Goal: Task Accomplishment & Management: Complete application form

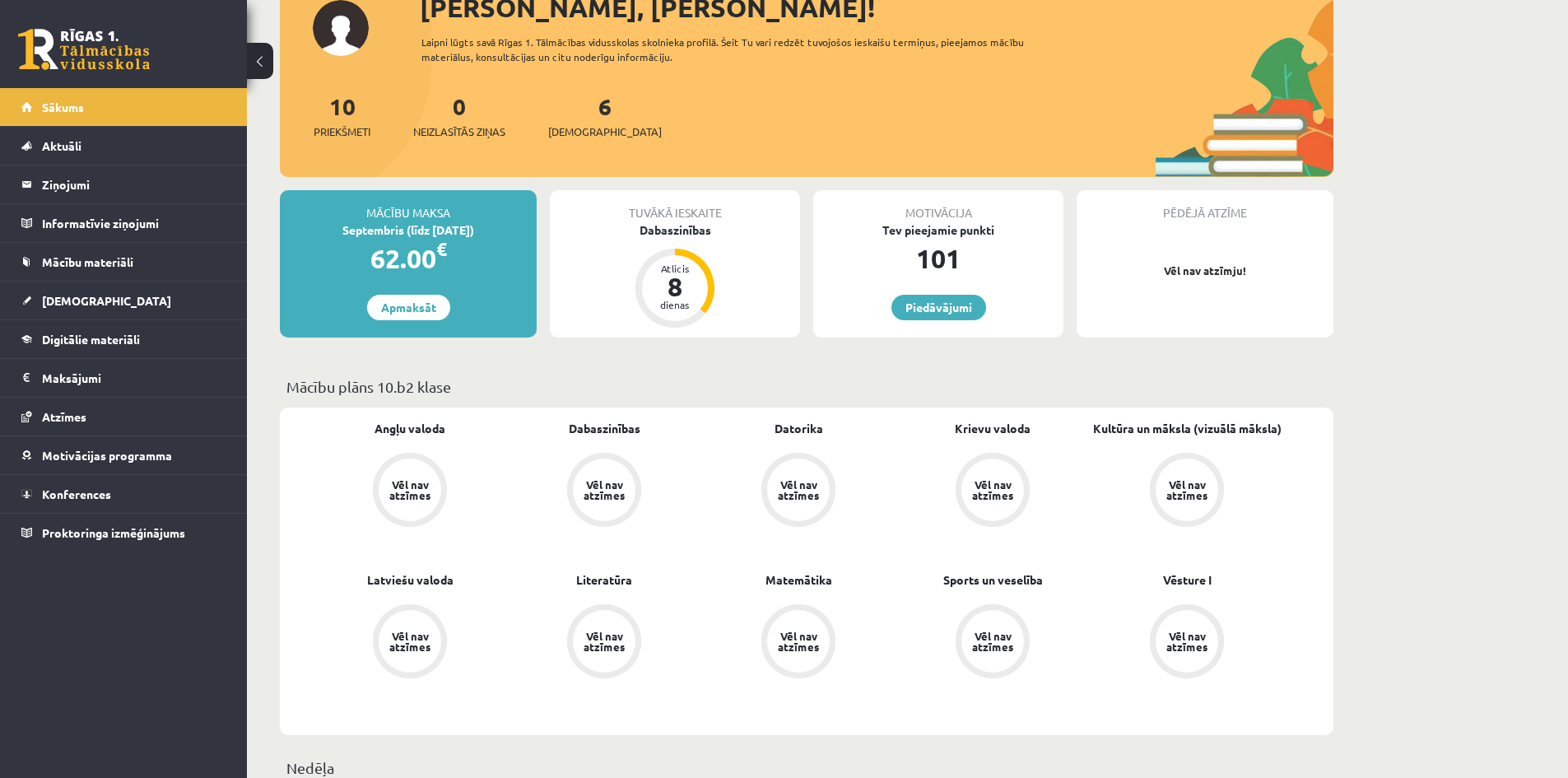
scroll to position [83, 0]
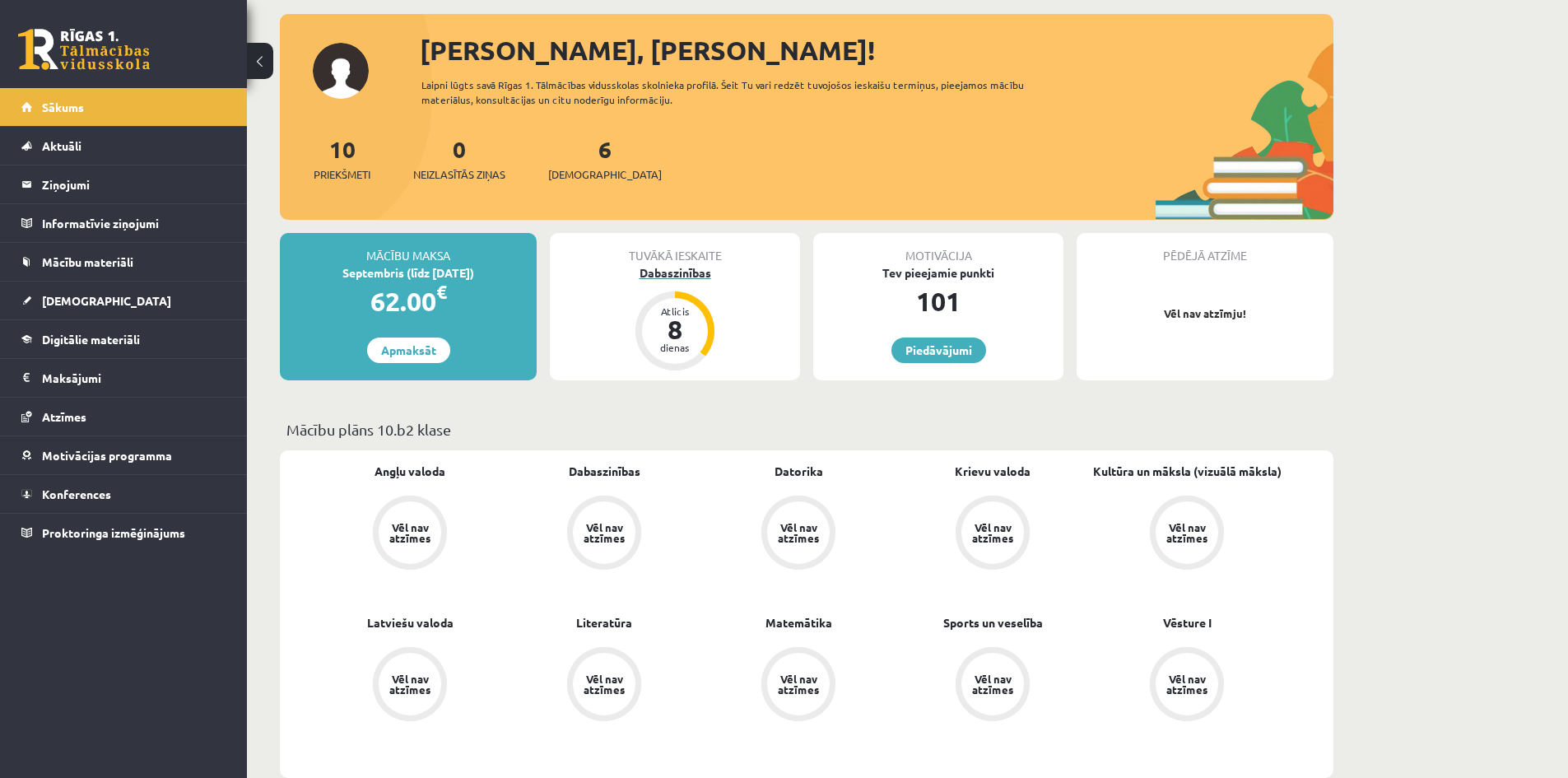
click at [694, 331] on div "8" at bounding box center [674, 329] width 49 height 27
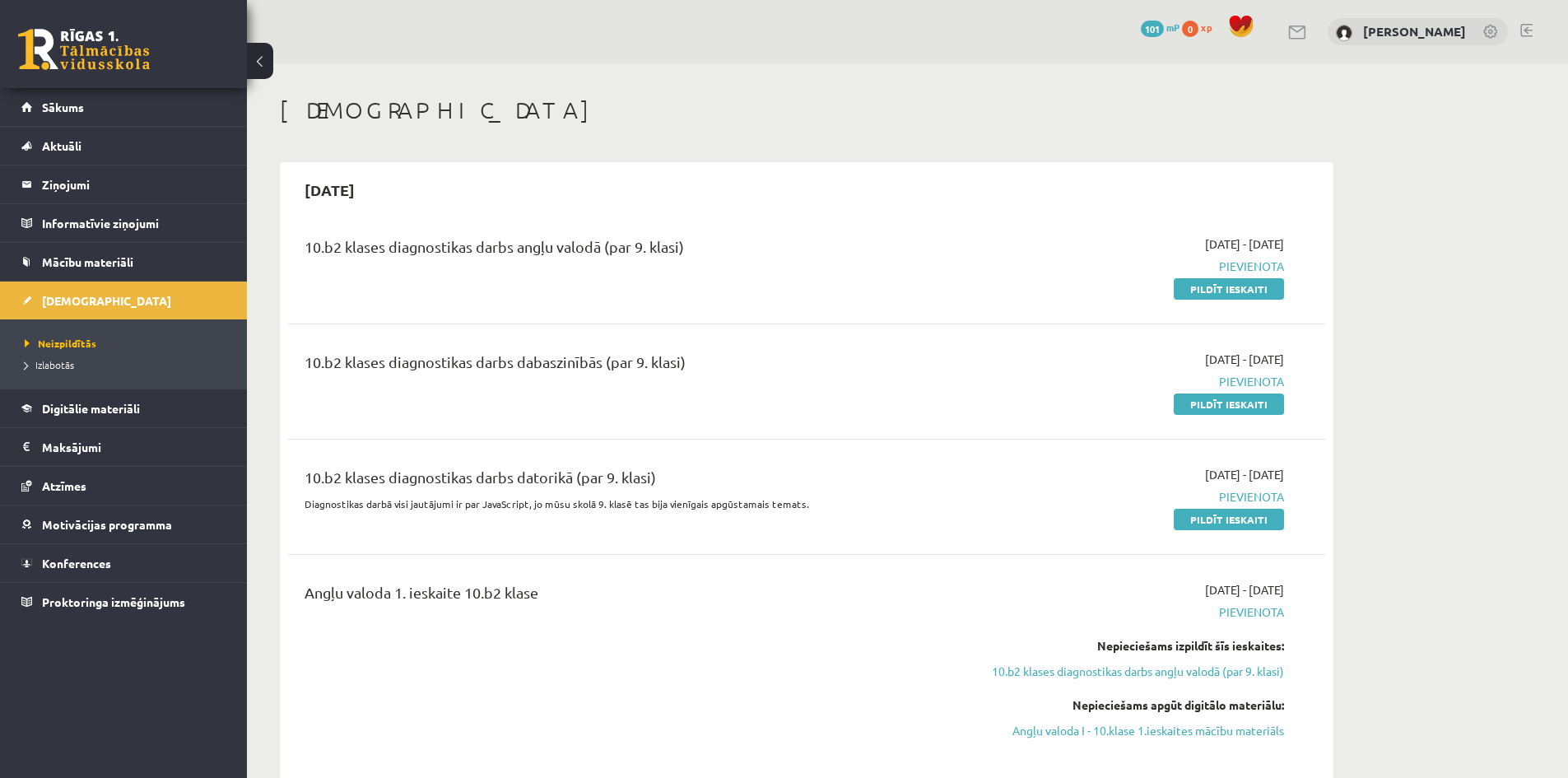
click at [345, 250] on div "10.b2 klases diagnostikas darbs angļu valodā (par 9. klasi)" at bounding box center [627, 250] width 645 height 30
drag, startPoint x: 713, startPoint y: 237, endPoint x: 306, endPoint y: 273, distance: 408.6
click at [306, 273] on div "10.b2 klases diagnostikas darbs angļu valodā (par 9. klasi)" at bounding box center [626, 266] width 669 height 62
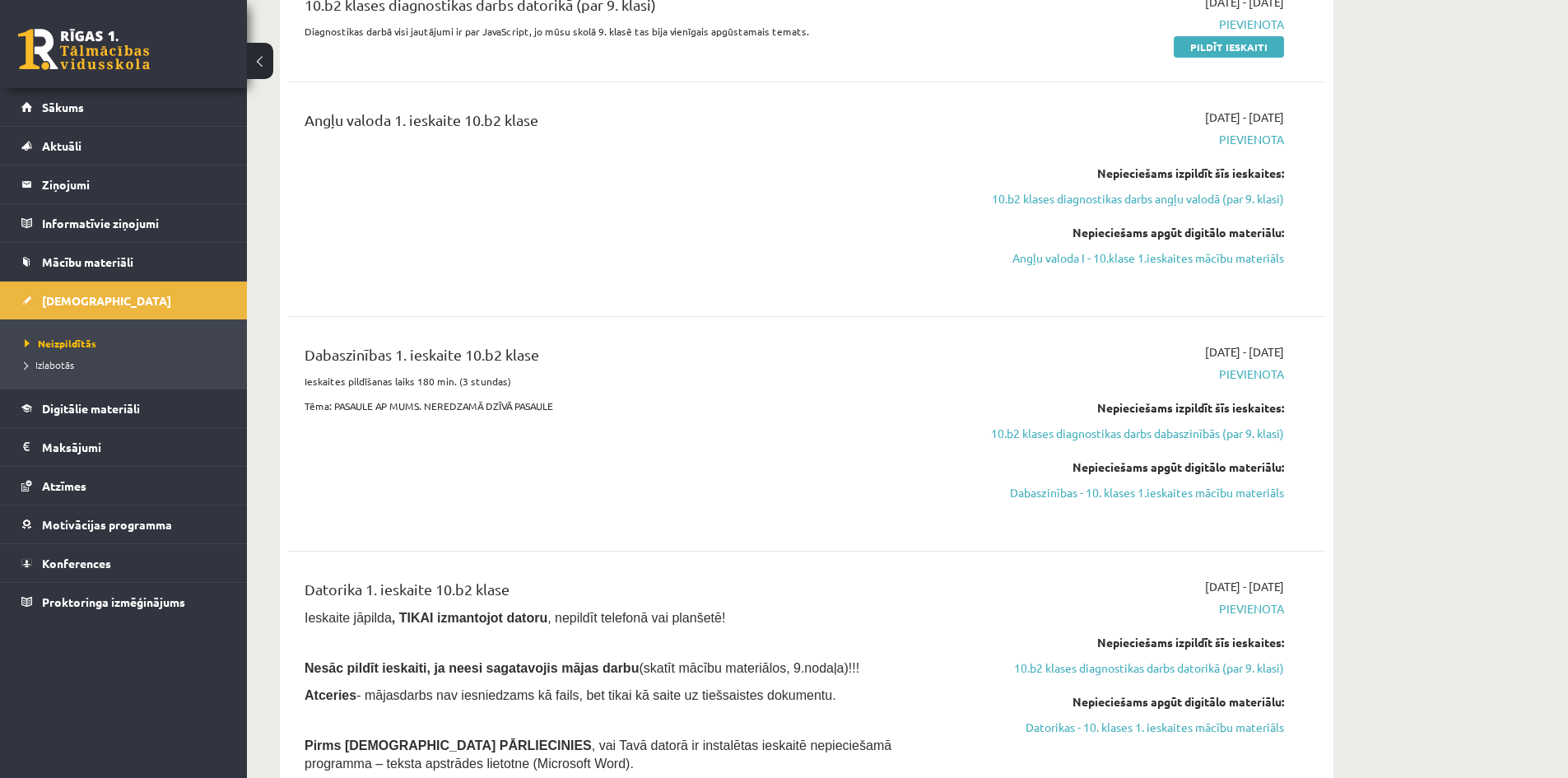
scroll to position [494, 0]
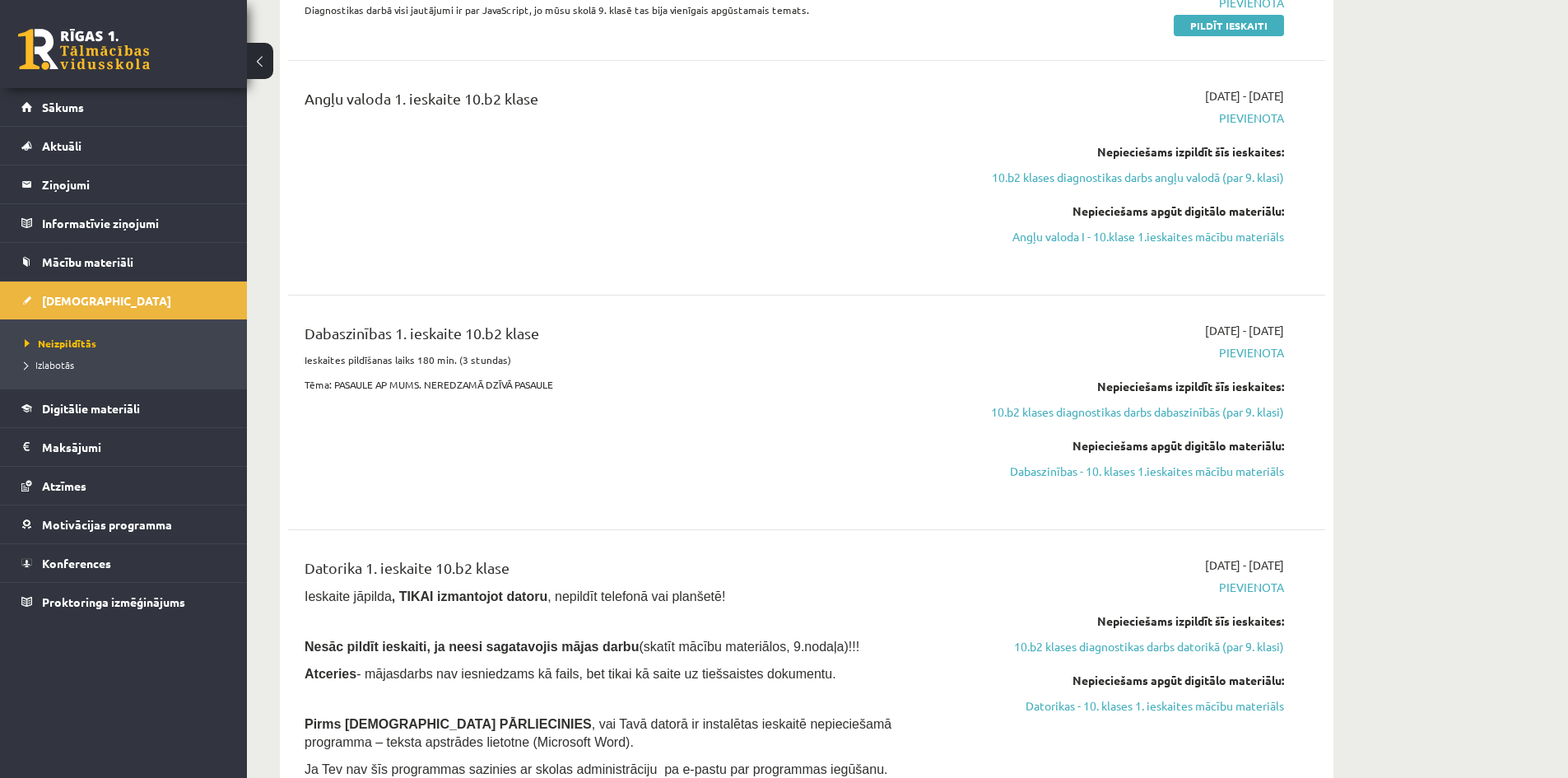
click at [624, 336] on div "Dabaszinības 1. ieskaite 10.b2 klase" at bounding box center [627, 337] width 645 height 30
click at [1261, 235] on link "Angļu valoda I - 10.klase 1.ieskaites mācību materiāls" at bounding box center [1128, 237] width 311 height 17
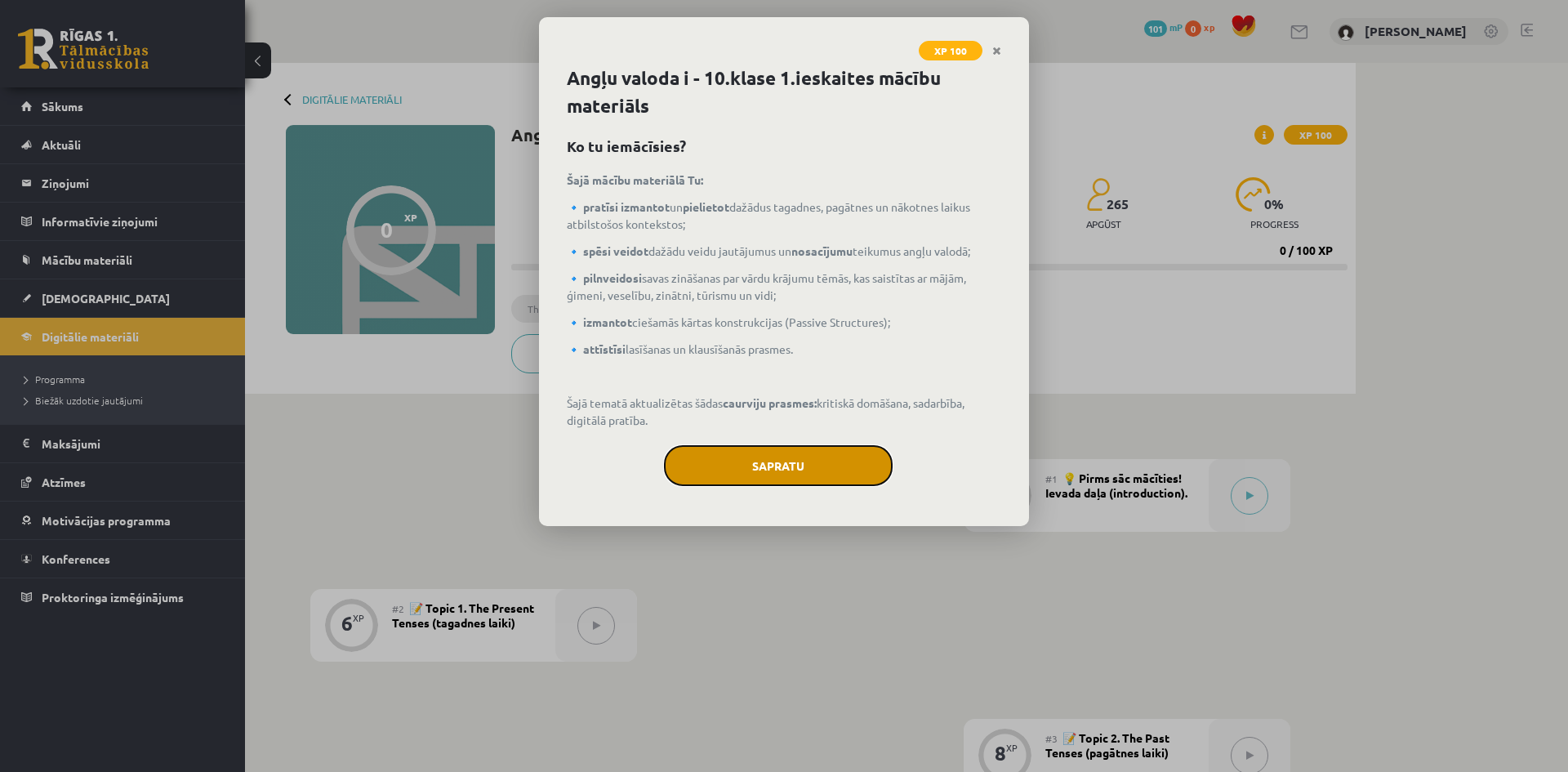
click at [851, 468] on button "Sapratu" at bounding box center [778, 465] width 229 height 41
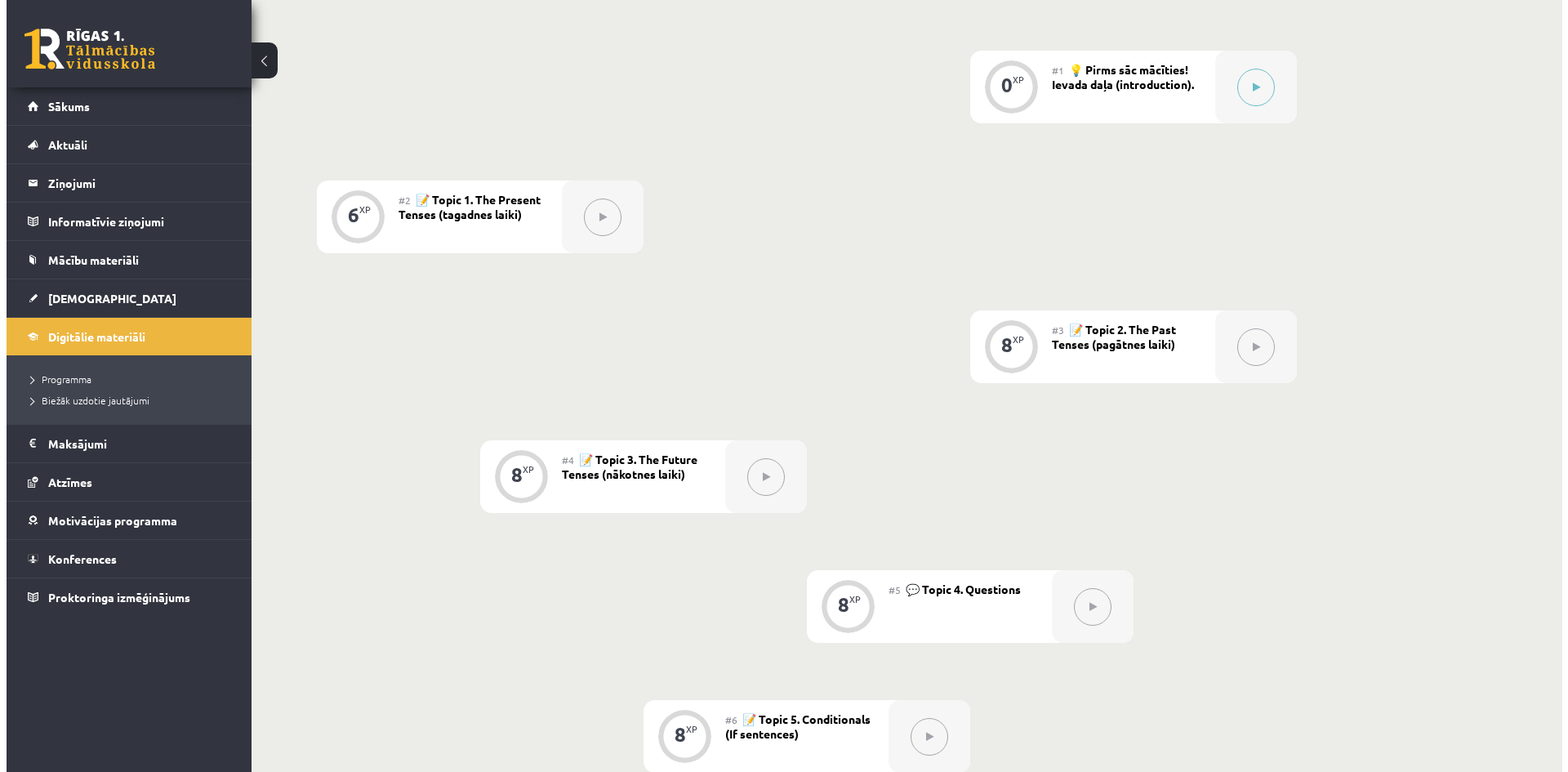
scroll to position [163, 0]
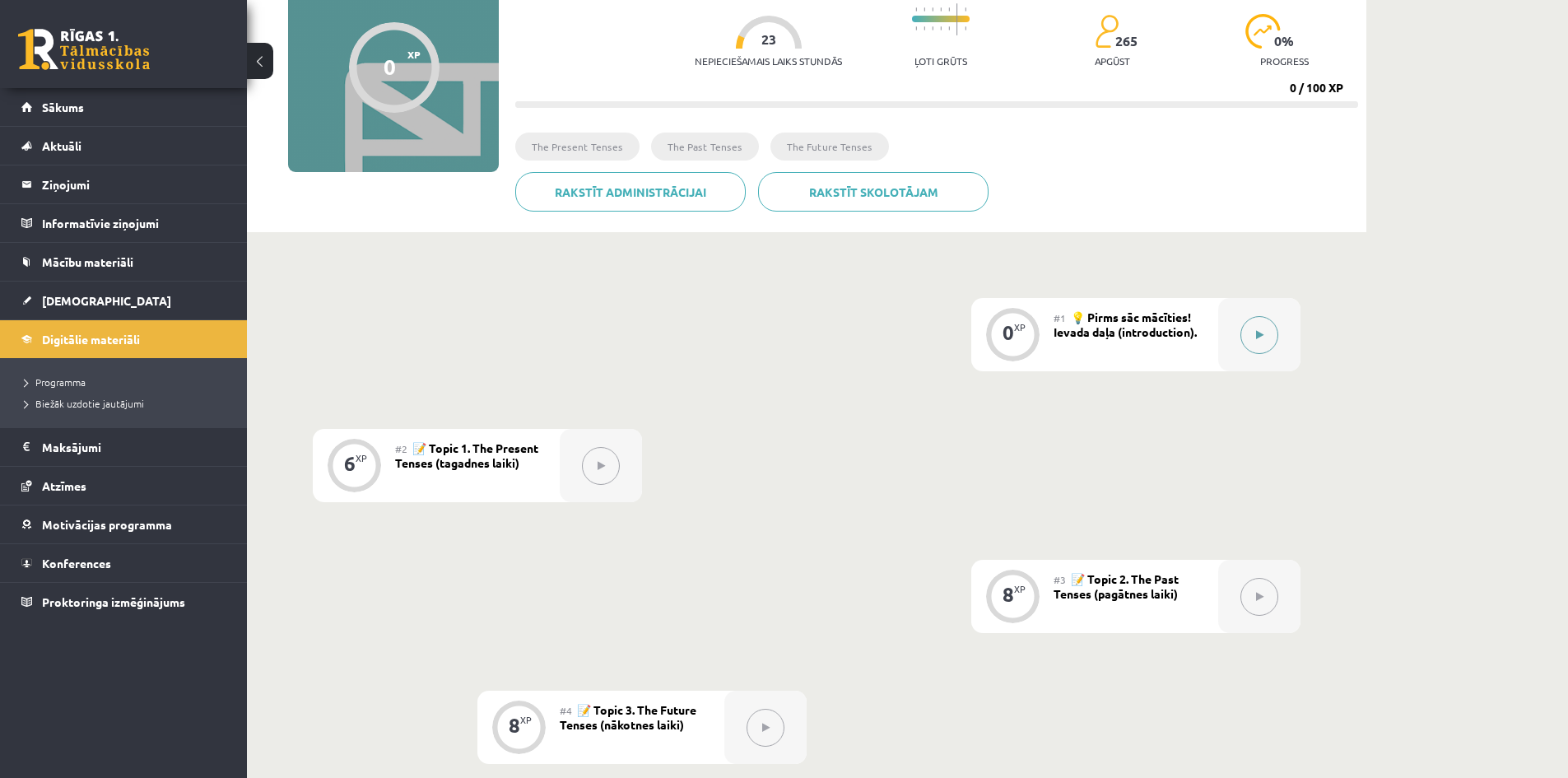
click at [1257, 330] on icon at bounding box center [1259, 334] width 8 height 9
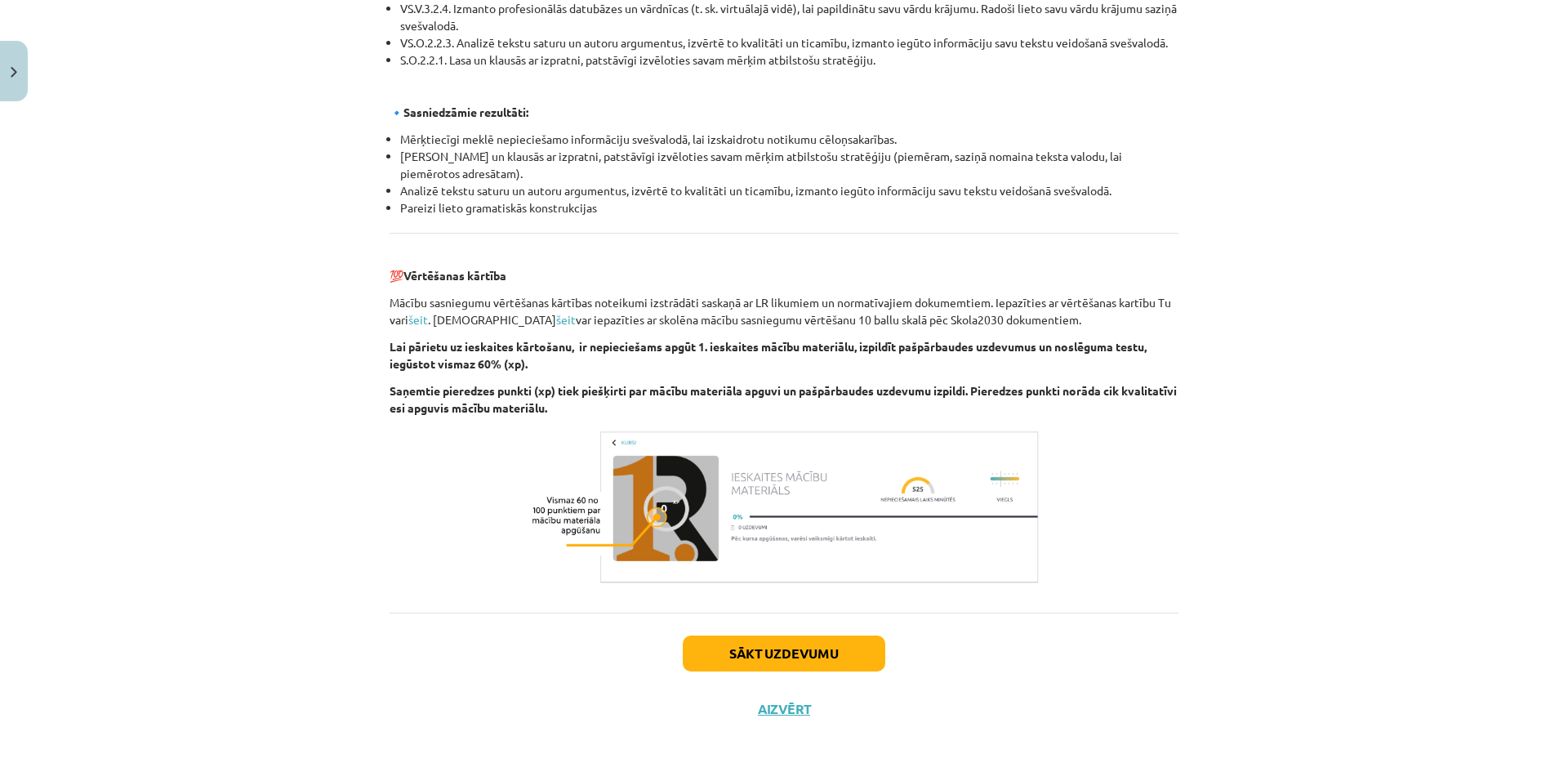
scroll to position [1685, 0]
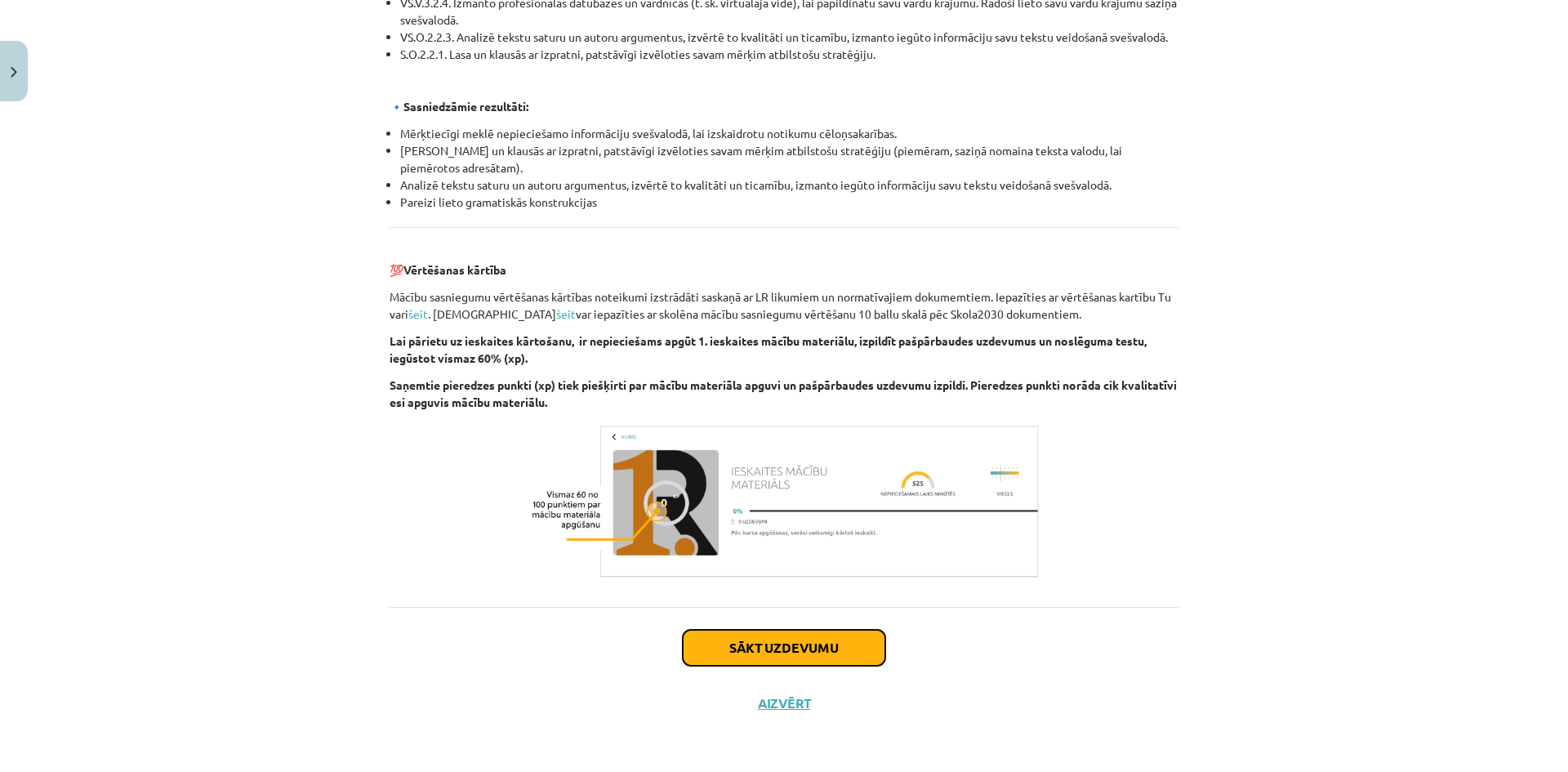
click at [838, 660] on button "Sākt uzdevumu" at bounding box center [783, 647] width 202 height 36
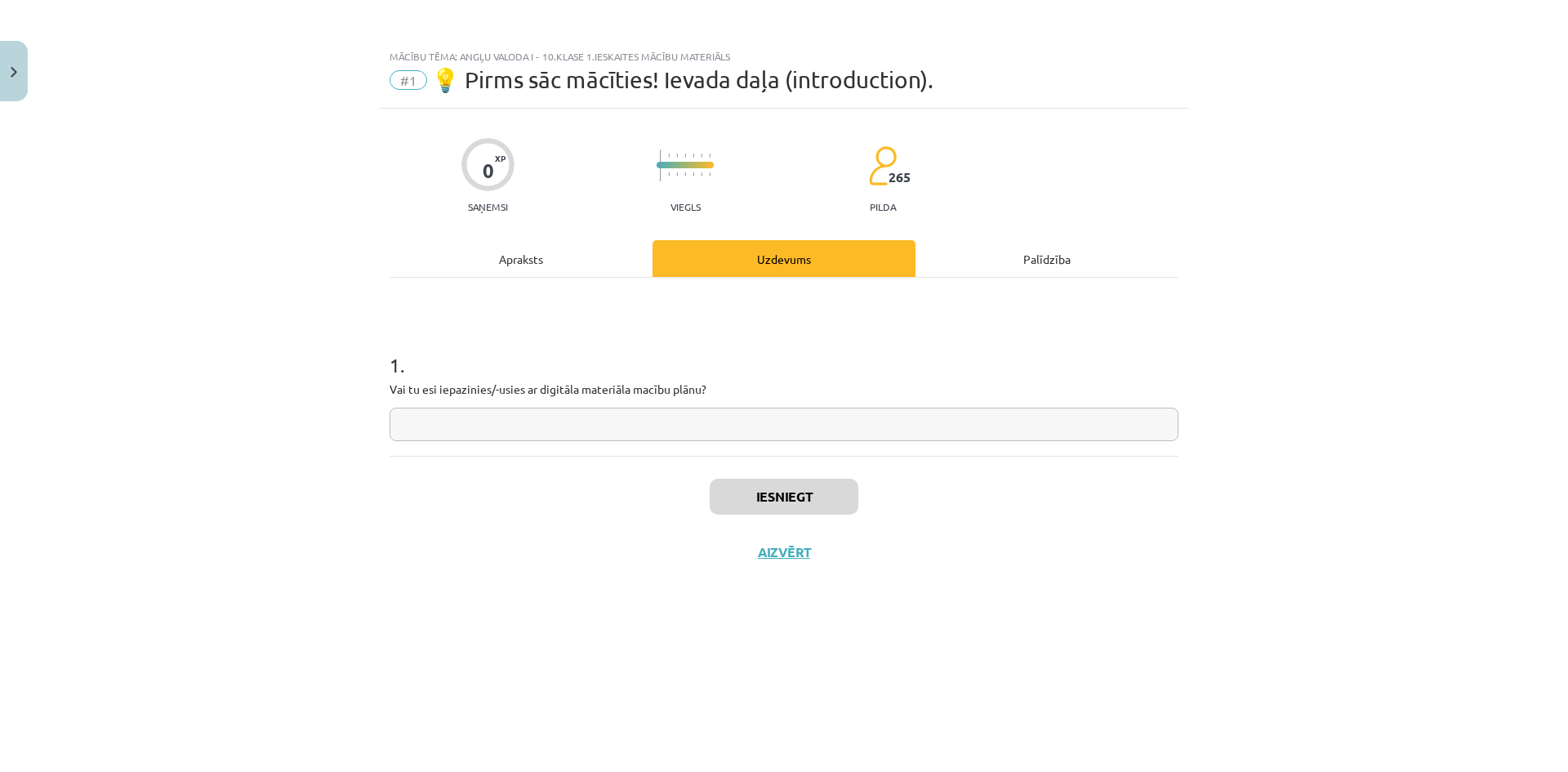
click at [548, 419] on input "text" at bounding box center [784, 424] width 789 height 33
type input "**"
click at [835, 504] on button "Iesniegt" at bounding box center [784, 496] width 149 height 36
click at [845, 556] on button "Nākamā nodarbība" at bounding box center [783, 563] width 160 height 38
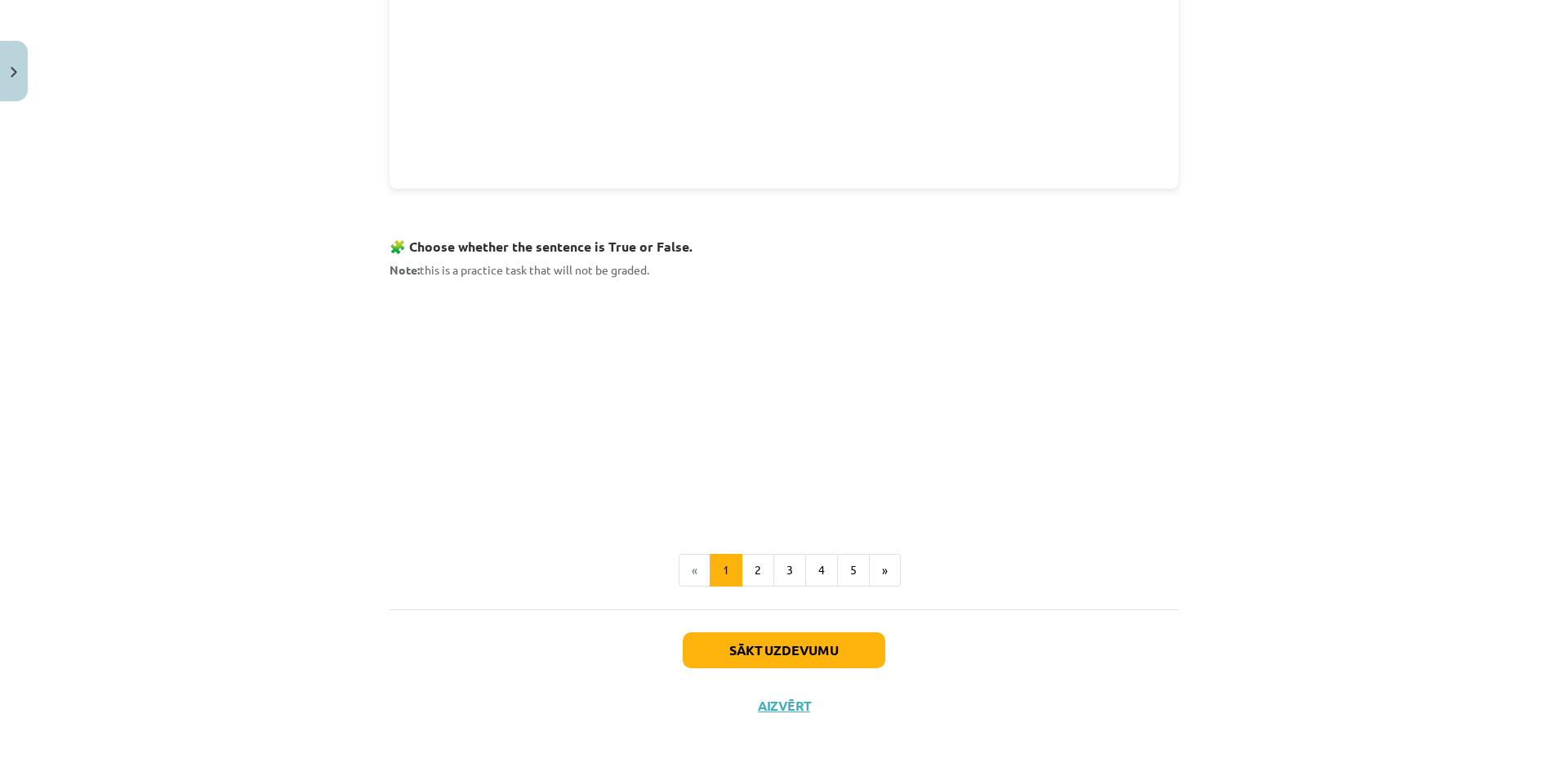
scroll to position [796, 0]
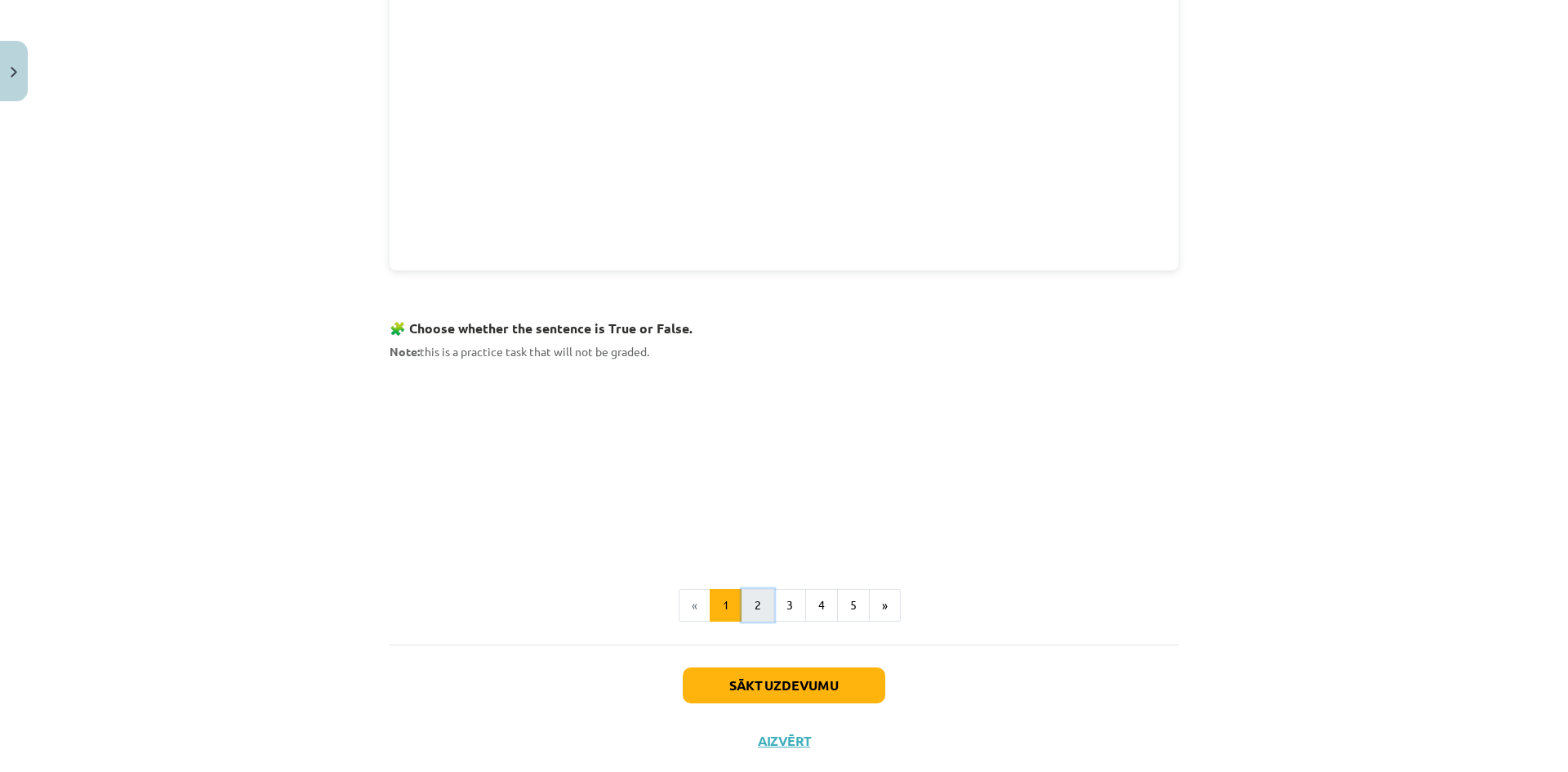
click at [747, 607] on button "2" at bounding box center [758, 605] width 32 height 32
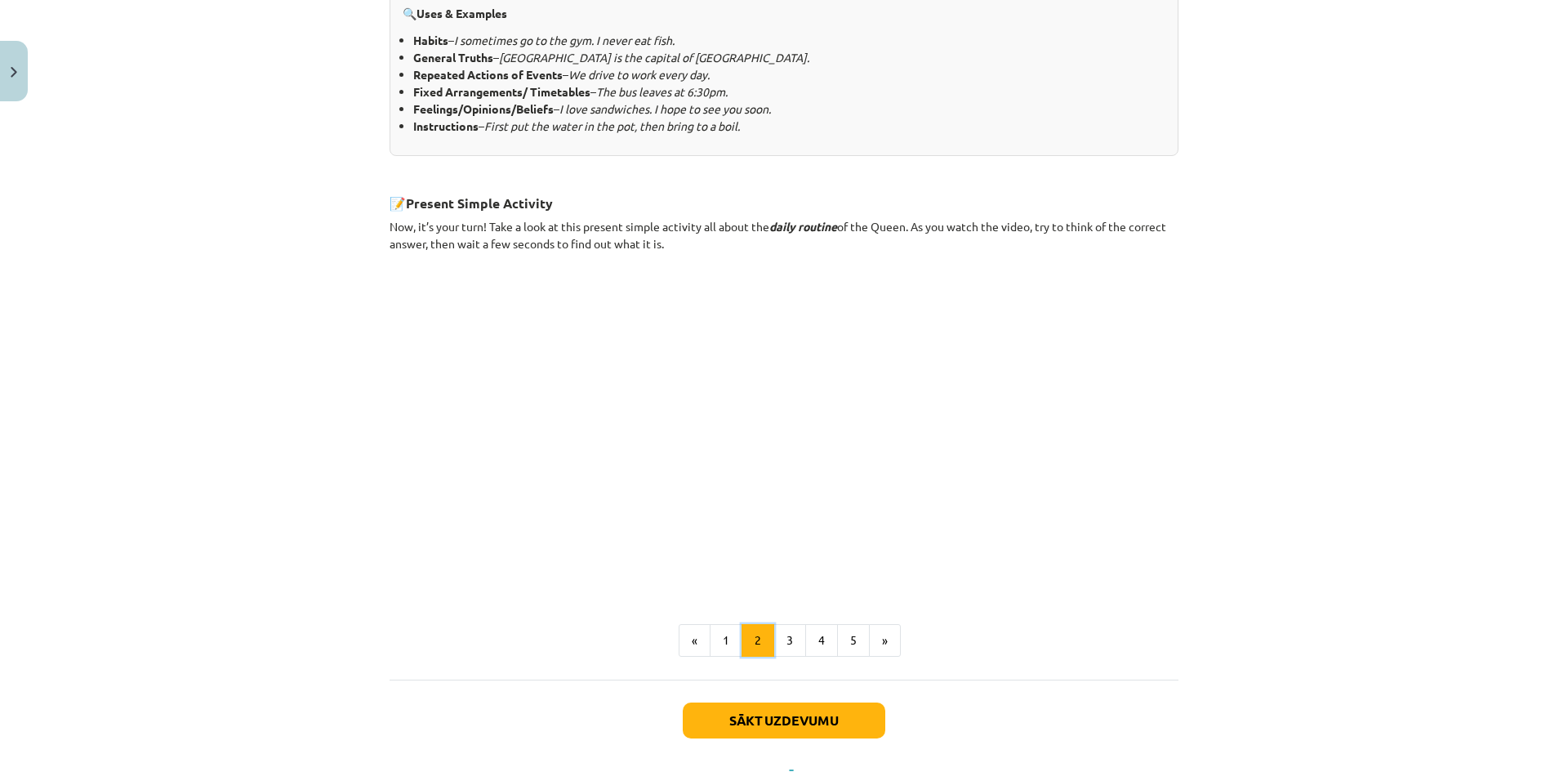
scroll to position [839, 0]
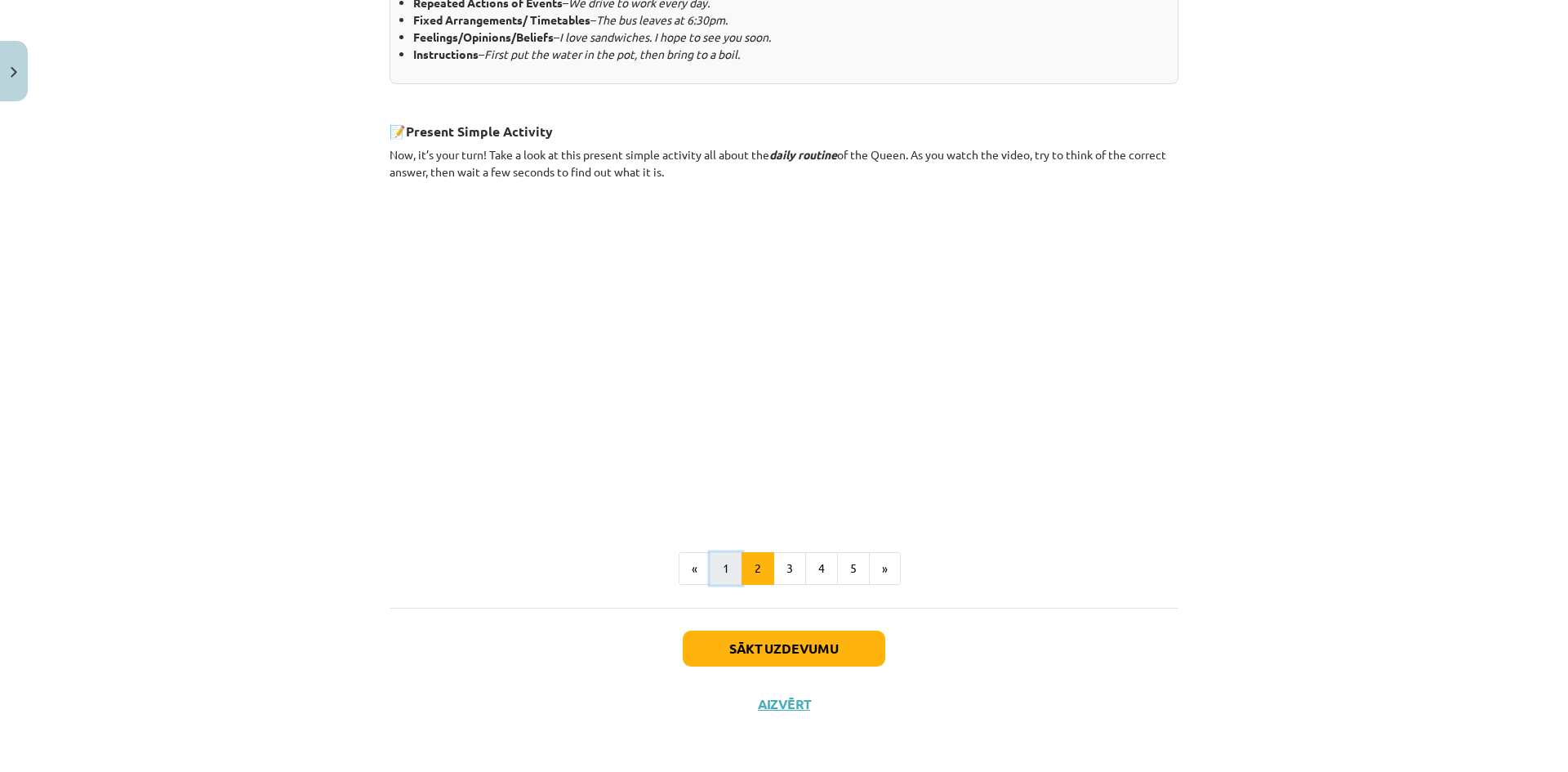
click at [712, 568] on button "1" at bounding box center [726, 568] width 32 height 32
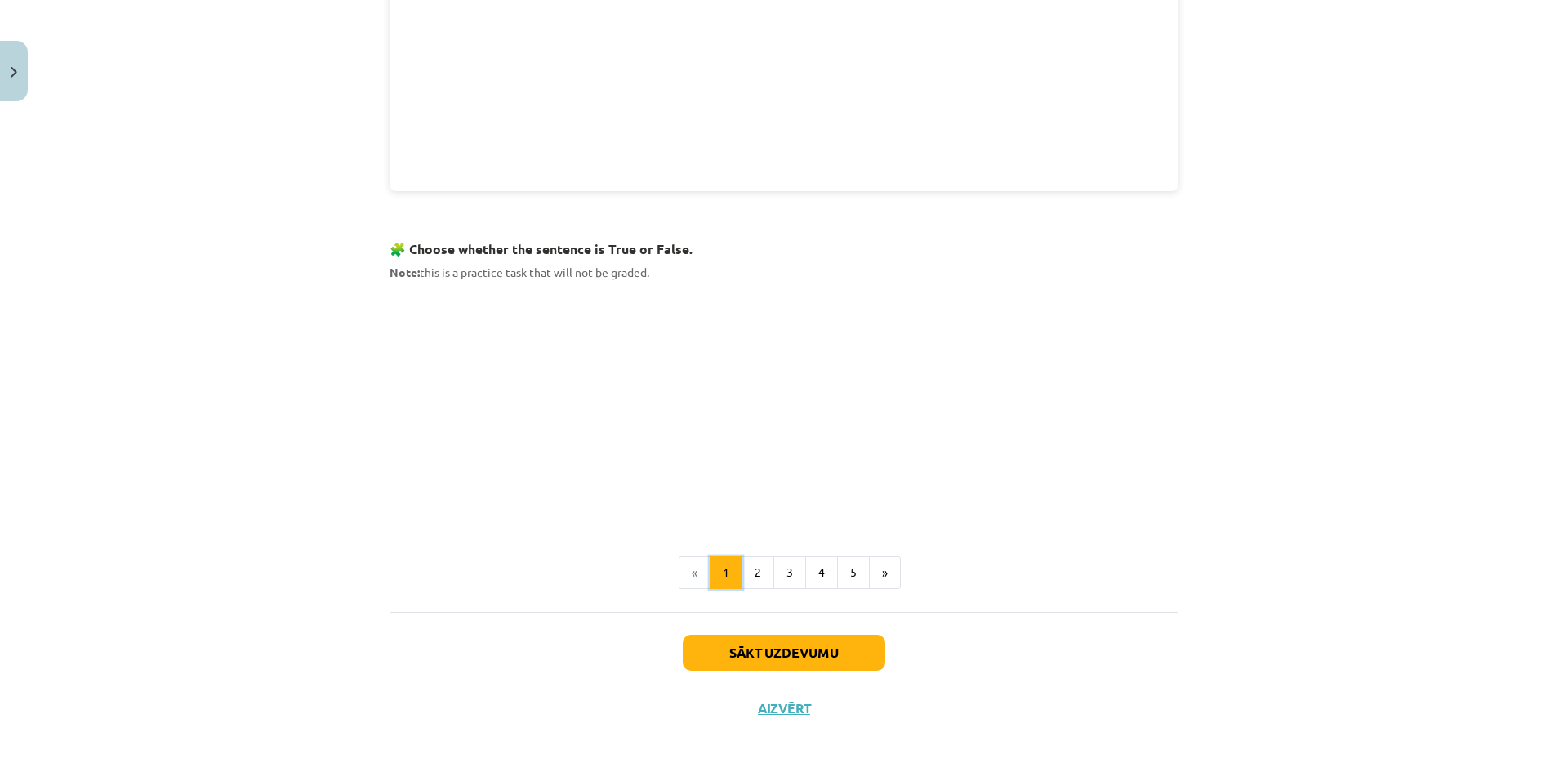
scroll to position [878, 0]
click at [775, 566] on button "3" at bounding box center [790, 570] width 32 height 32
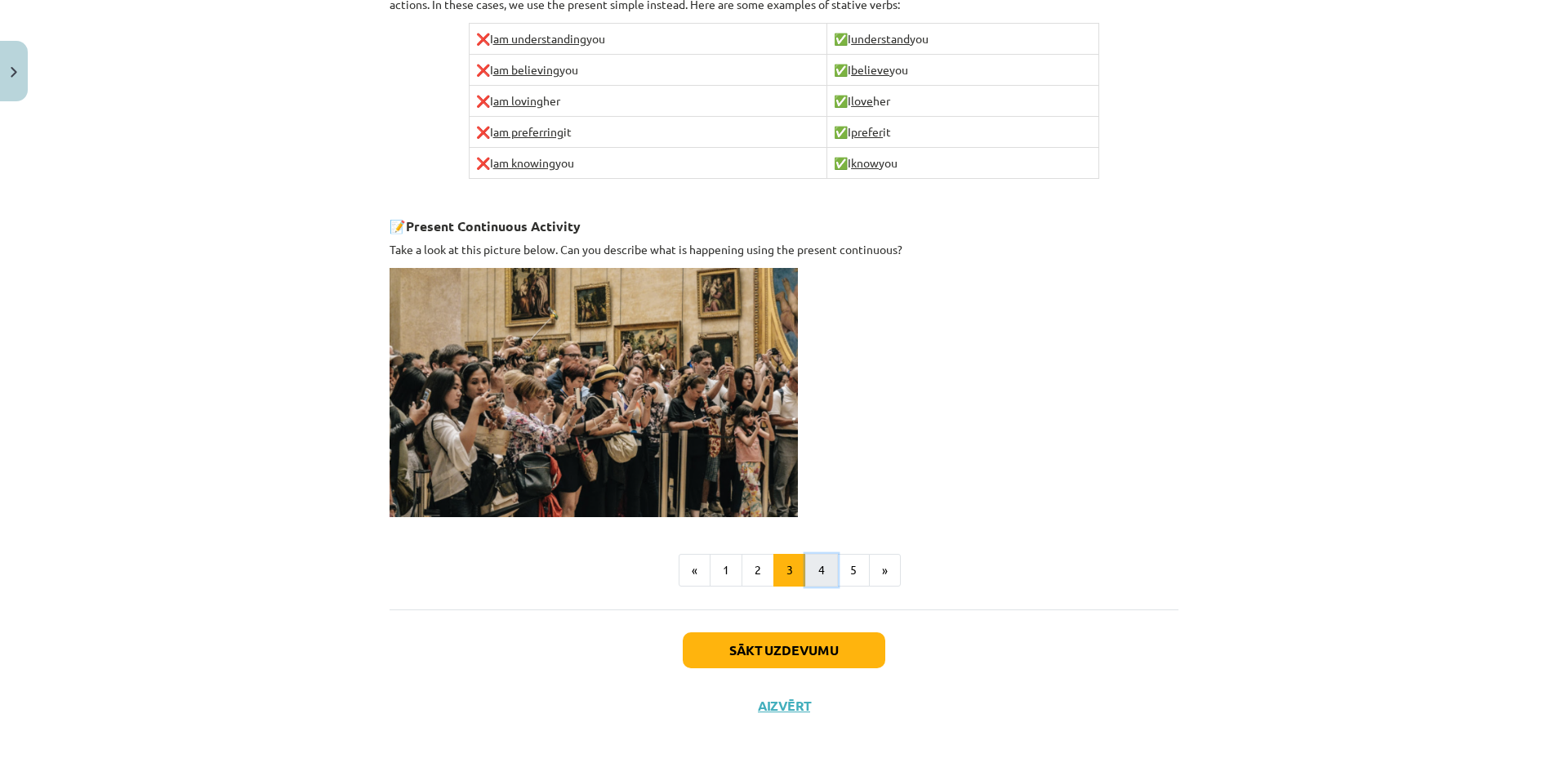
click at [810, 567] on button "4" at bounding box center [822, 570] width 32 height 32
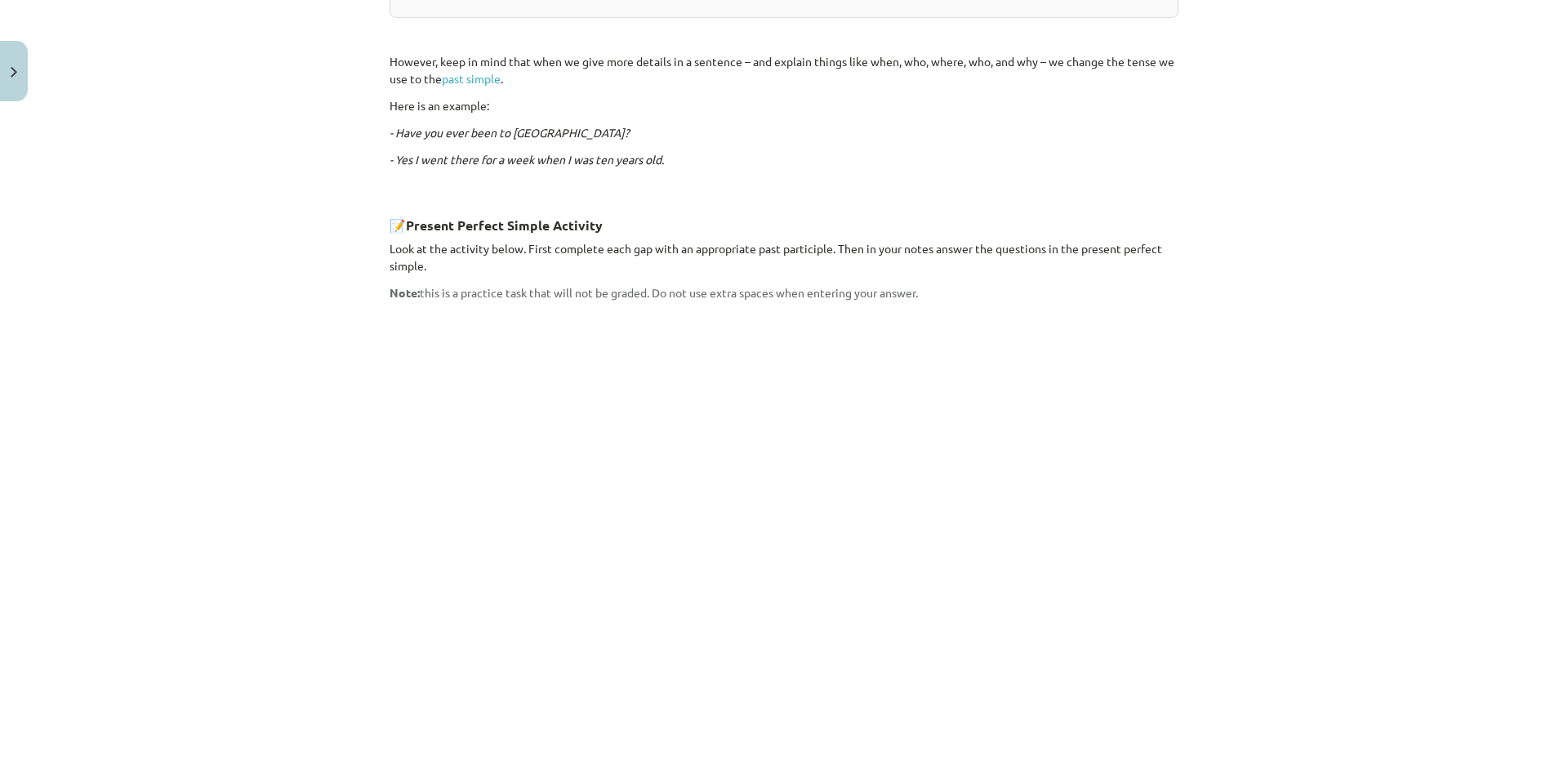
scroll to position [1278, 0]
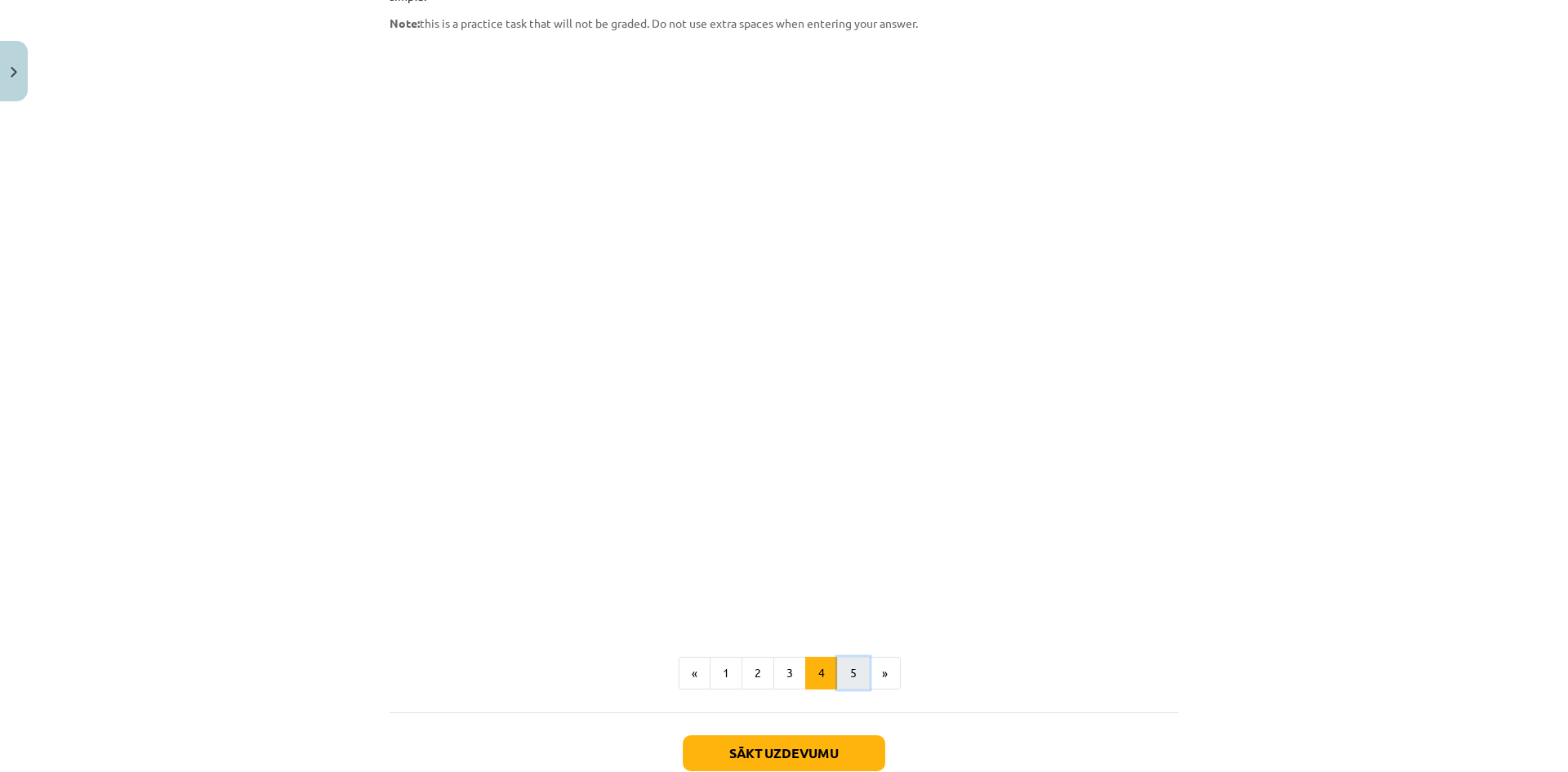
click at [847, 657] on button "5" at bounding box center [853, 673] width 32 height 32
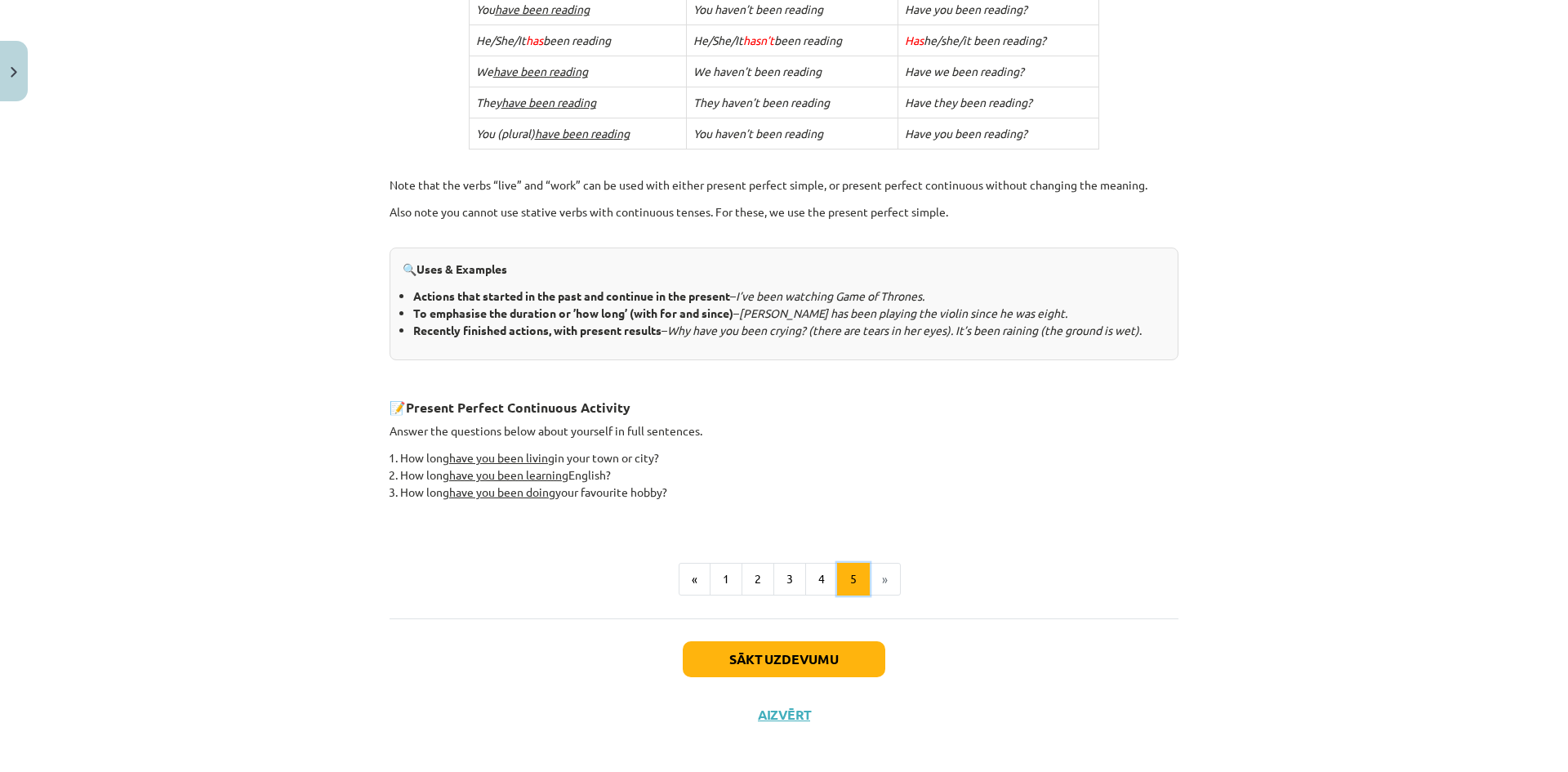
scroll to position [521, 0]
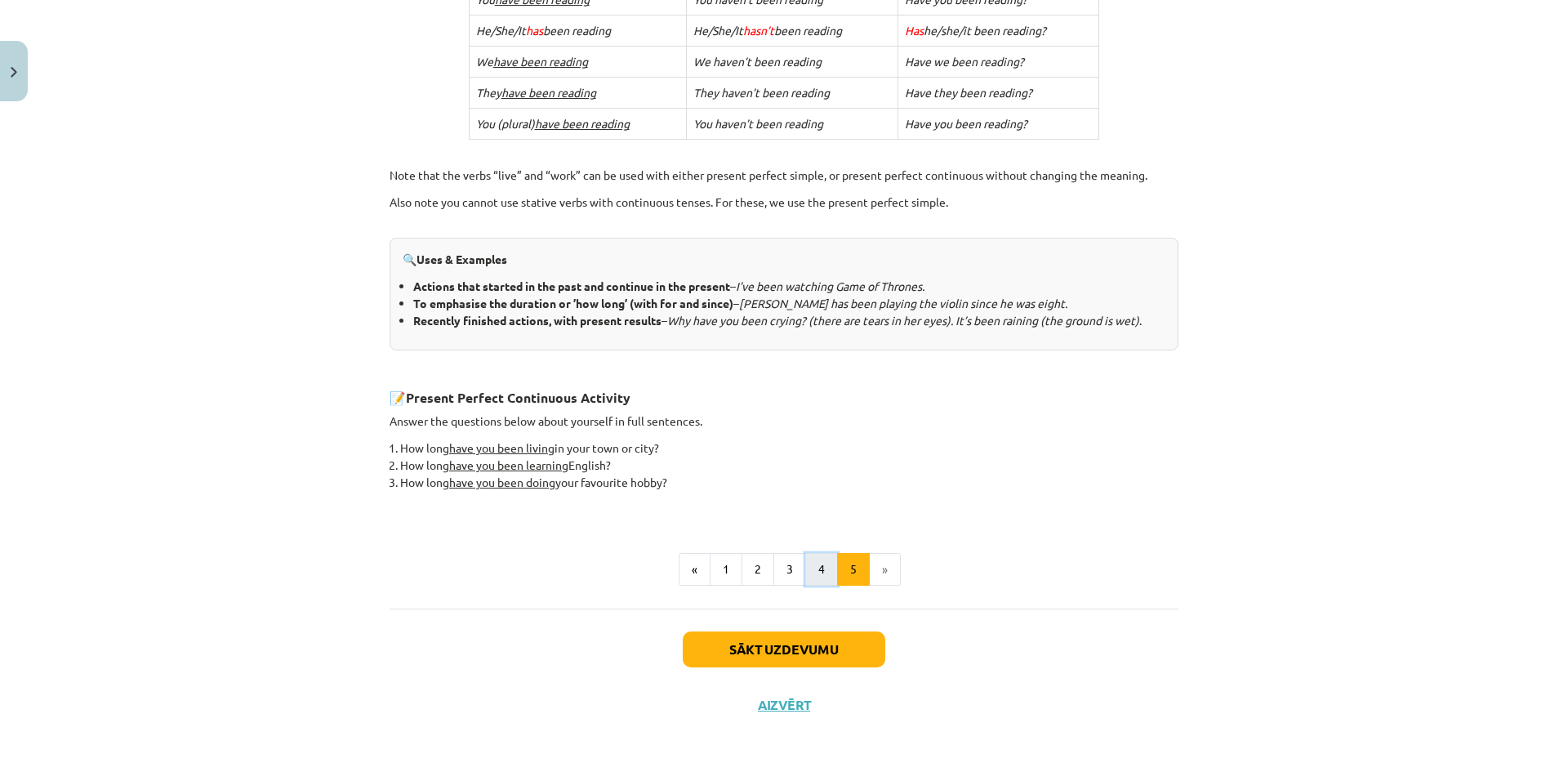
click at [821, 575] on button "4" at bounding box center [822, 569] width 32 height 32
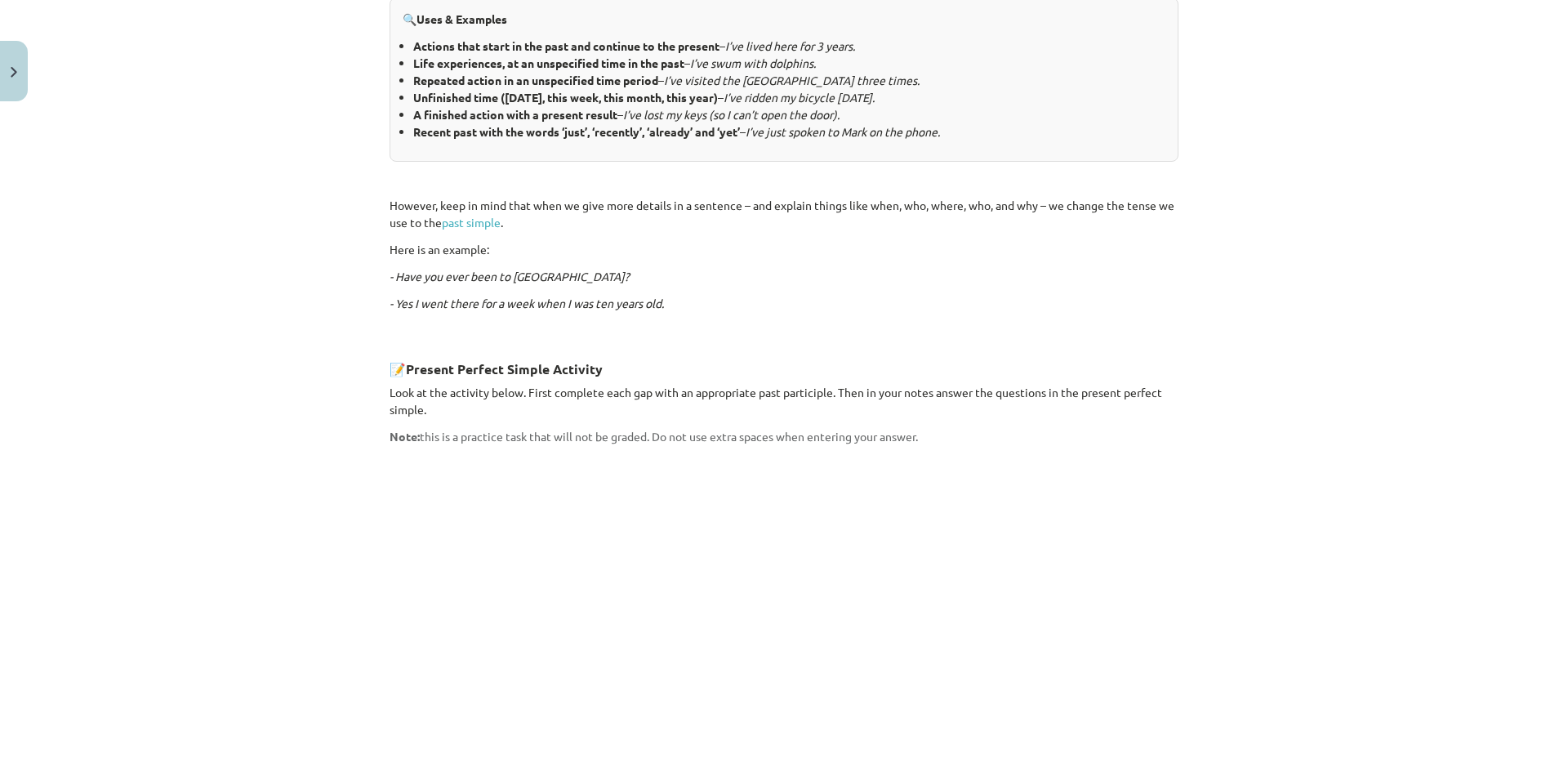
scroll to position [1278, 0]
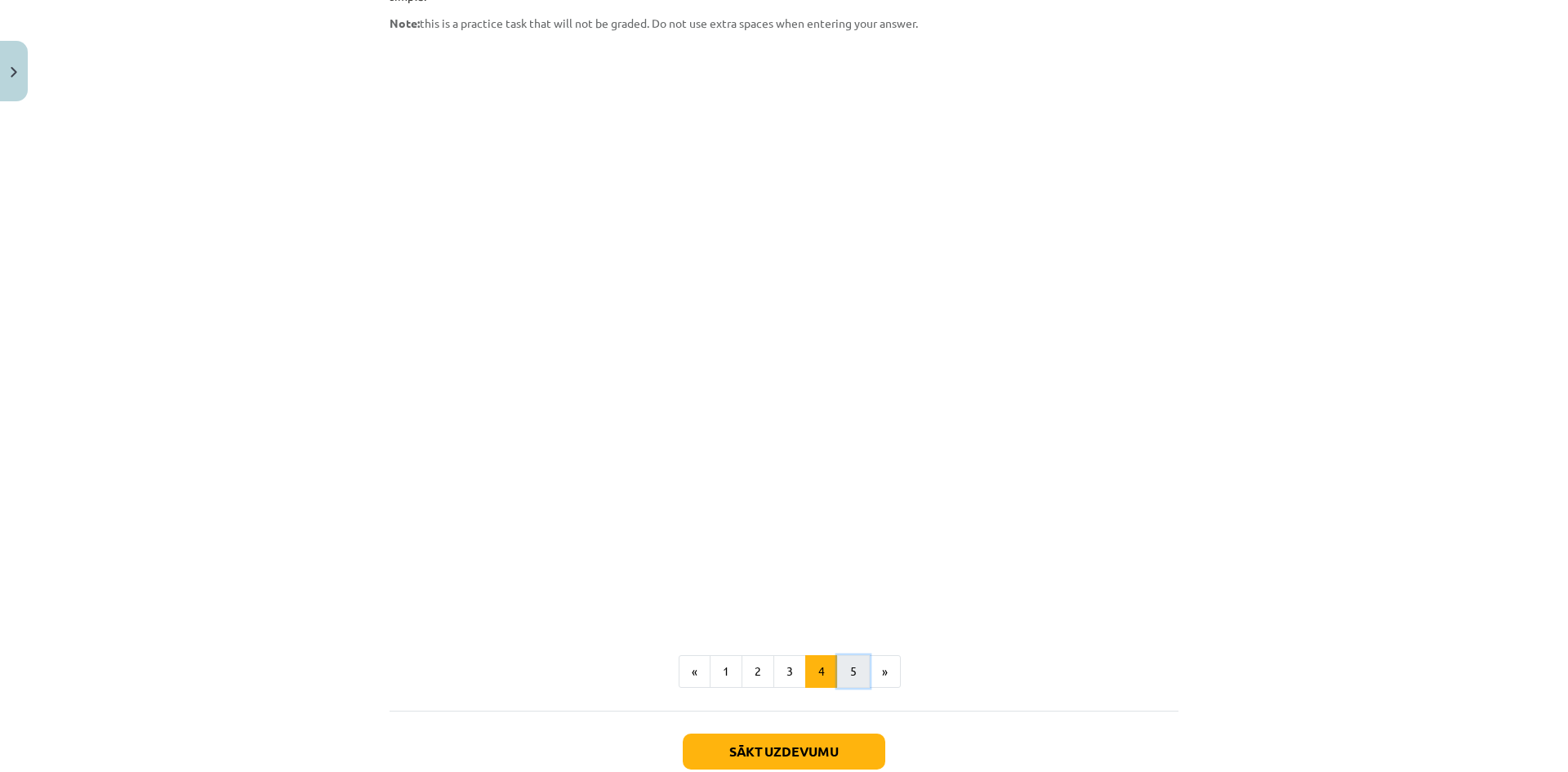
click at [853, 655] on button "5" at bounding box center [853, 671] width 32 height 32
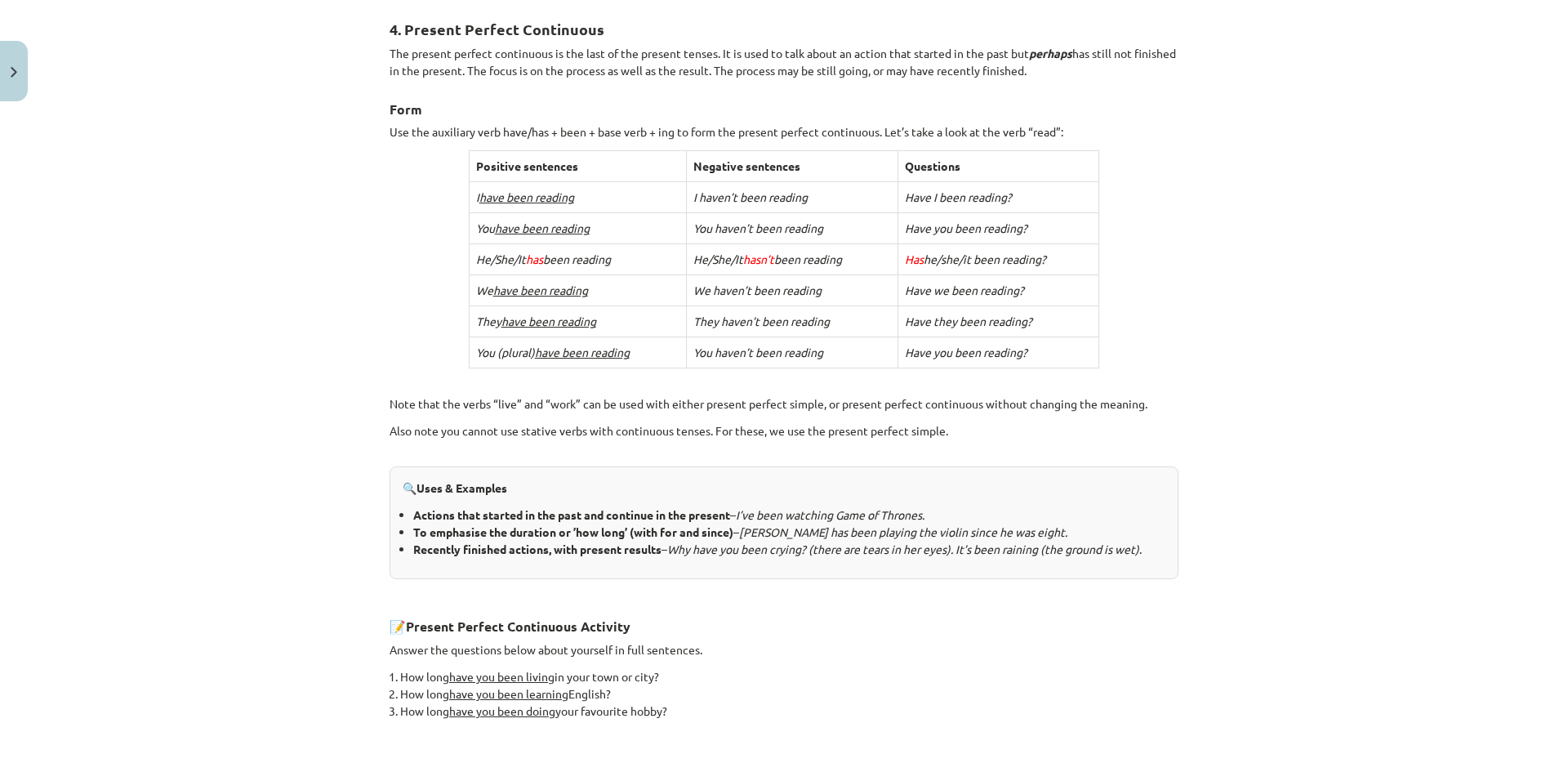
scroll to position [521, 0]
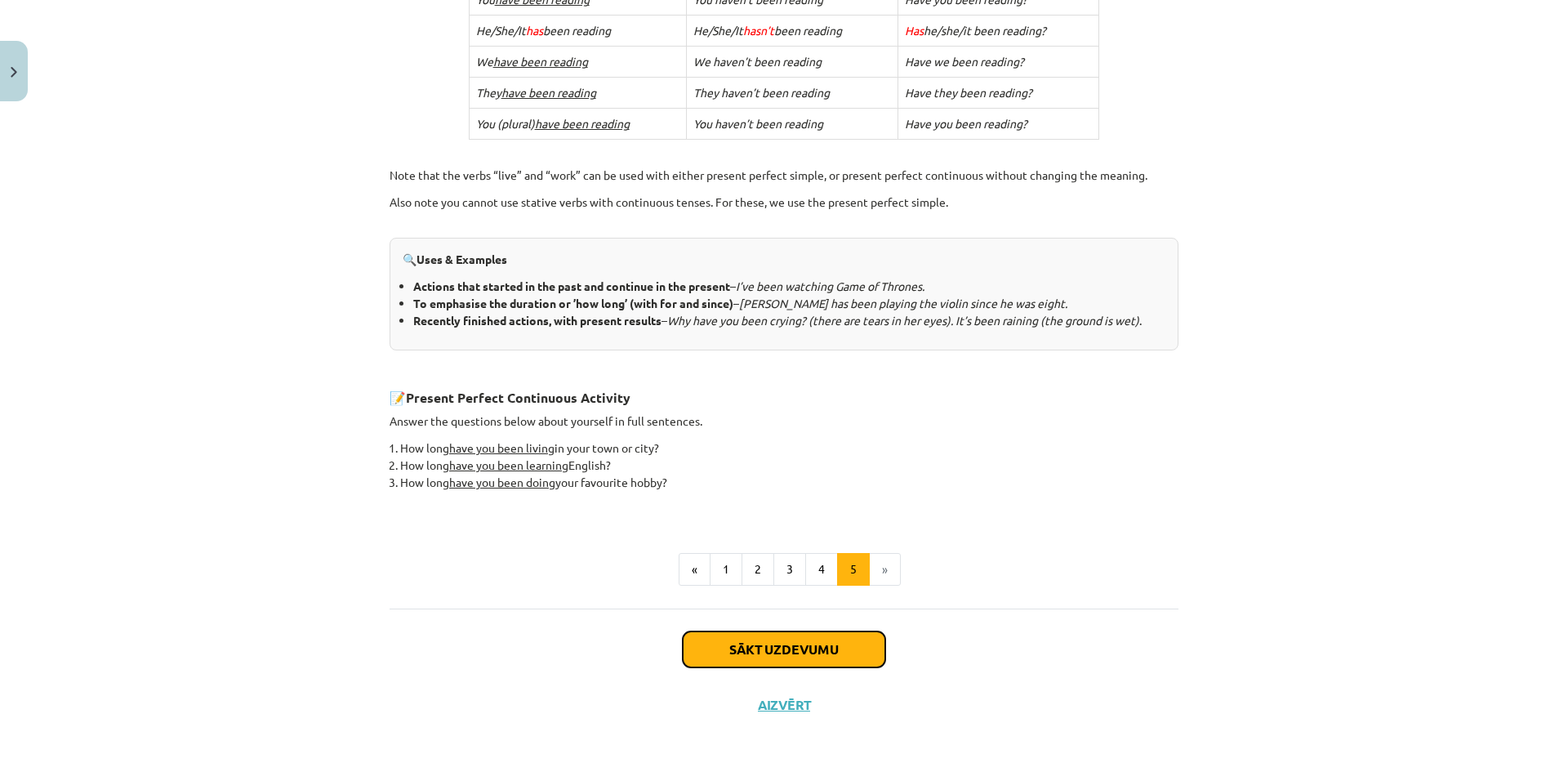
click at [829, 645] on button "Sākt uzdevumu" at bounding box center [783, 649] width 202 height 36
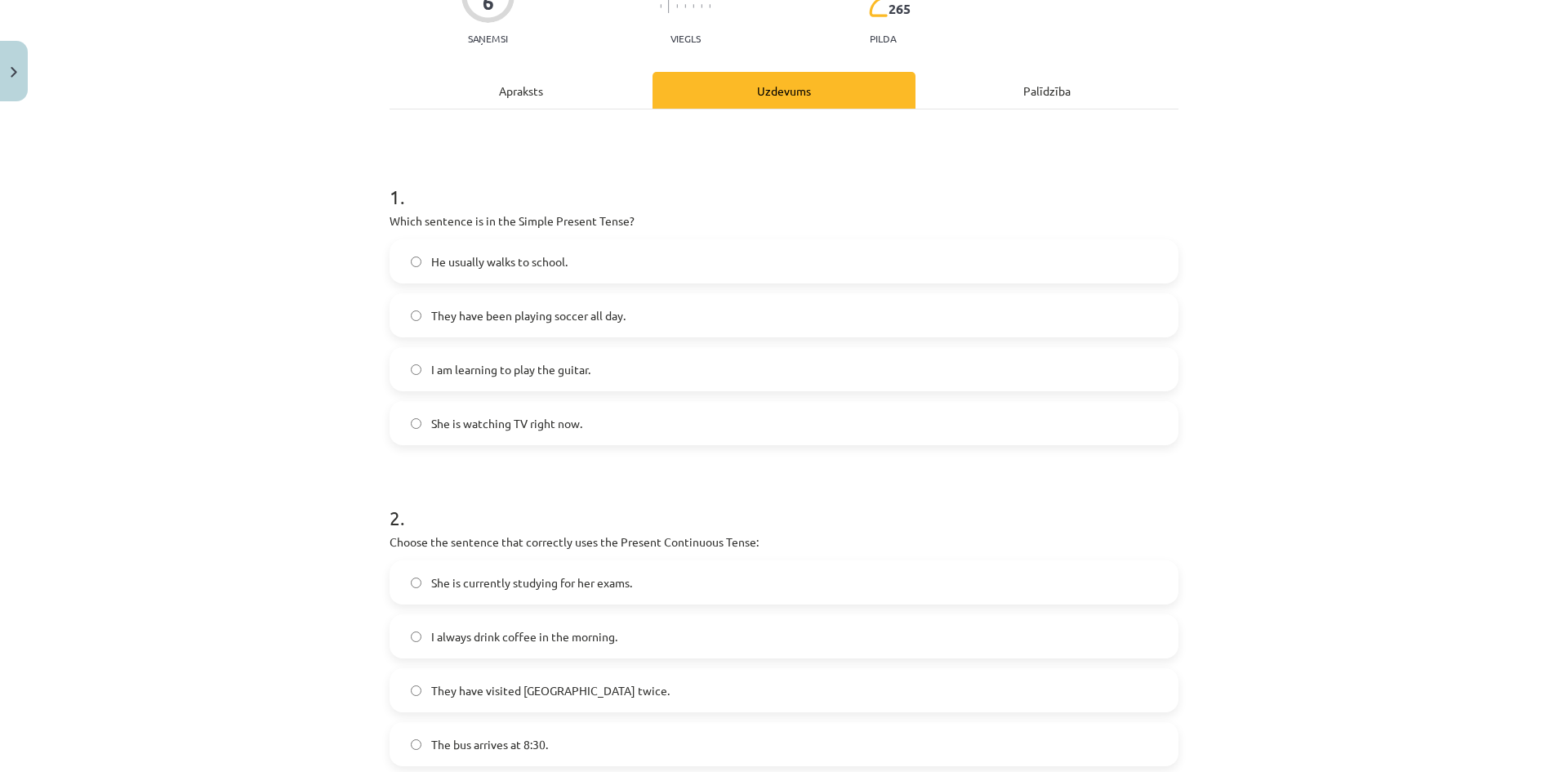
scroll to position [122, 0]
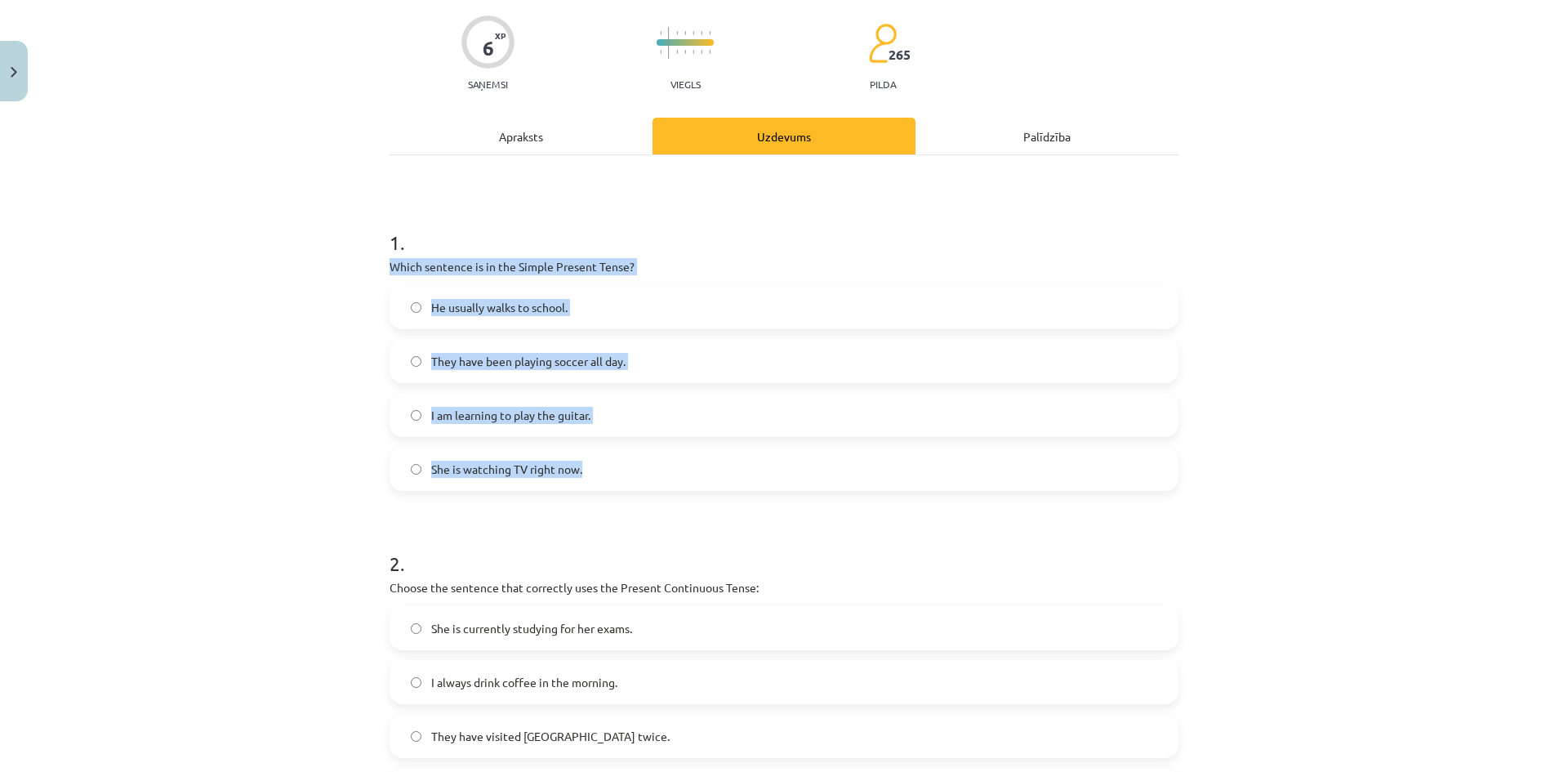
drag, startPoint x: 384, startPoint y: 268, endPoint x: 740, endPoint y: 480, distance: 414.3
click at [740, 480] on div "6 XP Saņemsi Viegls 265 pilda Apraksts Uzdevums Palīdzība 1 . Which sentence is…" at bounding box center [784, 634] width 809 height 1295
copy div "Which sentence is in the Simple Present Tense? He usually walks to school. They…"
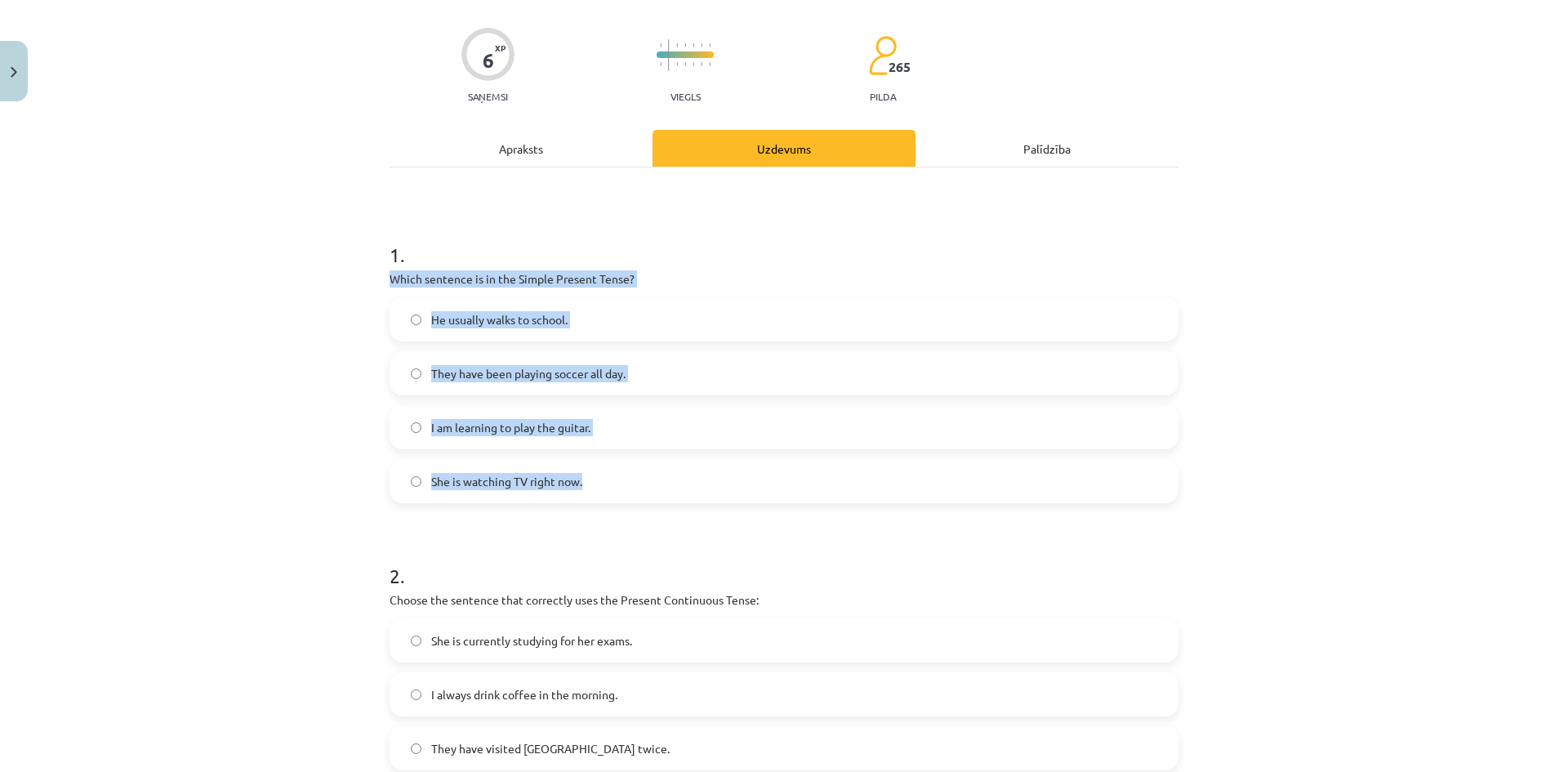
scroll to position [286, 0]
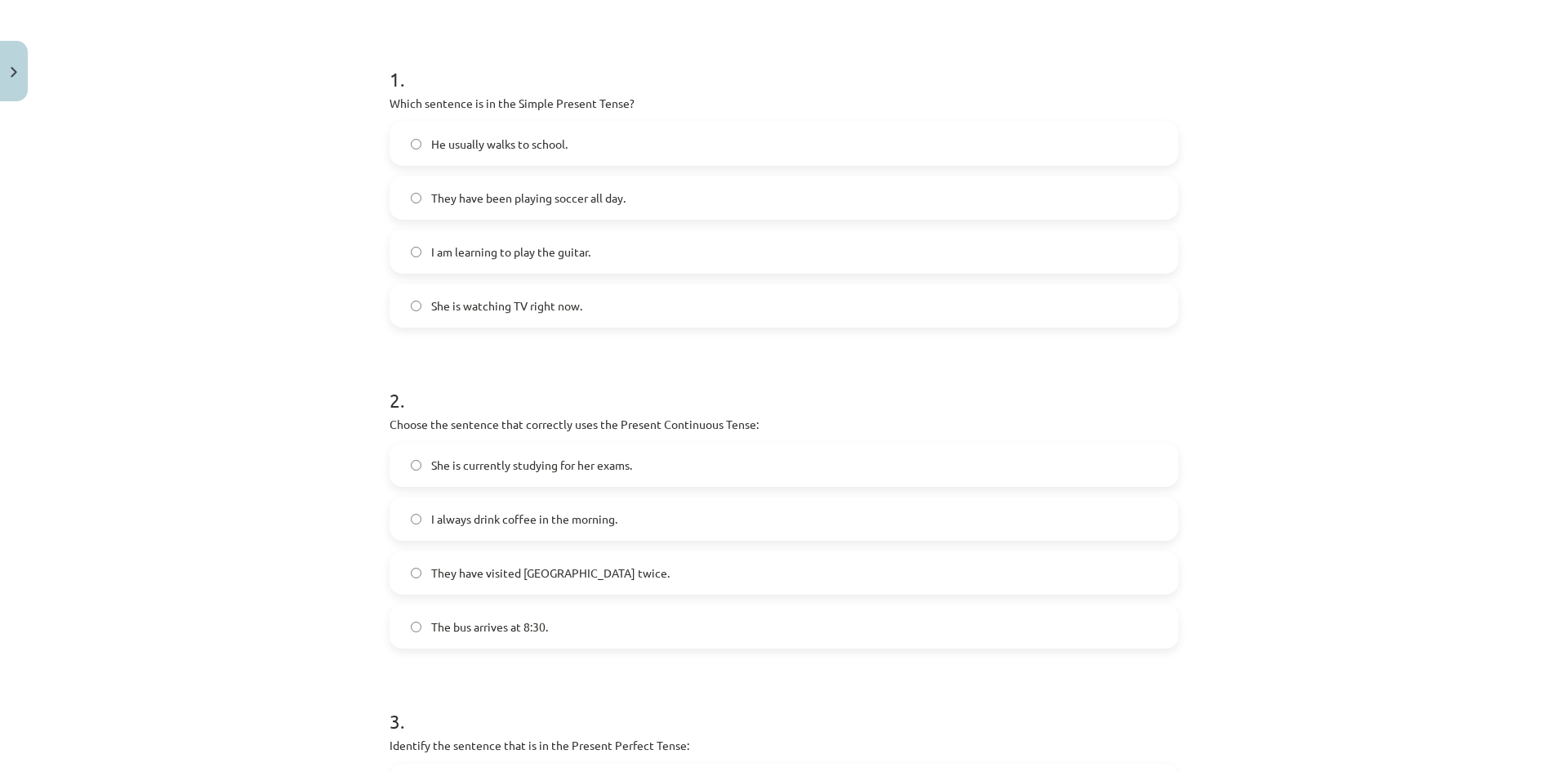
click at [1224, 613] on div "Mācību tēma: Angļu valoda i - 10.klase 1.ieskaites mācību materiāls #2 📝 Topic …" at bounding box center [784, 386] width 1568 height 772
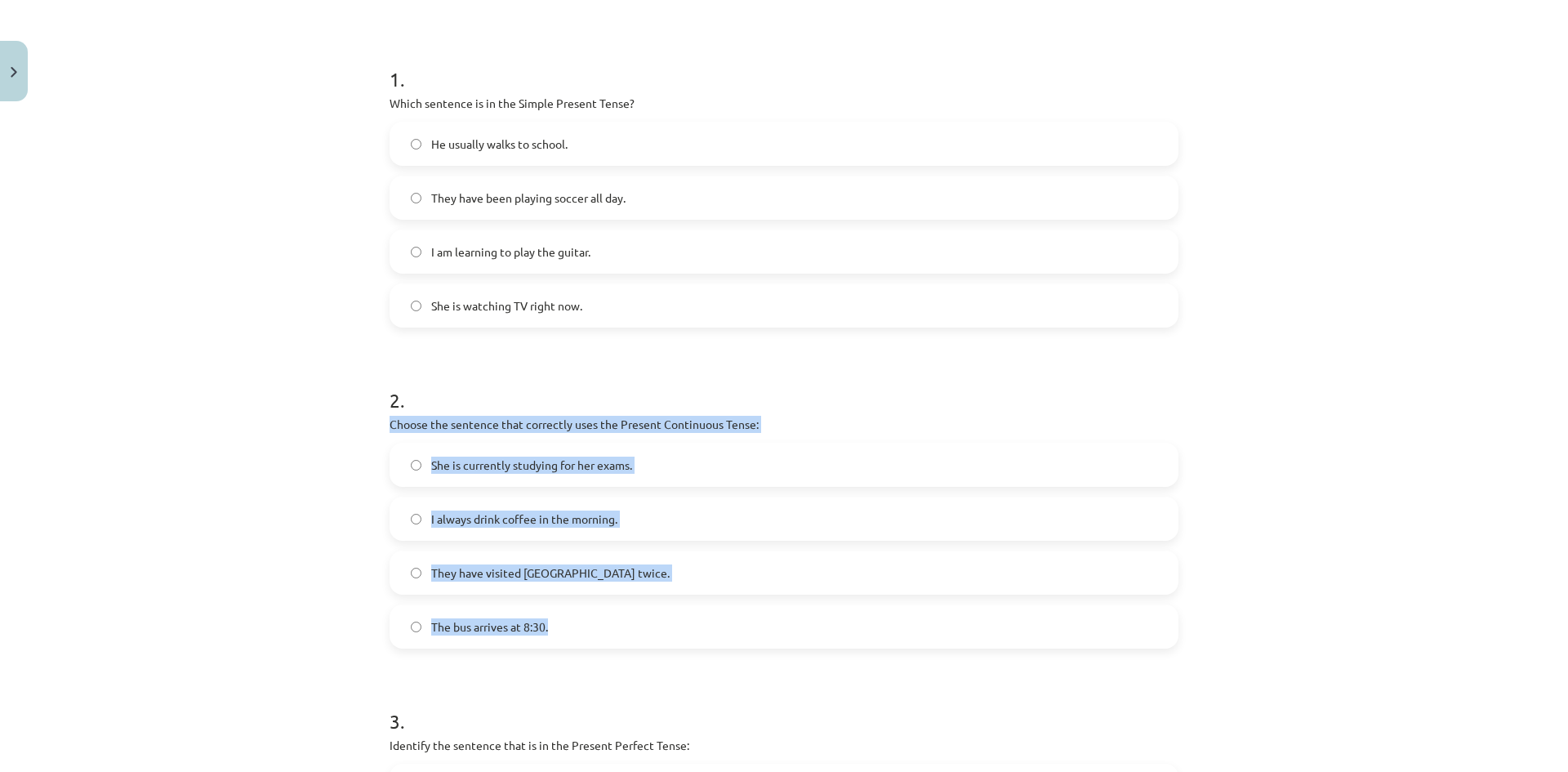
drag, startPoint x: 379, startPoint y: 426, endPoint x: 865, endPoint y: 609, distance: 519.3
click at [865, 609] on div "6 XP Saņemsi Viegls 265 pilda Apraksts Uzdevums Palīdzība 1 . Which sentence is…" at bounding box center [784, 470] width 809 height 1295
copy div "Choose the sentence that correctly uses the Present Continuous Tense: She is cu…"
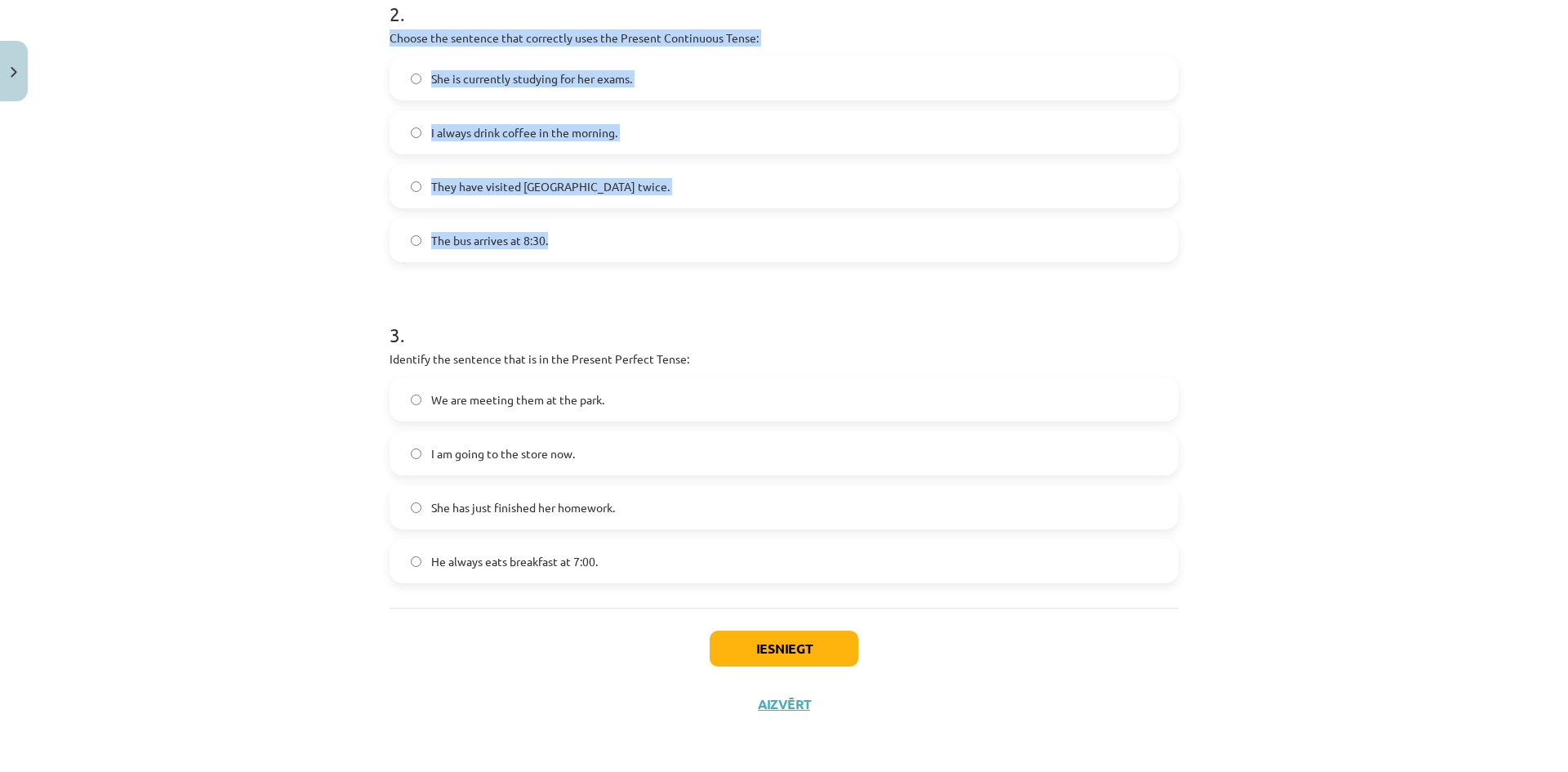
scroll to position [673, 0]
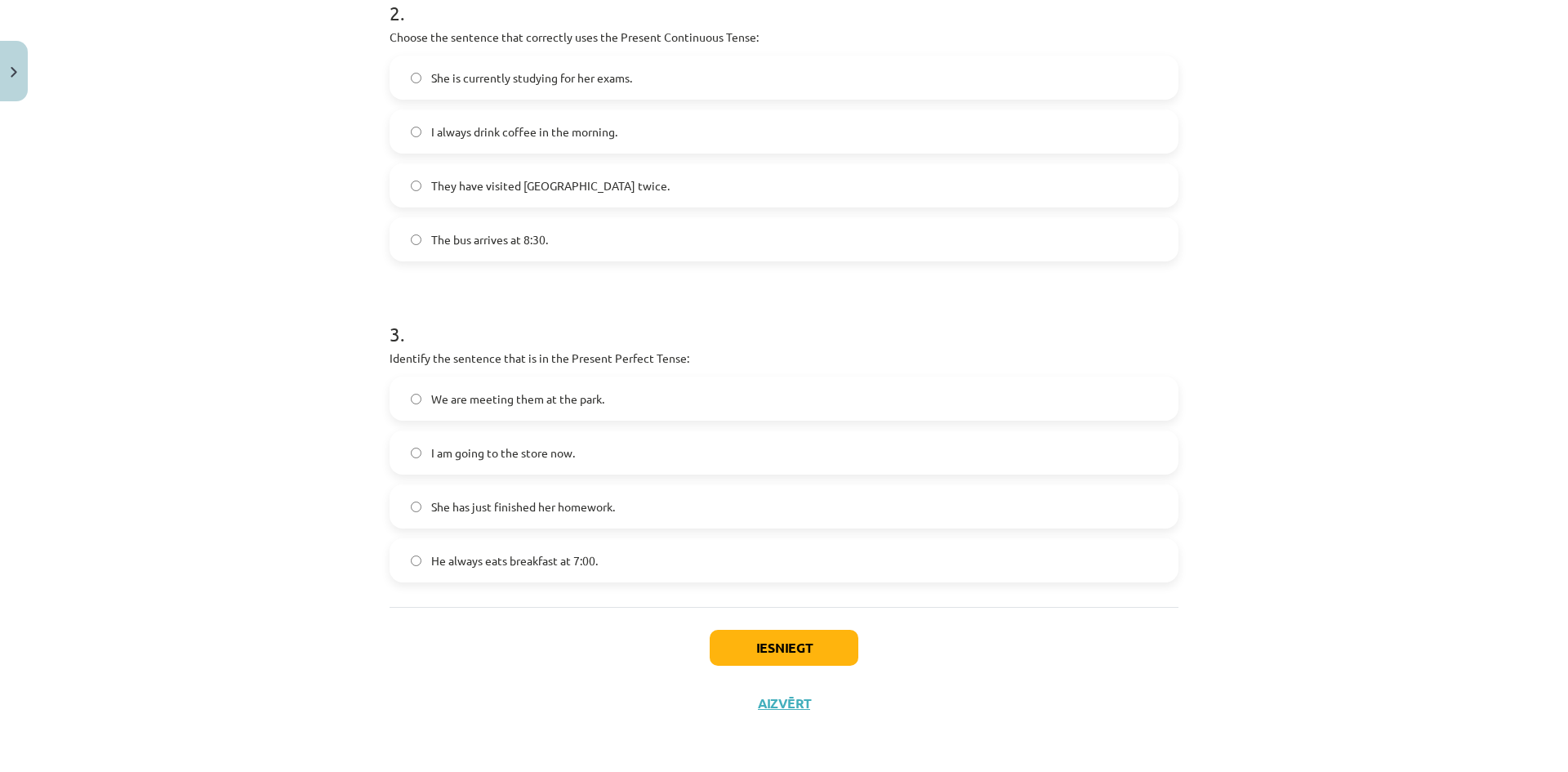
drag, startPoint x: 272, startPoint y: 274, endPoint x: 256, endPoint y: 272, distance: 16.1
click at [264, 274] on div "Mācību tēma: Angļu valoda i - 10.klase 1.ieskaites mācību materiāls #2 📝 Topic …" at bounding box center [784, 386] width 1568 height 772
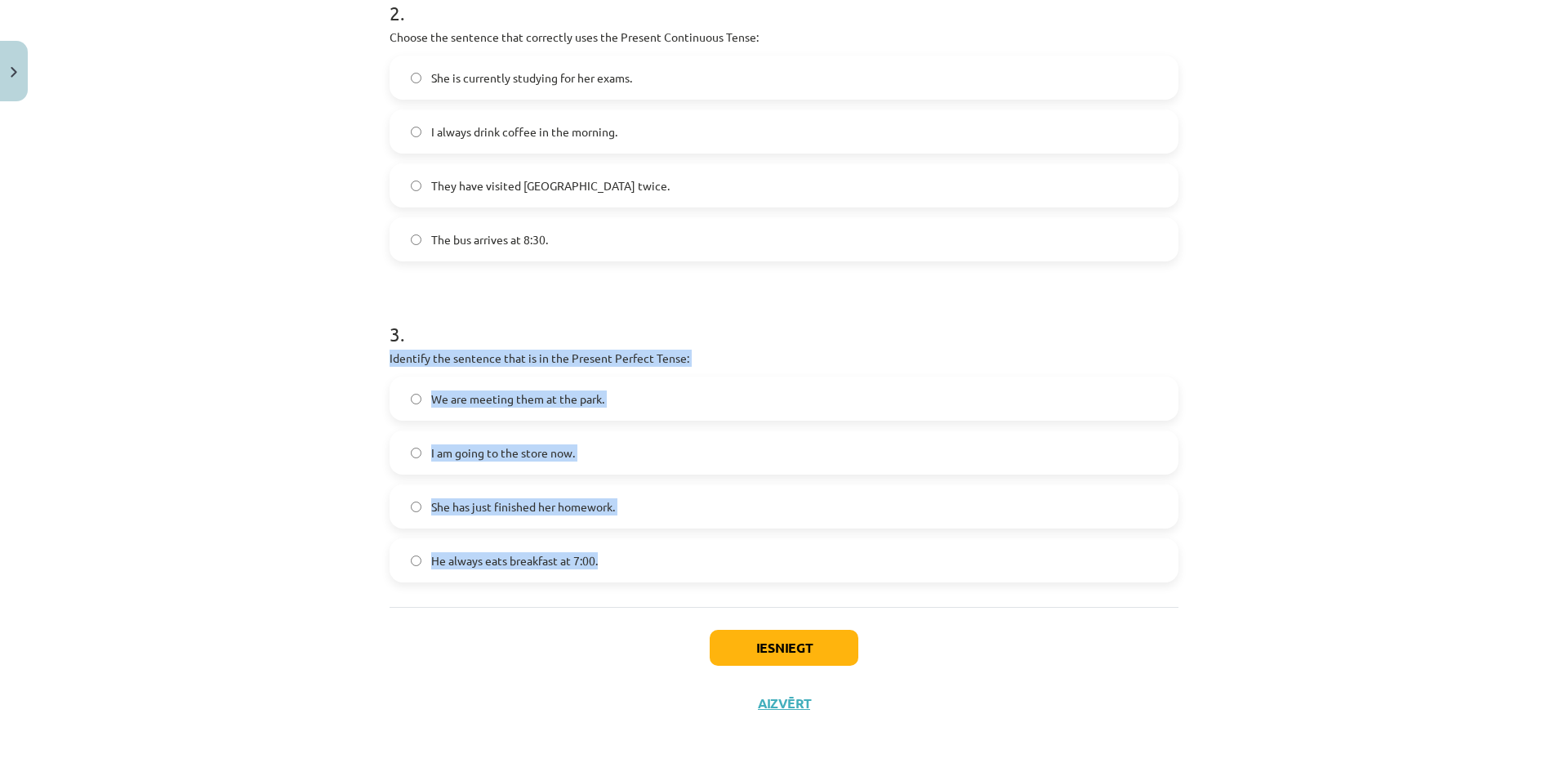
drag, startPoint x: 364, startPoint y: 349, endPoint x: 657, endPoint y: 556, distance: 358.7
click at [657, 556] on div "Mācību tēma: Angļu valoda i - 10.klase 1.ieskaites mācību materiāls #2 📝 Topic …" at bounding box center [784, 386] width 1568 height 772
copy div "Identify the sentence that is in the Present Perfect Tense: We are meeting them…"
click at [409, 499] on label "She has just finished her homework." at bounding box center [784, 506] width 786 height 41
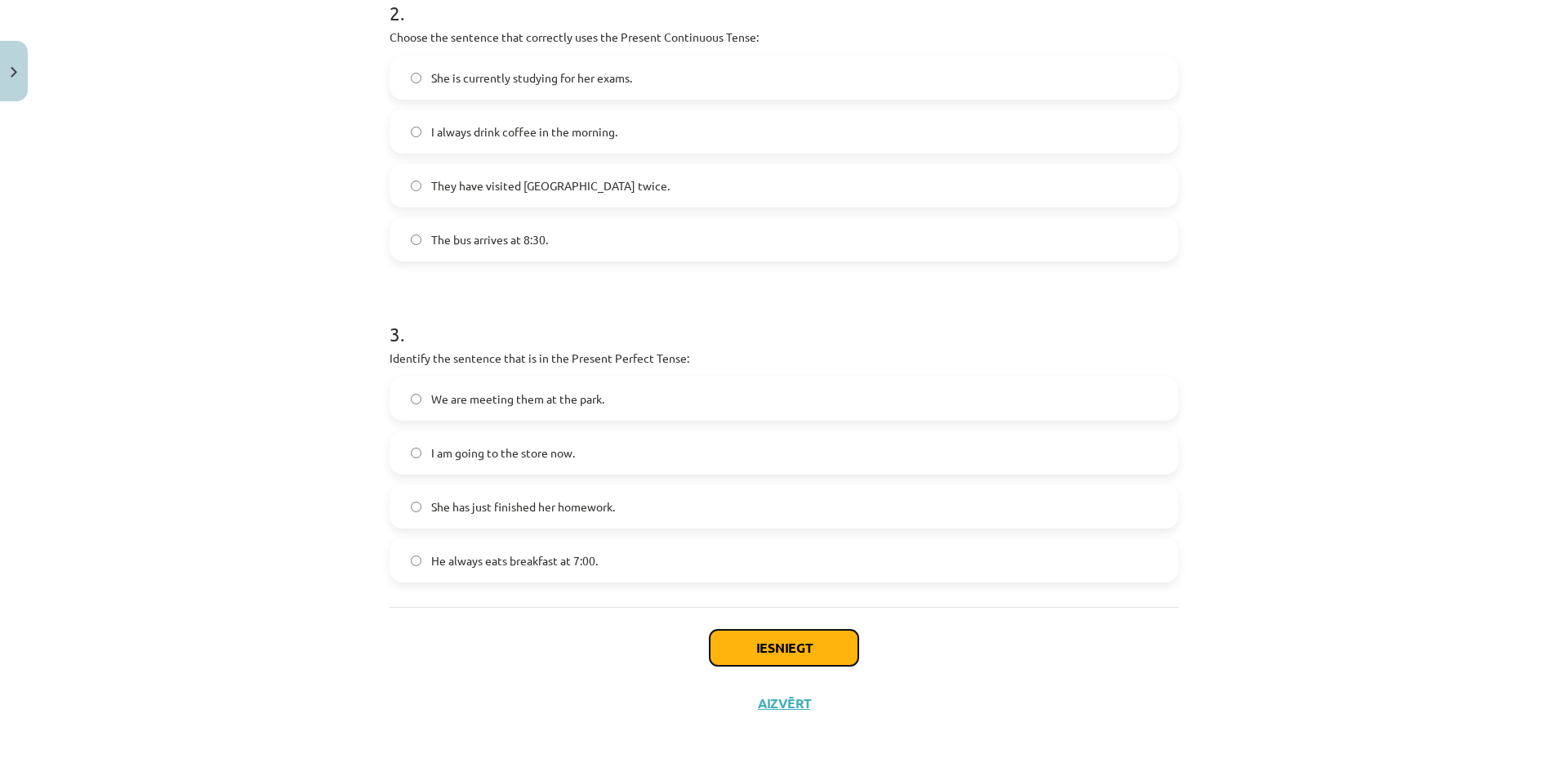
click at [734, 645] on button "Iesniegt" at bounding box center [784, 647] width 149 height 36
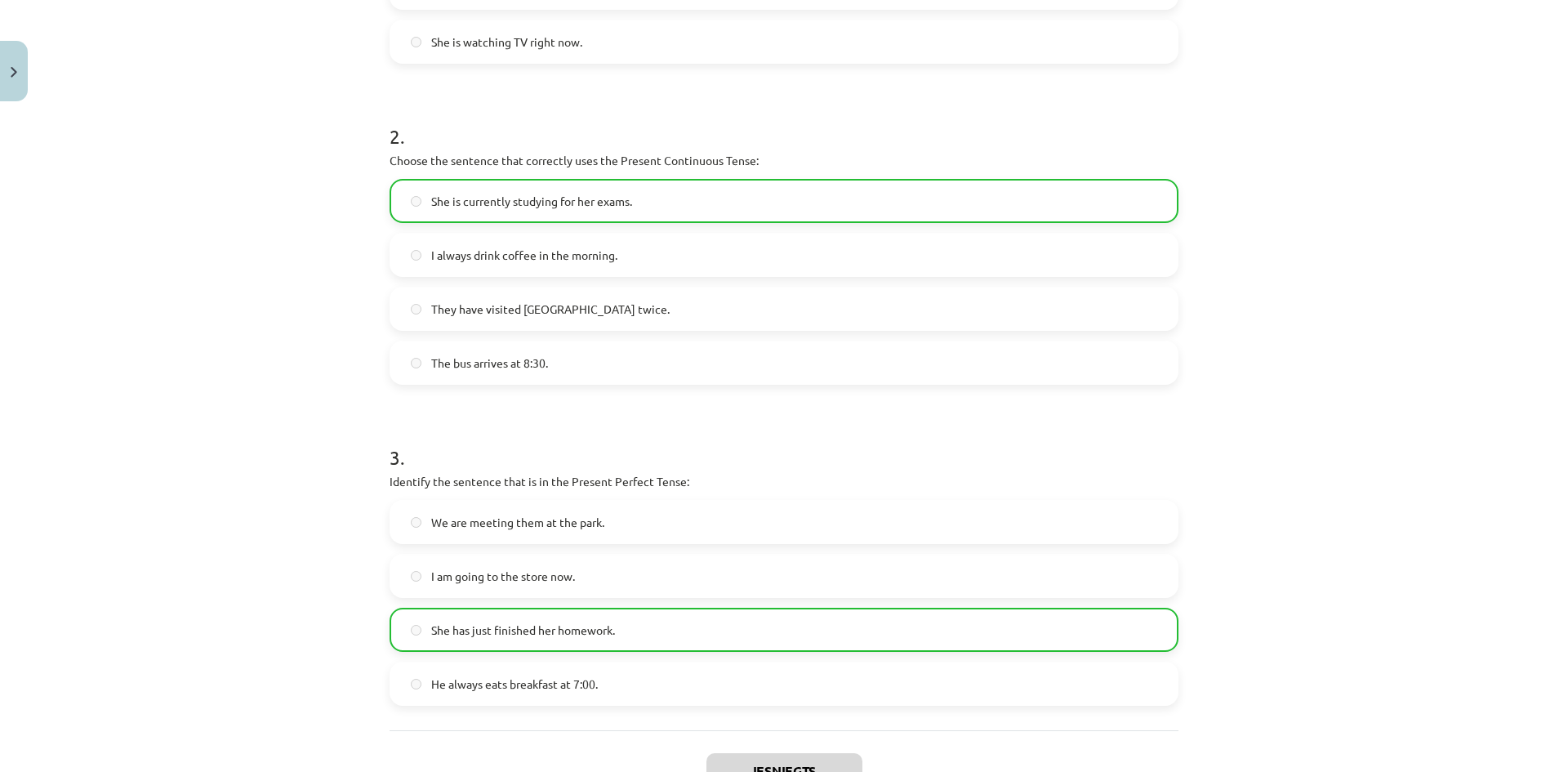
scroll to position [725, 0]
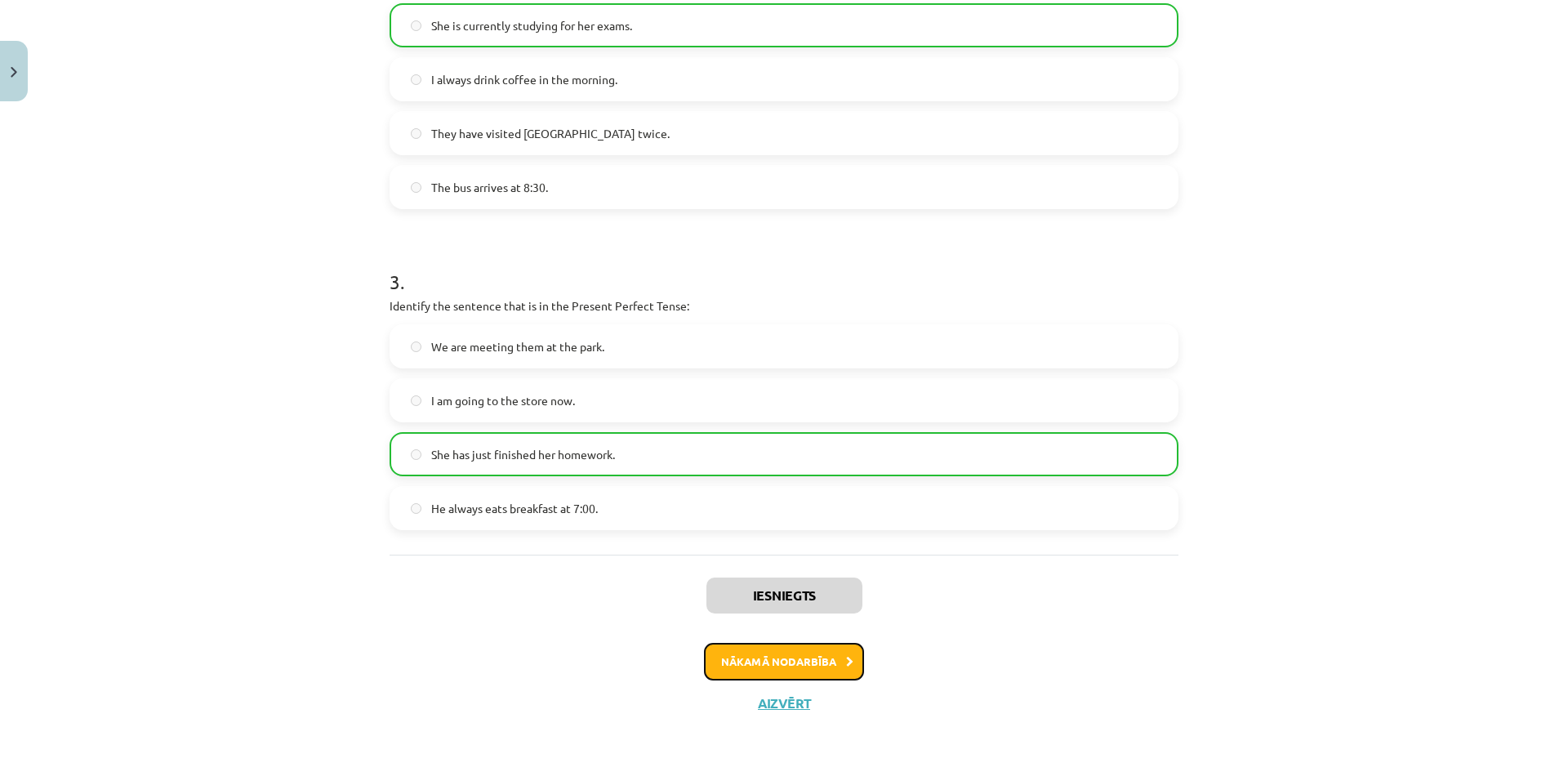
drag, startPoint x: 840, startPoint y: 663, endPoint x: 862, endPoint y: 658, distance: 22.6
click at [846, 663] on icon at bounding box center [850, 662] width 8 height 10
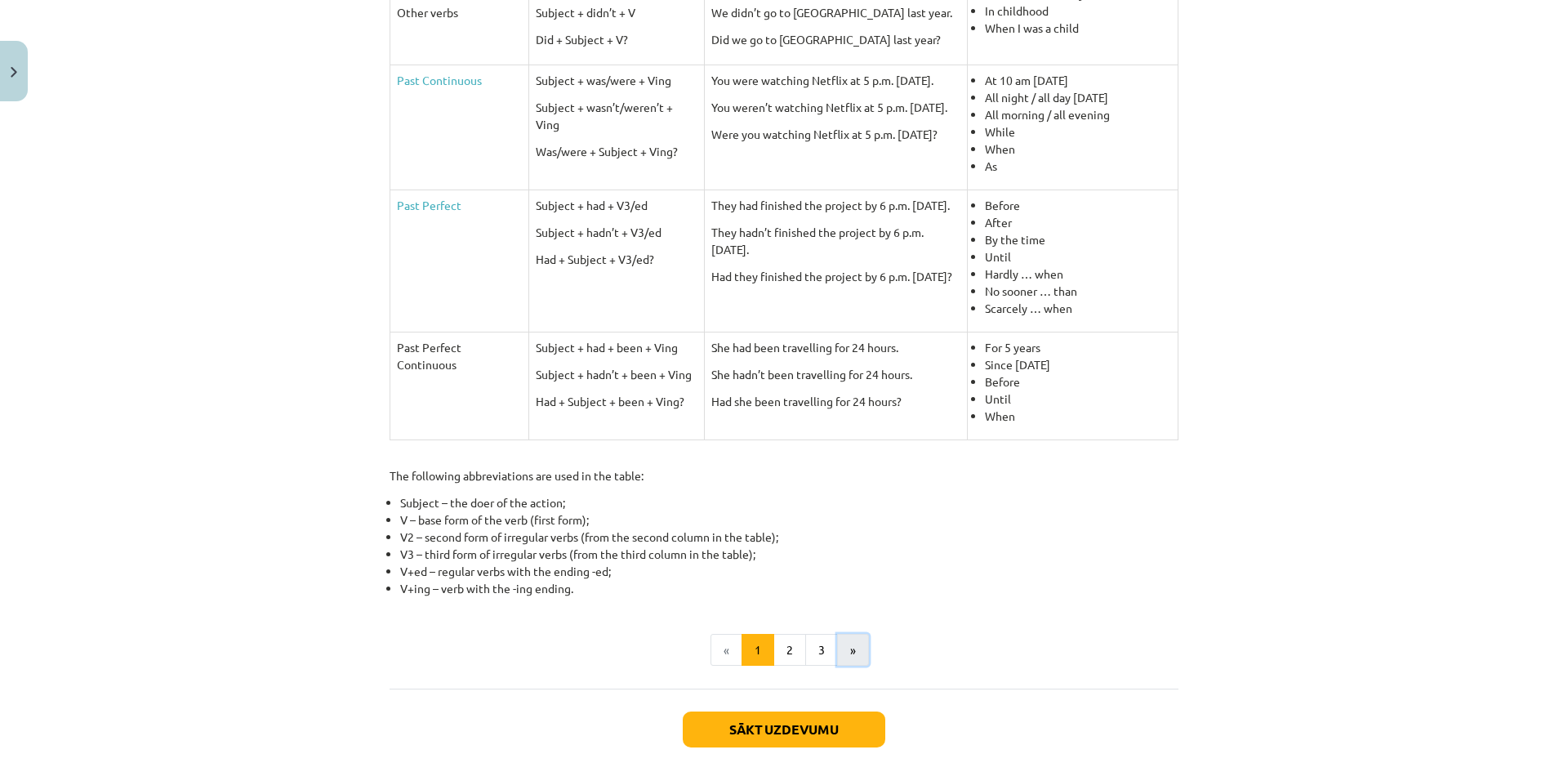
click at [840, 654] on button "»" at bounding box center [852, 650] width 32 height 32
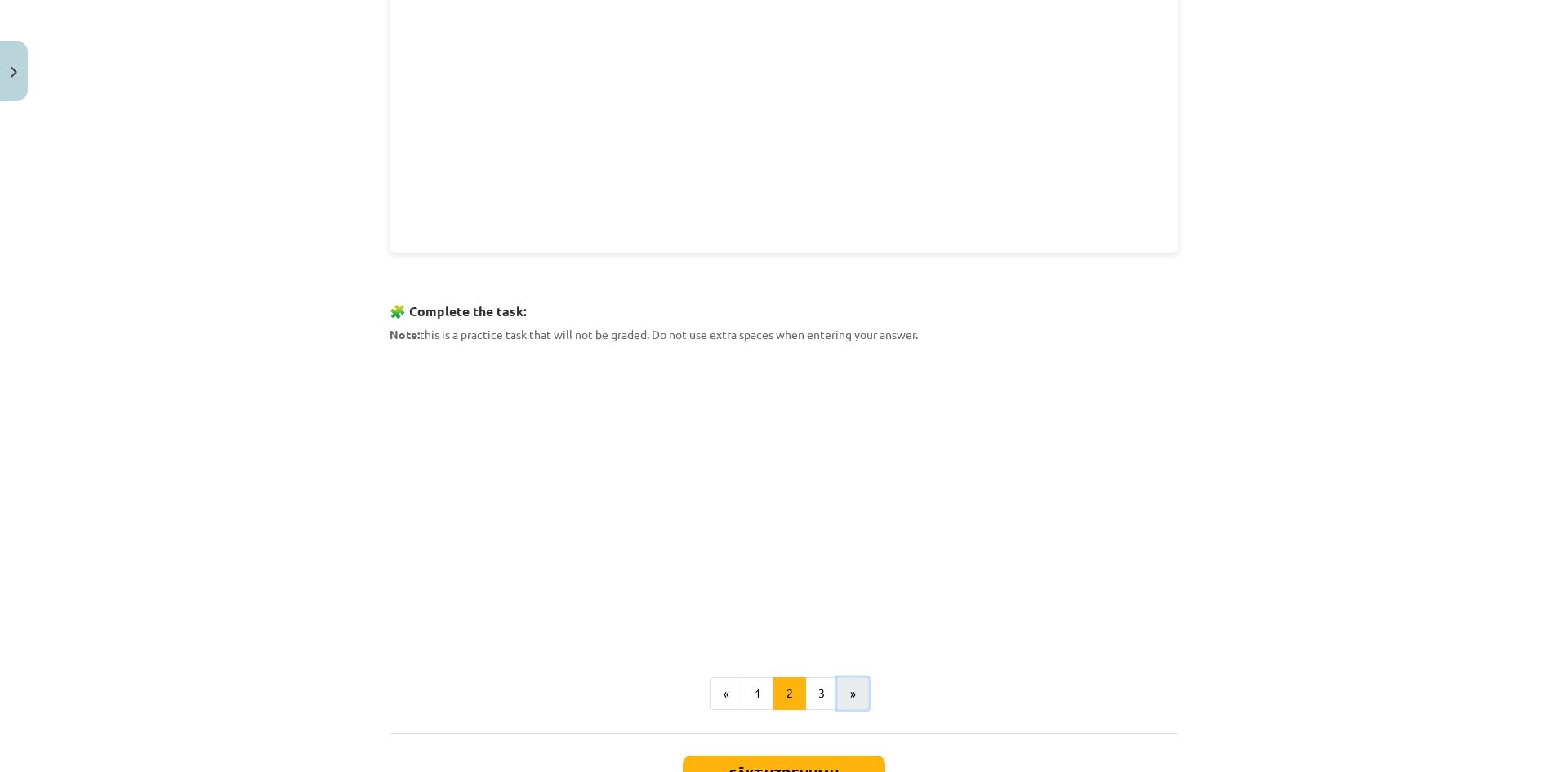
scroll to position [671, 0]
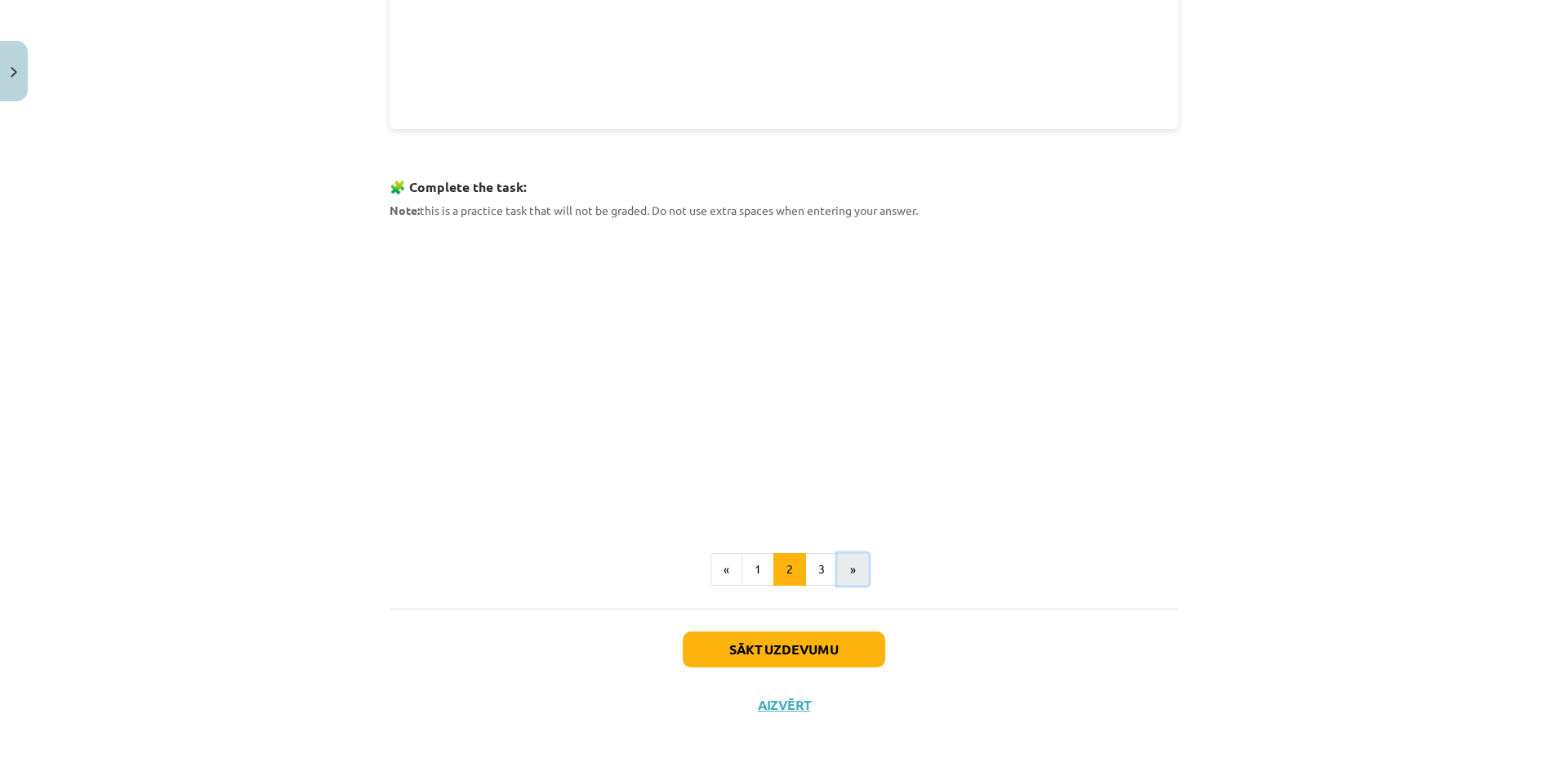
click at [840, 565] on button "»" at bounding box center [852, 569] width 32 height 32
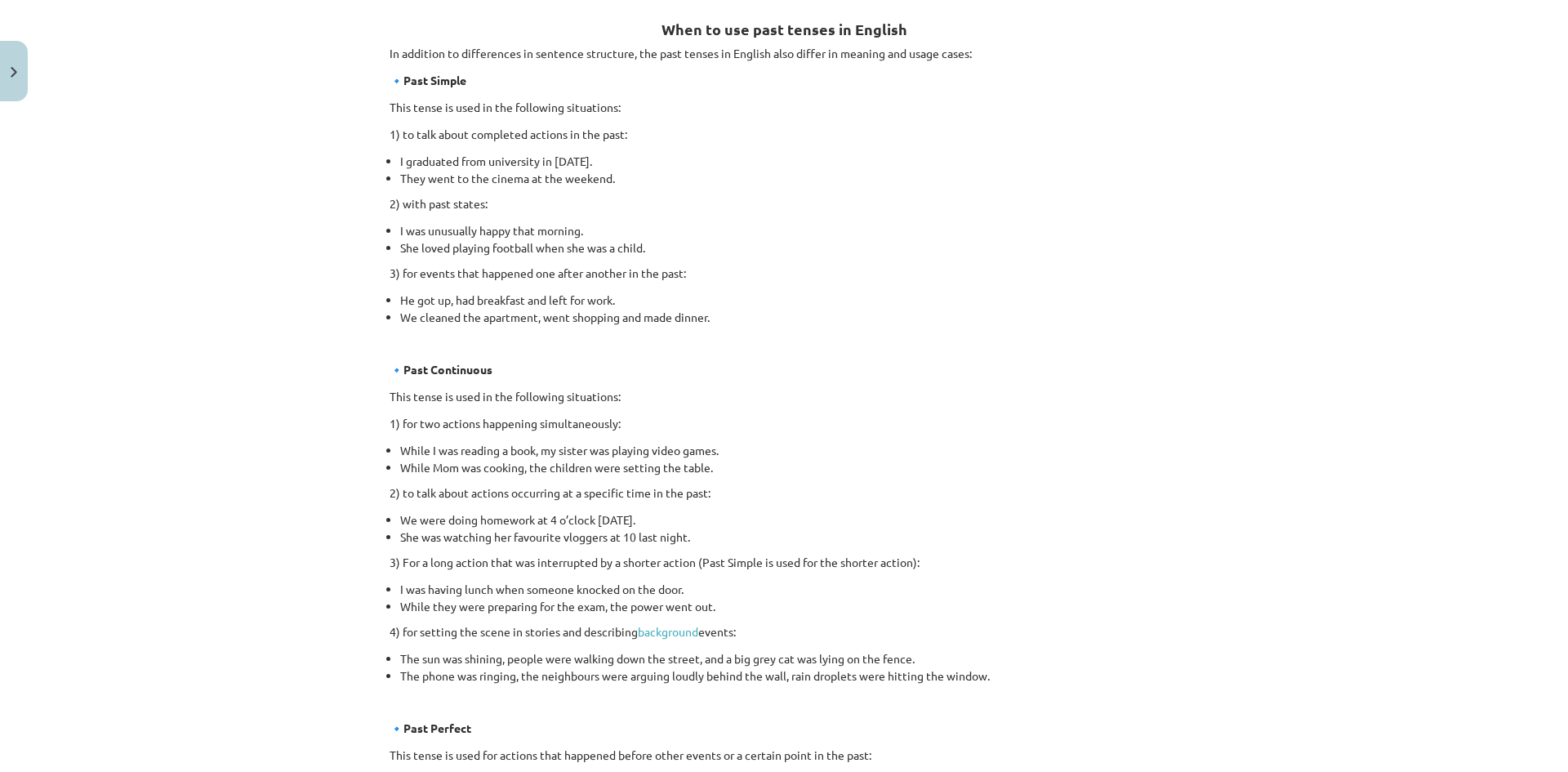
scroll to position [777, 0]
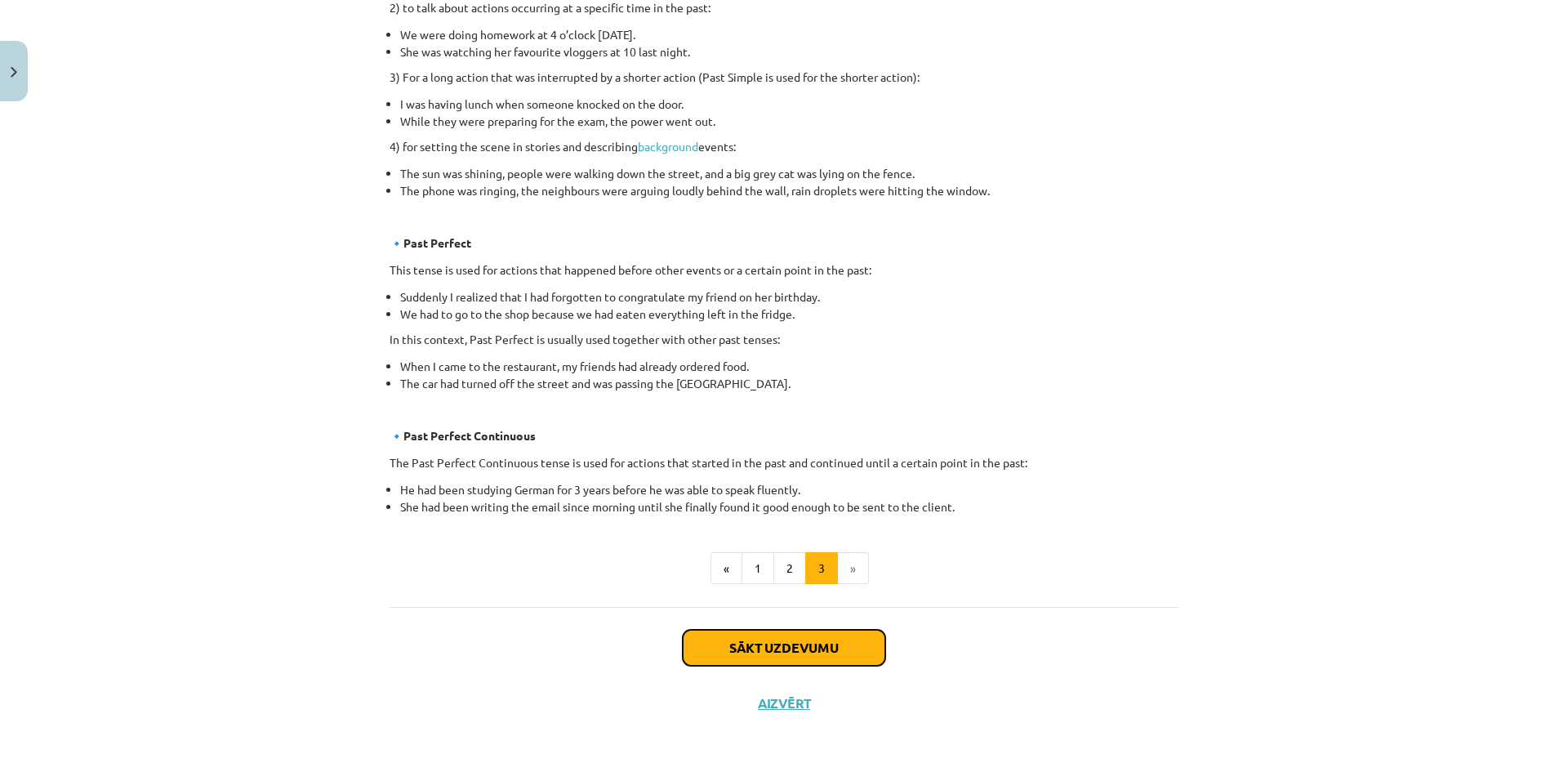
click at [822, 648] on button "Sākt uzdevumu" at bounding box center [783, 647] width 202 height 36
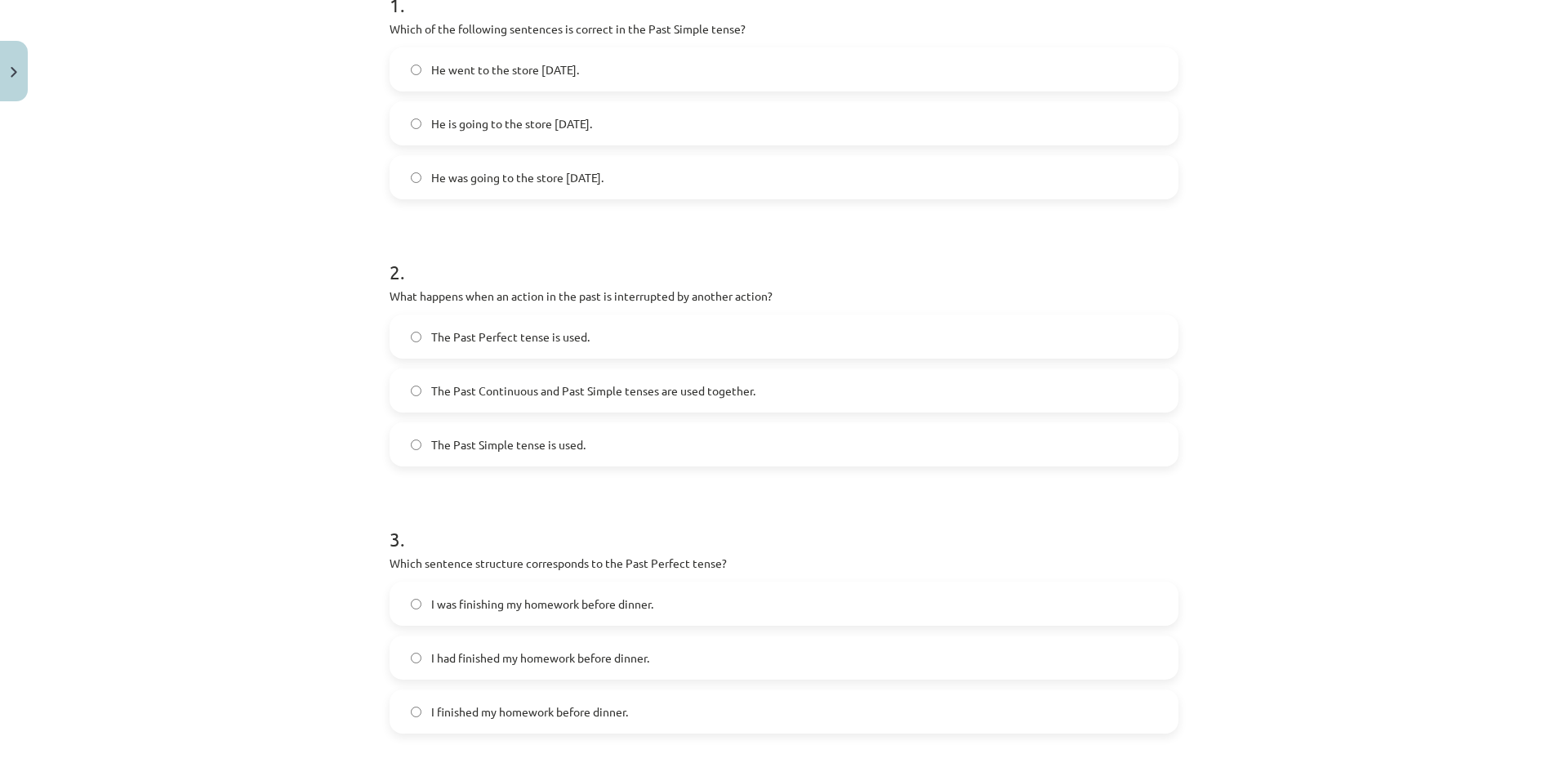
scroll to position [367, 0]
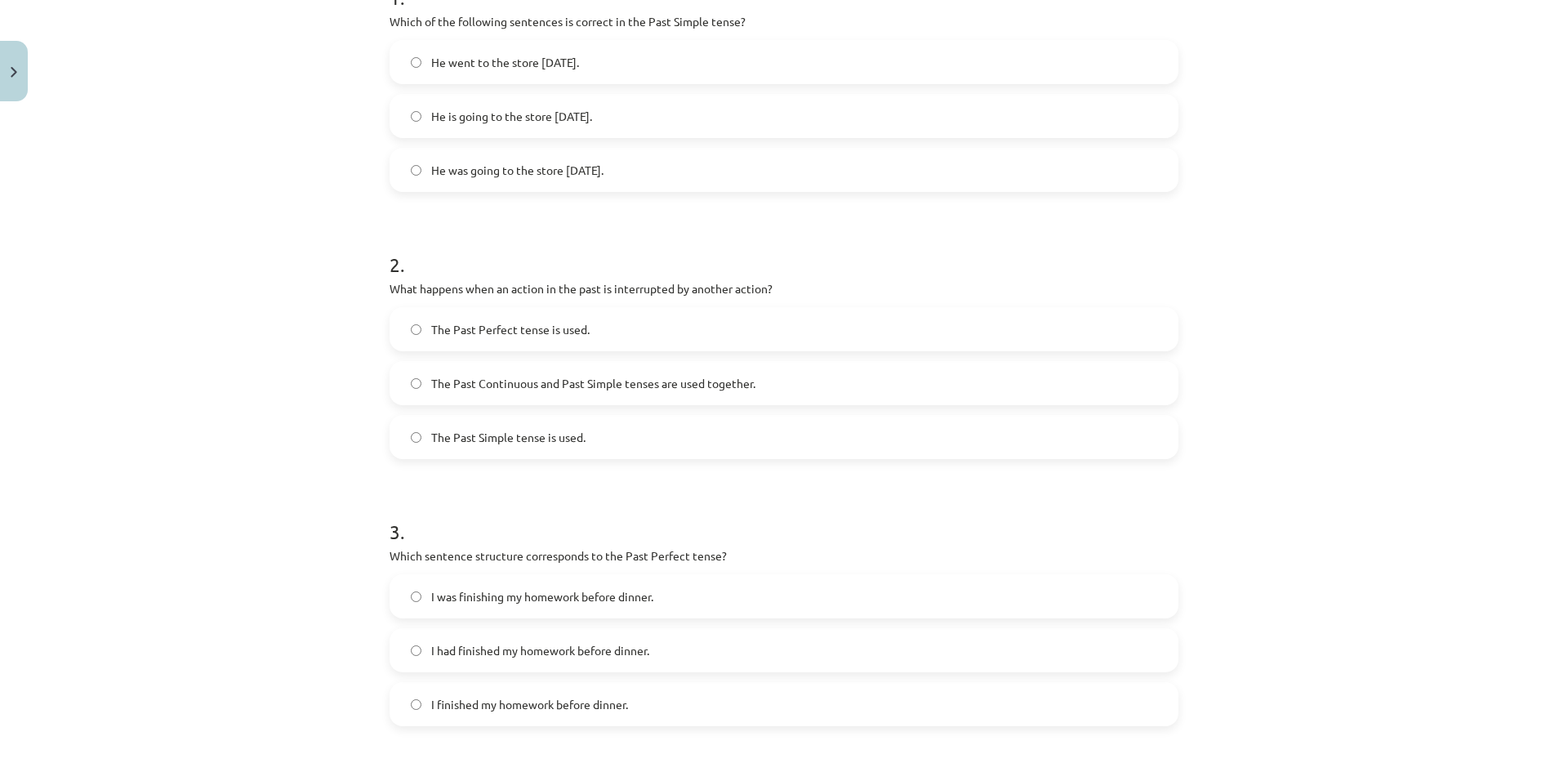
click at [417, 390] on label "The Past Continuous and Past Simple tenses are used together." at bounding box center [784, 383] width 786 height 41
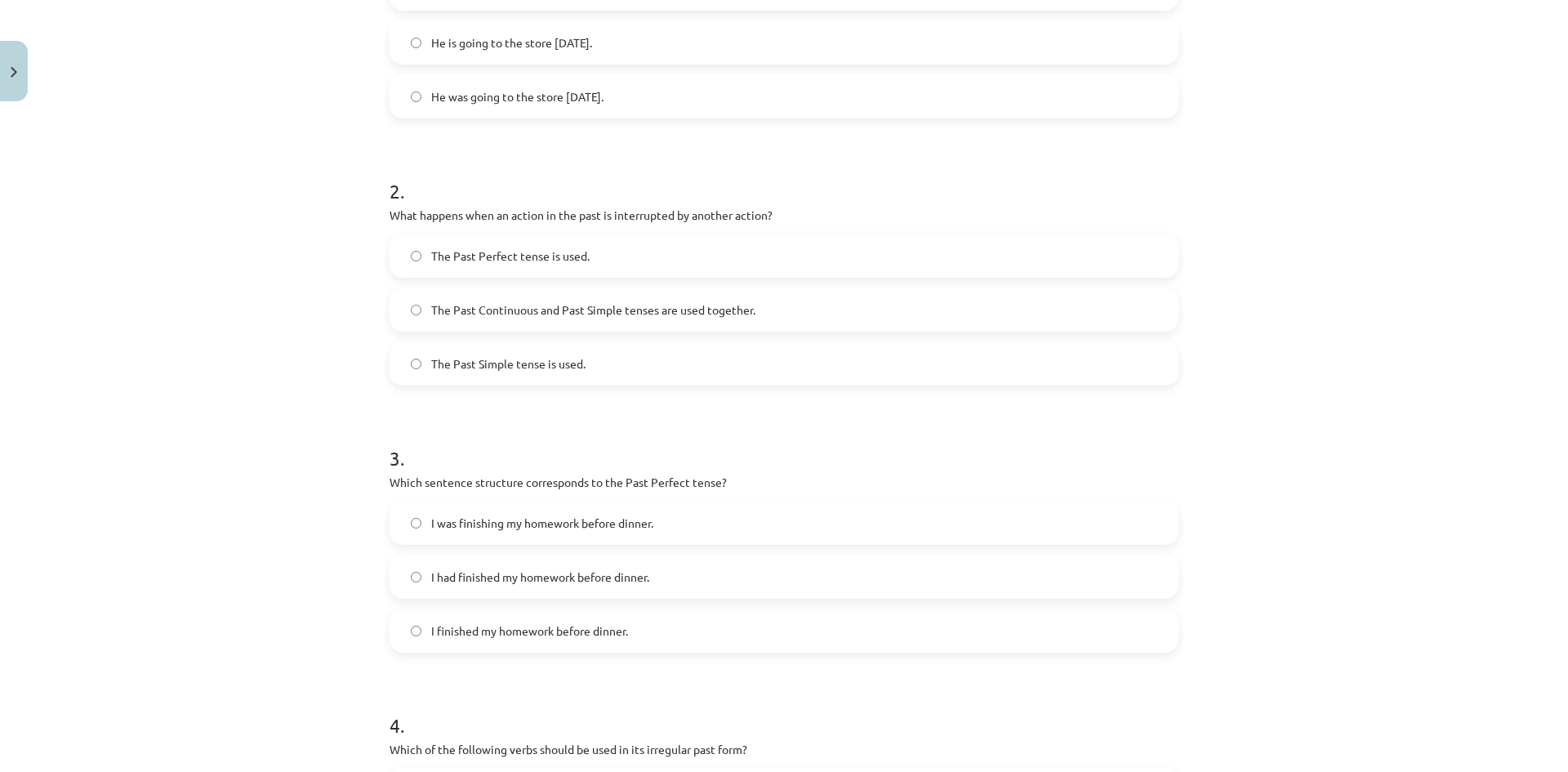
scroll to position [612, 0]
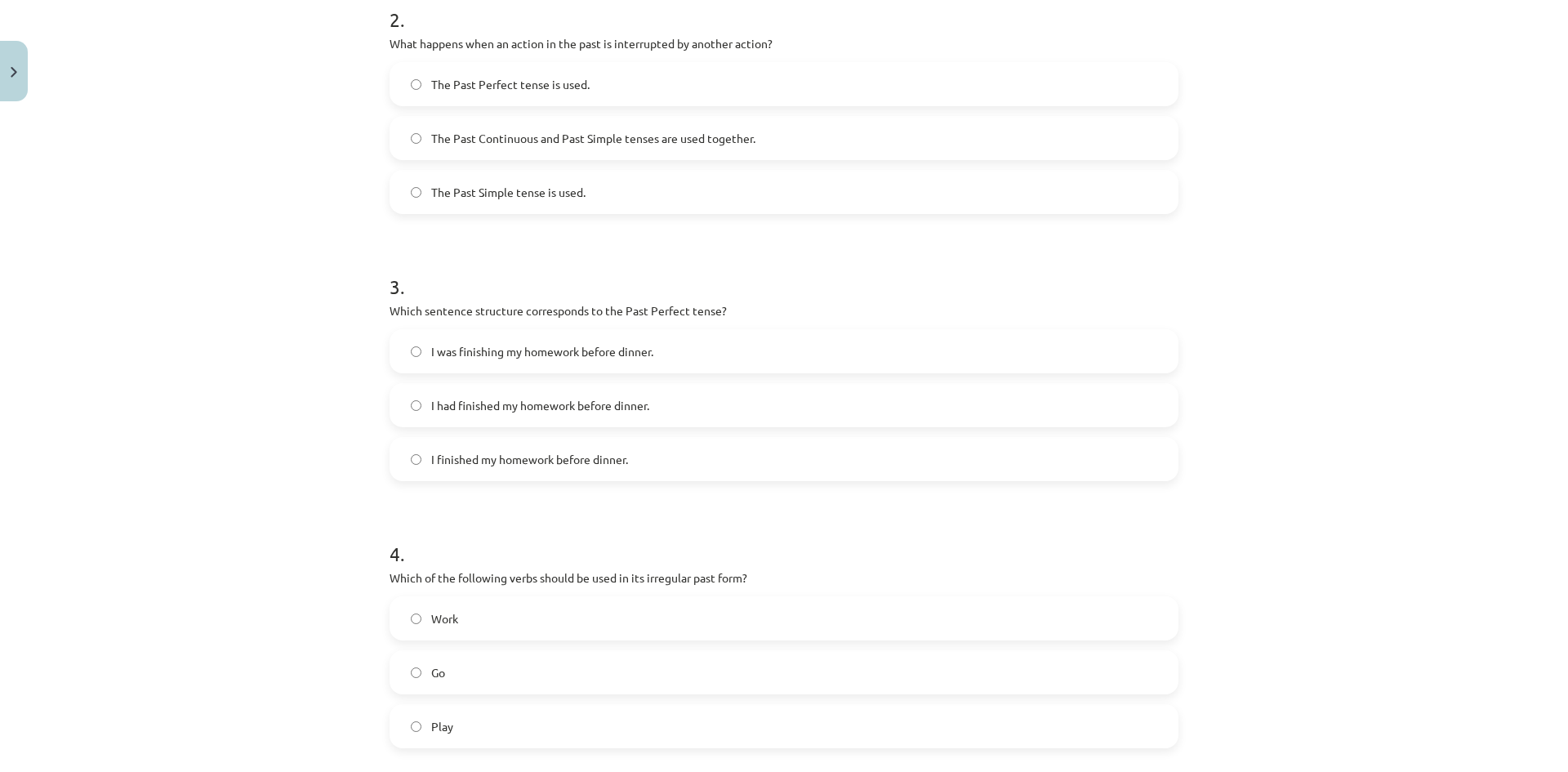
click at [466, 461] on span "I finished my homework before dinner." at bounding box center [529, 459] width 196 height 17
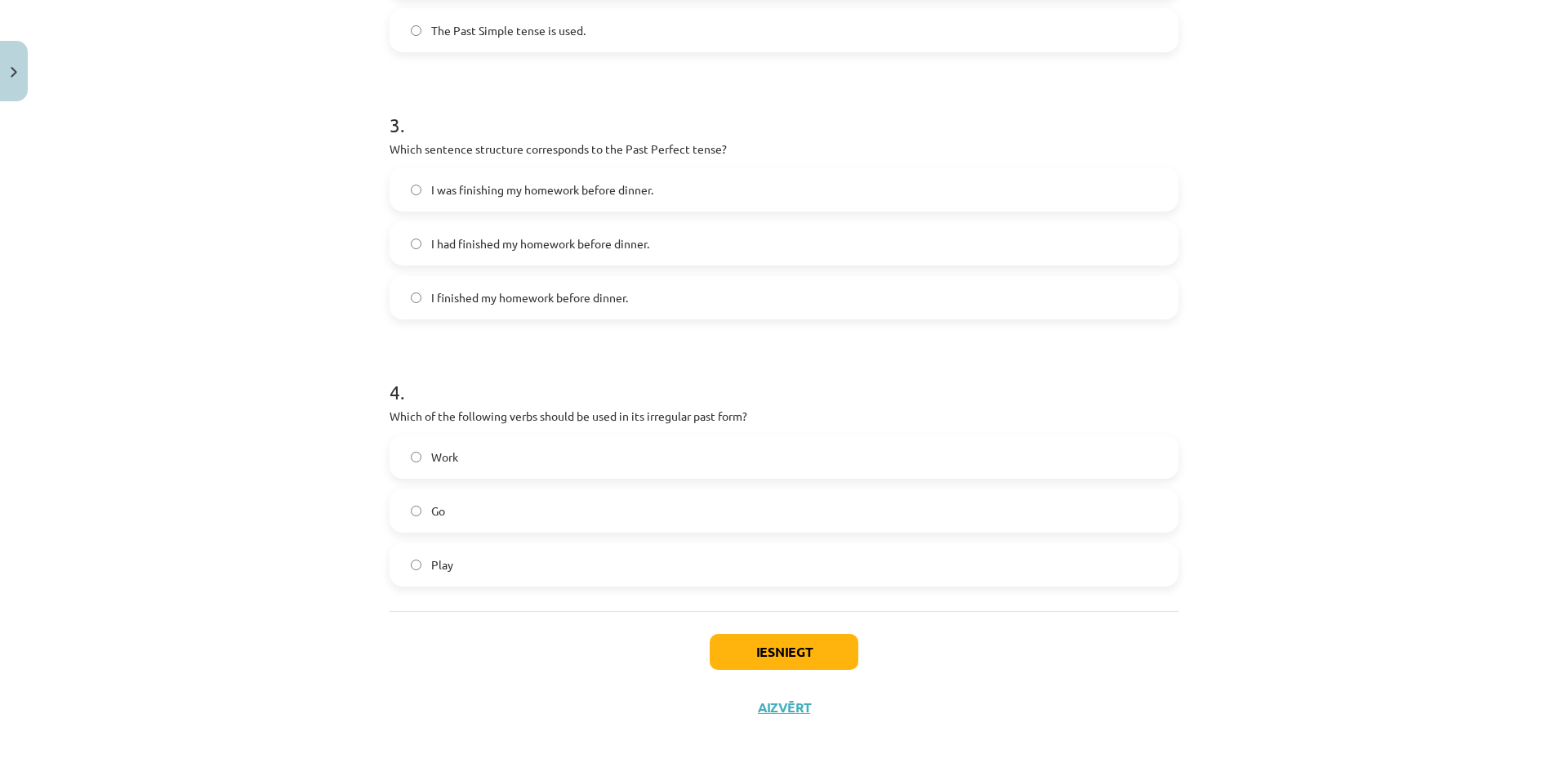
scroll to position [778, 0]
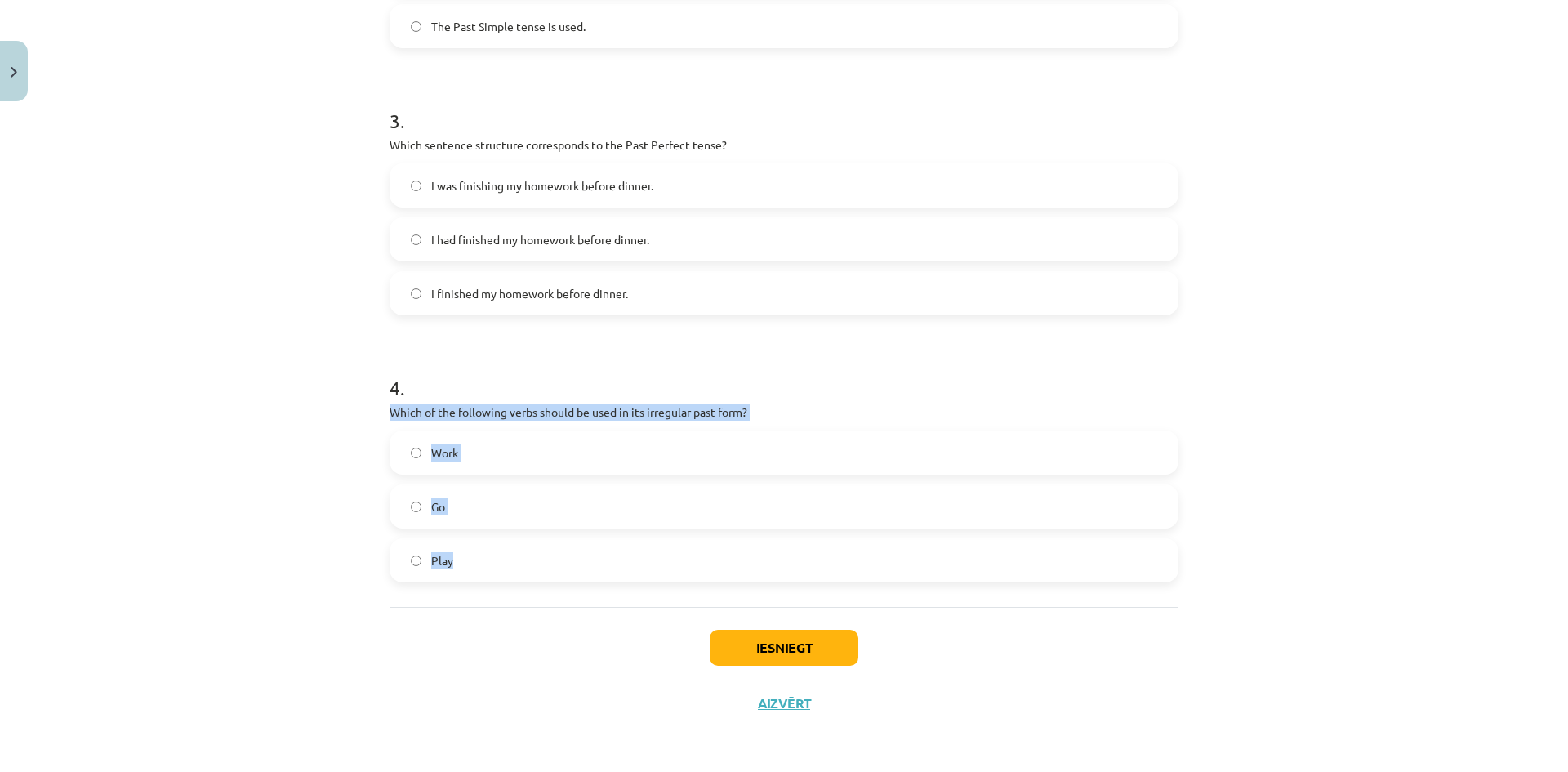
drag, startPoint x: 347, startPoint y: 406, endPoint x: 930, endPoint y: 535, distance: 597.1
click at [930, 535] on div "Mācību tēma: Angļu valoda i - 10.klase 1.ieskaites mācību materiāls #3 📝 Topic …" at bounding box center [784, 386] width 1568 height 772
copy div "Which of the following verbs should be used in its irregular past form? Work Go…"
click at [804, 652] on button "Iesniegt" at bounding box center [784, 647] width 149 height 36
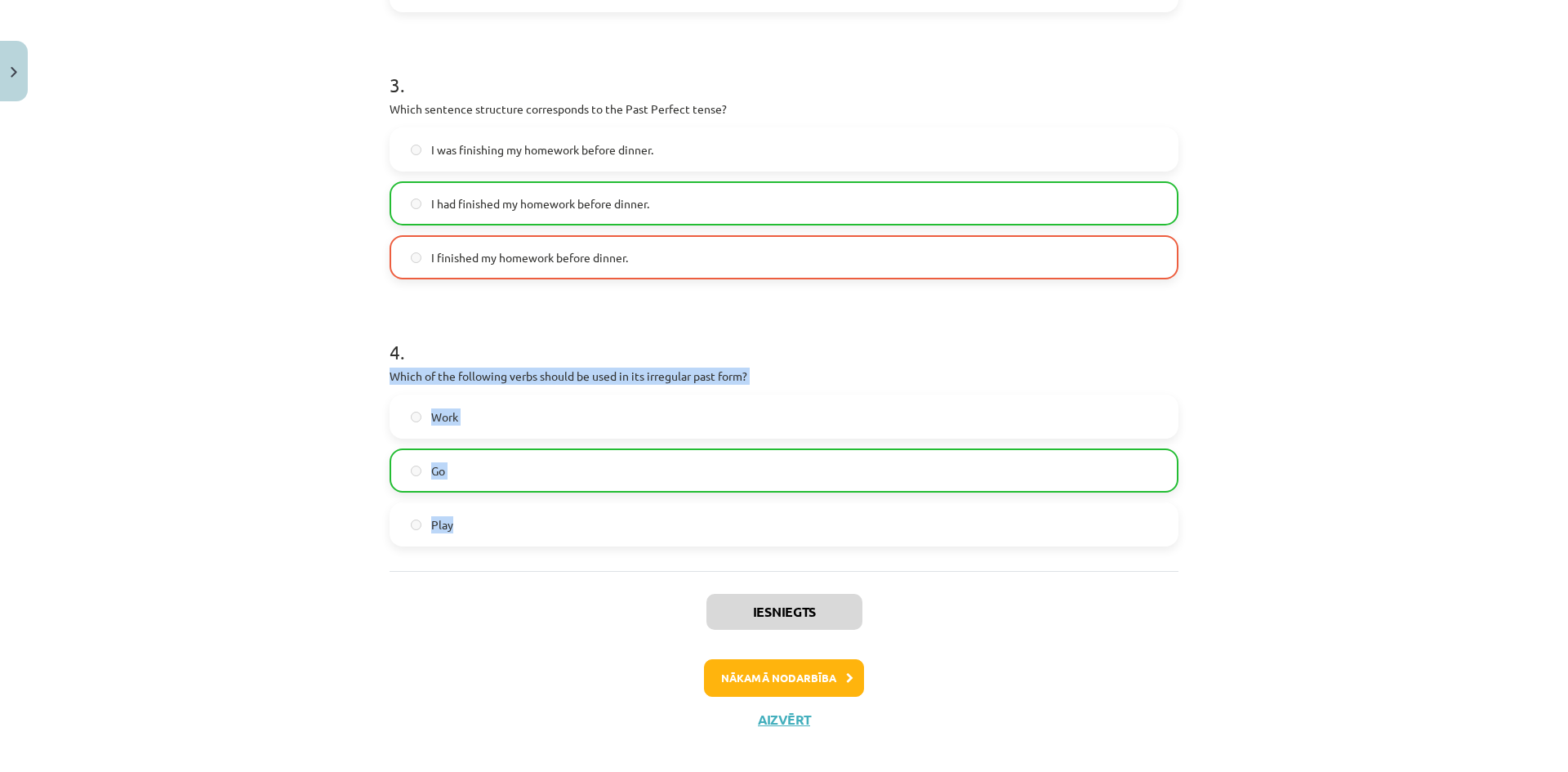
scroll to position [831, 0]
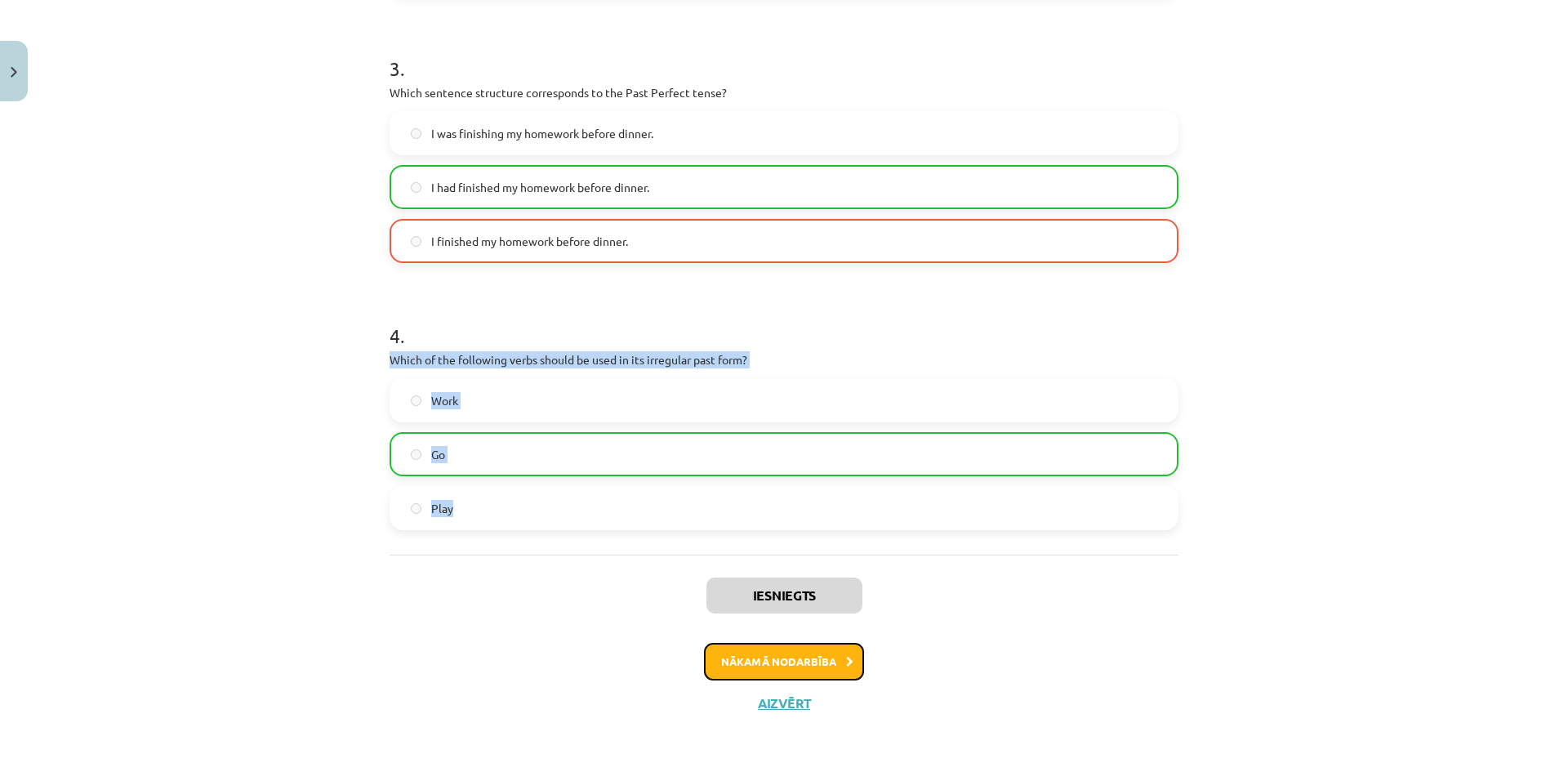
click at [832, 658] on button "Nākamā nodarbība" at bounding box center [783, 662] width 160 height 38
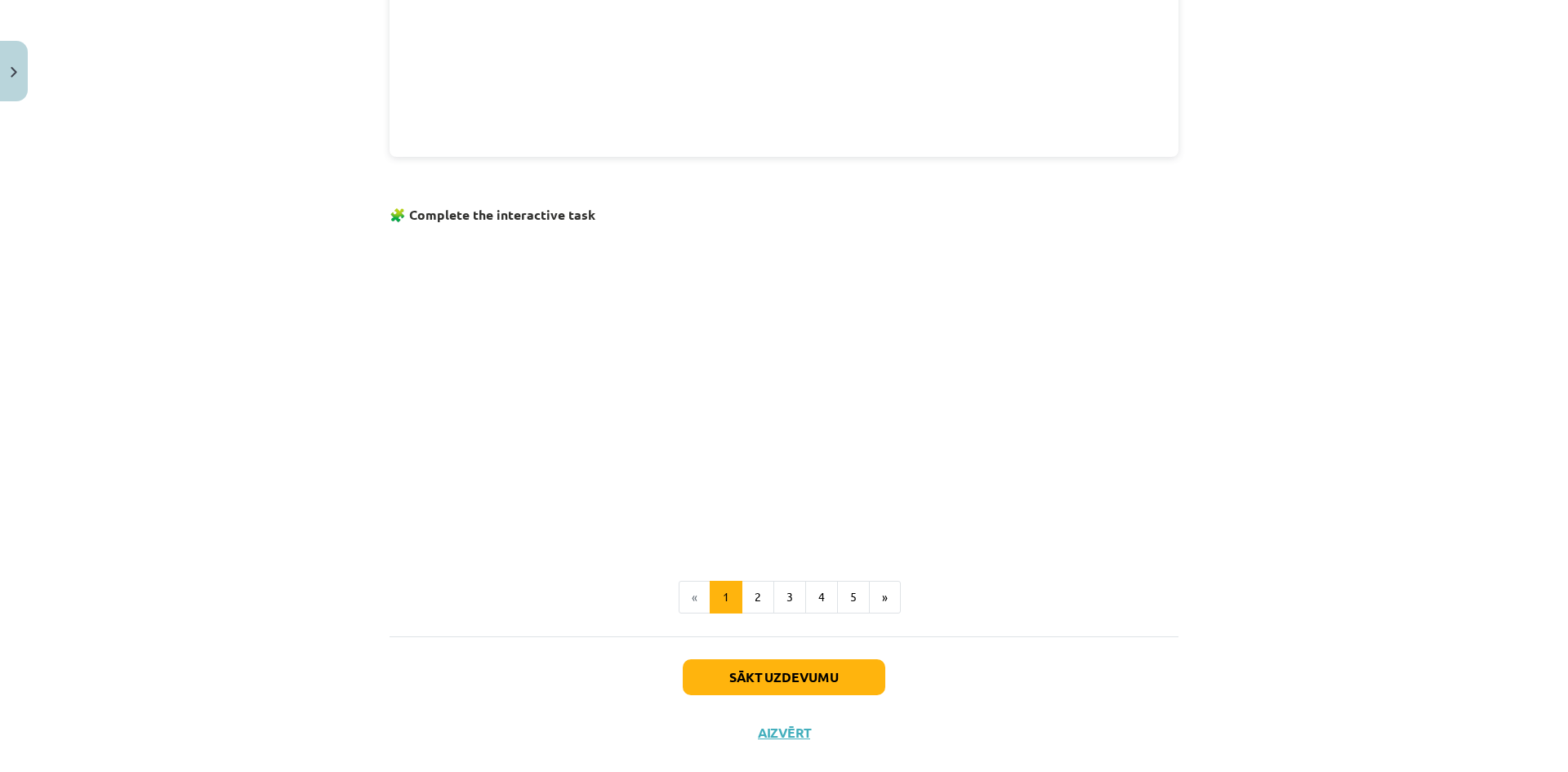
scroll to position [885, 0]
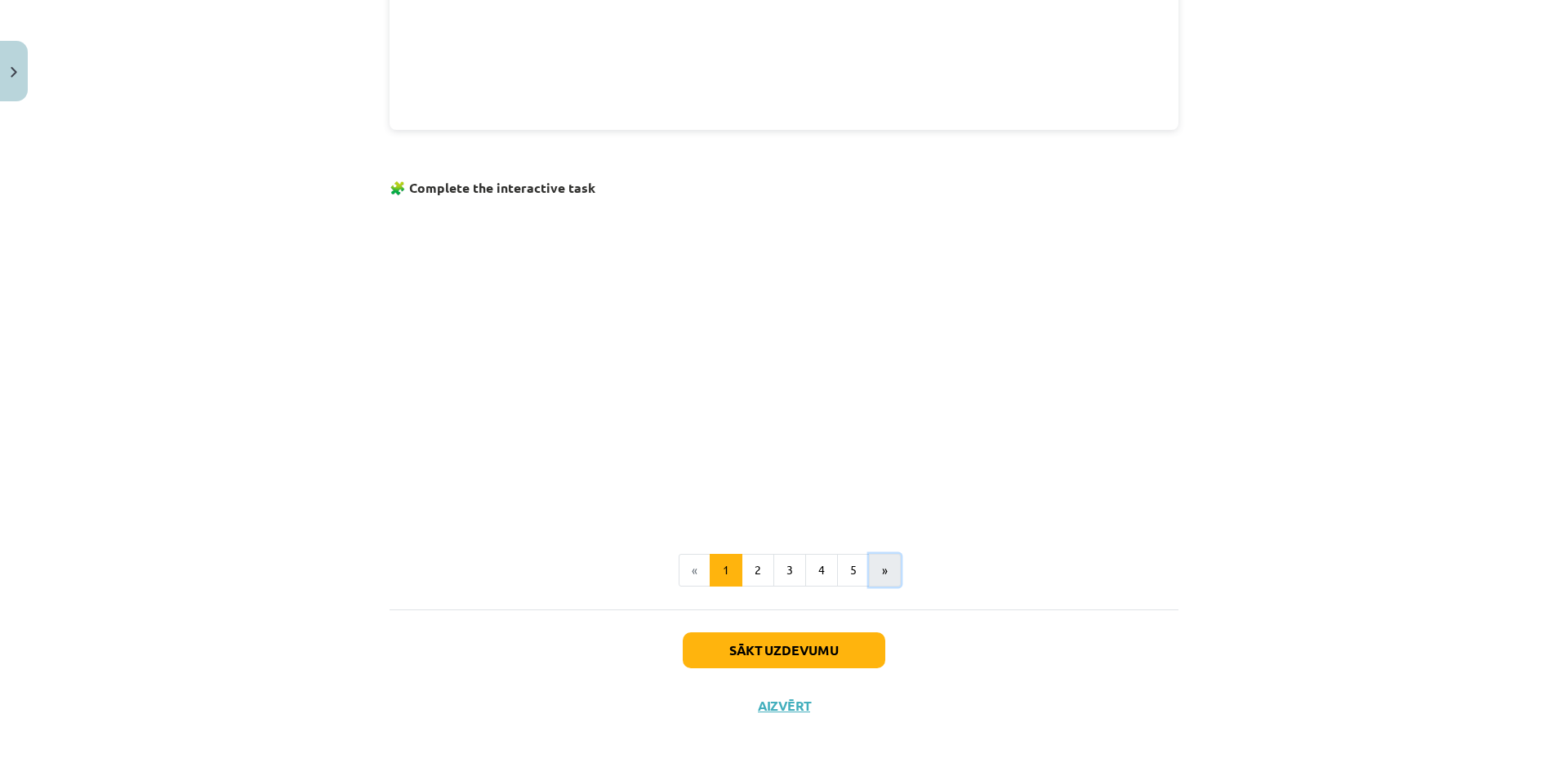
click at [877, 570] on button "»" at bounding box center [884, 570] width 32 height 32
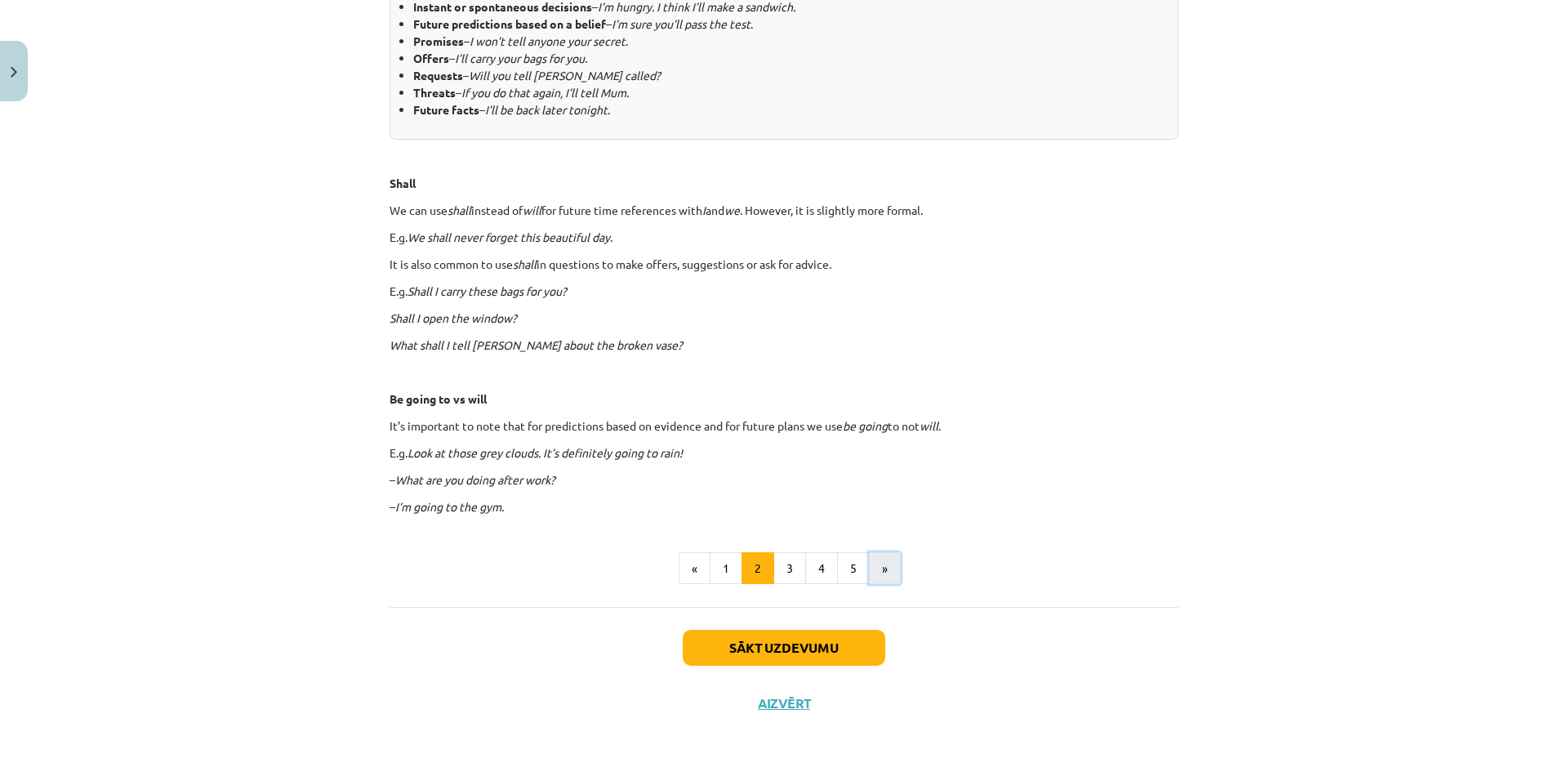
click at [887, 572] on button "»" at bounding box center [884, 568] width 32 height 32
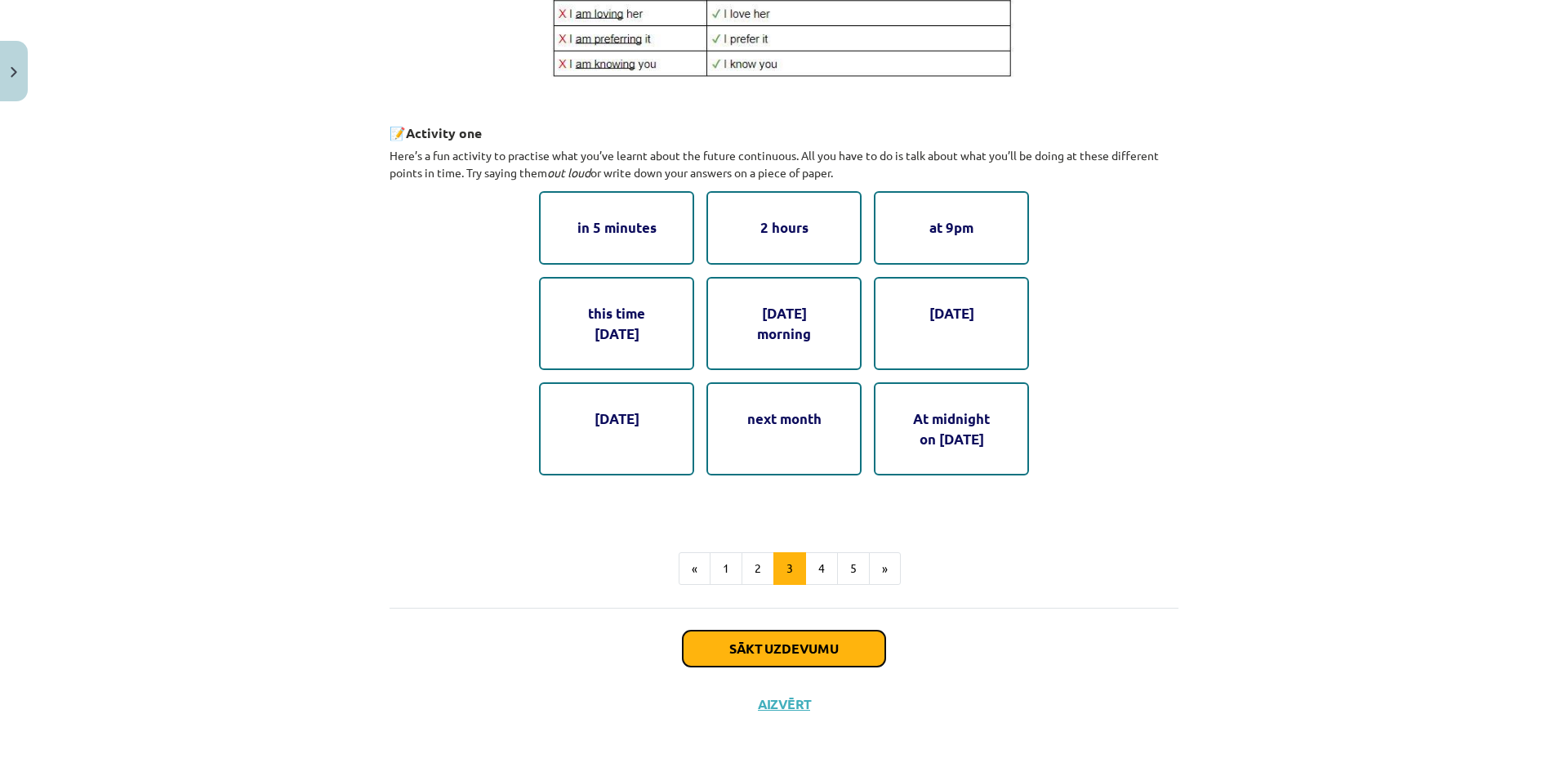
click at [844, 639] on button "Sākt uzdevumu" at bounding box center [783, 648] width 202 height 36
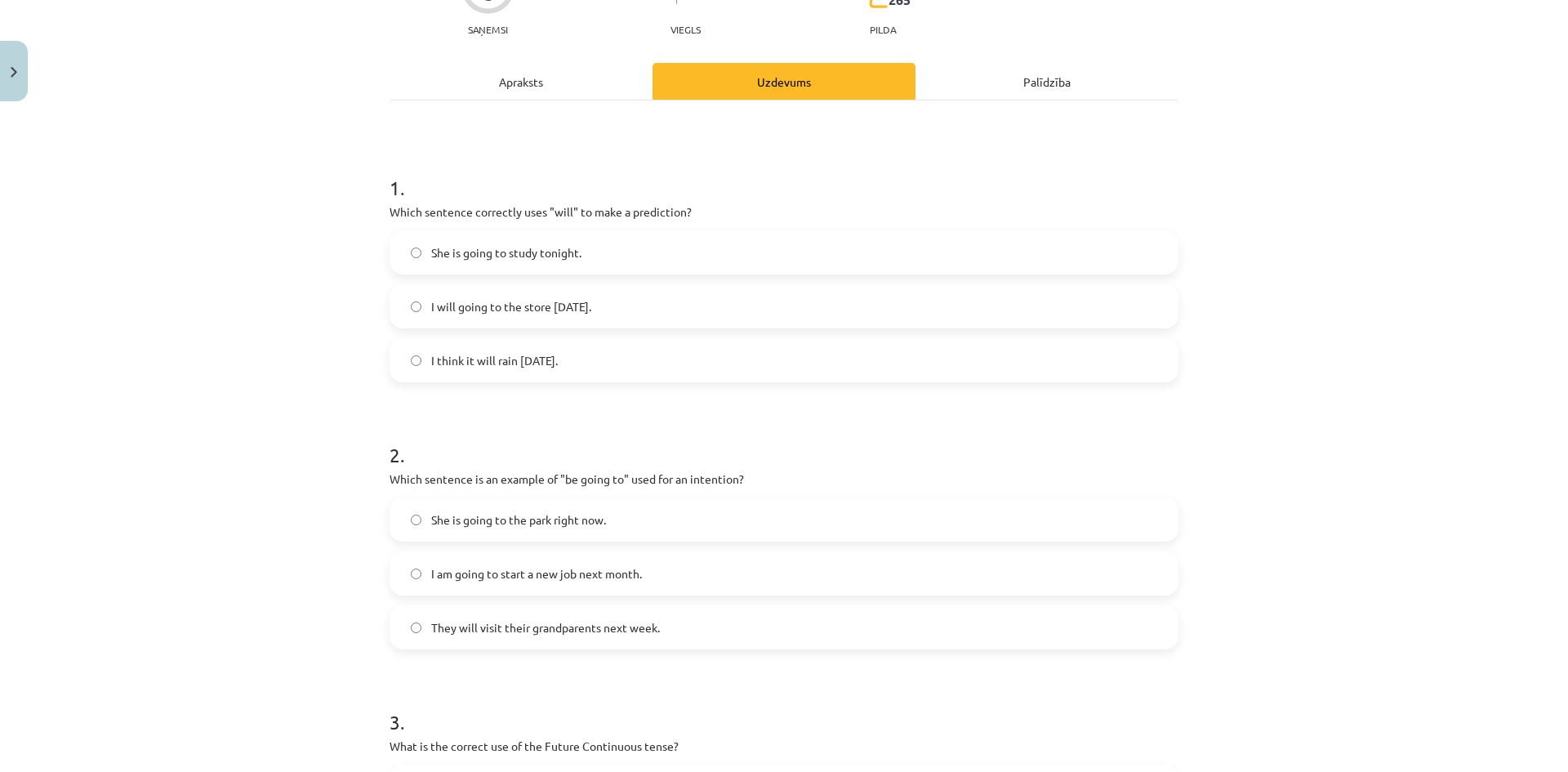
scroll to position [204, 0]
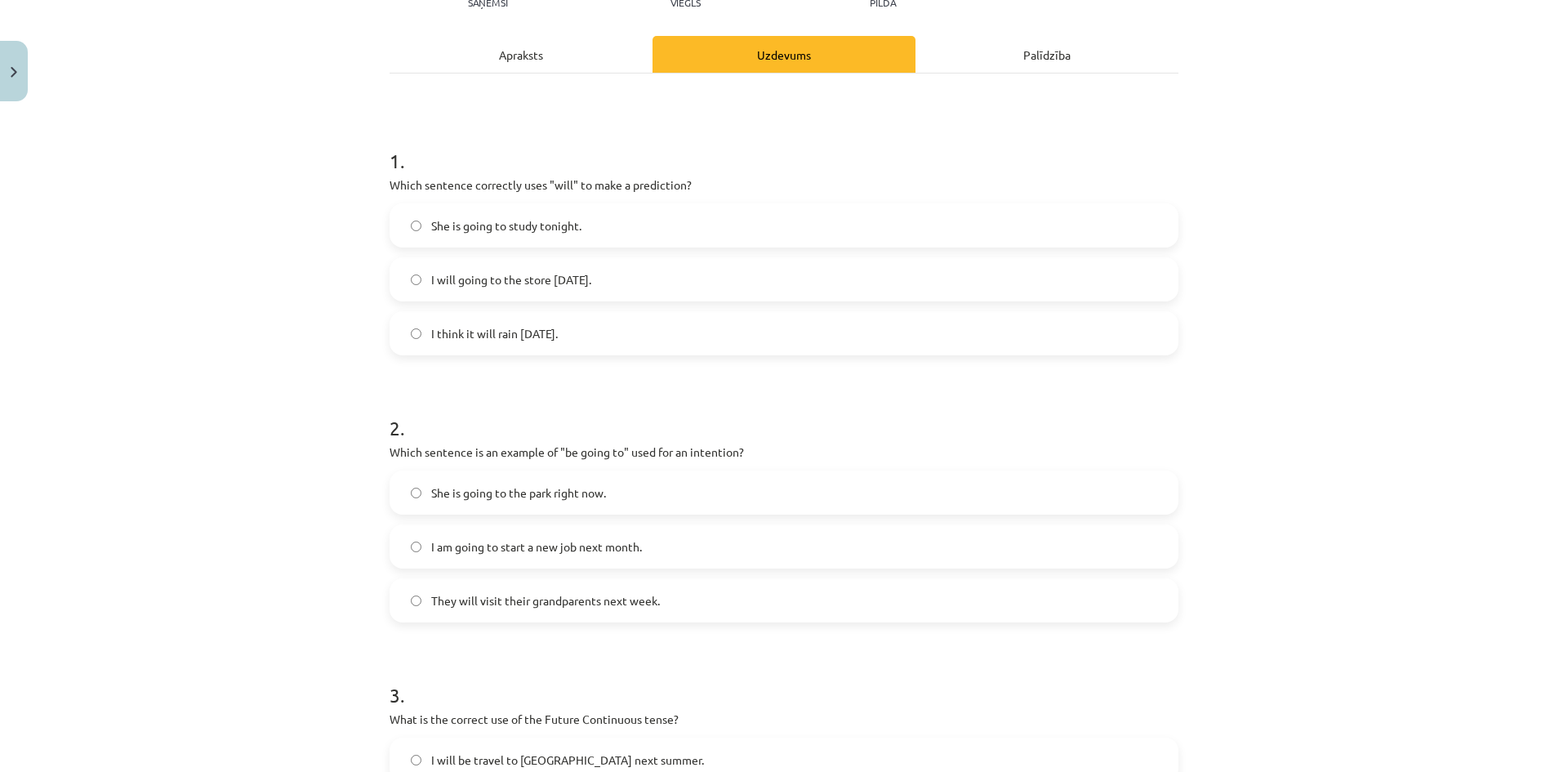
click at [542, 234] on label "She is going to study tonight." at bounding box center [784, 225] width 786 height 41
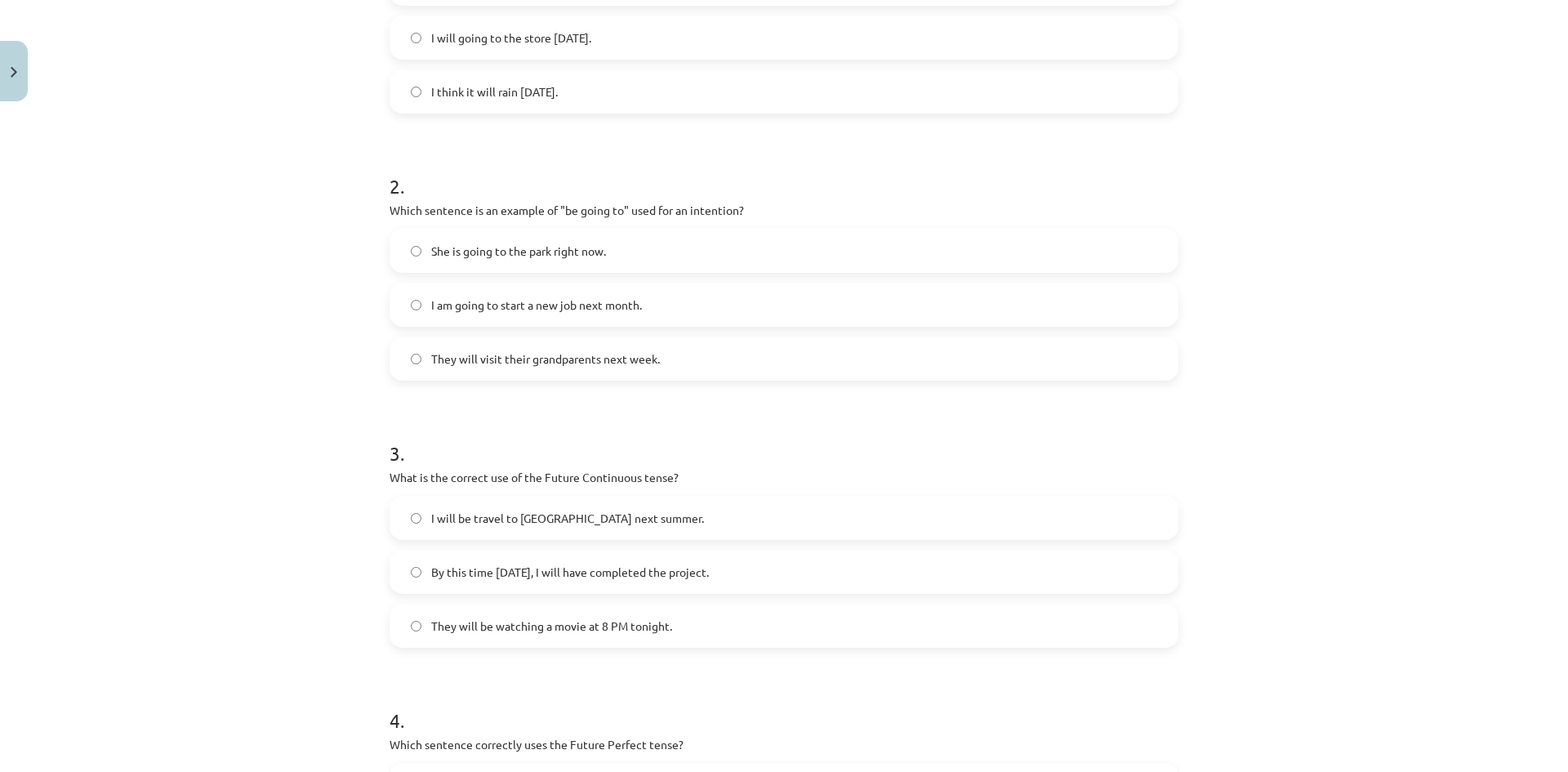
scroll to position [449, 0]
click at [555, 305] on span "I am going to start a new job next month." at bounding box center [536, 301] width 211 height 17
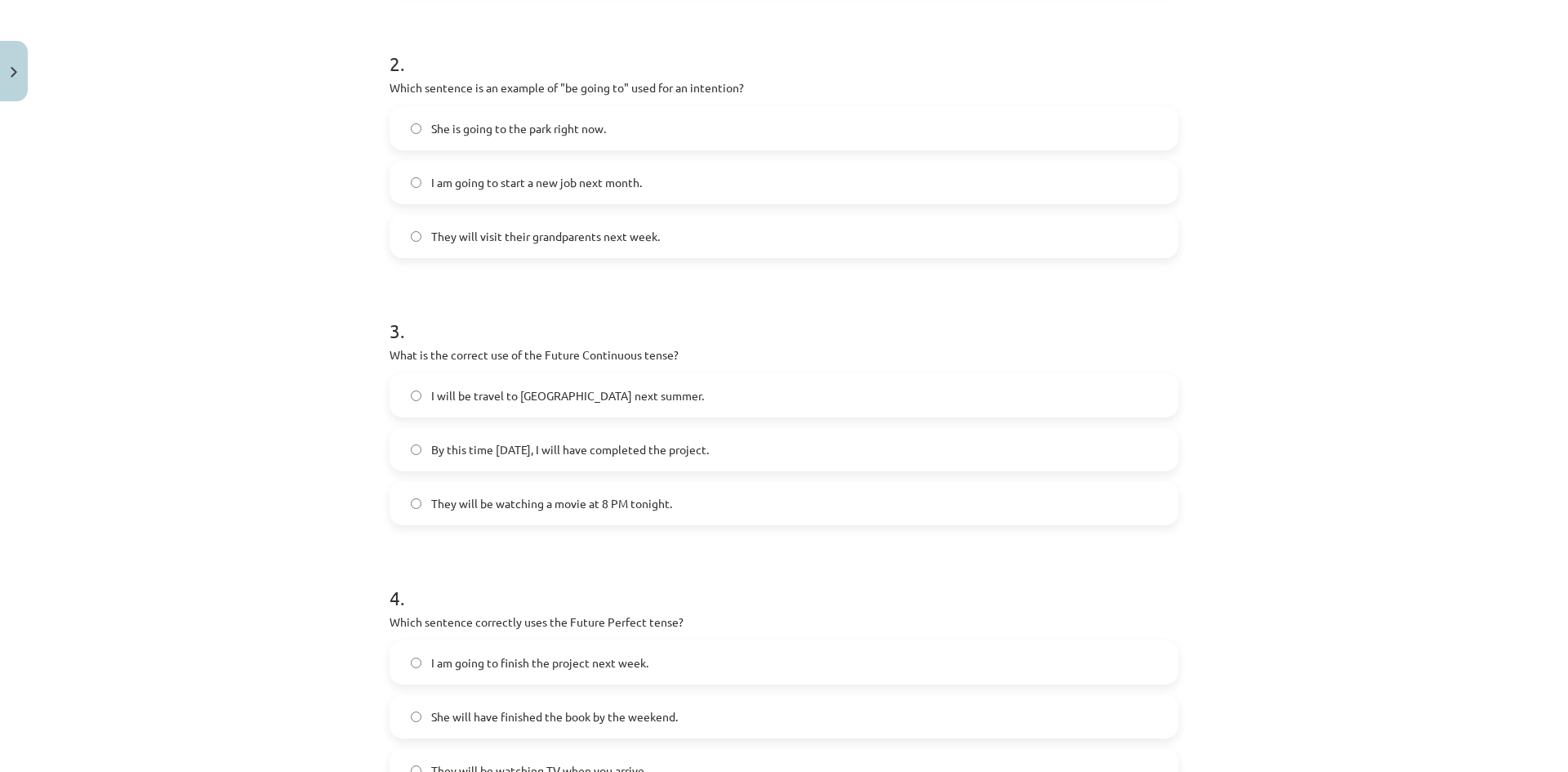
scroll to position [612, 0]
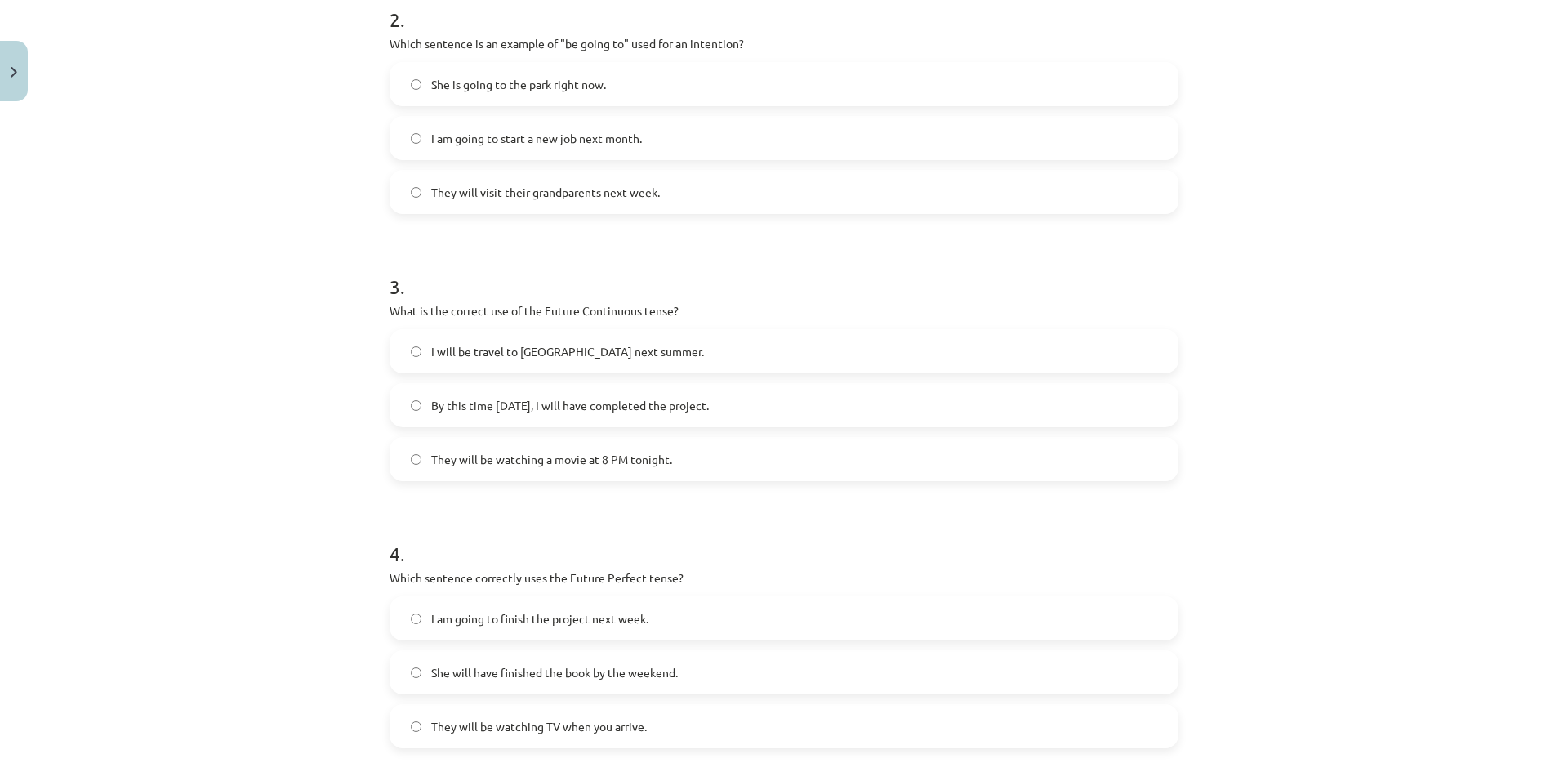
click at [579, 469] on label "They will be watching a movie at 8 PM tonight." at bounding box center [784, 459] width 786 height 41
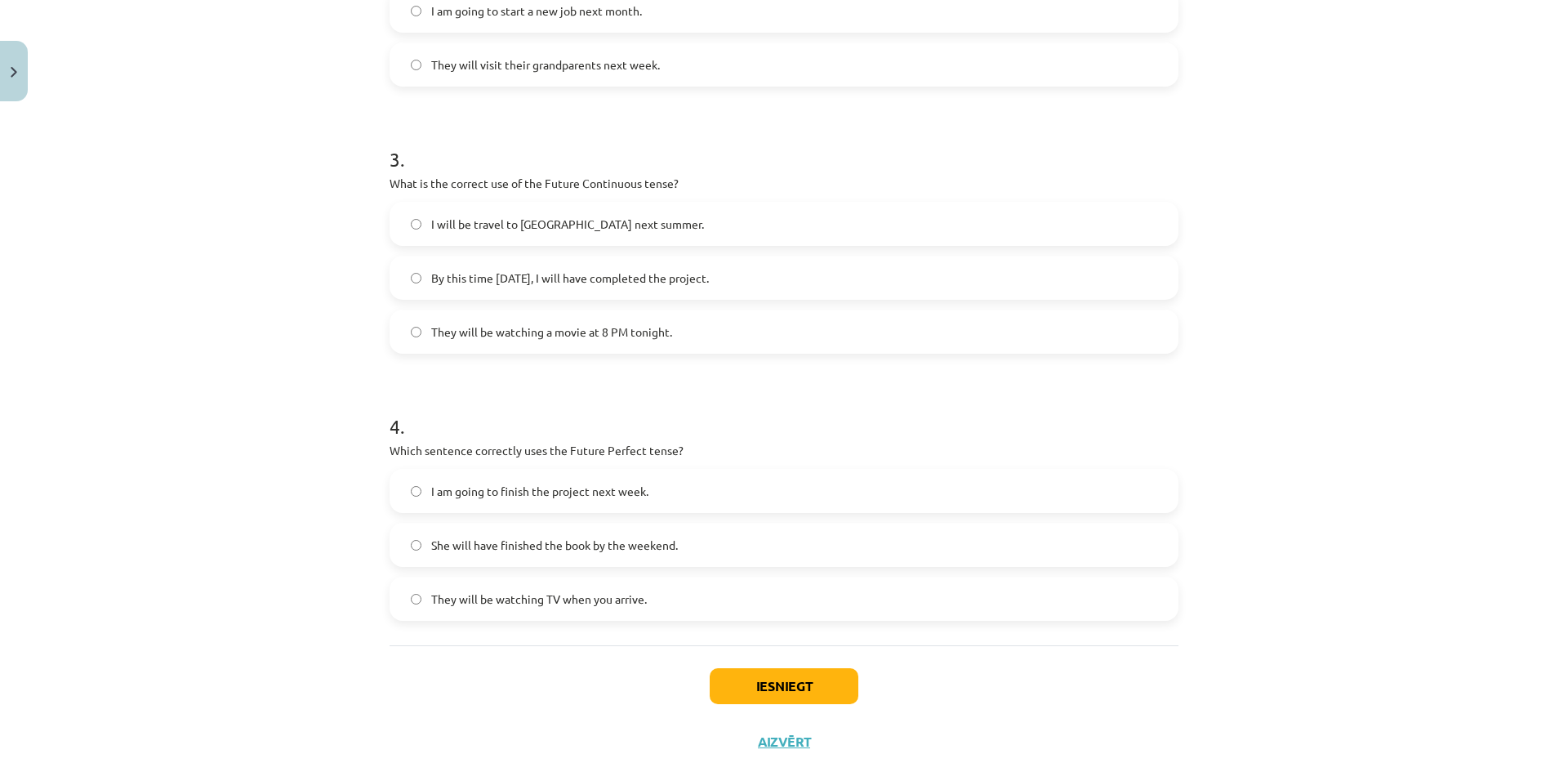
scroll to position [775, 0]
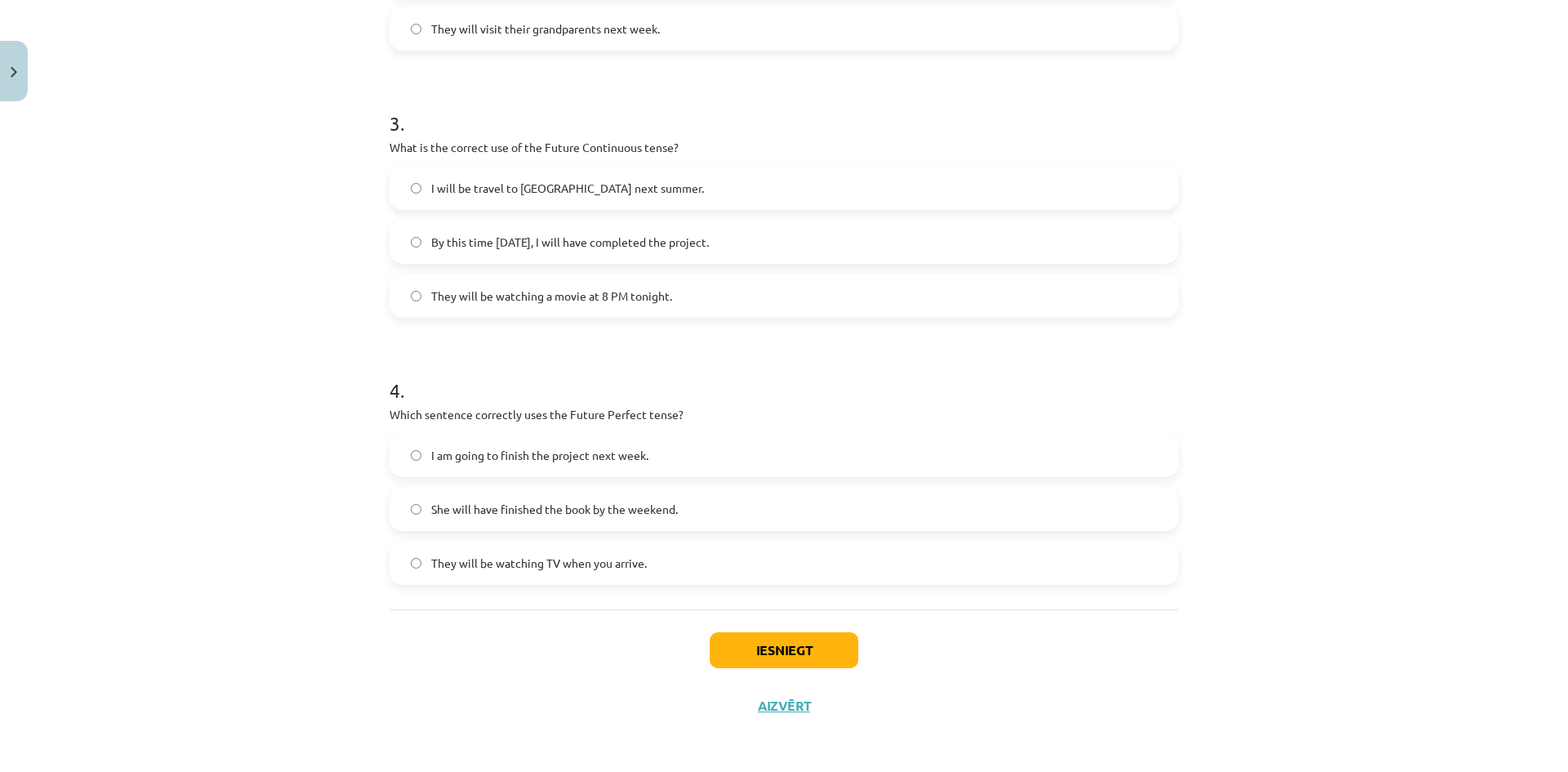
click at [506, 463] on span "I am going to finish the project next week." at bounding box center [540, 455] width 217 height 17
click at [817, 642] on button "Iesniegt" at bounding box center [784, 650] width 149 height 36
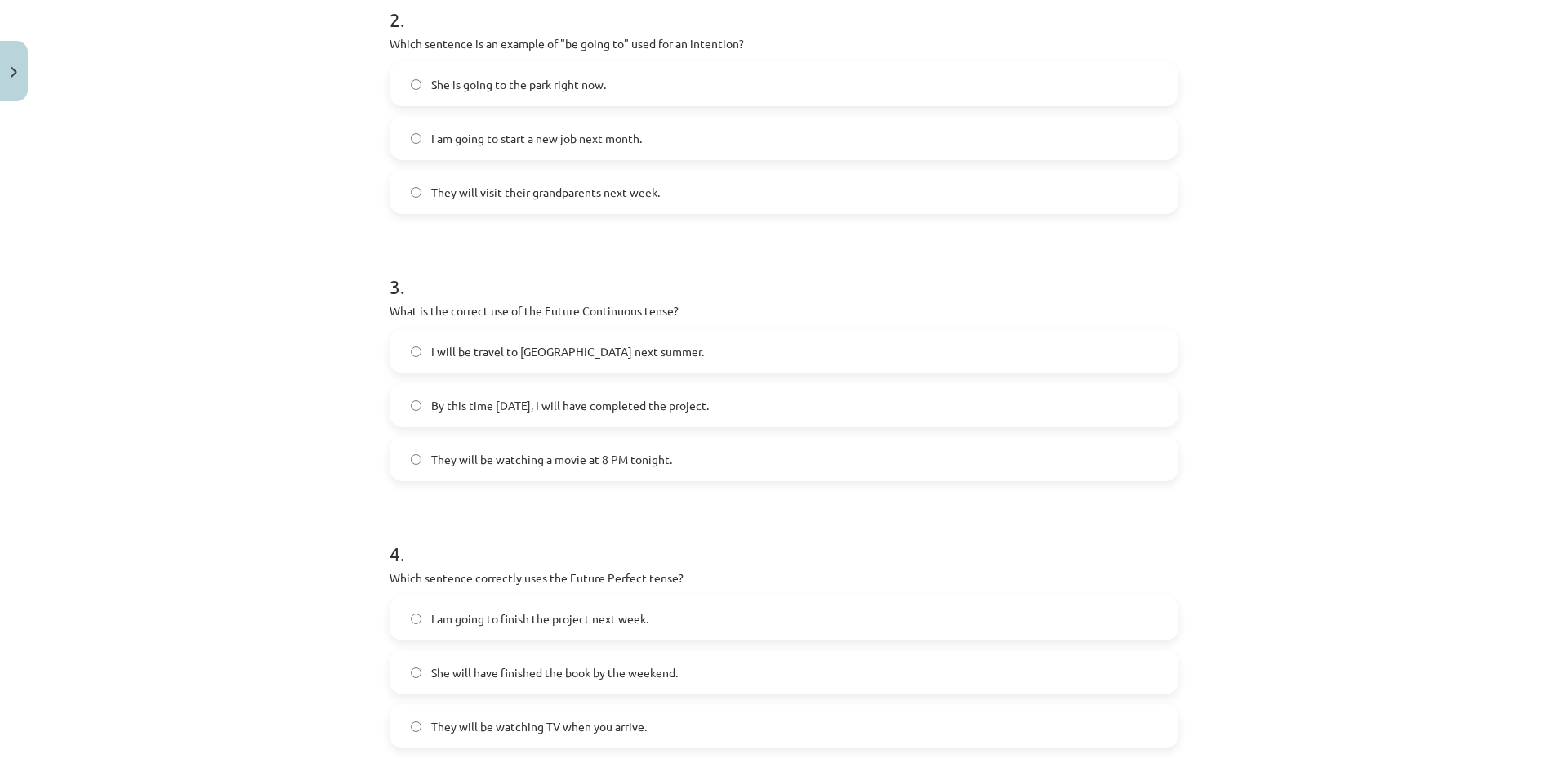
scroll to position [694, 0]
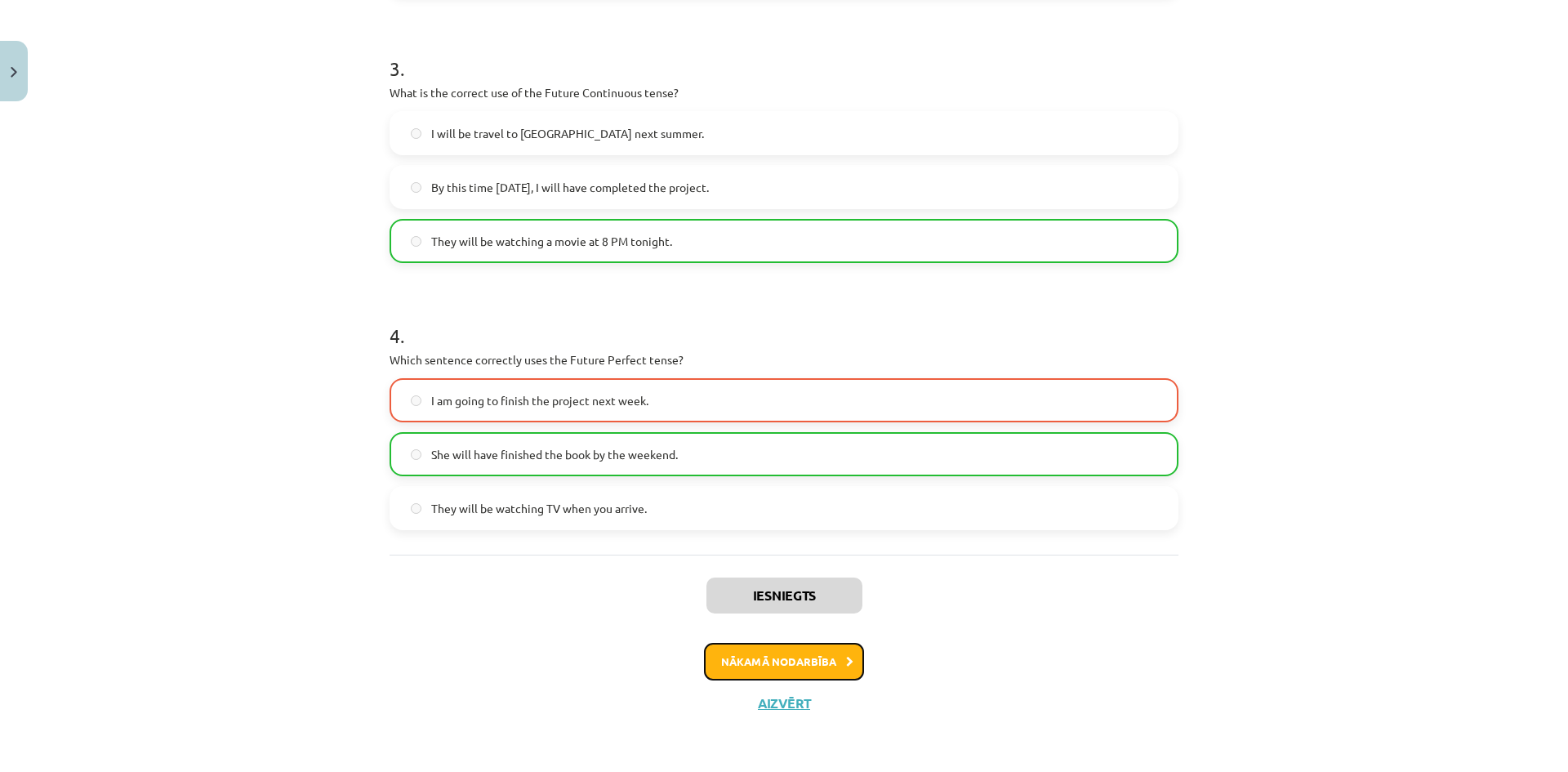
click at [827, 658] on button "Nākamā nodarbība" at bounding box center [783, 662] width 160 height 38
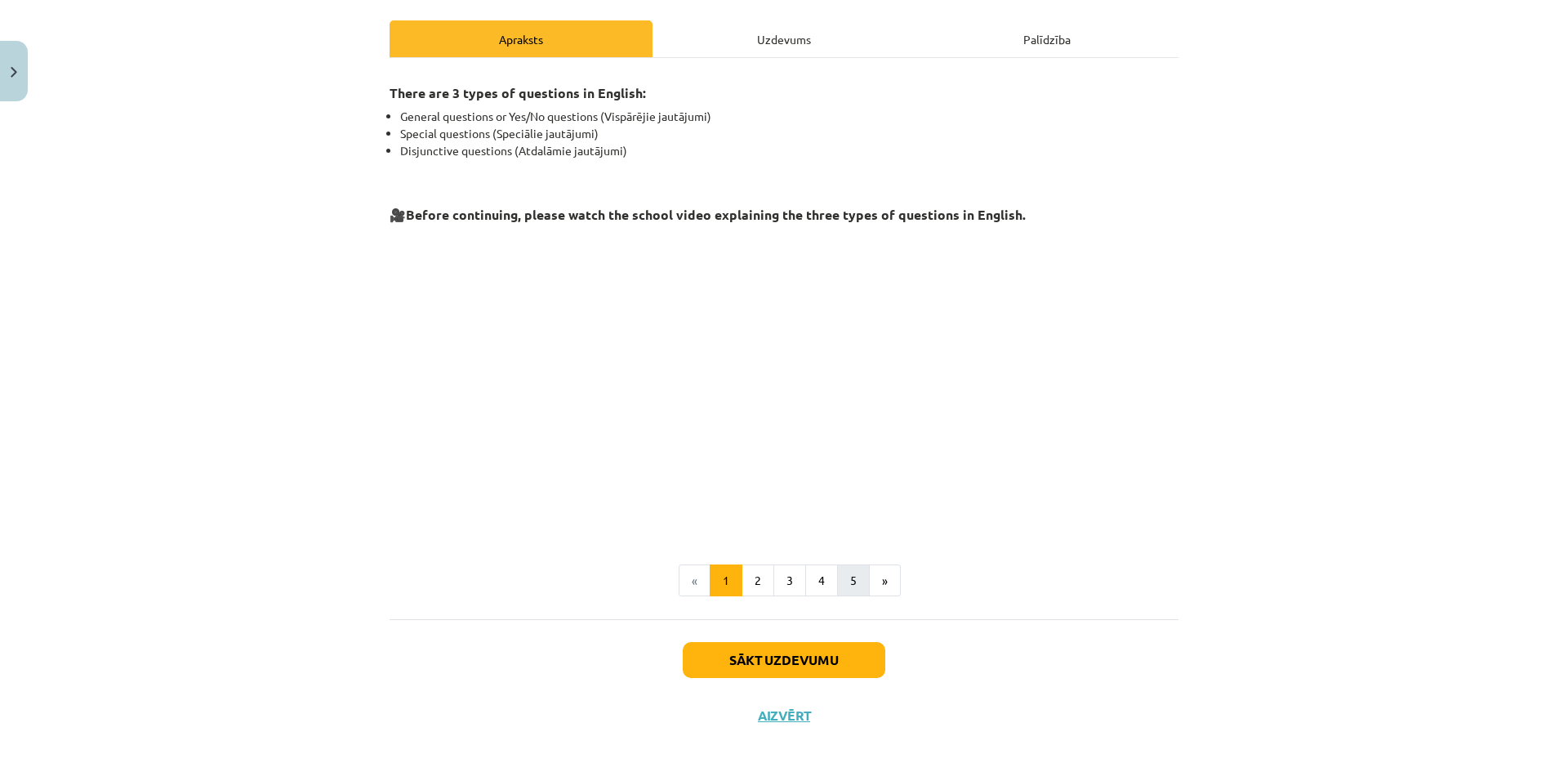
scroll to position [231, 0]
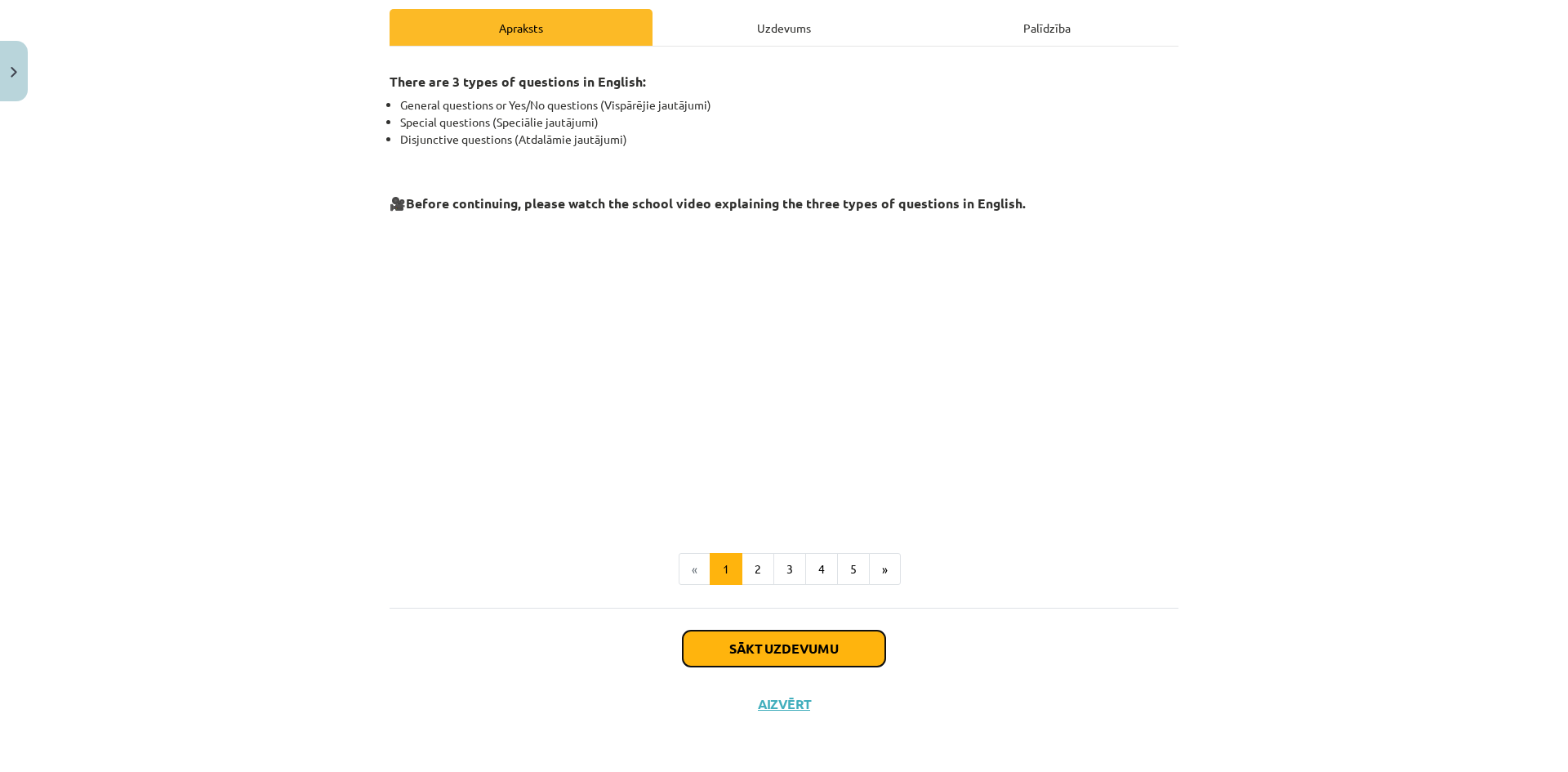
click at [797, 635] on button "Sākt uzdevumu" at bounding box center [783, 648] width 202 height 36
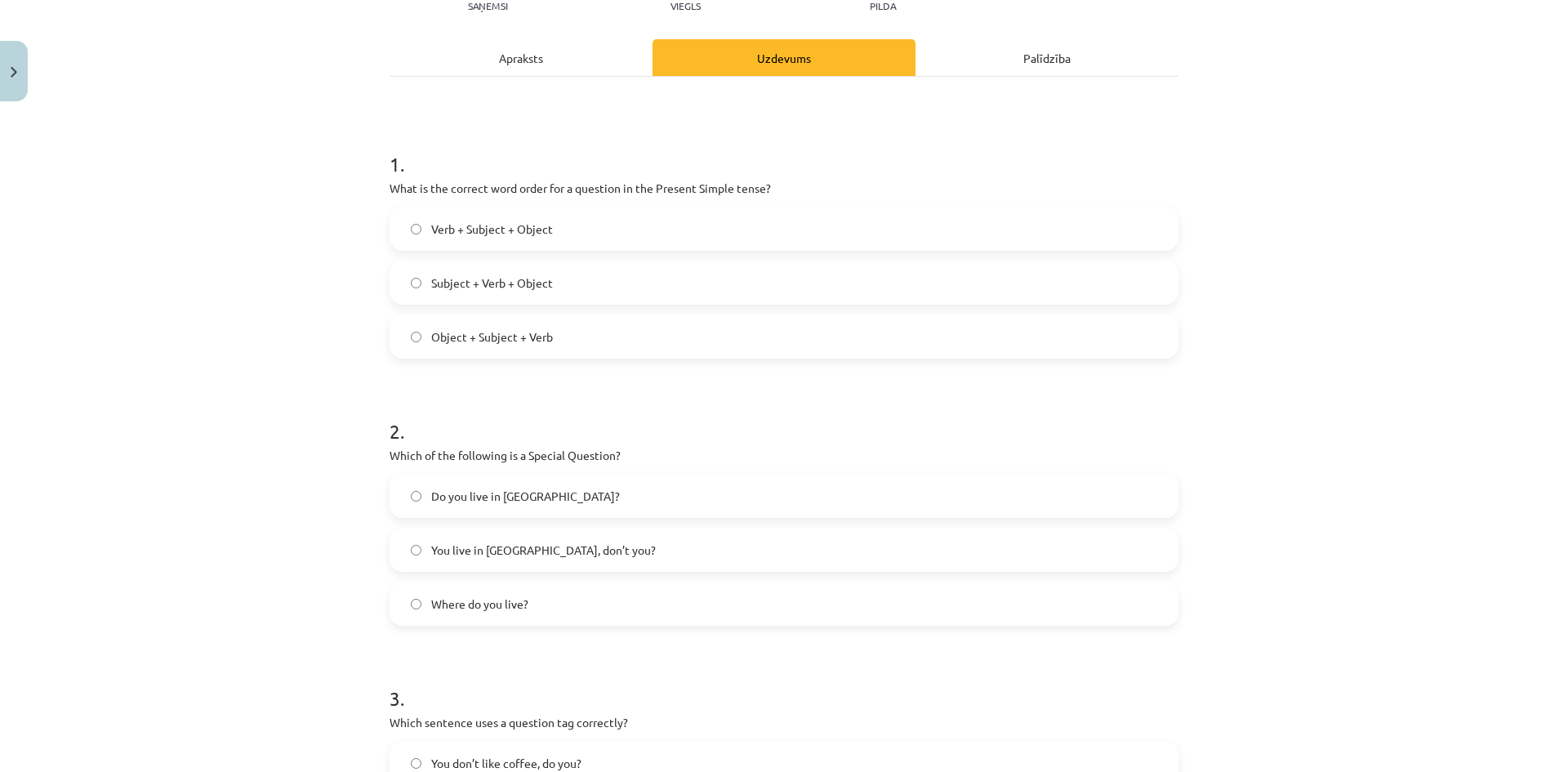
scroll to position [204, 0]
drag, startPoint x: 582, startPoint y: 548, endPoint x: 587, endPoint y: 536, distance: 13.0
click at [580, 544] on label "You live in Riga, don’t you?" at bounding box center [784, 547] width 786 height 41
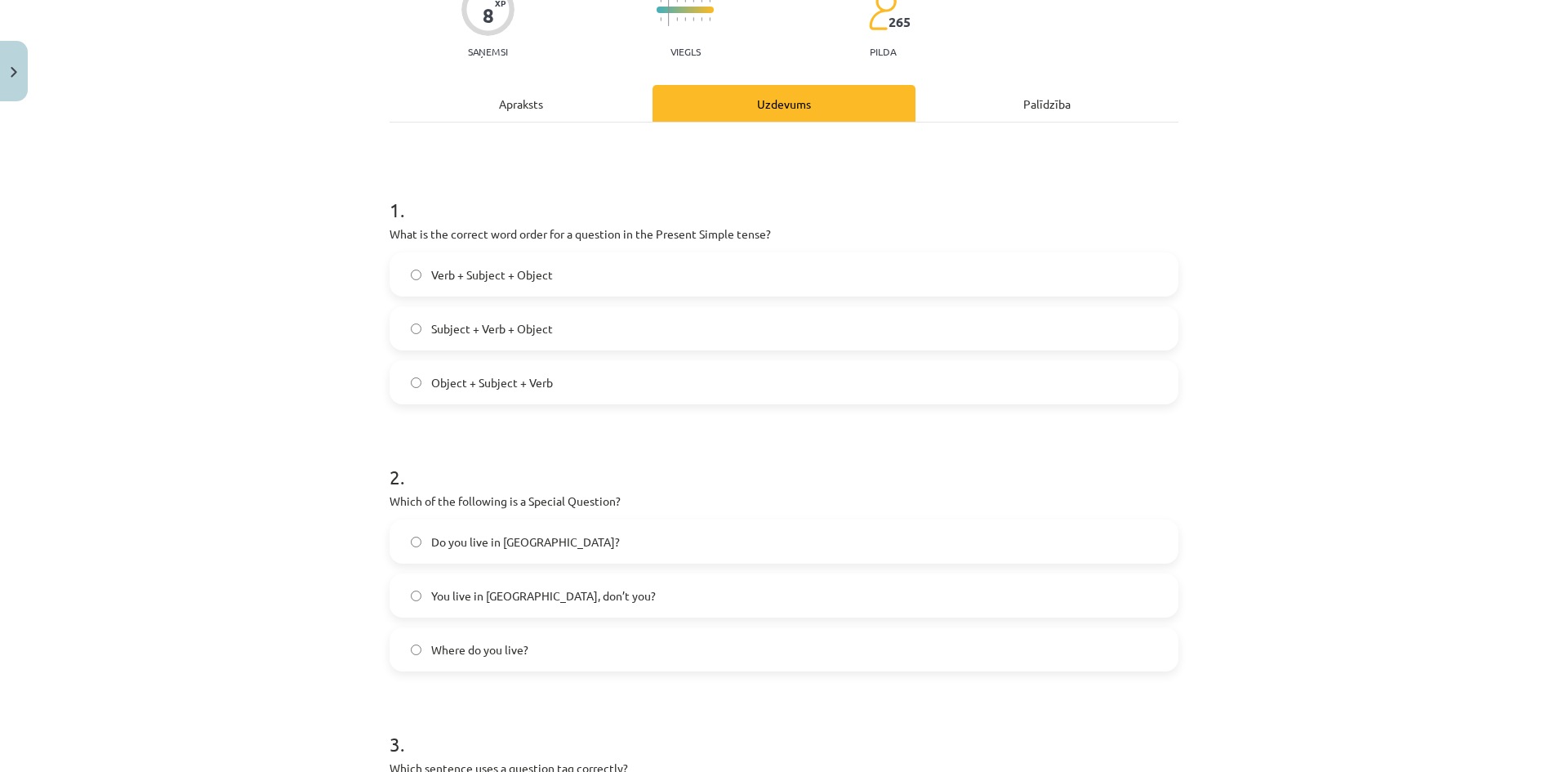
scroll to position [122, 0]
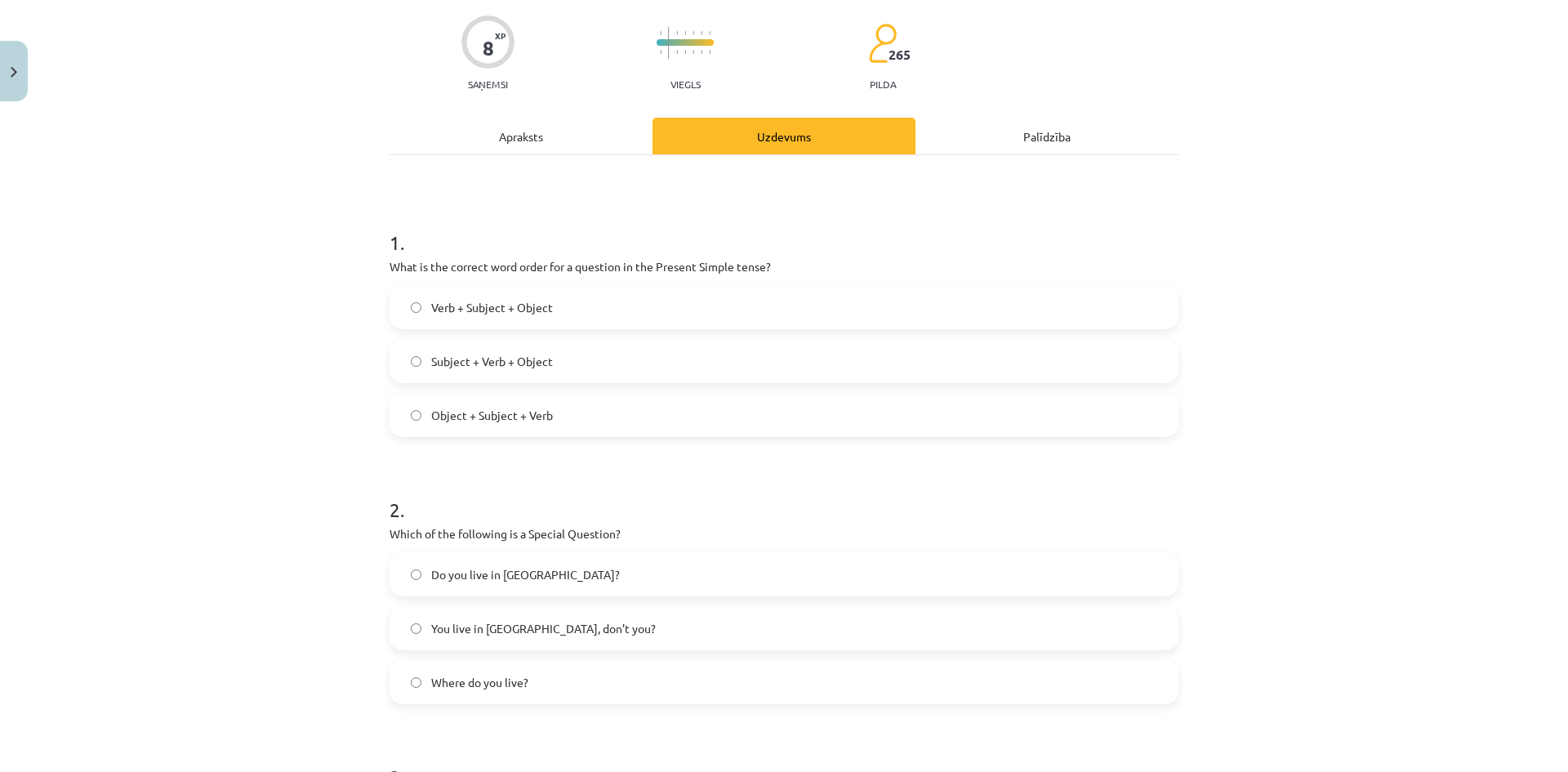
click at [546, 368] on span "Subject + Verb + Object" at bounding box center [492, 361] width 121 height 17
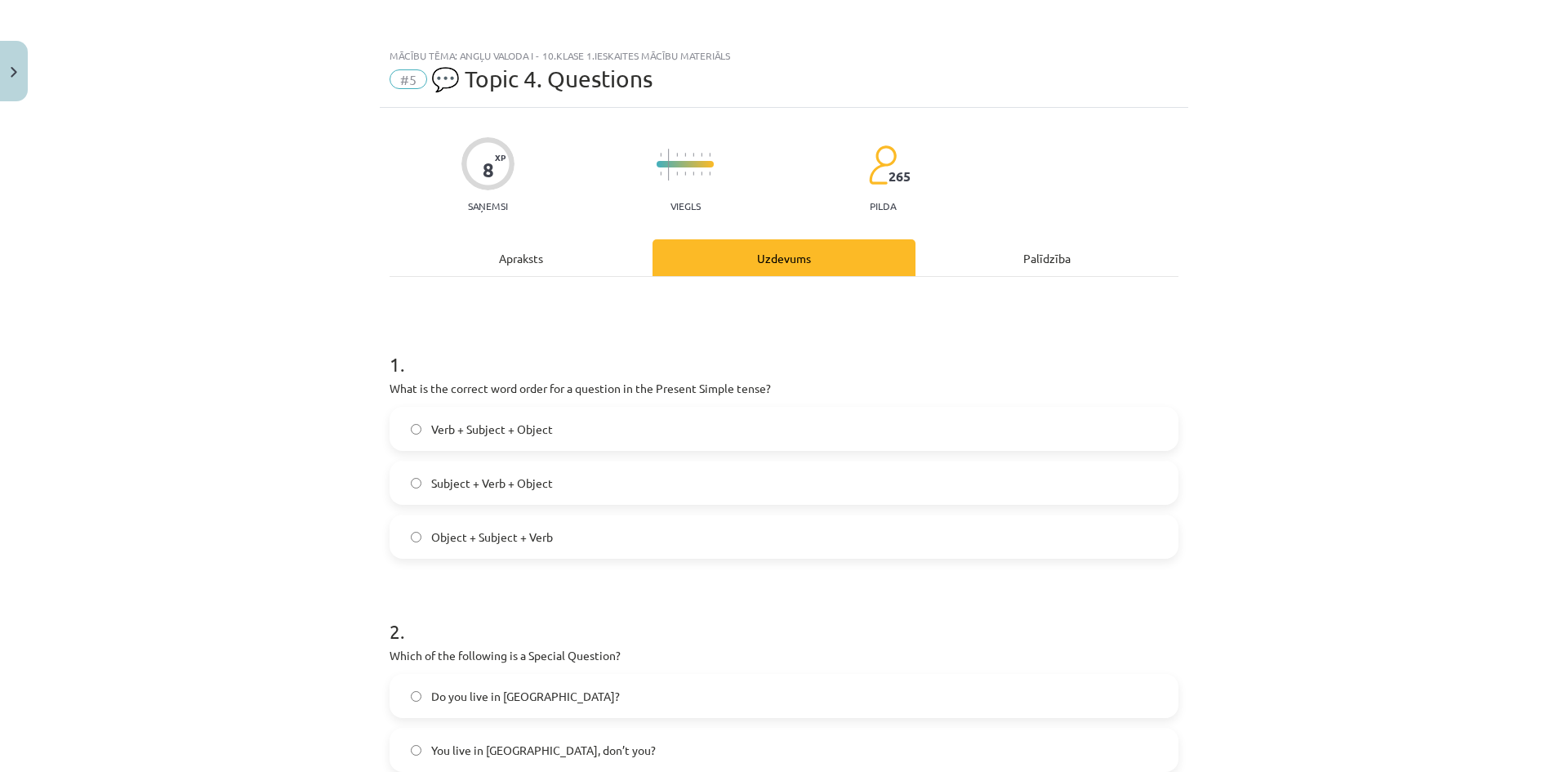
scroll to position [0, 0]
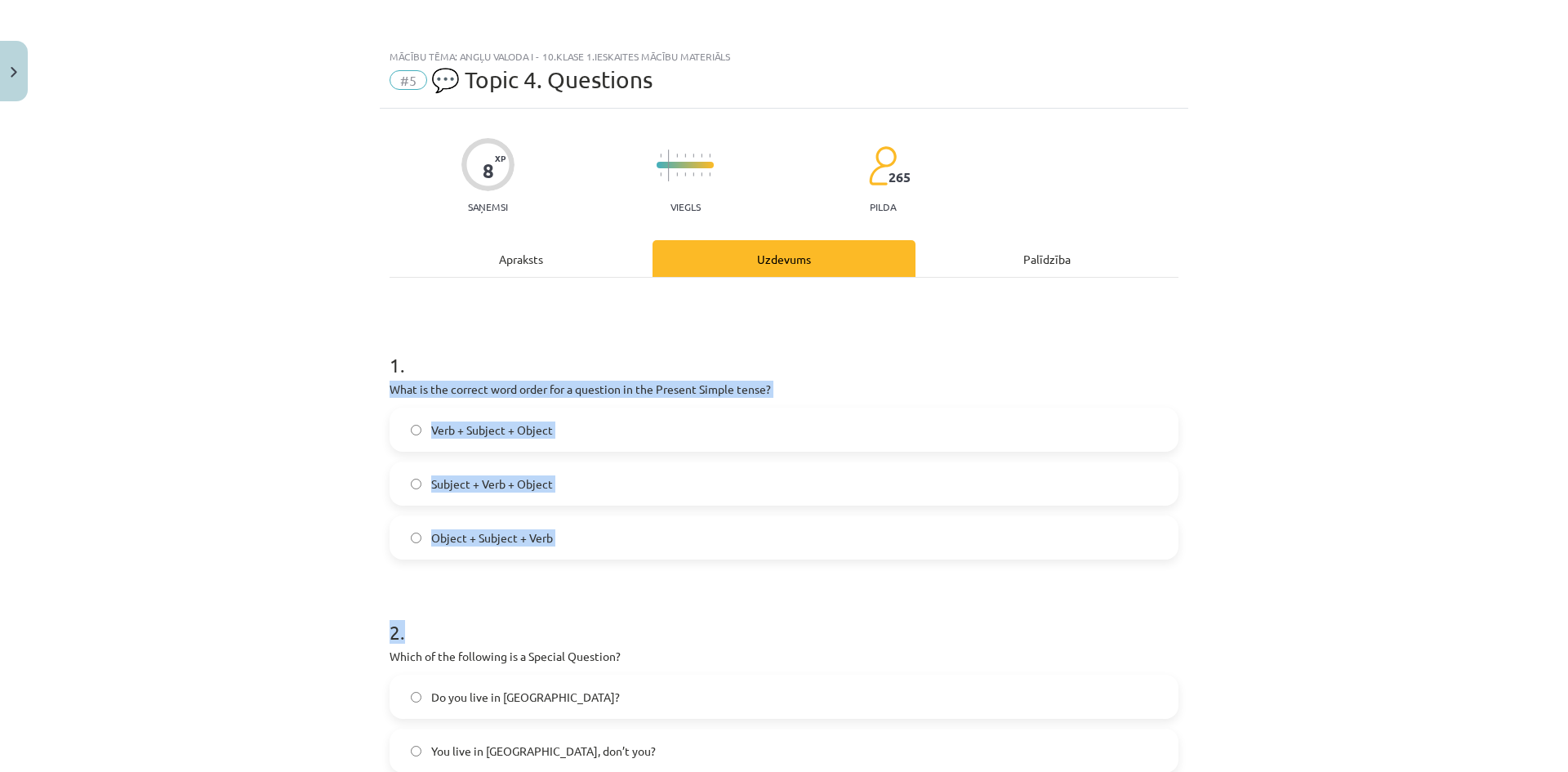
drag, startPoint x: 384, startPoint y: 388, endPoint x: 901, endPoint y: 562, distance: 545.5
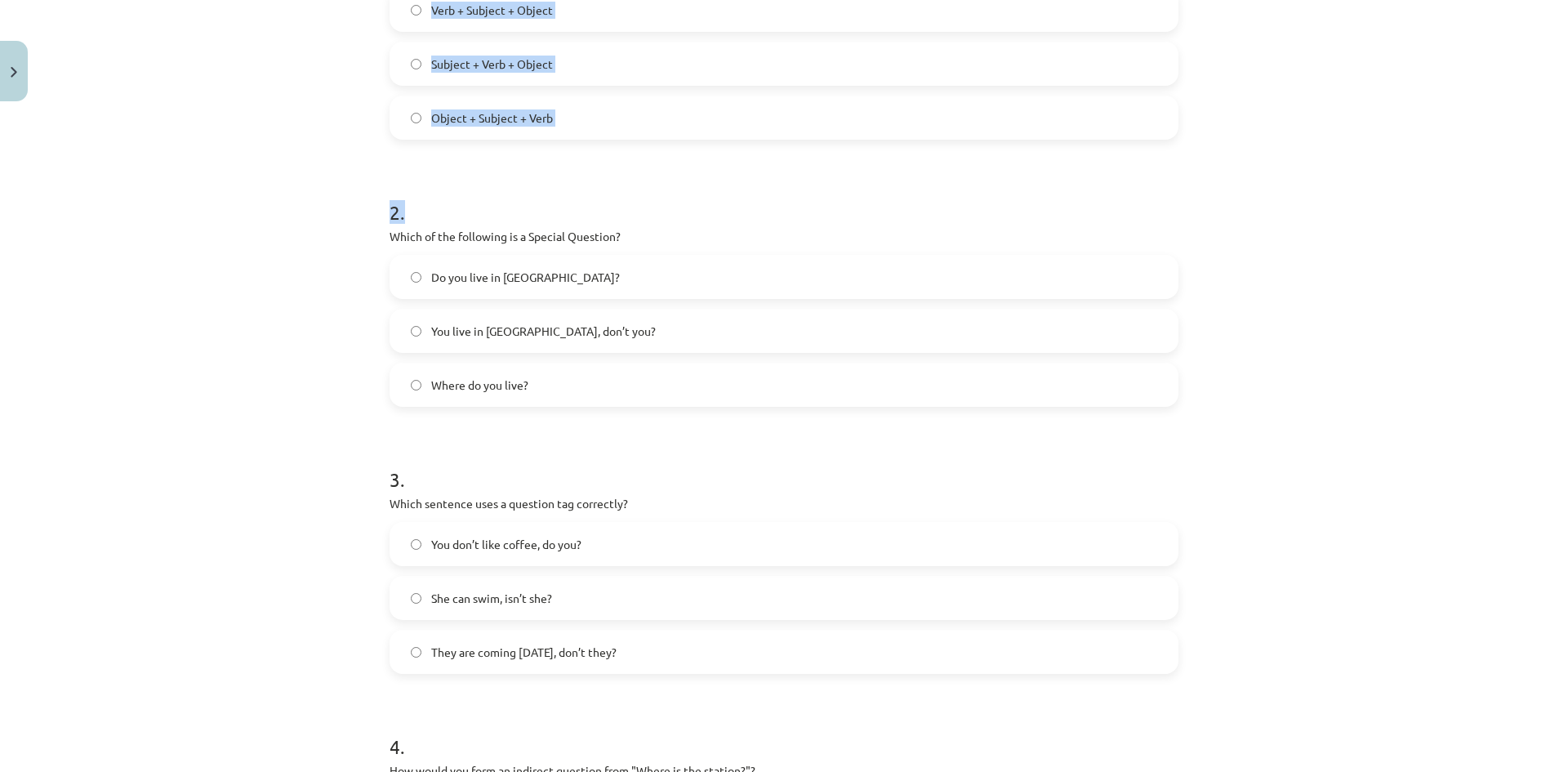
scroll to position [408, 0]
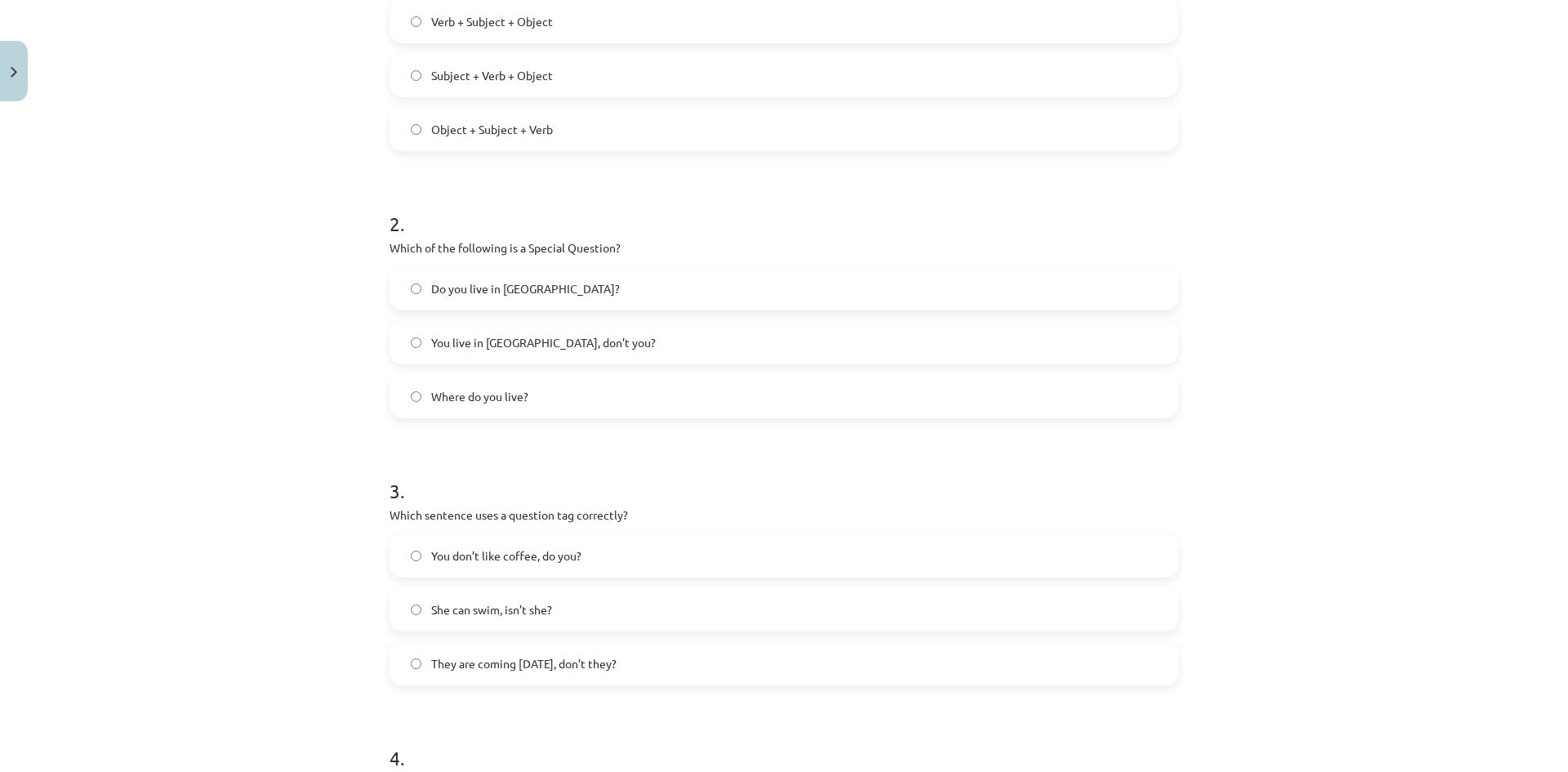
click at [529, 452] on h1 "3 ." at bounding box center [784, 476] width 789 height 50
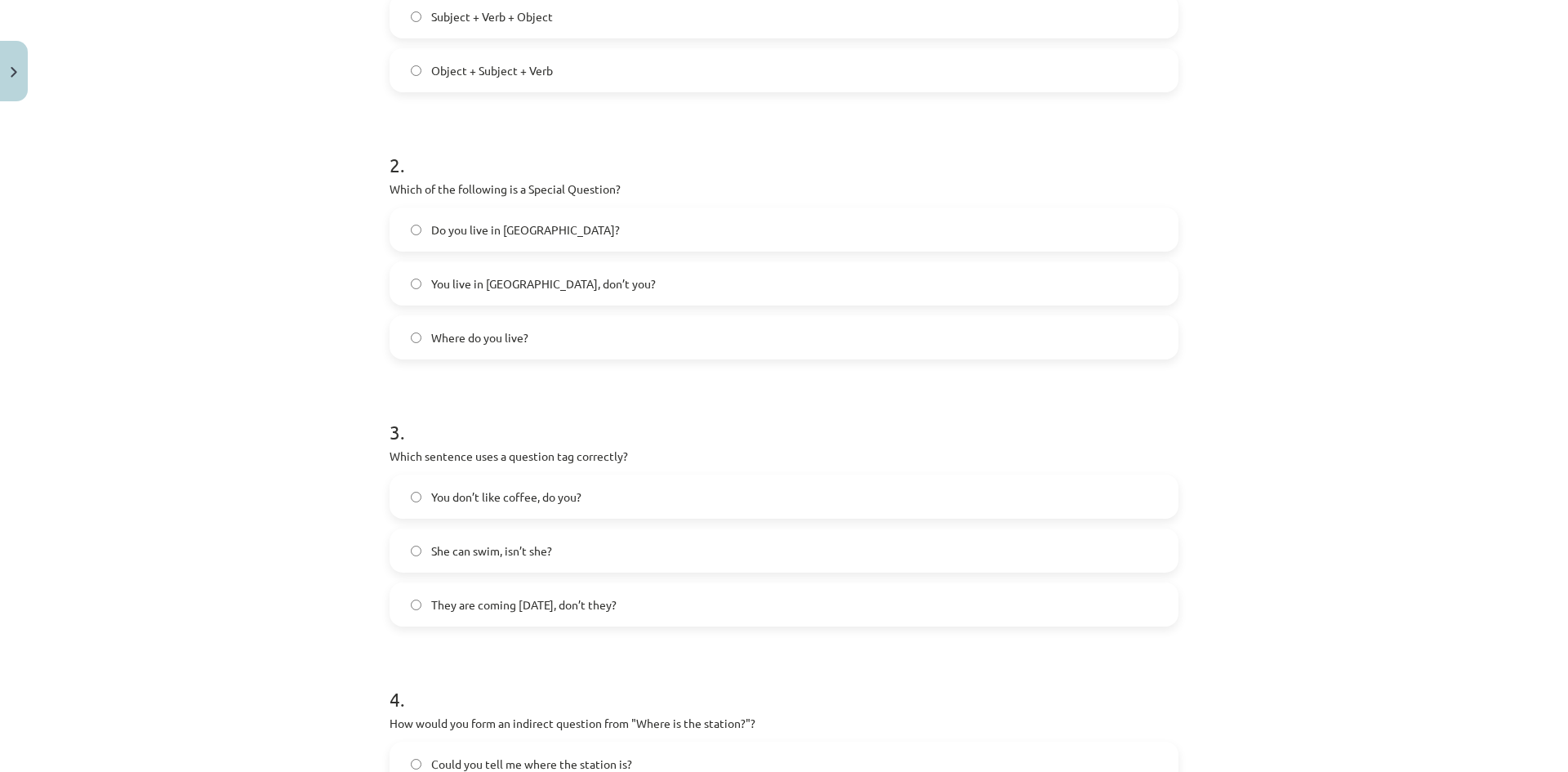
scroll to position [571, 0]
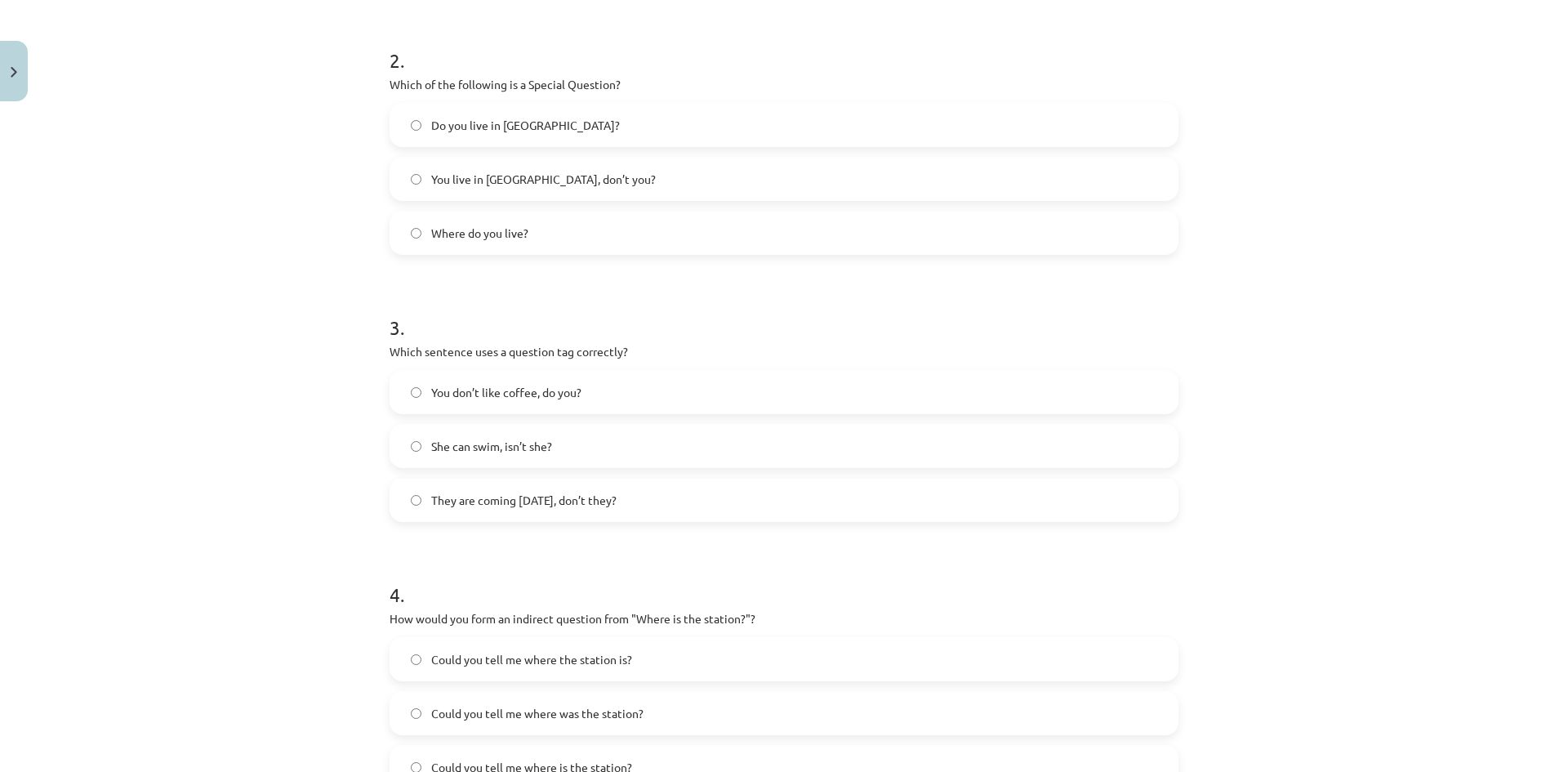
click at [564, 397] on span "You don’t like coffee, do you?" at bounding box center [506, 392] width 150 height 17
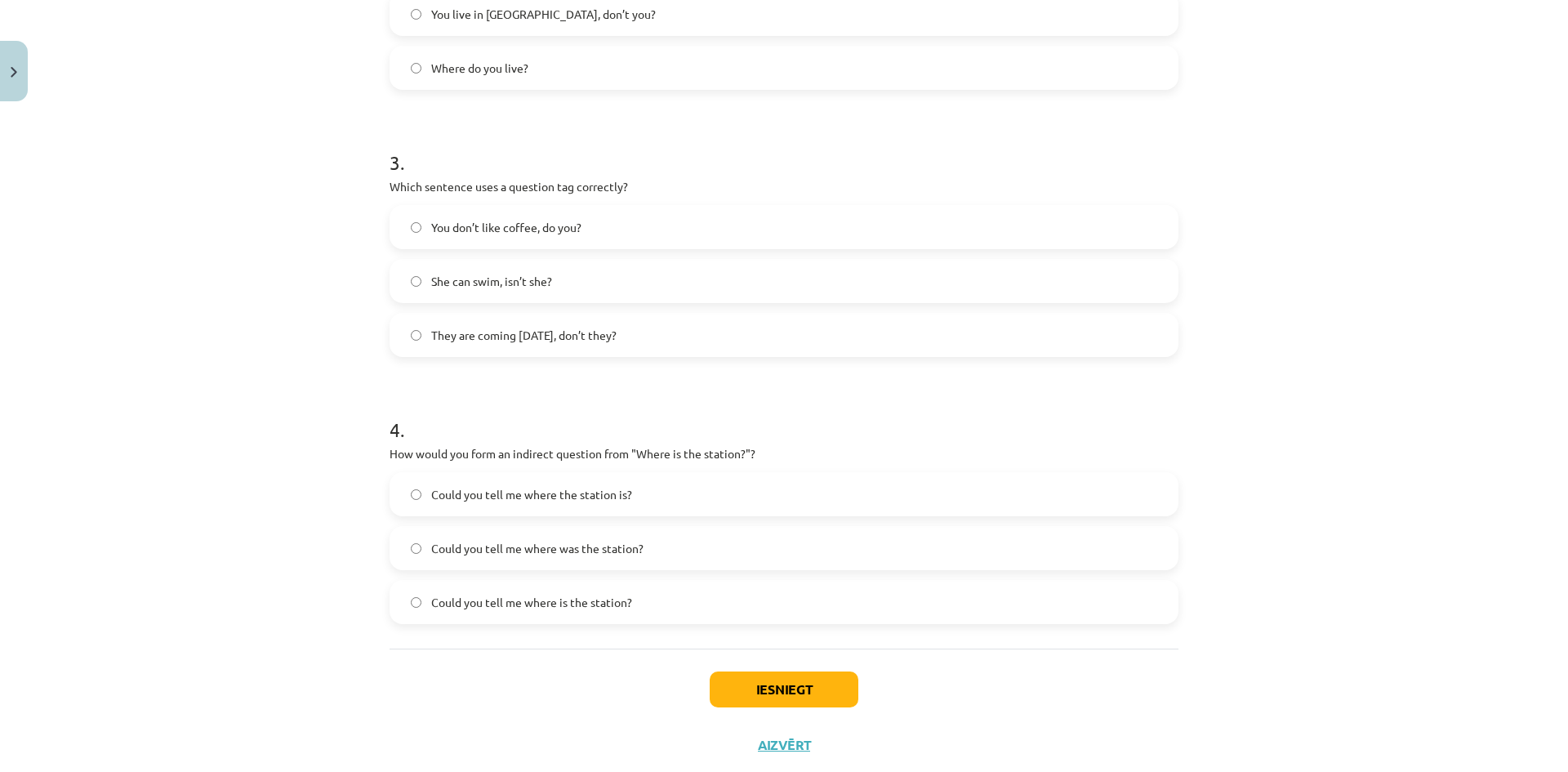
scroll to position [778, 0]
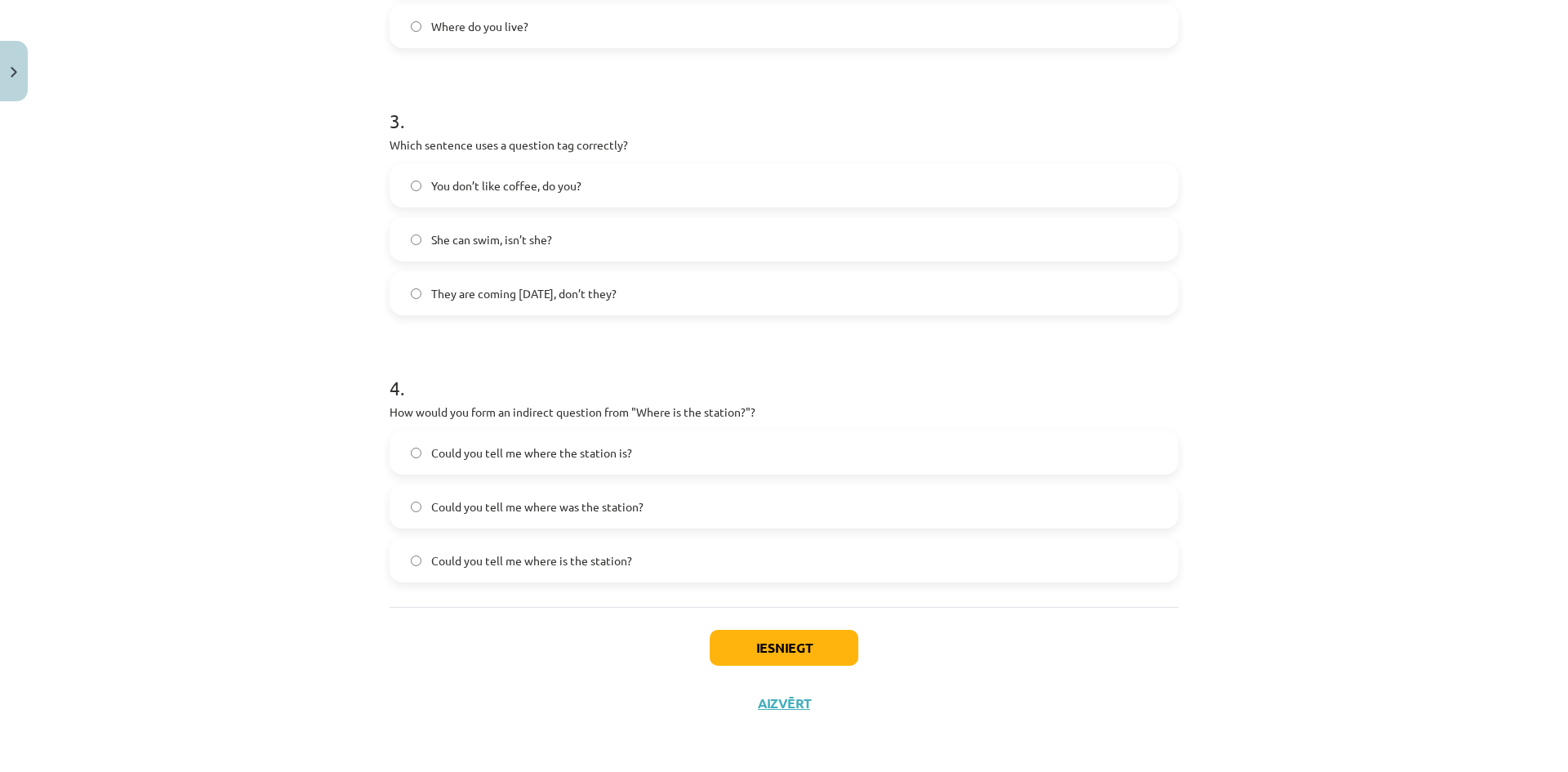
click at [627, 458] on label "Could you tell me where the station is?" at bounding box center [784, 453] width 786 height 41
click at [812, 646] on button "Iesniegt" at bounding box center [784, 647] width 149 height 36
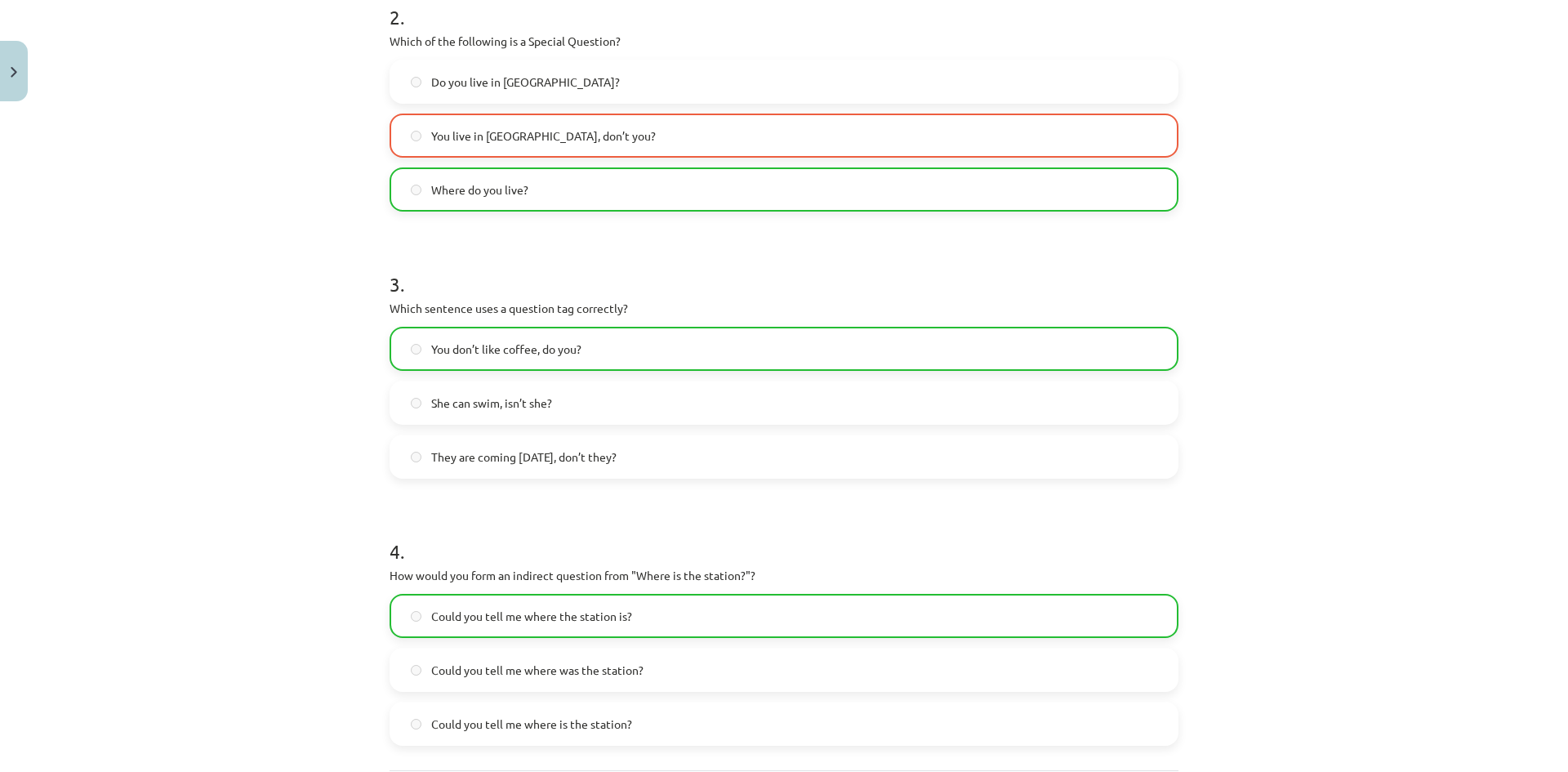
scroll to position [831, 0]
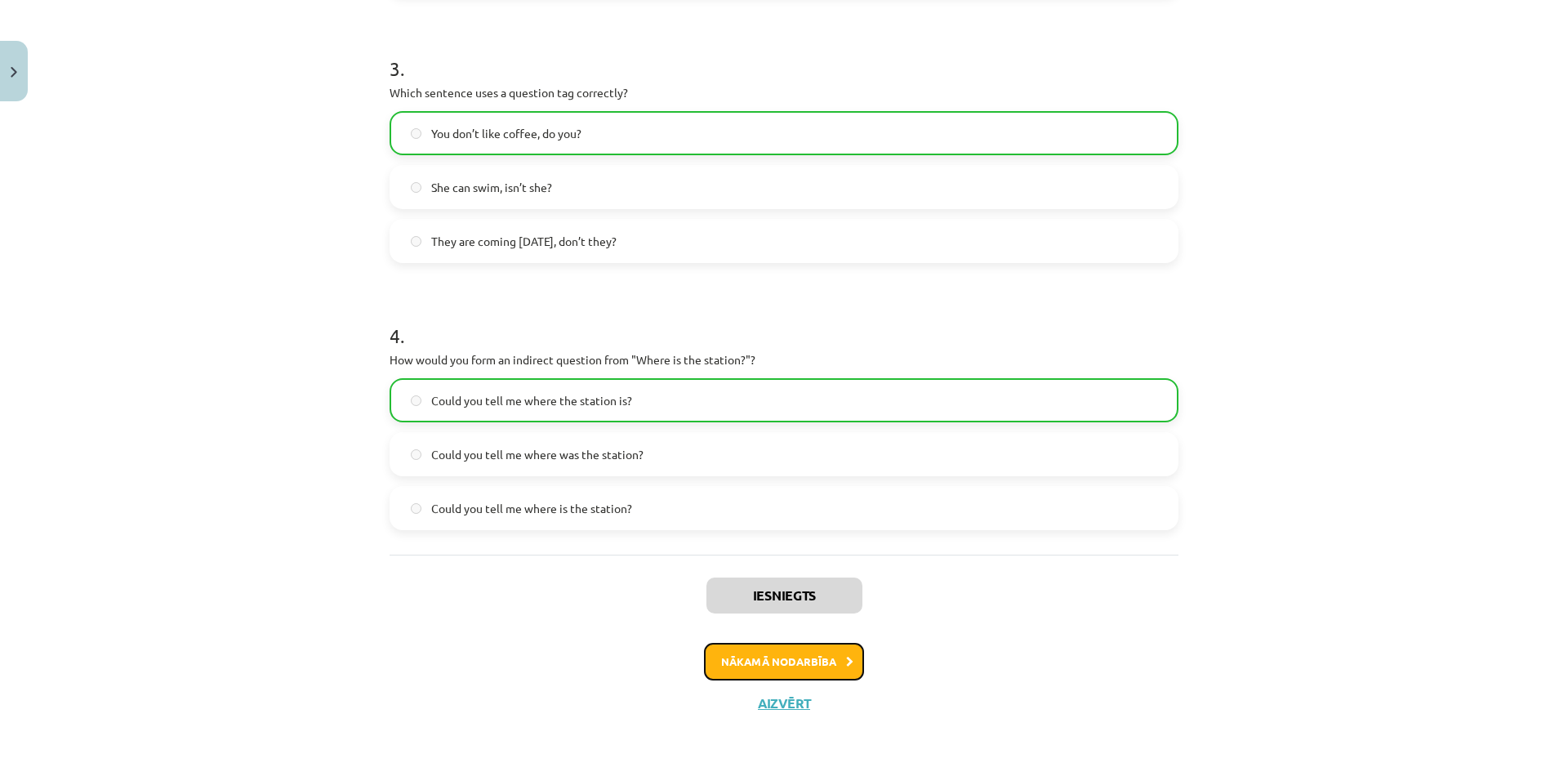
click at [797, 658] on button "Nākamā nodarbība" at bounding box center [783, 662] width 160 height 38
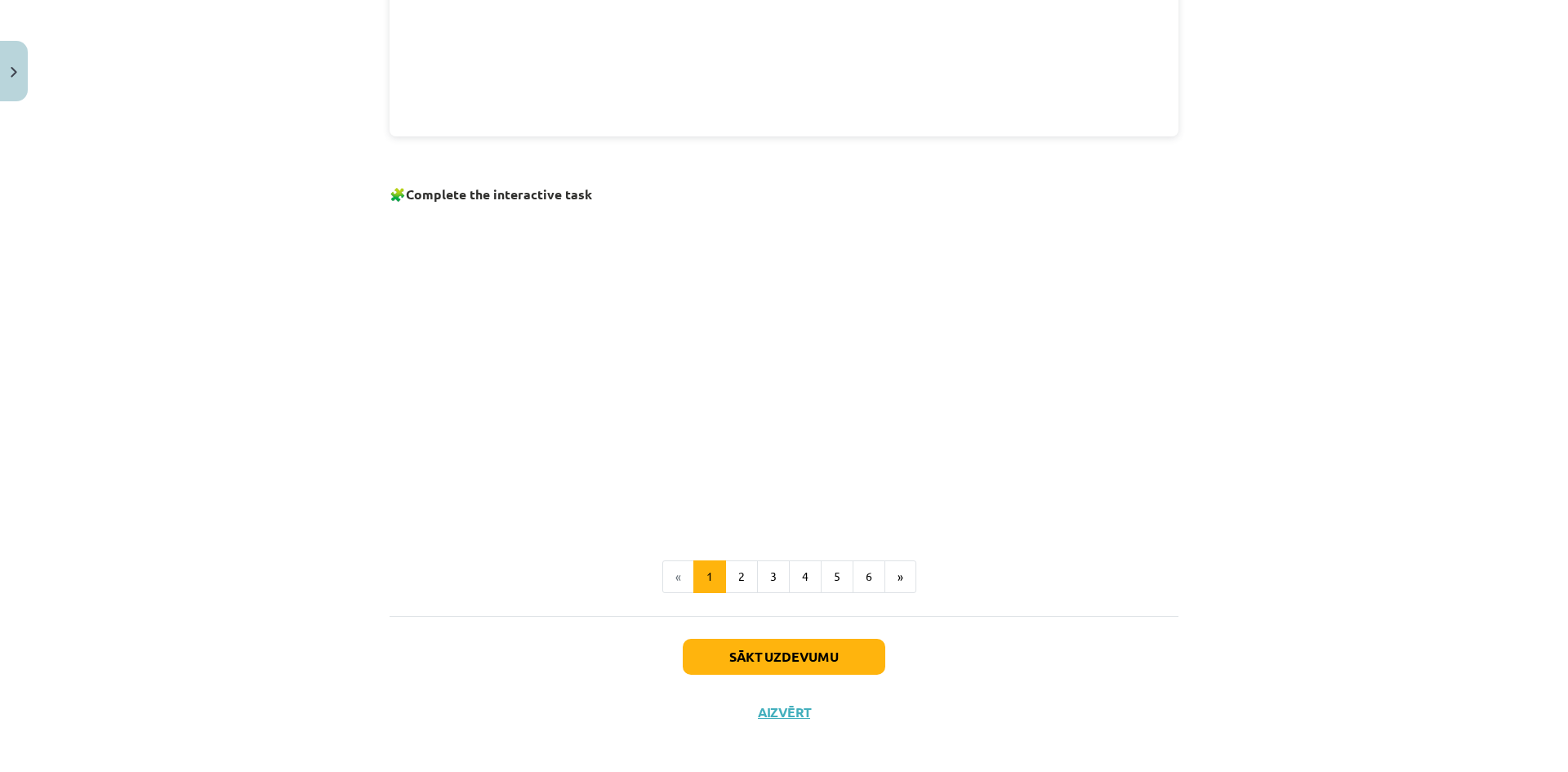
scroll to position [939, 0]
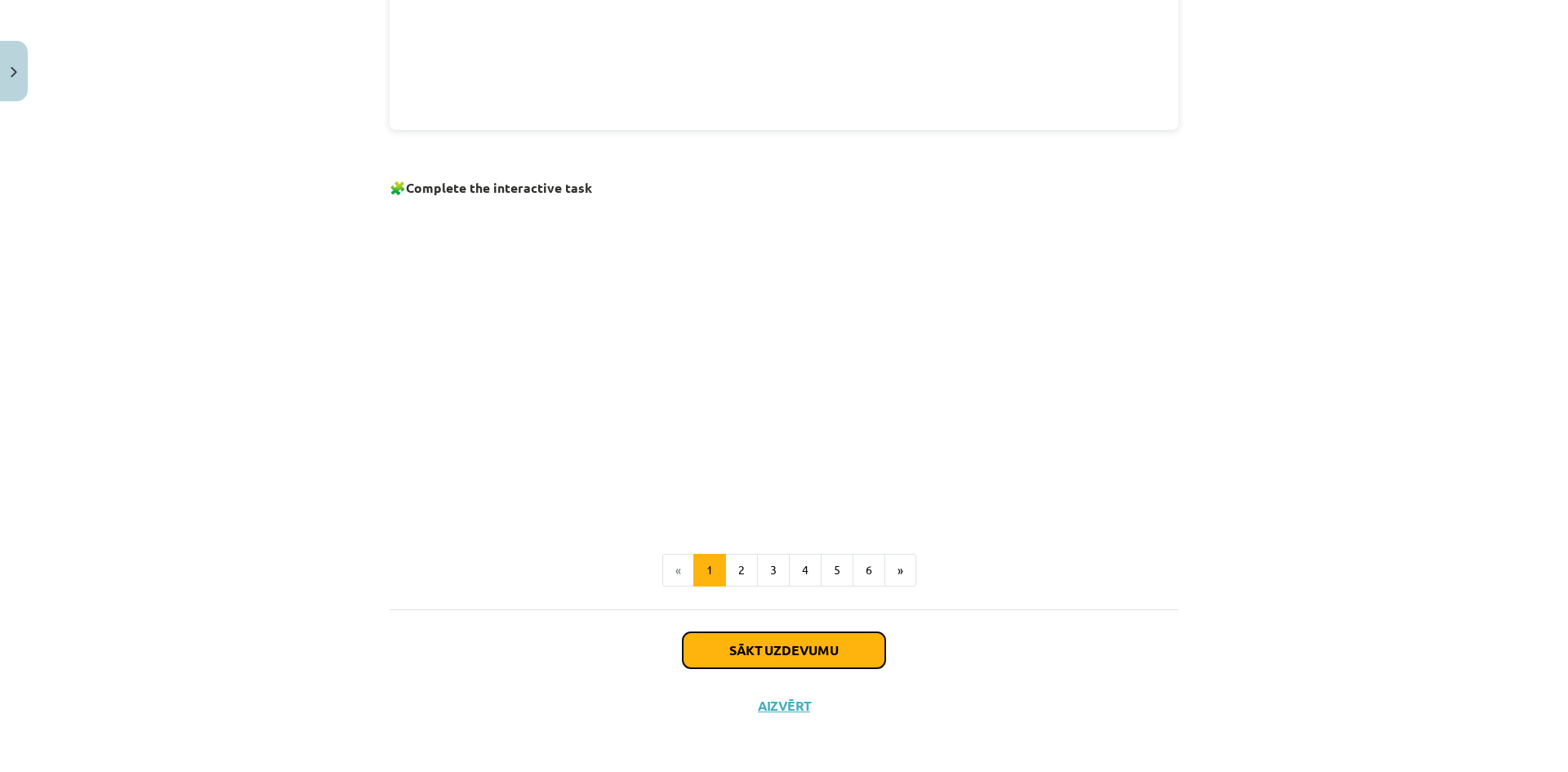
click at [834, 635] on button "Sākt uzdevumu" at bounding box center [783, 650] width 202 height 36
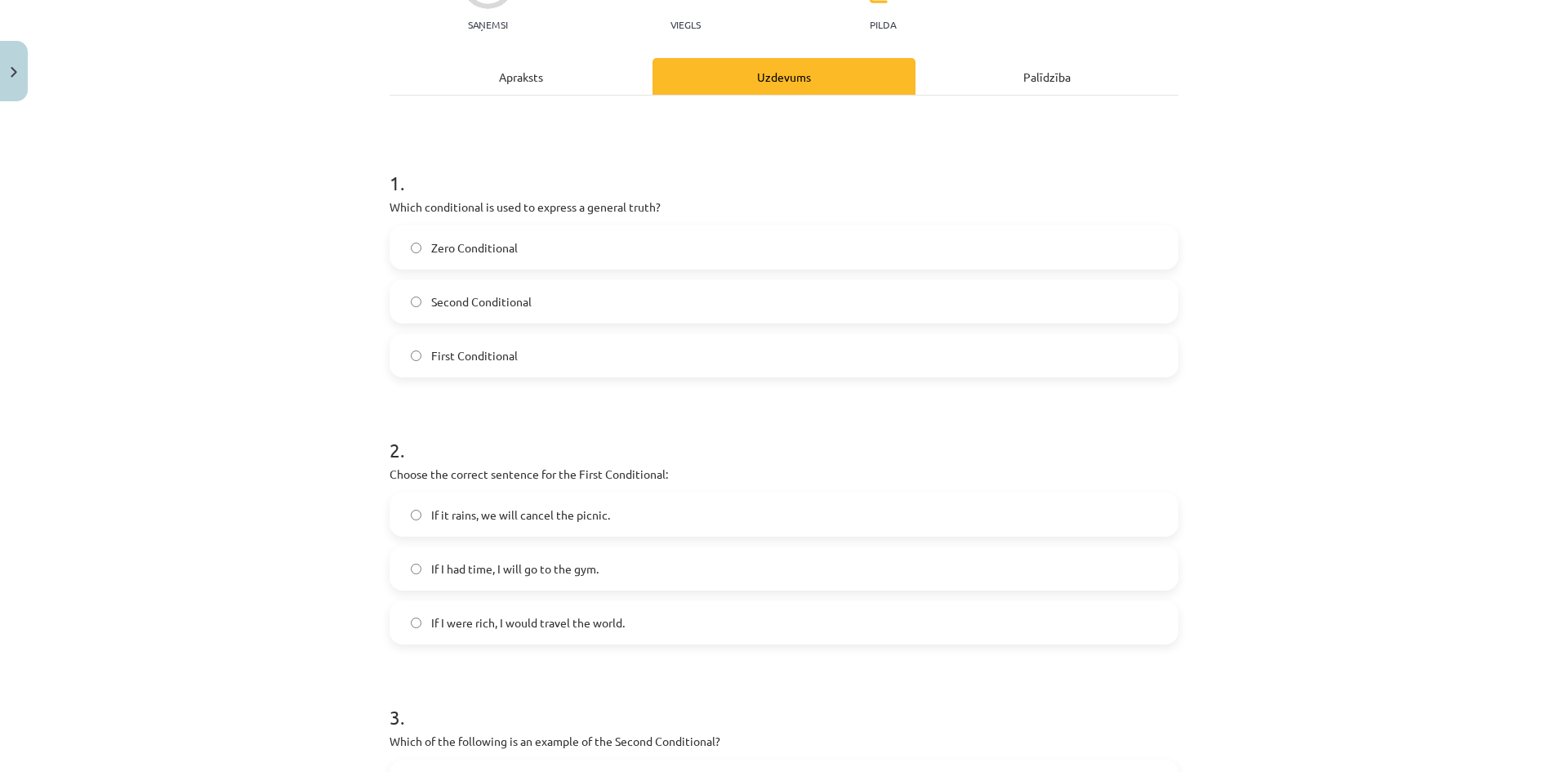
scroll to position [204, 0]
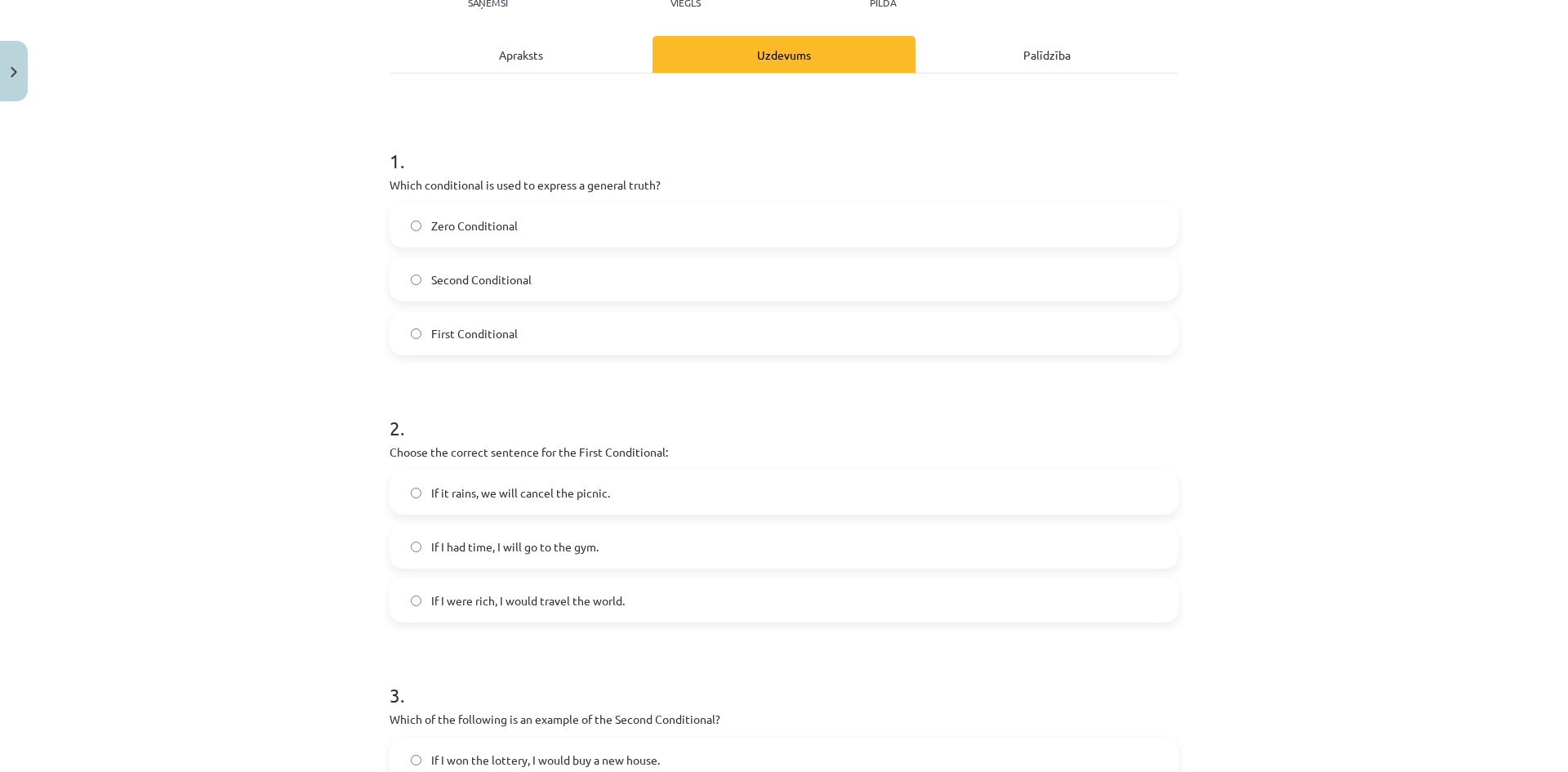
click at [527, 332] on label "First Conditional" at bounding box center [784, 333] width 786 height 41
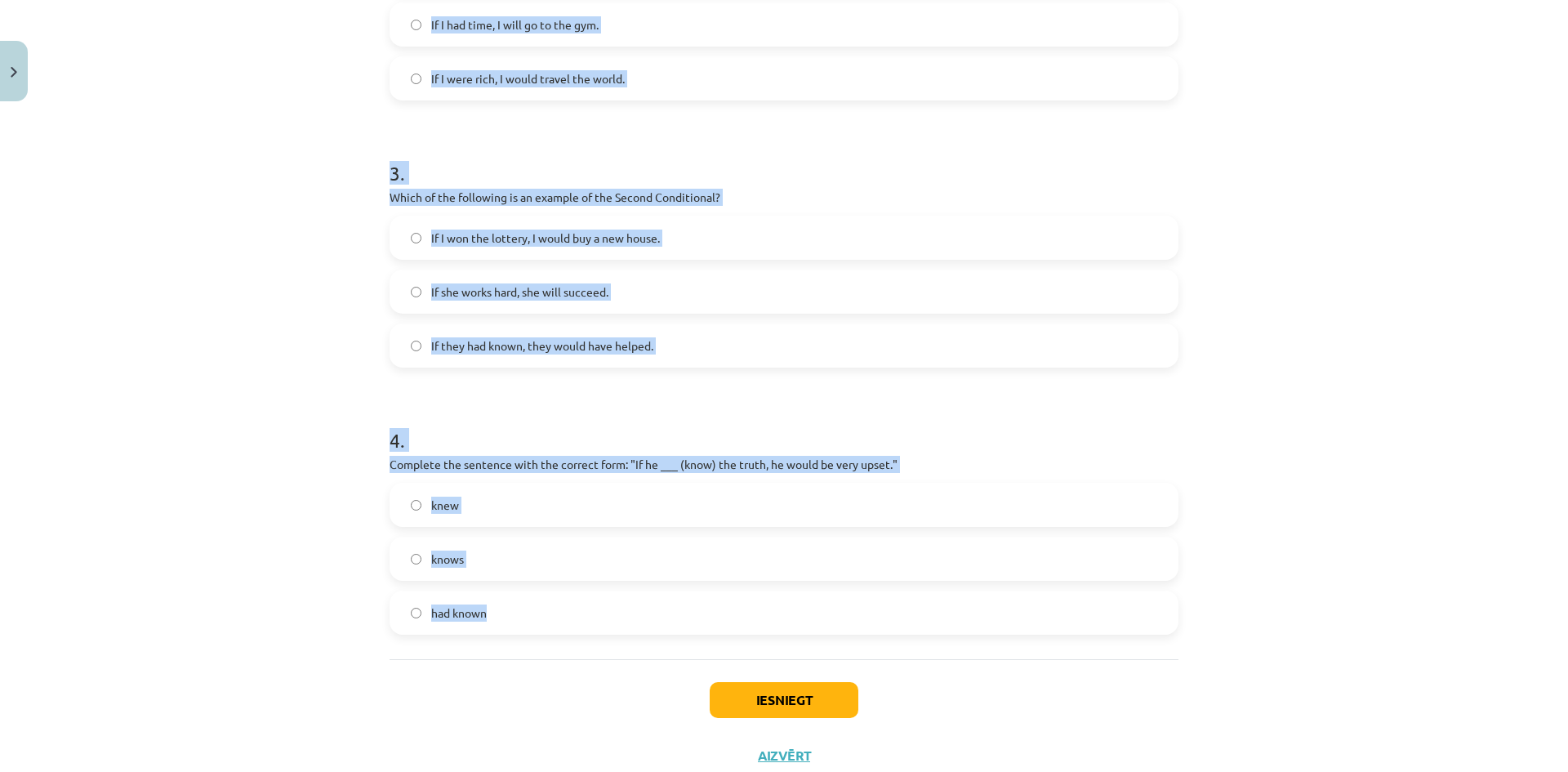
scroll to position [775, 0]
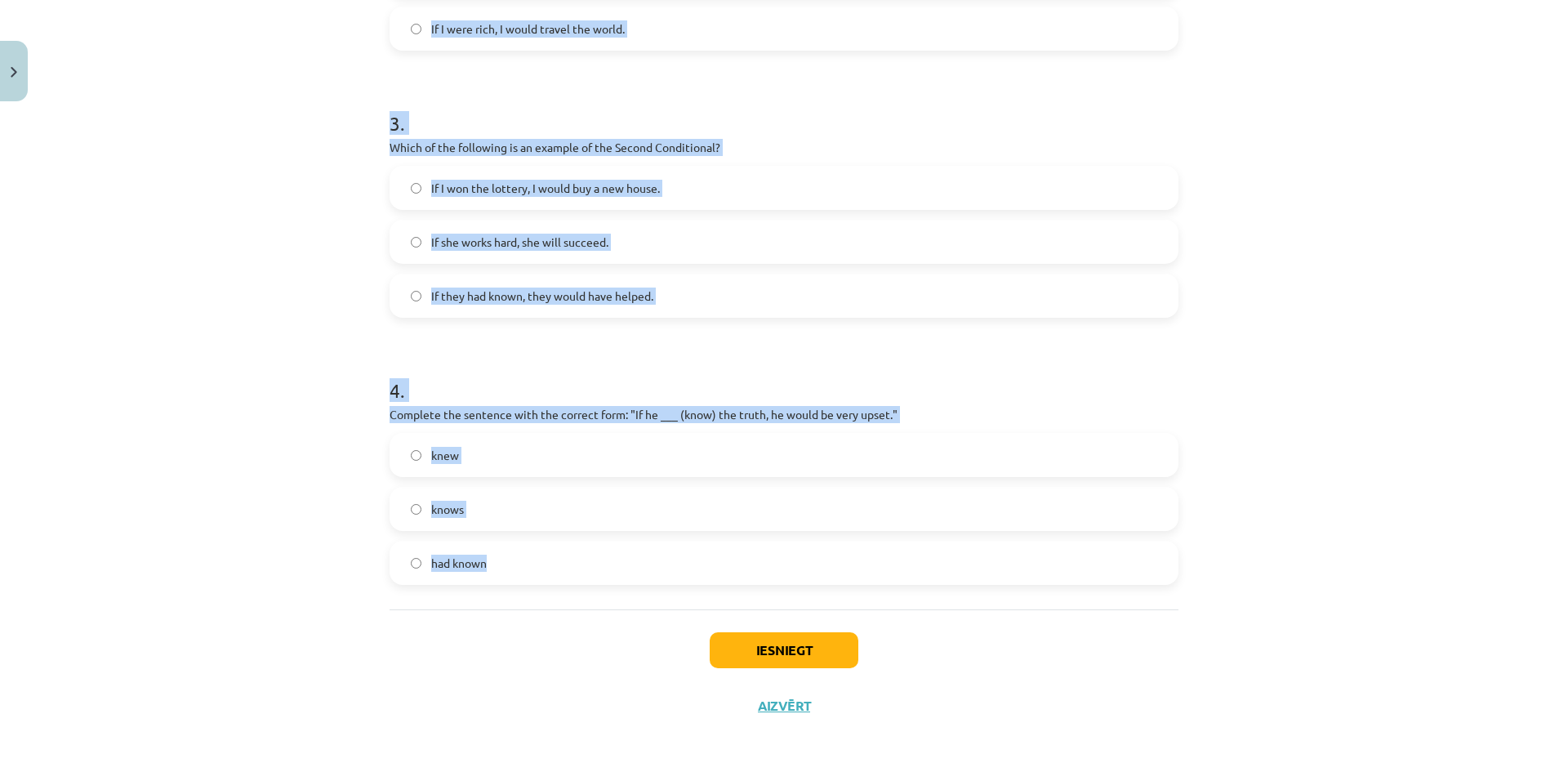
drag, startPoint x: 374, startPoint y: 262, endPoint x: 1121, endPoint y: 536, distance: 795.7
click at [1121, 536] on div "8 XP Saņemsi Viegls 266 pilda Apraksts Uzdevums Palīdzība 1 . Which conditional…" at bounding box center [784, 33] width 809 height 1401
copy form "Which conditional is used to express a general truth? Zero Conditional Second C…"
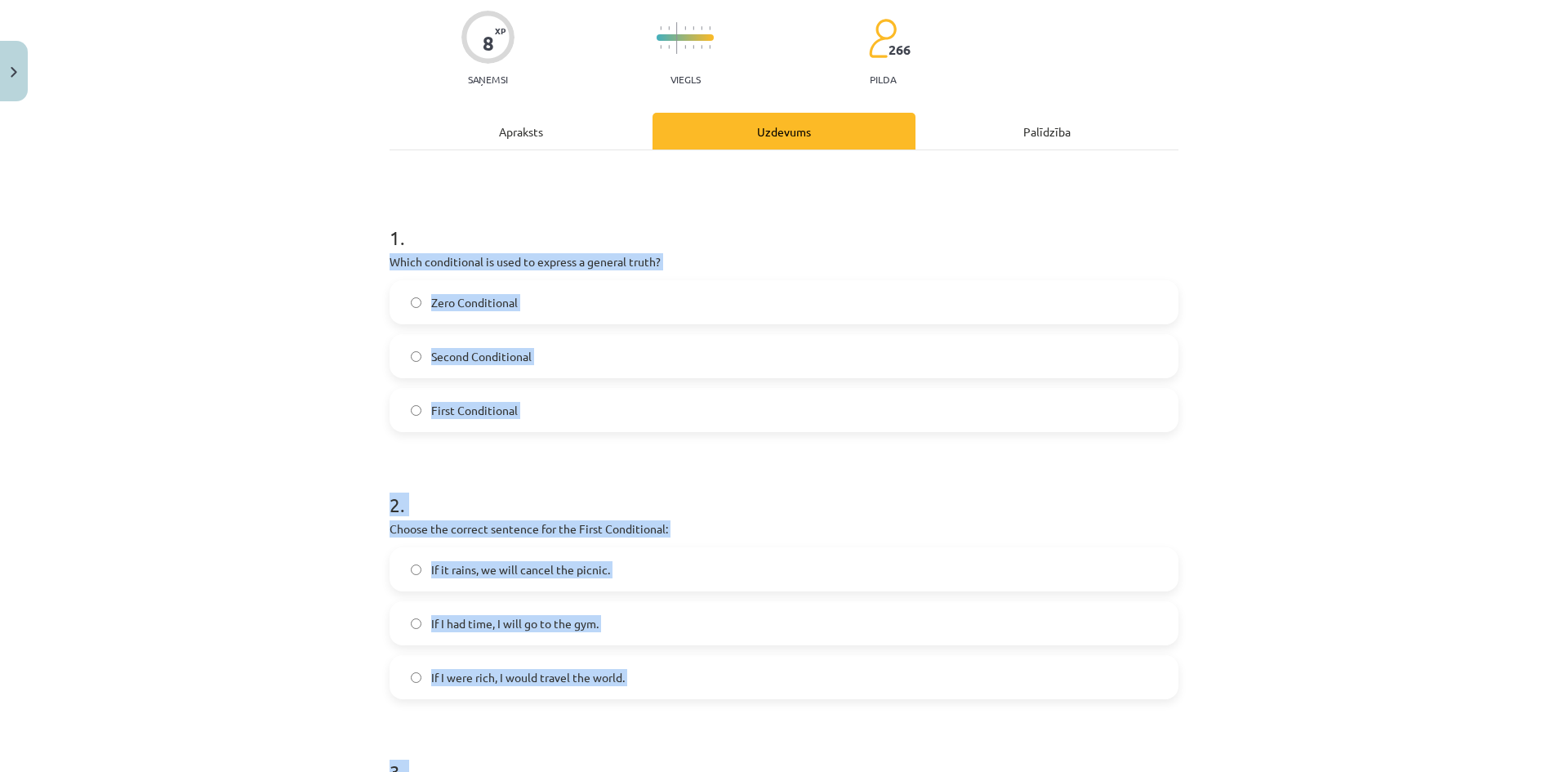
scroll to position [41, 0]
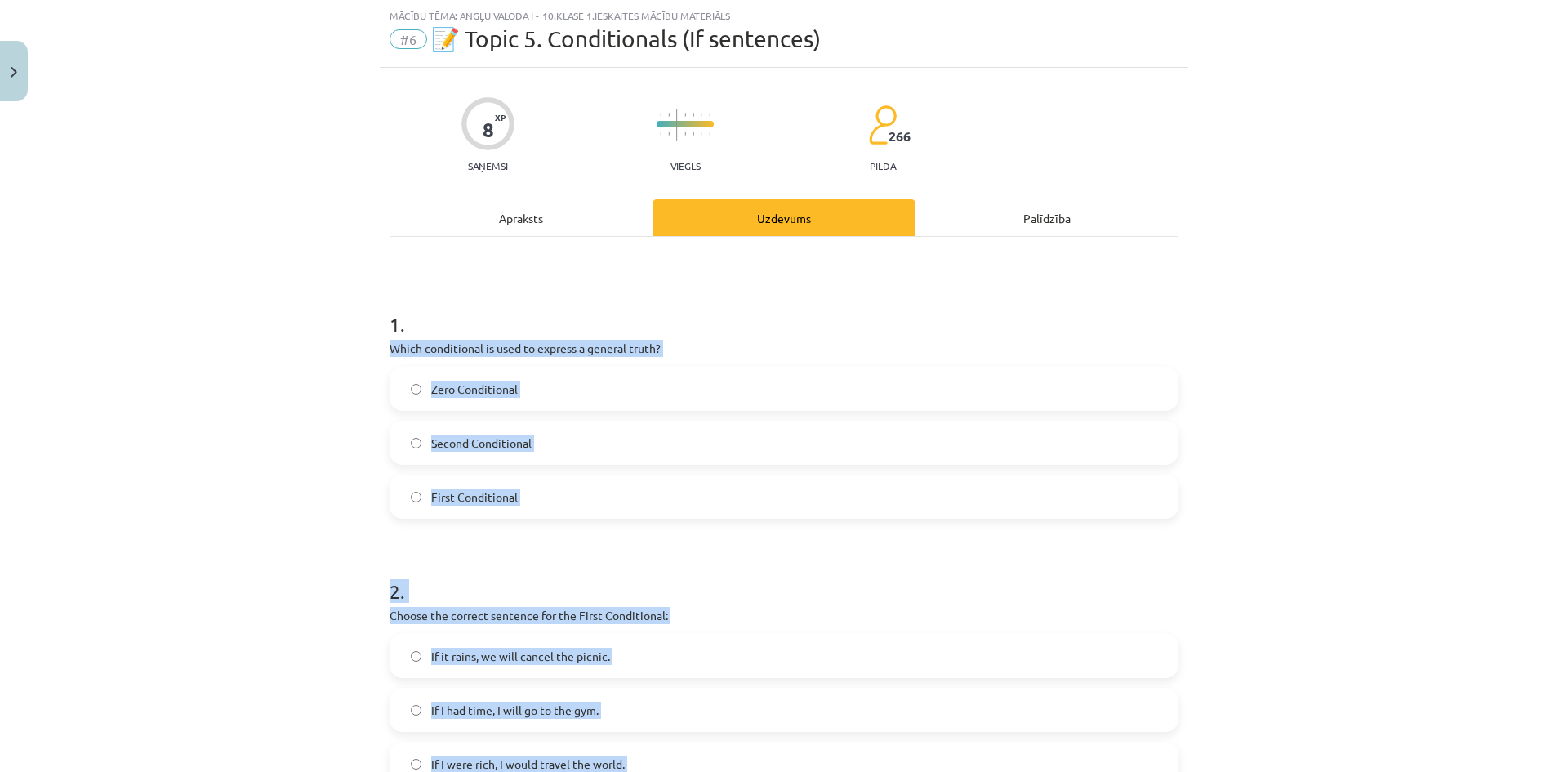
click at [412, 396] on label "Zero Conditional" at bounding box center [784, 389] width 786 height 41
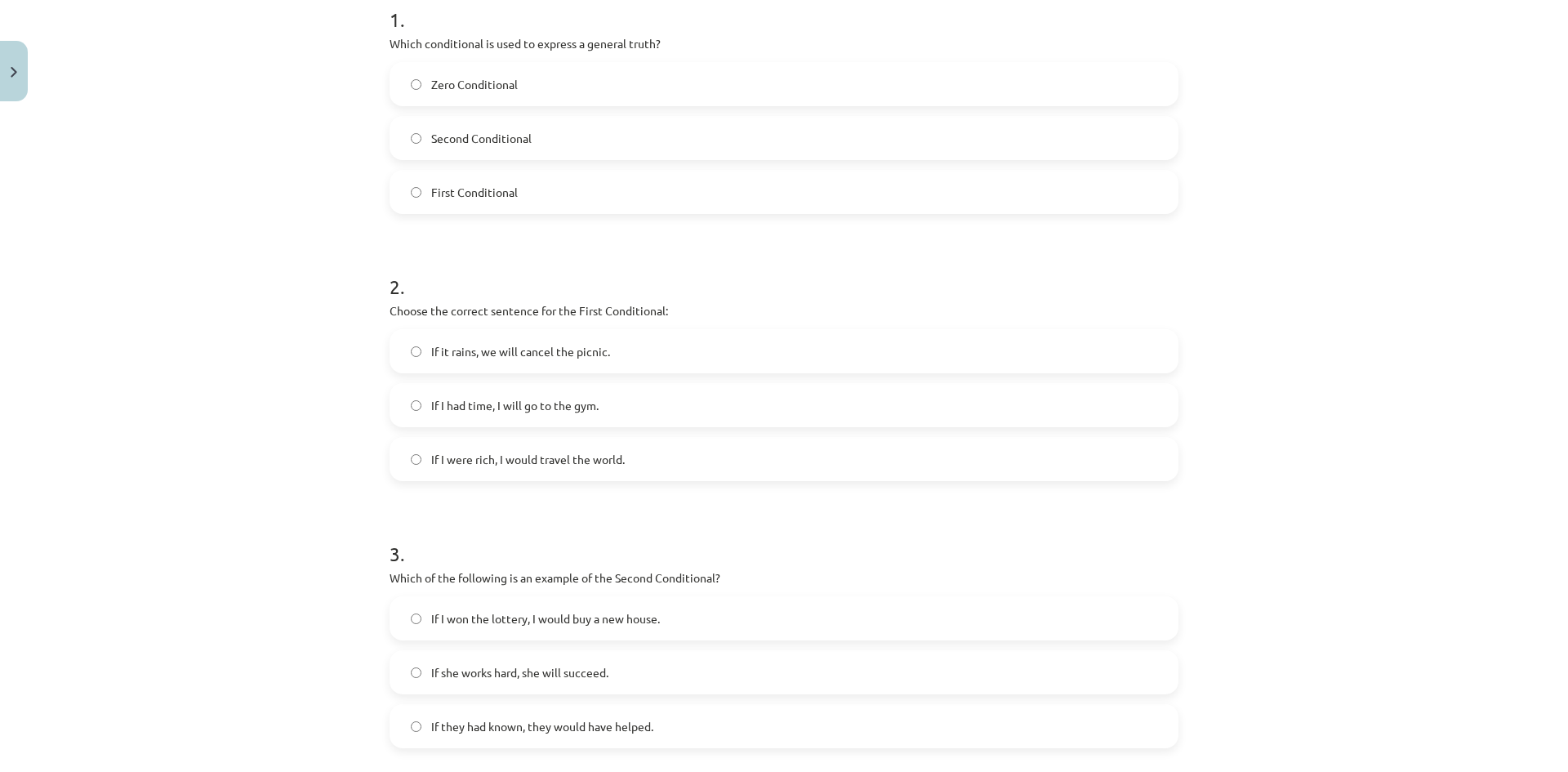
scroll to position [367, 0]
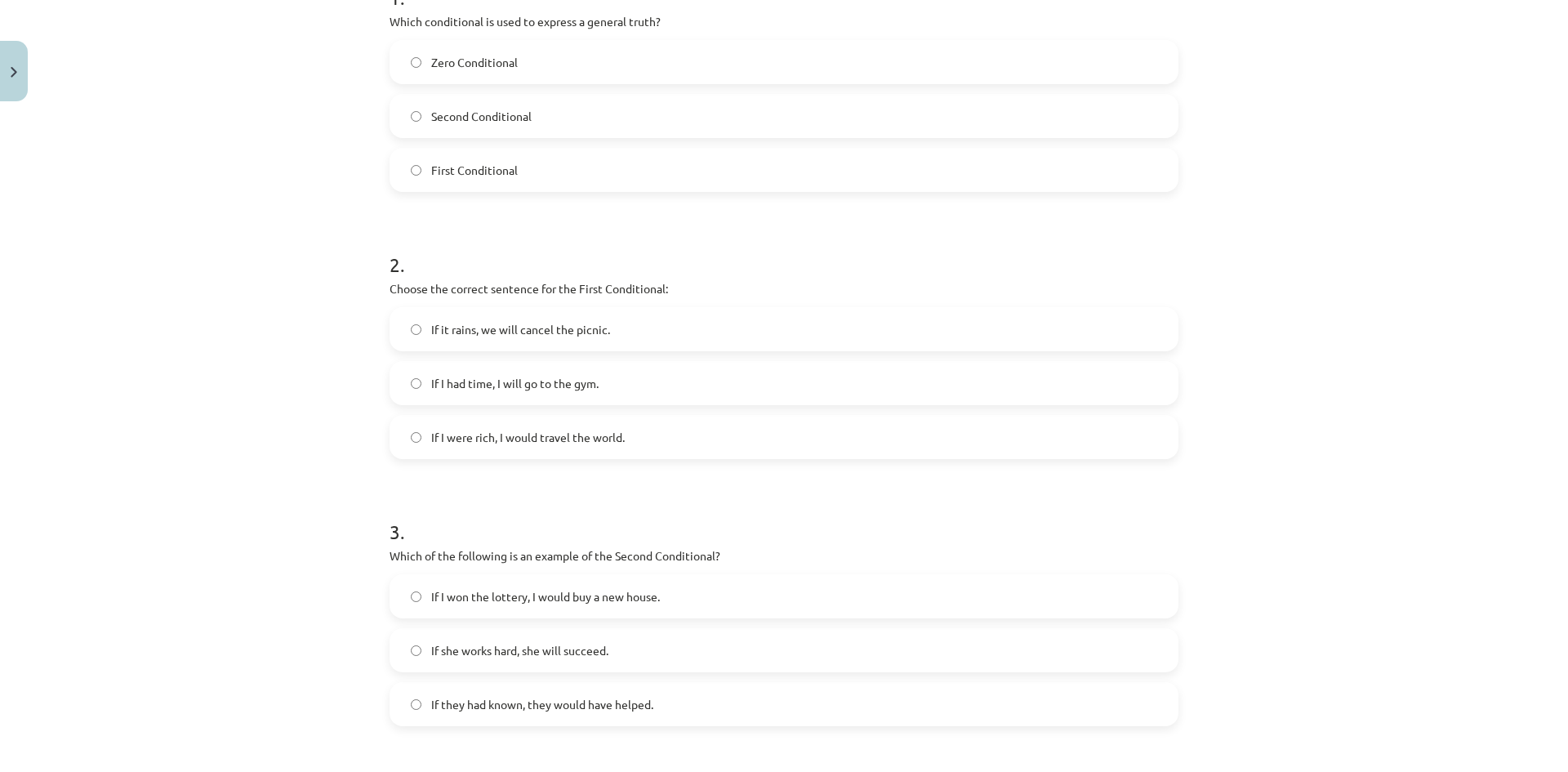
click at [422, 329] on label "If it rains, we will cancel the picnic." at bounding box center [784, 329] width 786 height 41
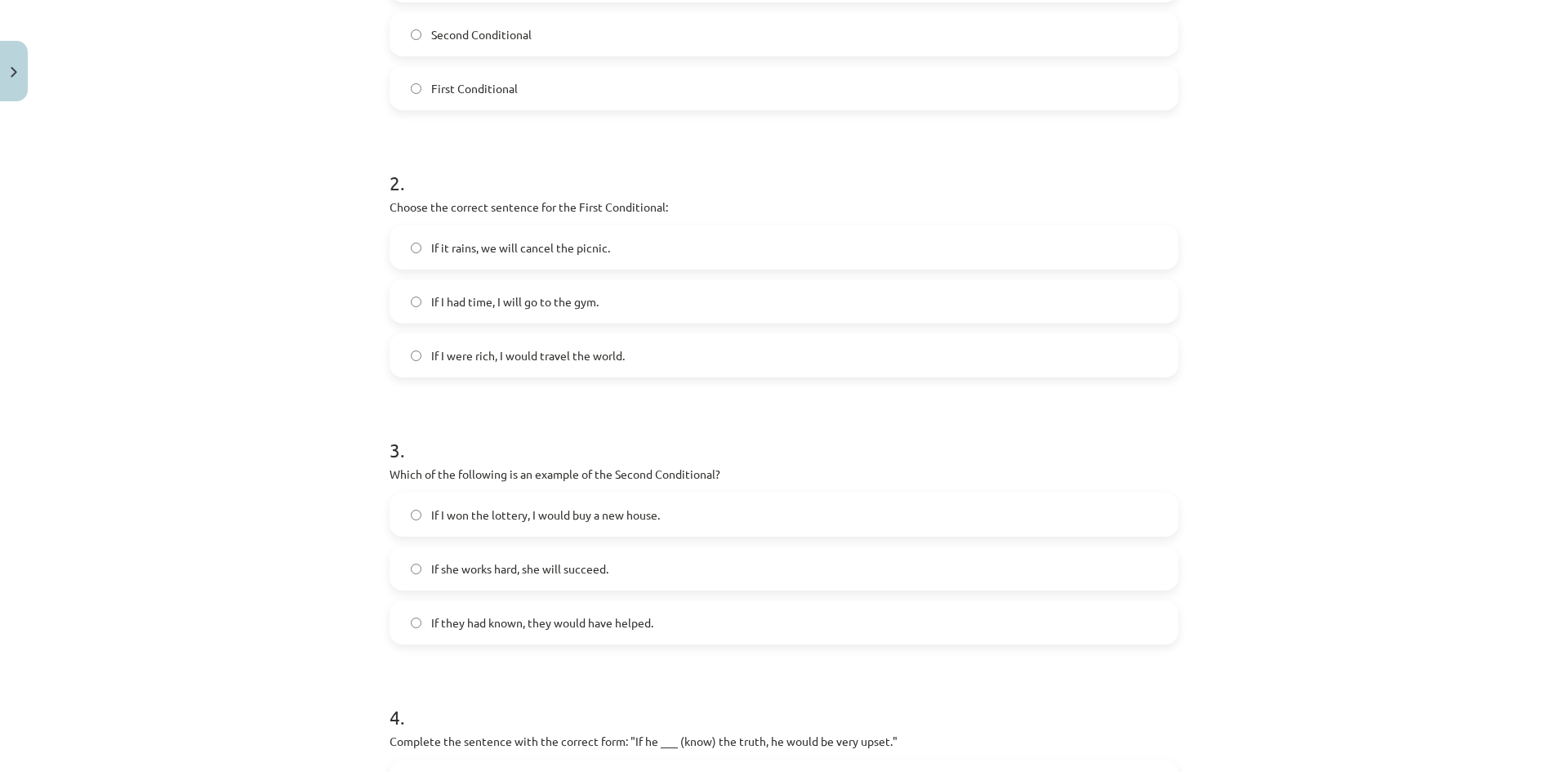
click at [420, 518] on label "If I won the lottery, I would buy a new house." at bounding box center [784, 515] width 786 height 41
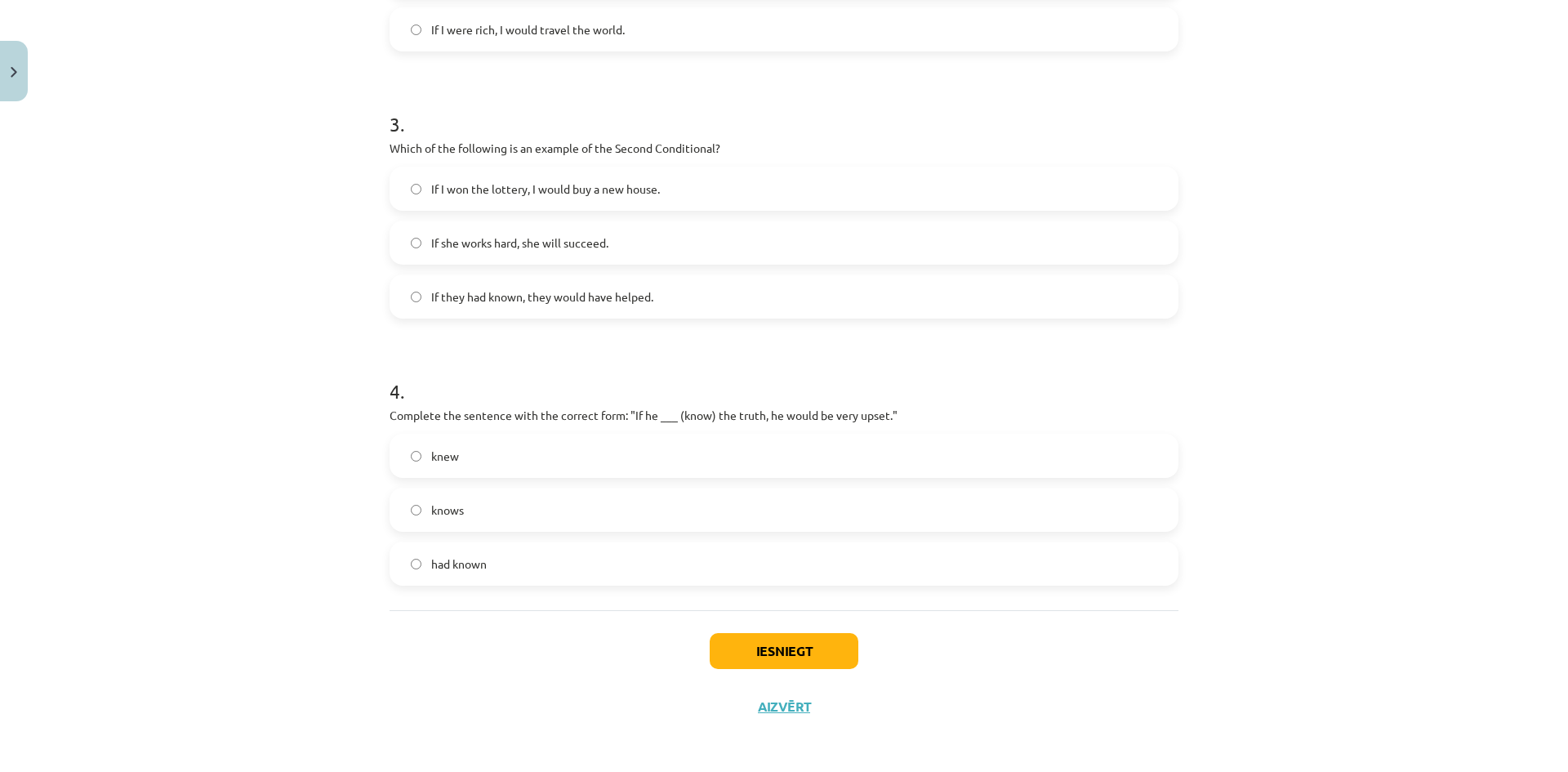
scroll to position [775, 0]
click at [417, 458] on label "knew" at bounding box center [784, 455] width 786 height 41
click at [806, 652] on button "Iesniegt" at bounding box center [784, 650] width 149 height 36
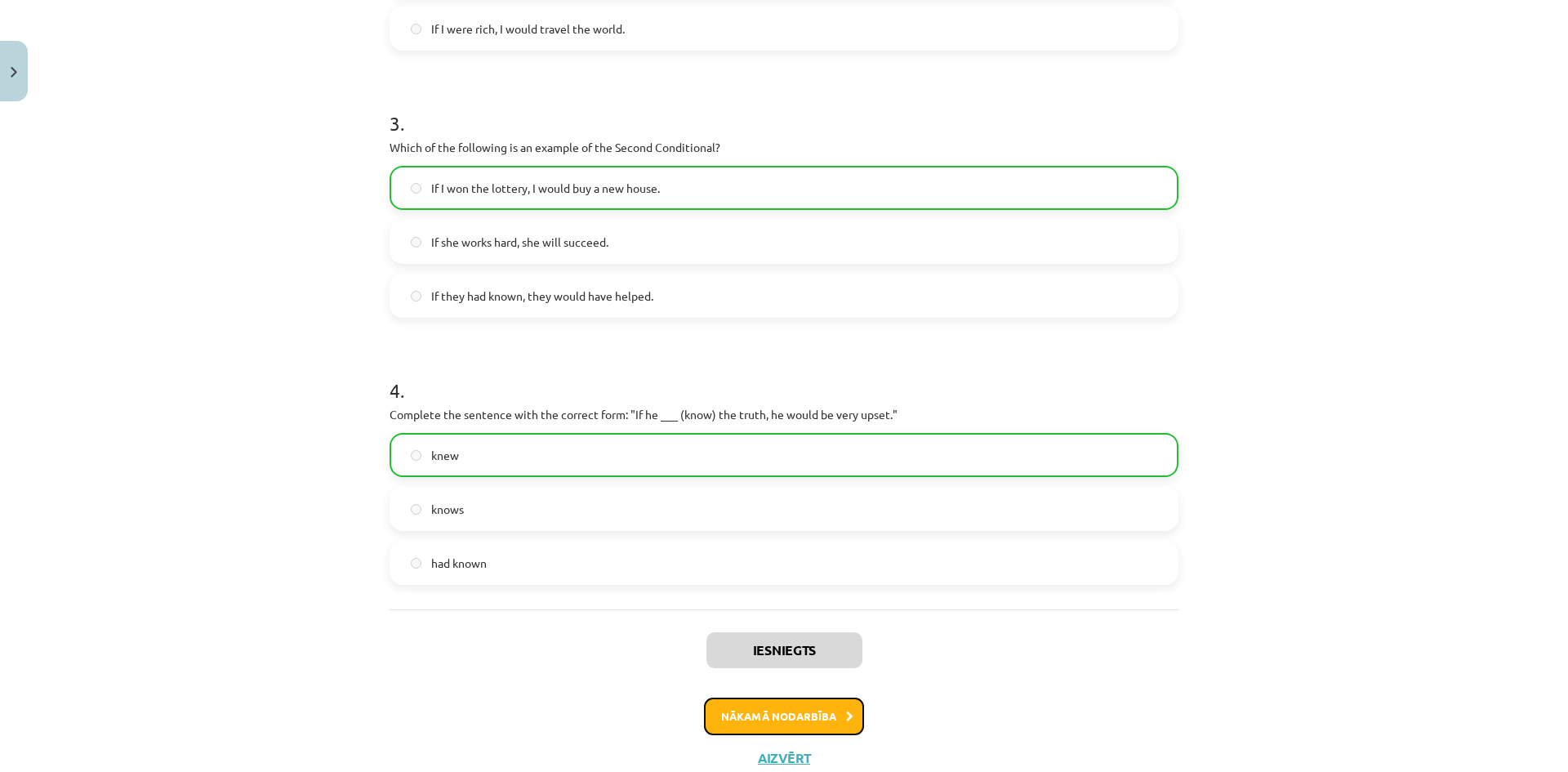
click at [827, 717] on button "Nākamā nodarbība" at bounding box center [783, 716] width 160 height 38
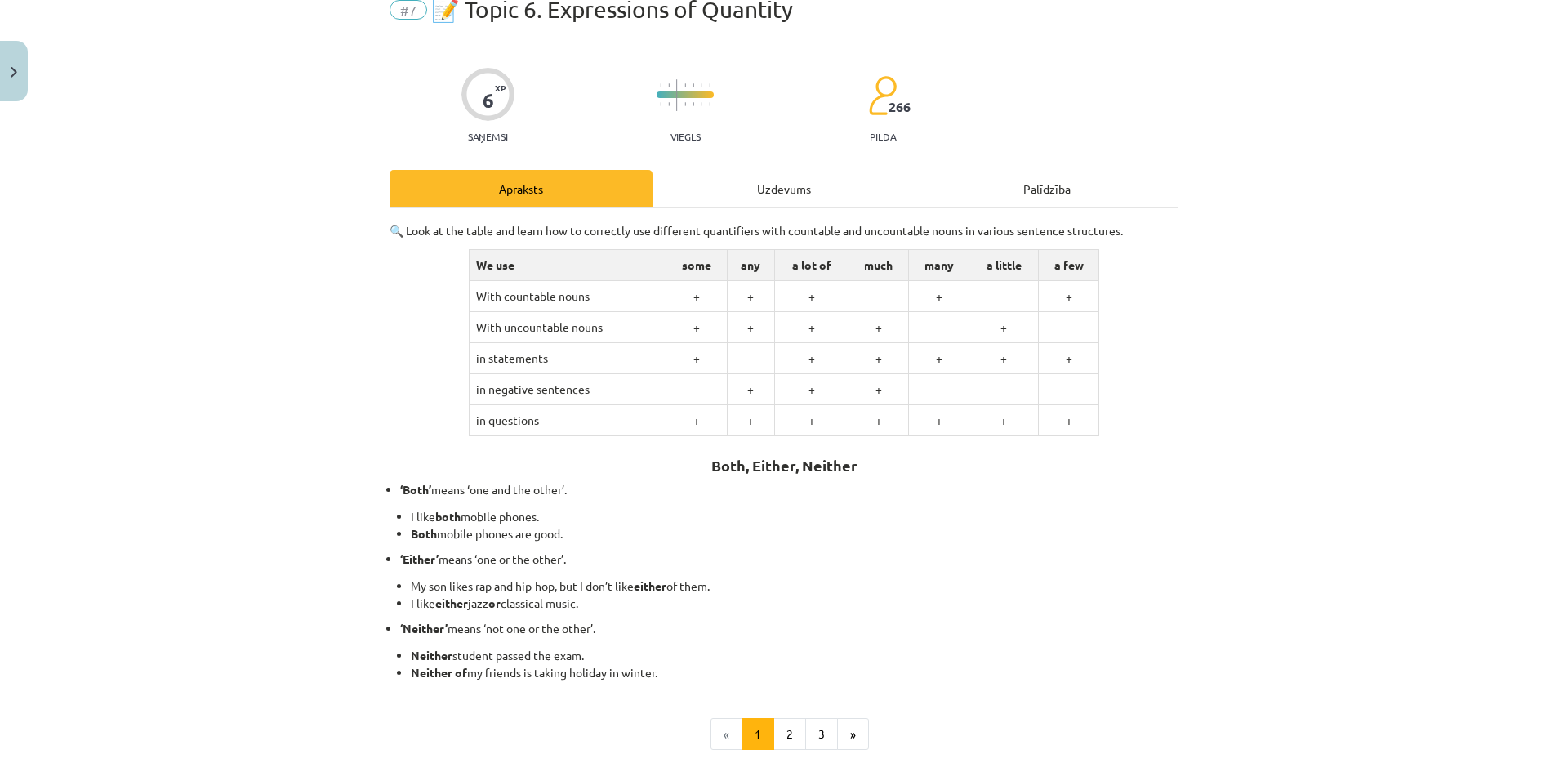
scroll to position [204, 0]
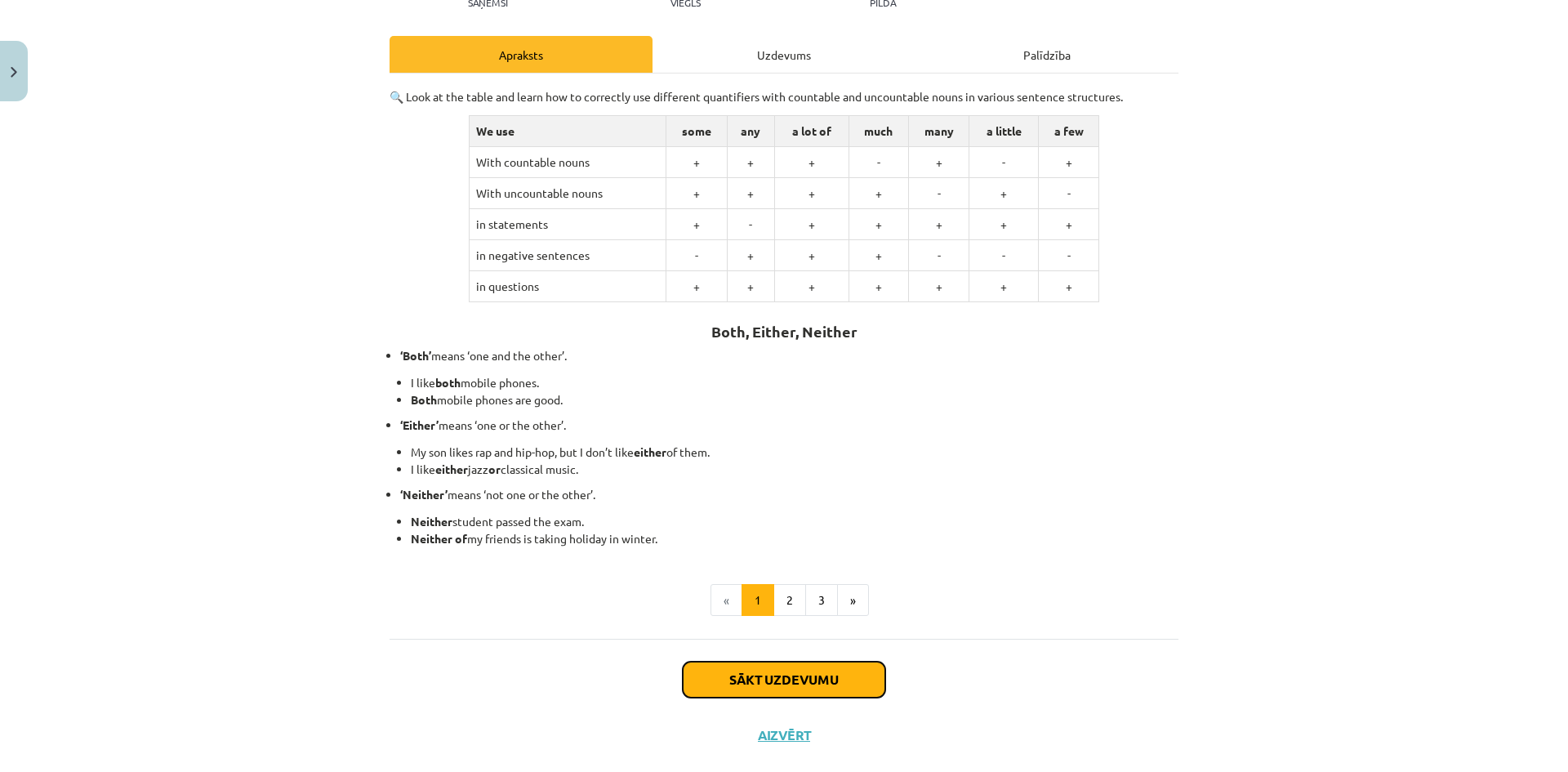
click at [796, 678] on button "Sākt uzdevumu" at bounding box center [783, 680] width 202 height 36
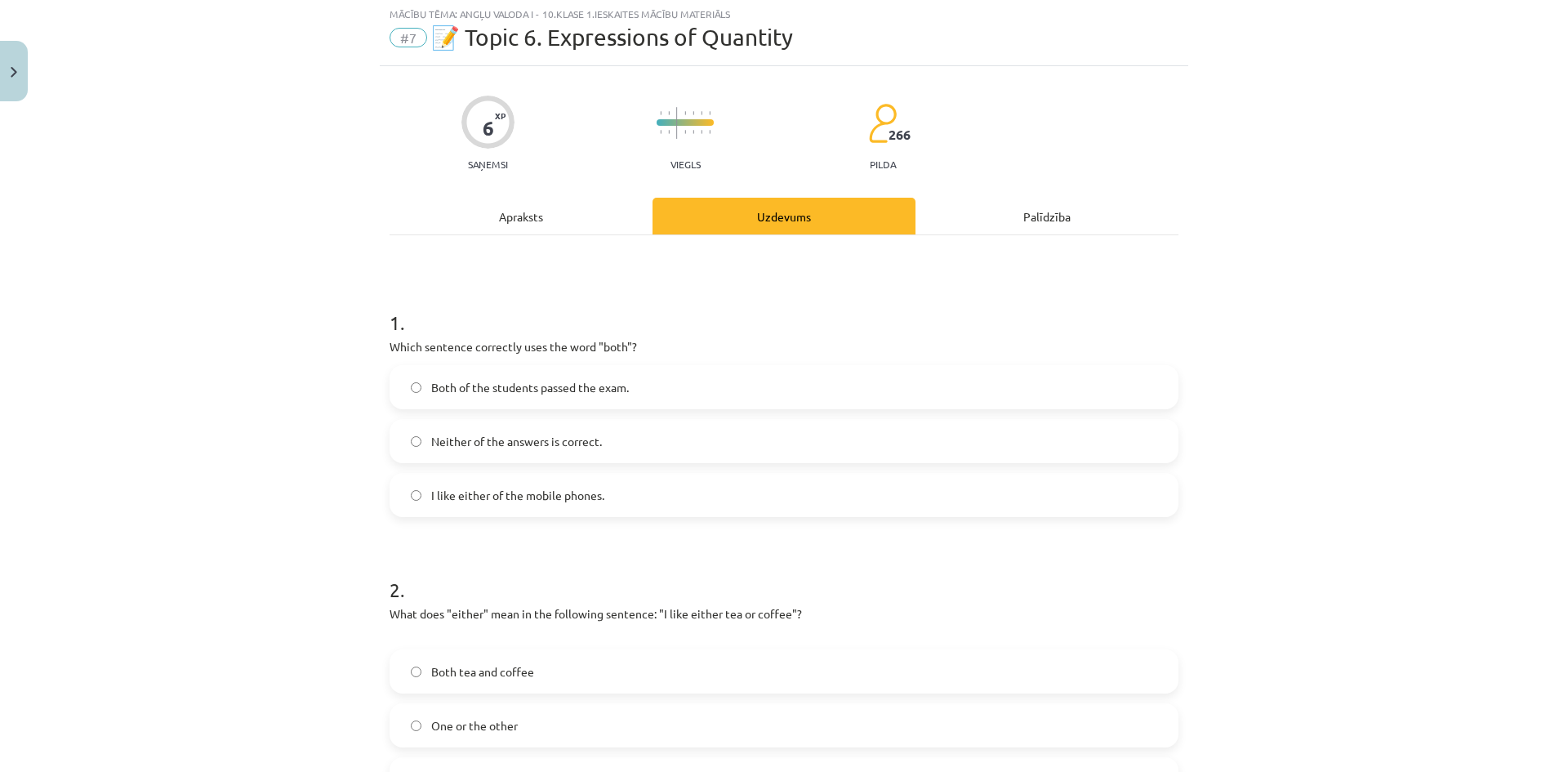
scroll to position [41, 0]
click at [578, 388] on span "Both of the students passed the exam." at bounding box center [529, 389] width 197 height 17
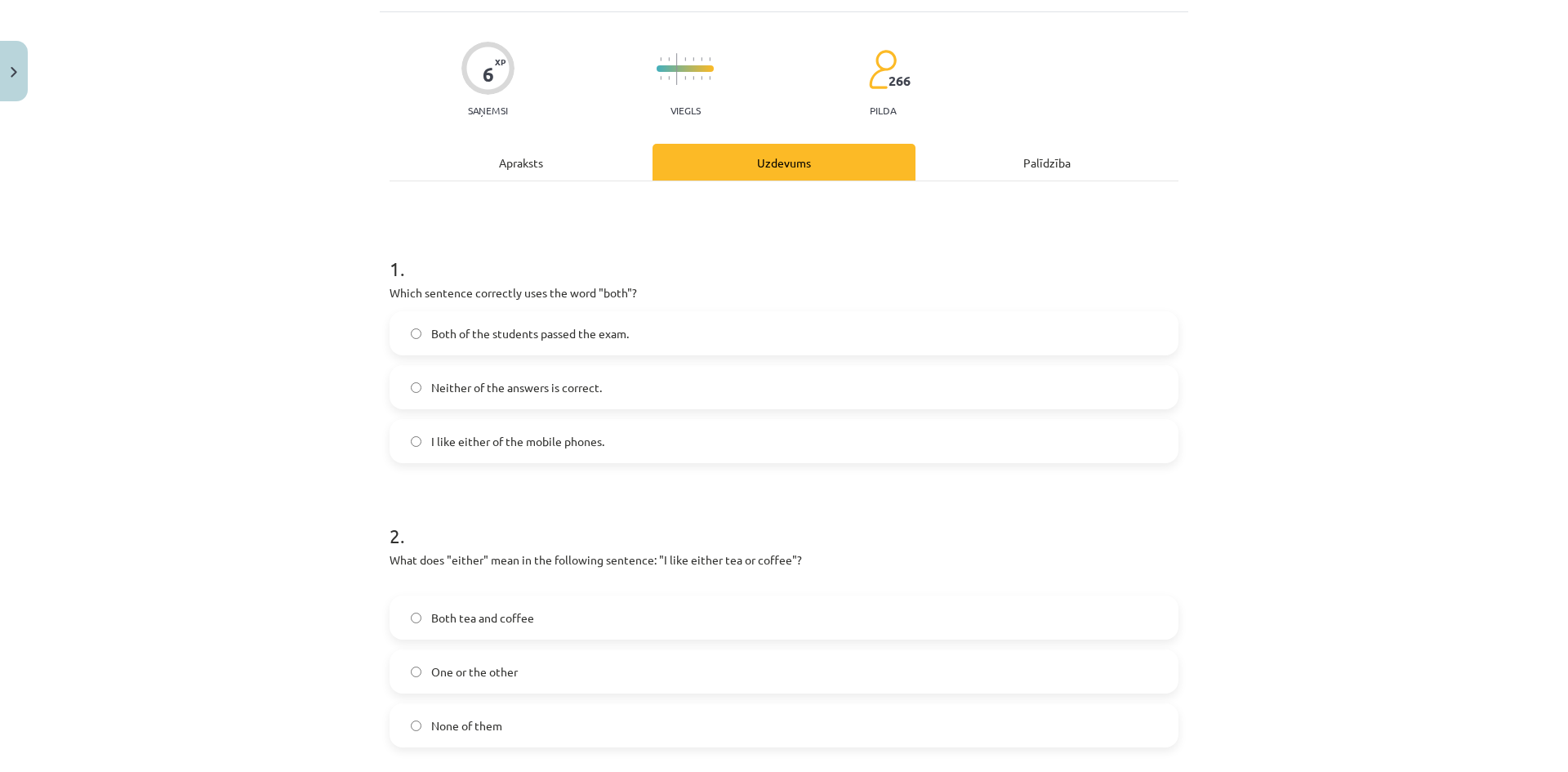
scroll to position [286, 0]
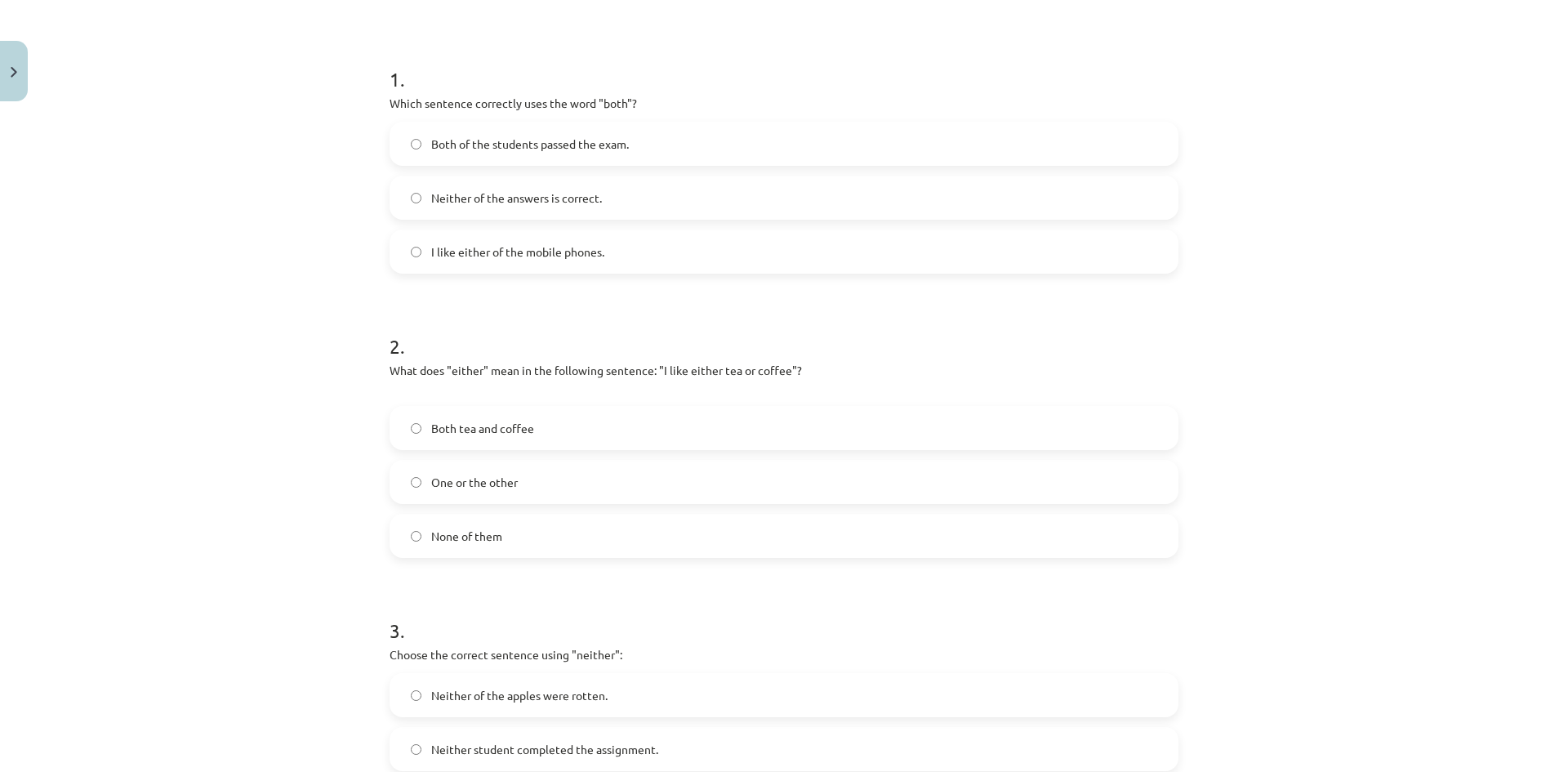
click at [618, 488] on label "One or the other" at bounding box center [784, 482] width 786 height 41
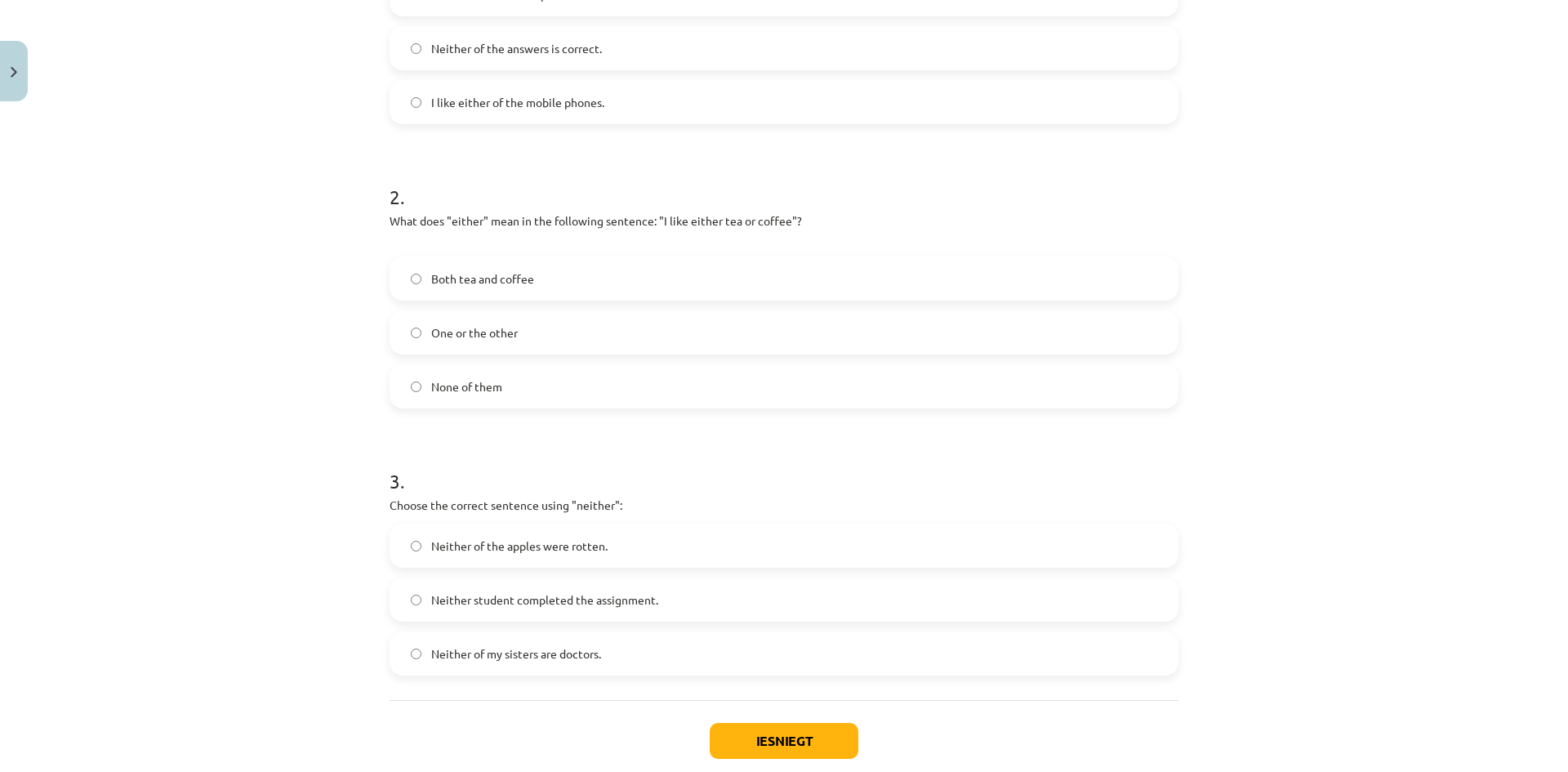
scroll to position [449, 0]
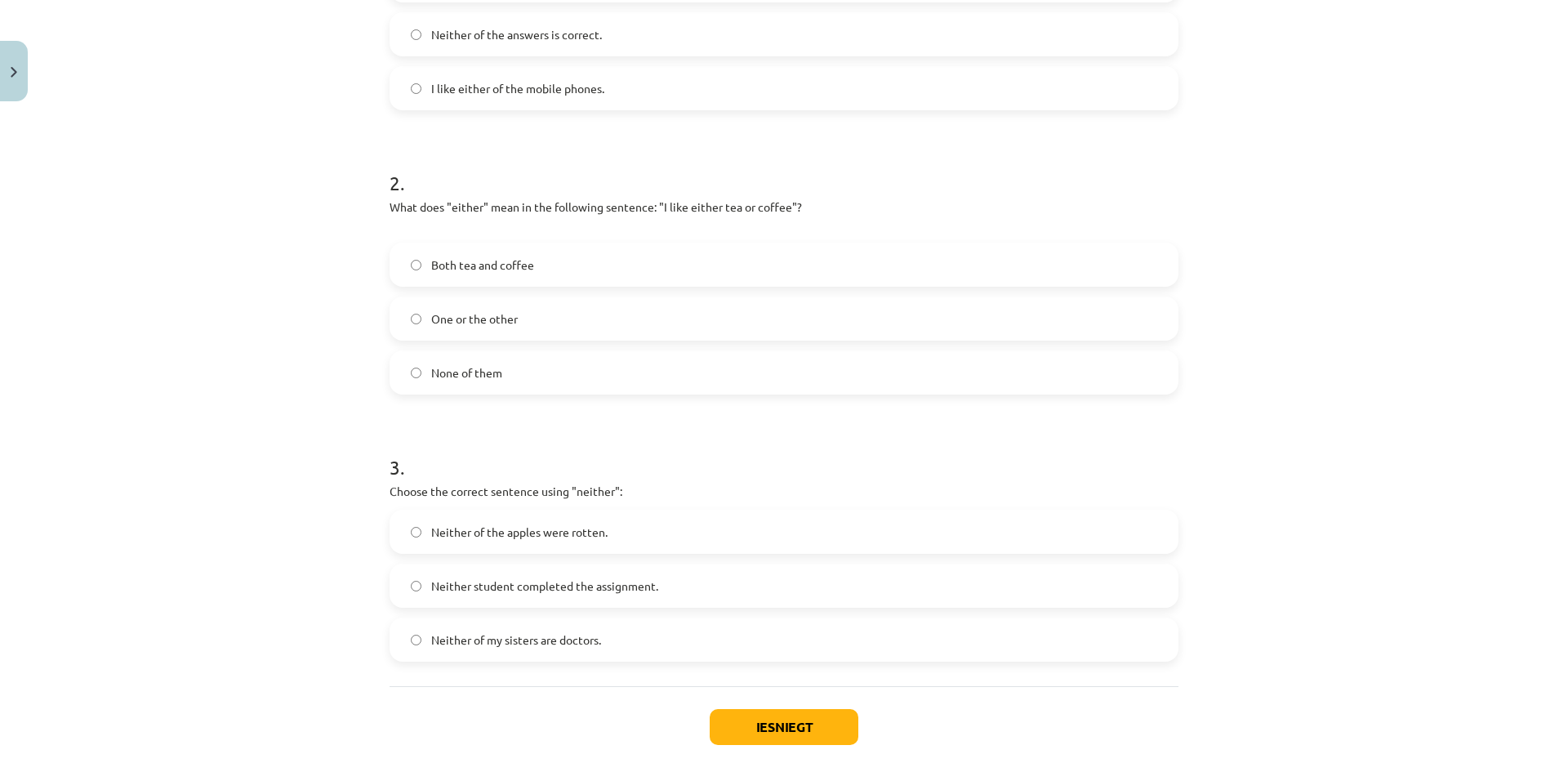
click at [606, 531] on label "Neither of the apples were rotten." at bounding box center [784, 532] width 786 height 41
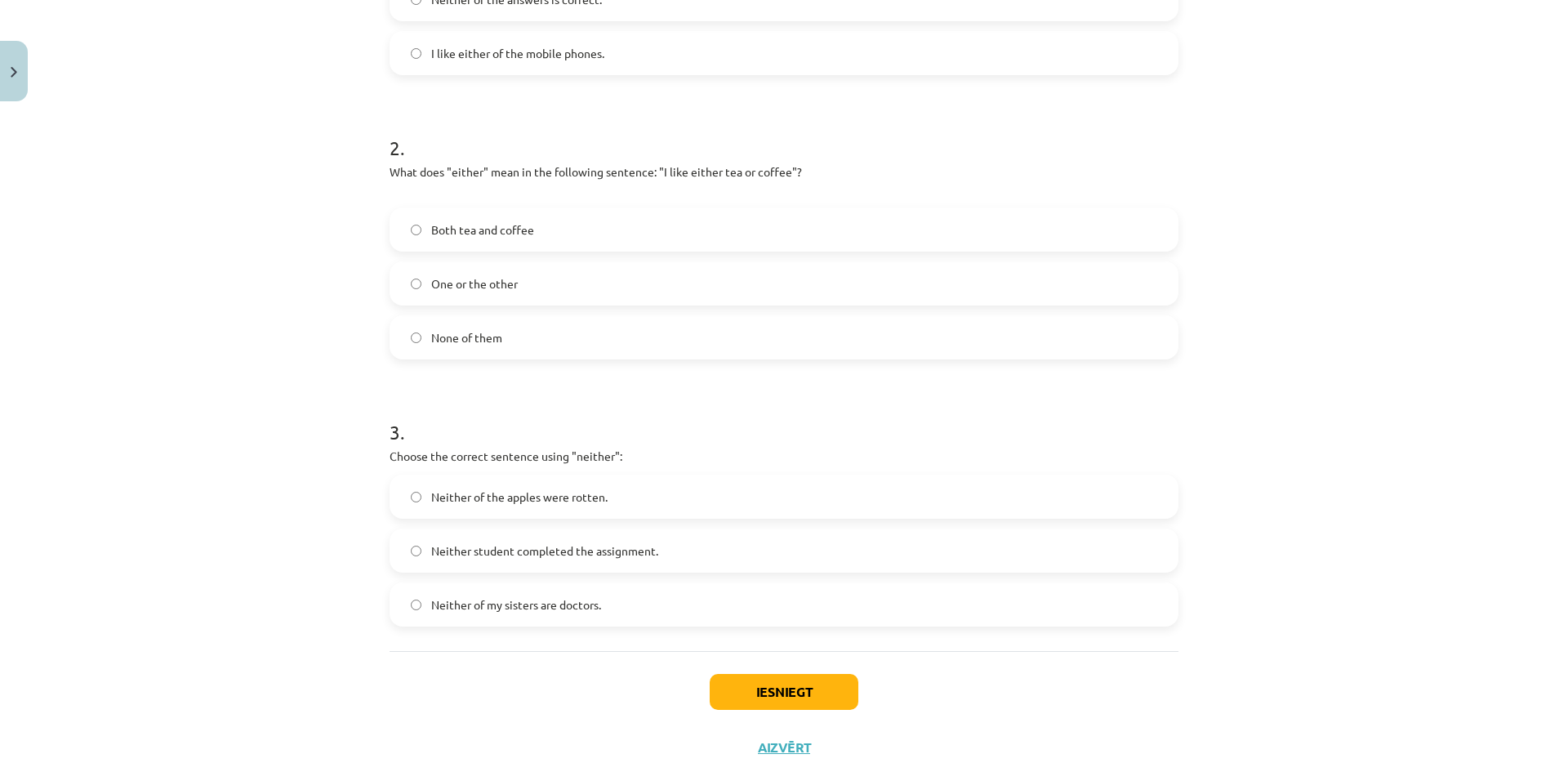
scroll to position [529, 0]
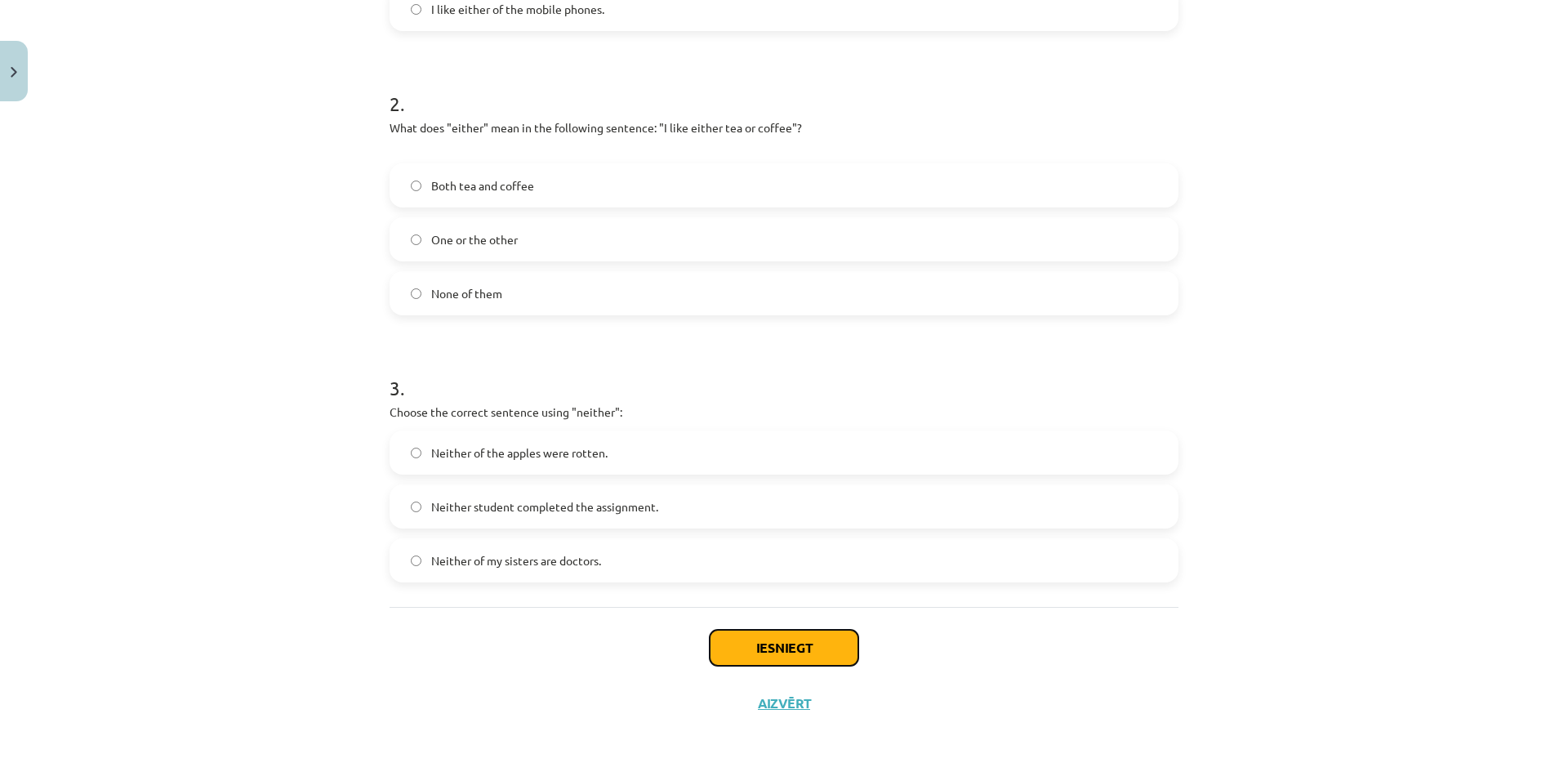
click at [828, 634] on button "Iesniegt" at bounding box center [784, 647] width 149 height 36
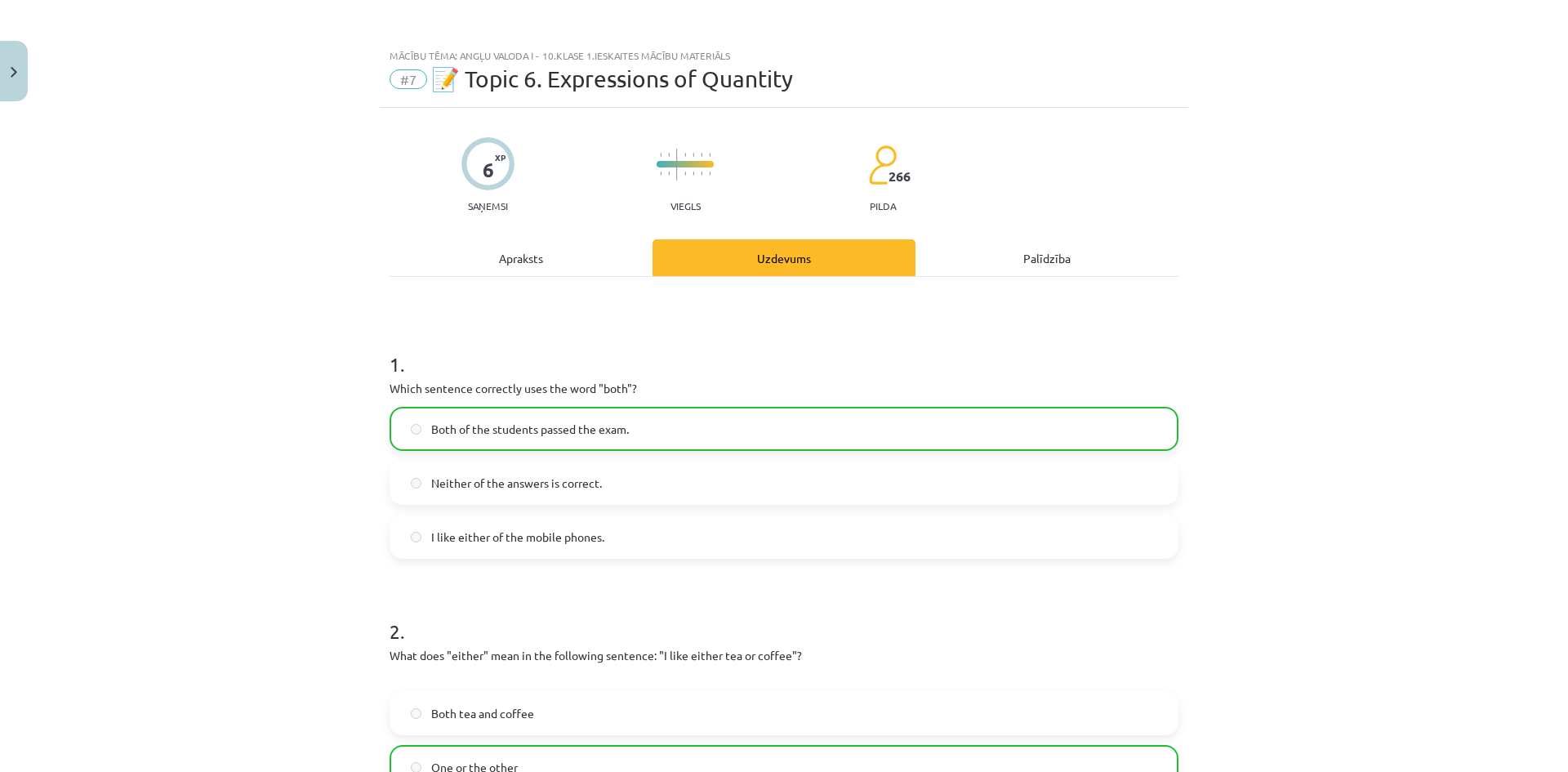
scroll to position [0, 0]
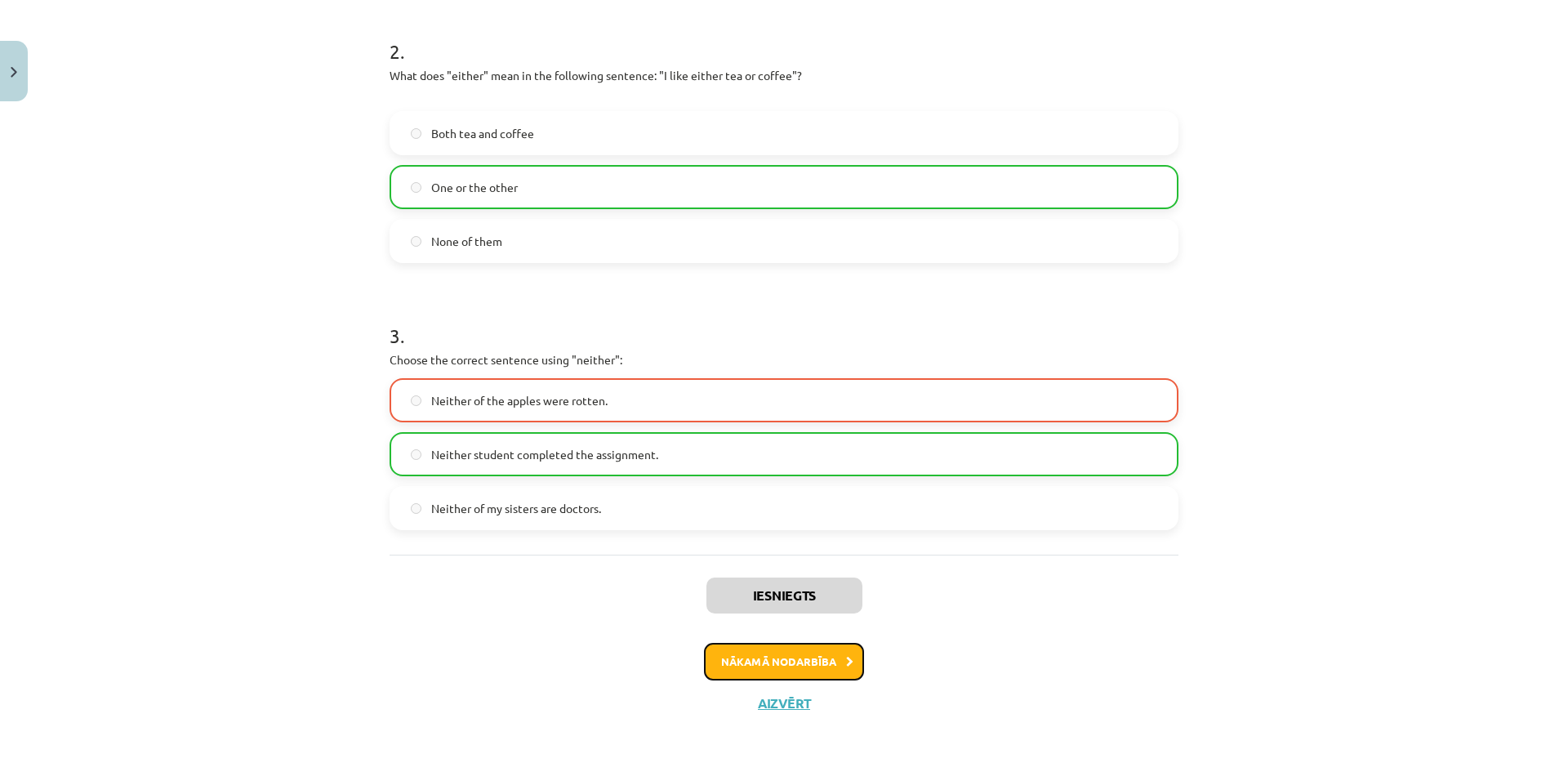
click at [811, 664] on button "Nākamā nodarbība" at bounding box center [783, 662] width 160 height 38
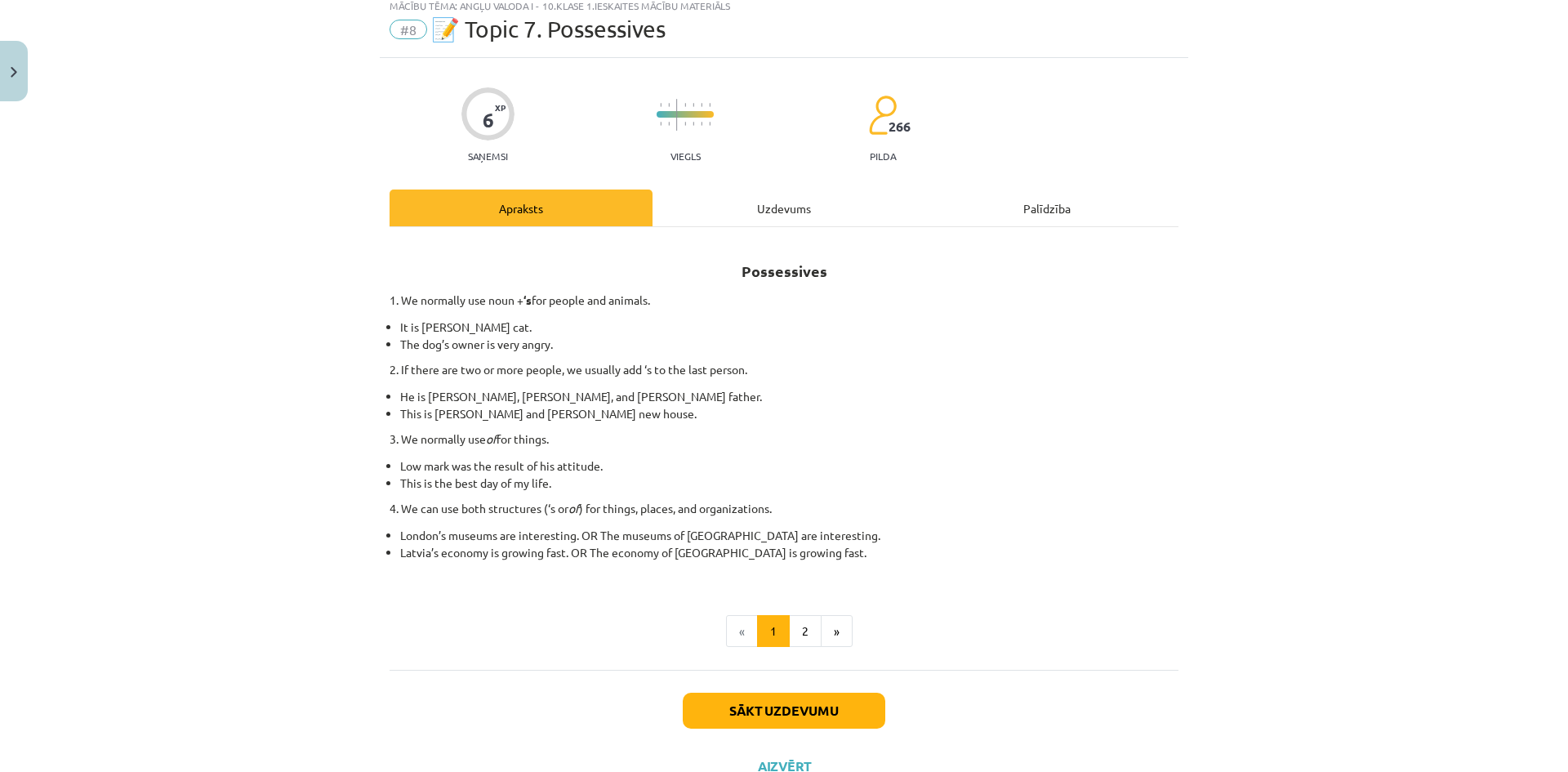
scroll to position [41, 0]
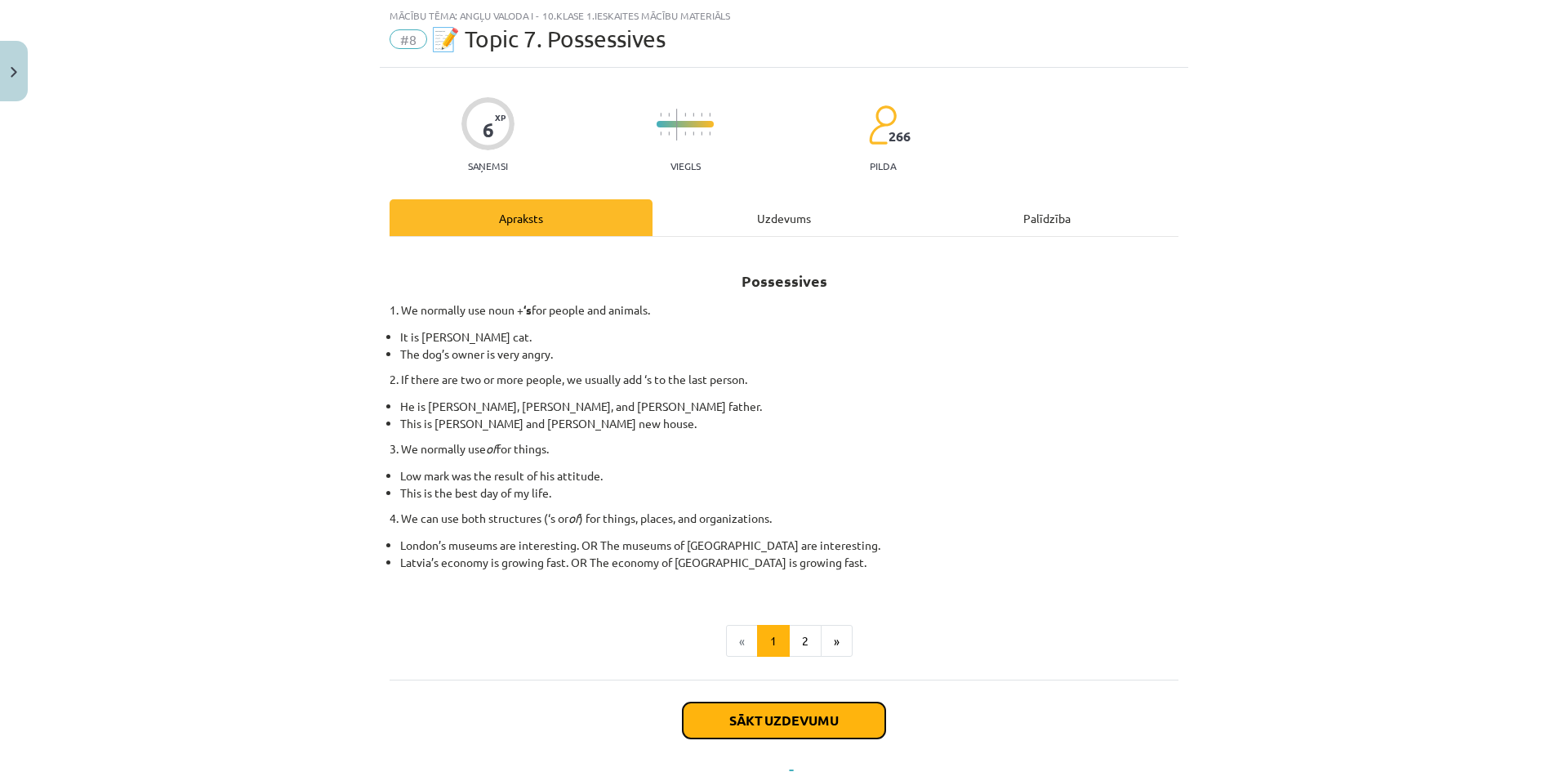
click at [836, 721] on button "Sākt uzdevumu" at bounding box center [783, 720] width 202 height 36
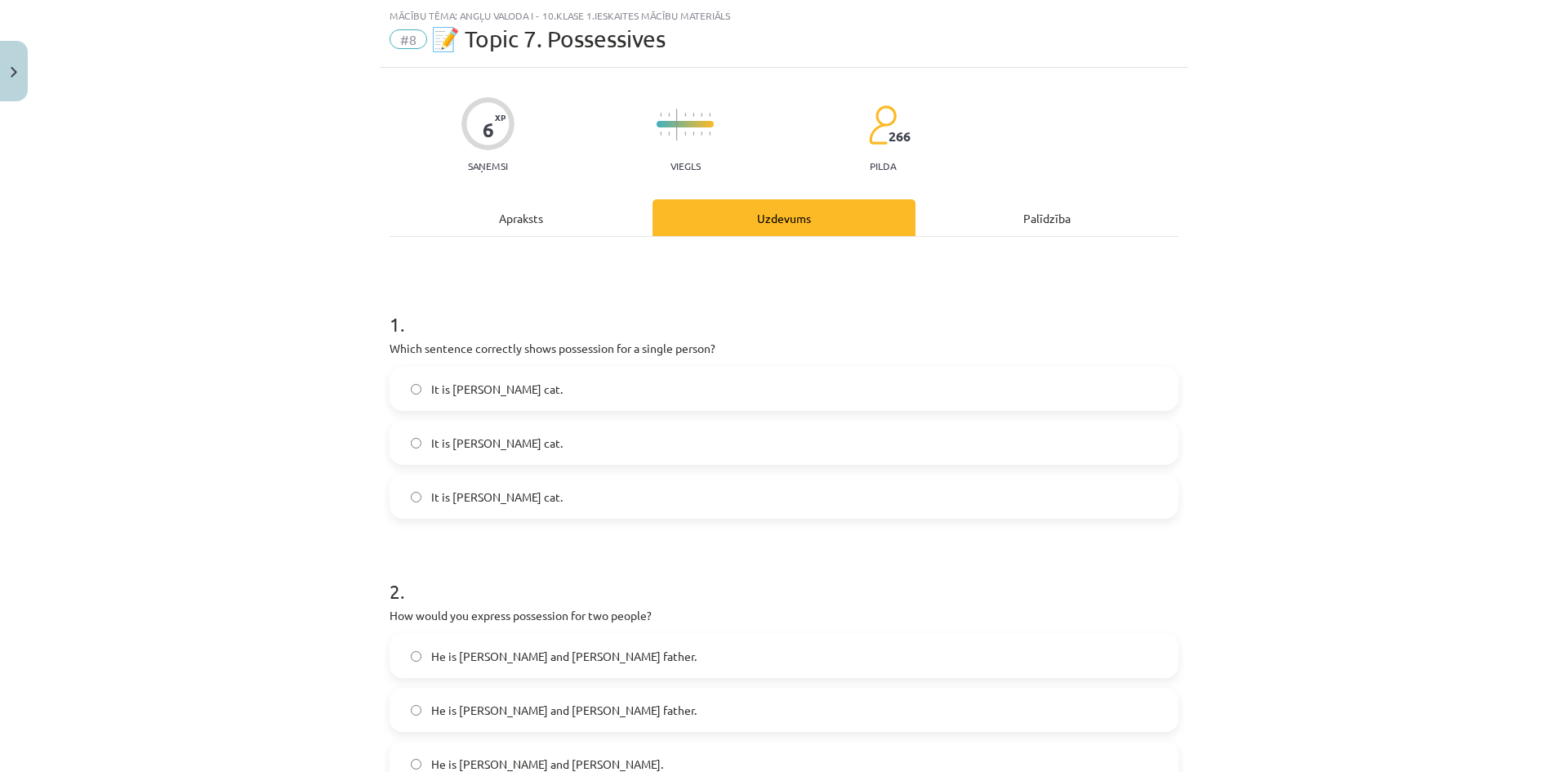
click at [544, 512] on label "It is Jane’s cat." at bounding box center [784, 497] width 786 height 41
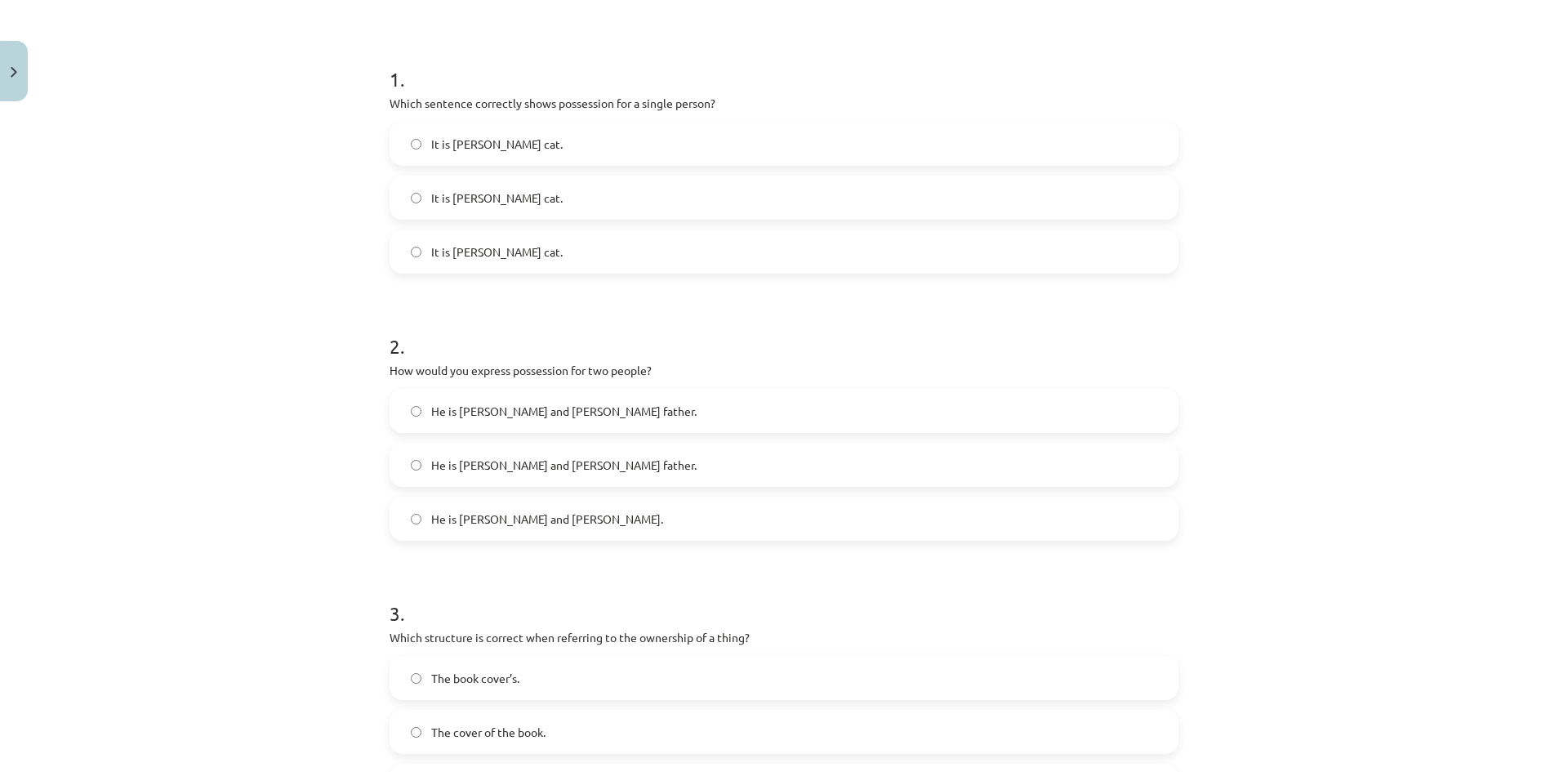
scroll to position [367, 0]
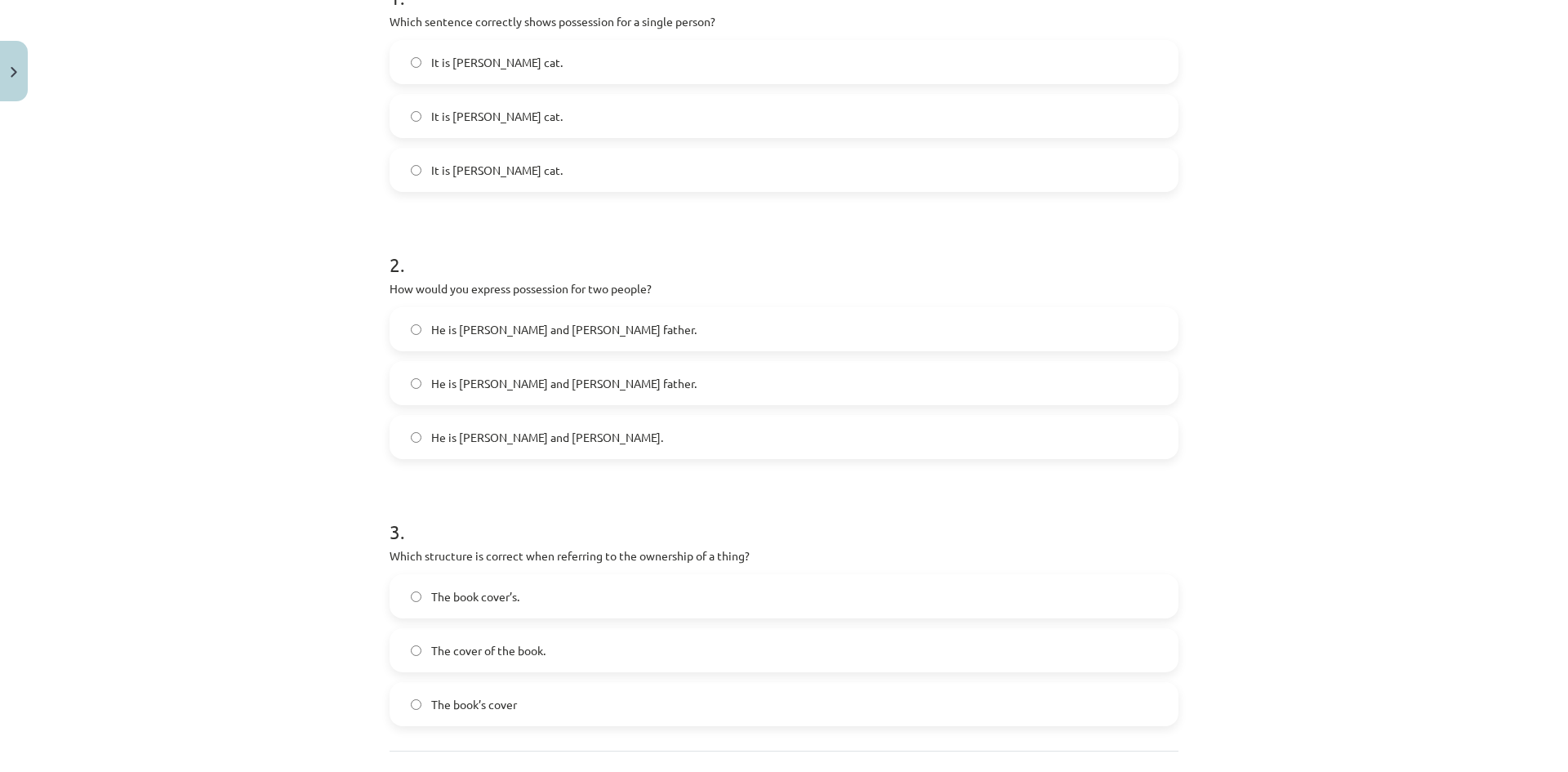
click at [611, 337] on label "He is Alice’s and James’s father." at bounding box center [784, 329] width 786 height 41
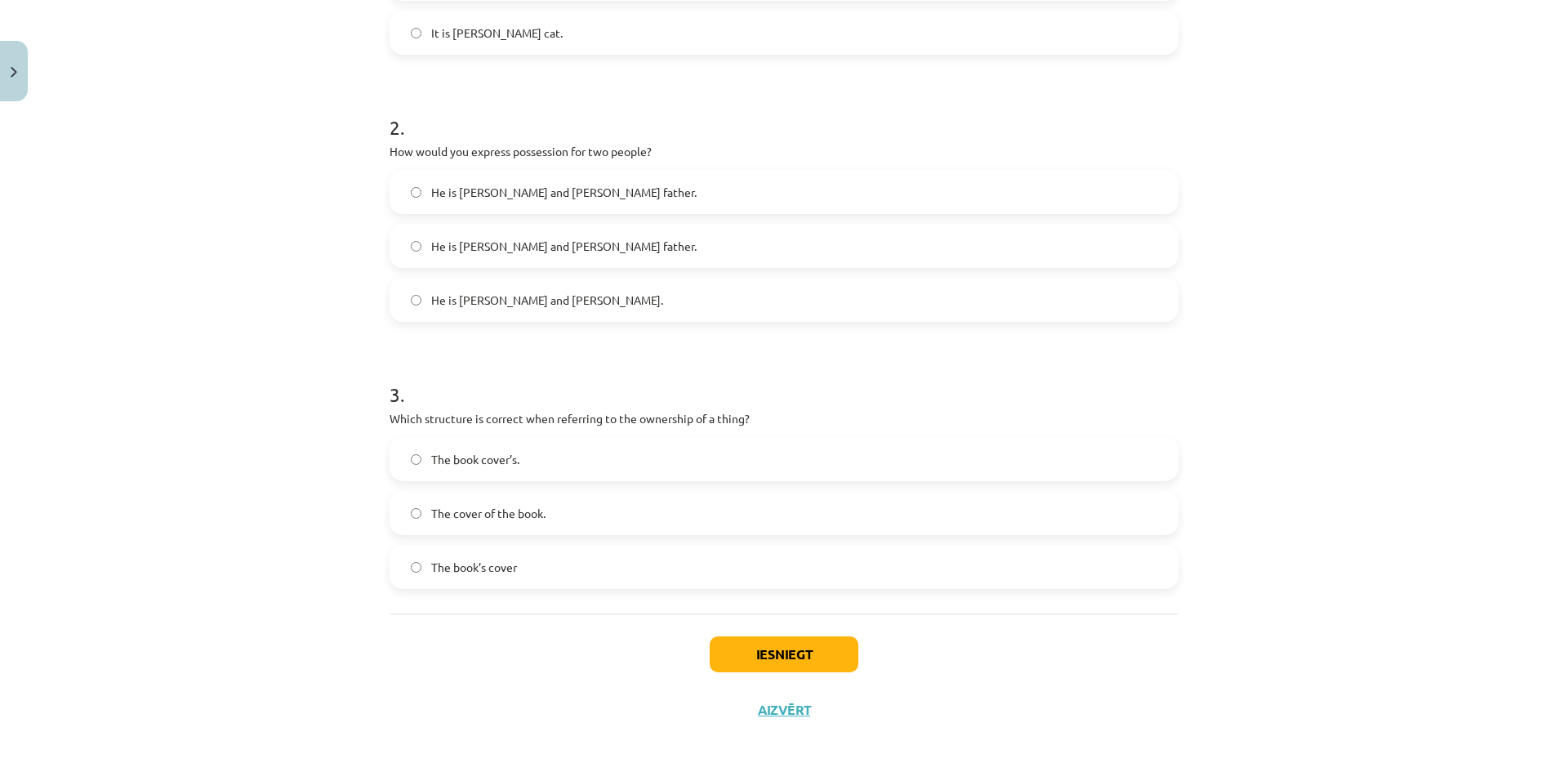
scroll to position [512, 0]
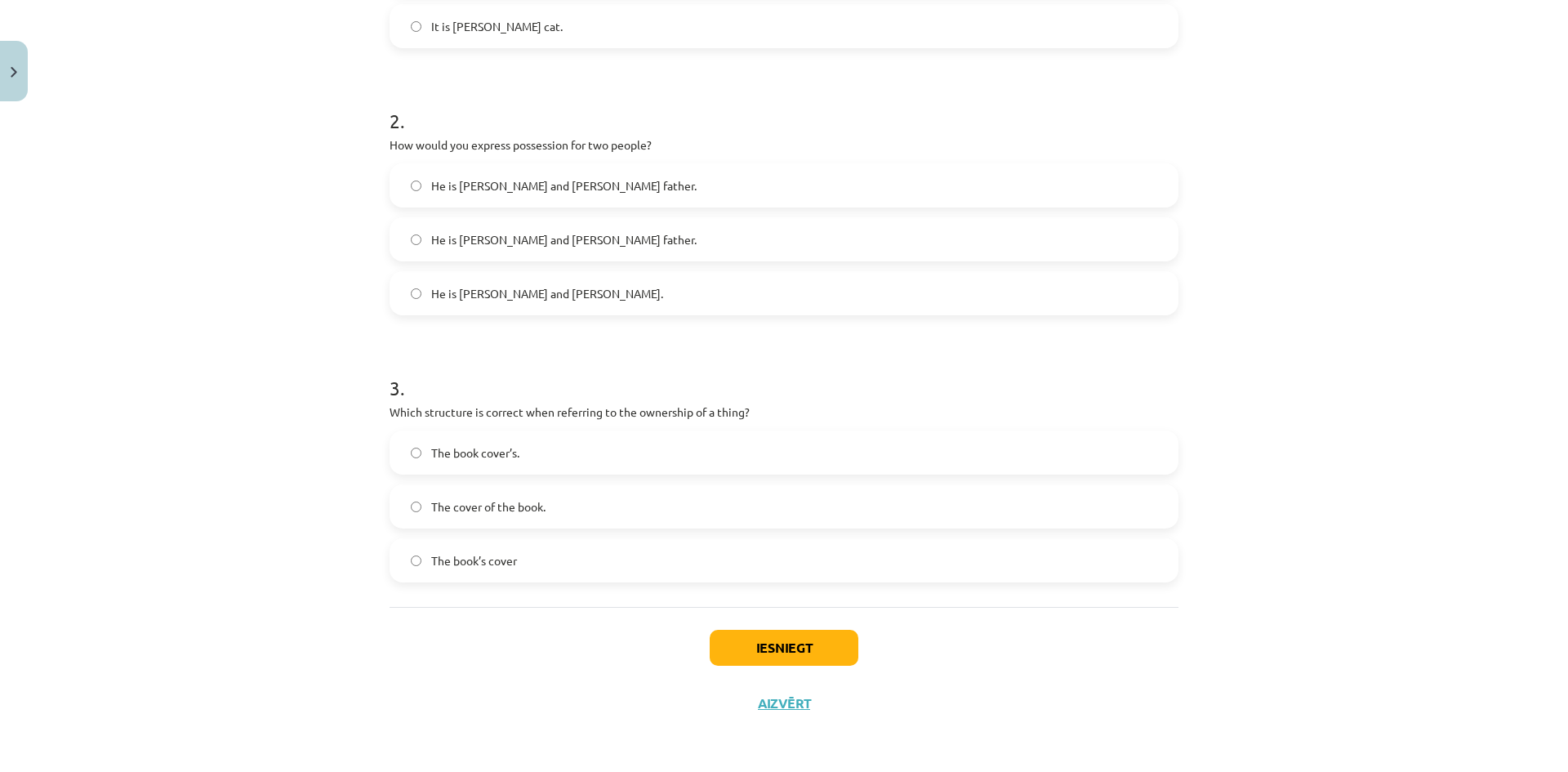
click at [495, 299] on span "He is Alice and James father." at bounding box center [547, 294] width 232 height 17
click at [507, 253] on label "He is Alice and James’s father." at bounding box center [784, 239] width 786 height 41
click at [498, 208] on div "He is Alice’s and James’s father. He is Alice and James’s father. He is Alice a…" at bounding box center [784, 239] width 789 height 152
click at [494, 195] on label "He is Alice’s and James’s father." at bounding box center [784, 185] width 786 height 41
click at [623, 507] on label "The cover of the book." at bounding box center [784, 506] width 786 height 41
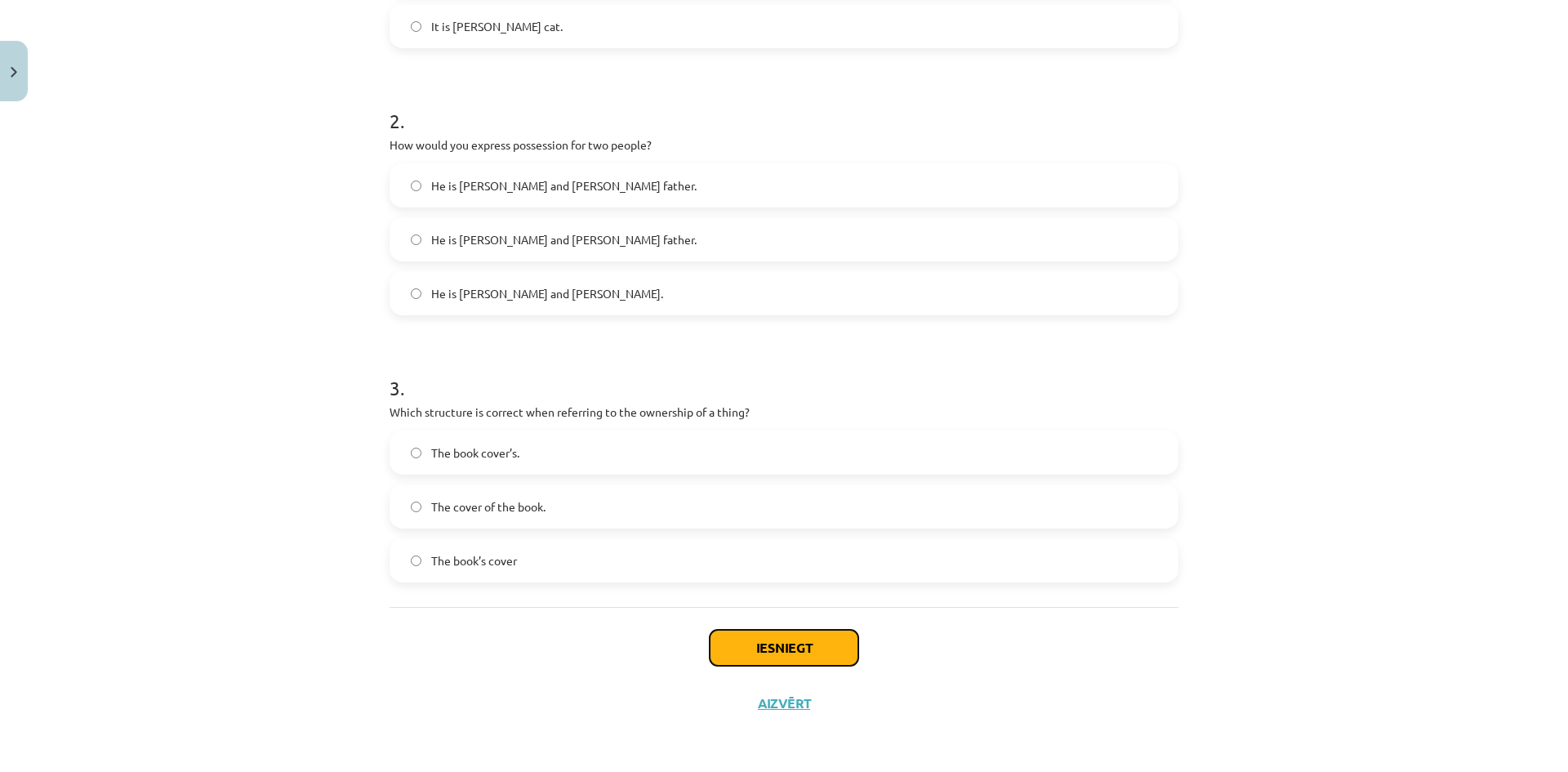
click at [797, 649] on button "Iesniegt" at bounding box center [784, 647] width 149 height 36
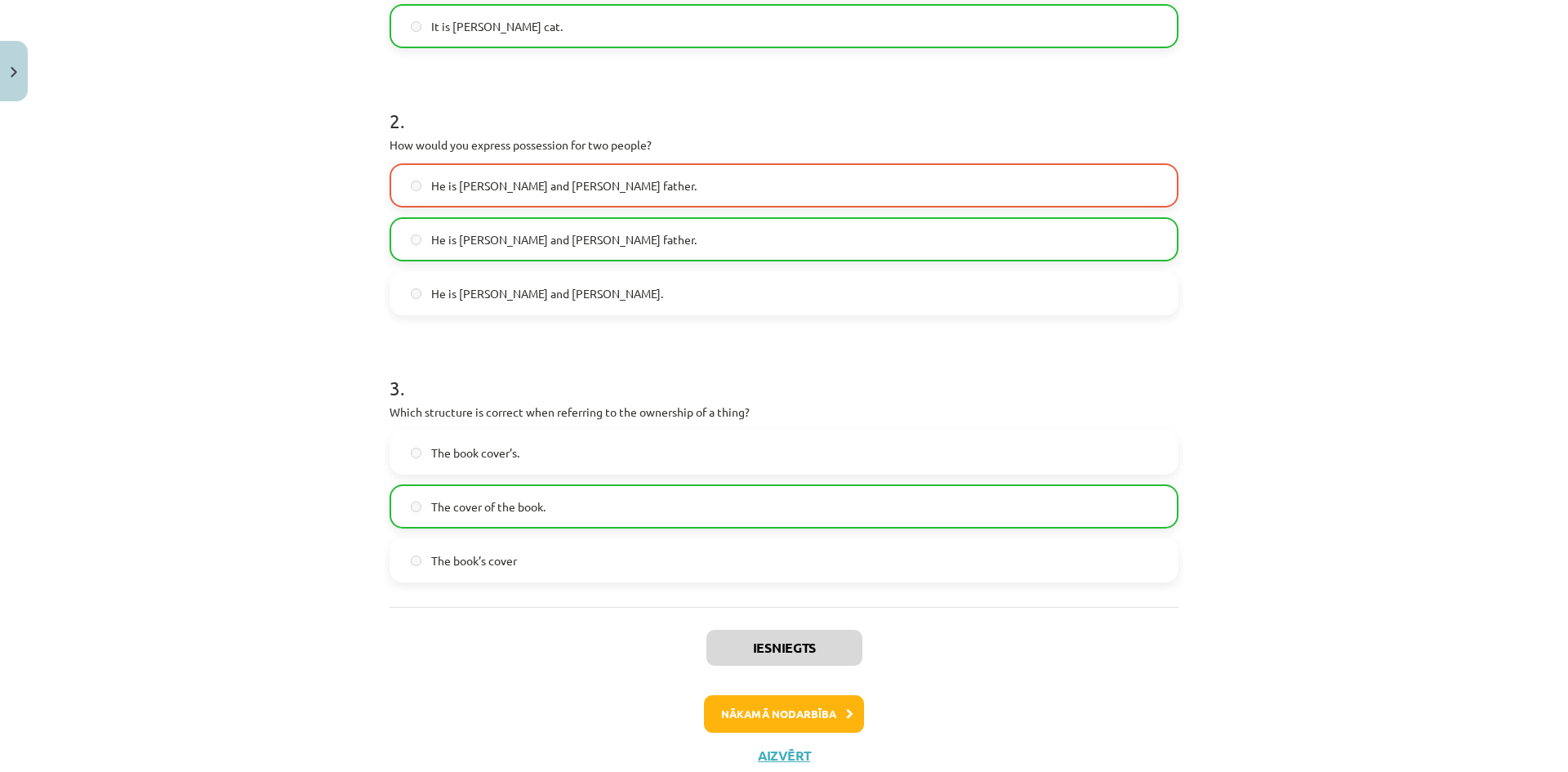
drag, startPoint x: 1386, startPoint y: 495, endPoint x: 1370, endPoint y: 469, distance: 30.5
click at [1372, 470] on div "Mācību tēma: Angļu valoda i - 10.klase 1.ieskaites mācību materiāls #8 📝 Topic …" at bounding box center [784, 386] width 1568 height 772
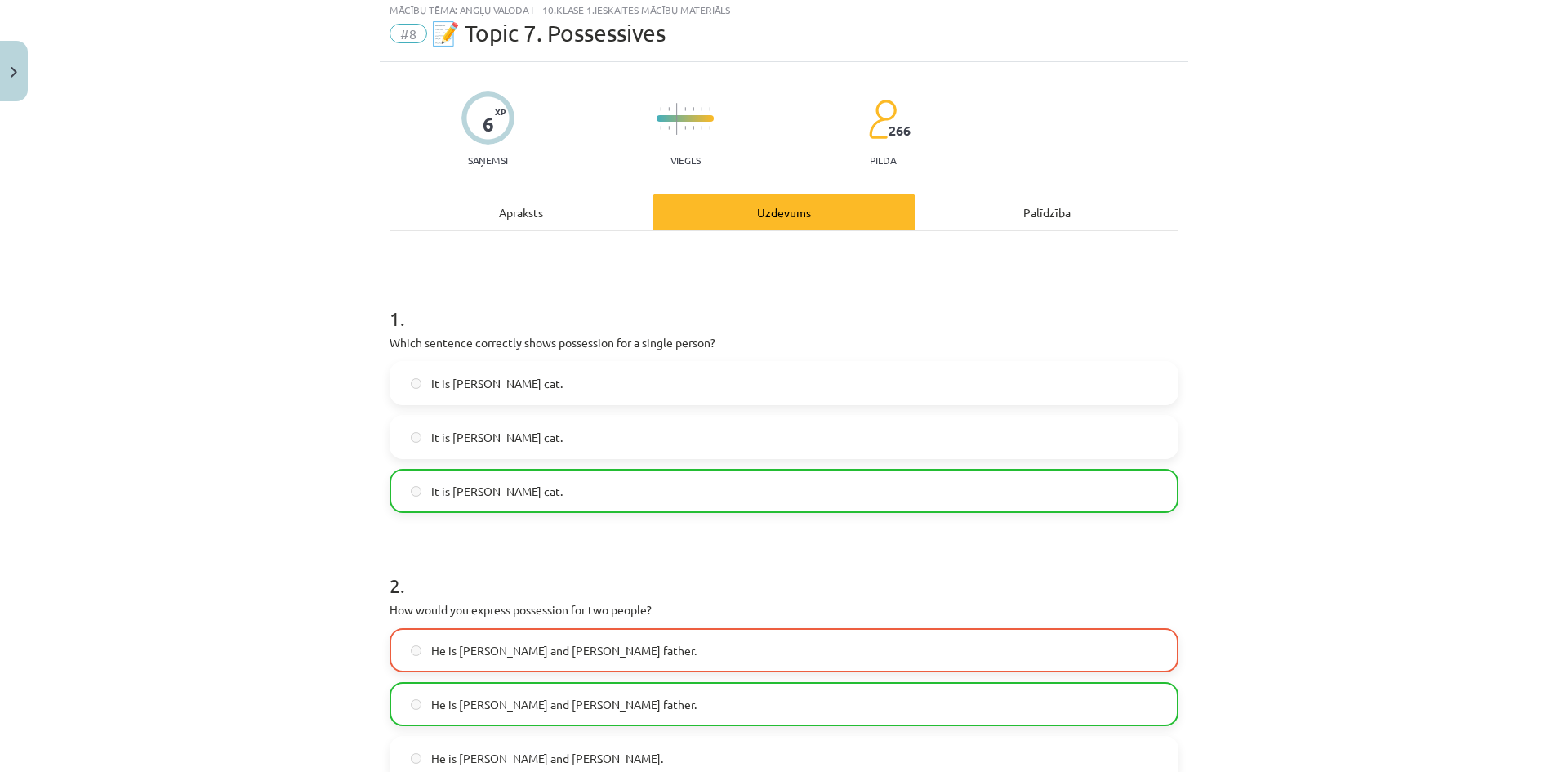
scroll to position [245, 0]
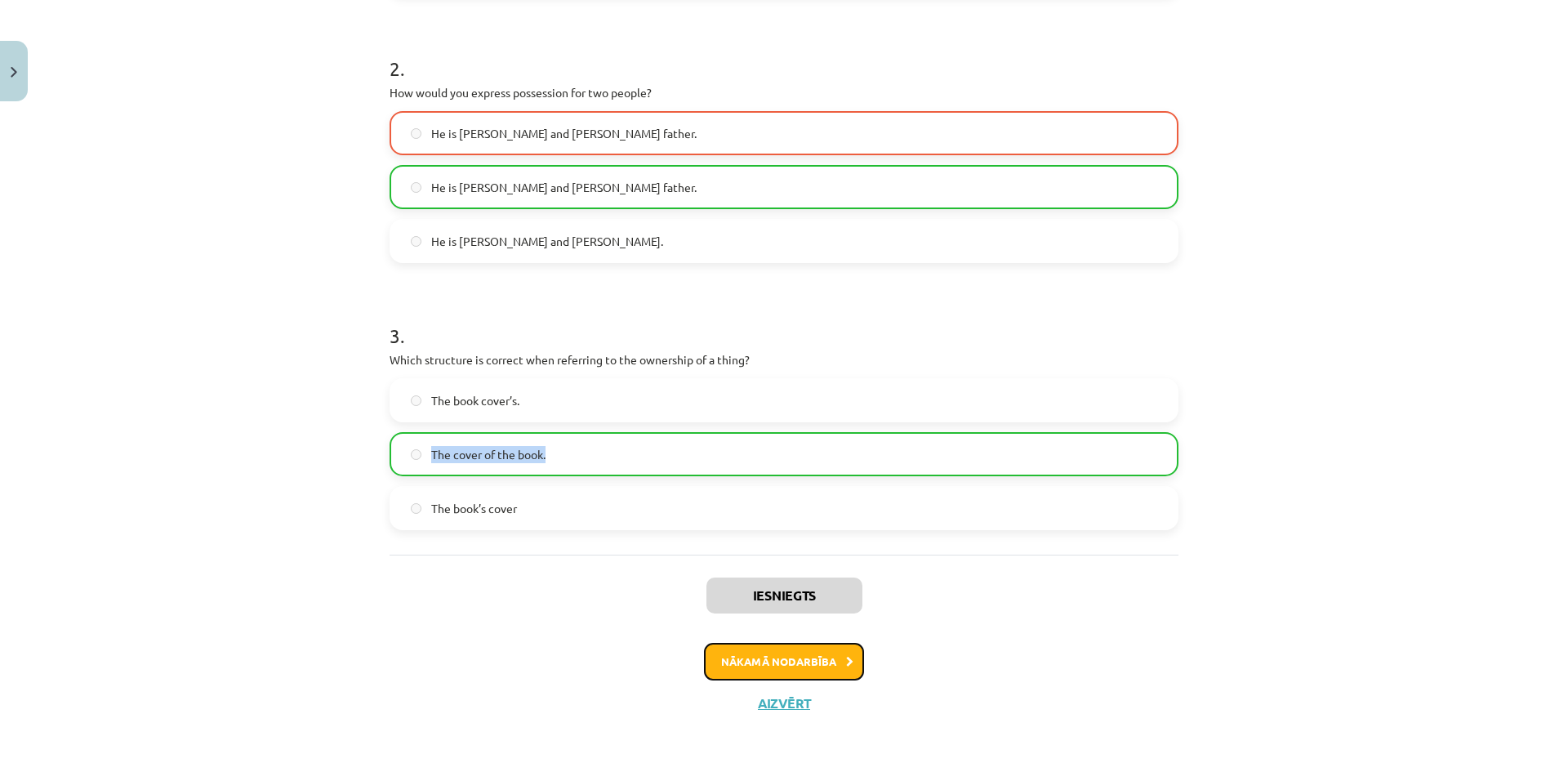
click at [797, 670] on button "Nākamā nodarbība" at bounding box center [783, 662] width 160 height 38
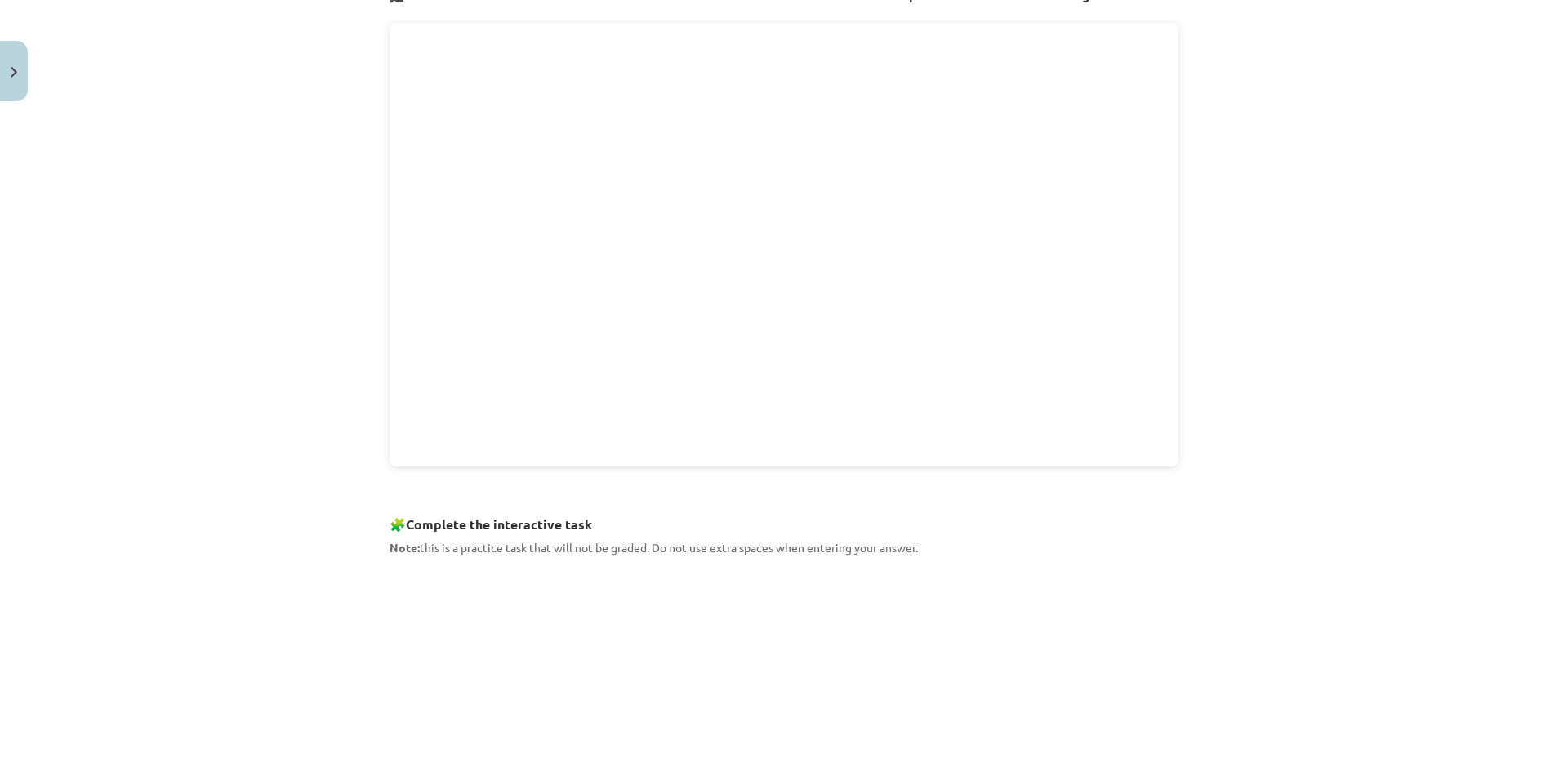
scroll to position [531, 0]
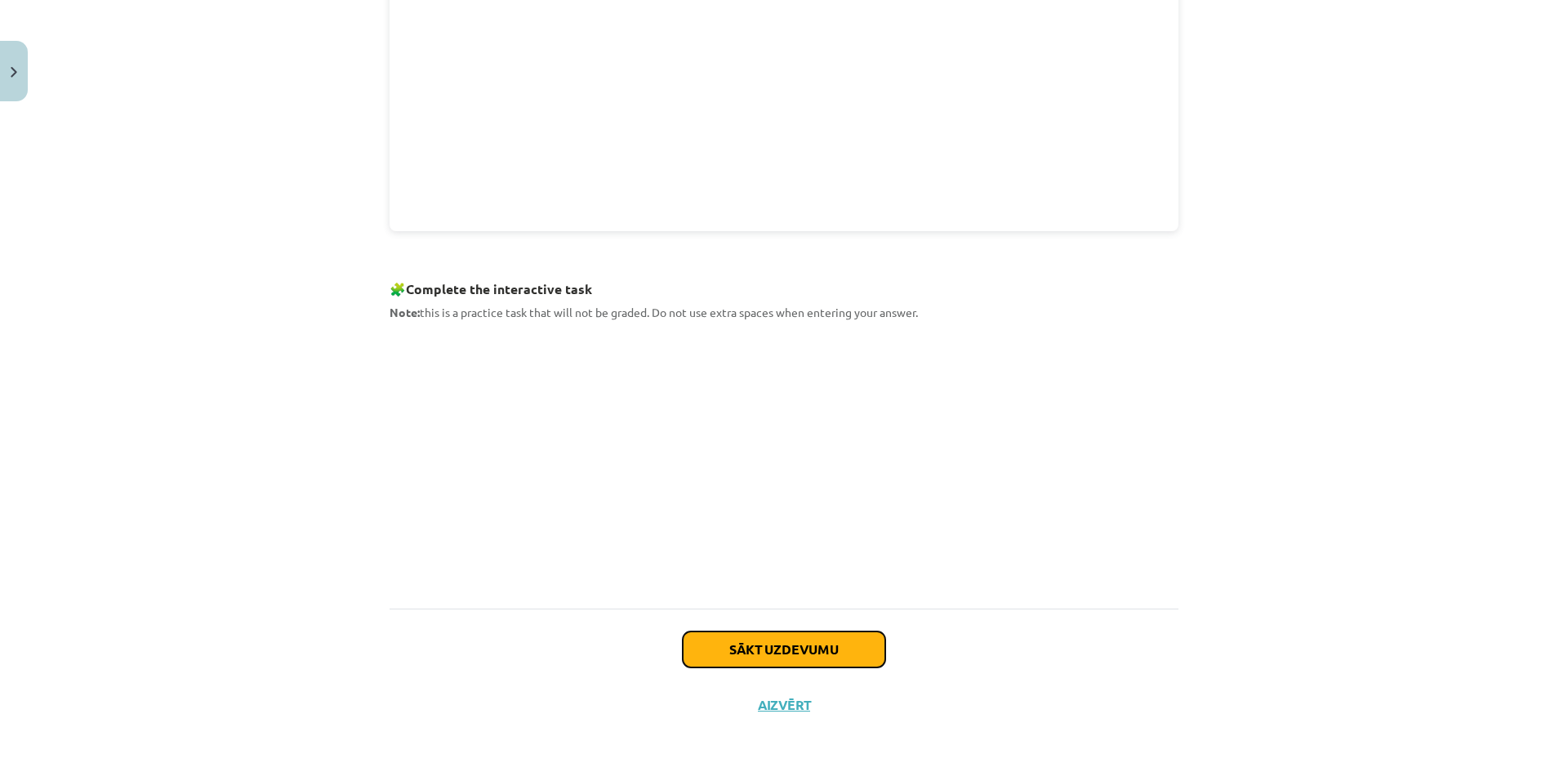
click at [825, 658] on button "Sākt uzdevumu" at bounding box center [783, 649] width 202 height 36
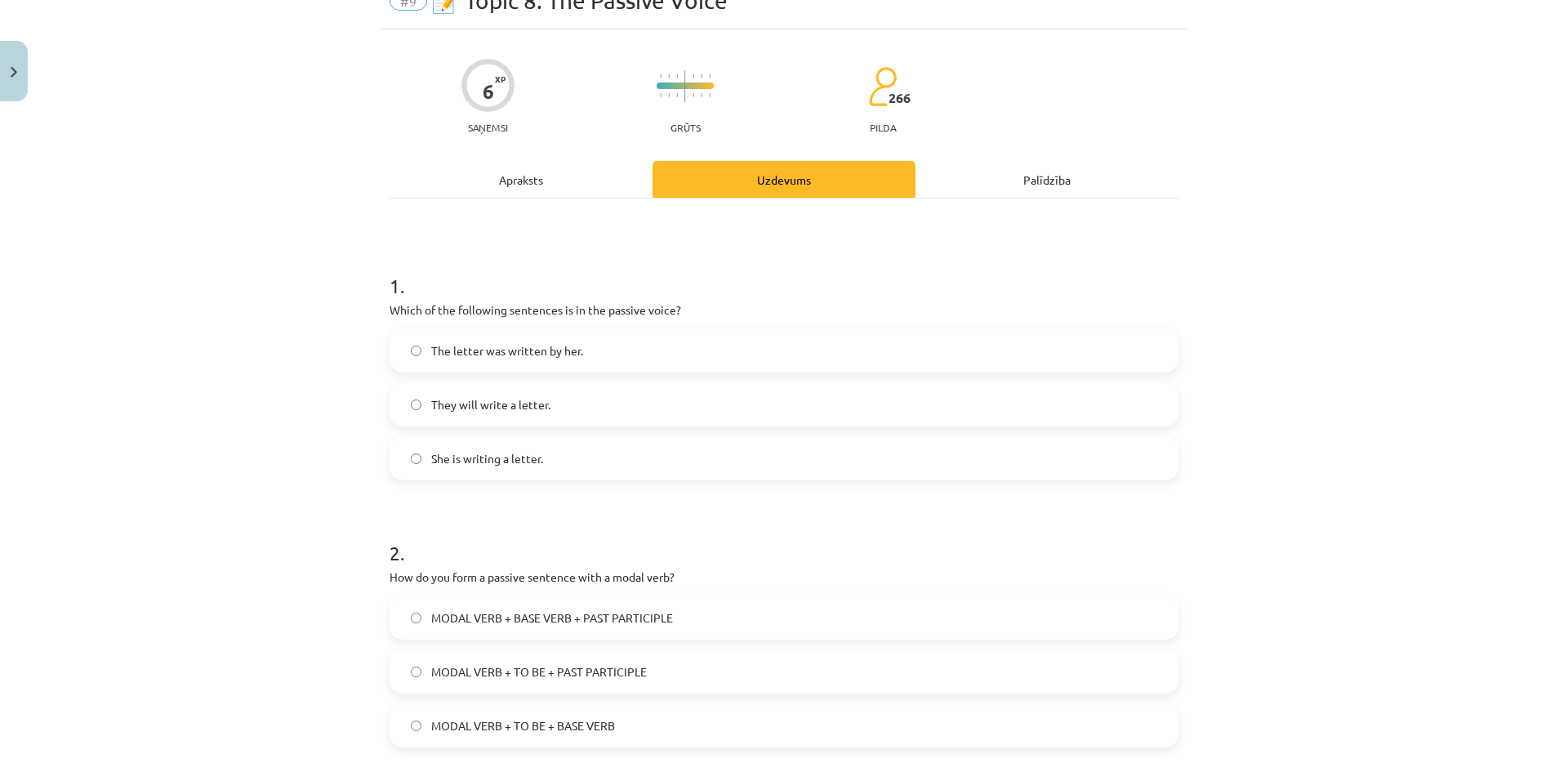
scroll to position [122, 0]
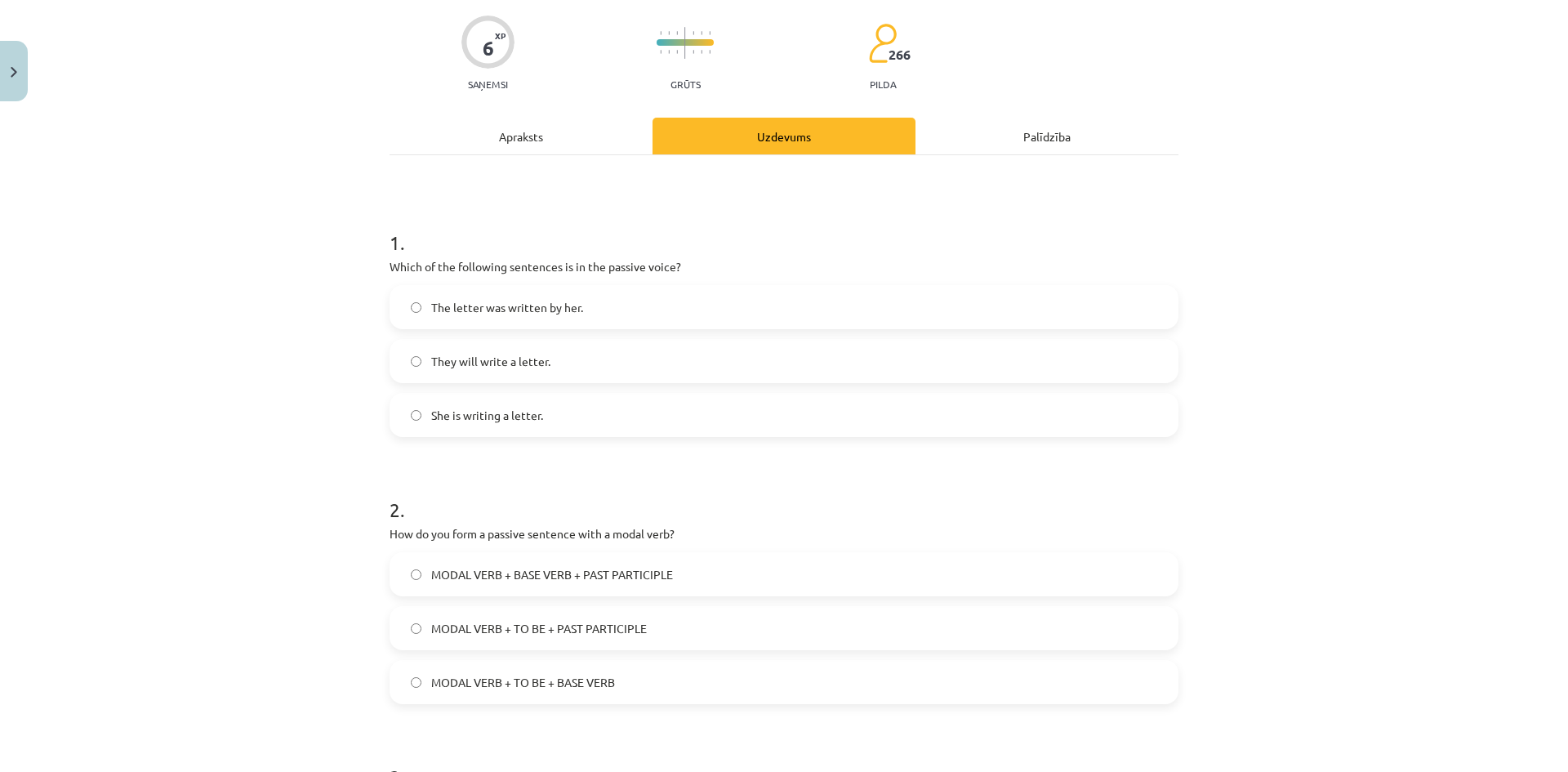
click at [810, 315] on label "The letter was written by her." at bounding box center [784, 307] width 786 height 41
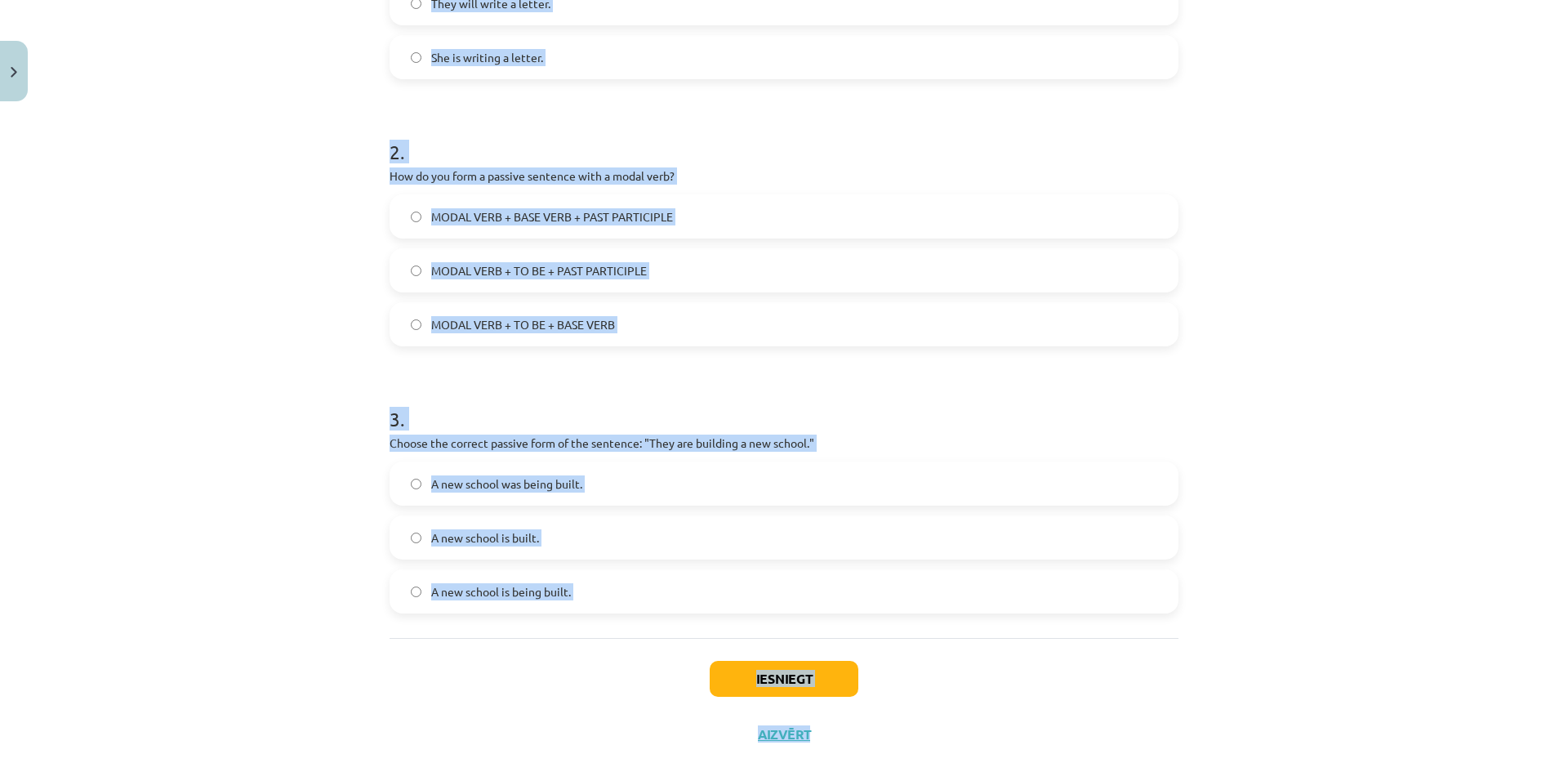
scroll to position [490, 0]
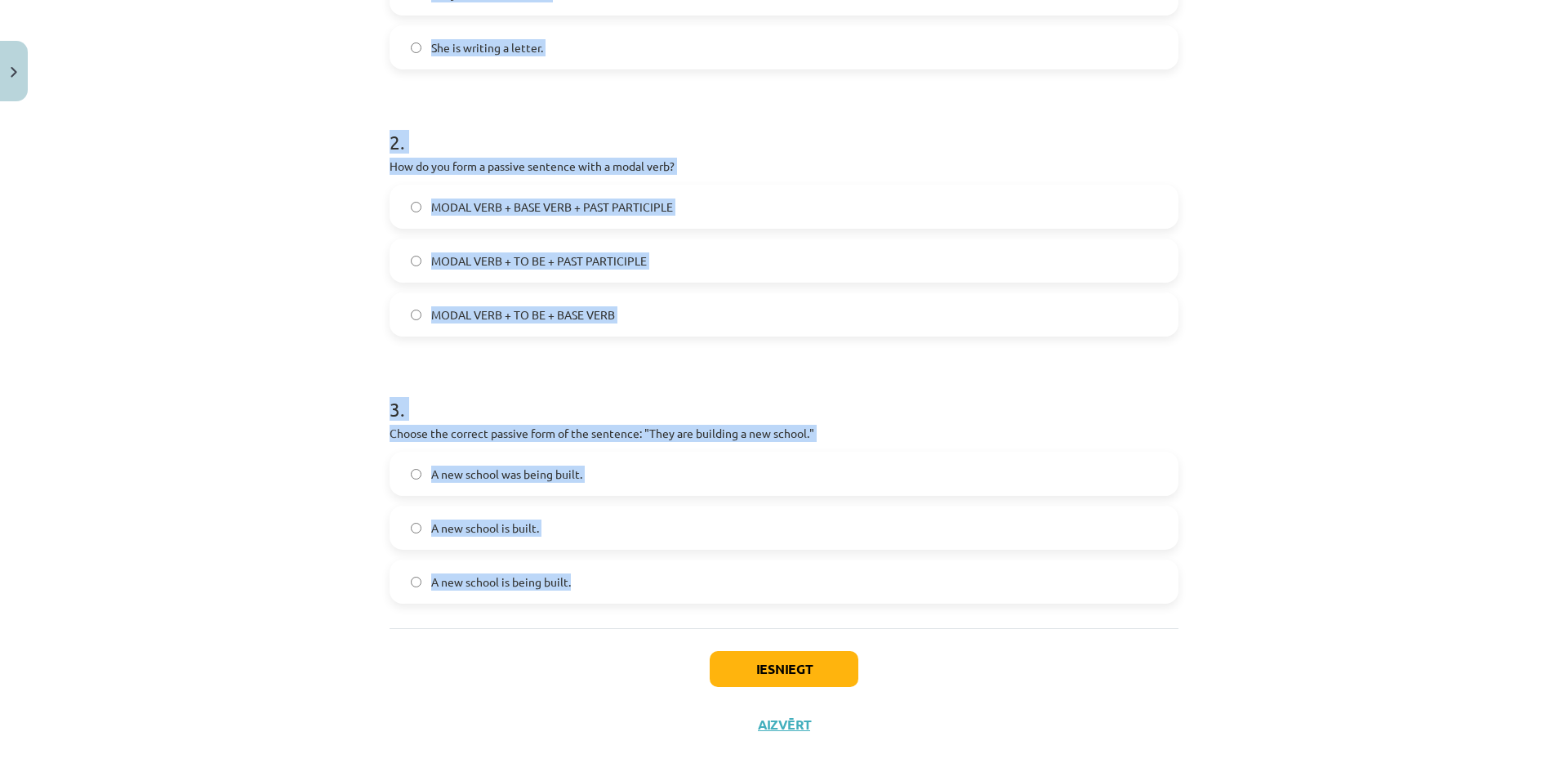
drag, startPoint x: 352, startPoint y: 362, endPoint x: 1305, endPoint y: 563, distance: 974.0
click at [1305, 563] on div "Mācību tēma: Angļu valoda i - 10.klase 1.ieskaites mācību materiāls #9 📝 Topic …" at bounding box center [784, 386] width 1568 height 772
copy form "1 . Which of the following sentences is in the passive voice? The letter was wr…"
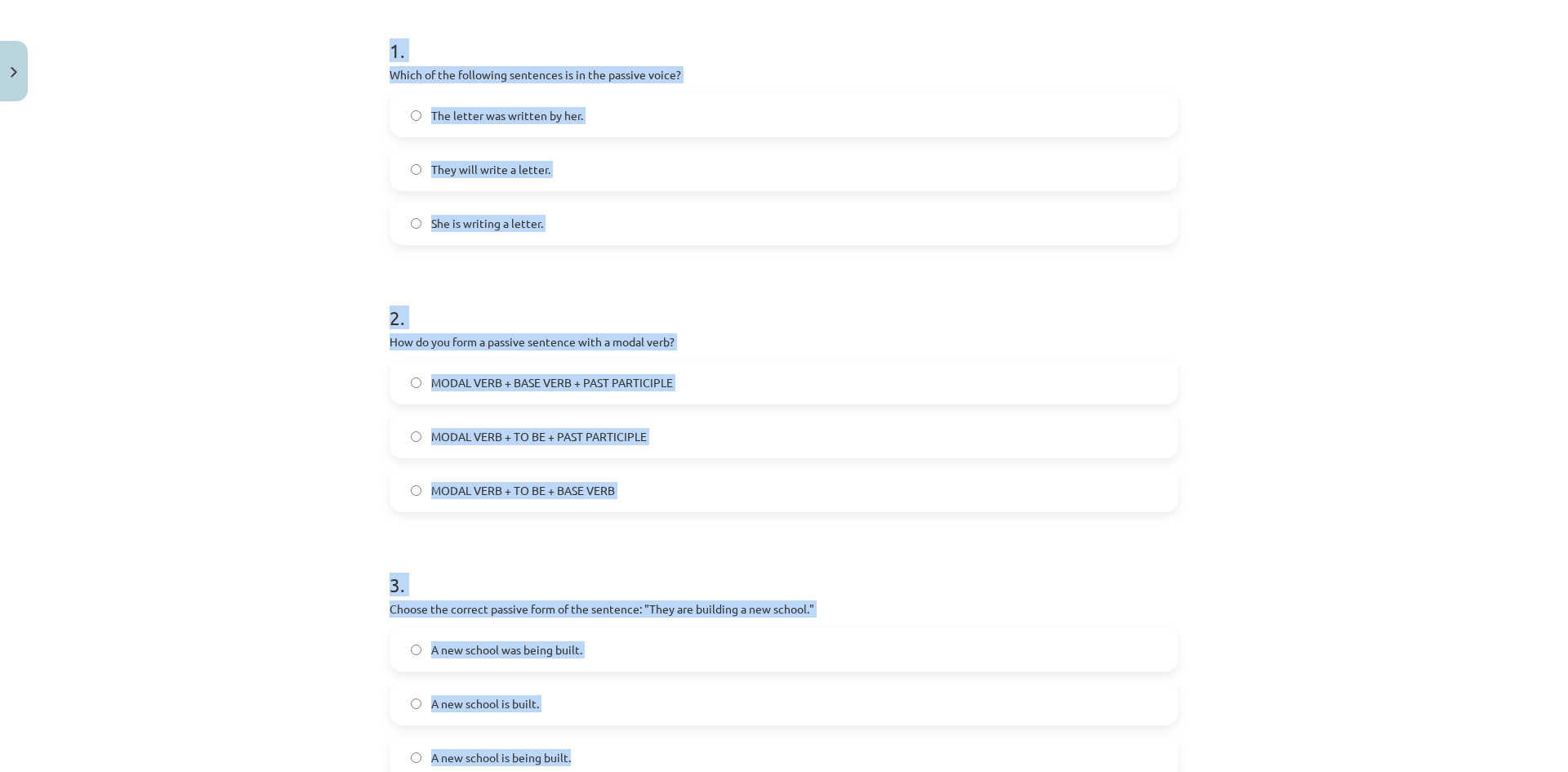
scroll to position [327, 0]
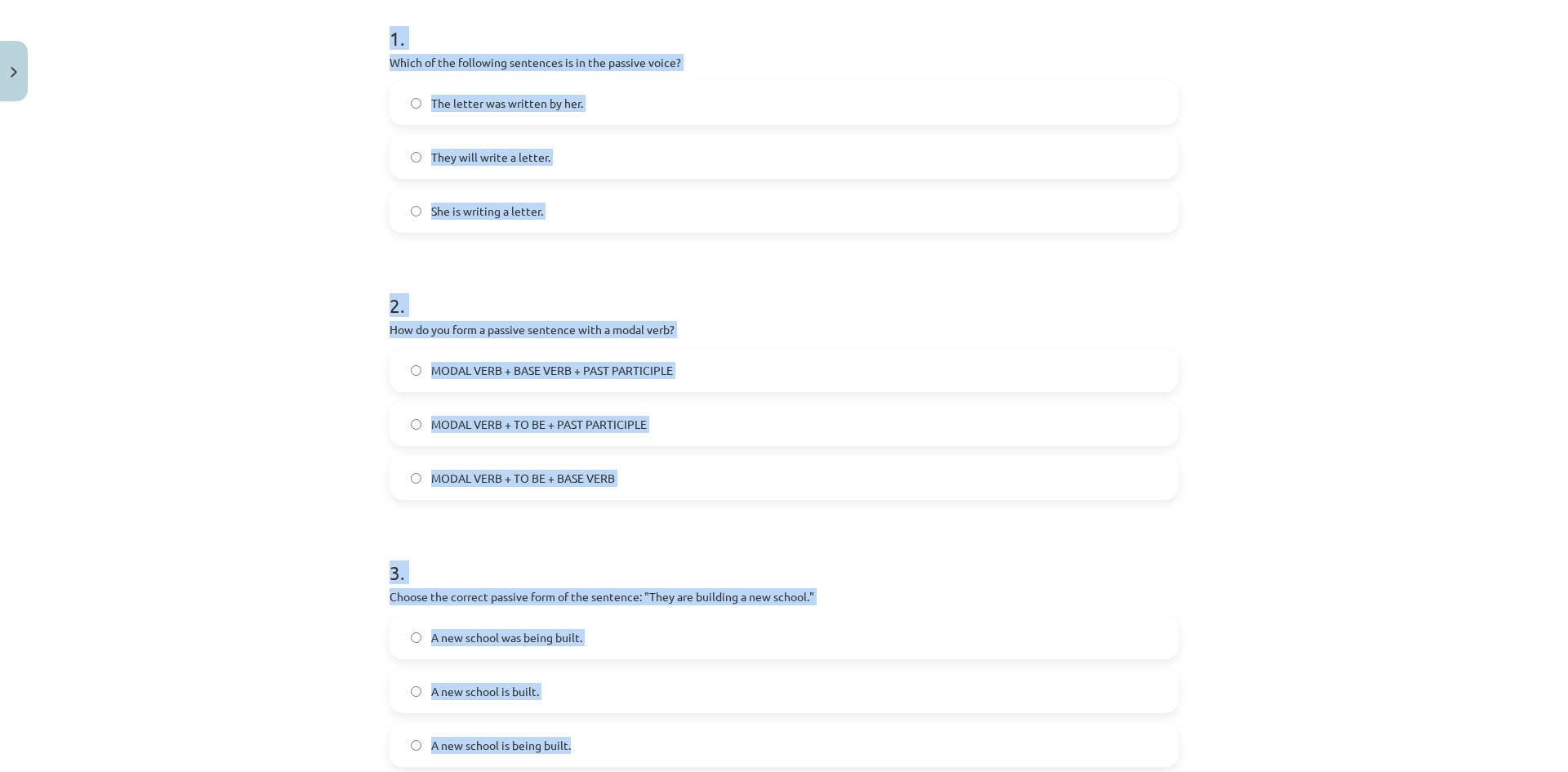
click at [432, 420] on span "MODAL VERB + TO BE + PAST PARTICIPLE" at bounding box center [539, 424] width 215 height 17
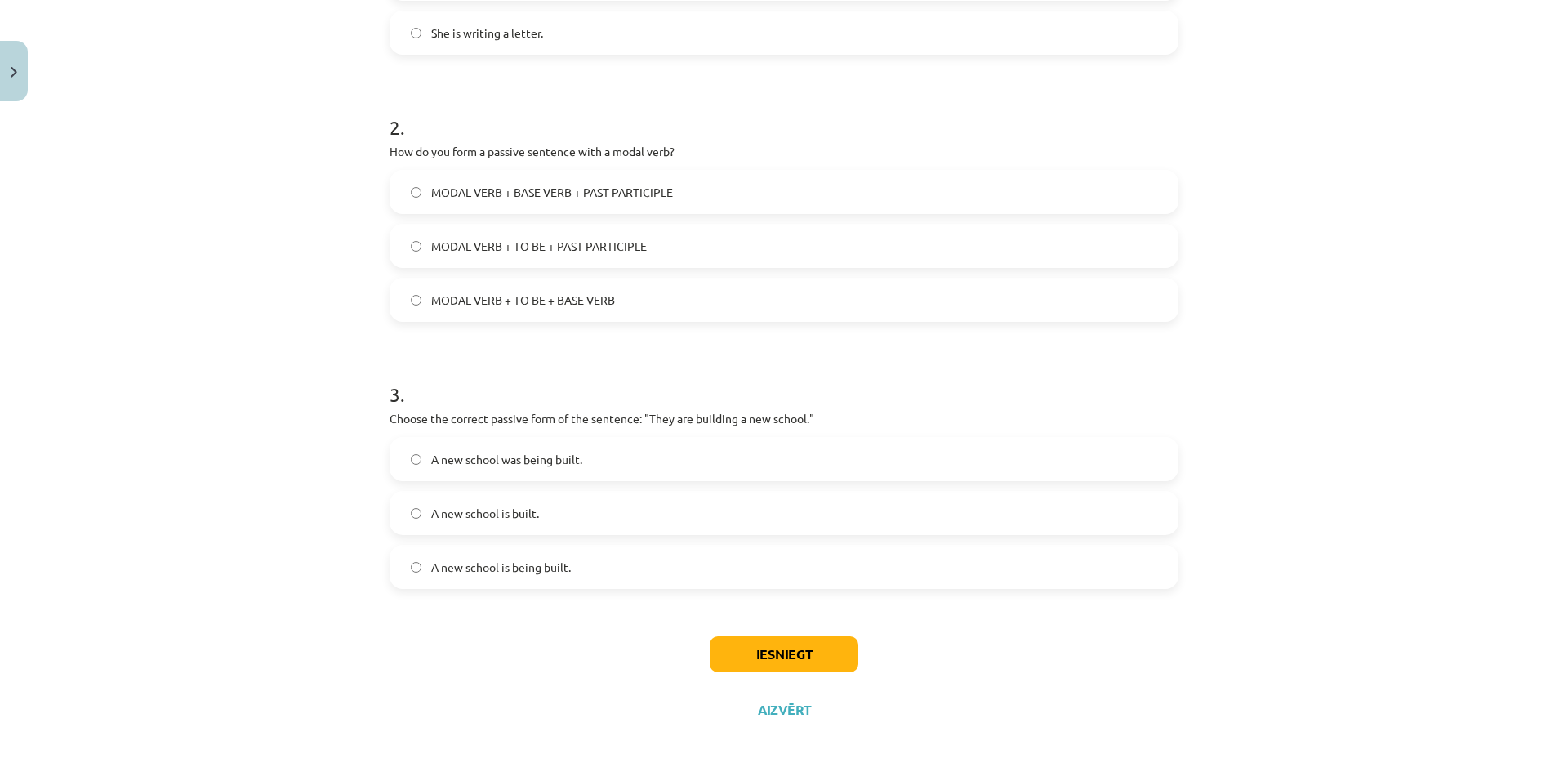
scroll to position [512, 0]
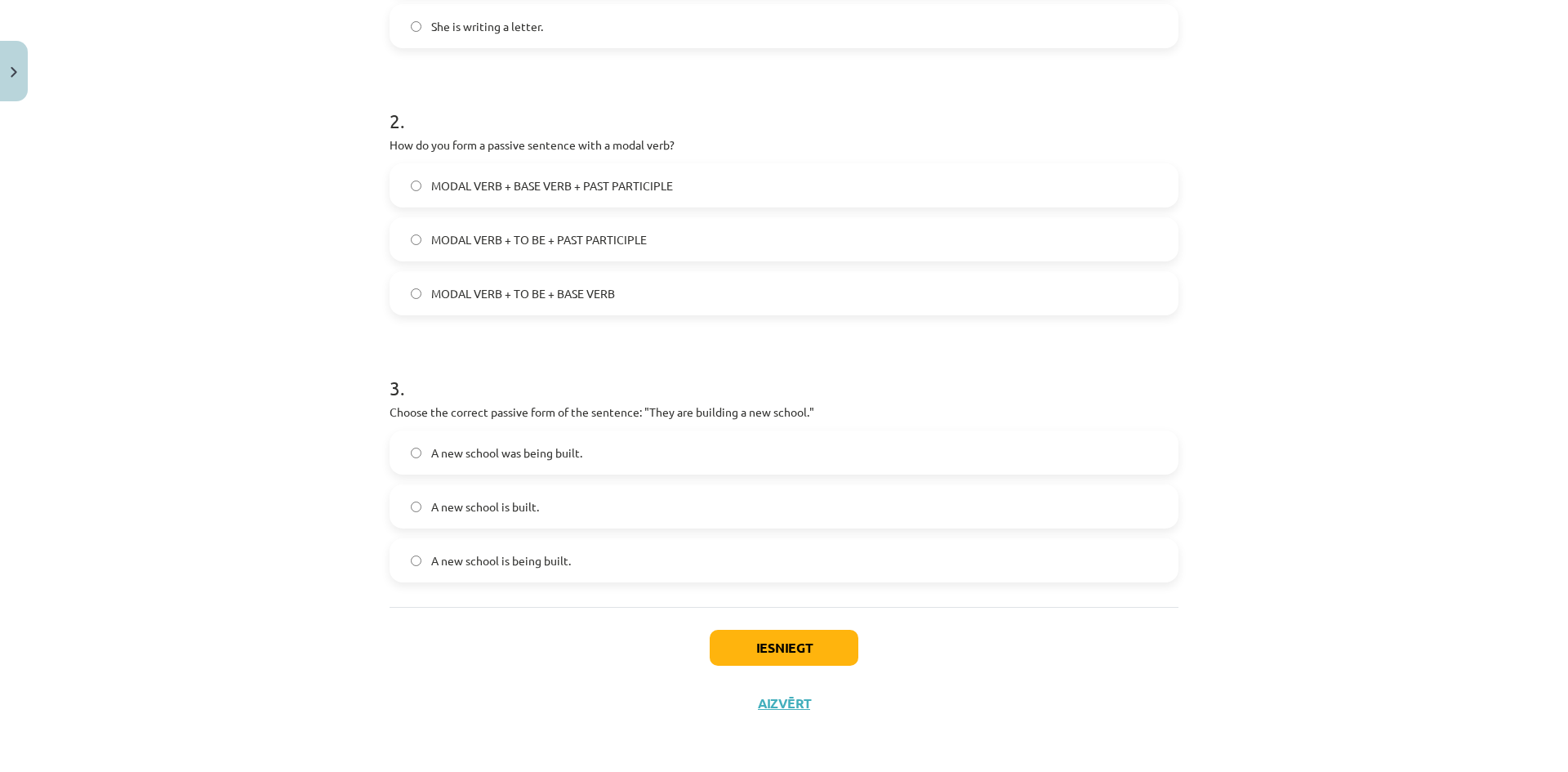
click at [418, 457] on label "A new school was being built." at bounding box center [784, 453] width 786 height 41
click at [480, 578] on label "A new school is being built." at bounding box center [784, 560] width 786 height 41
click at [794, 652] on button "Iesniegt" at bounding box center [784, 647] width 149 height 36
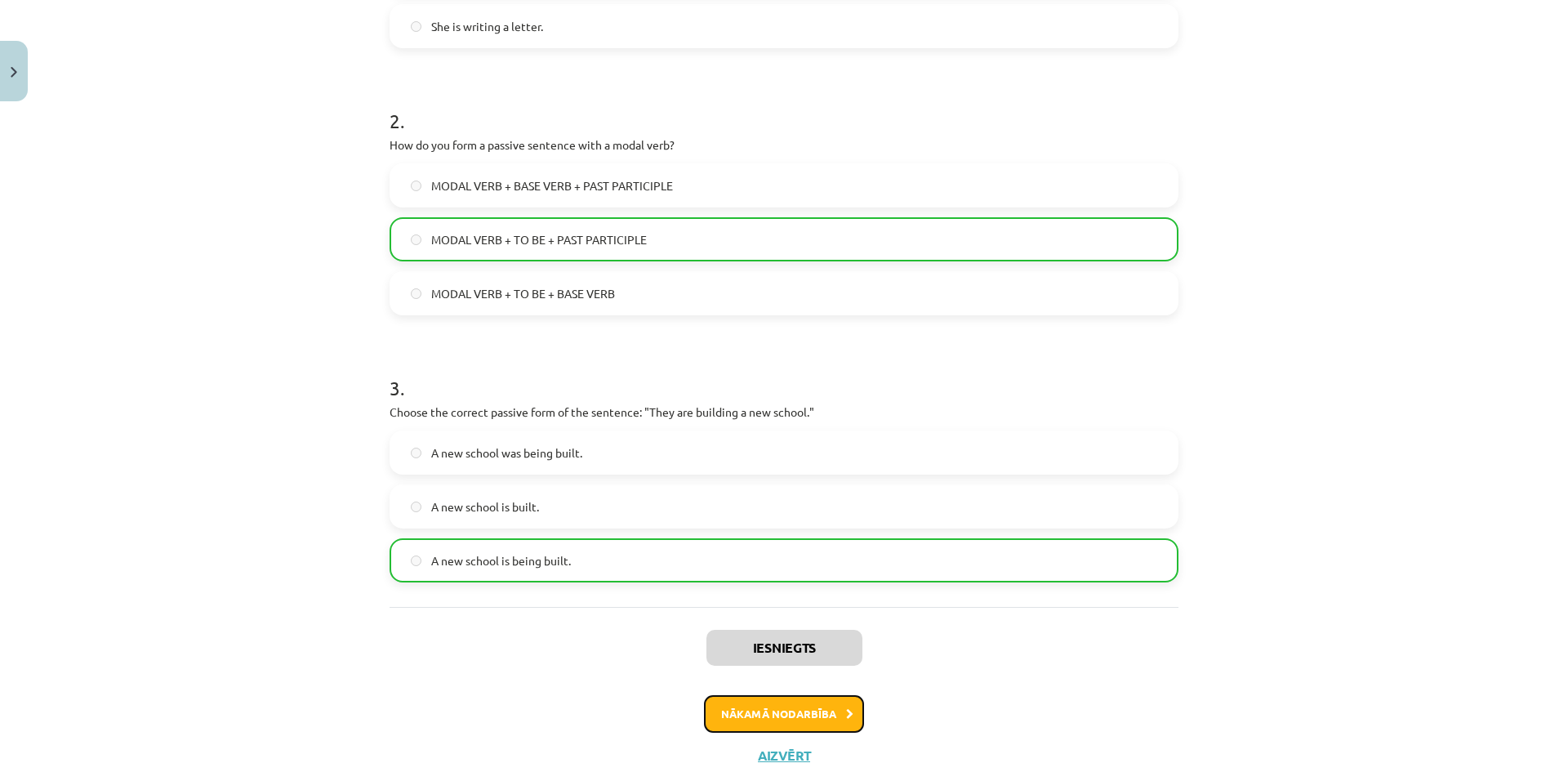
click at [821, 715] on button "Nākamā nodarbība" at bounding box center [783, 714] width 160 height 38
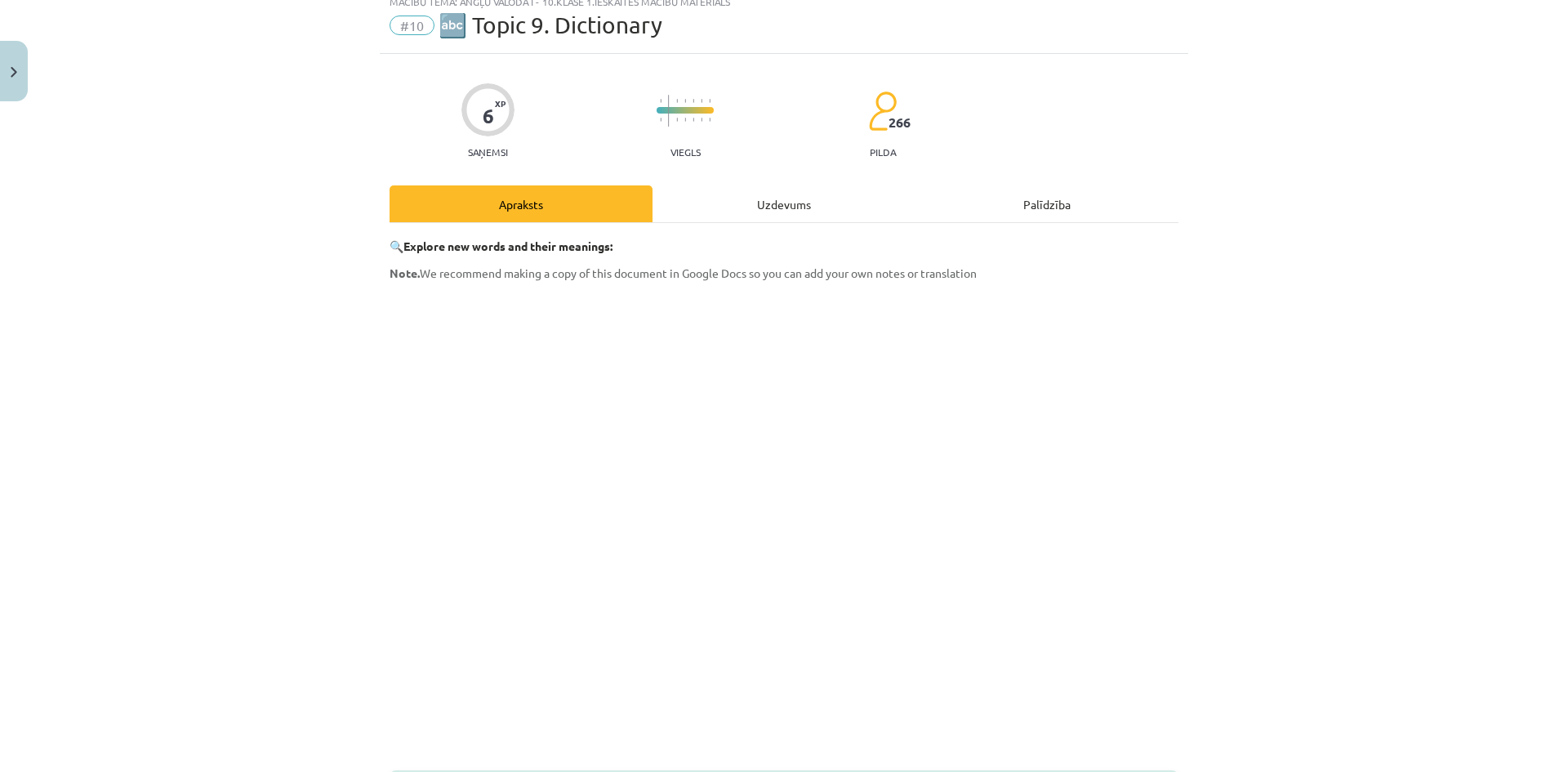
scroll to position [41, 0]
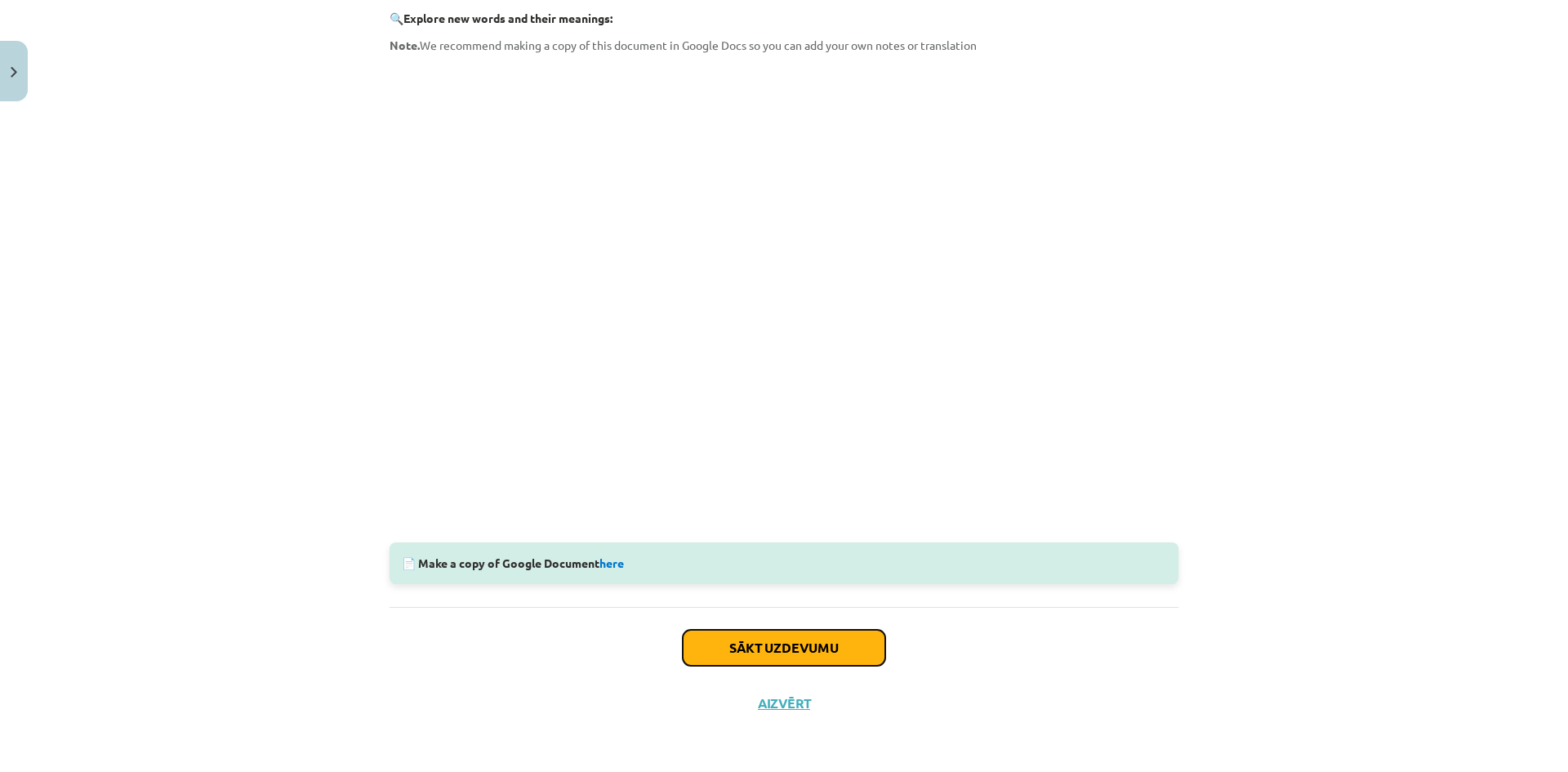
click at [795, 643] on button "Sākt uzdevumu" at bounding box center [783, 647] width 202 height 36
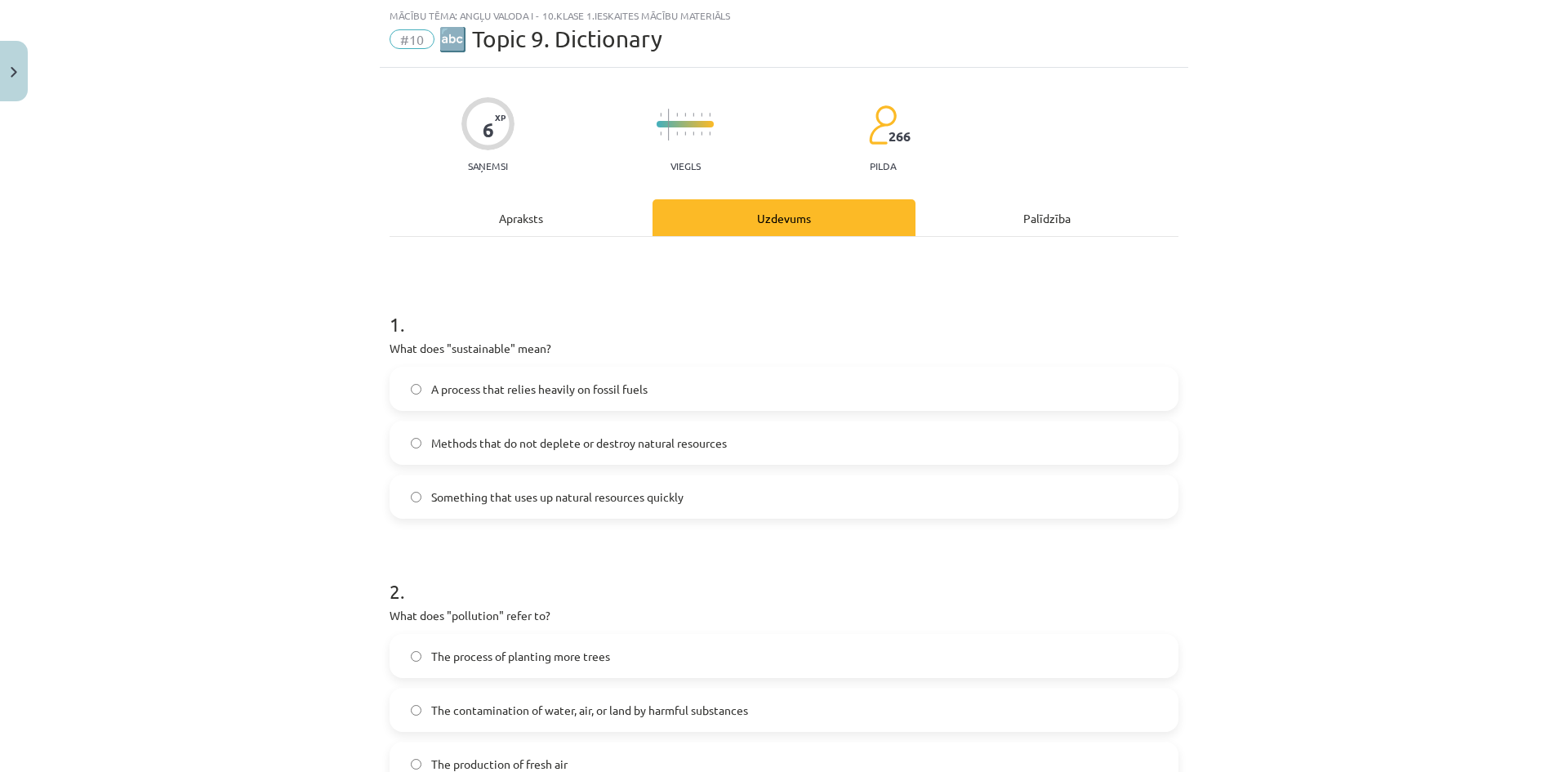
click at [725, 448] on label "Methods that do not deplete or destroy natural resources" at bounding box center [784, 442] width 786 height 41
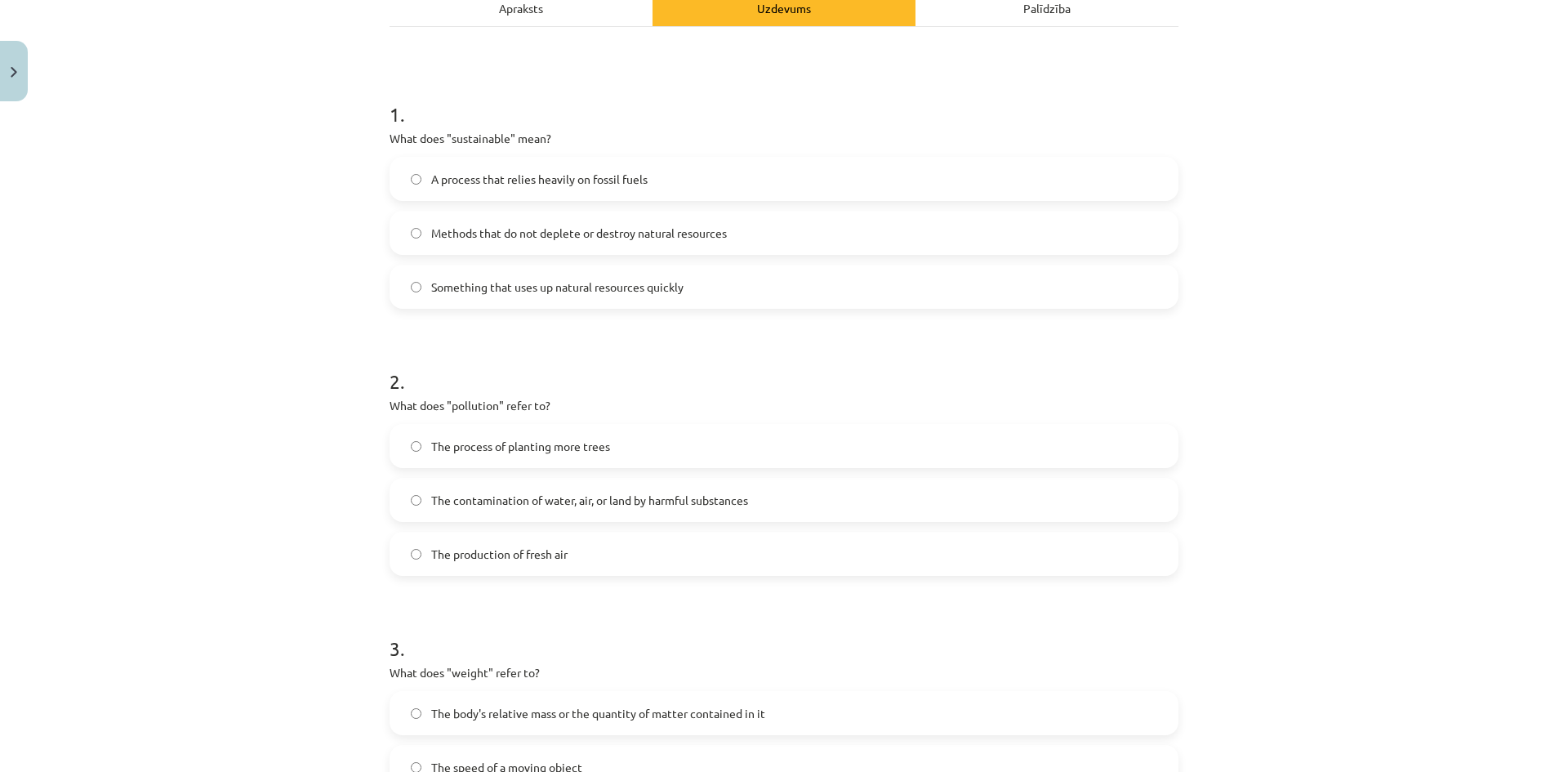
scroll to position [286, 0]
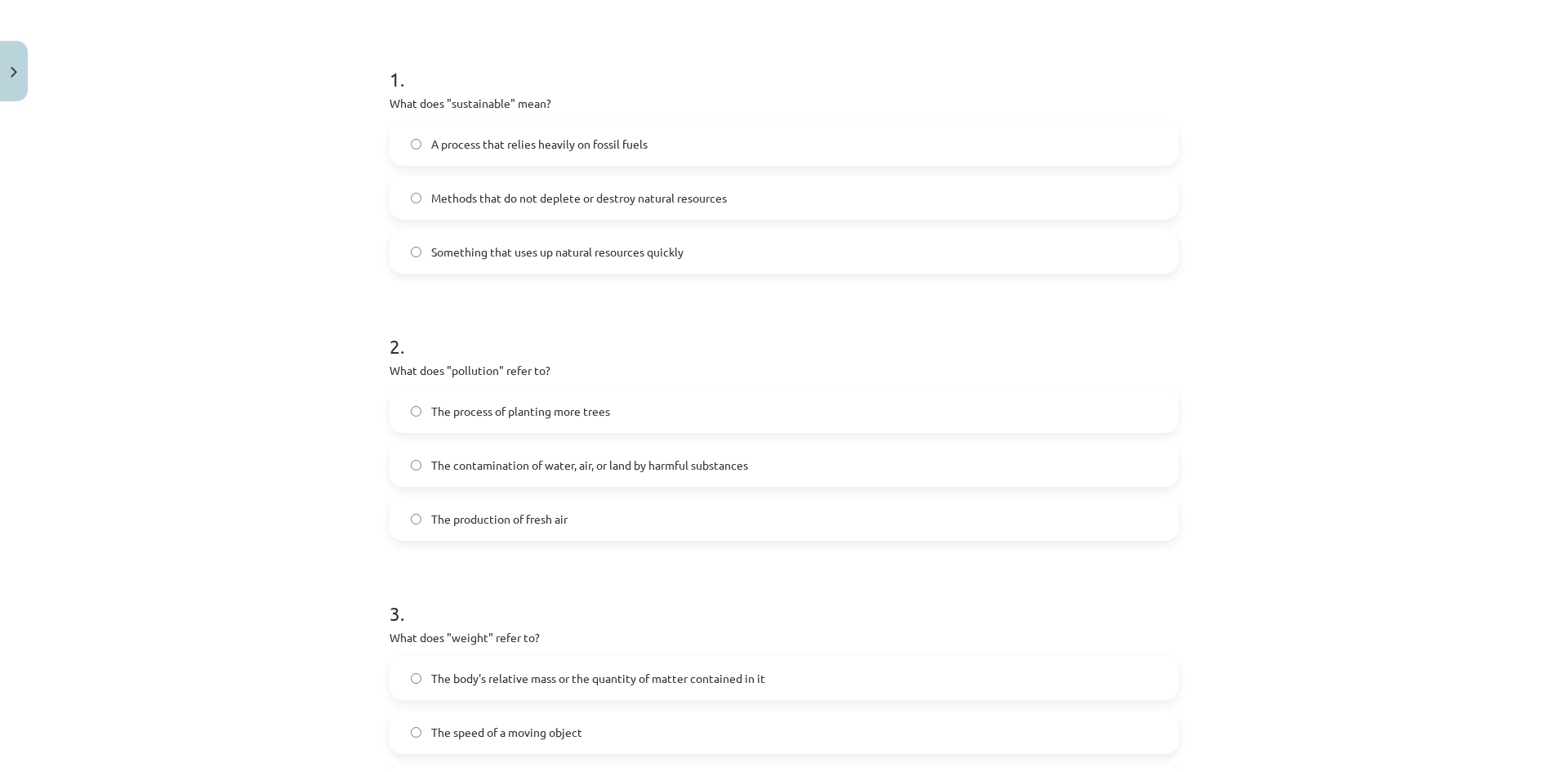
click at [742, 460] on span "The contamination of water, air, or land by harmful substances" at bounding box center [589, 465] width 317 height 17
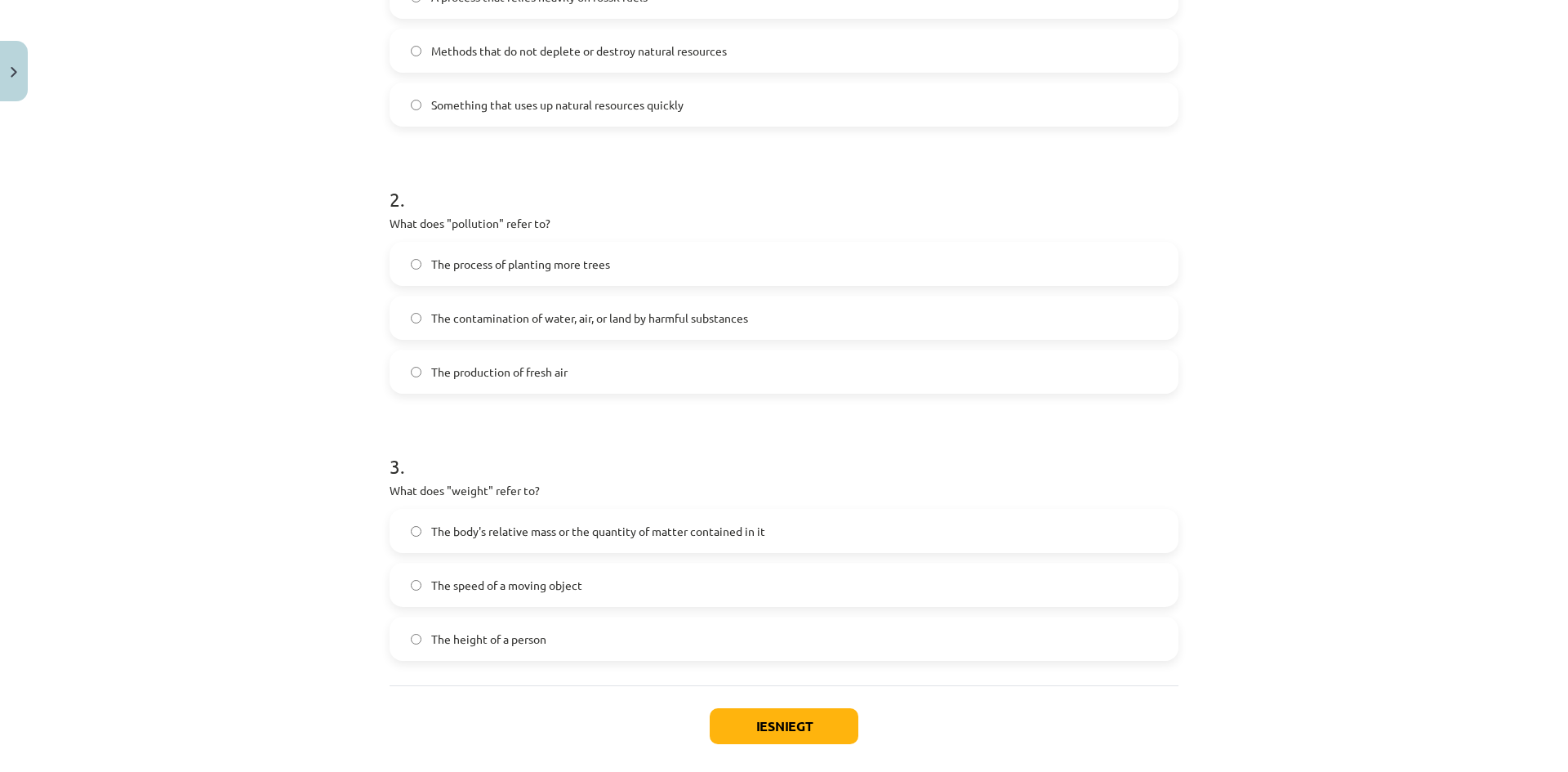
scroll to position [449, 0]
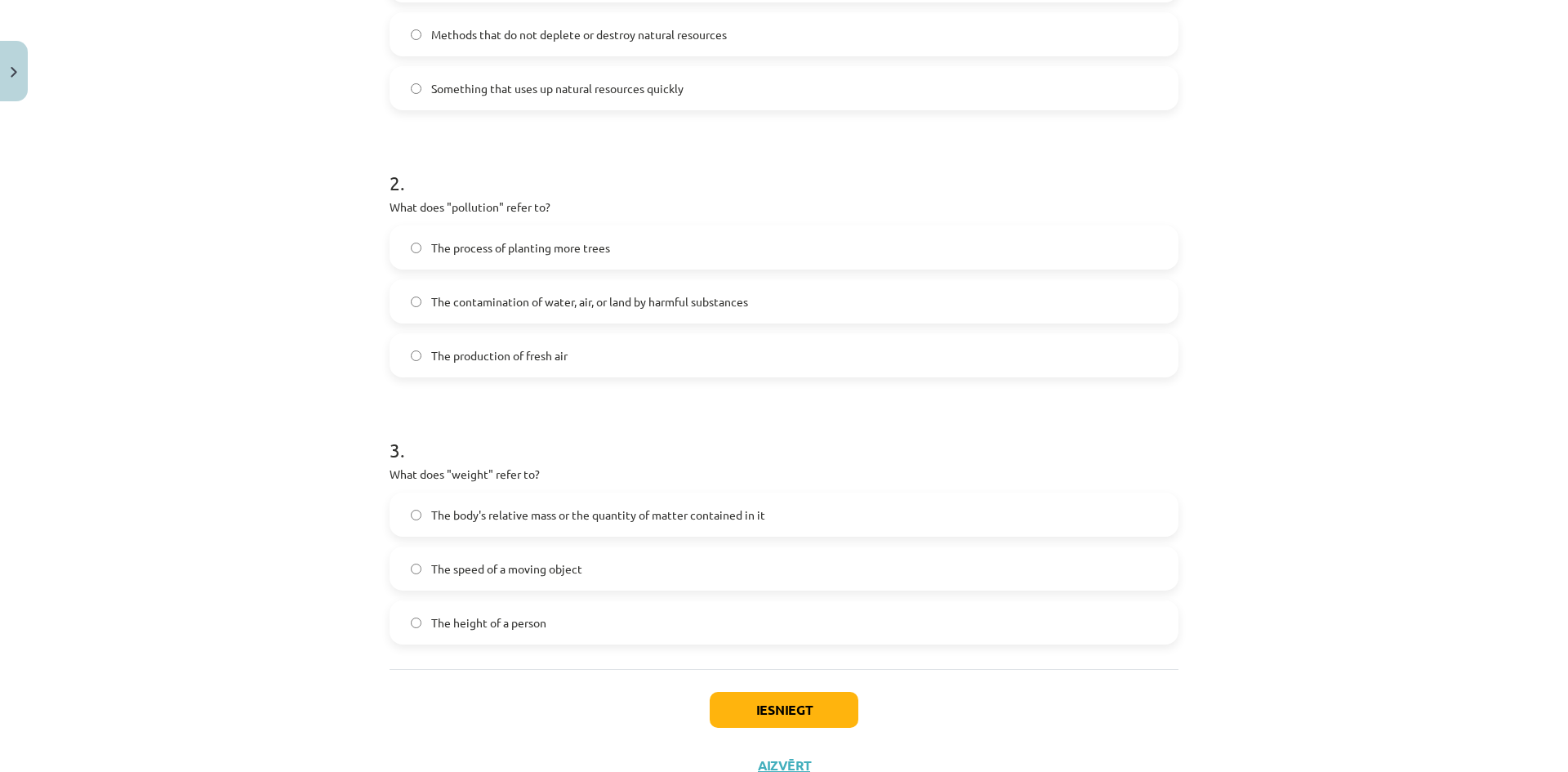
click at [630, 514] on span "The body's relative mass or the quantity of matter contained in it" at bounding box center [598, 515] width 334 height 17
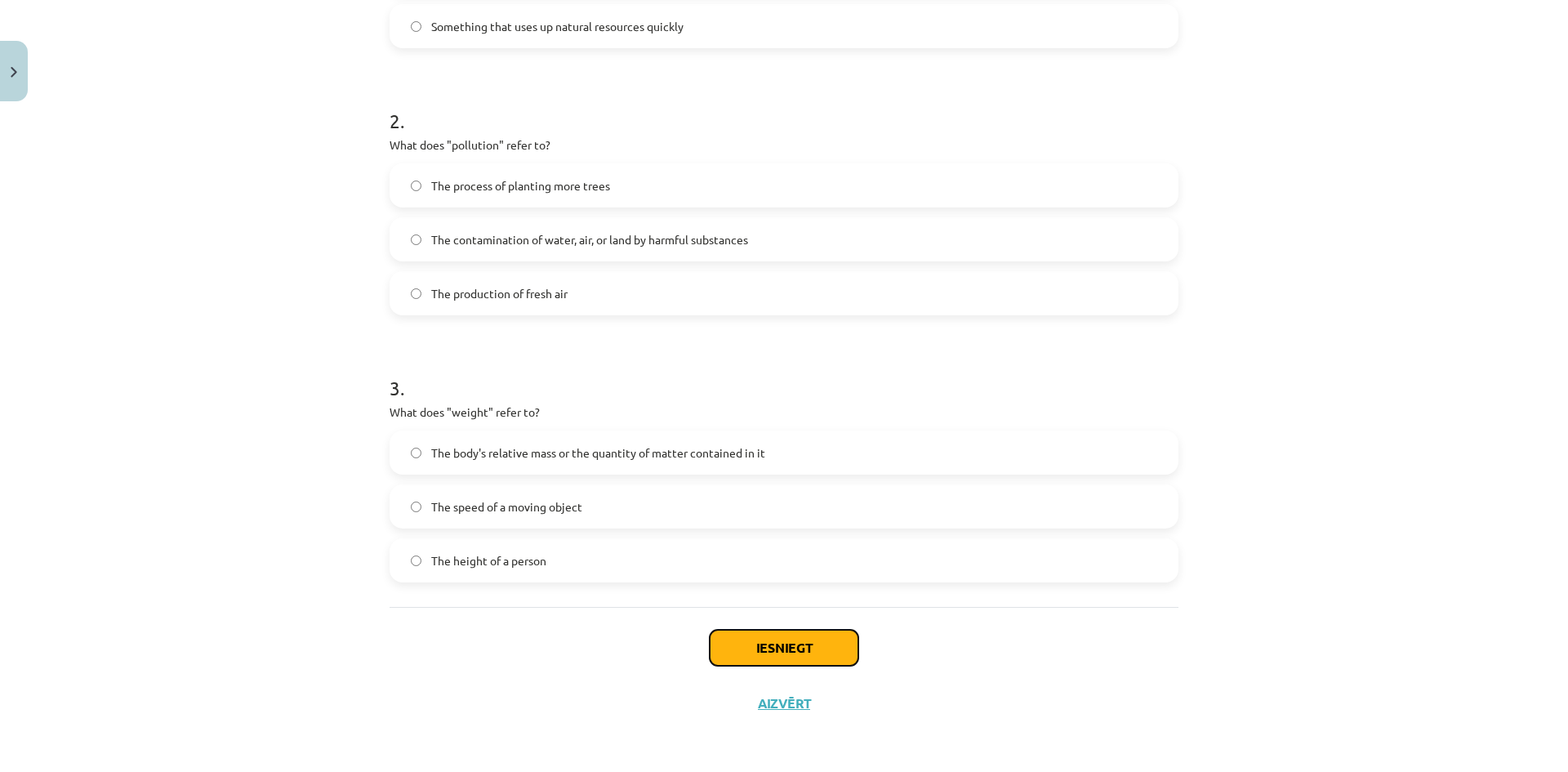
click at [793, 645] on button "Iesniegt" at bounding box center [784, 647] width 149 height 36
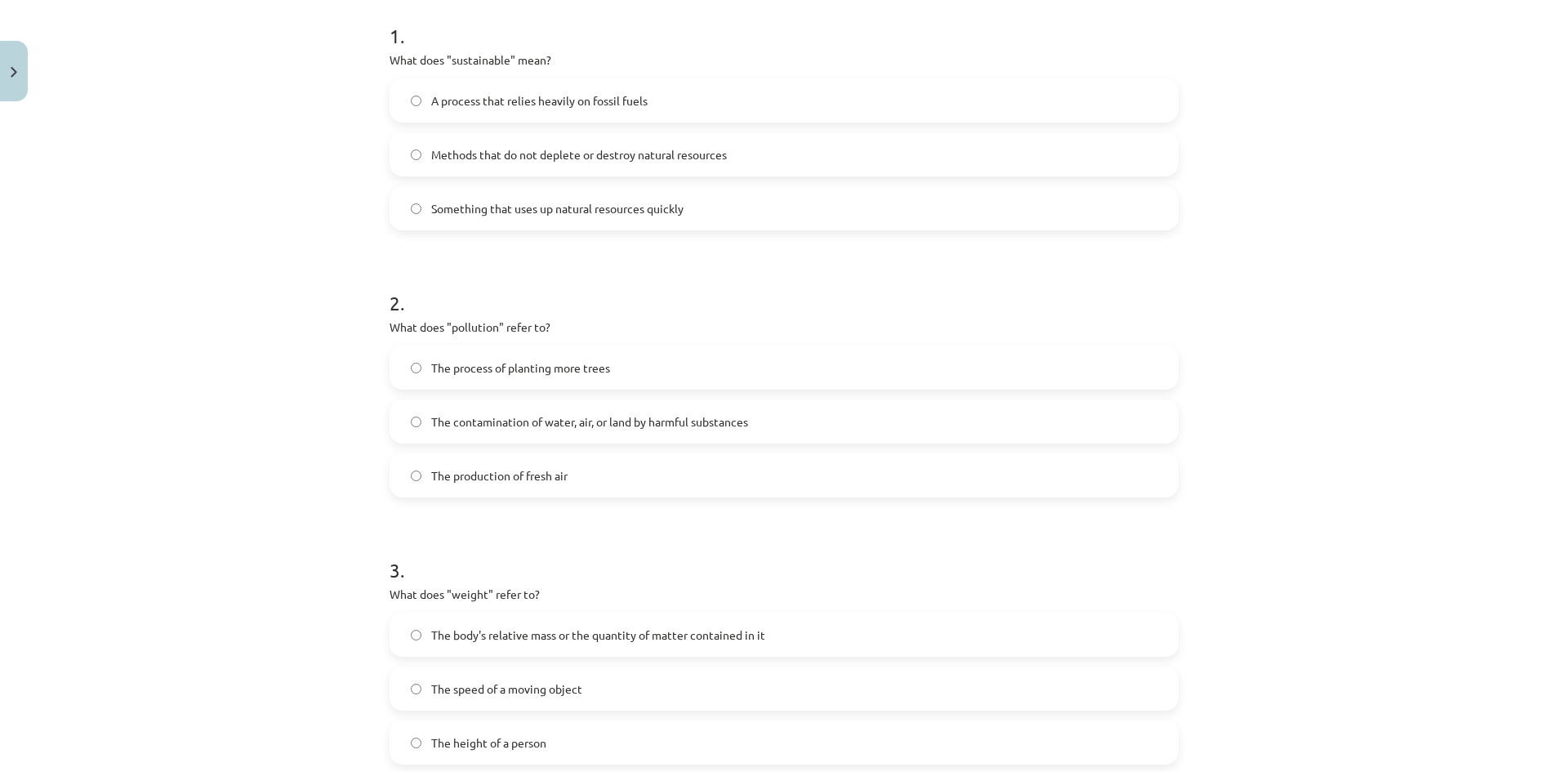
scroll to position [266, 0]
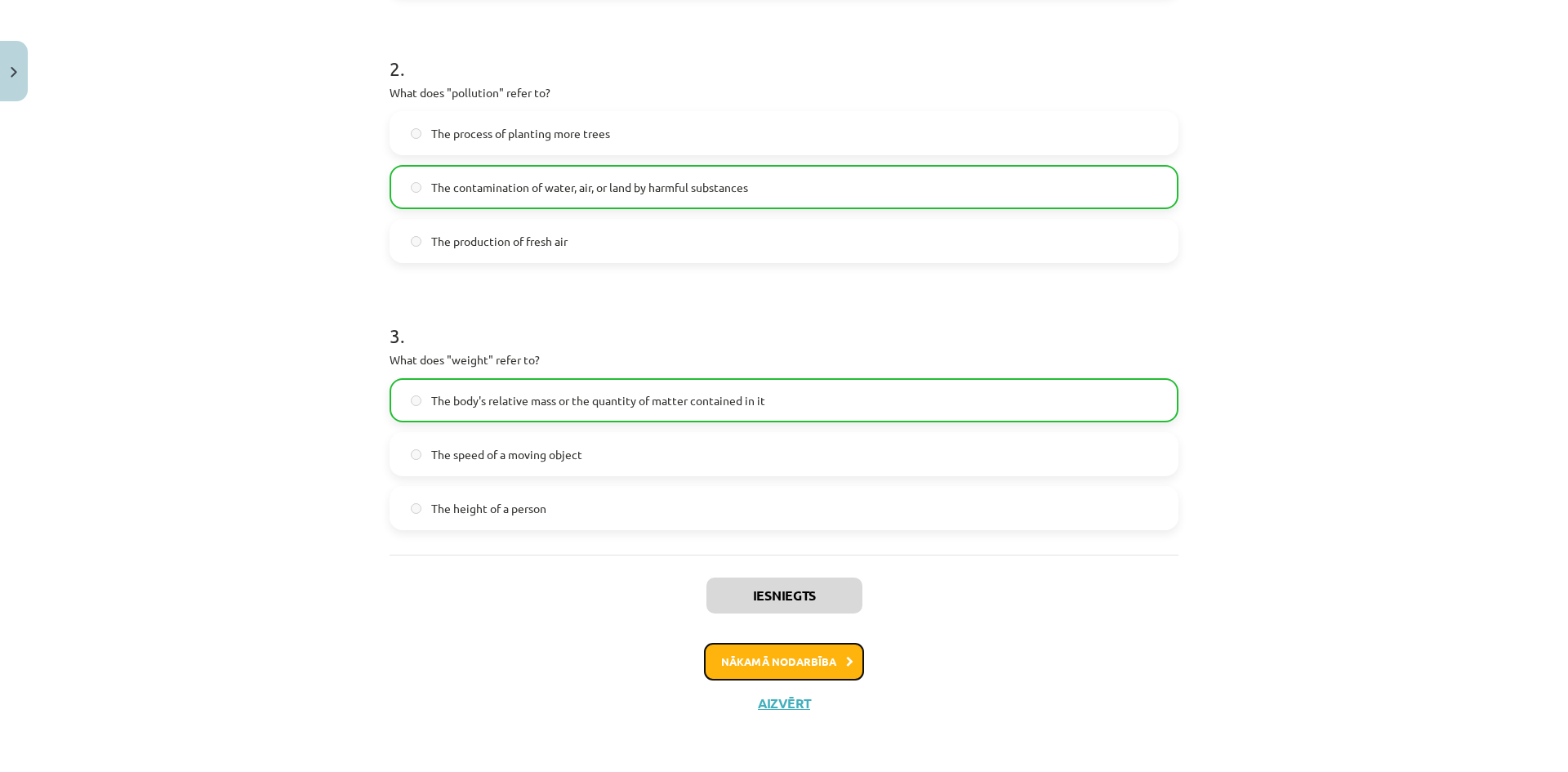
click at [824, 658] on button "Nākamā nodarbība" at bounding box center [783, 662] width 160 height 38
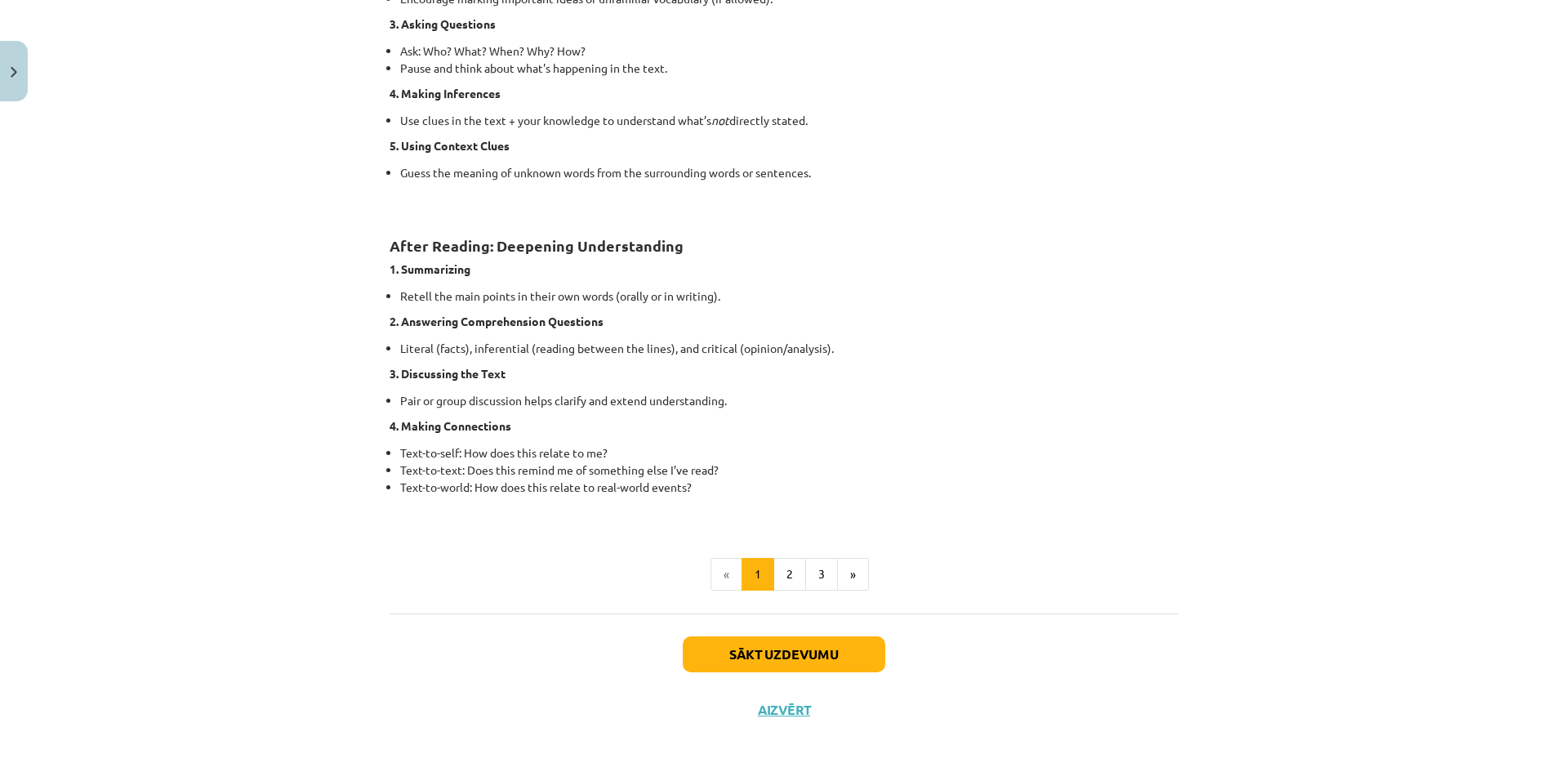
scroll to position [1115, 0]
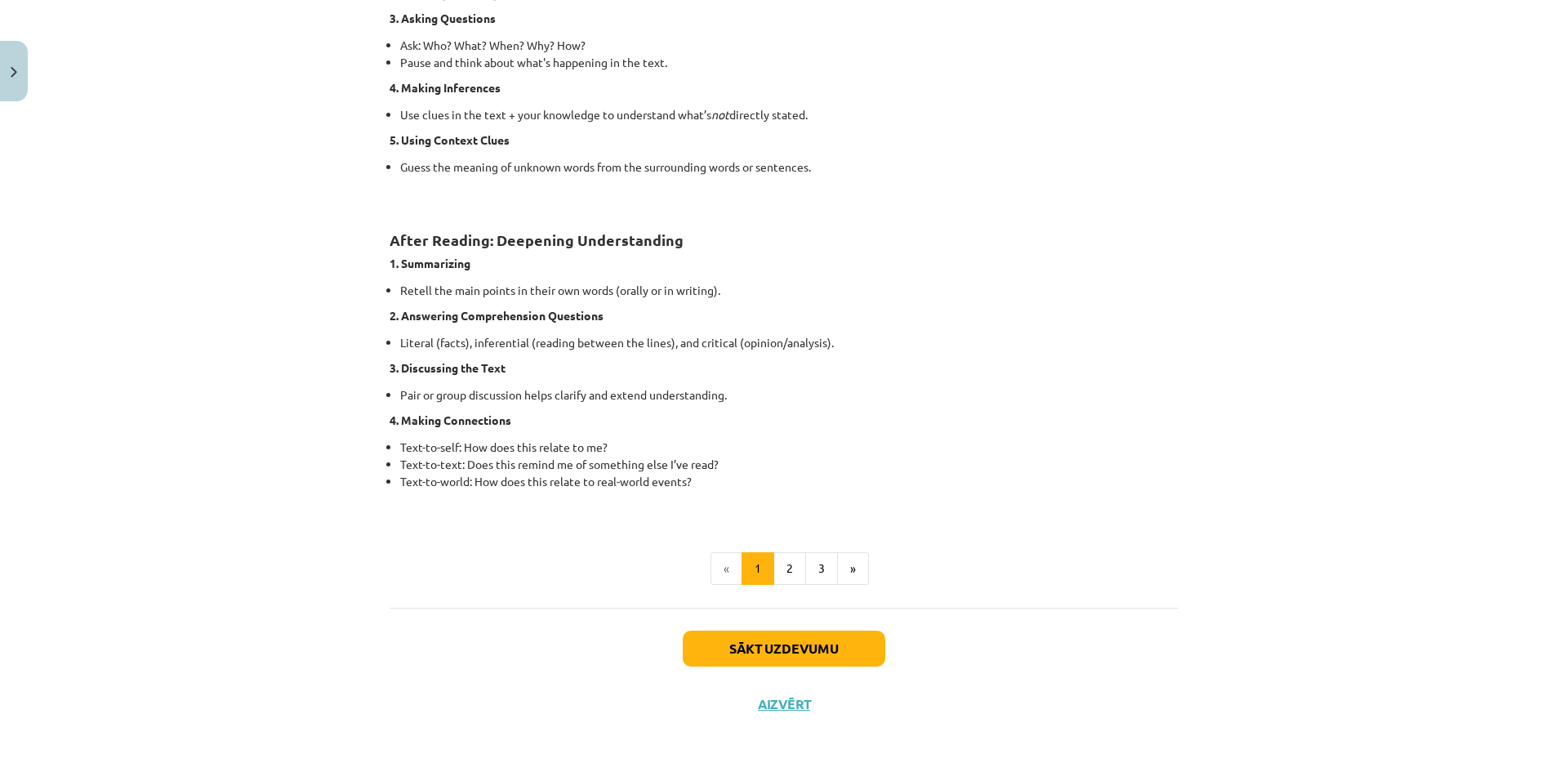
click at [801, 666] on div "Sākt uzdevumu Aizvērt" at bounding box center [784, 664] width 789 height 114
click at [795, 651] on button "Sākt uzdevumu" at bounding box center [783, 648] width 202 height 36
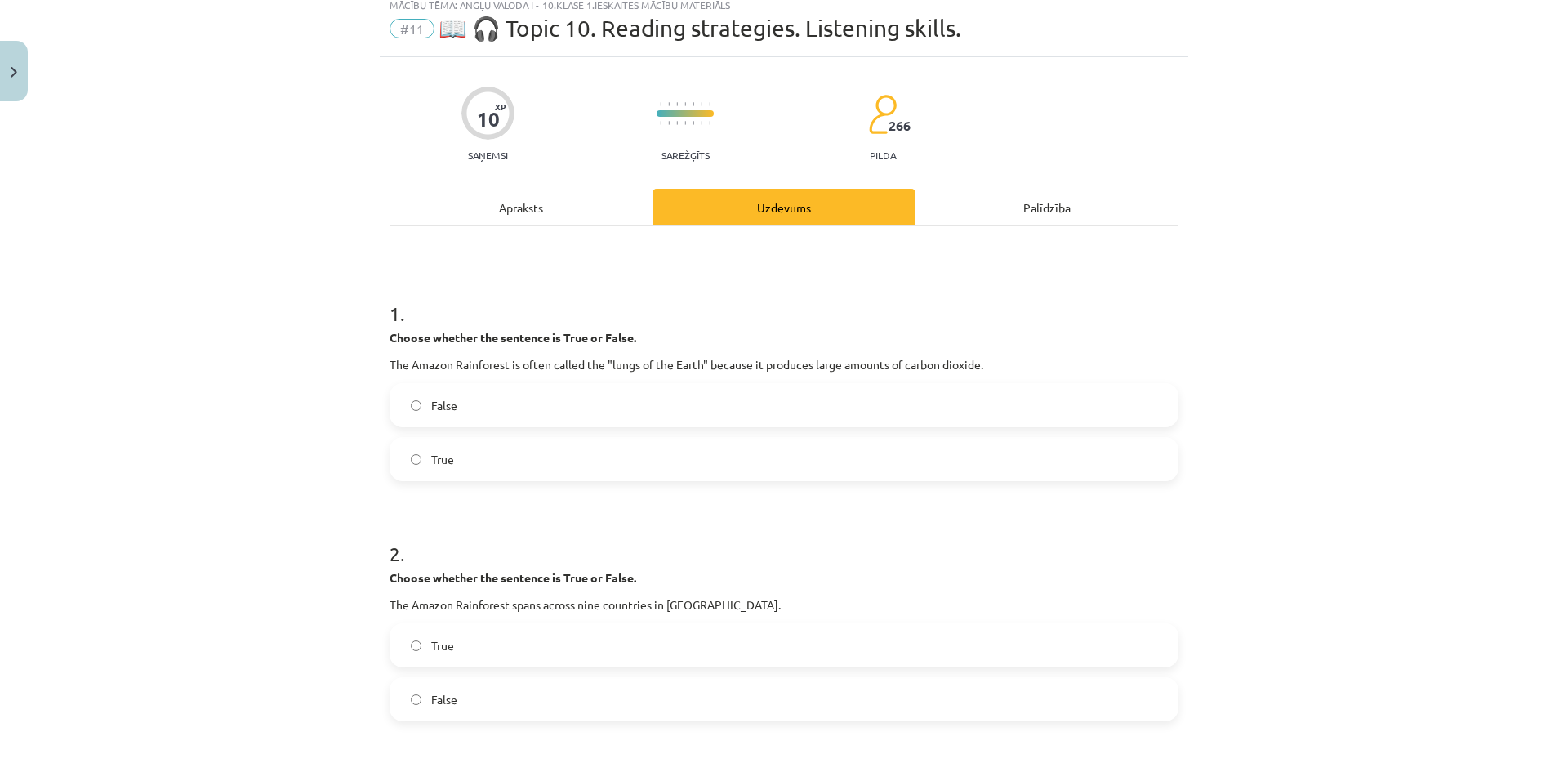
scroll to position [41, 0]
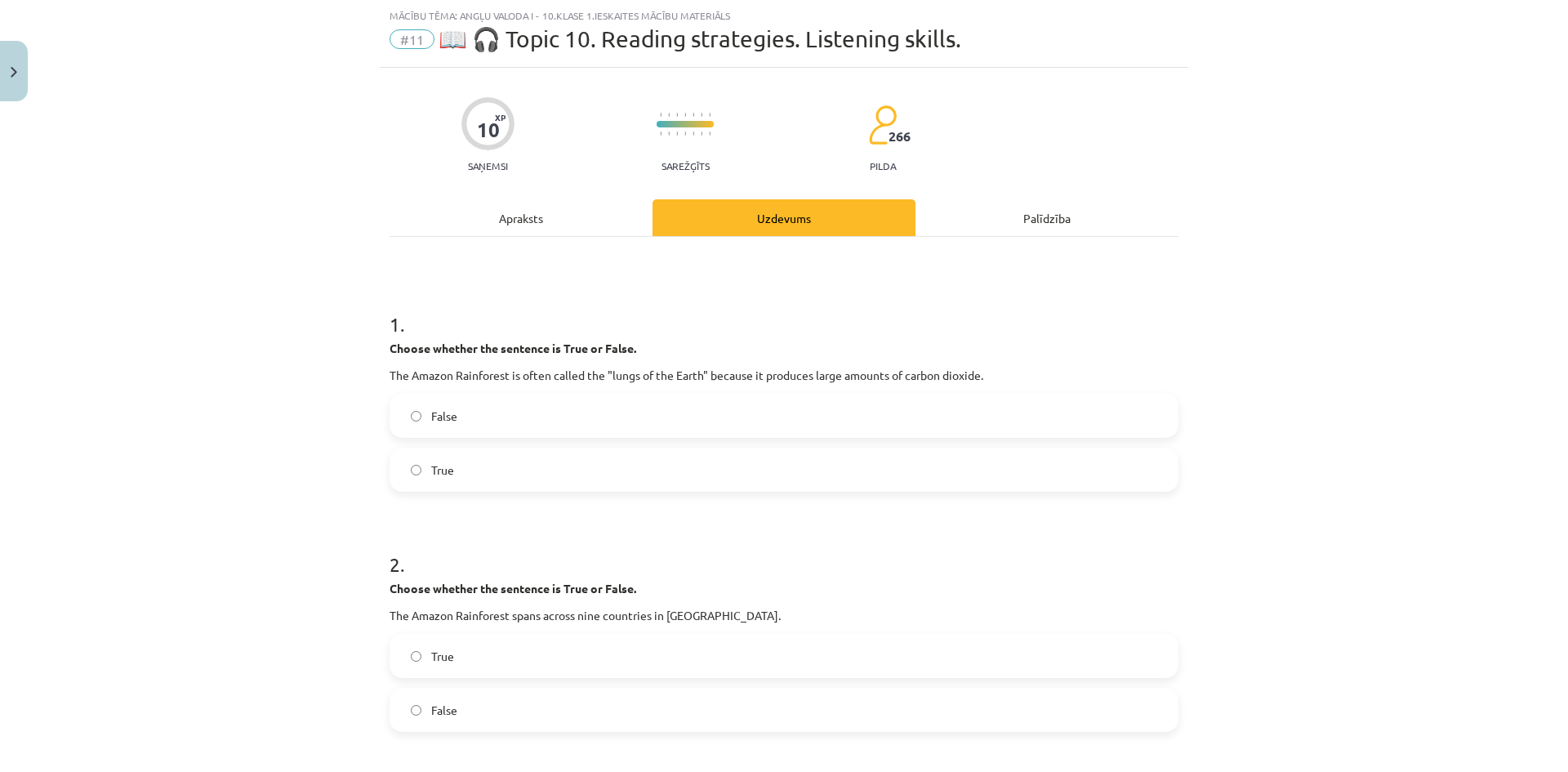
click at [655, 466] on label "True" at bounding box center [784, 470] width 786 height 41
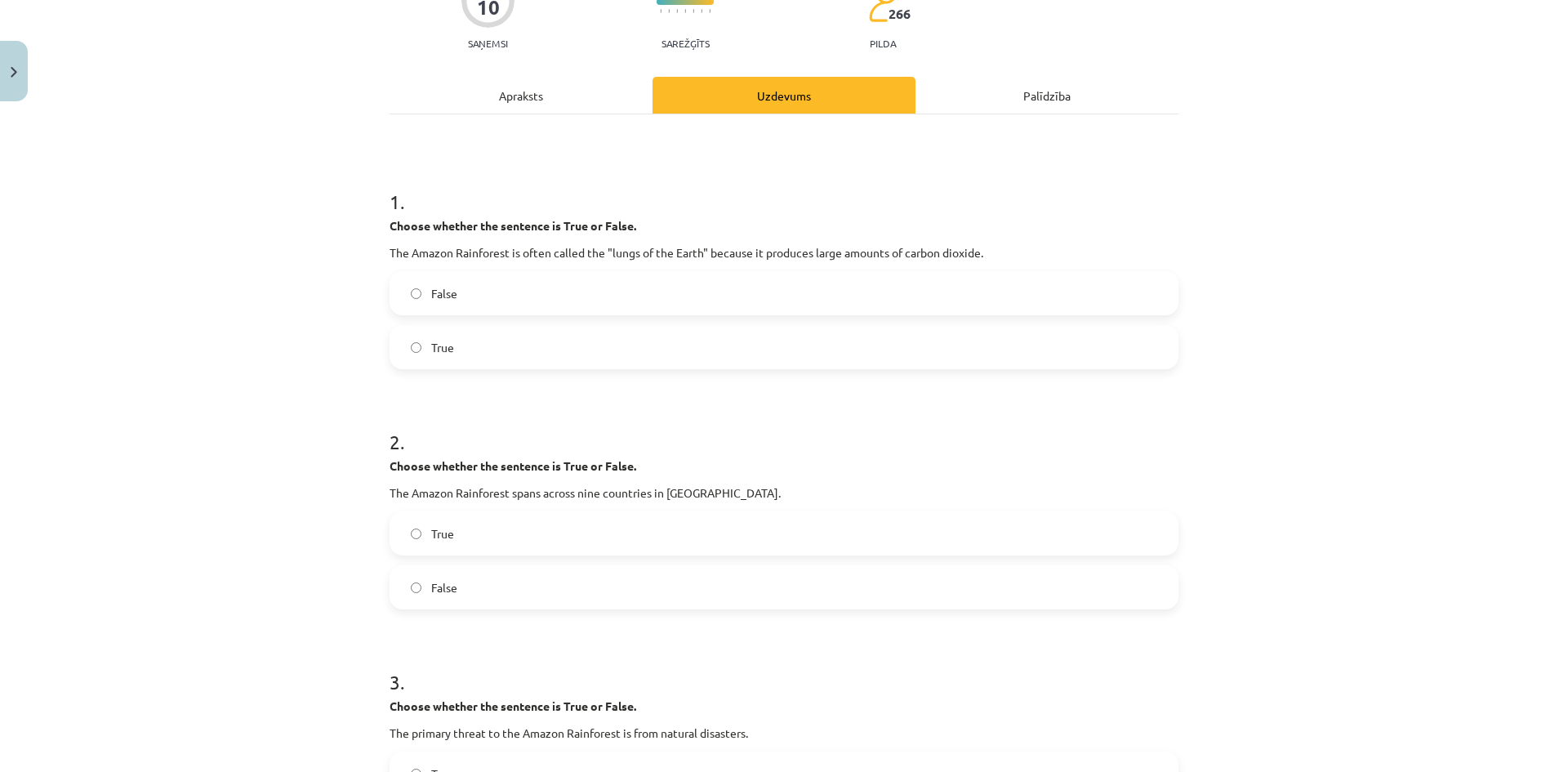
scroll to position [204, 0]
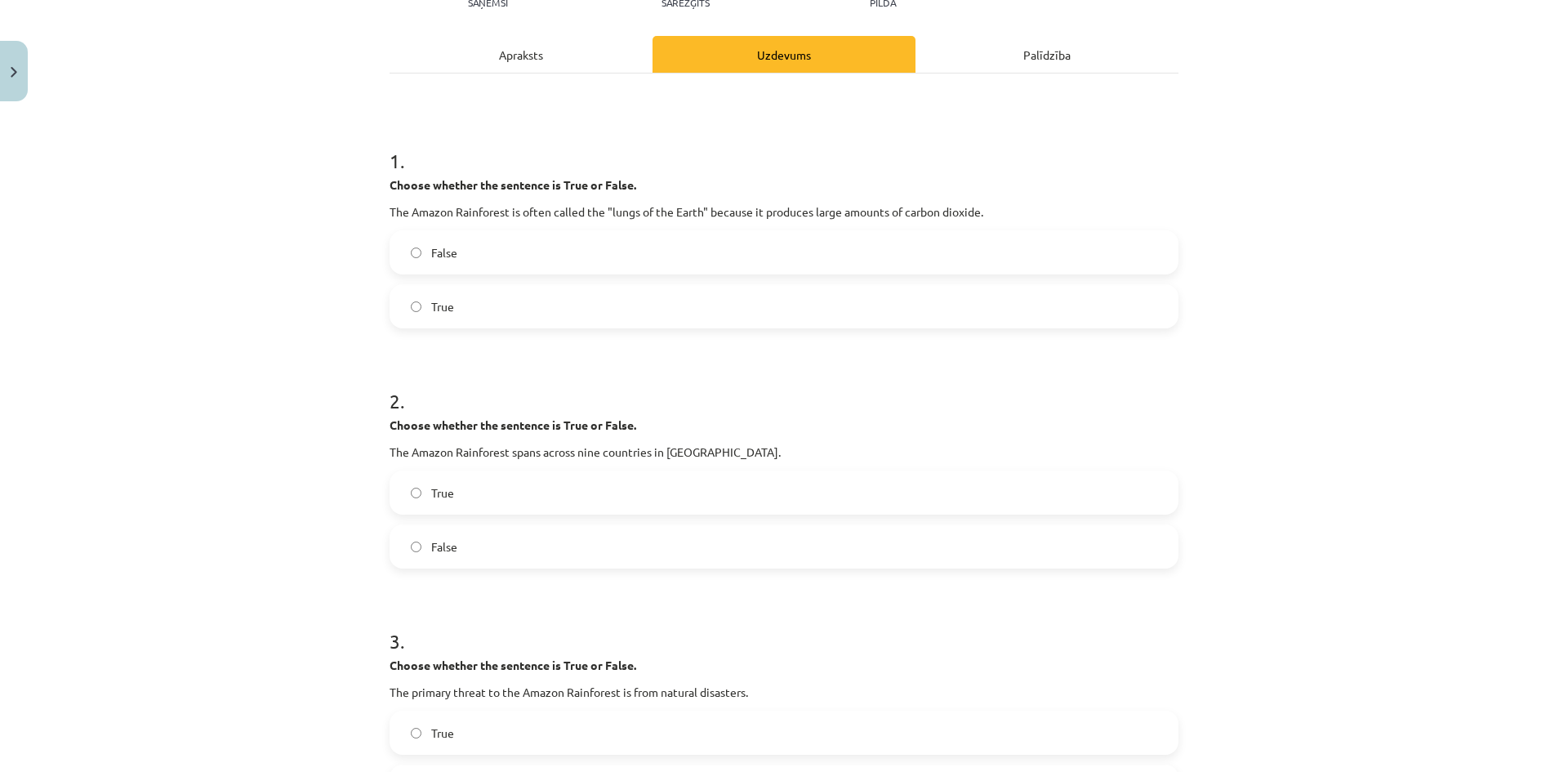
click at [600, 505] on label "True" at bounding box center [784, 493] width 786 height 41
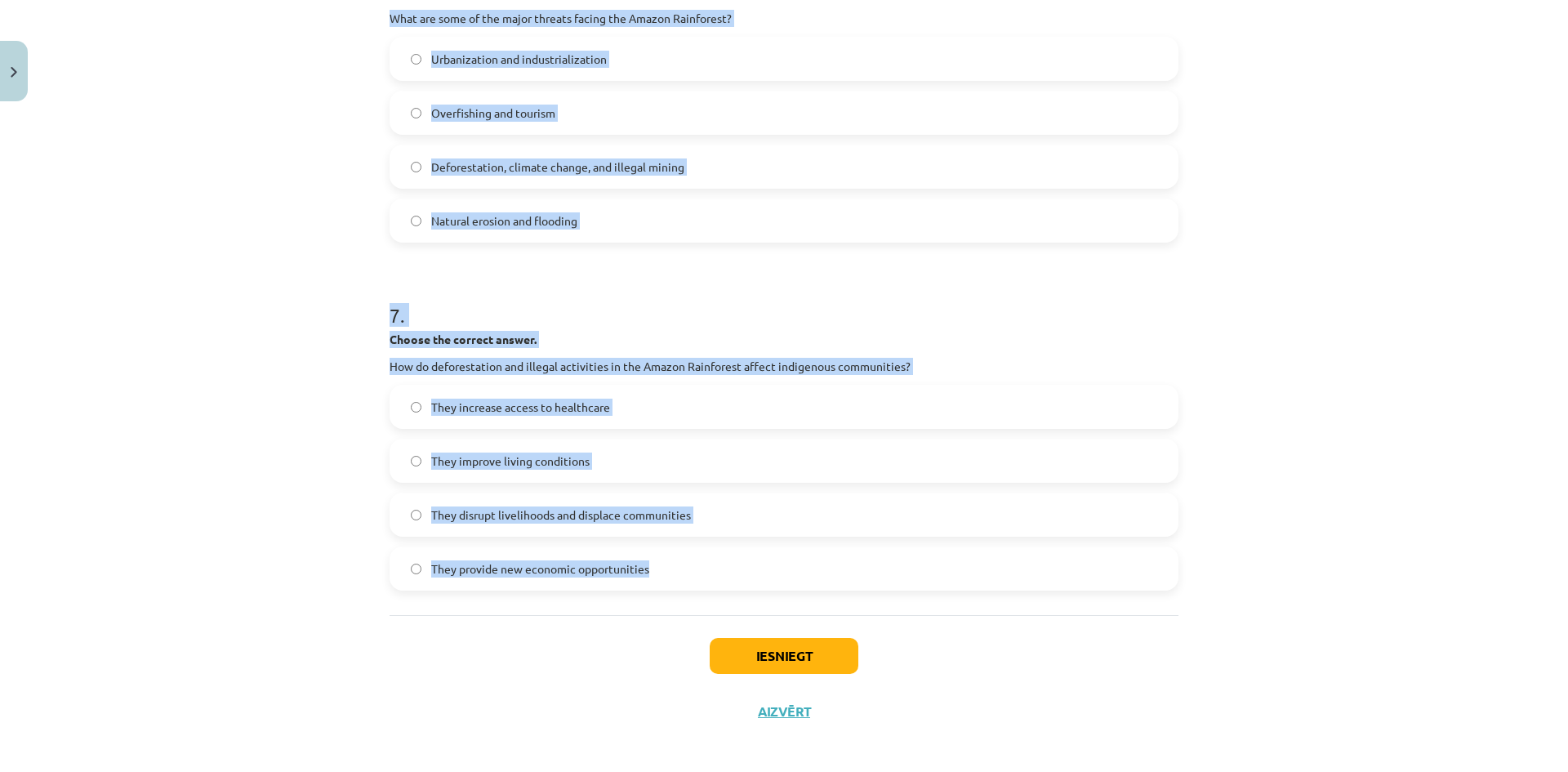
scroll to position [1714, 0]
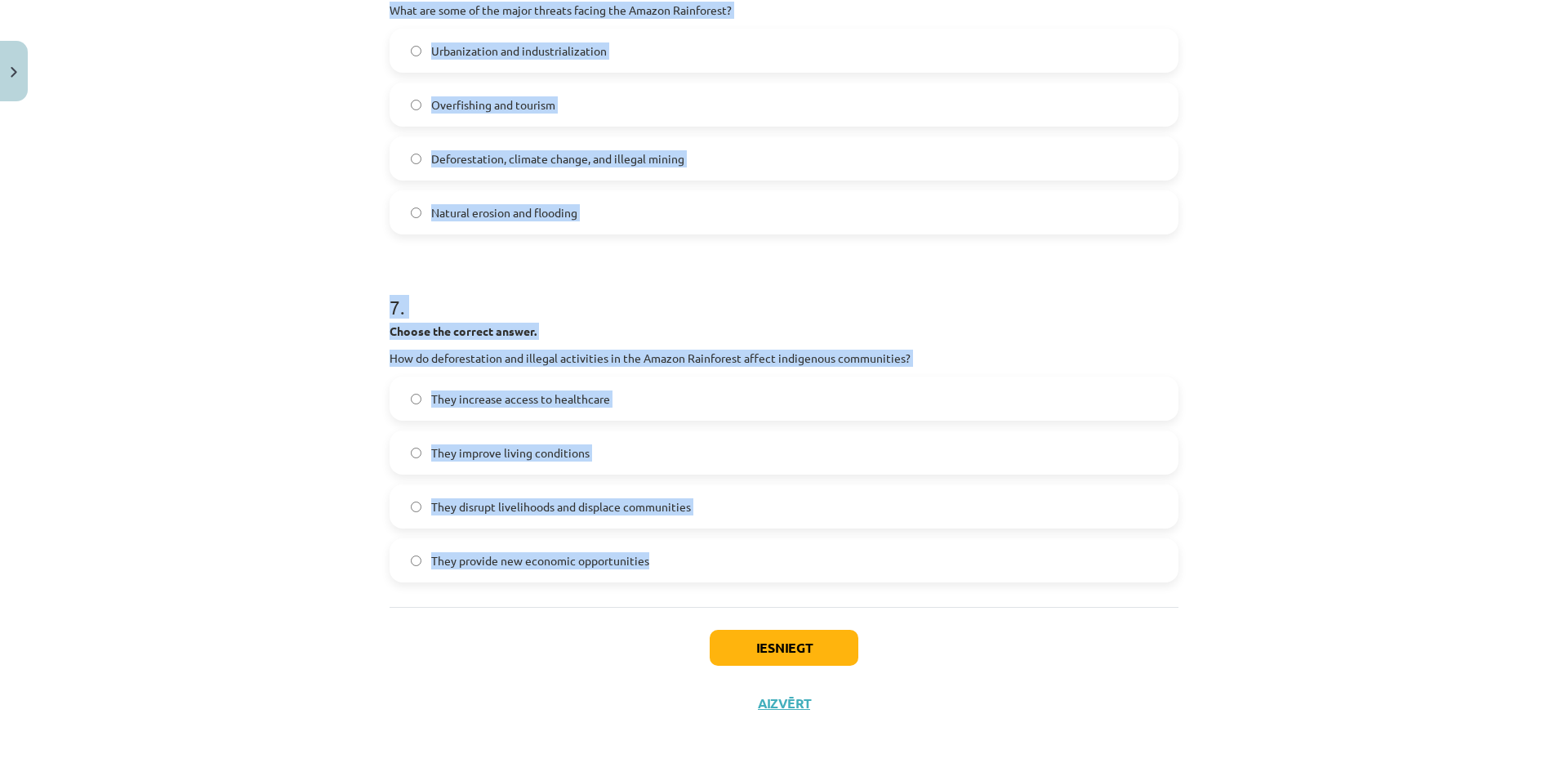
drag, startPoint x: 358, startPoint y: 178, endPoint x: 1189, endPoint y: 579, distance: 922.7
click at [1189, 579] on div "Mācību tēma: Angļu valoda i - 10.klase 1.ieskaites mācību materiāls #11 📖 🎧 Top…" at bounding box center [784, 386] width 1568 height 772
copy form "1 . Choose whether the sentence is True or False. The Amazon Rainforest is ofte…"
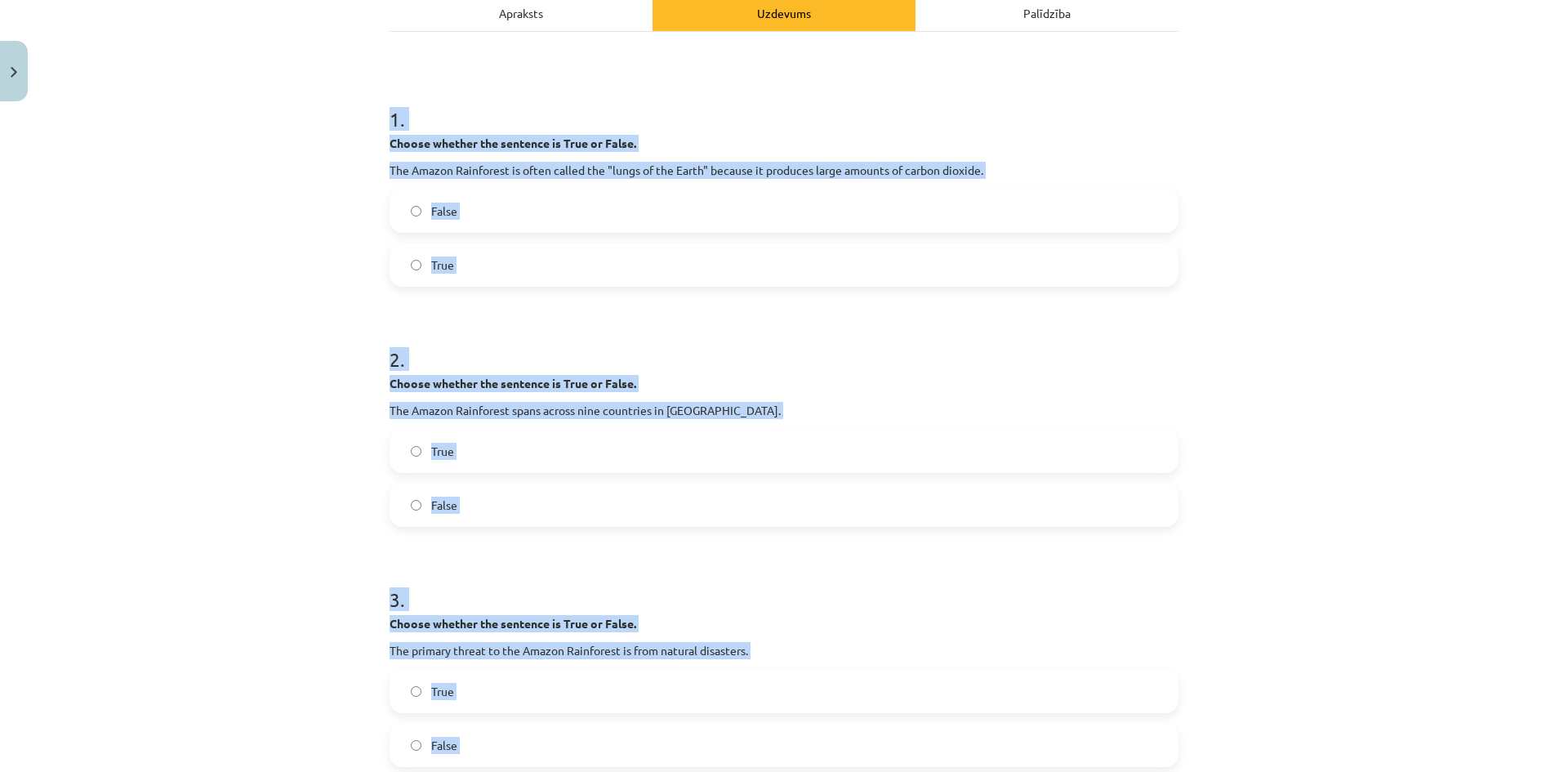
scroll to position [244, 0]
click at [1246, 256] on div "Mācību tēma: Angļu valoda i - 10.klase 1.ieskaites mācību materiāls #11 📖 🎧 Top…" at bounding box center [784, 386] width 1568 height 772
click at [416, 211] on label "False" at bounding box center [784, 213] width 786 height 41
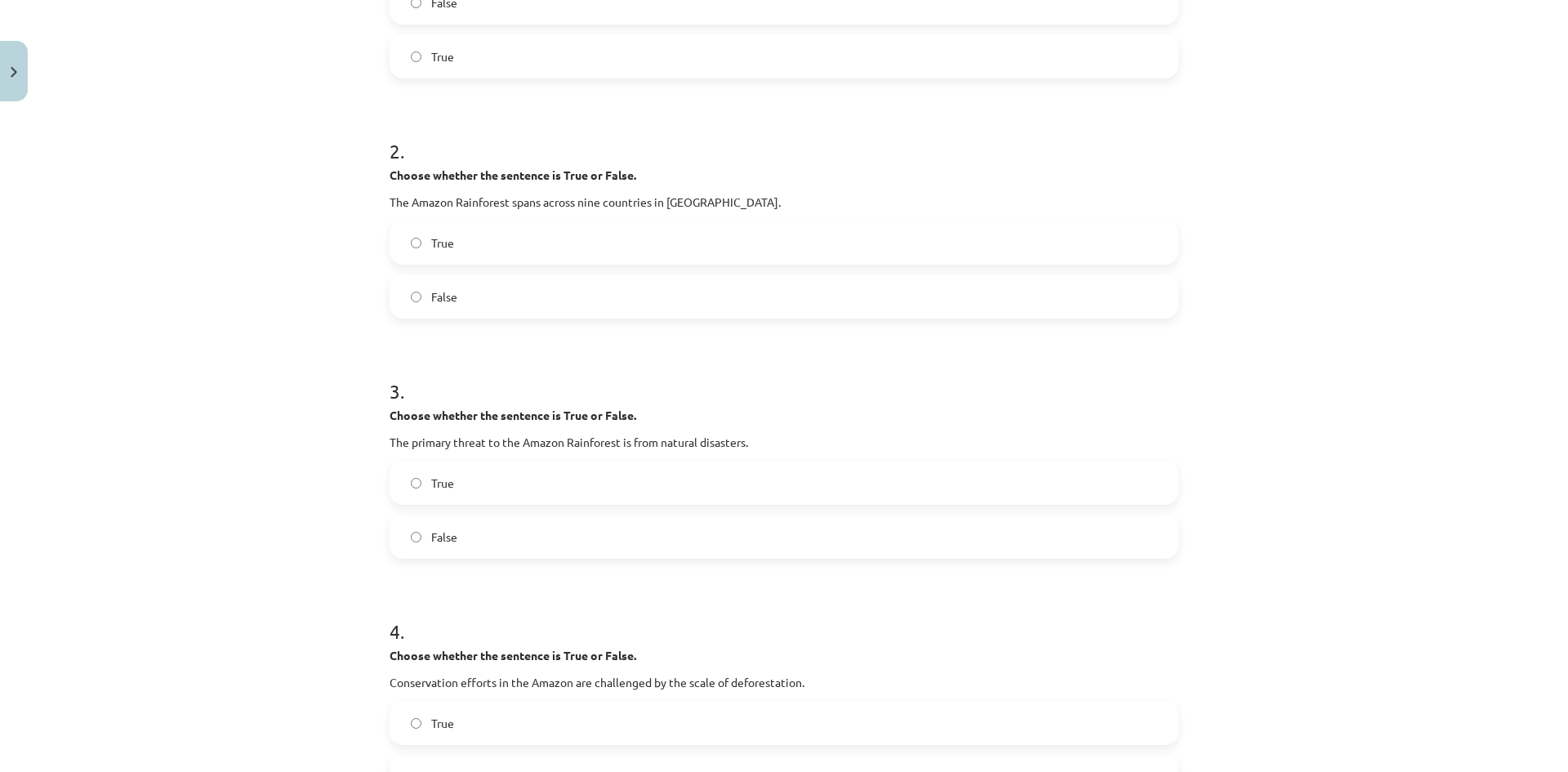
scroll to position [489, 0]
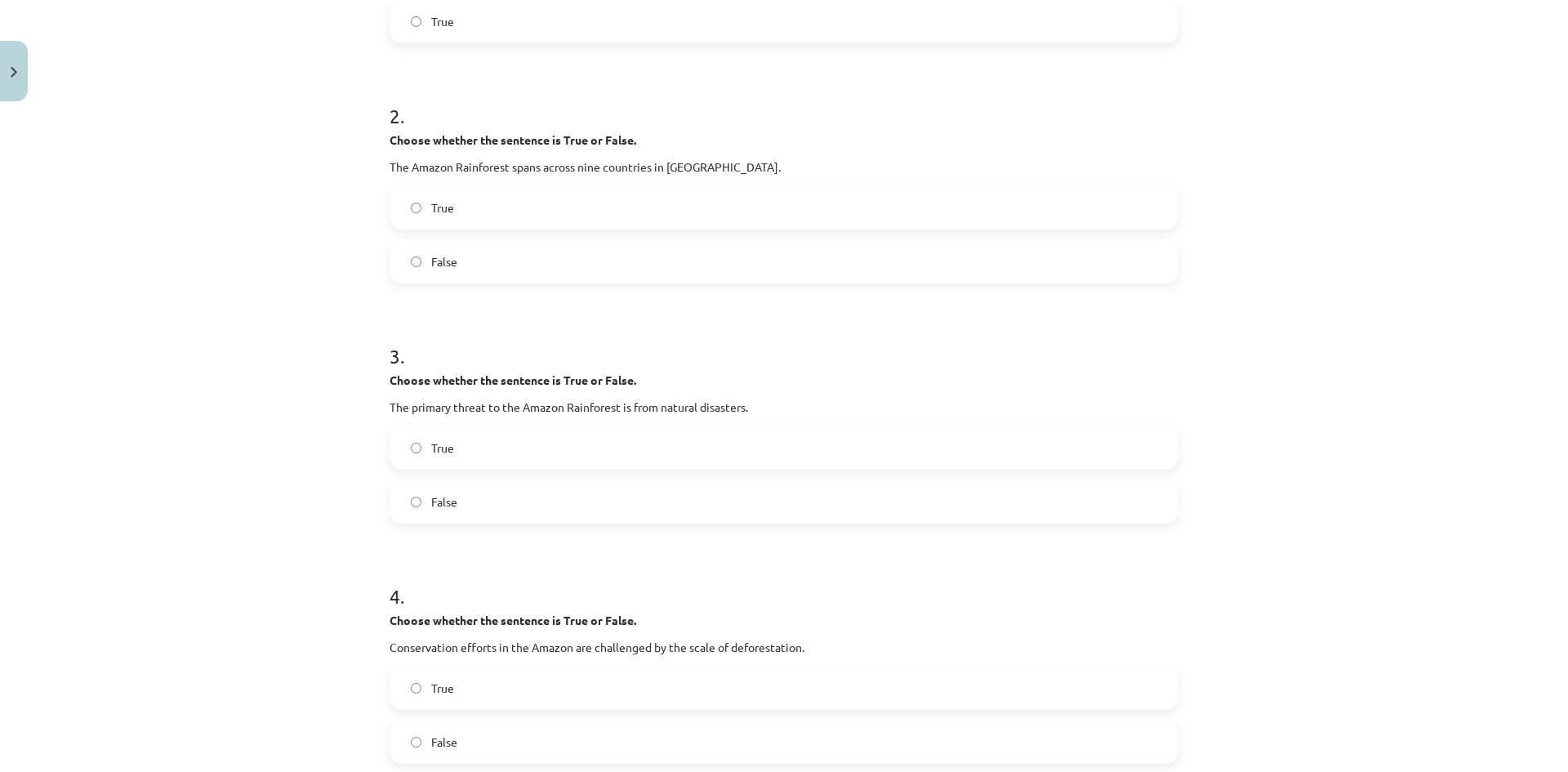
click at [435, 505] on span "False" at bounding box center [444, 502] width 26 height 17
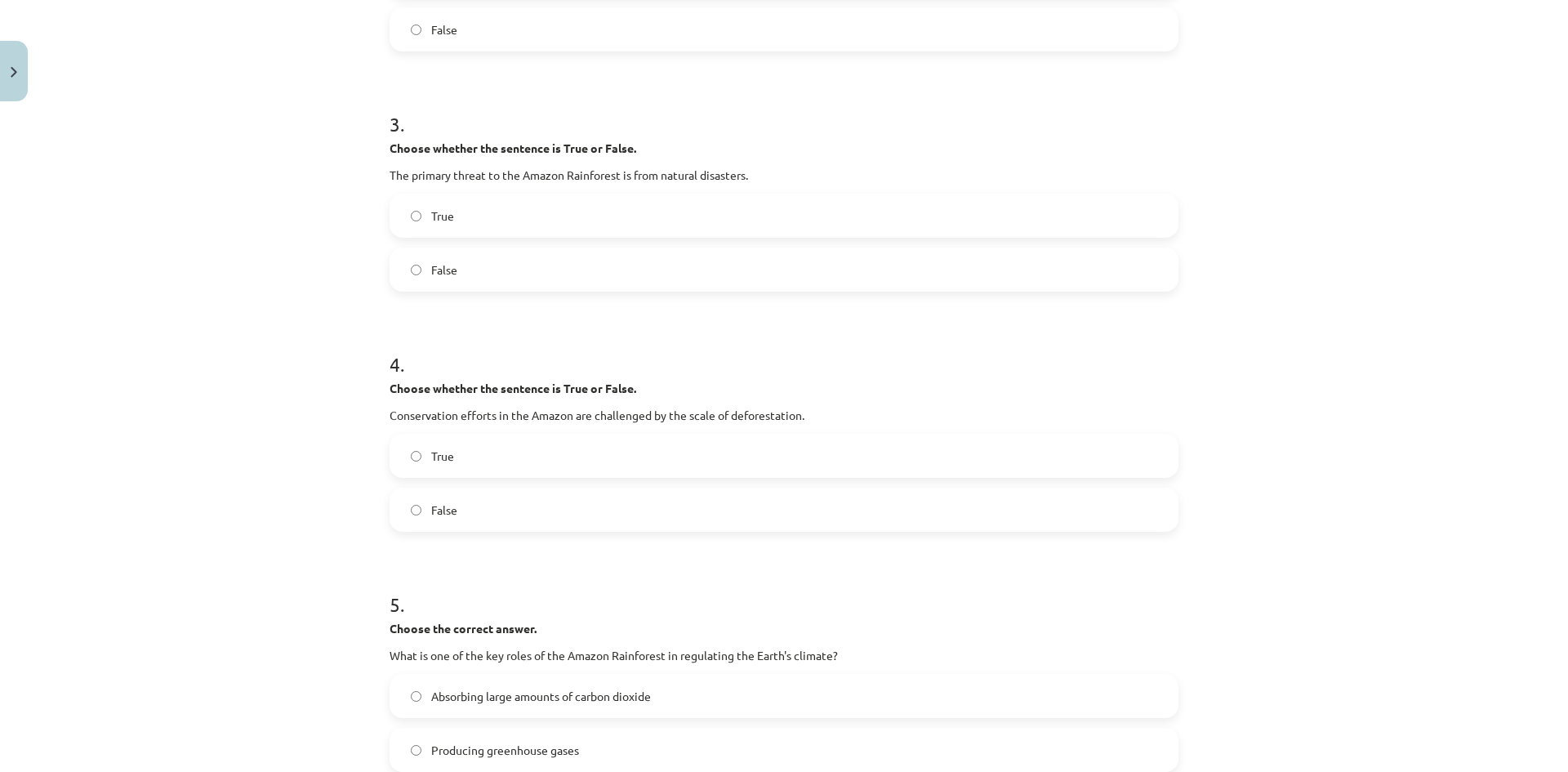
scroll to position [734, 0]
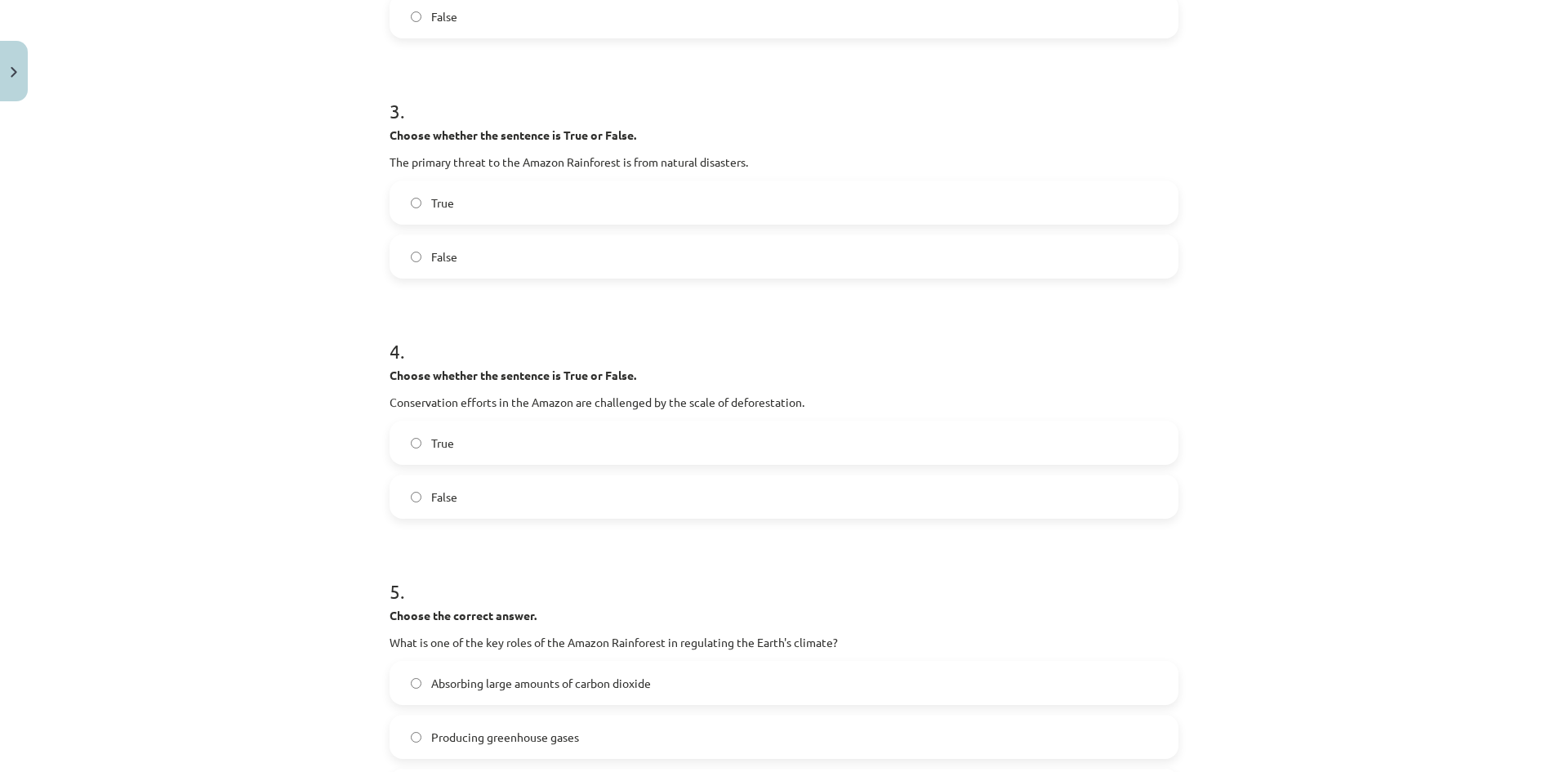
click at [566, 446] on label "True" at bounding box center [784, 442] width 786 height 41
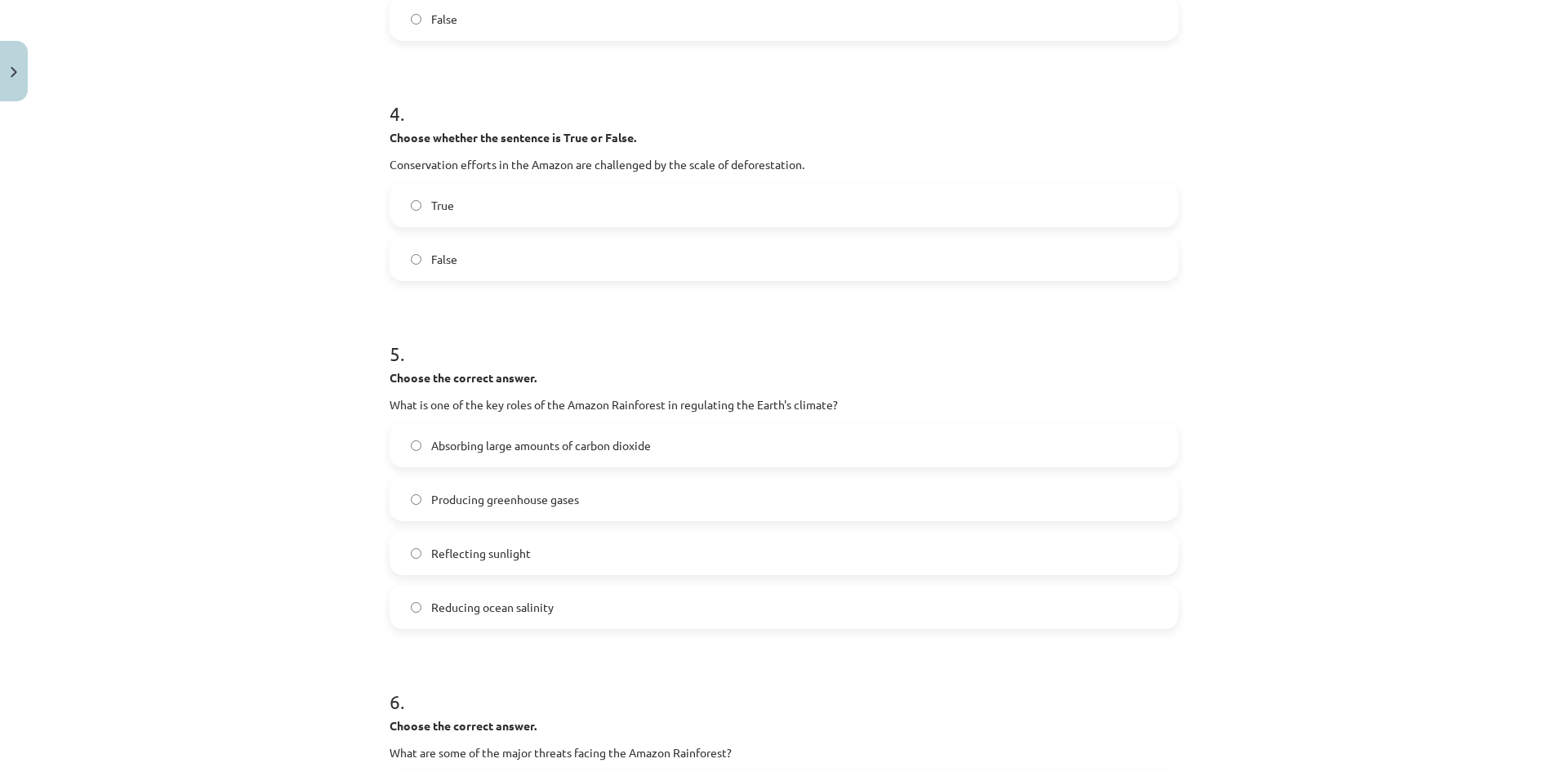
scroll to position [980, 0]
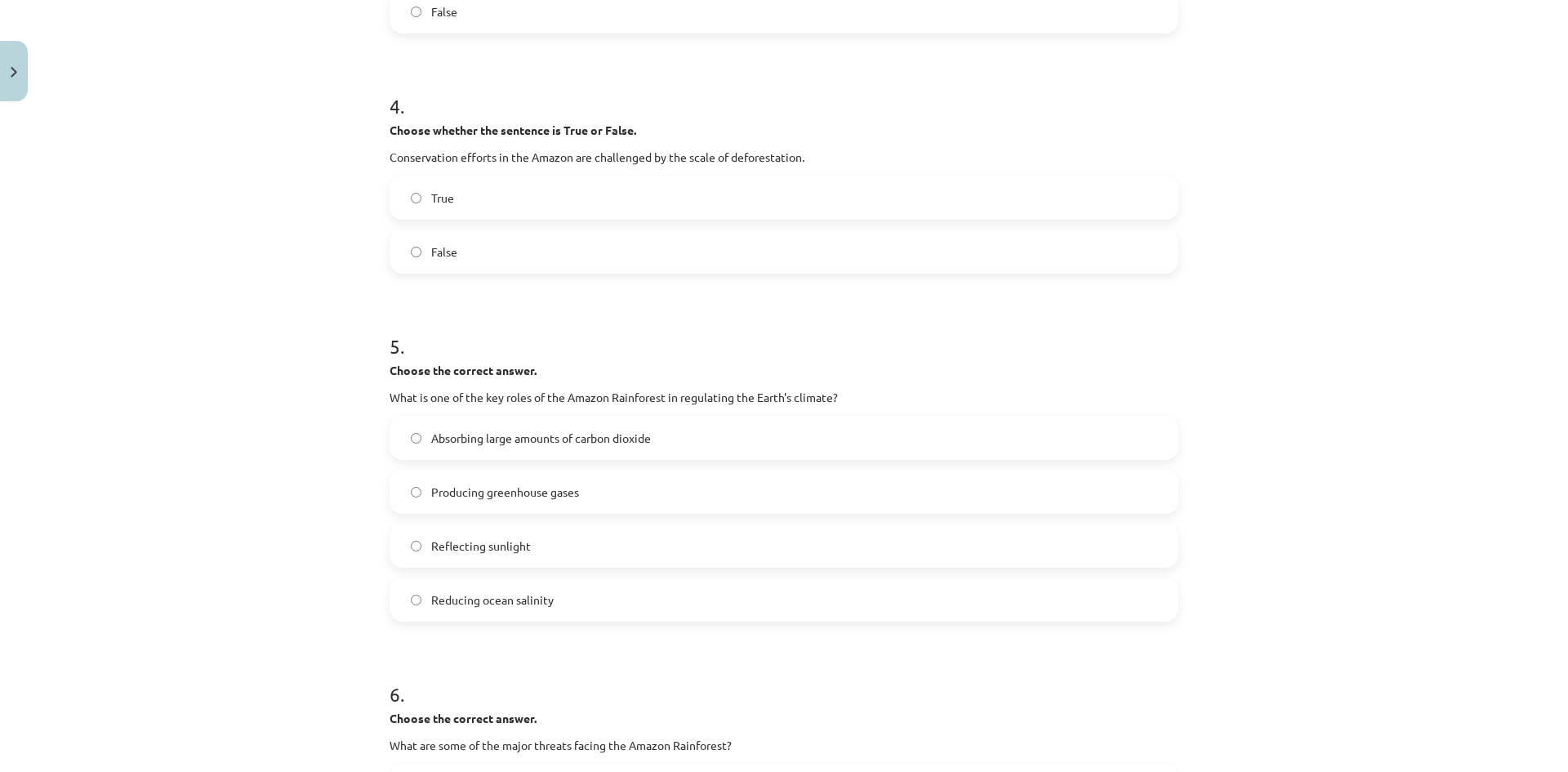
click at [614, 448] on label "Absorbing large amounts of carbon dioxide" at bounding box center [784, 438] width 786 height 41
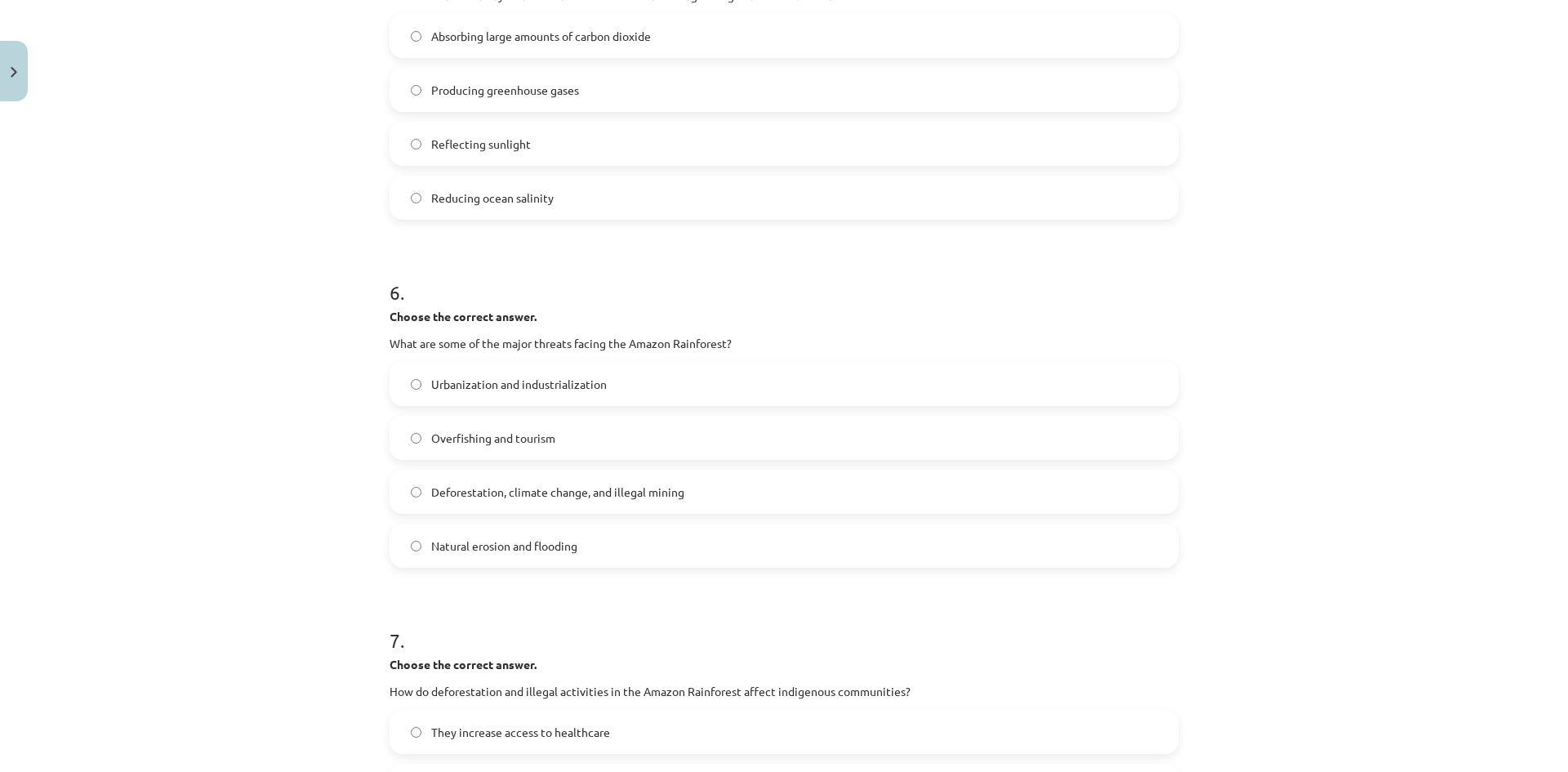
scroll to position [1388, 0]
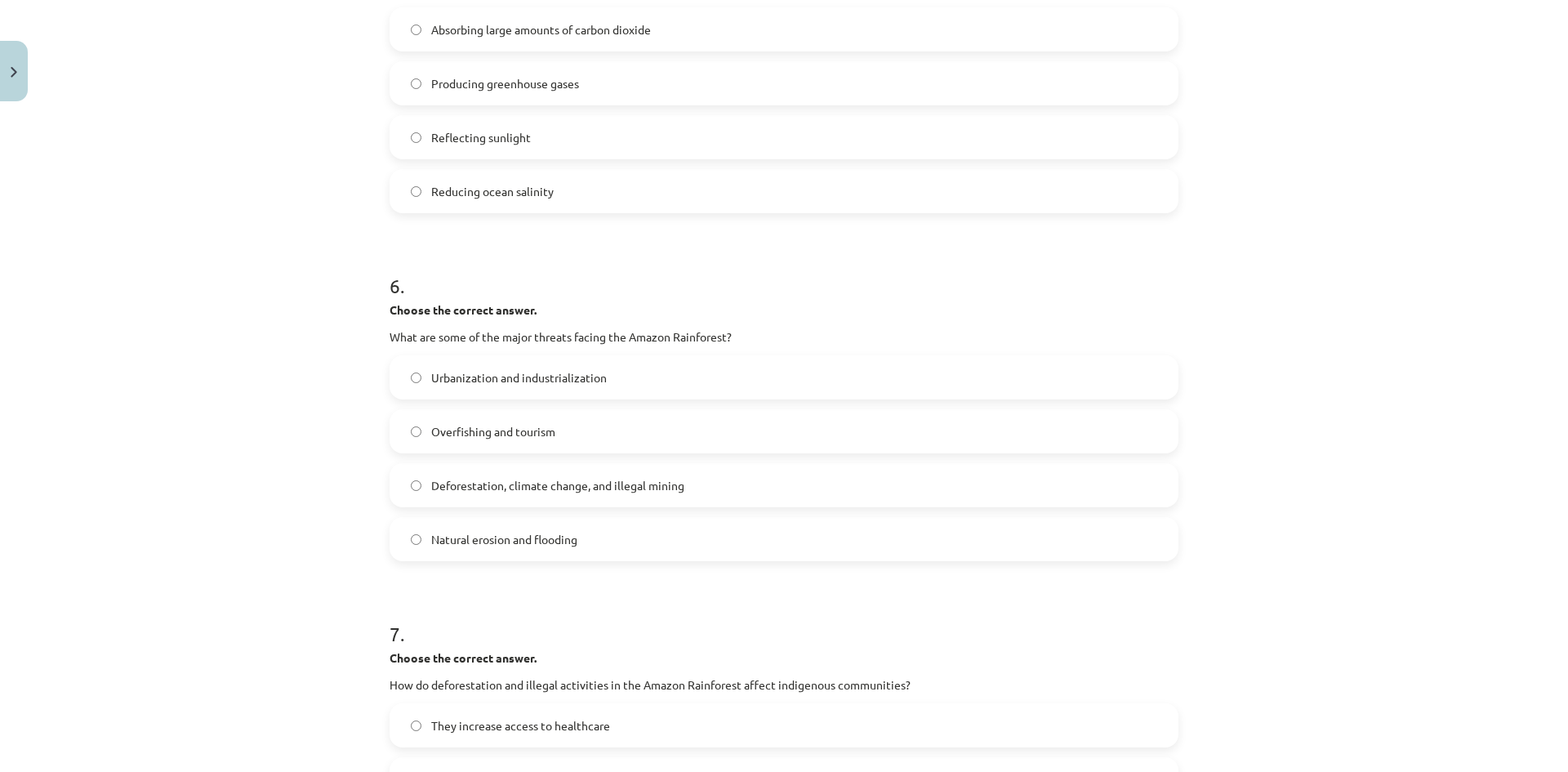
click at [615, 477] on span "Deforestation, climate change, and illegal mining" at bounding box center [558, 485] width 253 height 17
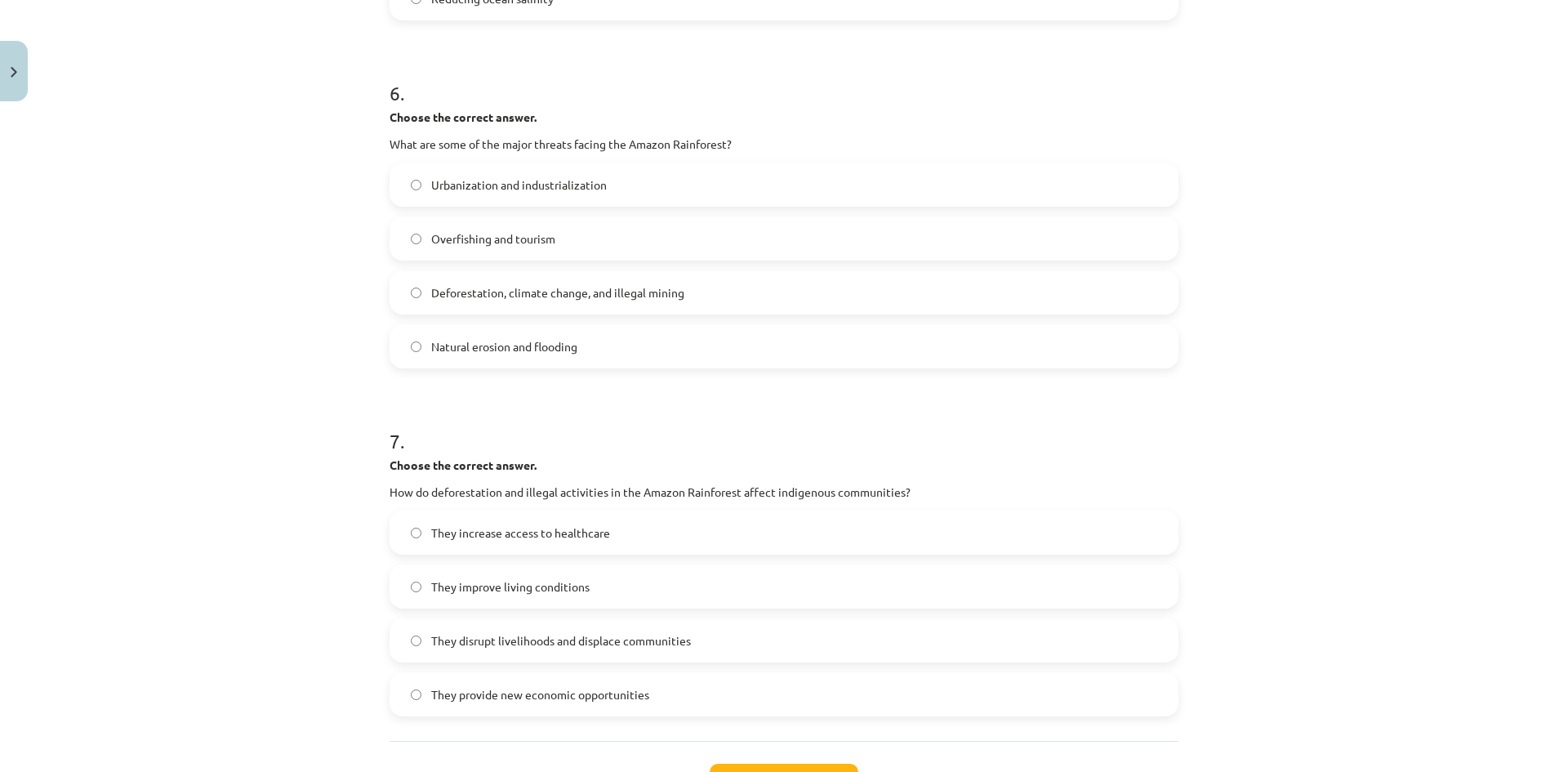
scroll to position [1633, 0]
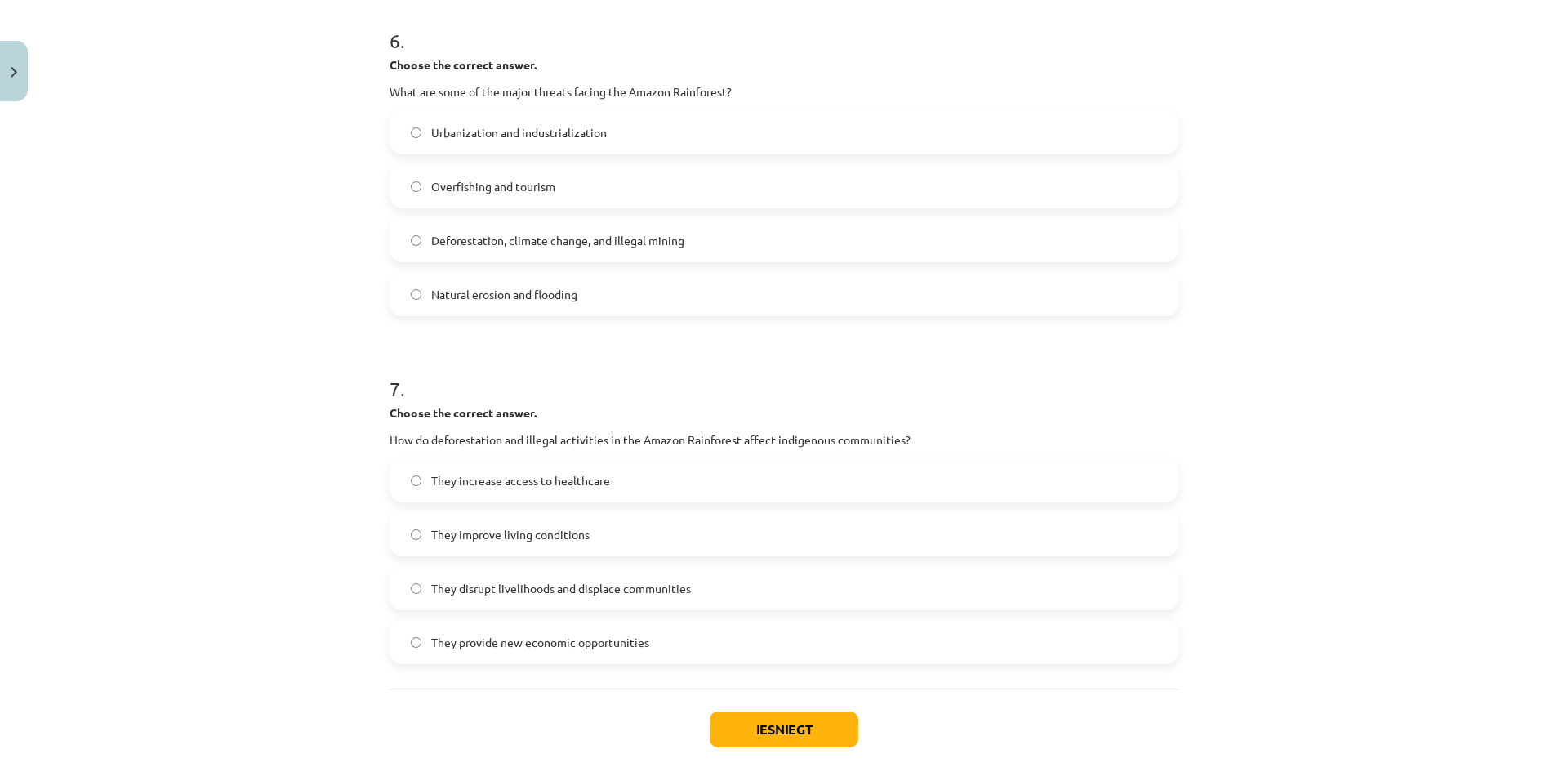
click at [634, 591] on span "They disrupt livelihoods and displace communities" at bounding box center [561, 588] width 260 height 17
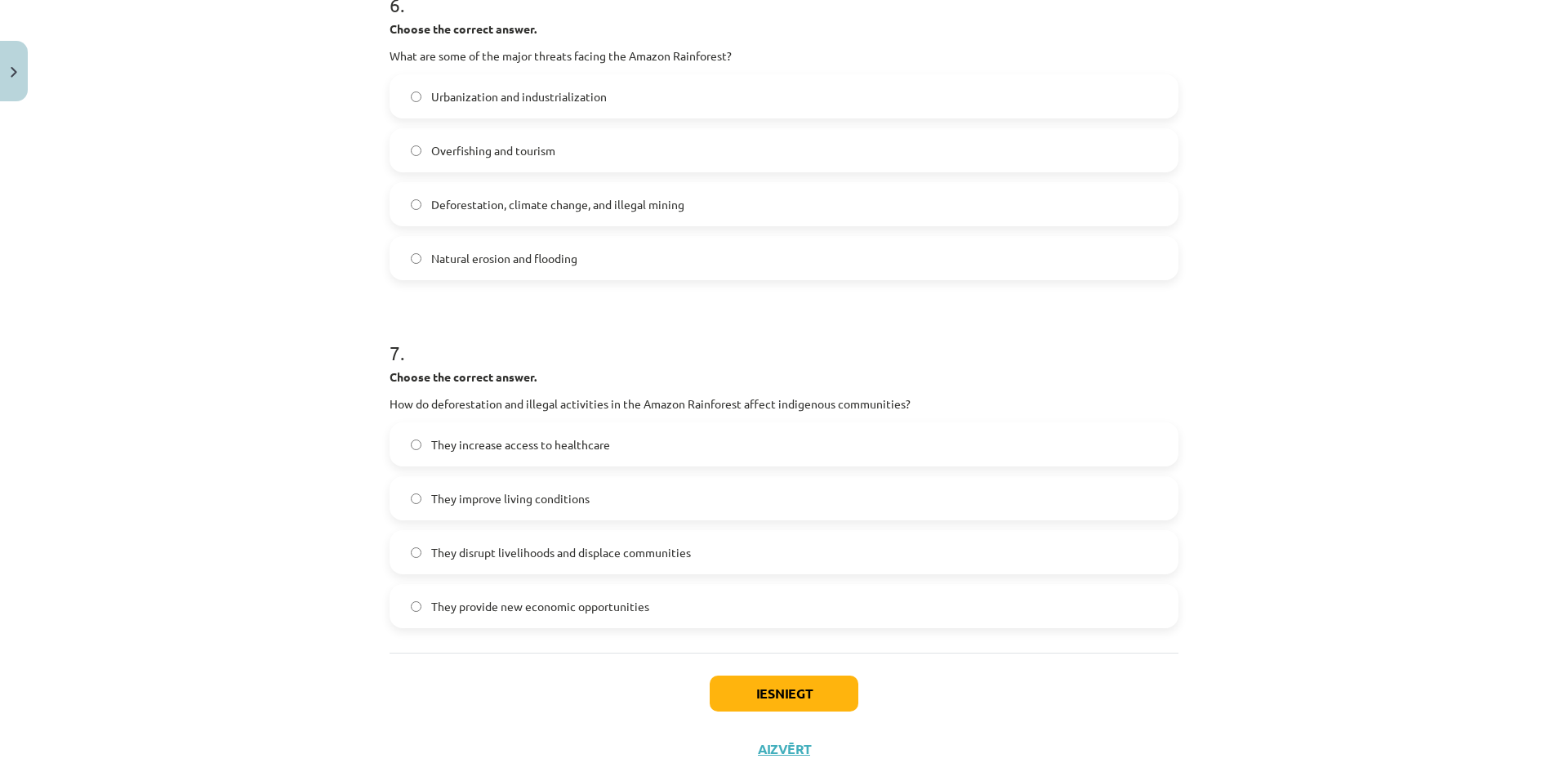
scroll to position [1714, 0]
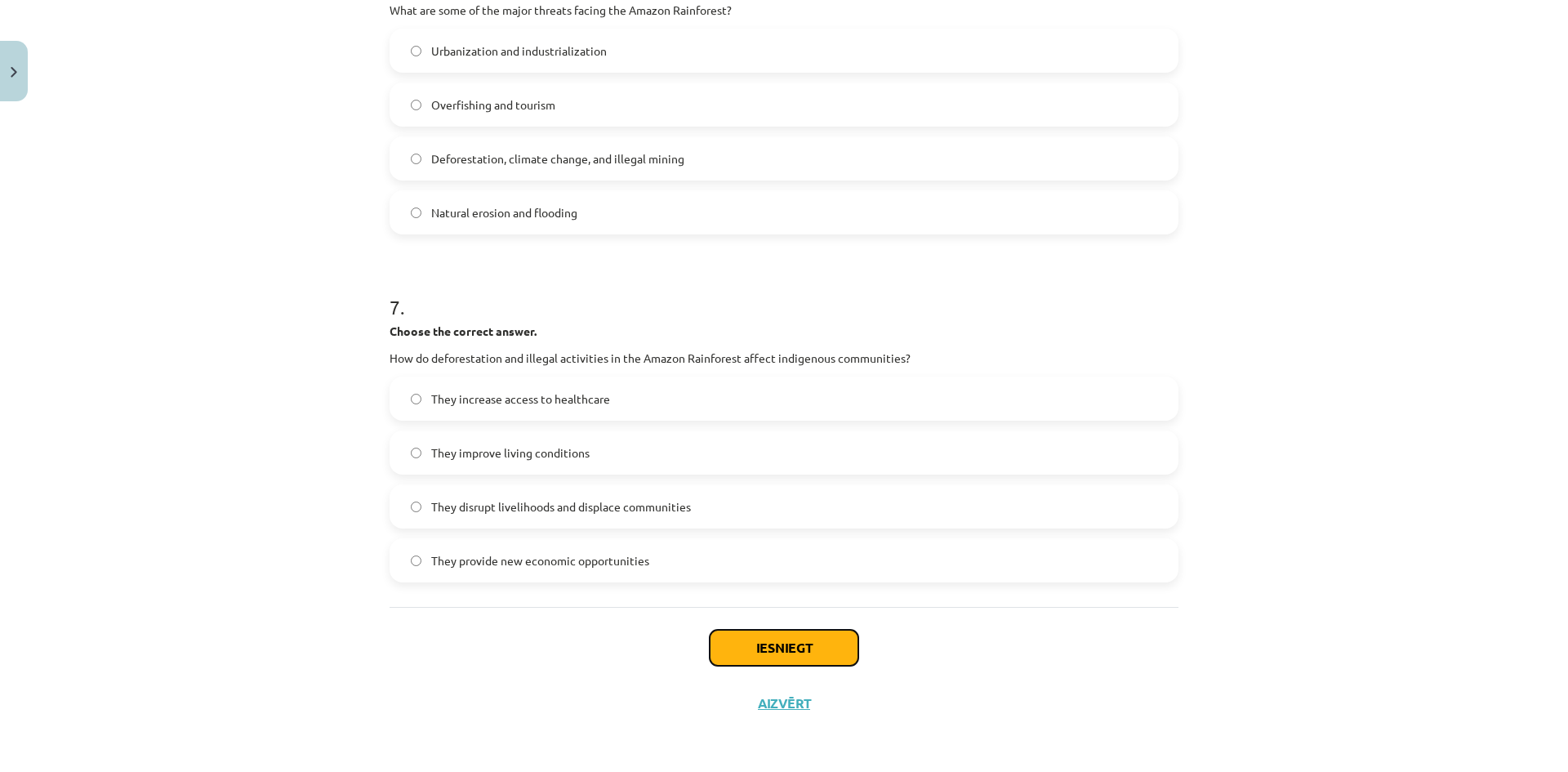
click at [753, 649] on button "Iesniegt" at bounding box center [784, 647] width 149 height 36
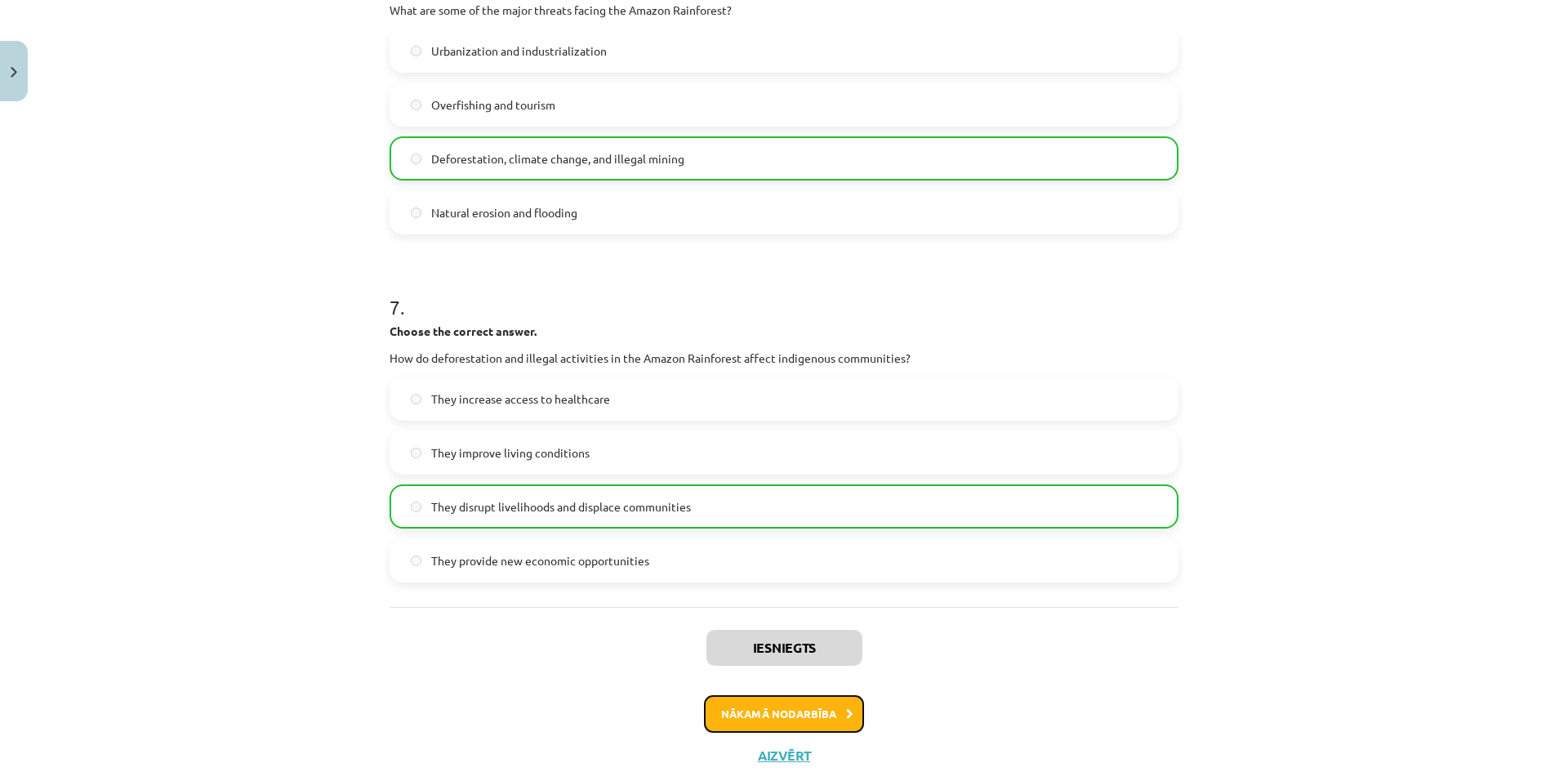
click at [794, 713] on button "Nākamā nodarbība" at bounding box center [783, 714] width 160 height 38
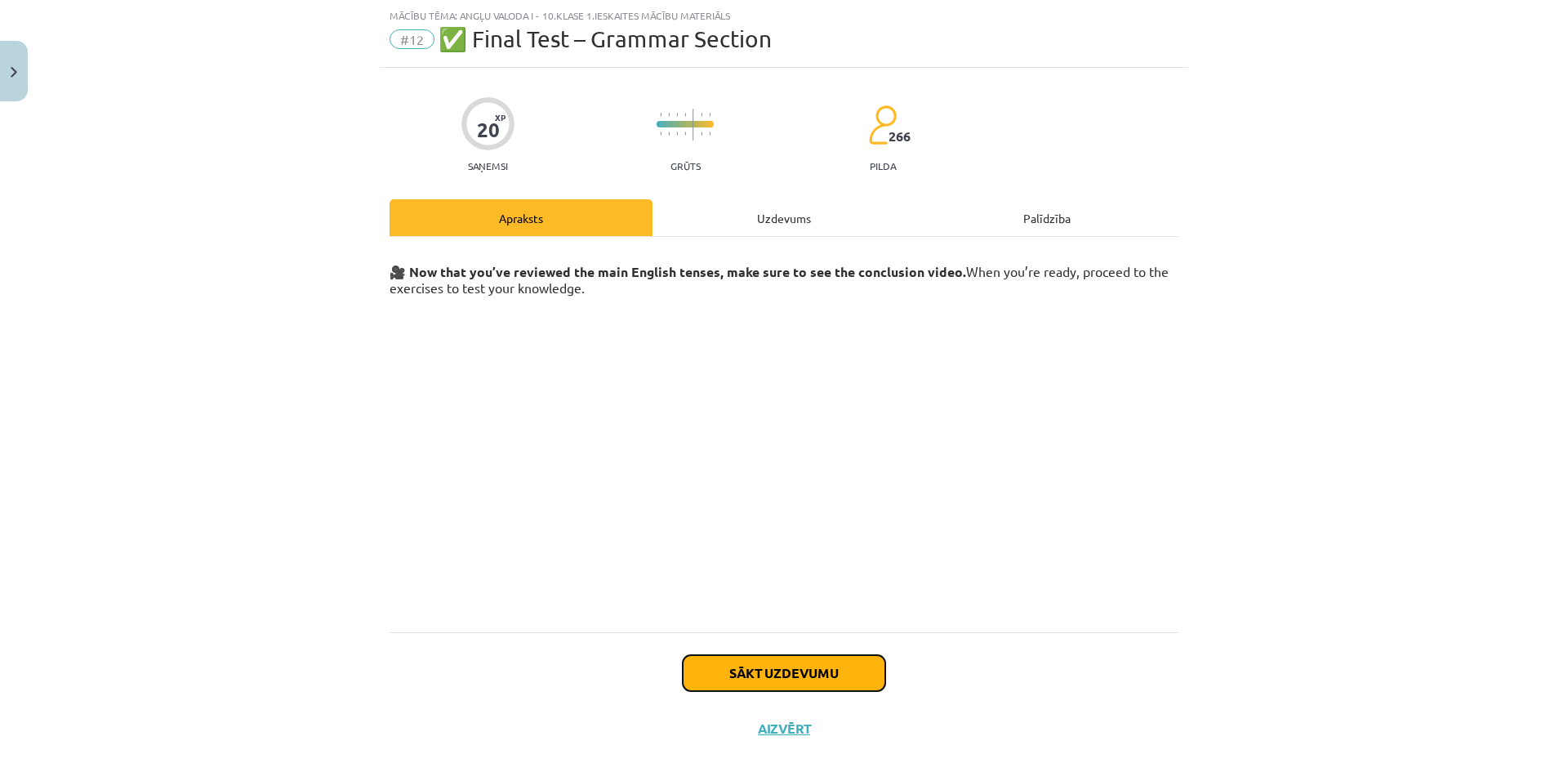
click at [794, 678] on button "Sākt uzdevumu" at bounding box center [783, 673] width 202 height 36
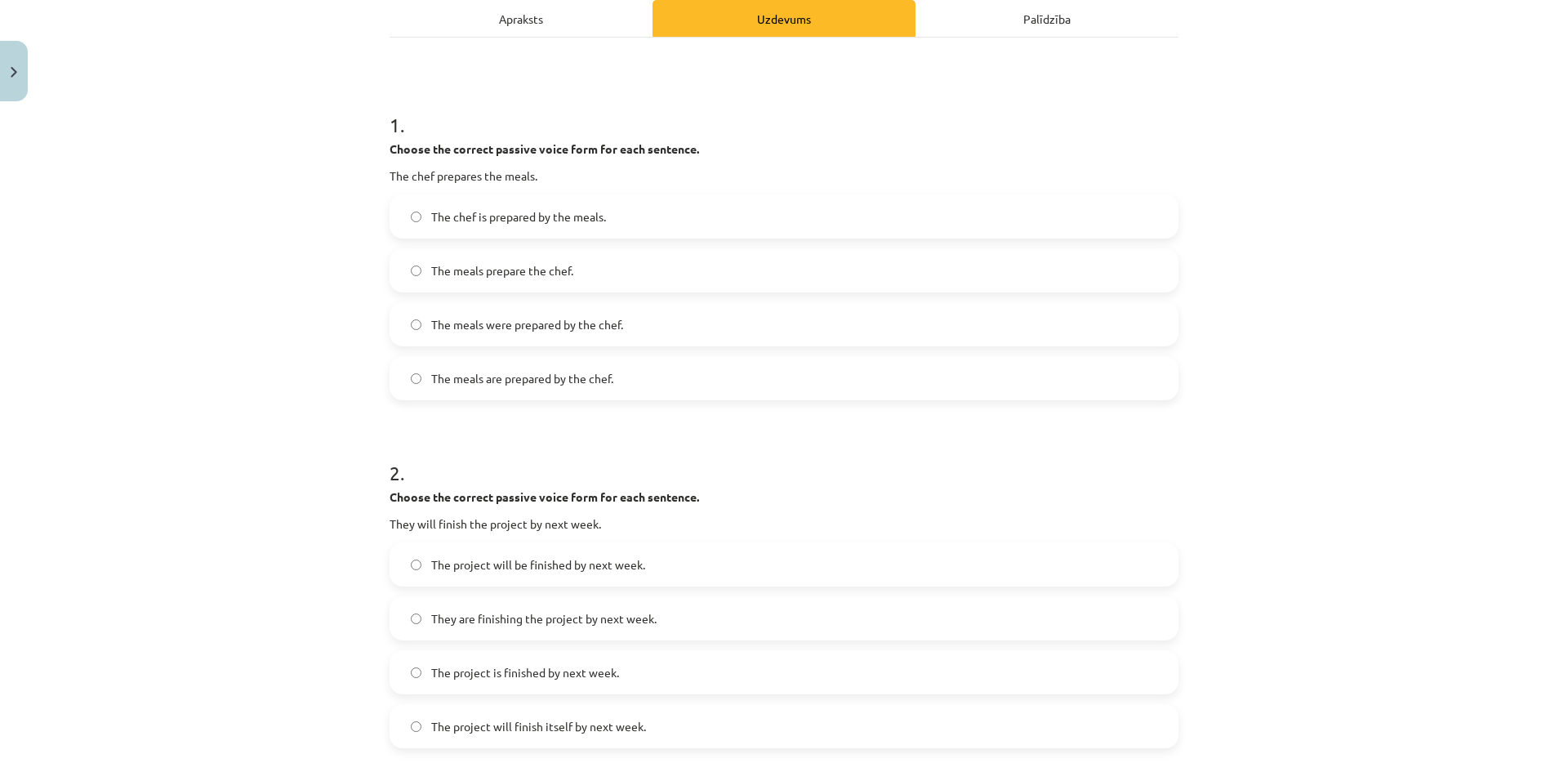
scroll to position [204, 0]
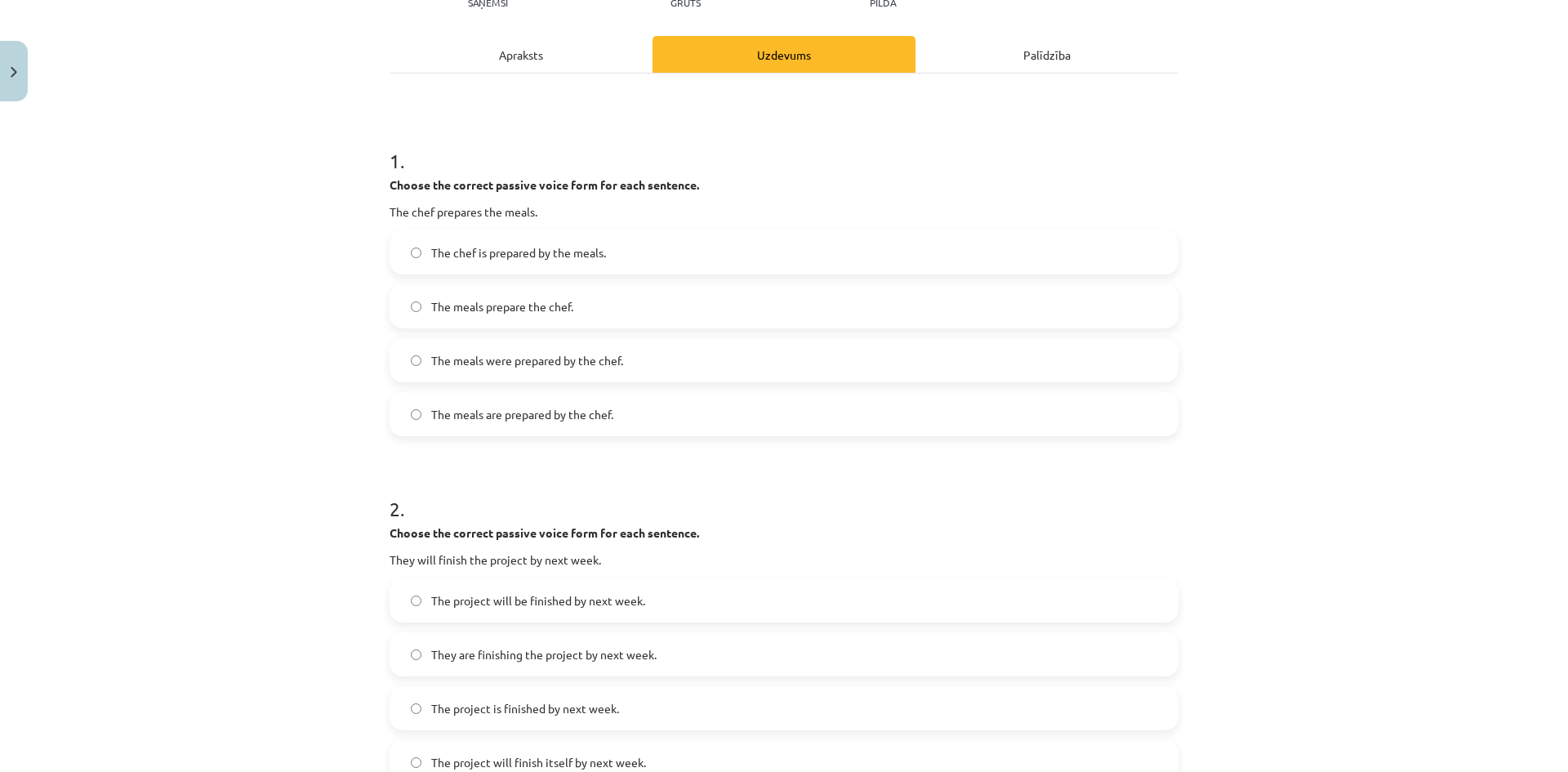
click at [671, 364] on label "The meals were prepared by the chef." at bounding box center [784, 360] width 786 height 41
click at [700, 415] on label "The meals are prepared by the chef." at bounding box center [784, 414] width 786 height 41
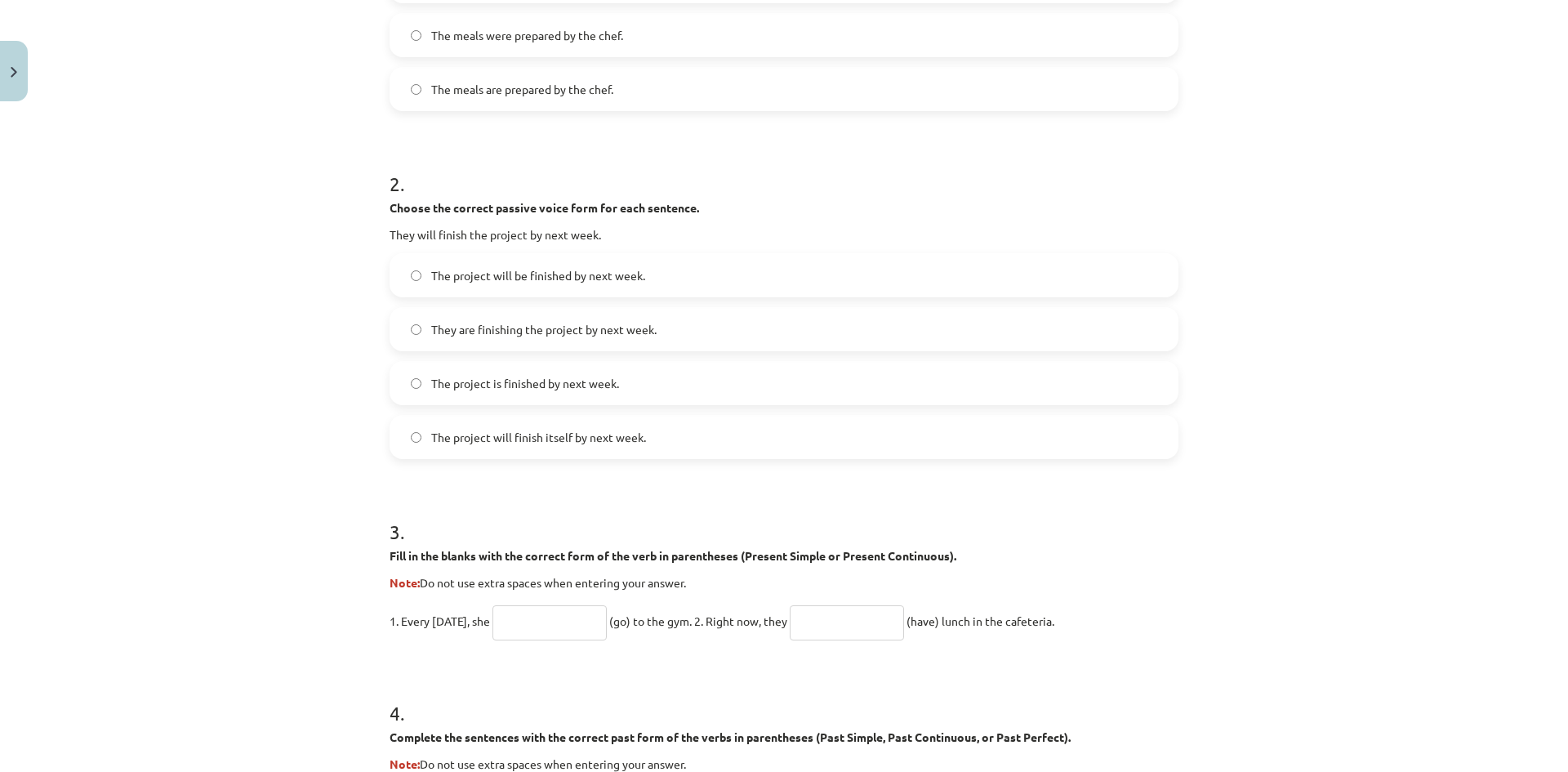
scroll to position [531, 0]
click at [701, 274] on label "The project will be finished by next week." at bounding box center [784, 273] width 786 height 41
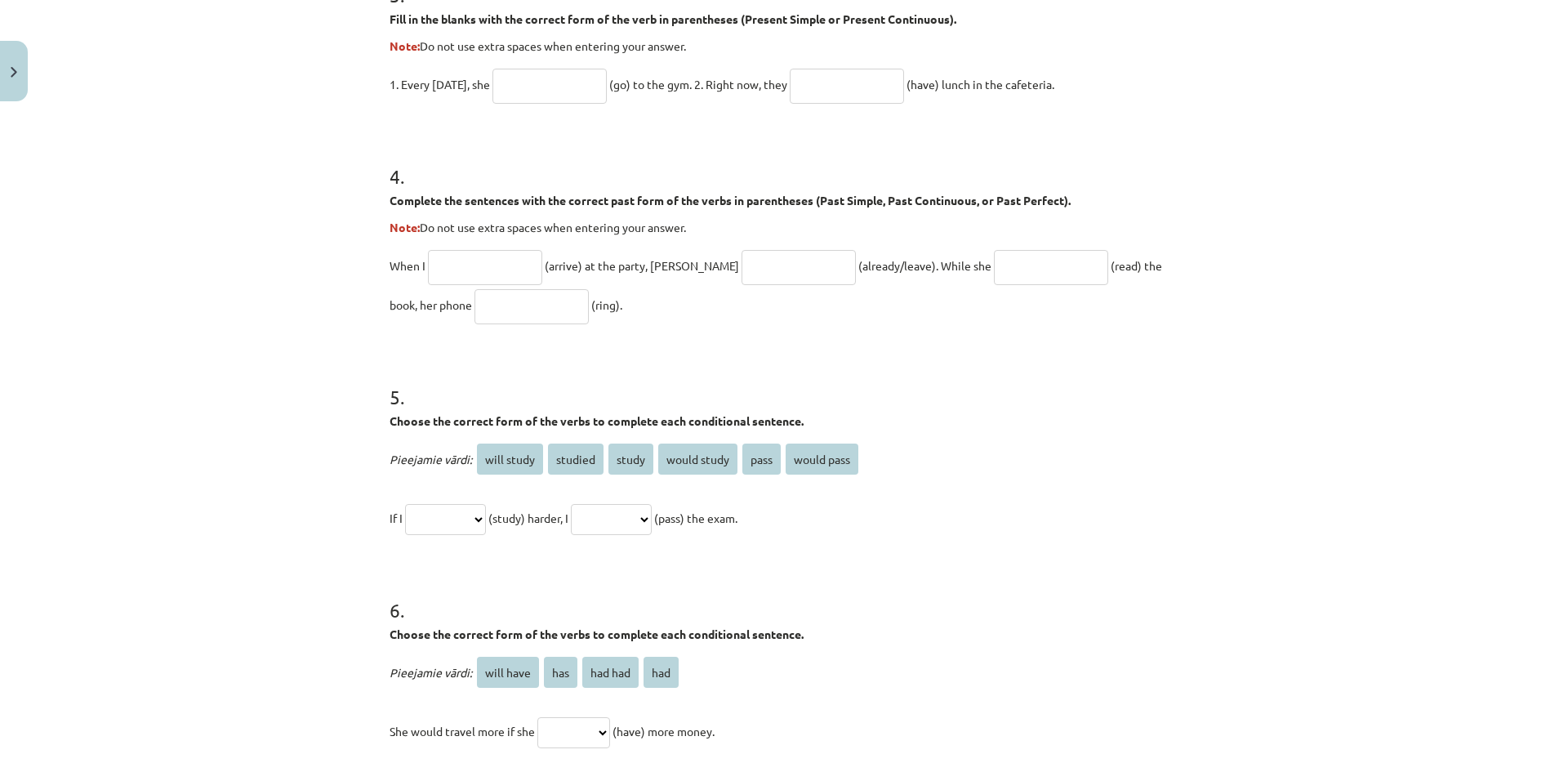
scroll to position [1234, 0]
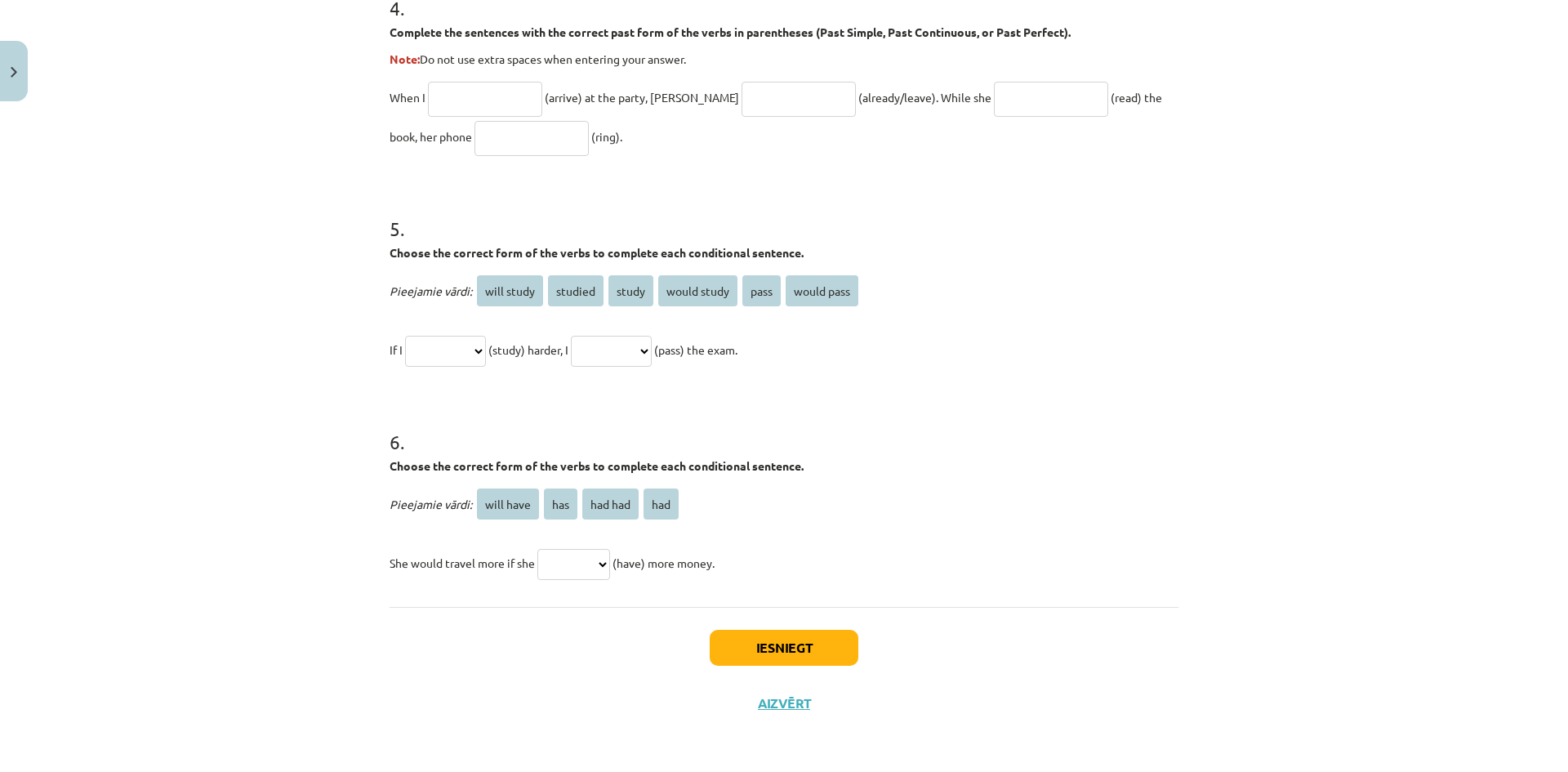
drag, startPoint x: 372, startPoint y: 308, endPoint x: 1092, endPoint y: 552, distance: 760.2
click at [1092, 552] on div "Mācību tēma: Angļu valoda i - 10.klase 1.ieskaites mācību materiāls #12 ✅ Final…" at bounding box center [784, 386] width 1568 height 772
copy form "**********"
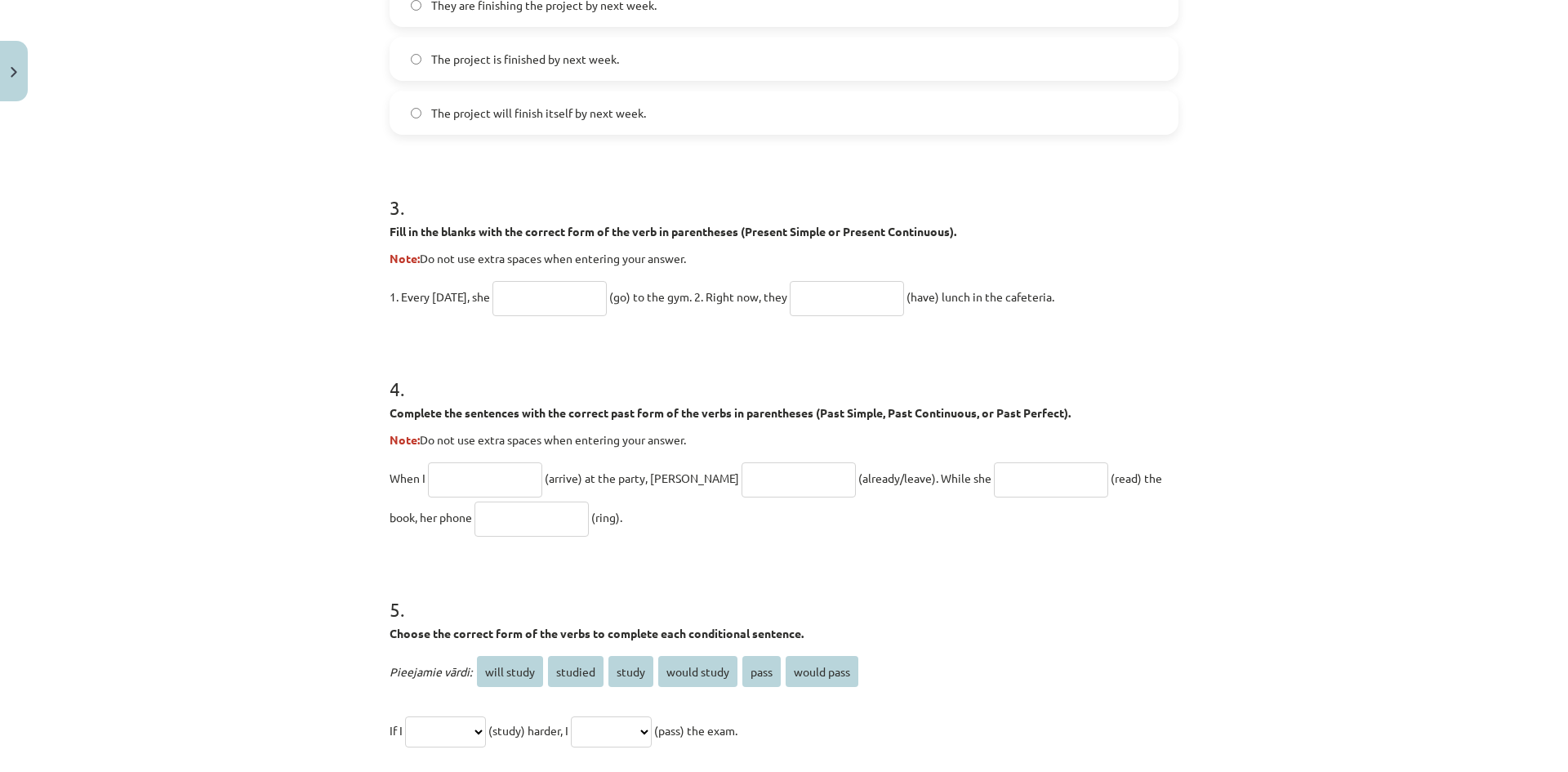
scroll to position [826, 0]
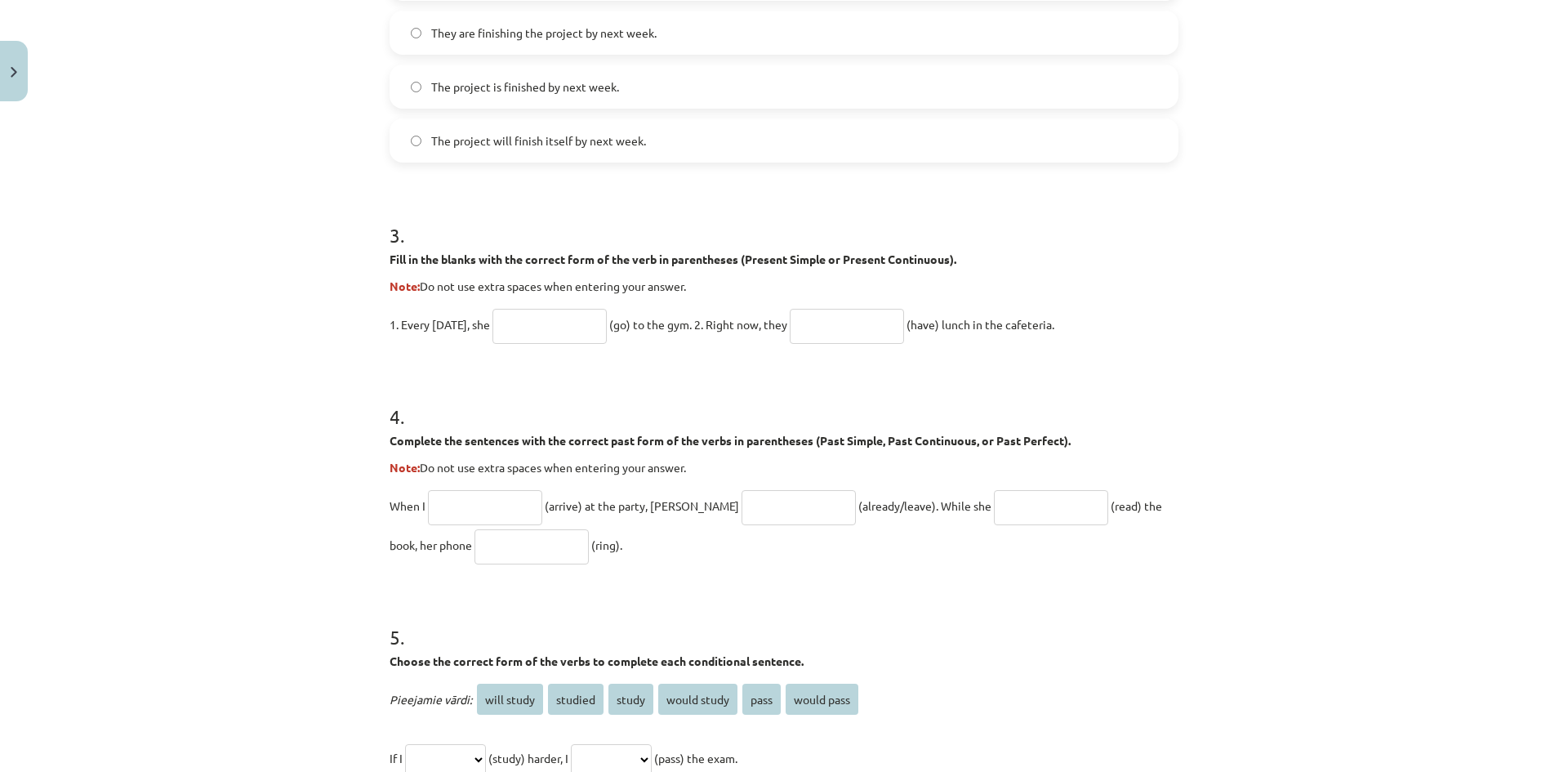
click at [569, 330] on input "text" at bounding box center [550, 325] width 114 height 35
type input "****"
click at [850, 325] on input "text" at bounding box center [847, 325] width 114 height 35
type input "**********"
click at [475, 507] on input "text" at bounding box center [485, 507] width 114 height 35
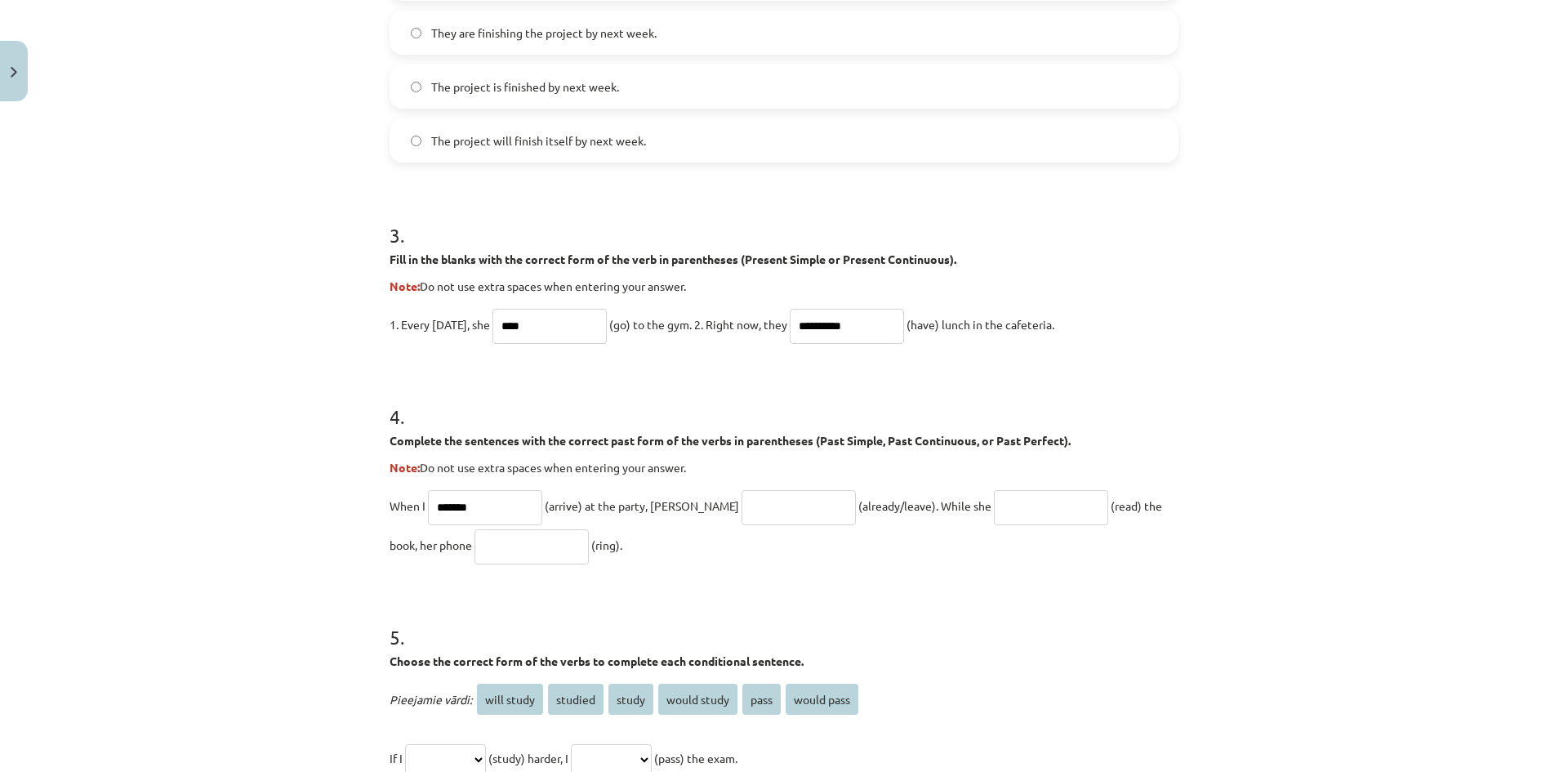
type input "*******"
click at [748, 491] on input "text" at bounding box center [799, 507] width 114 height 35
click at [741, 504] on input "**********" at bounding box center [799, 507] width 114 height 35
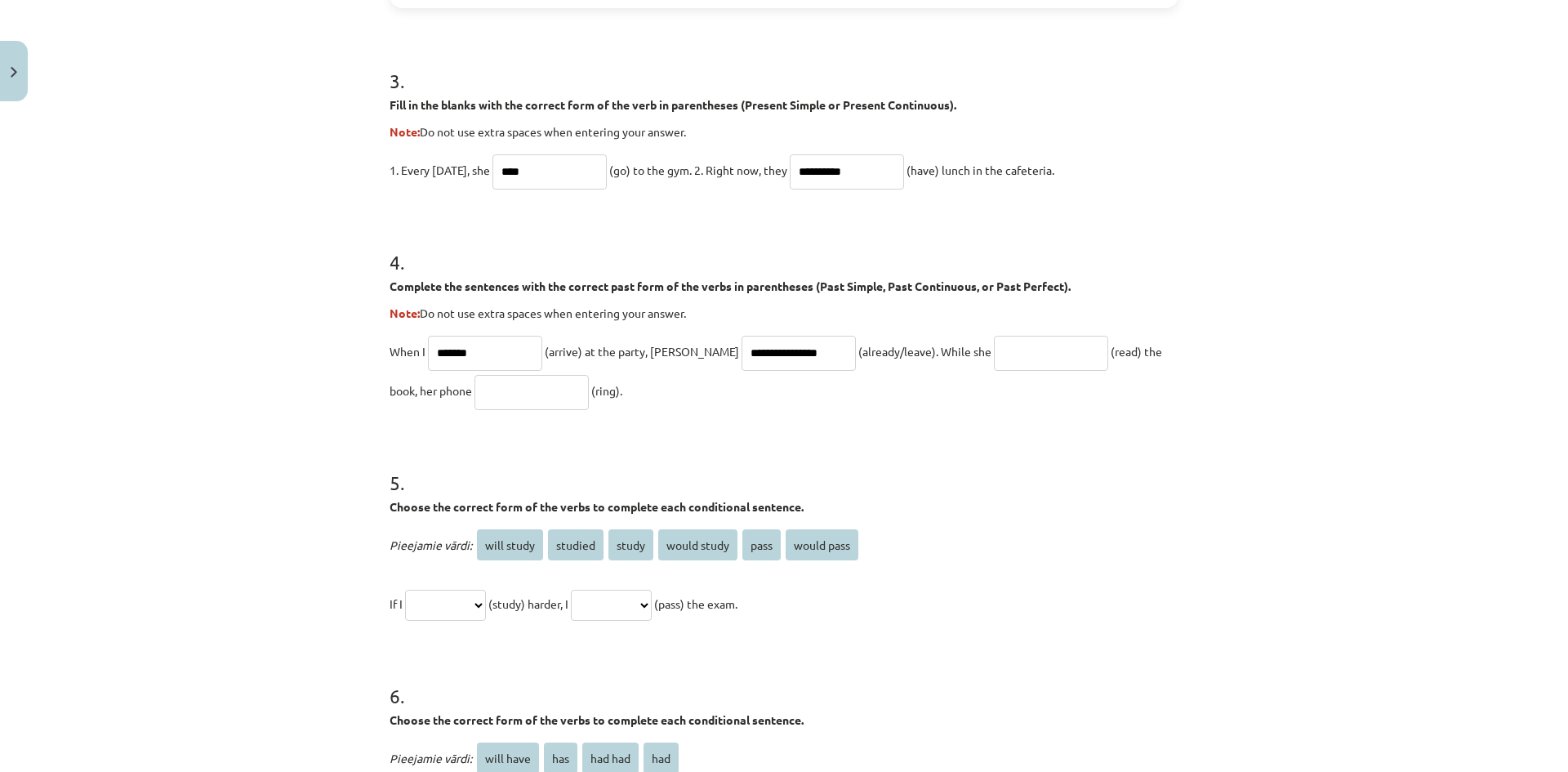
scroll to position [989, 0]
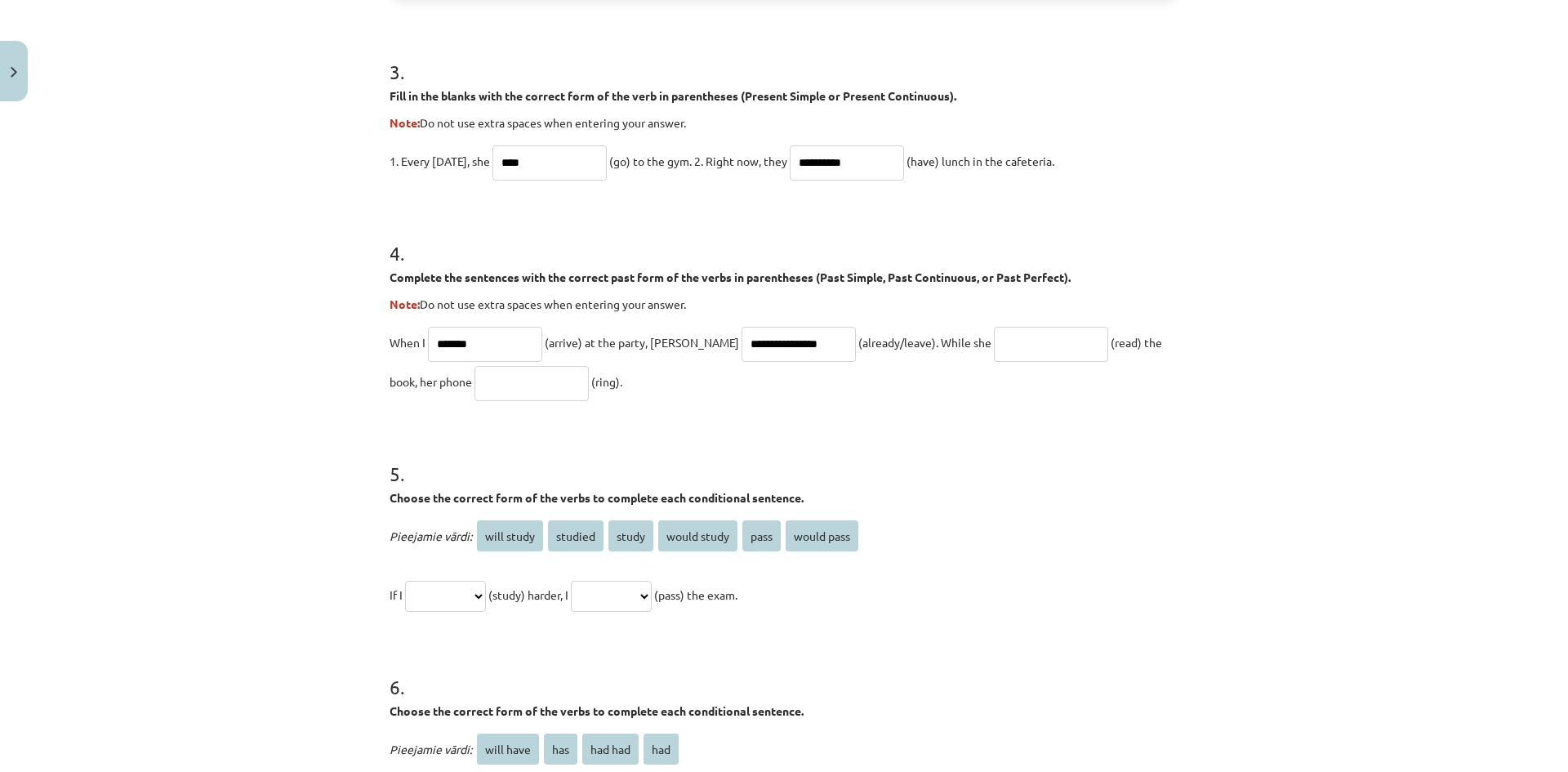
type input "**********"
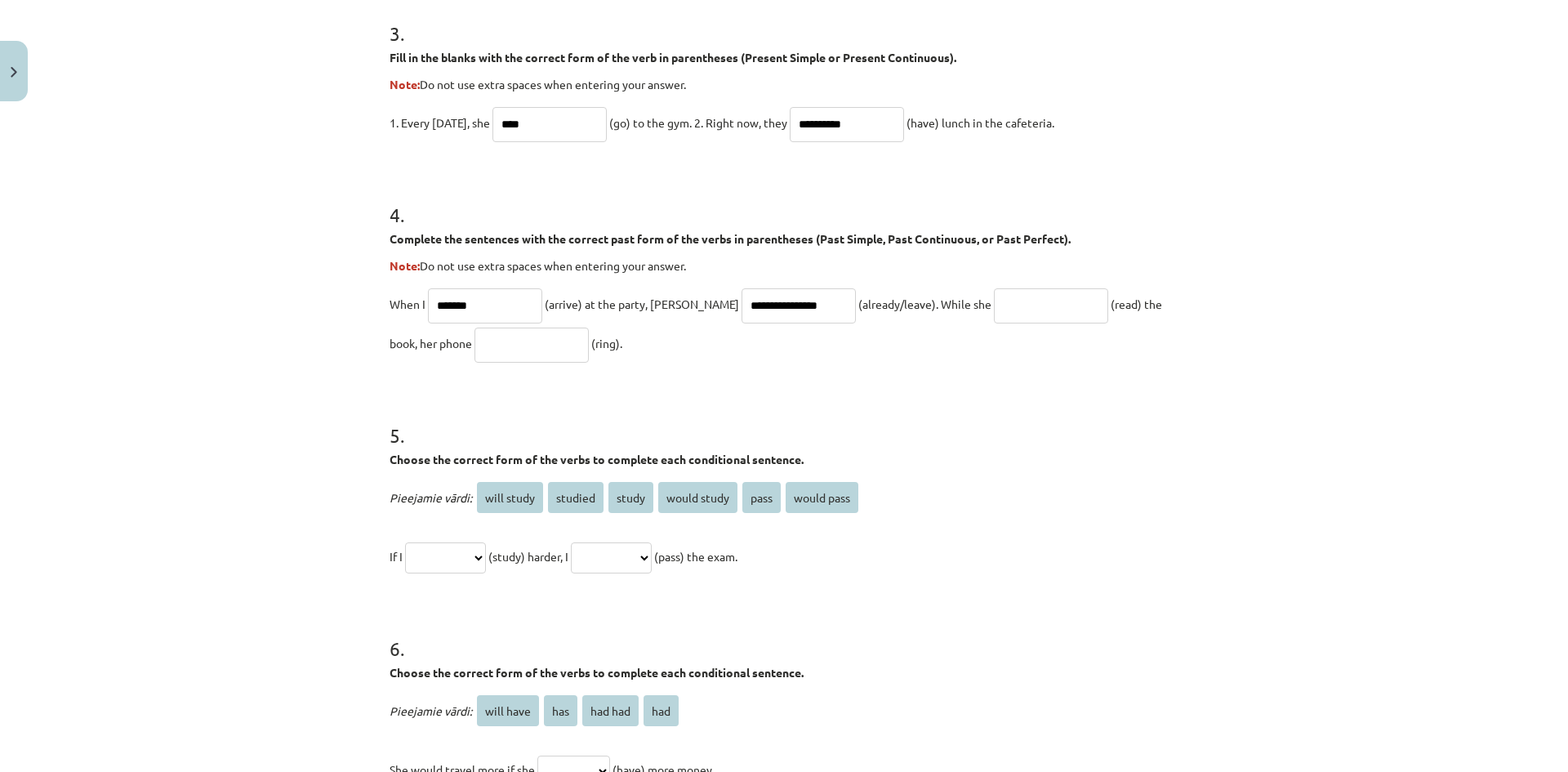
scroll to position [1071, 0]
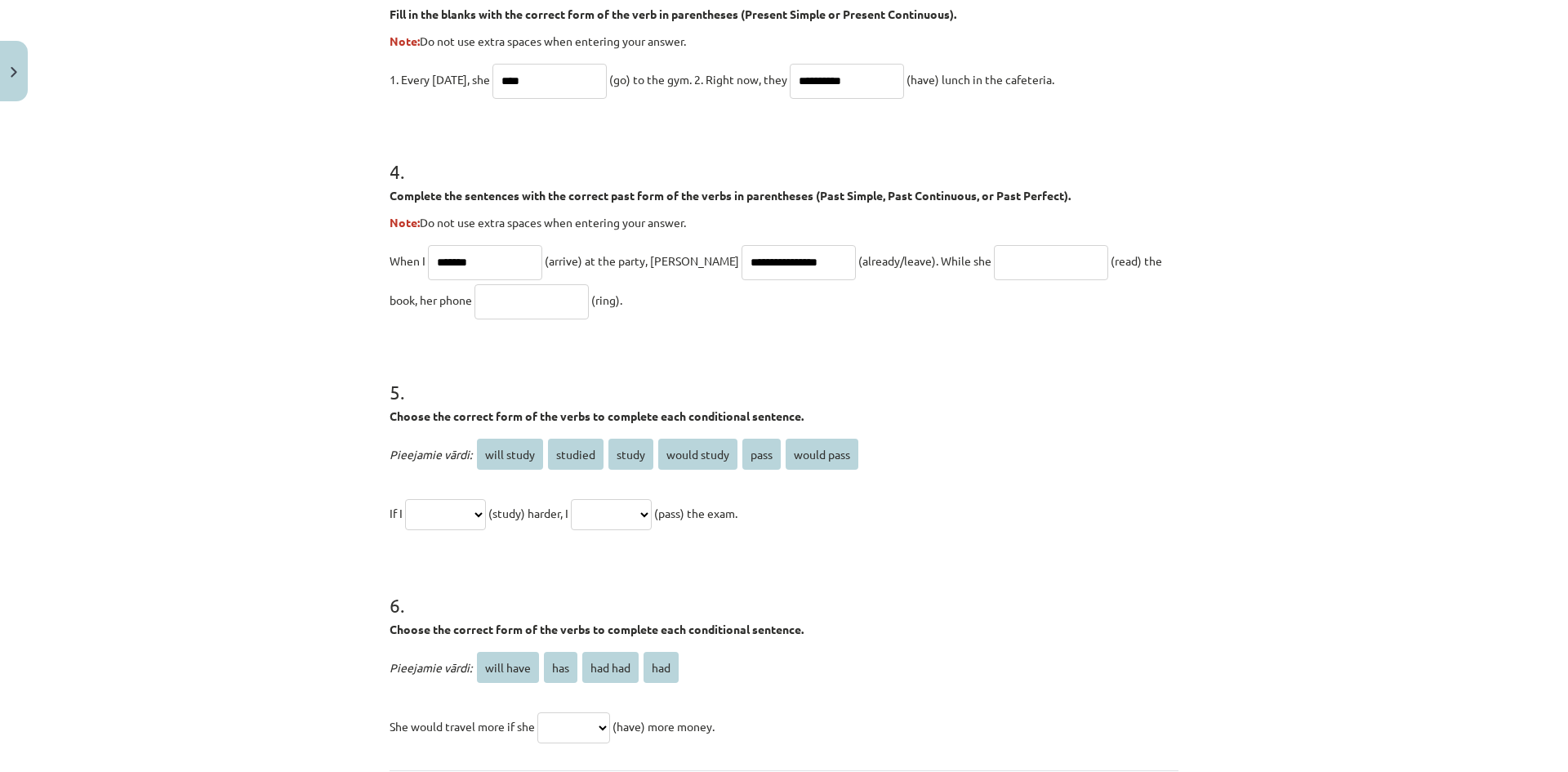
click at [994, 250] on input "text" at bounding box center [1051, 262] width 114 height 35
type input "**********"
click at [475, 310] on input "text" at bounding box center [532, 301] width 114 height 35
type input "****"
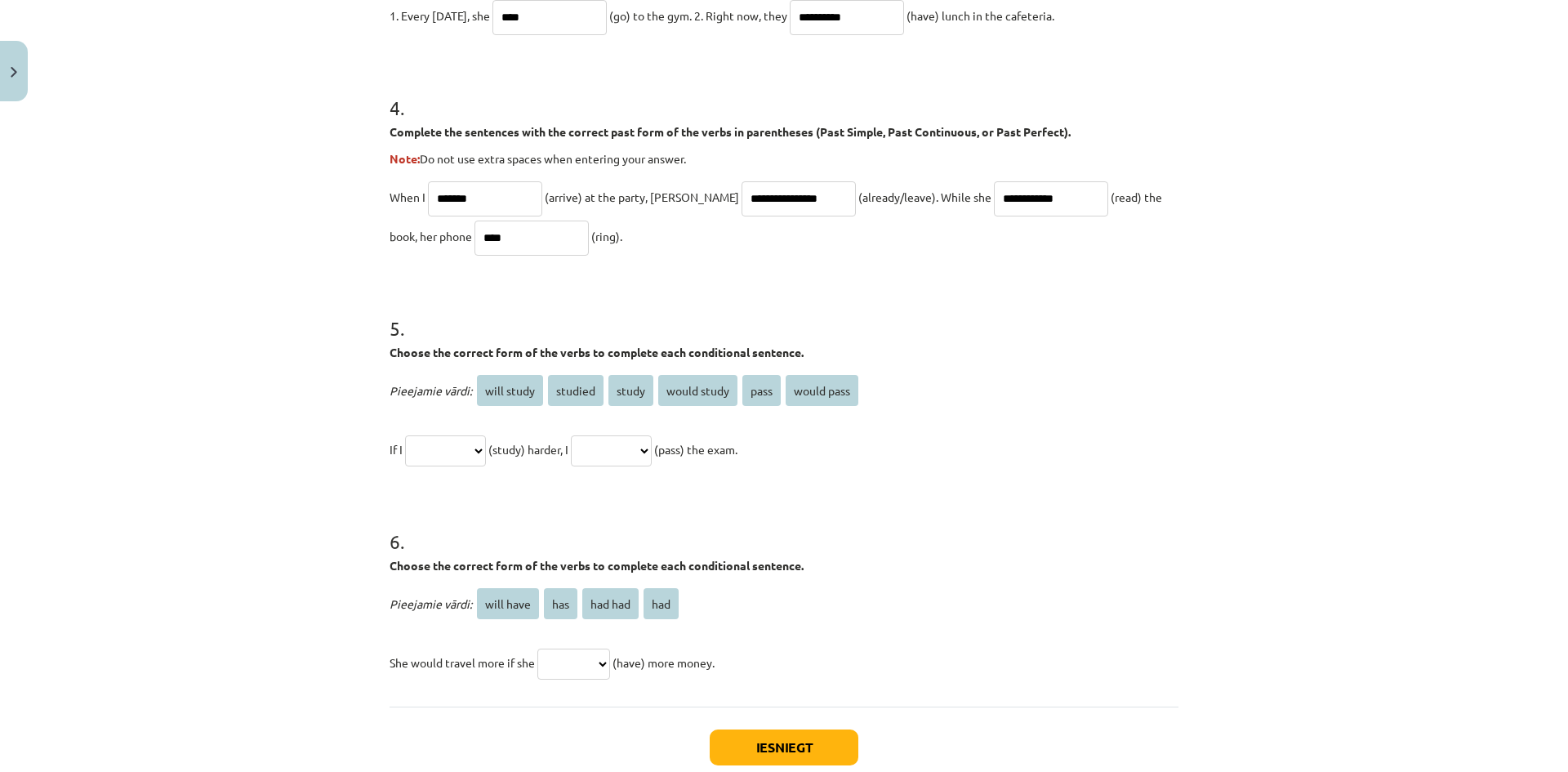
scroll to position [1234, 0]
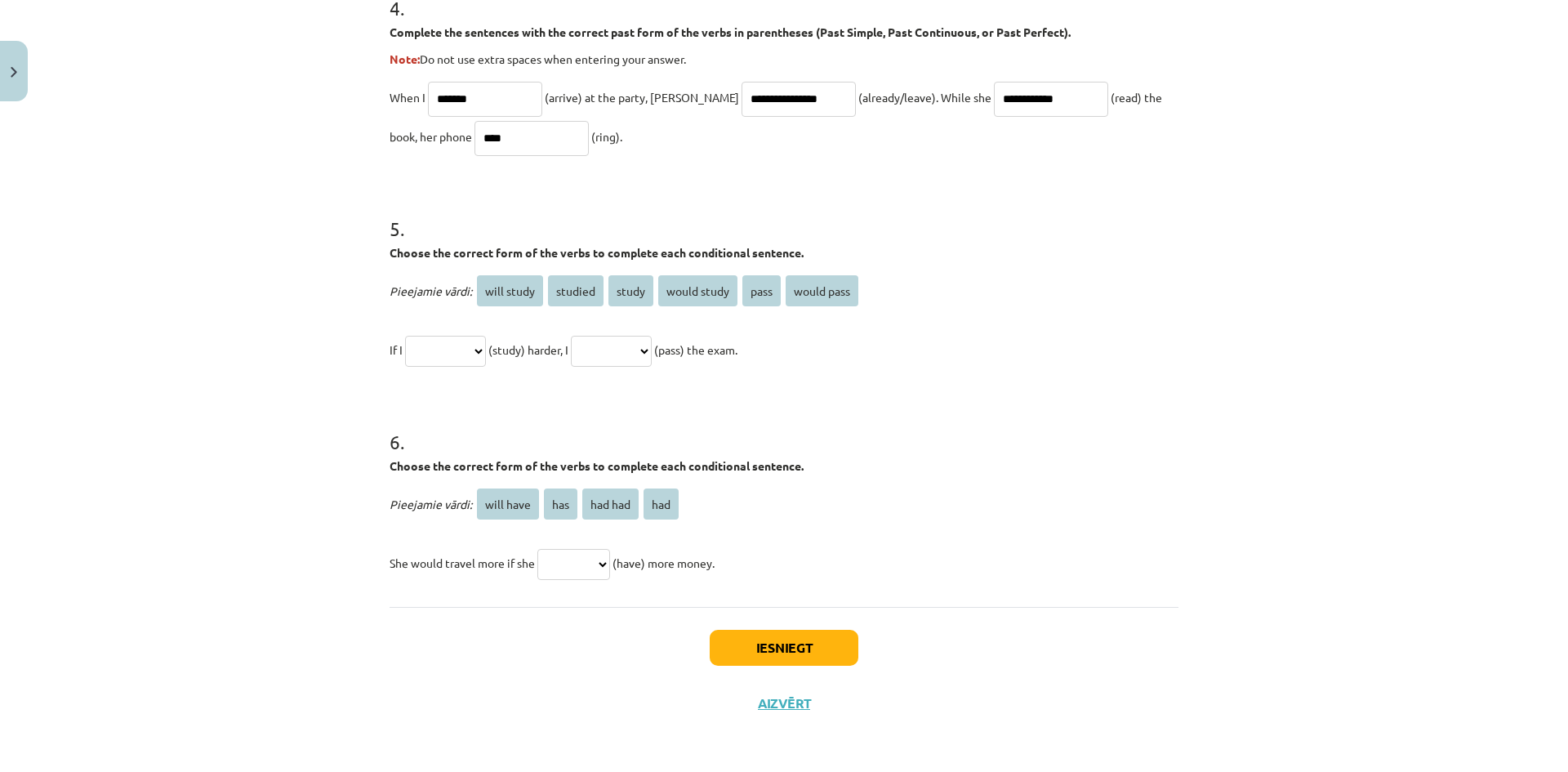
click at [449, 342] on select "**********" at bounding box center [445, 351] width 81 height 31
select select "*******"
click at [405, 336] on select "**********" at bounding box center [445, 351] width 81 height 31
click at [652, 354] on select "**********" at bounding box center [611, 351] width 81 height 31
select select "**********"
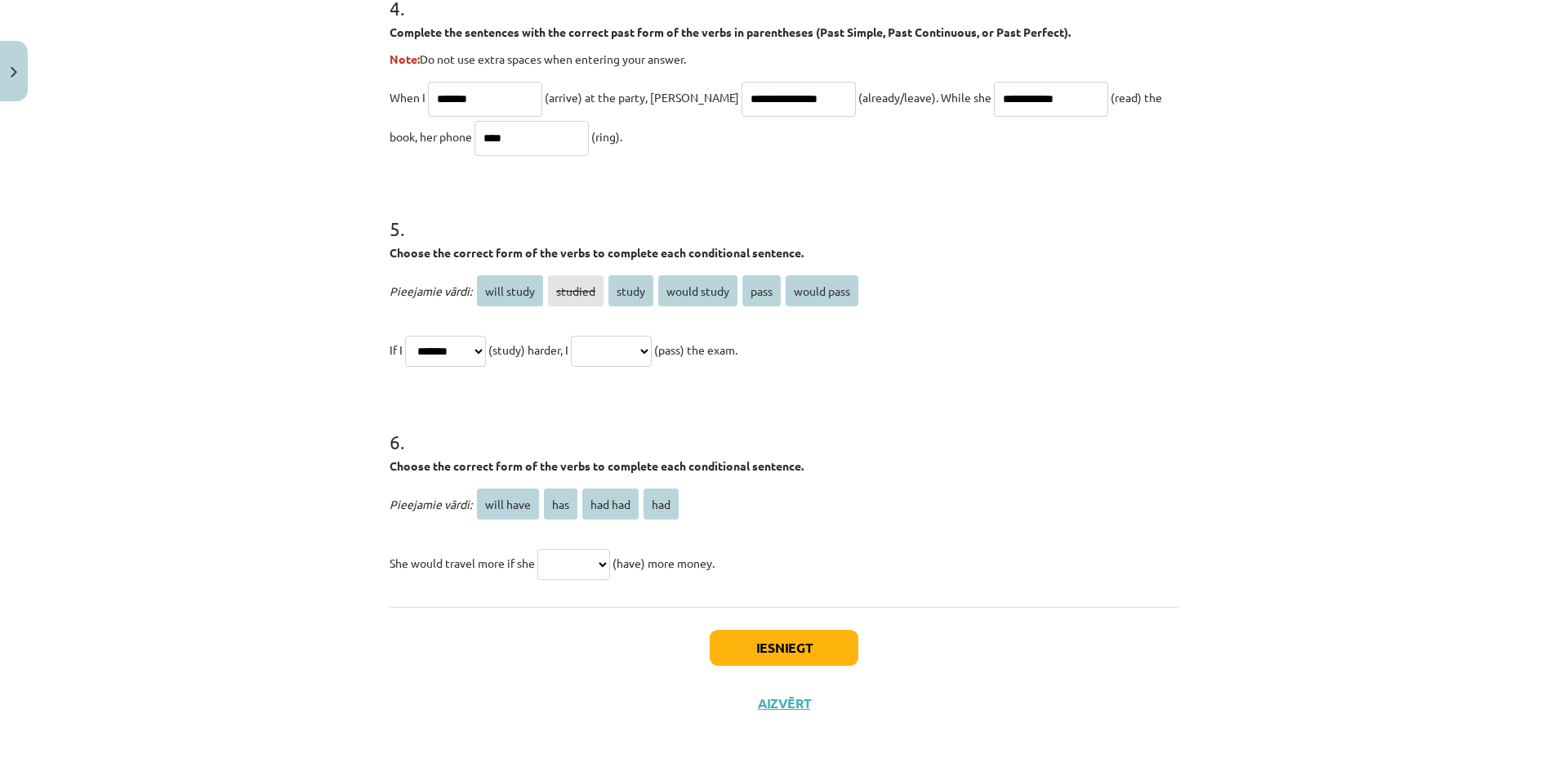
click at [590, 336] on select "**********" at bounding box center [611, 351] width 81 height 31
click at [574, 570] on select "********* *** ******* ***" at bounding box center [573, 564] width 73 height 31
select select "***"
click at [537, 549] on select "********* *** ******* ***" at bounding box center [573, 564] width 73 height 31
click at [826, 650] on button "Iesniegt" at bounding box center [784, 647] width 149 height 36
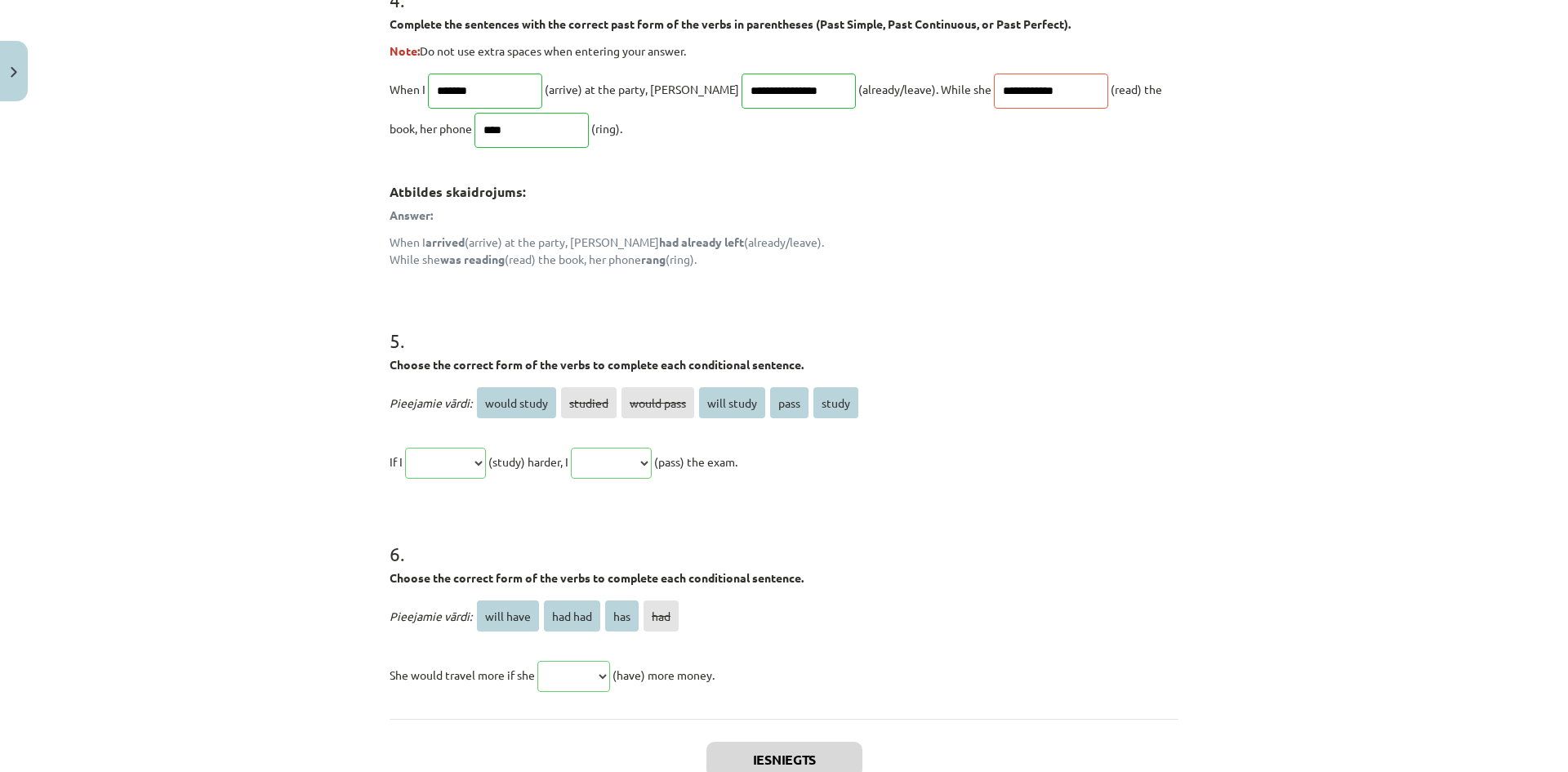
scroll to position [1525, 0]
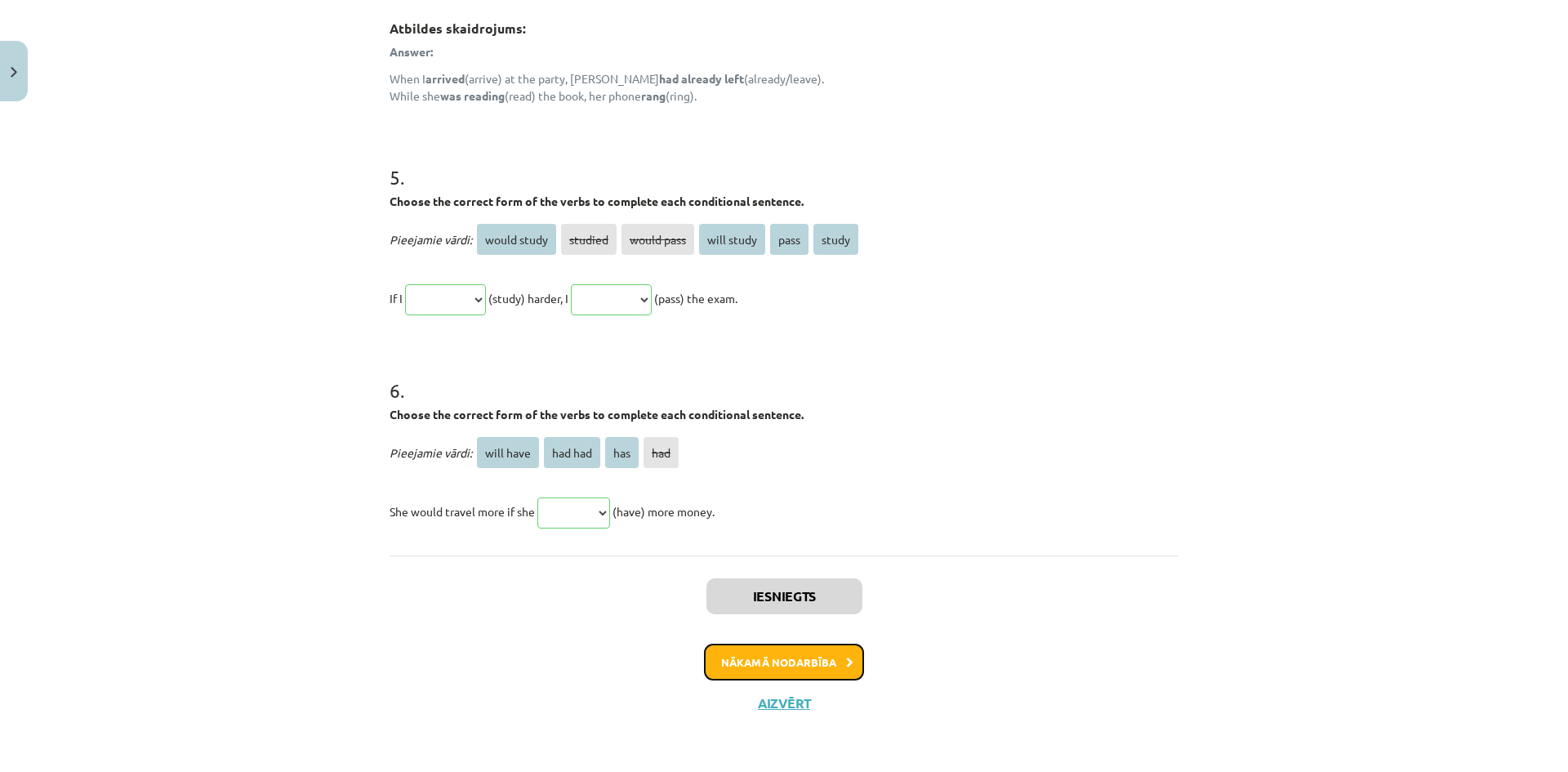
drag, startPoint x: 840, startPoint y: 671, endPoint x: 843, endPoint y: 663, distance: 8.5
click at [840, 670] on button "Nākamā nodarbība" at bounding box center [783, 663] width 160 height 38
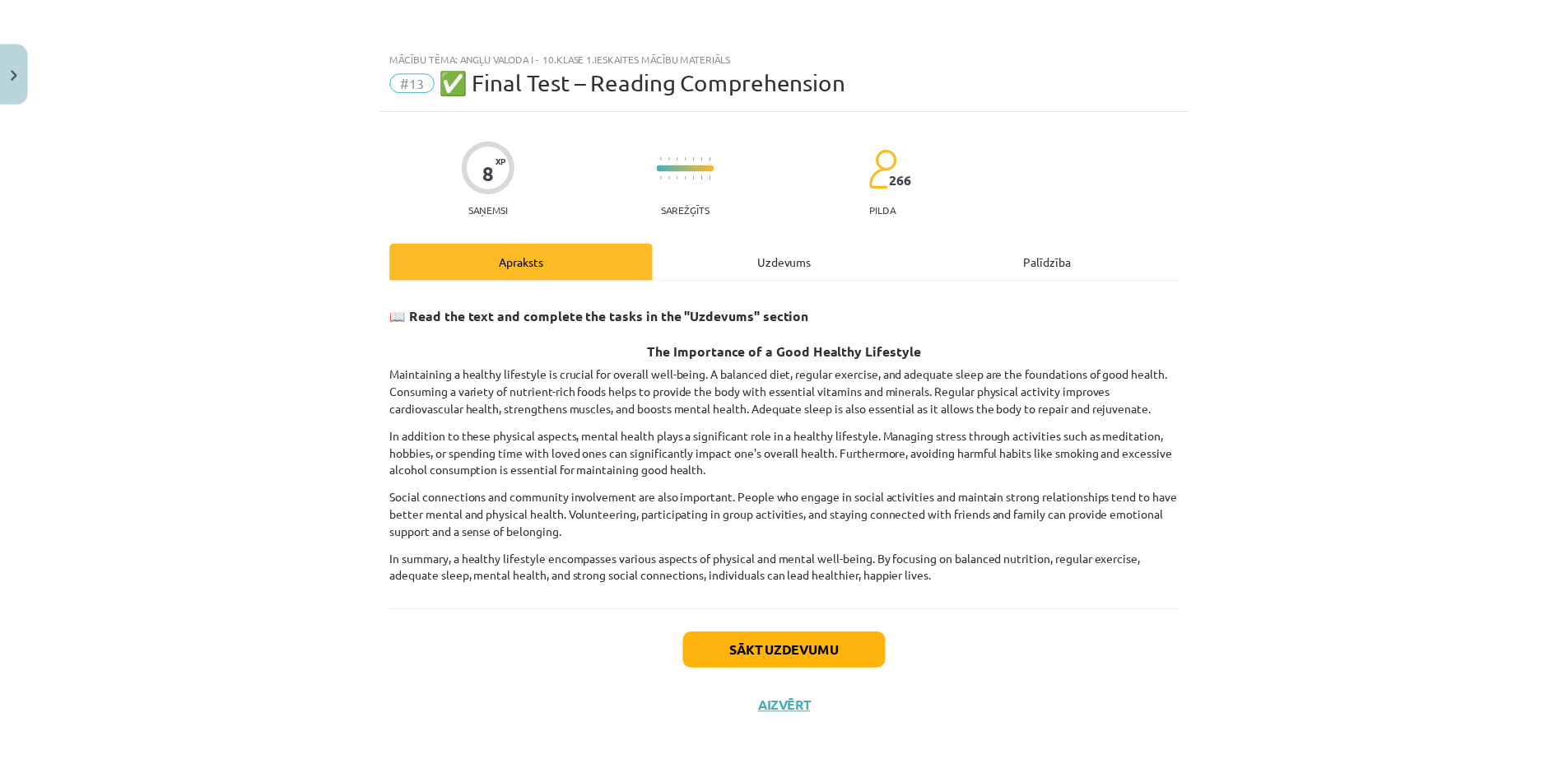
scroll to position [0, 0]
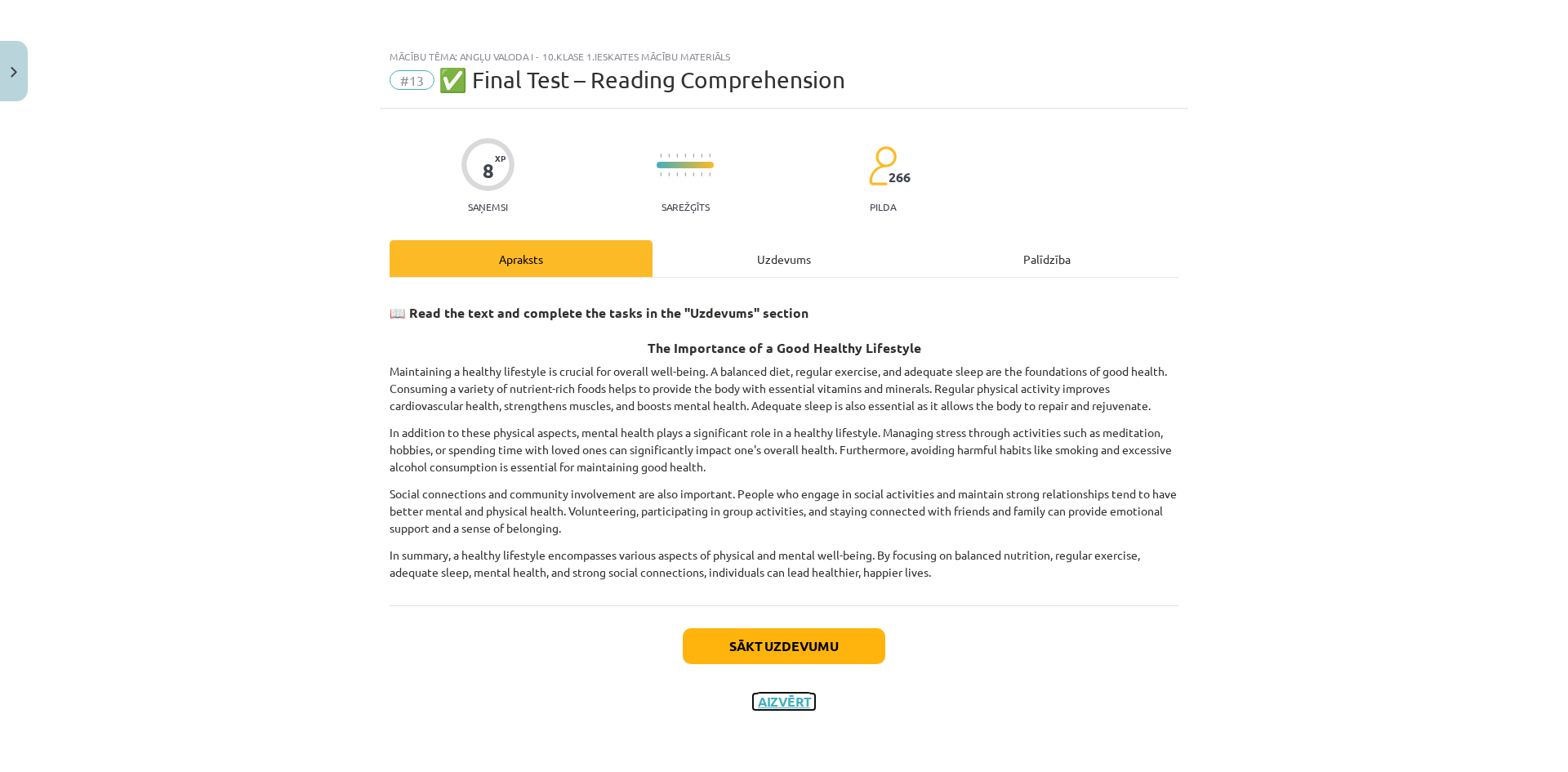
click at [792, 705] on button "Aizvērt" at bounding box center [784, 701] width 62 height 16
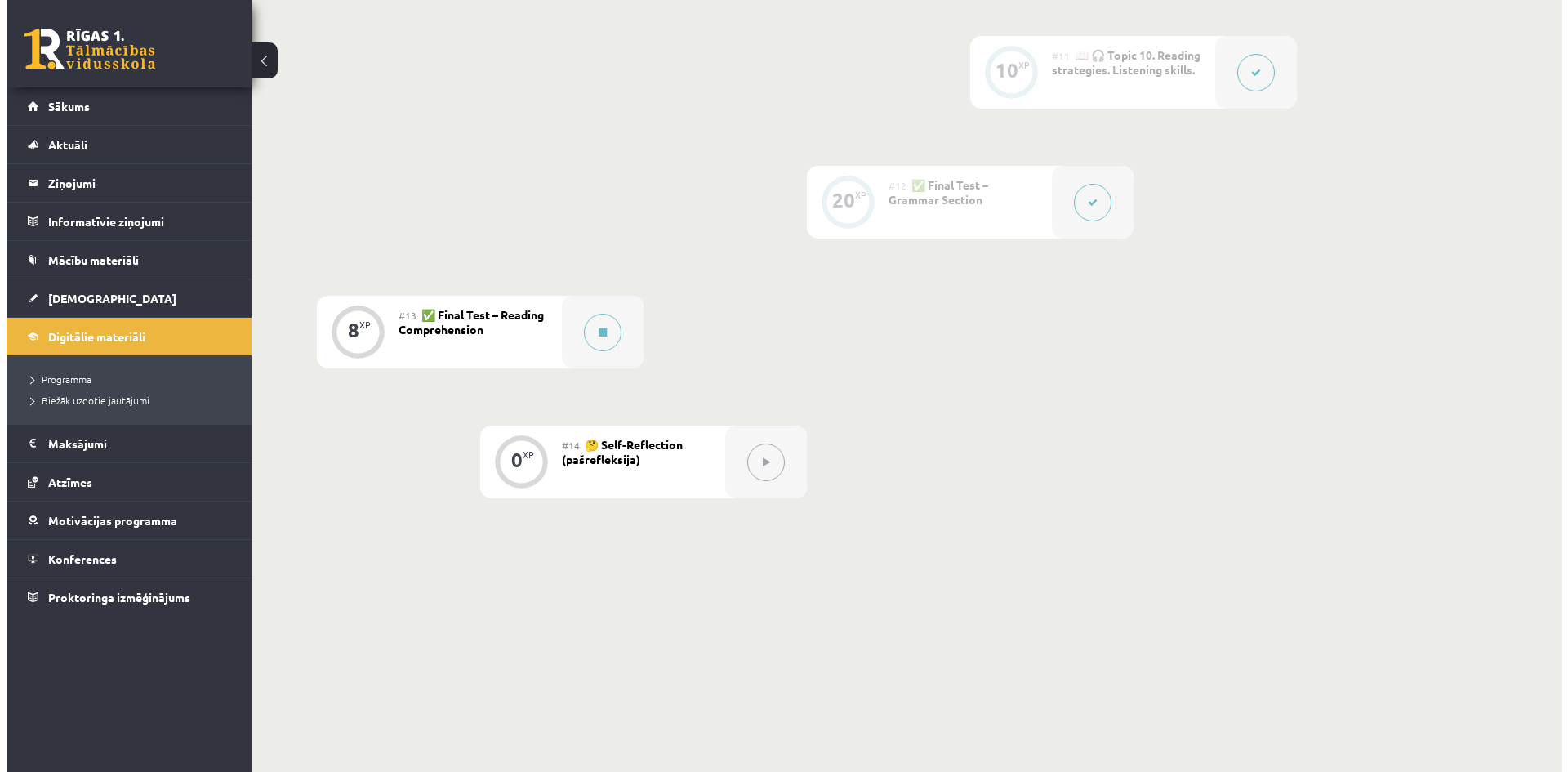
scroll to position [1735, 0]
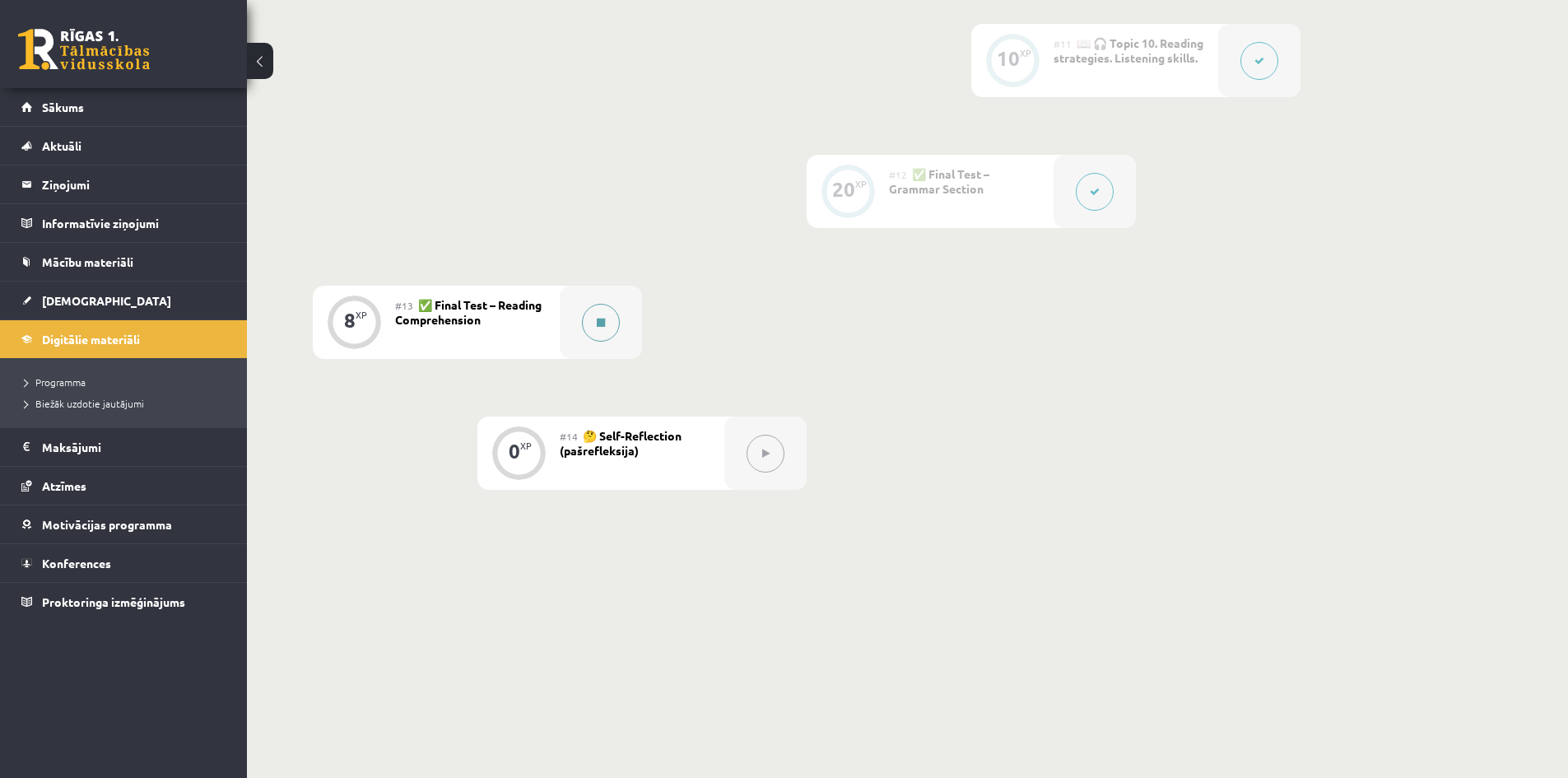
click at [608, 319] on button at bounding box center [601, 323] width 38 height 38
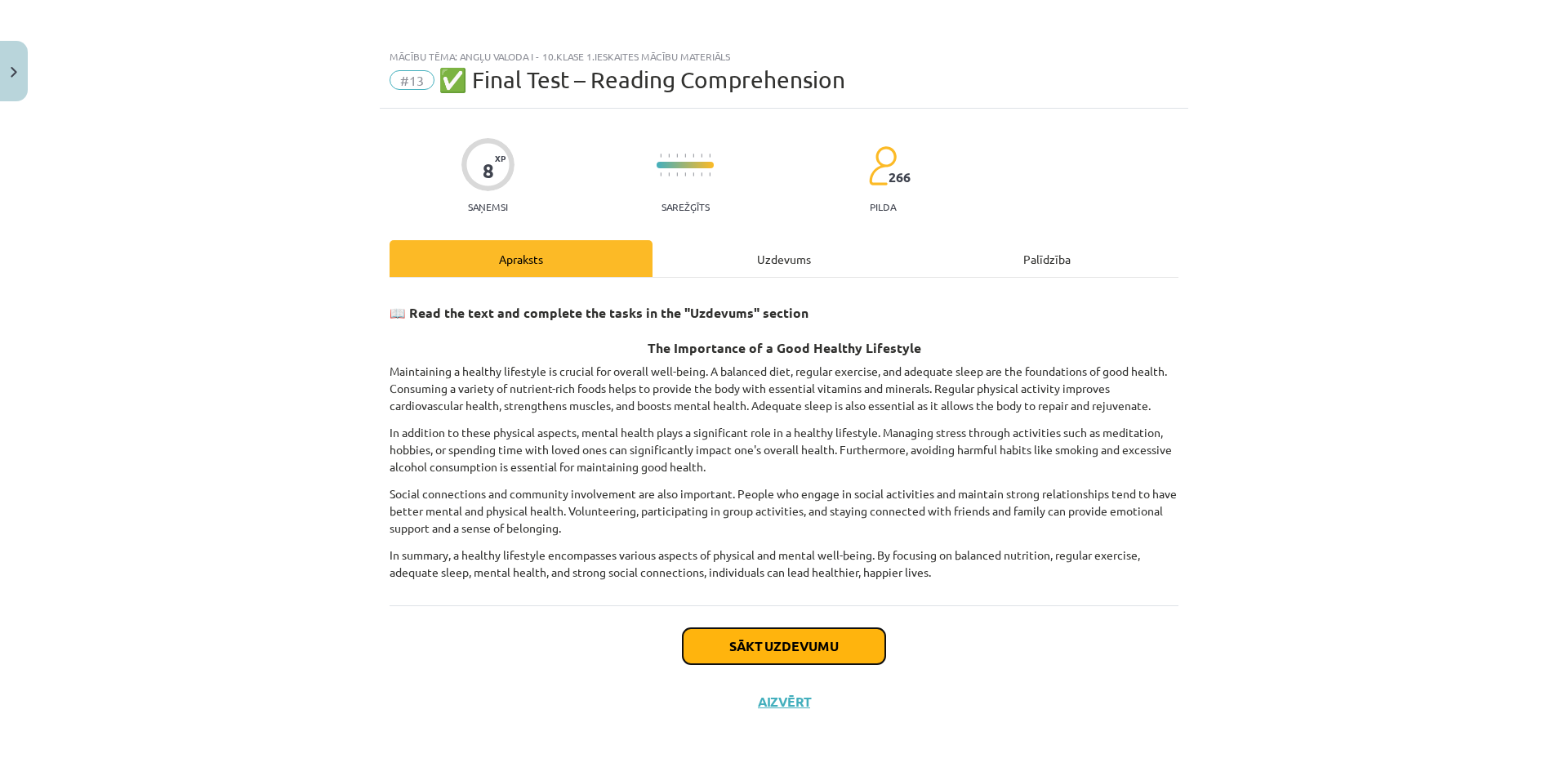
click at [807, 641] on button "Sākt uzdevumu" at bounding box center [783, 646] width 202 height 36
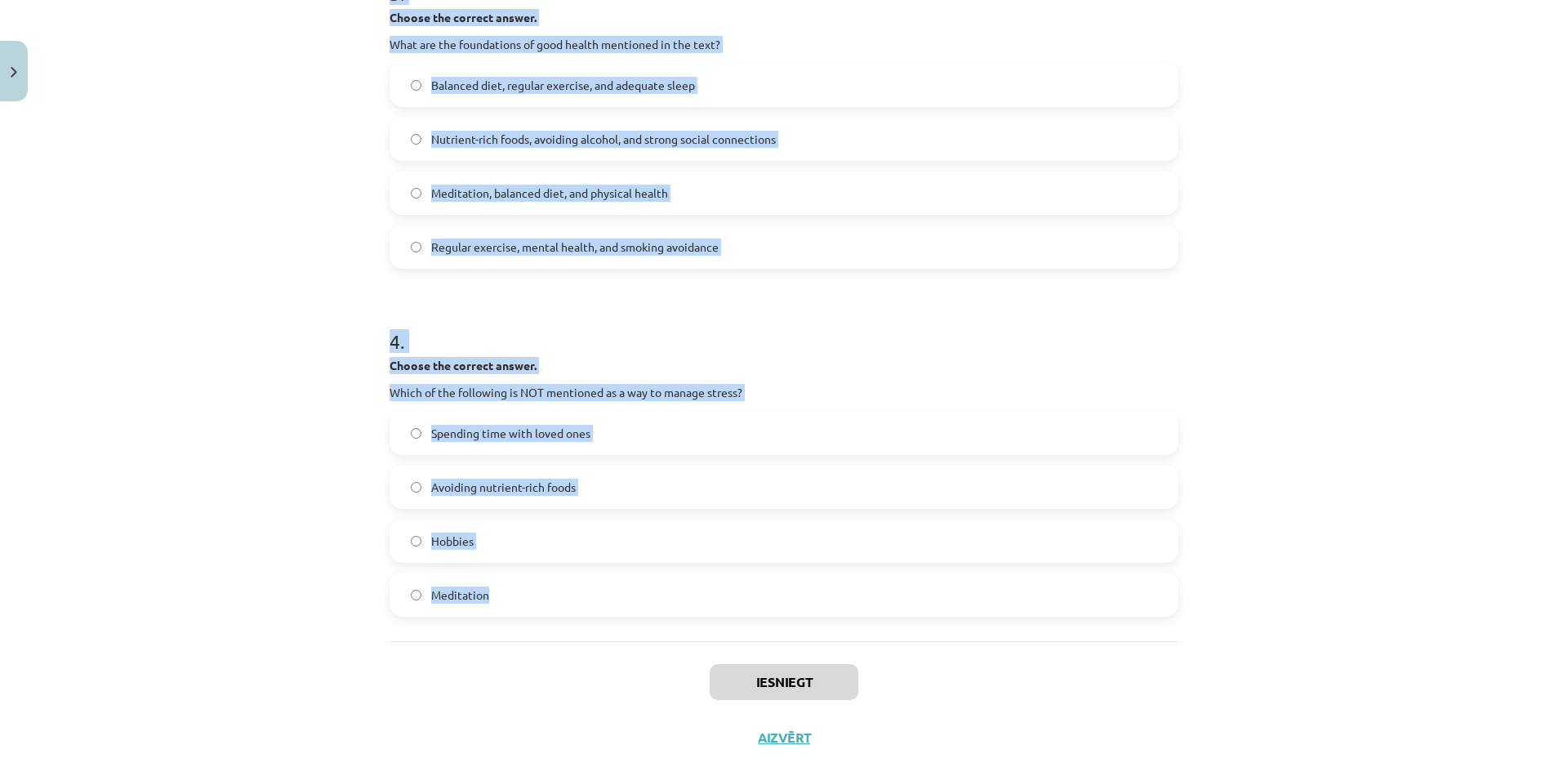
scroll to position [886, 0]
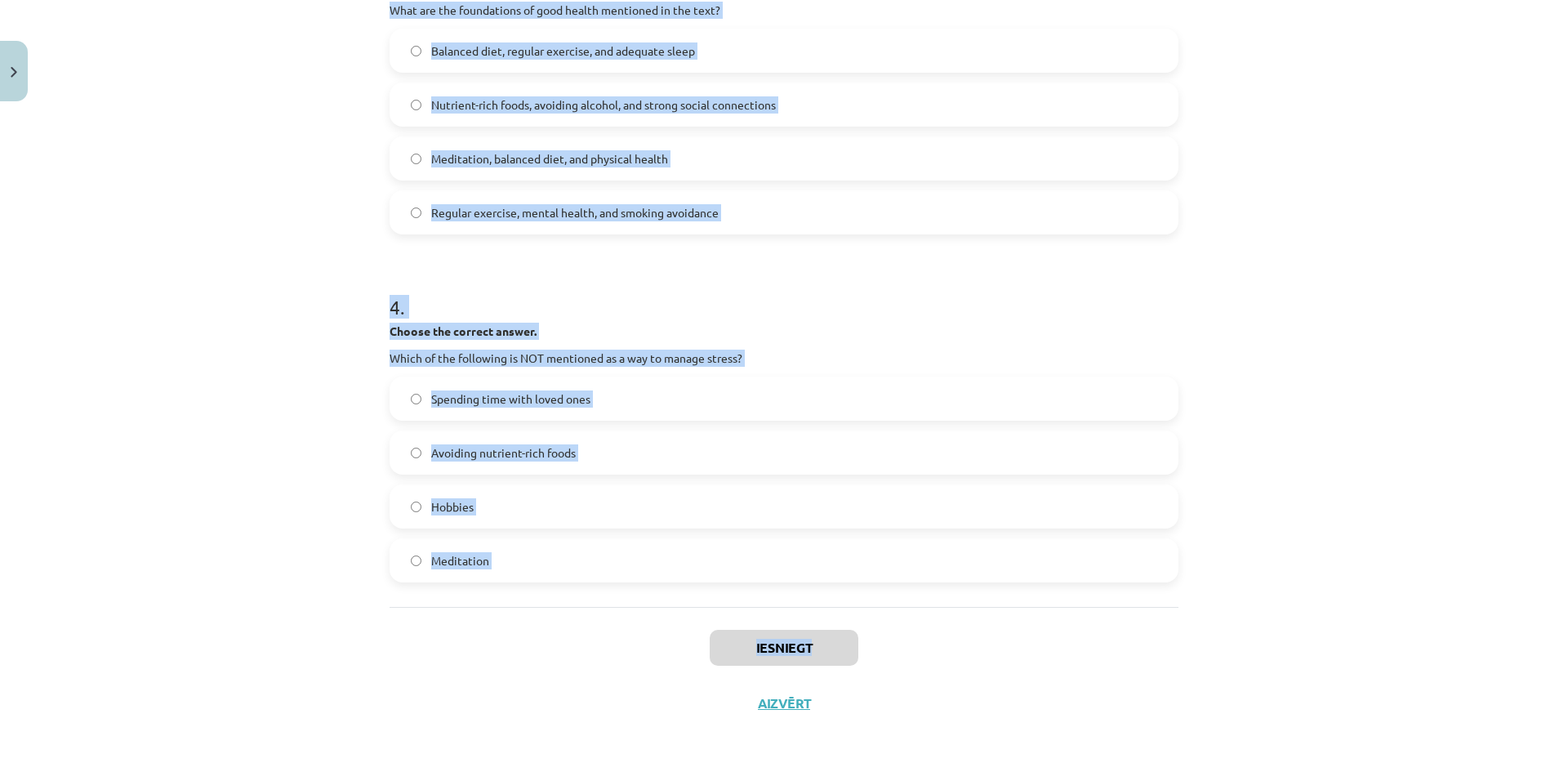
drag, startPoint x: 372, startPoint y: 368, endPoint x: 1131, endPoint y: 626, distance: 801.7
click at [1131, 626] on div "Mācību tēma: Angļu valoda i - 10.klase 1.ieskaites mācību materiāls #13 ✅ Final…" at bounding box center [784, 386] width 1568 height 772
copy div "1 . Choose whether the sentence is True or False. A healthy lifestyle only focu…"
click at [1300, 592] on div "Mācību tēma: Angļu valoda i - 10.klase 1.ieskaites mācību materiāls #13 ✅ Final…" at bounding box center [784, 386] width 1568 height 772
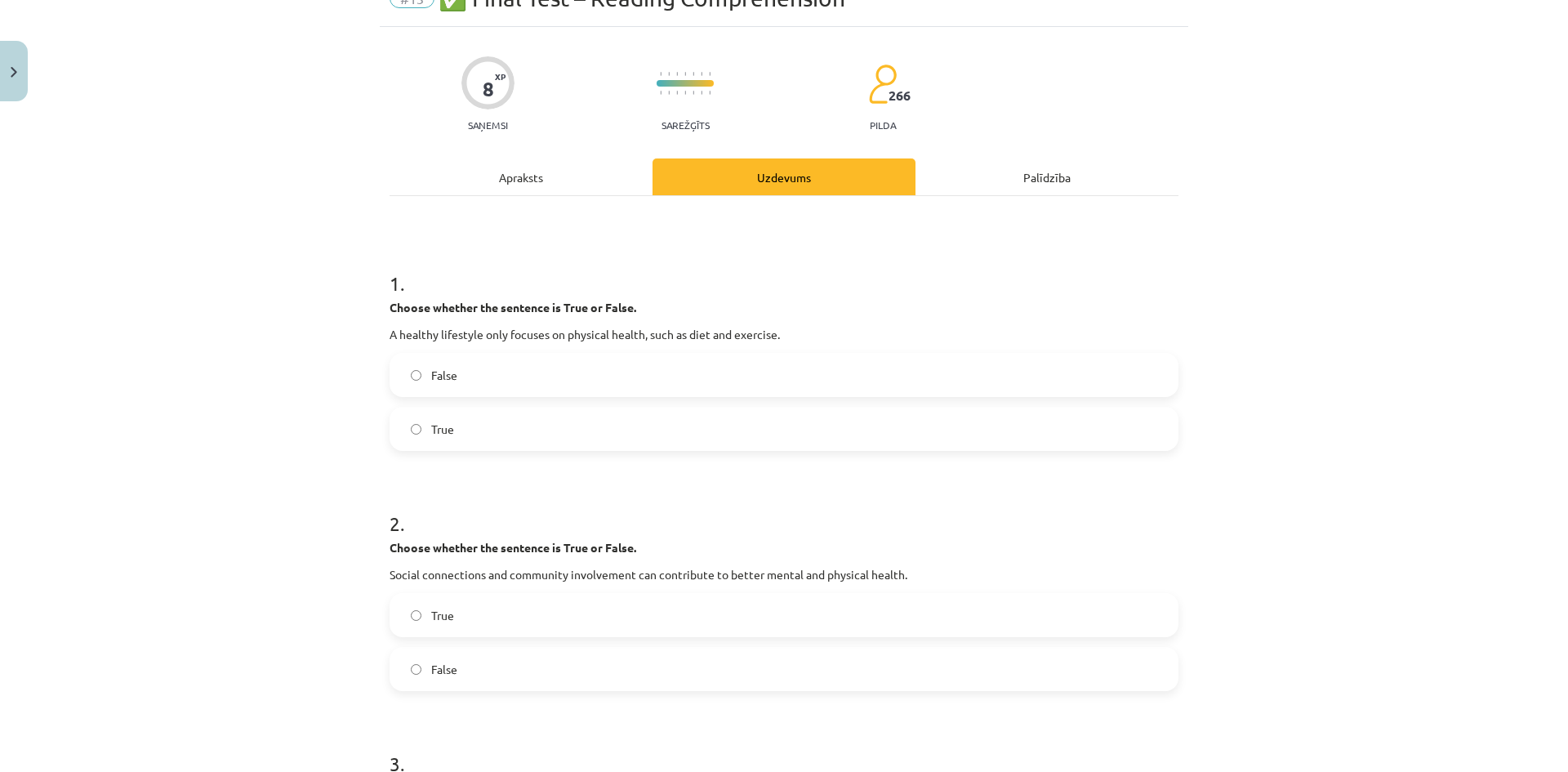
scroll to position [0, 0]
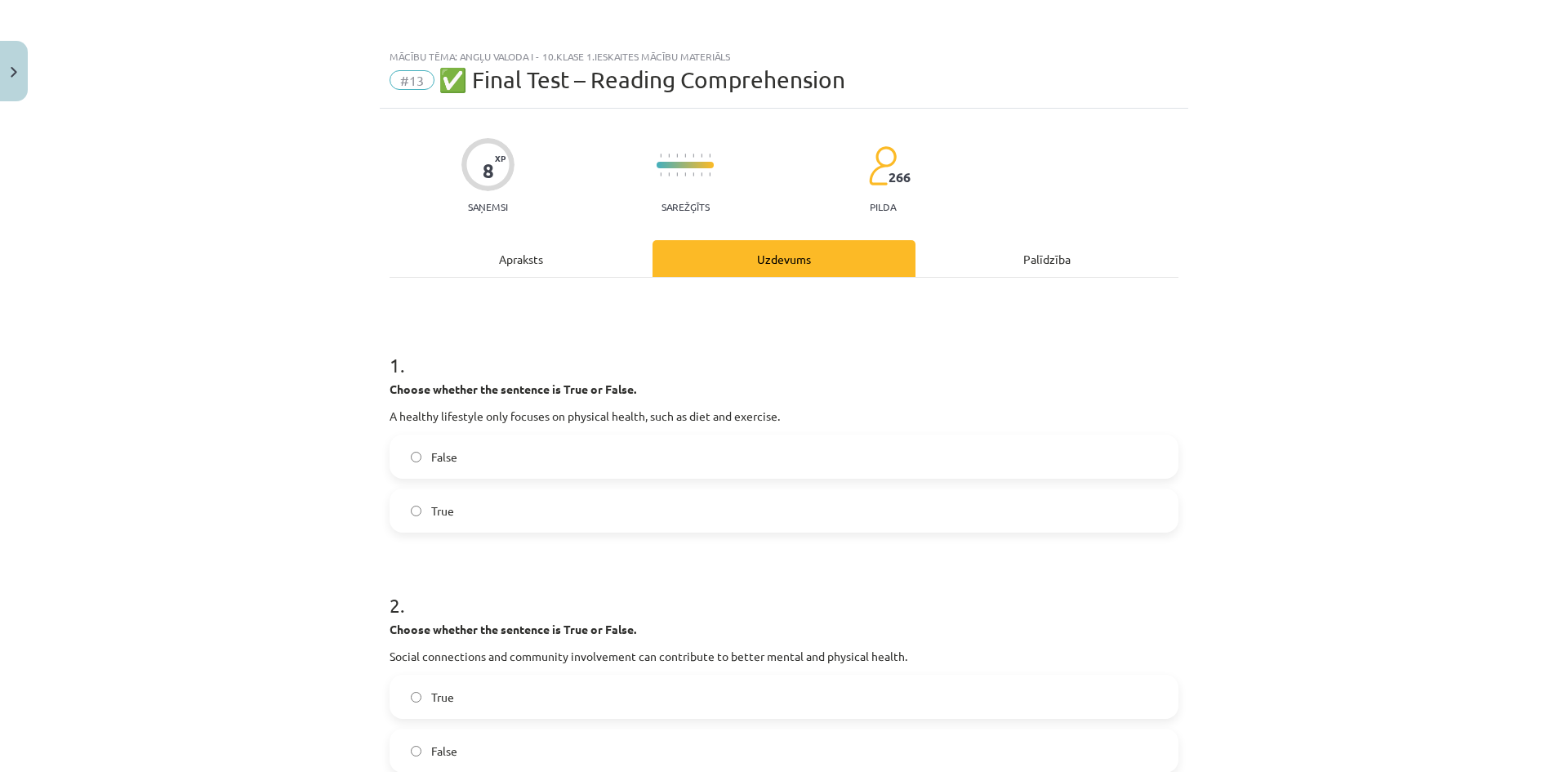
click at [462, 513] on label "True" at bounding box center [784, 511] width 786 height 41
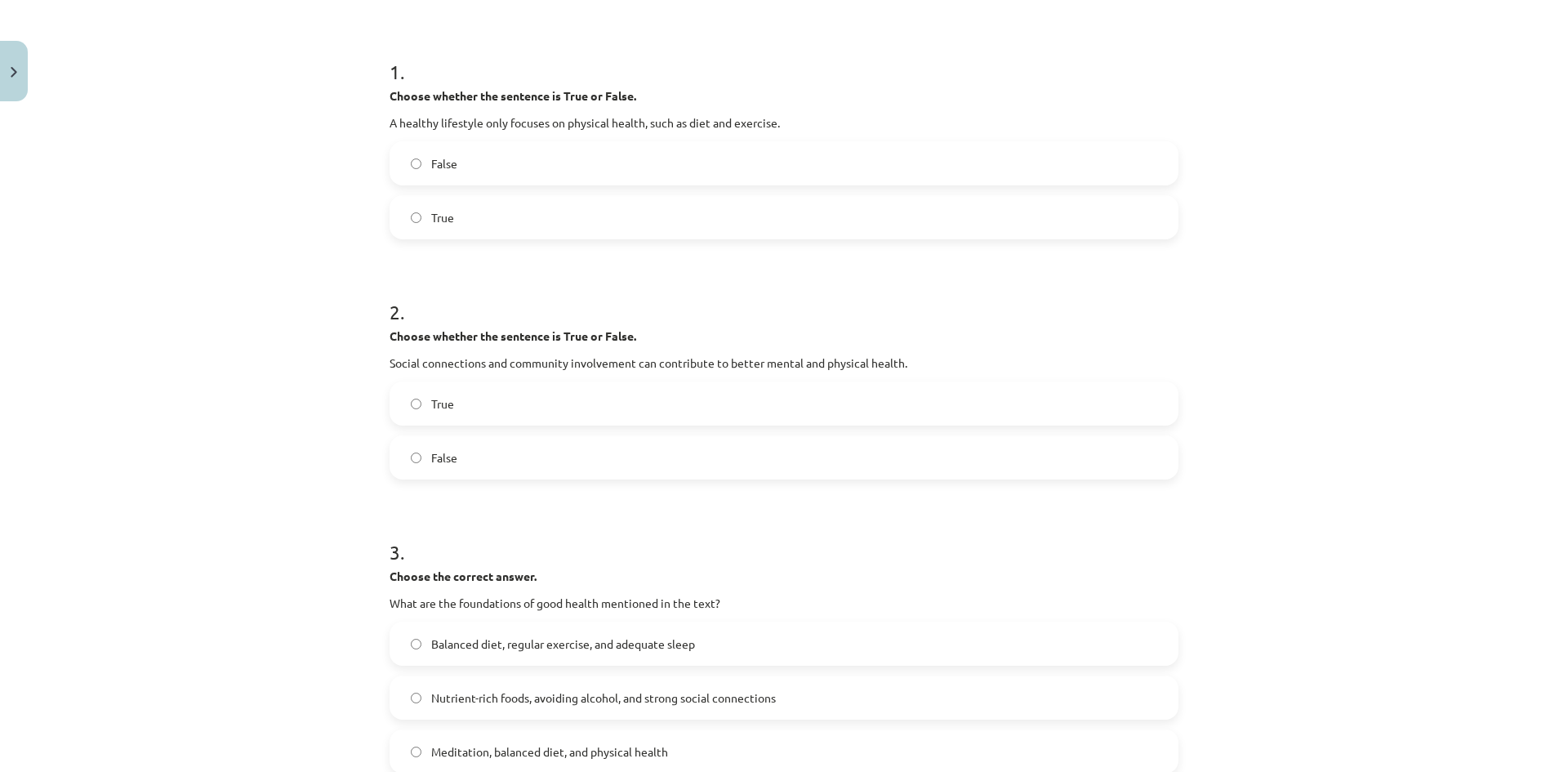
scroll to position [327, 0]
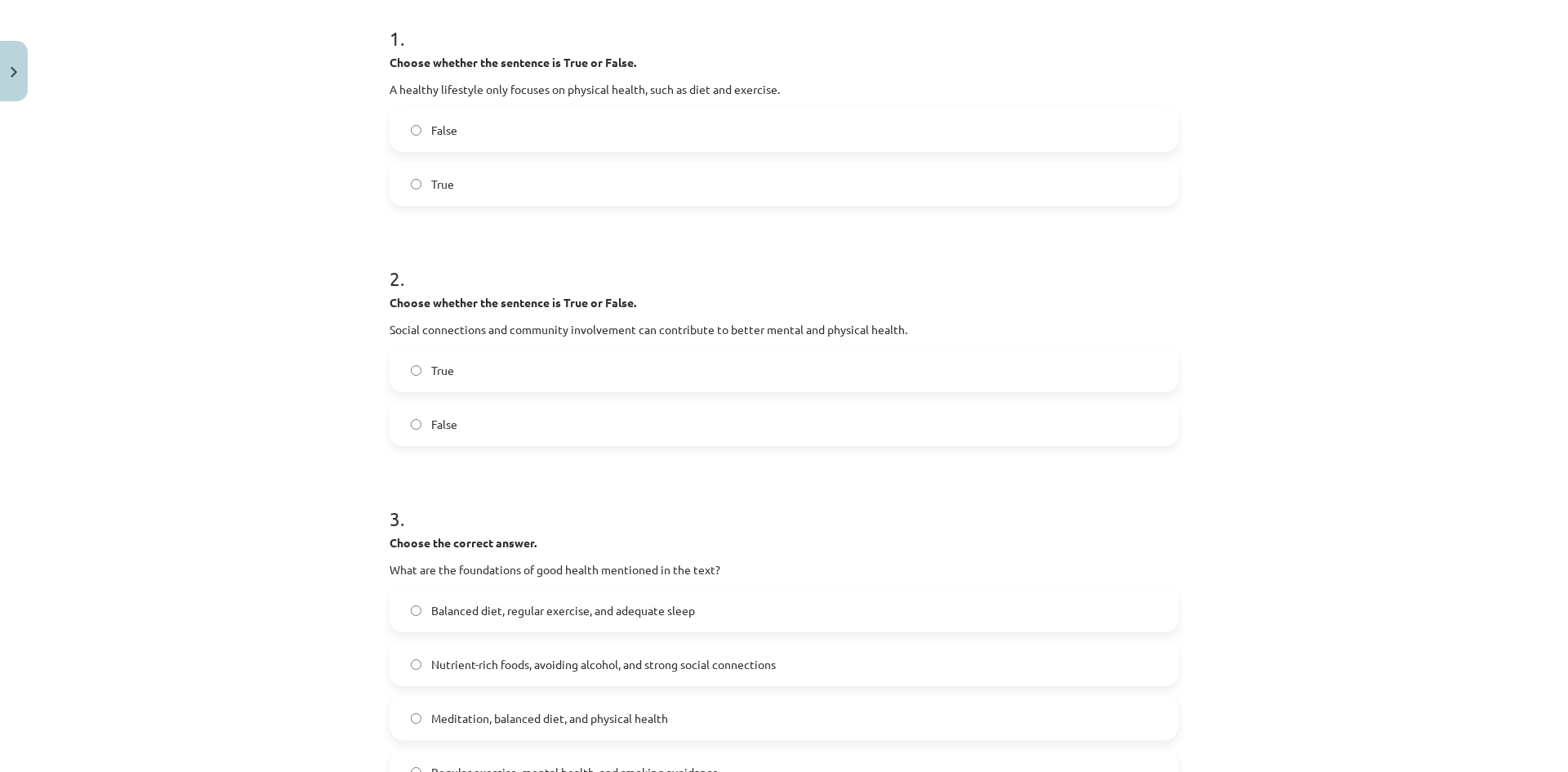
drag, startPoint x: 516, startPoint y: 425, endPoint x: 506, endPoint y: 406, distance: 21.5
click at [516, 424] on label "False" at bounding box center [784, 424] width 786 height 41
drag, startPoint x: 508, startPoint y: 379, endPoint x: 500, endPoint y: 366, distance: 15.3
click at [509, 378] on label "True" at bounding box center [784, 370] width 786 height 41
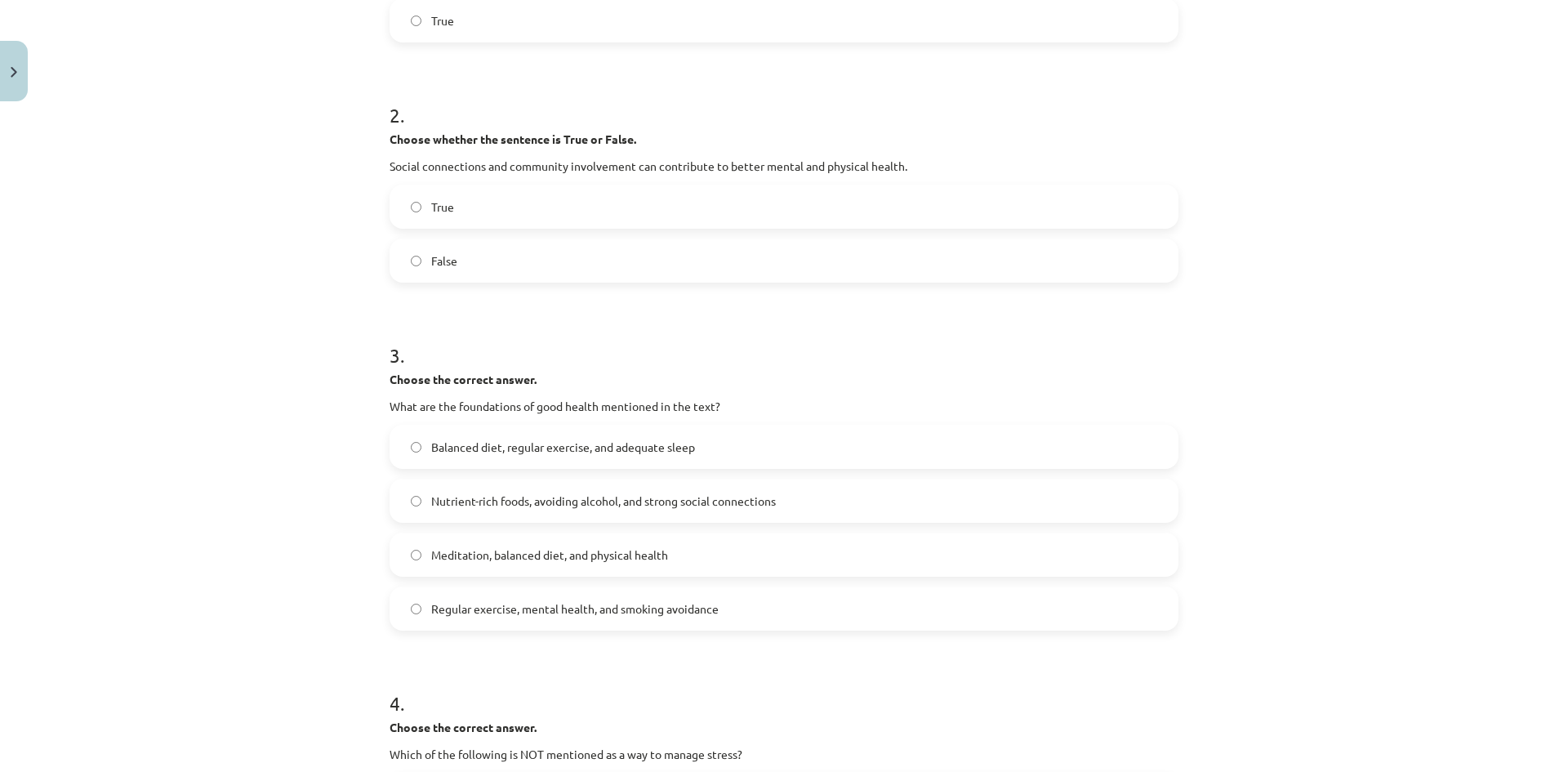
scroll to position [571, 0]
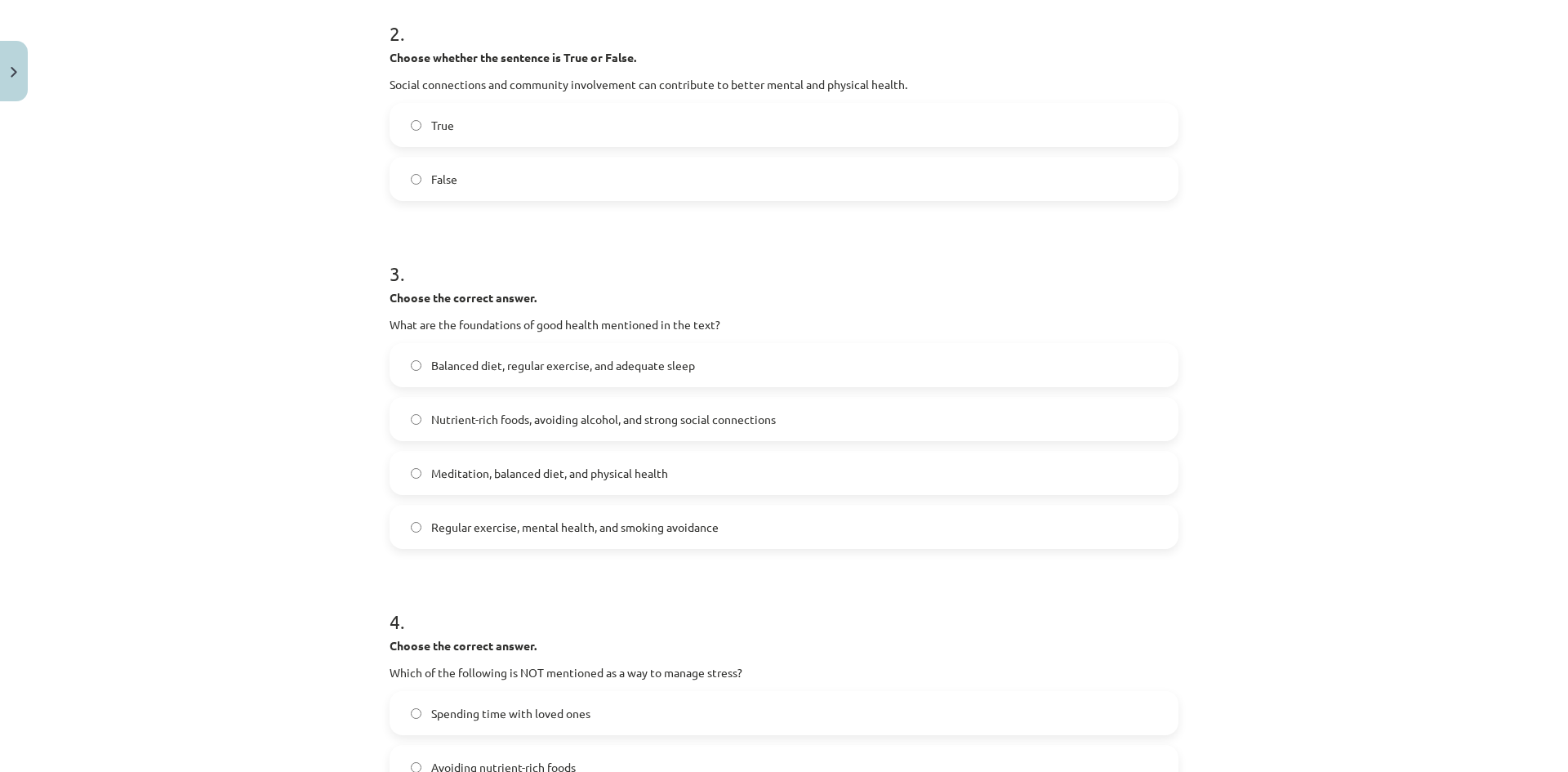
click at [682, 374] on label "Balanced diet, regular exercise, and adequate sleep" at bounding box center [784, 366] width 786 height 41
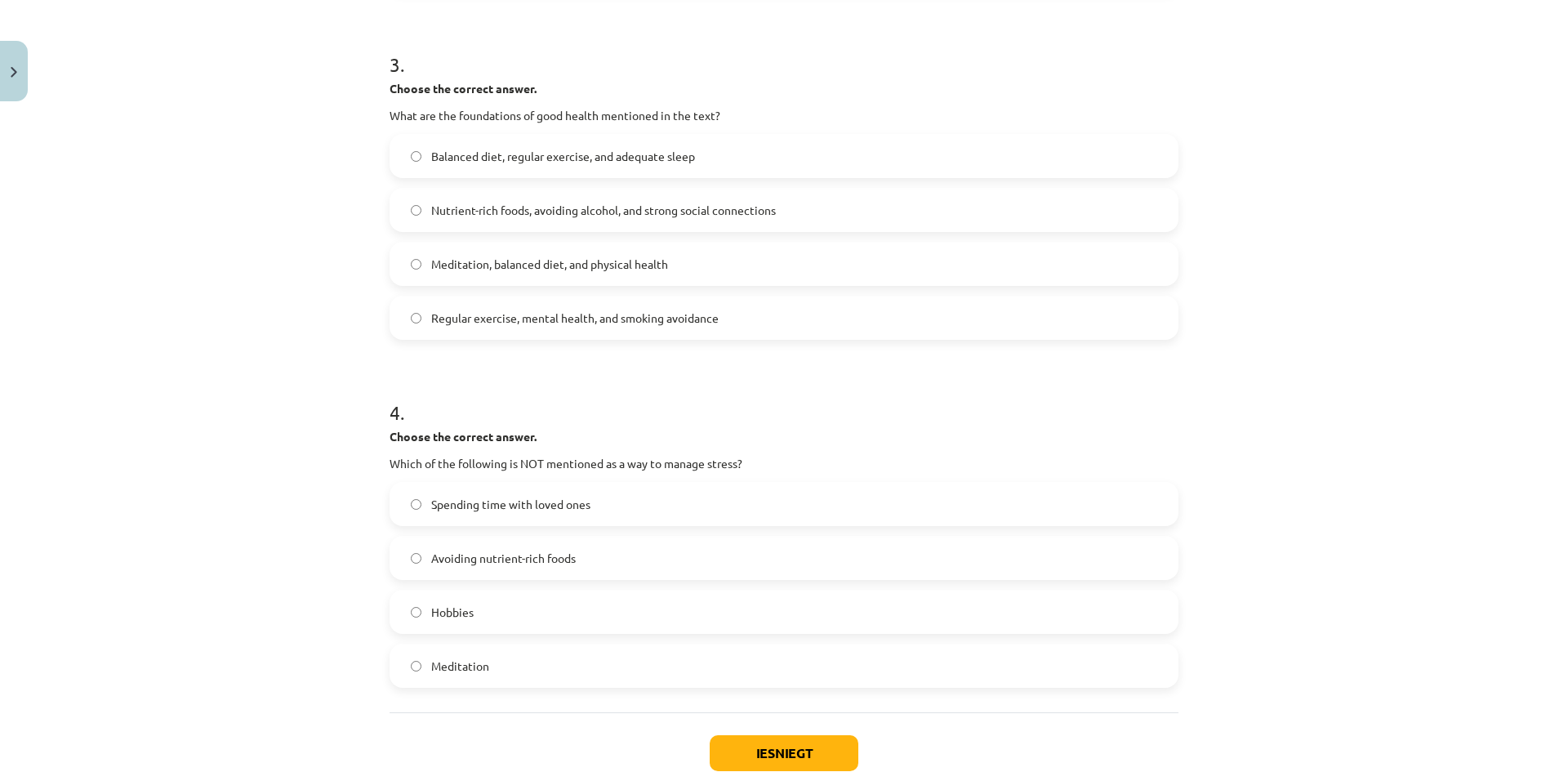
scroll to position [816, 0]
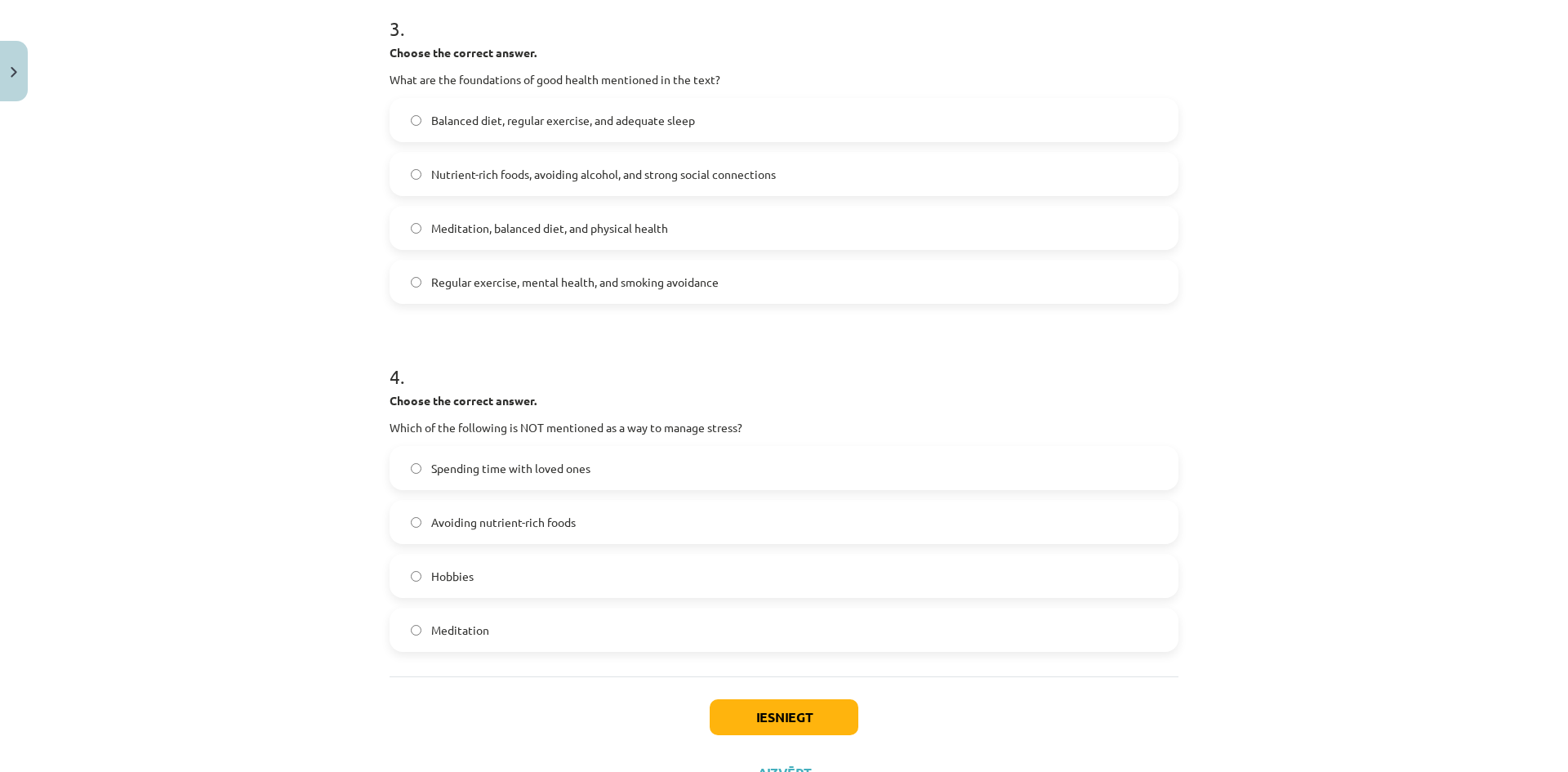
click at [534, 527] on span "Avoiding nutrient-rich foods" at bounding box center [503, 522] width 144 height 17
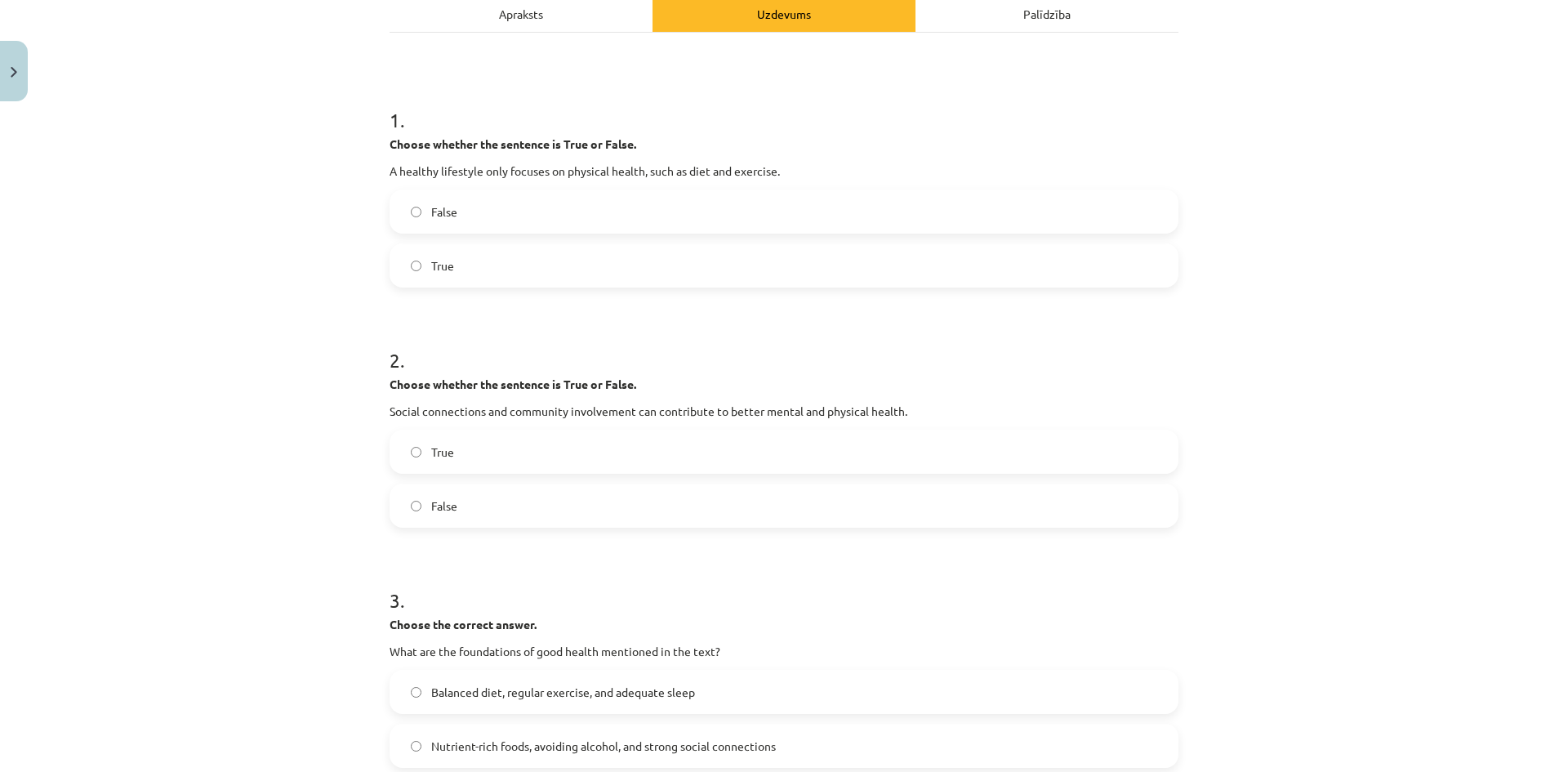
click at [489, 231] on label "False" at bounding box center [784, 212] width 786 height 41
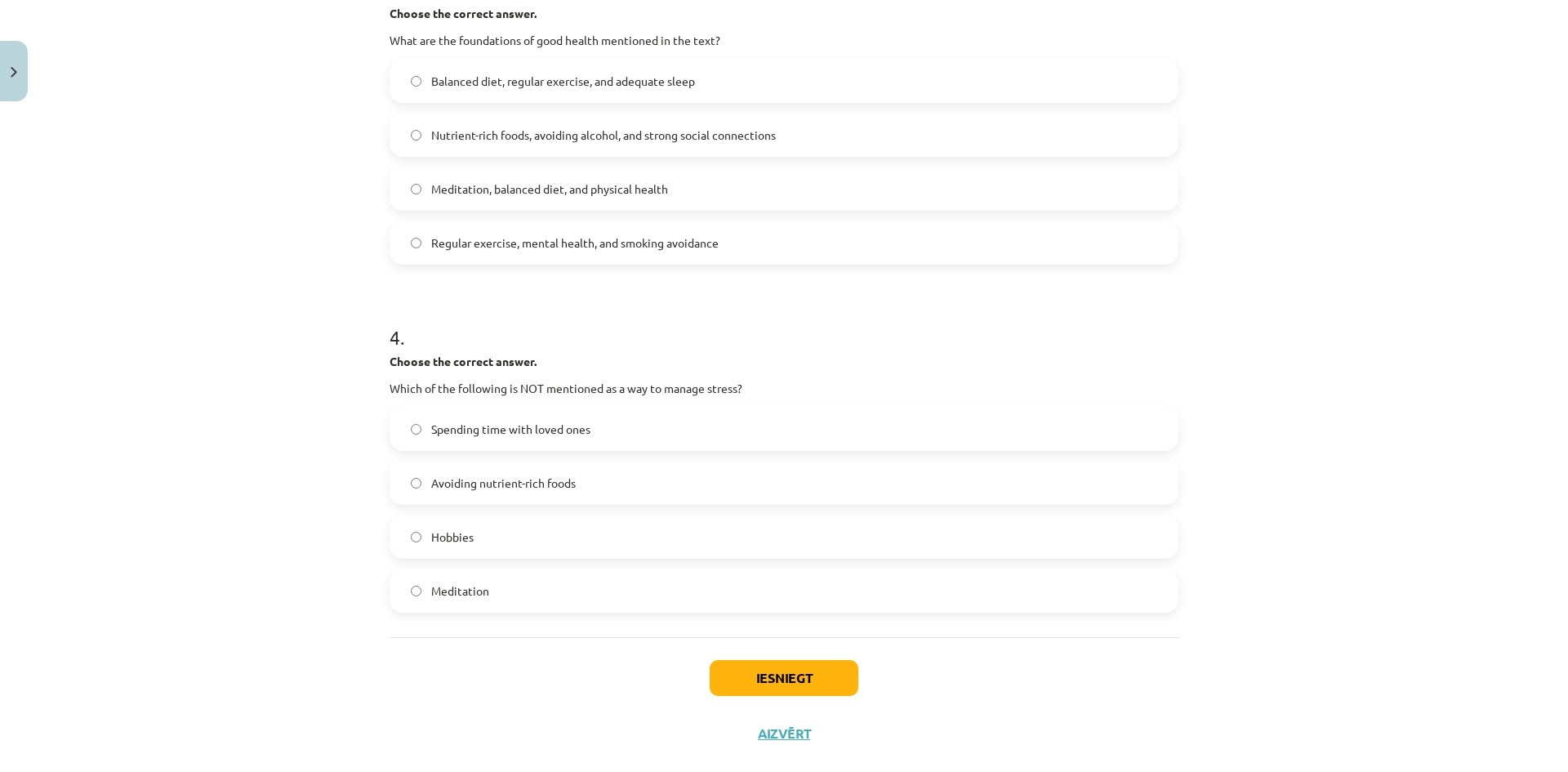
scroll to position [886, 0]
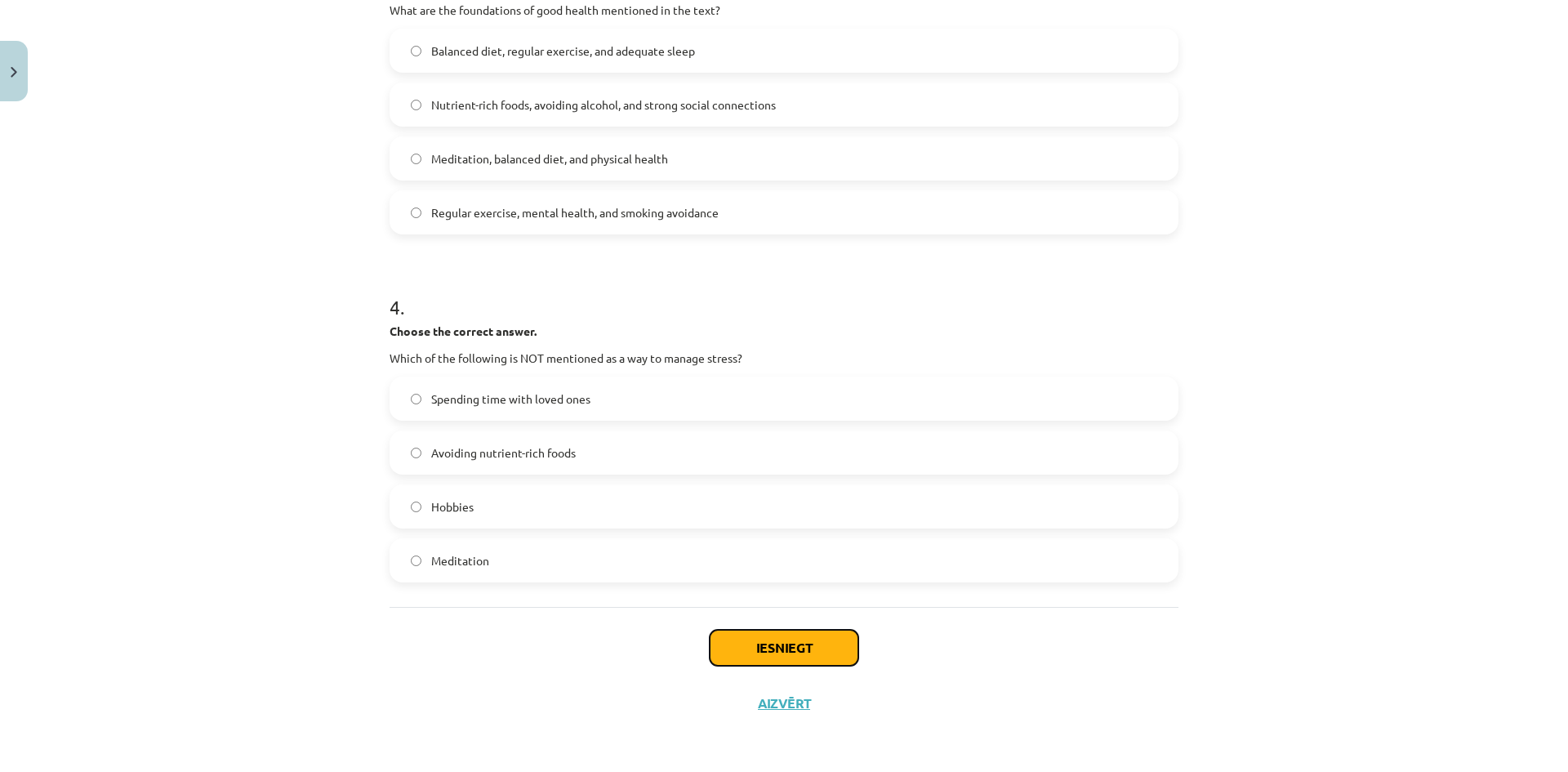
click at [807, 645] on button "Iesniegt" at bounding box center [784, 647] width 149 height 36
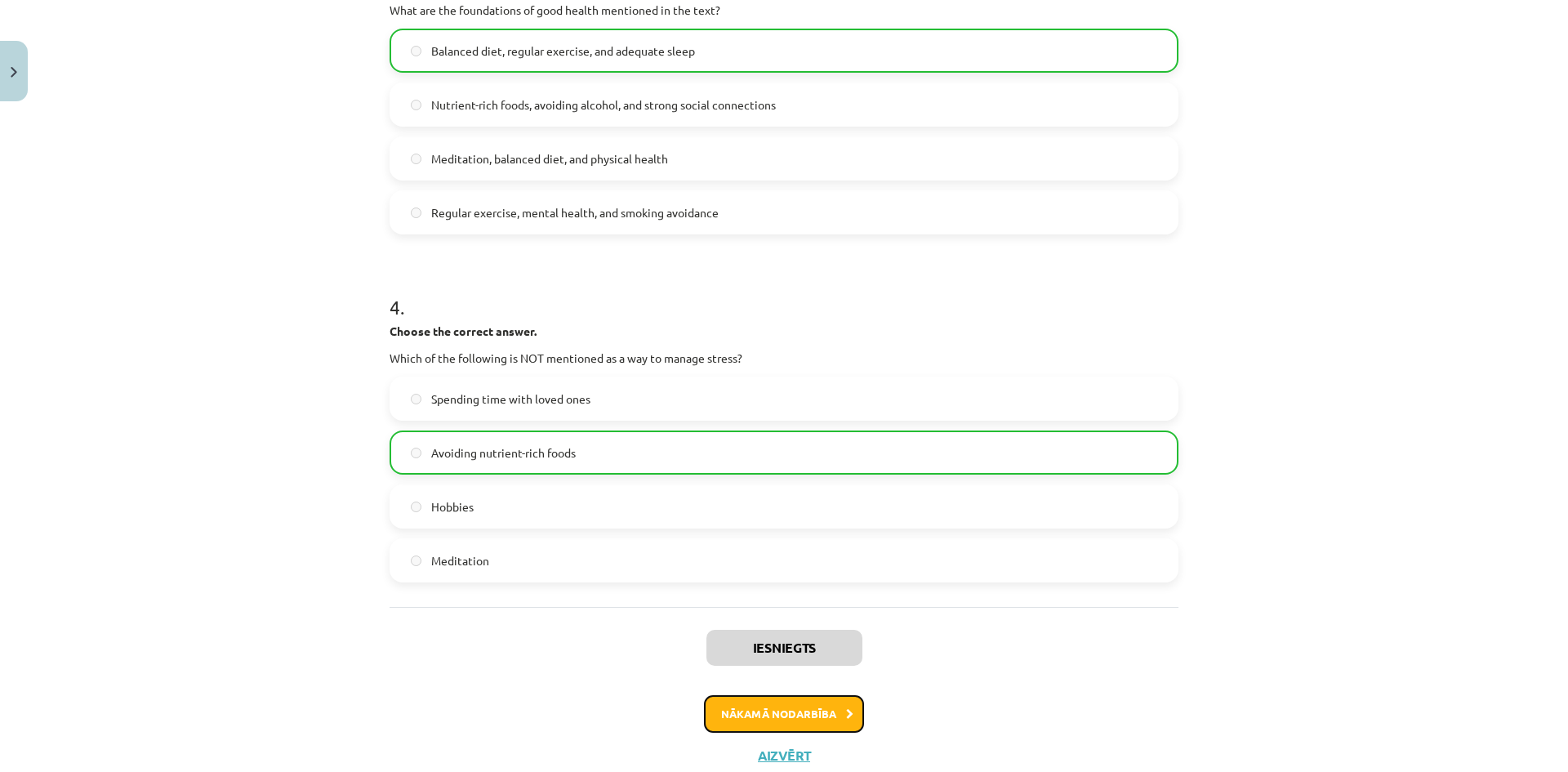
click at [806, 721] on button "Nākamā nodarbība" at bounding box center [783, 714] width 160 height 38
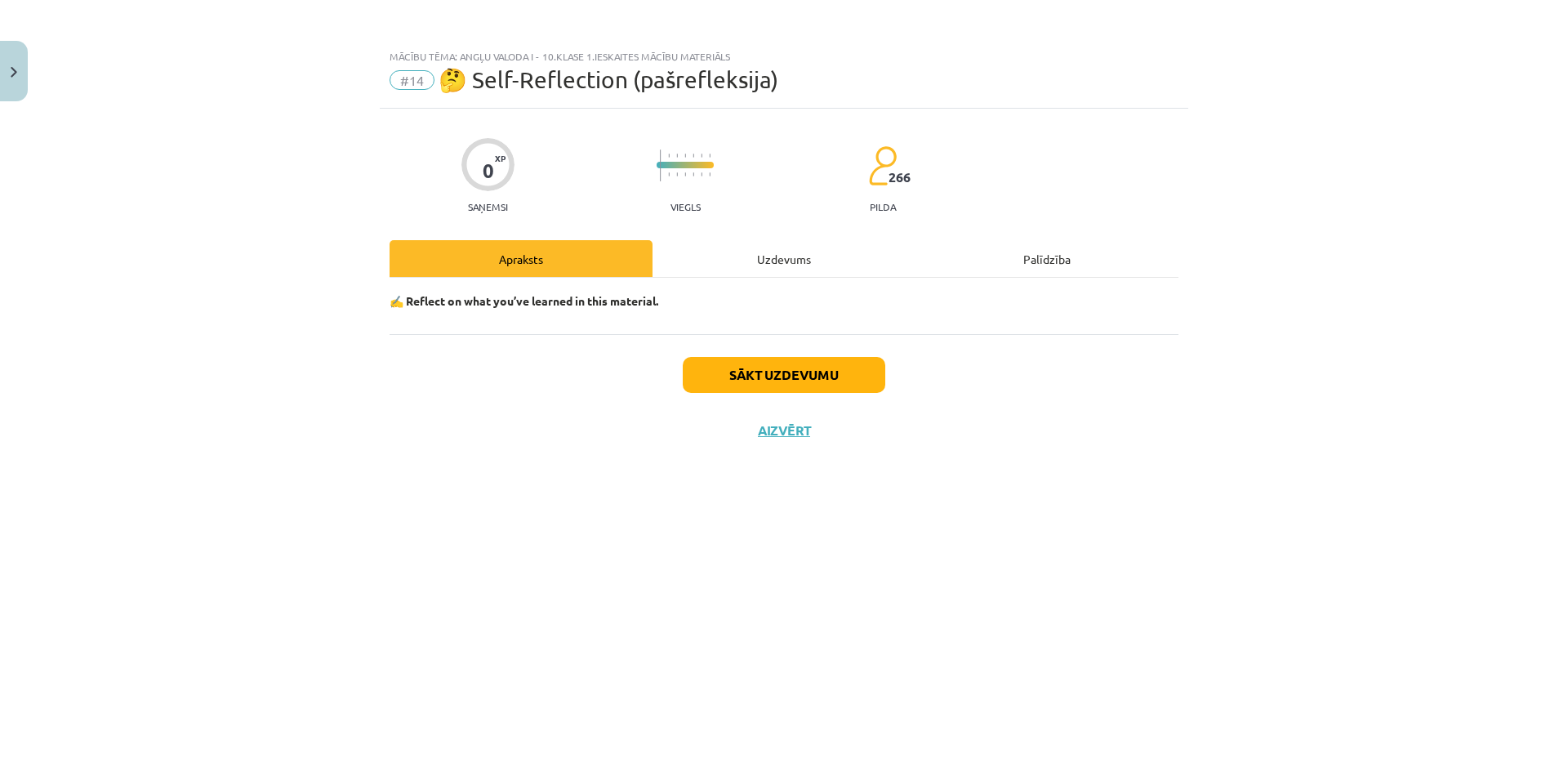
scroll to position [0, 0]
click at [772, 388] on button "Sākt uzdevumu" at bounding box center [783, 375] width 202 height 36
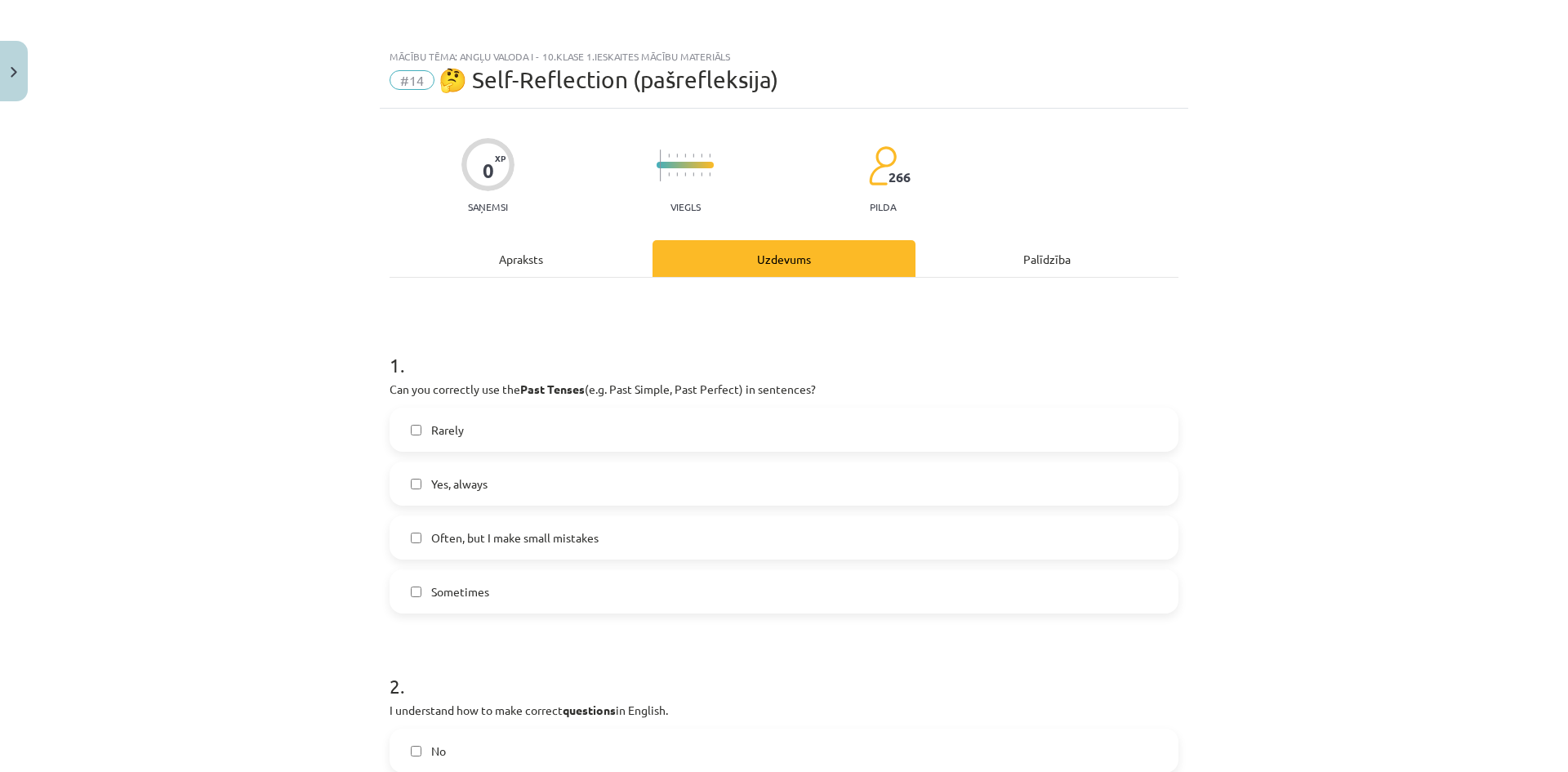
click at [607, 545] on label "Often, but I make small mistakes" at bounding box center [784, 537] width 786 height 41
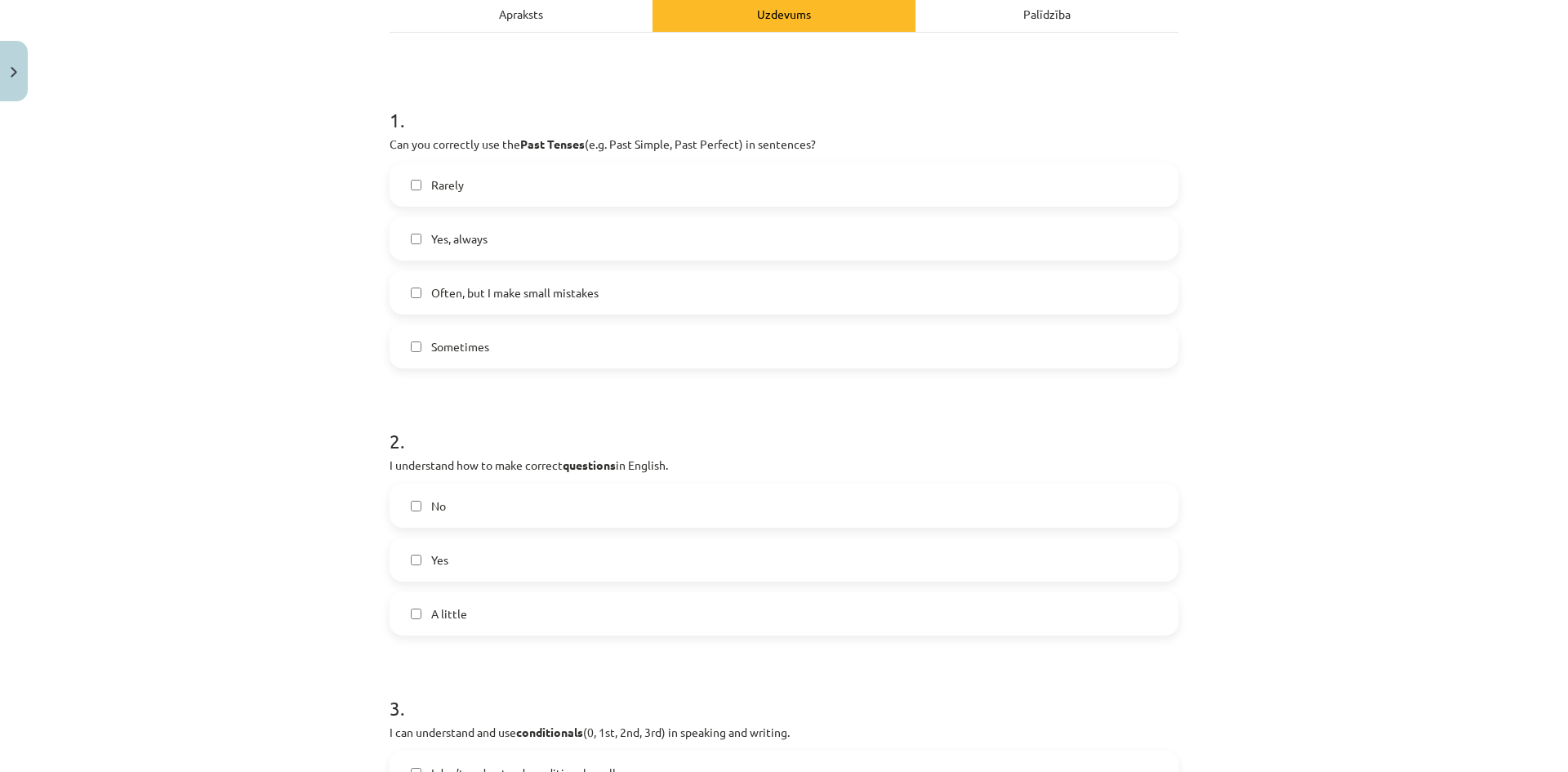
scroll to position [327, 0]
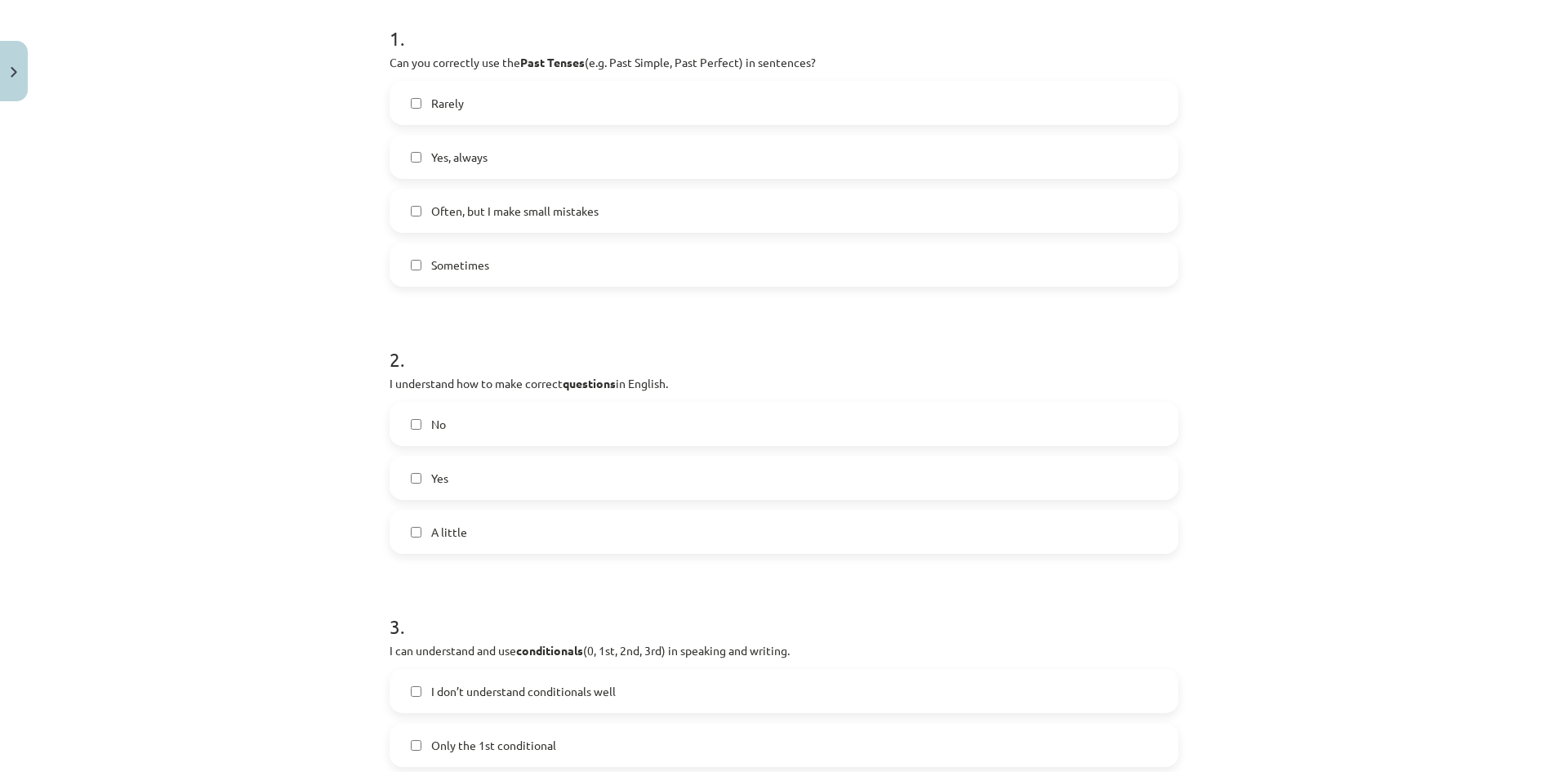
click at [512, 476] on label "Yes" at bounding box center [784, 478] width 786 height 41
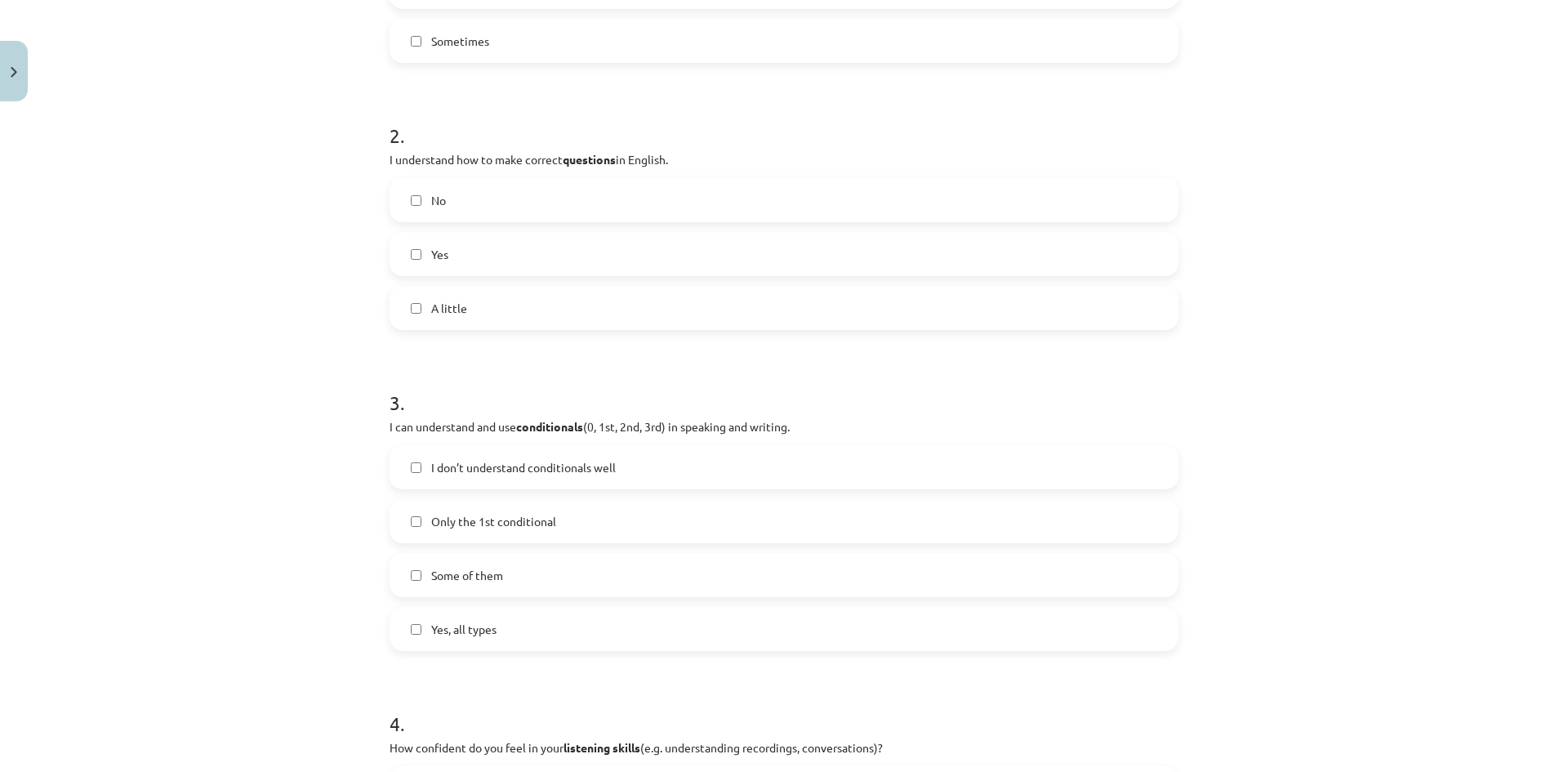
scroll to position [571, 0]
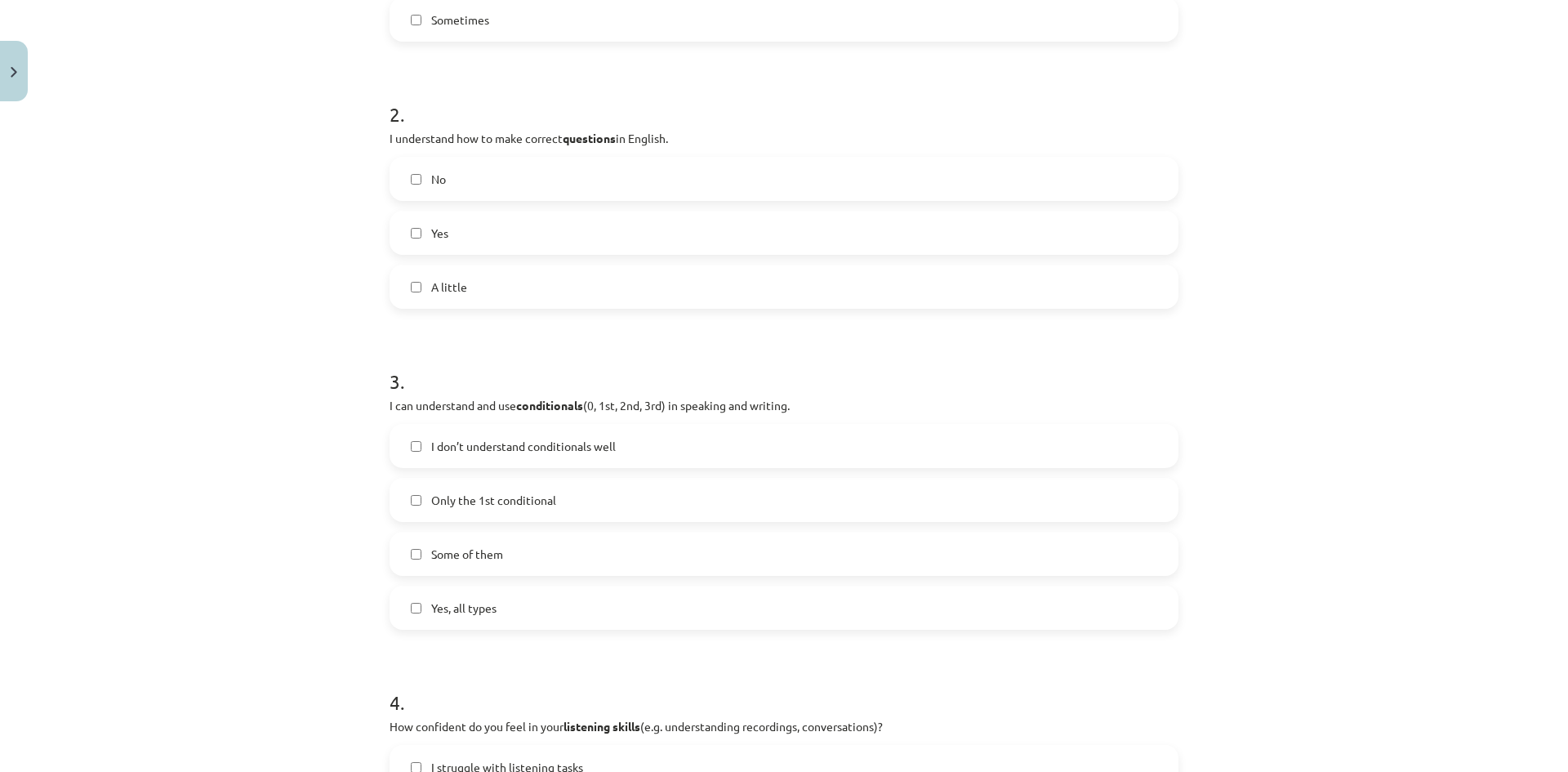
click at [512, 557] on label "Some of them" at bounding box center [784, 553] width 786 height 41
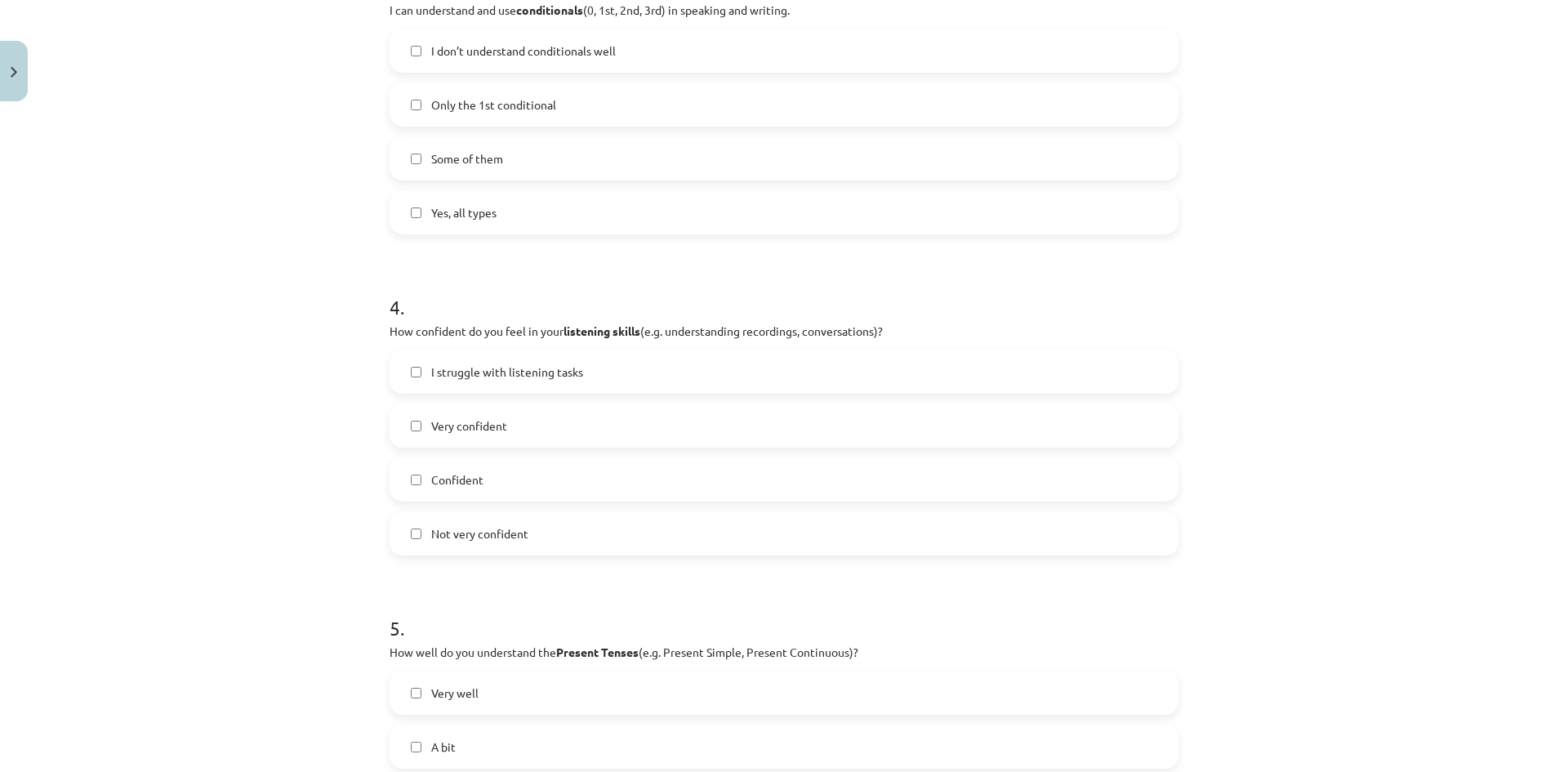
scroll to position [980, 0]
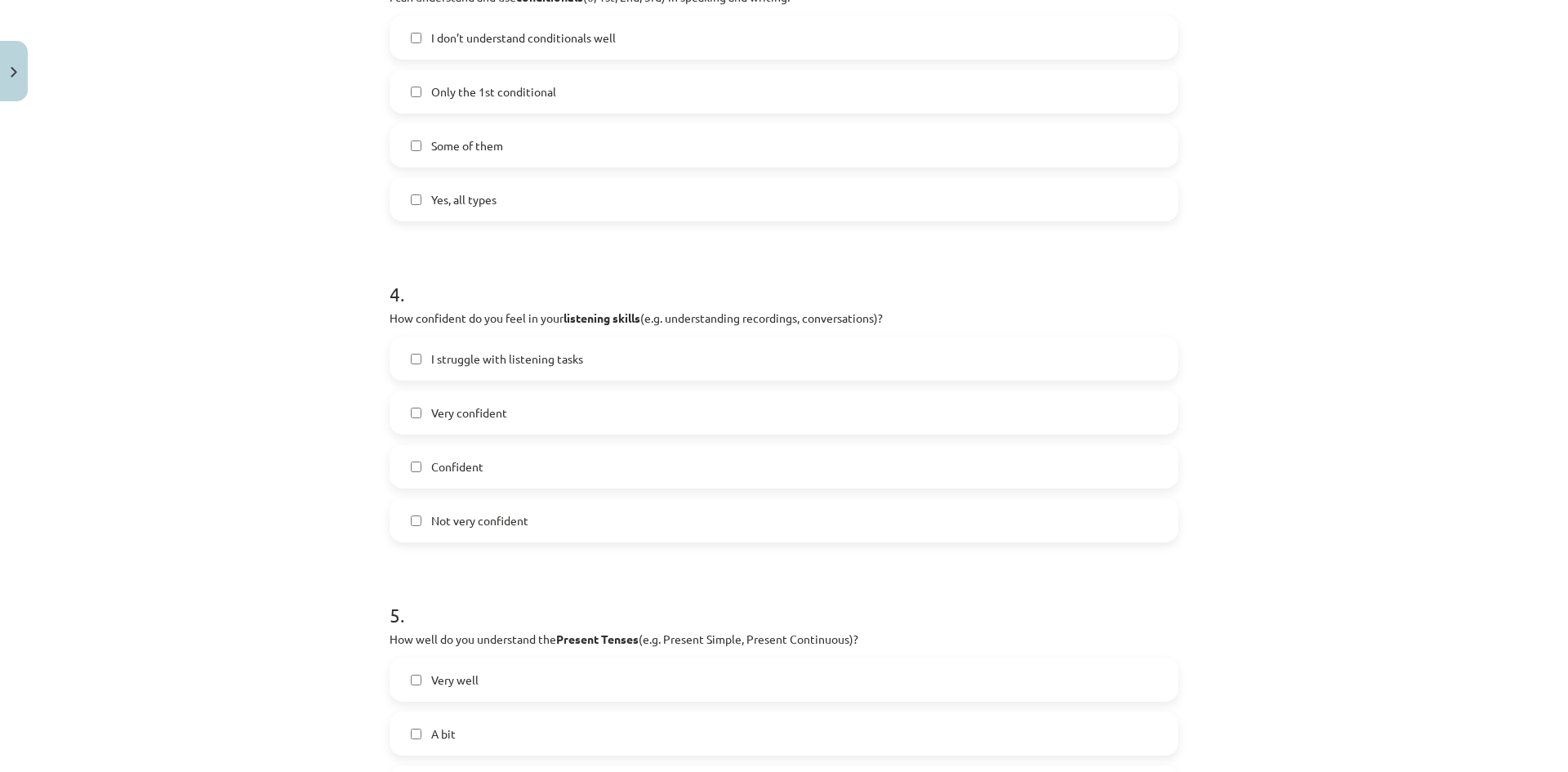
click at [556, 458] on label "Confident" at bounding box center [784, 466] width 786 height 41
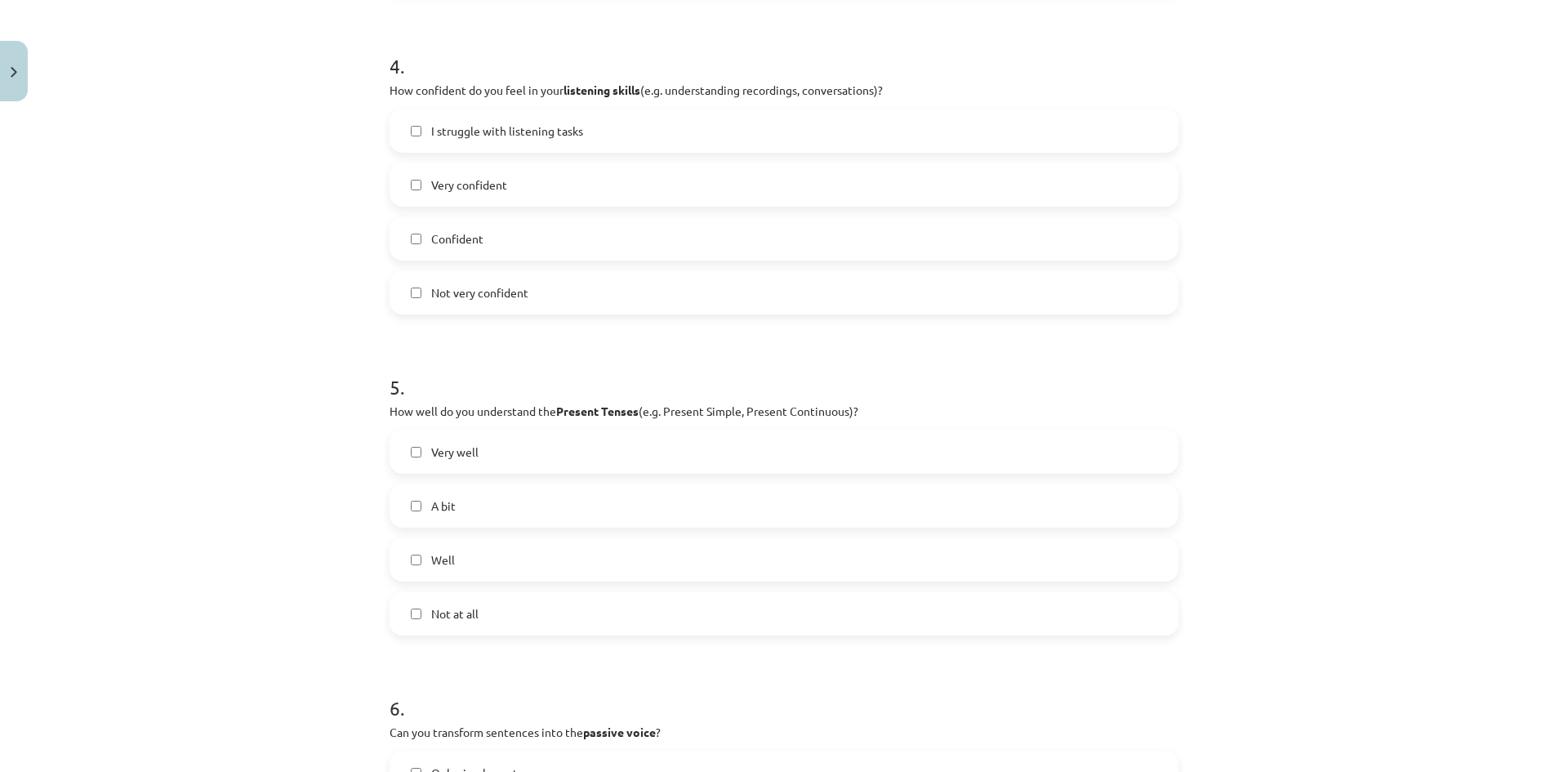
scroll to position [1225, 0]
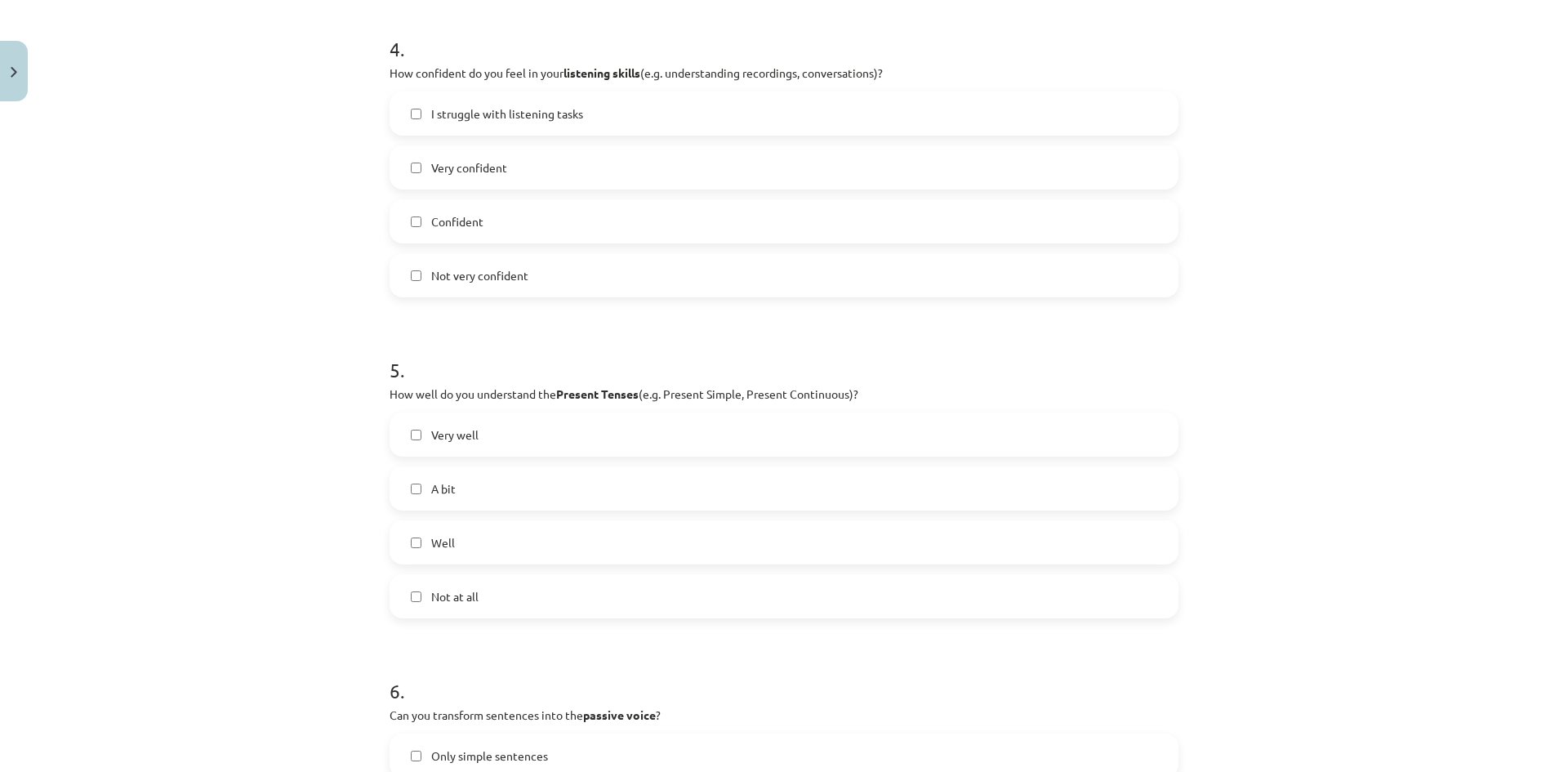
click at [591, 546] on label "Well" at bounding box center [784, 542] width 786 height 41
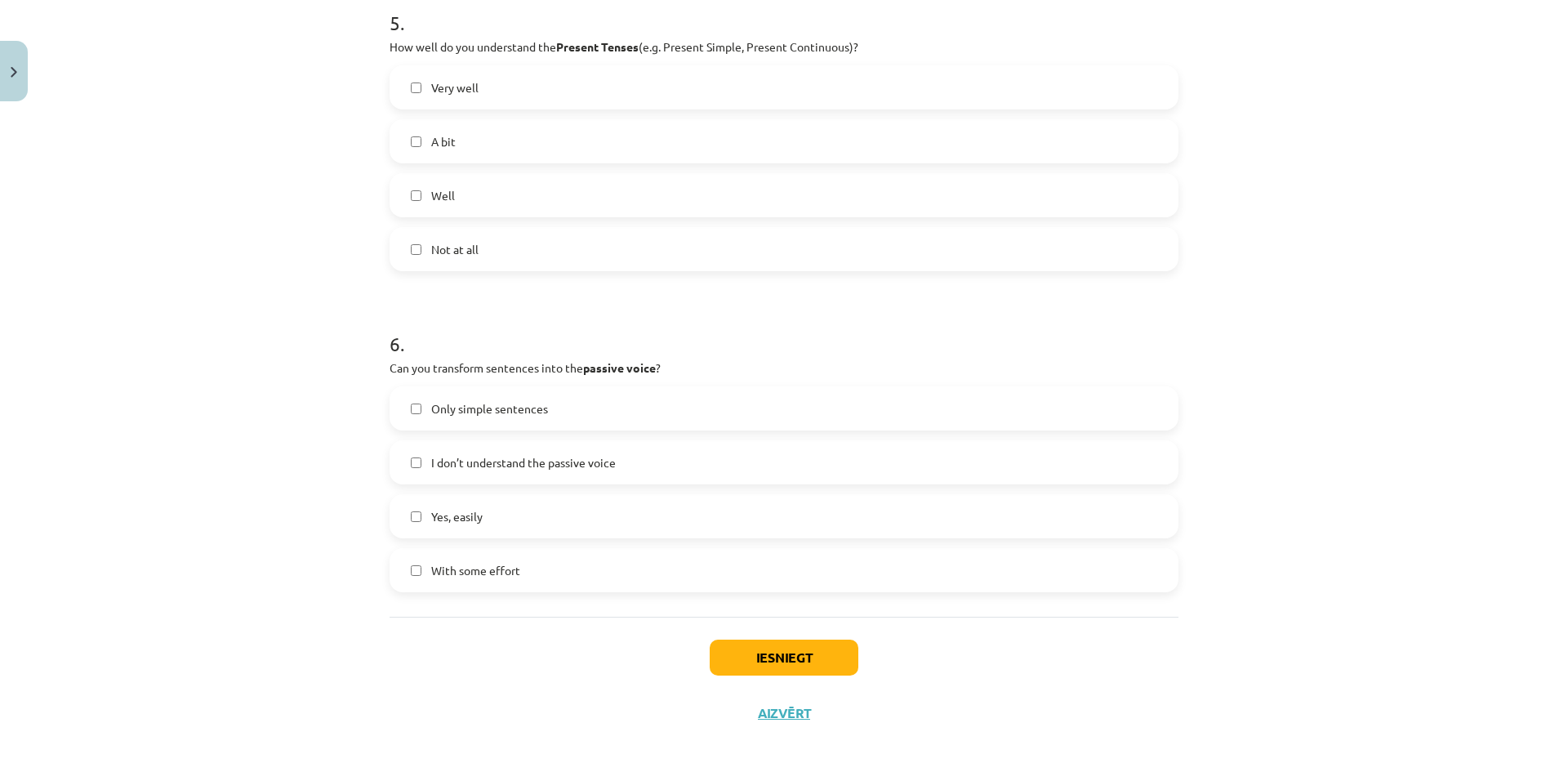
scroll to position [1582, 0]
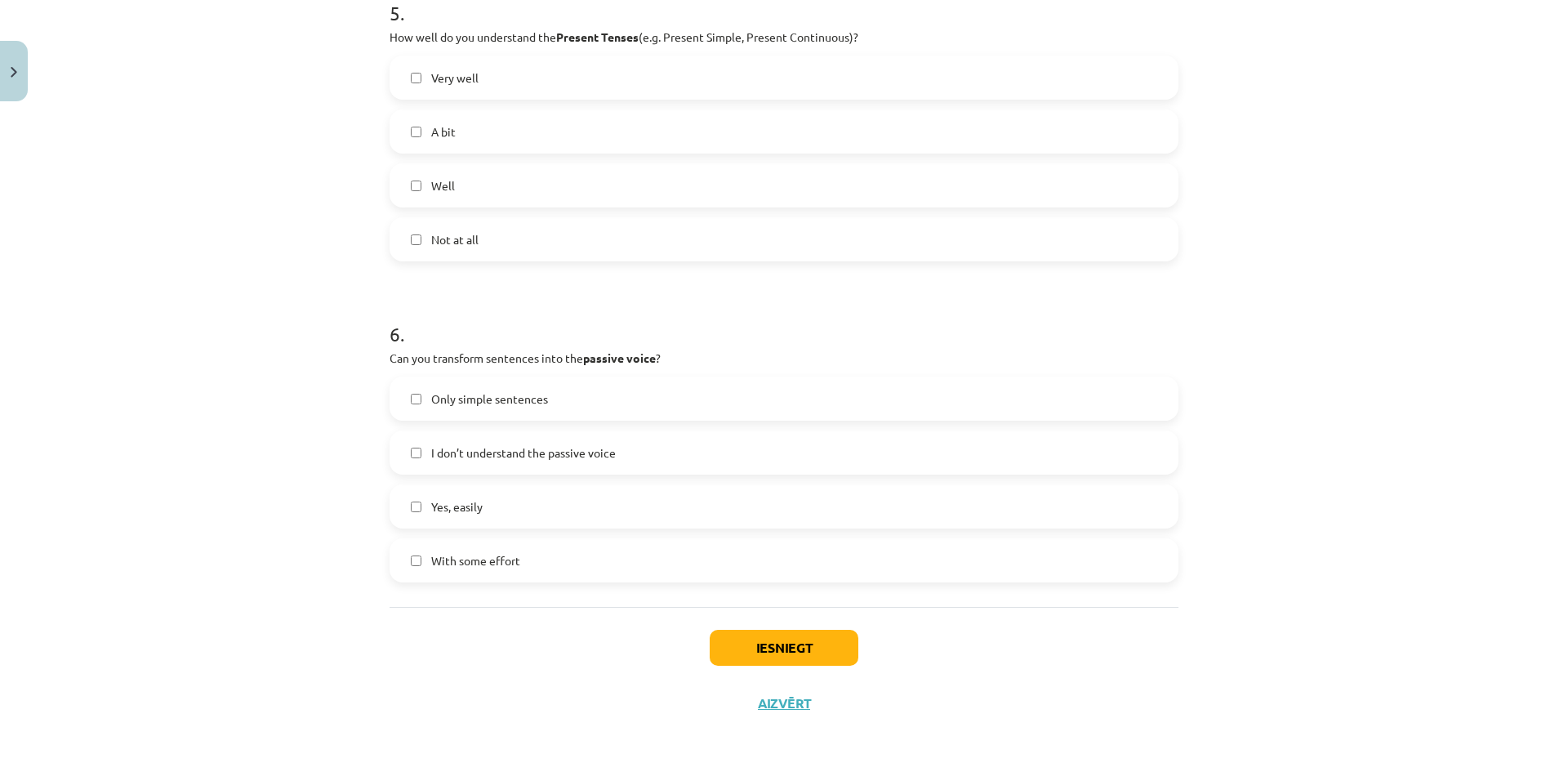
drag, startPoint x: 490, startPoint y: 559, endPoint x: 522, endPoint y: 563, distance: 32.2
click at [489, 559] on span "With some effort" at bounding box center [476, 560] width 89 height 17
click at [786, 643] on button "Iesniegt" at bounding box center [784, 647] width 149 height 36
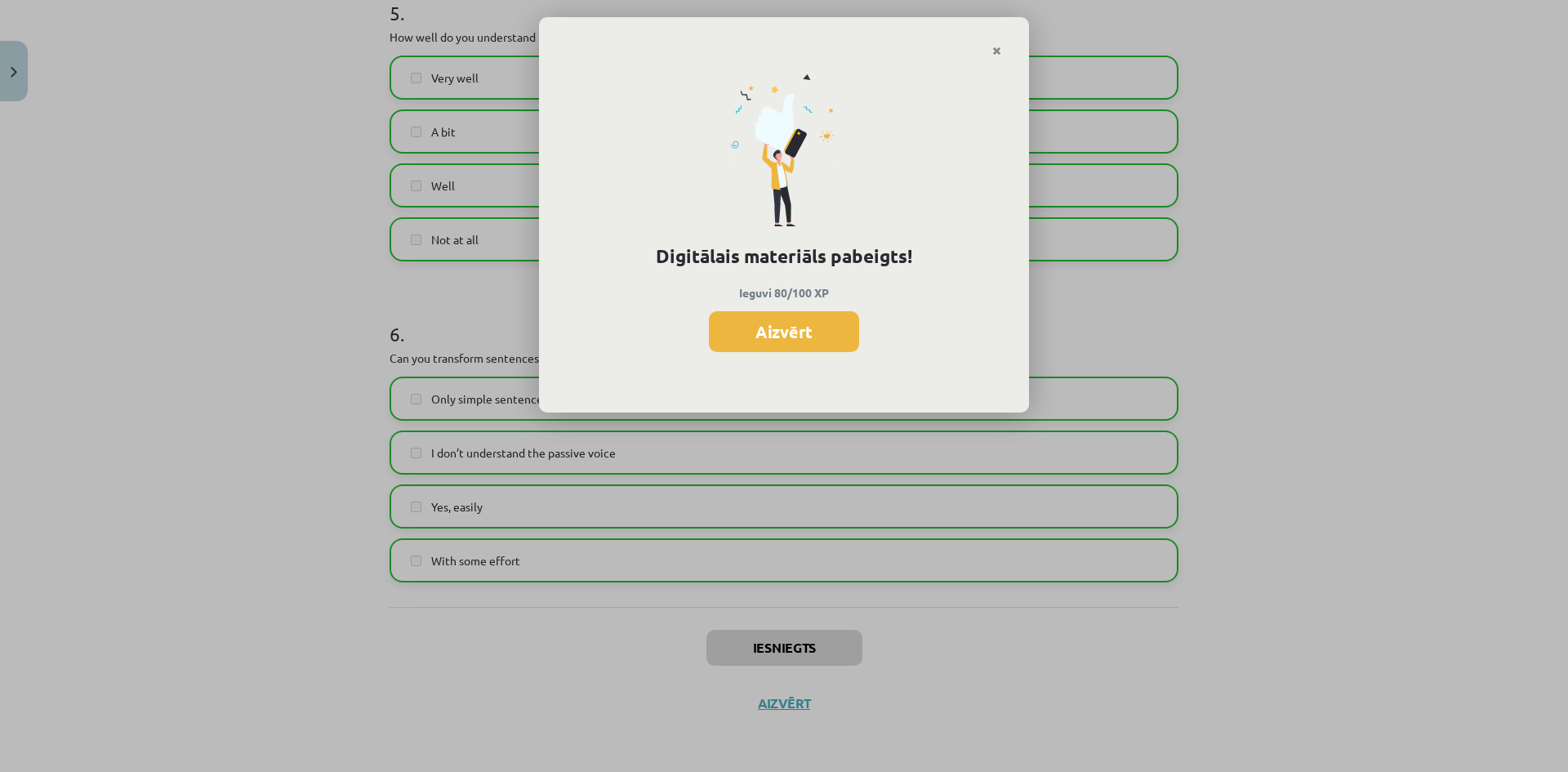
scroll to position [1734, 0]
click at [805, 329] on button "Aizvērt" at bounding box center [784, 331] width 150 height 41
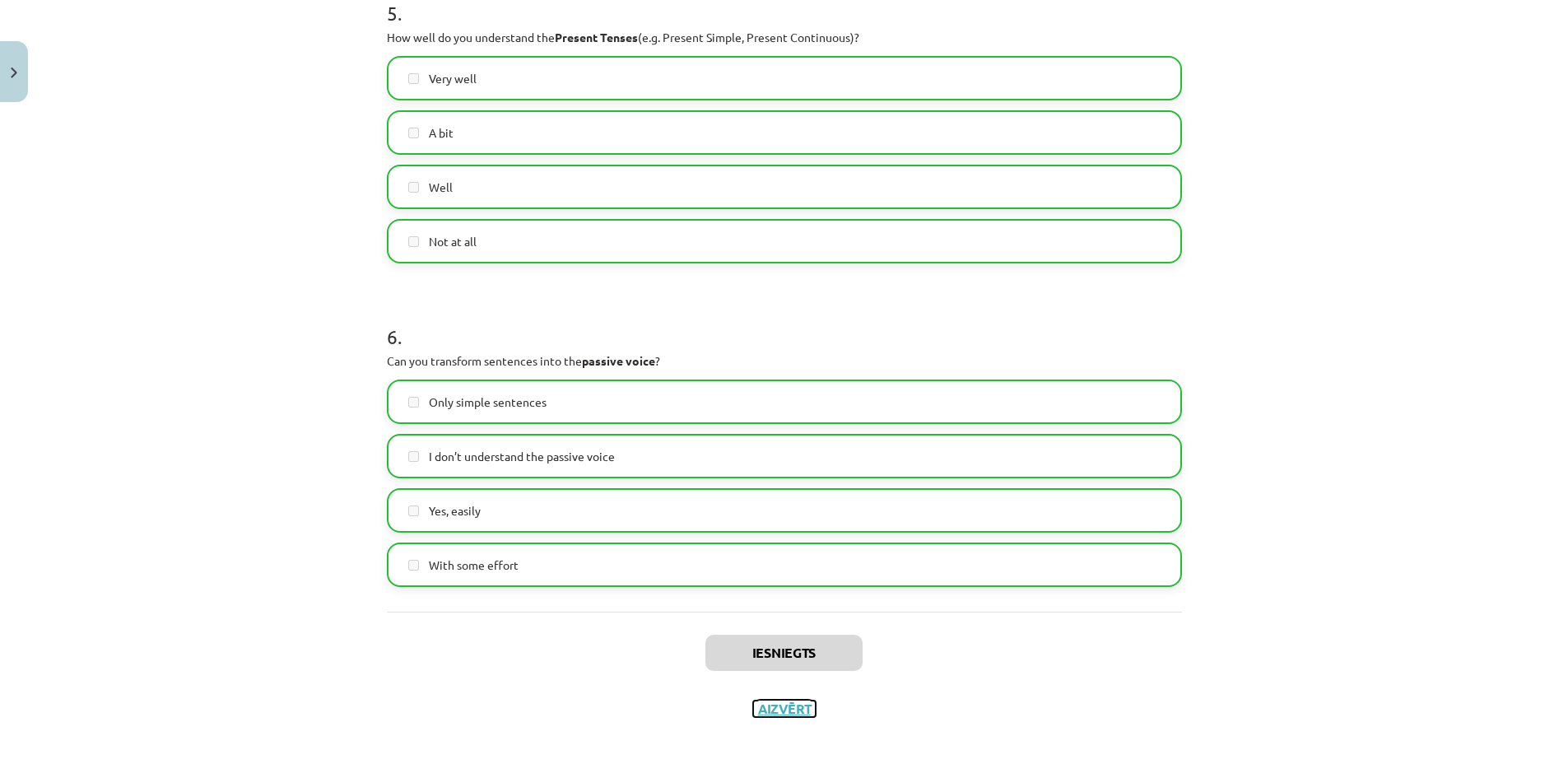
click at [782, 706] on button "Aizvērt" at bounding box center [784, 708] width 63 height 16
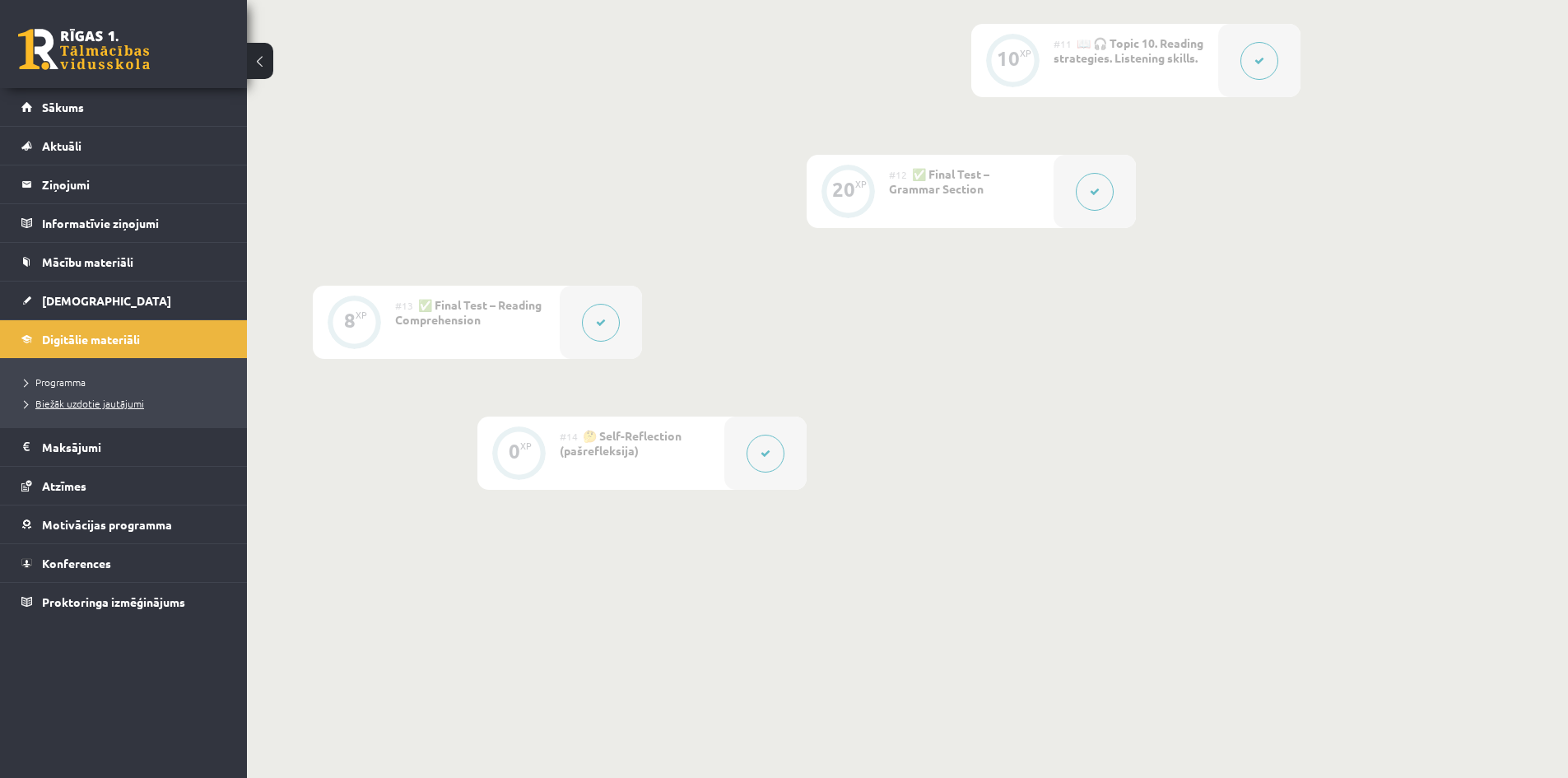
click at [91, 402] on span "Biežāk uzdotie jautājumi" at bounding box center [84, 403] width 120 height 13
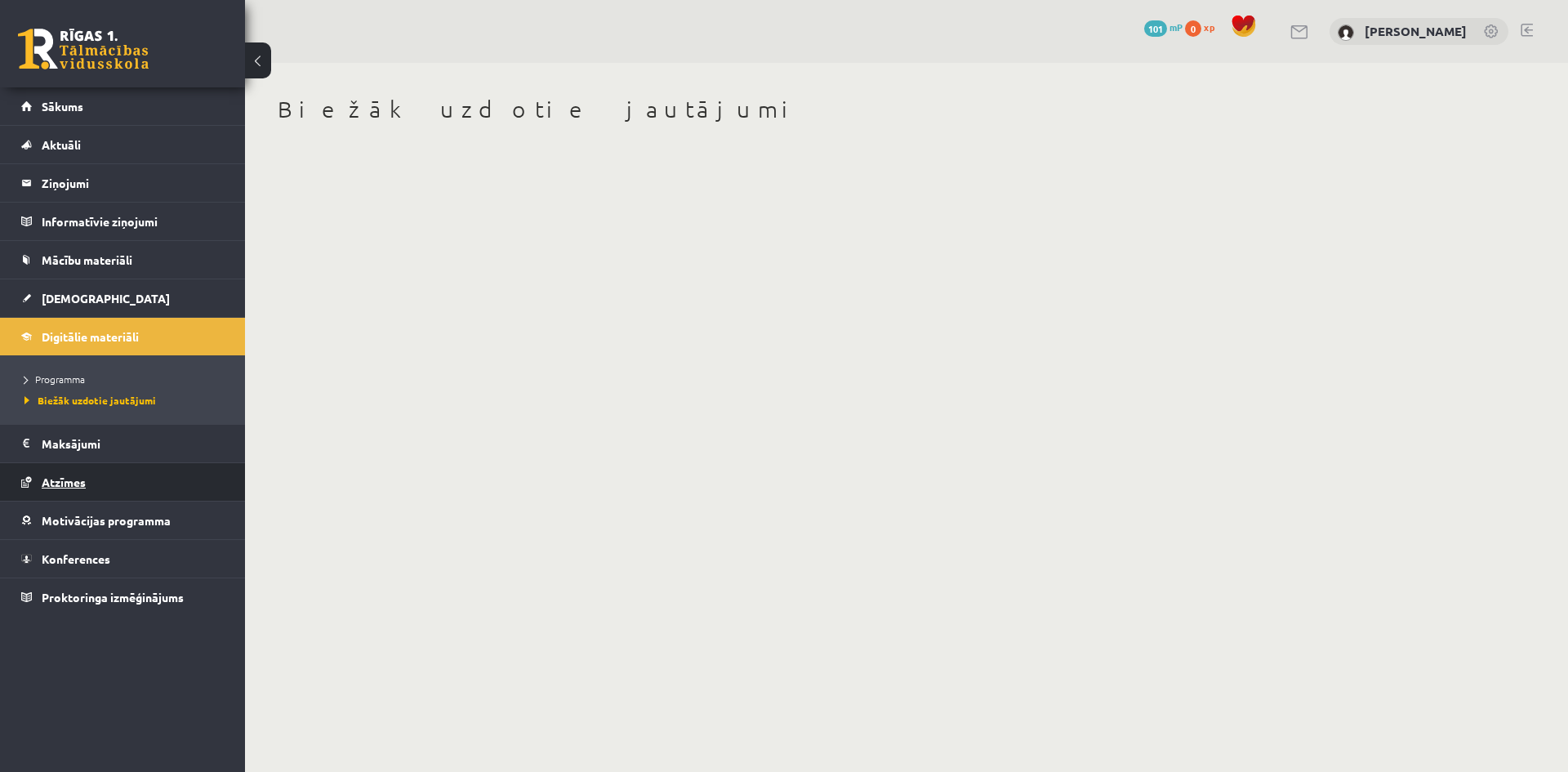
click at [72, 478] on span "Atzīmes" at bounding box center [64, 482] width 44 height 15
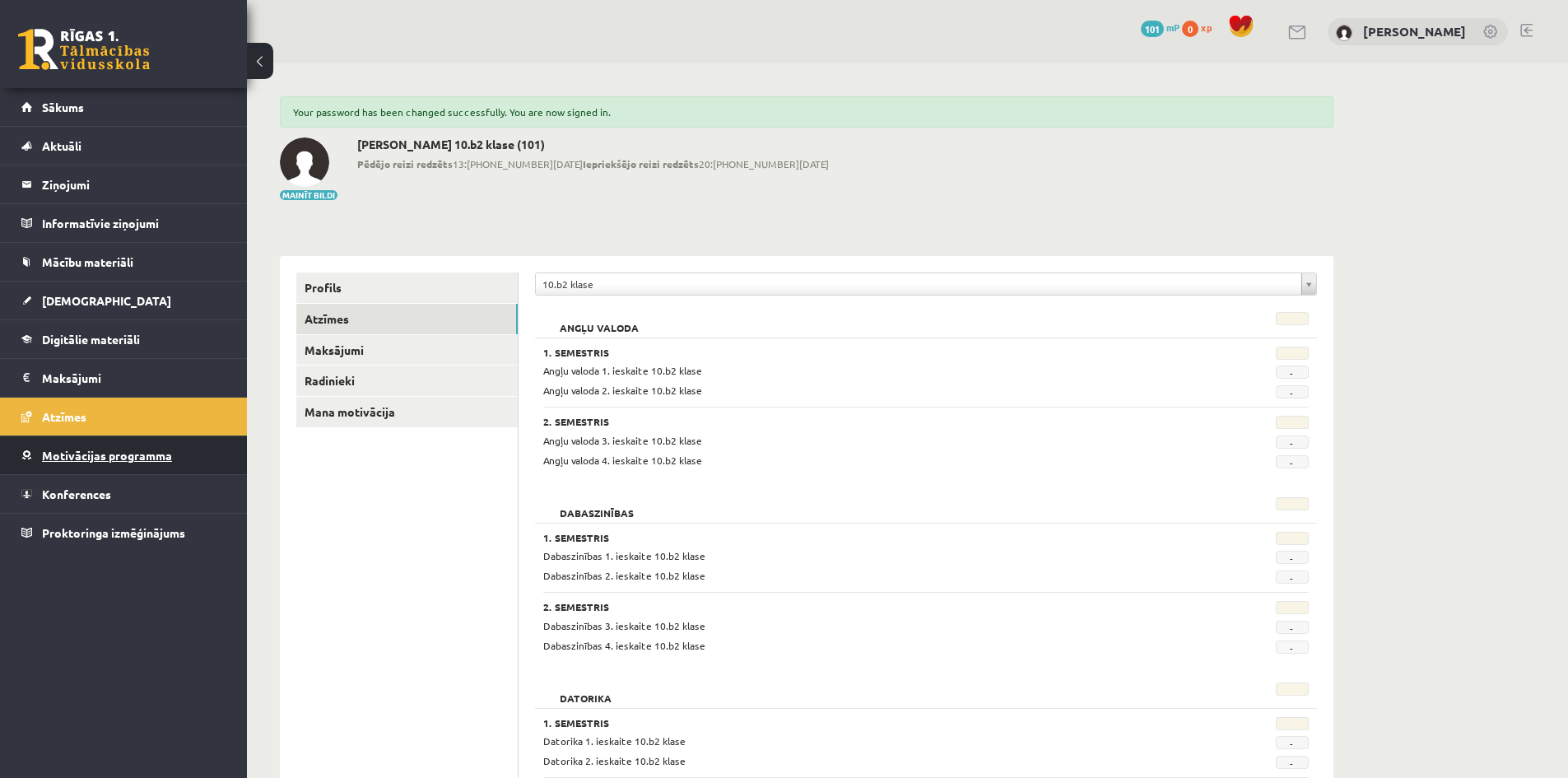
click at [142, 449] on span "Motivācijas programma" at bounding box center [107, 454] width 130 height 15
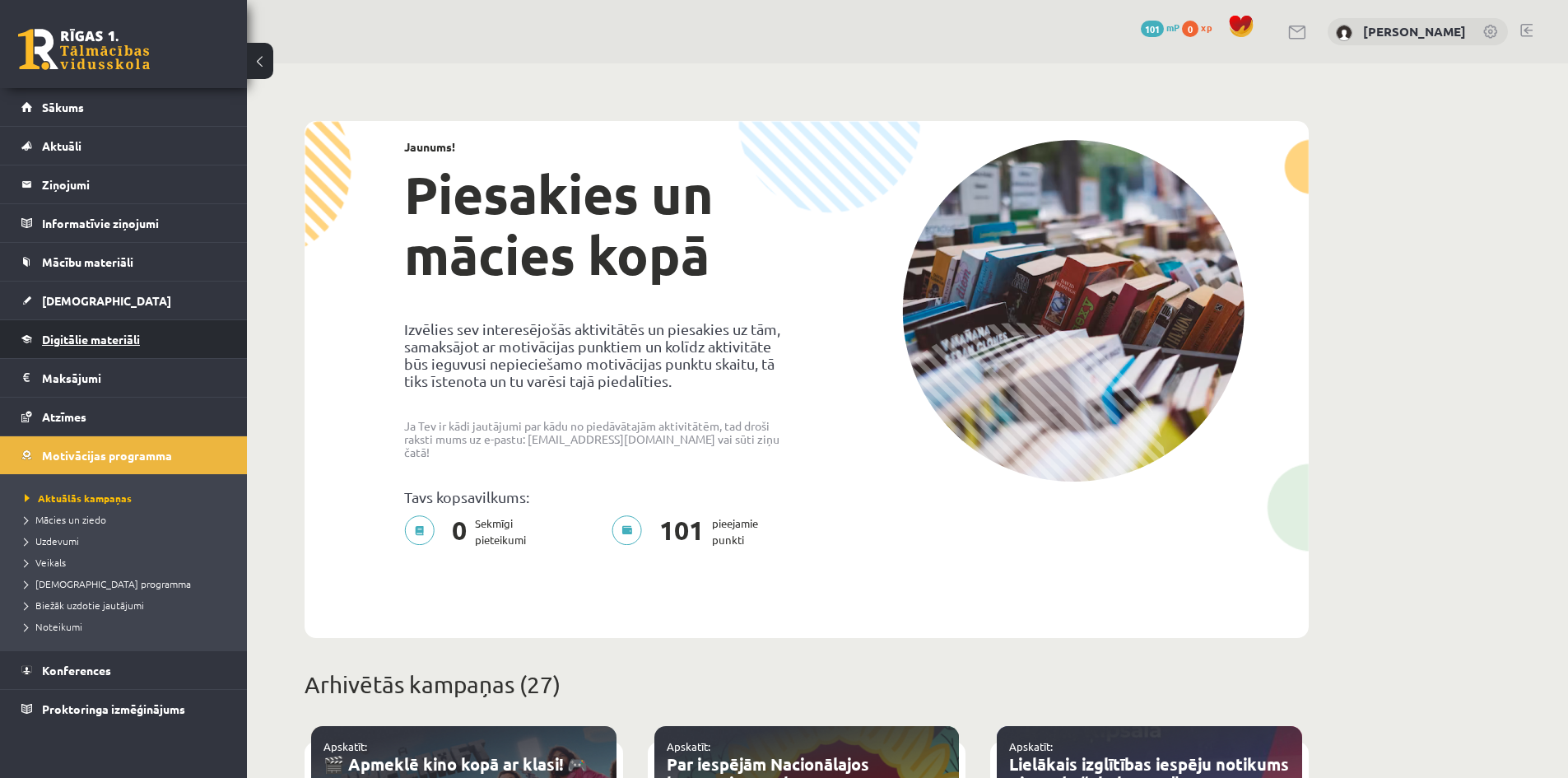
click at [102, 337] on span "Digitālie materiāli" at bounding box center [91, 338] width 98 height 15
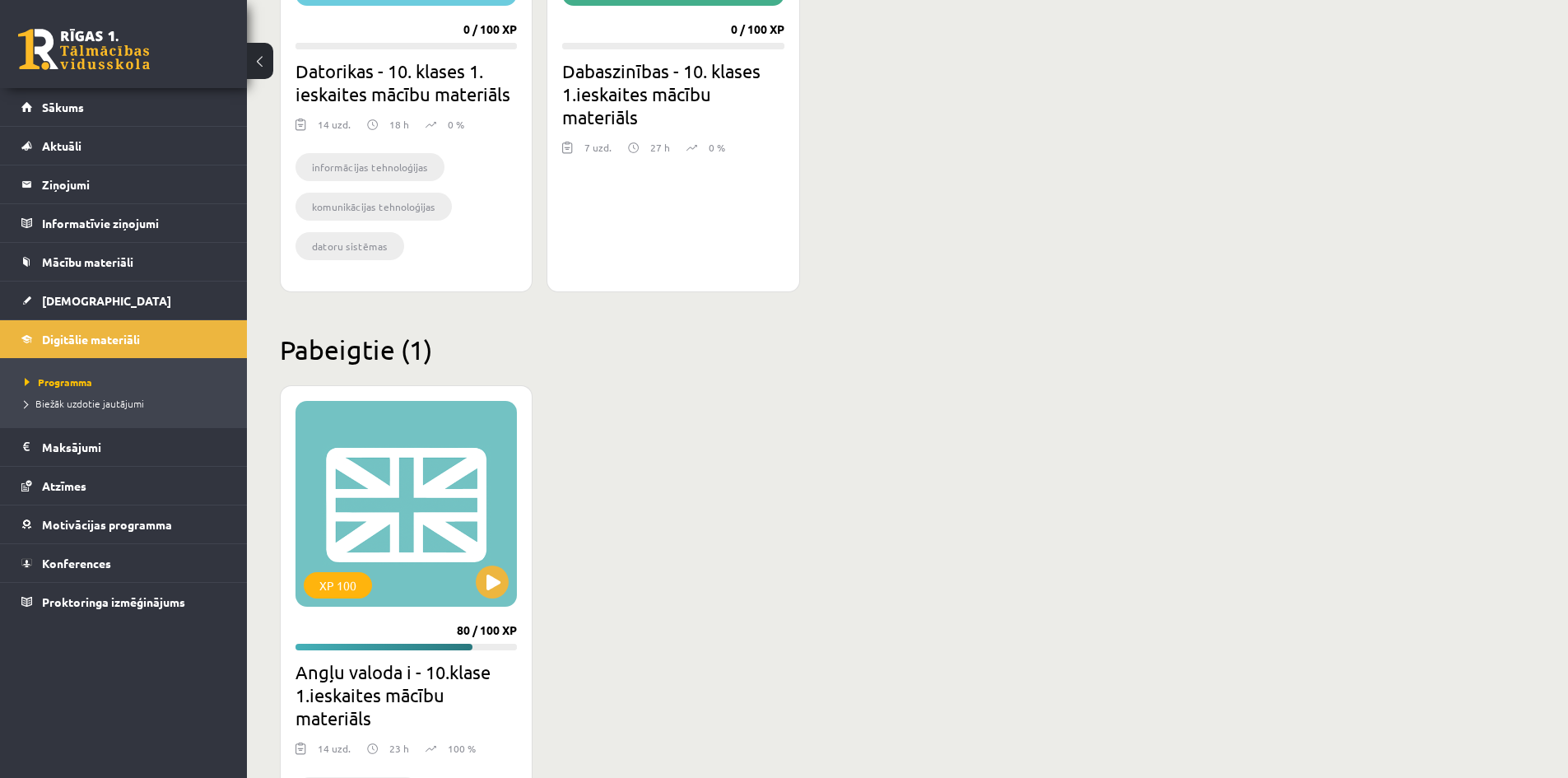
scroll to position [609, 0]
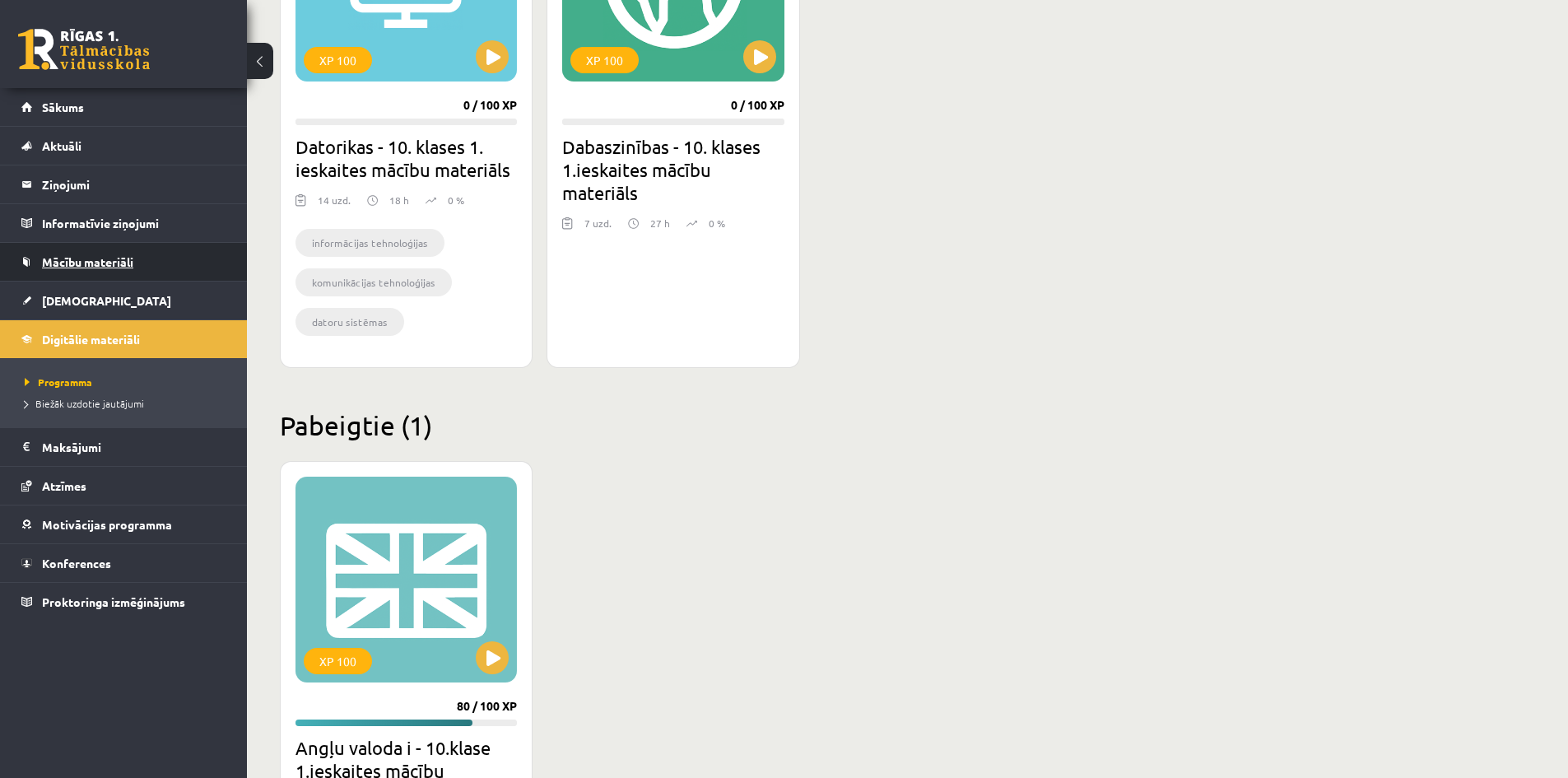
click at [104, 264] on span "Mācību materiāli" at bounding box center [88, 261] width 91 height 15
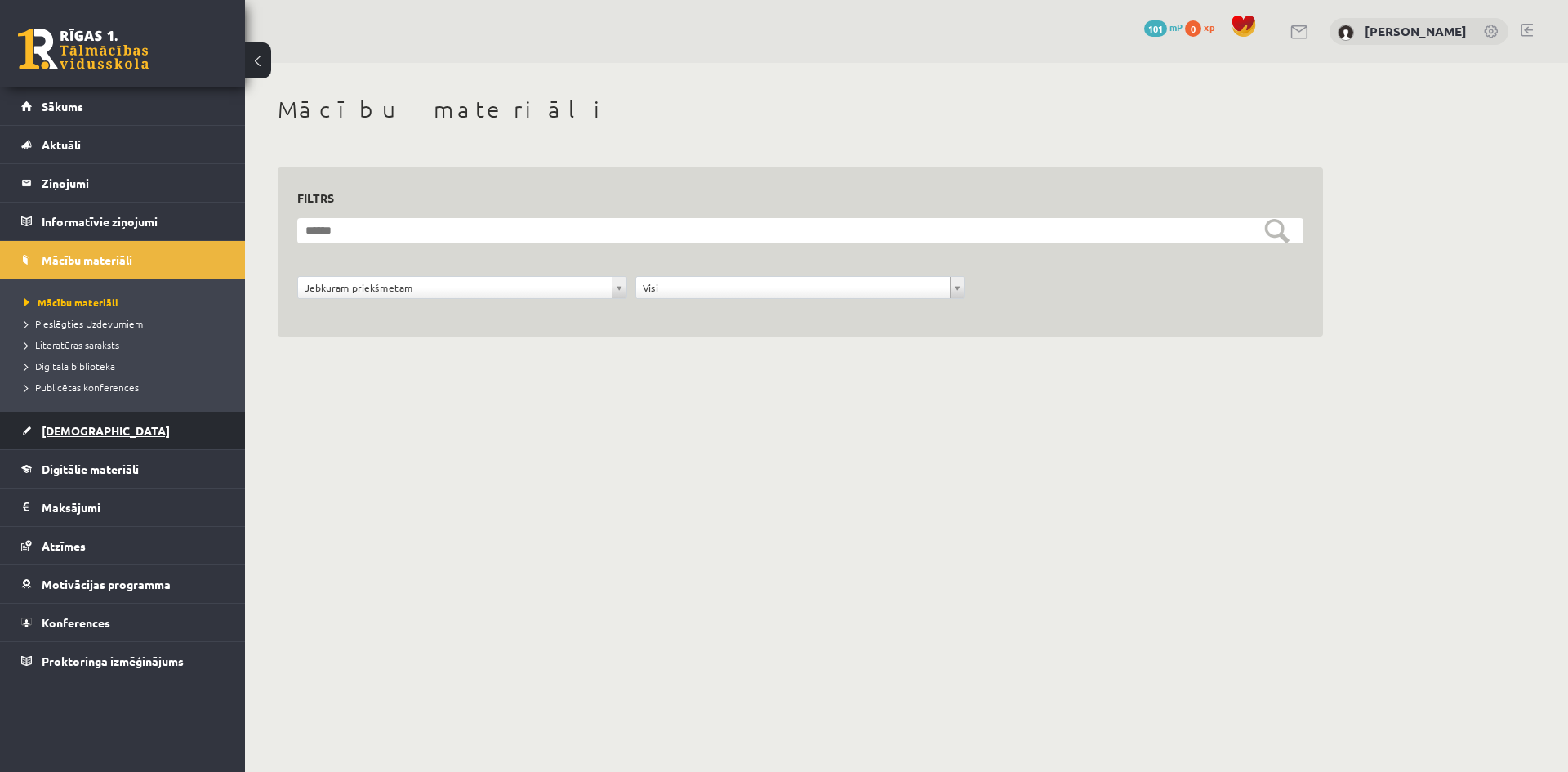
click at [61, 425] on span "[DEMOGRAPHIC_DATA]" at bounding box center [106, 430] width 128 height 15
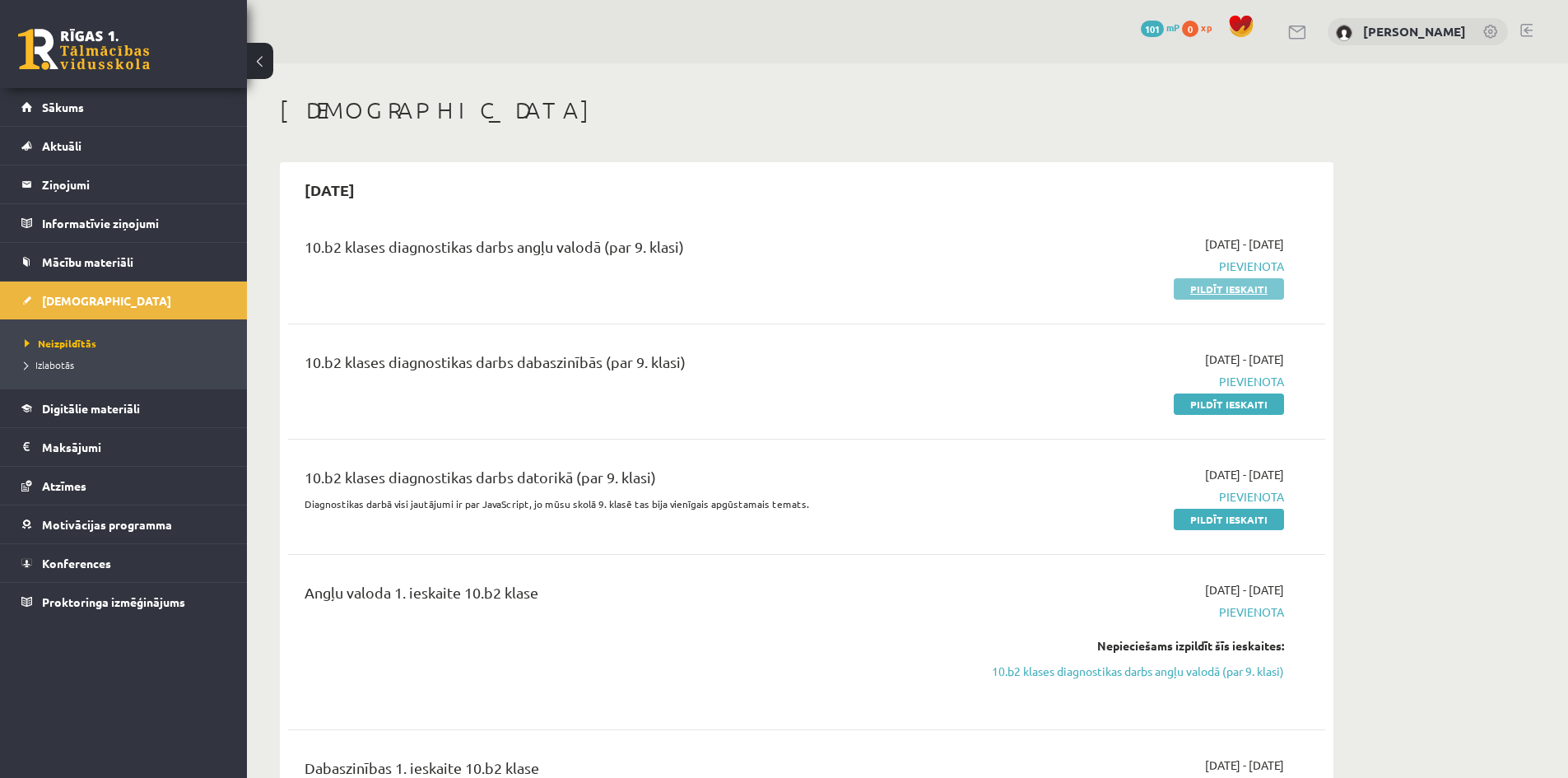
click at [1270, 290] on link "Pildīt ieskaiti" at bounding box center [1229, 288] width 110 height 22
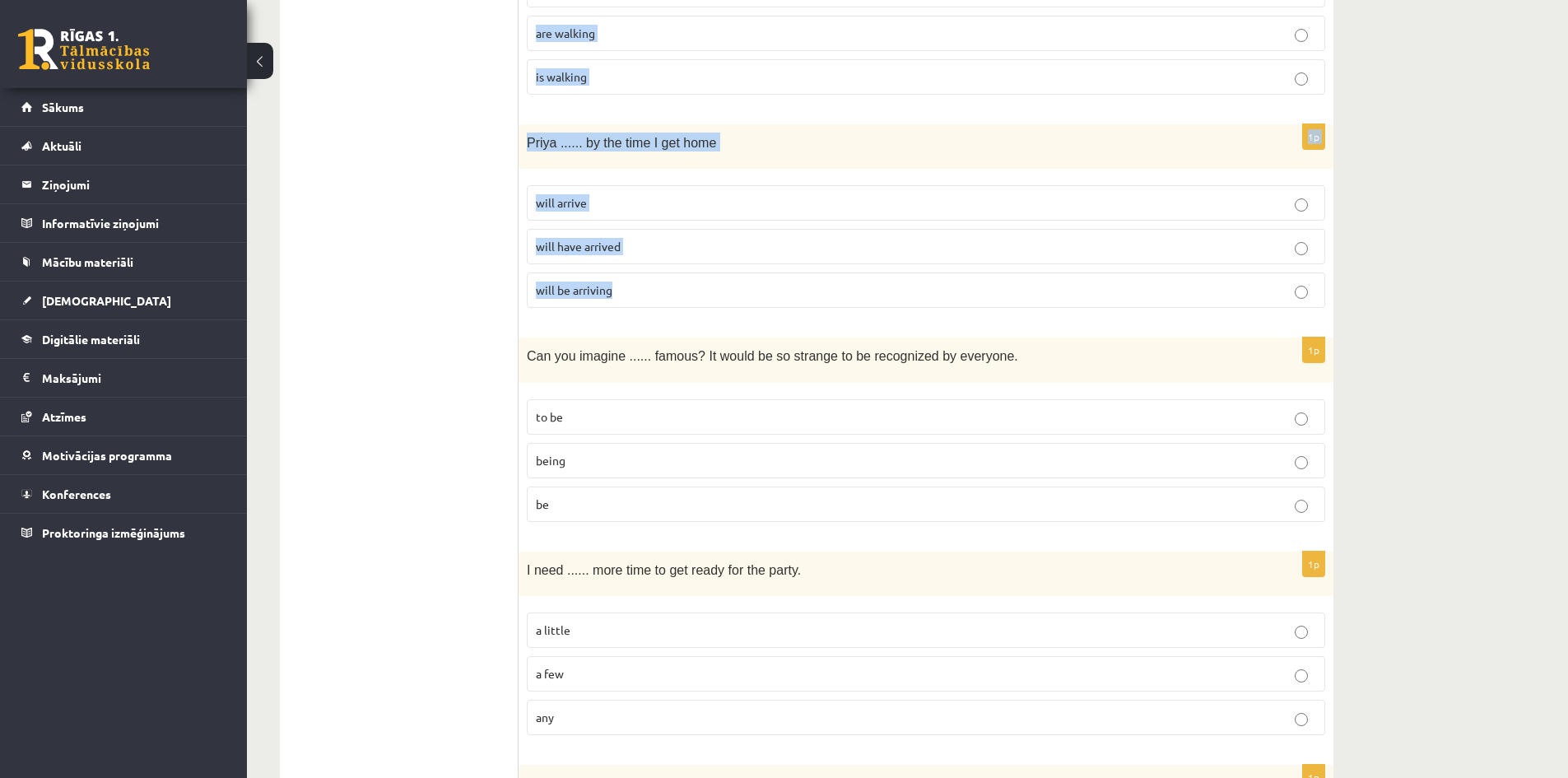
scroll to position [3862, 0]
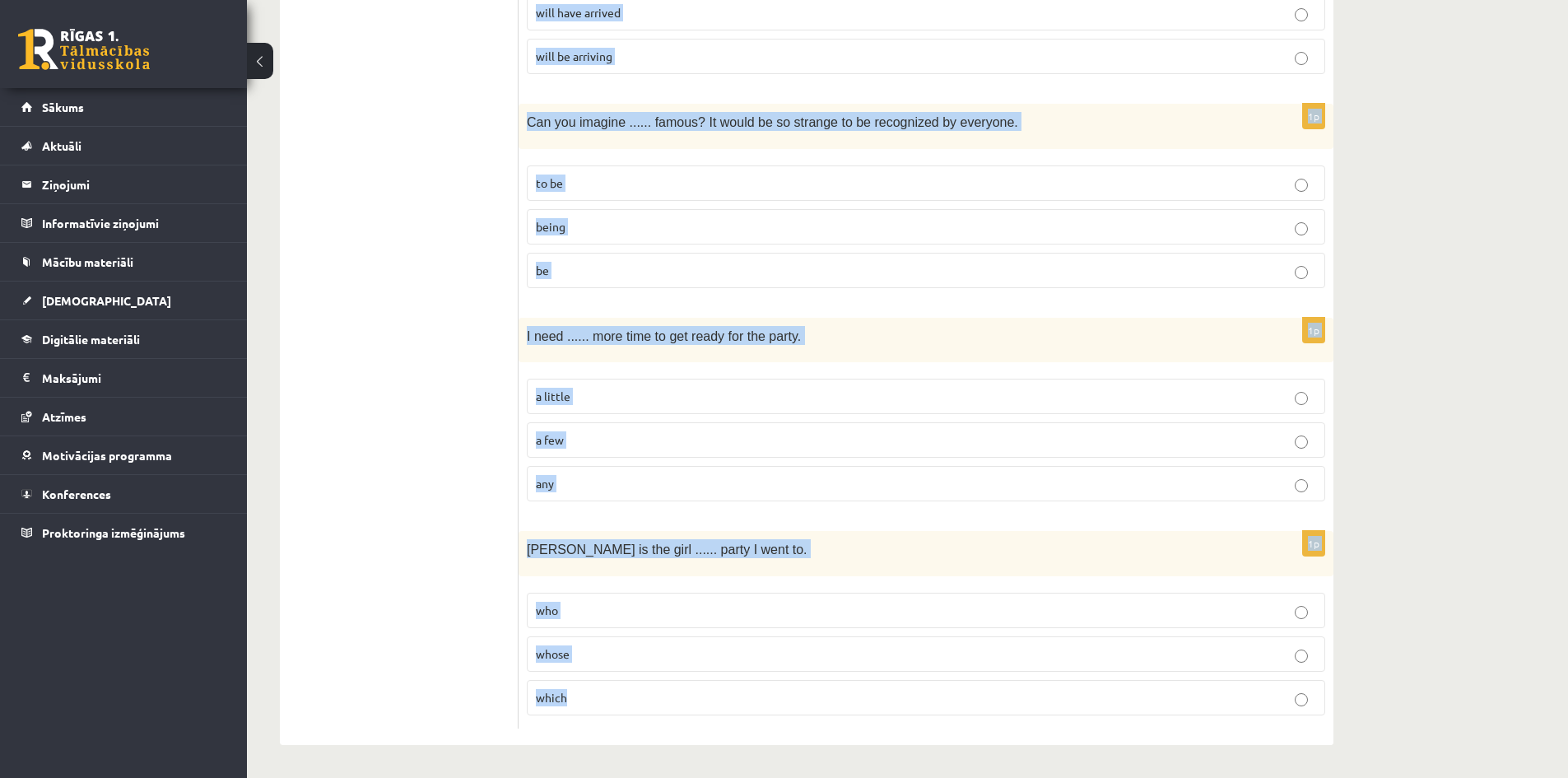
drag, startPoint x: 530, startPoint y: 139, endPoint x: 1065, endPoint y: 698, distance: 773.8
copy form "Read the sentence and choose the correct answer. 1p One of the house’s windows …"
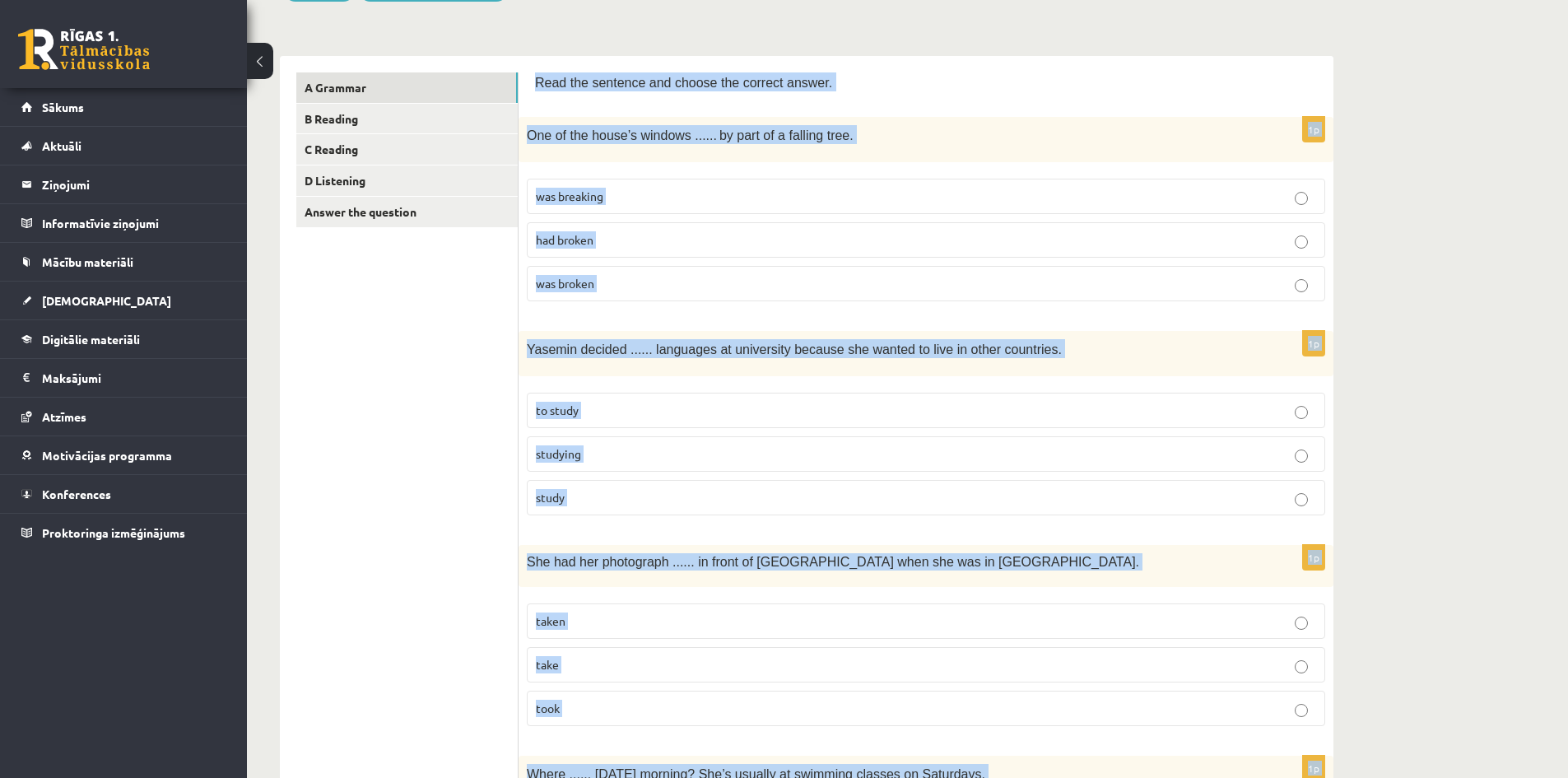
scroll to position [159, 0]
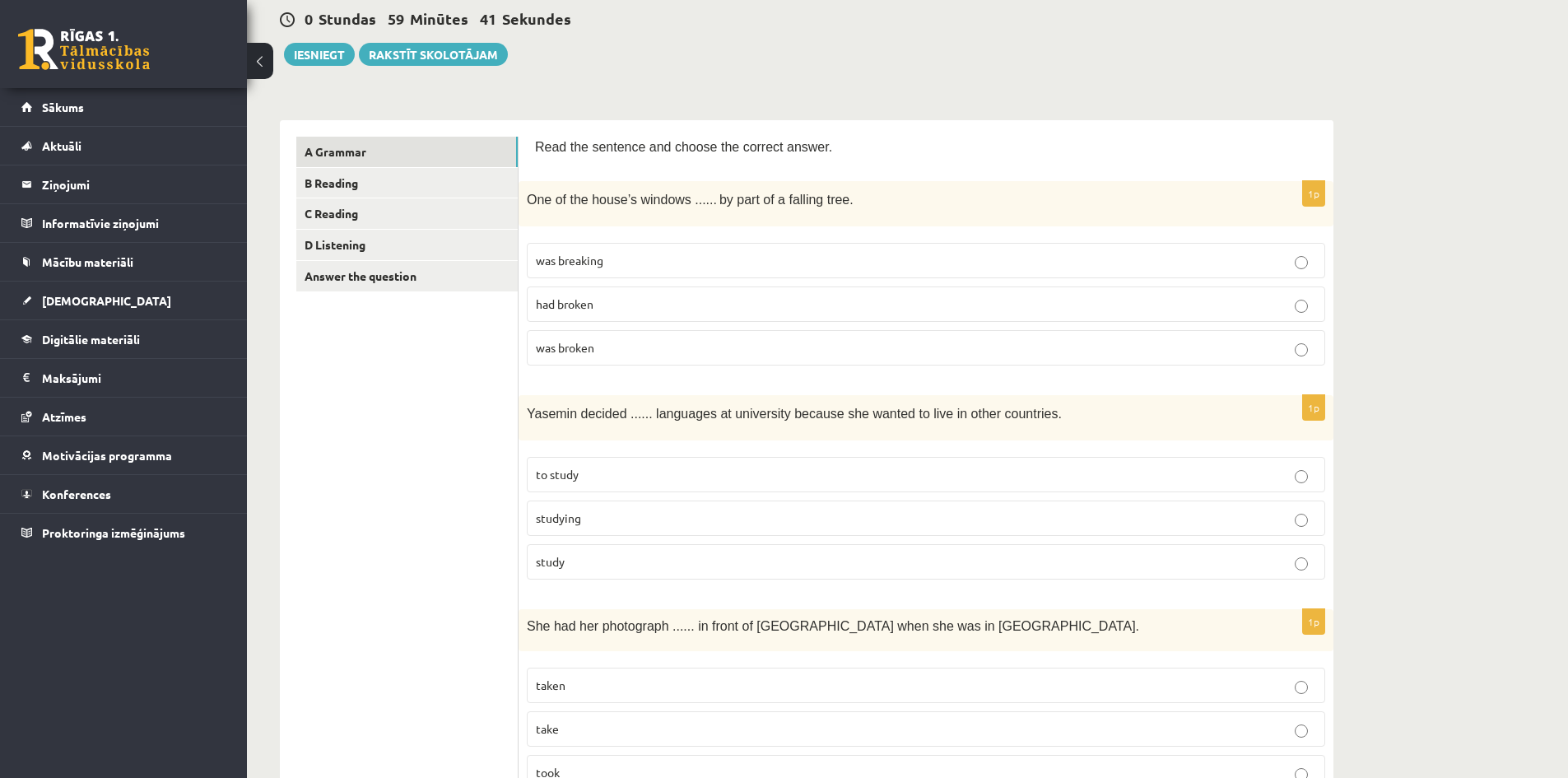
click at [646, 351] on p "was broken" at bounding box center [926, 348] width 781 height 17
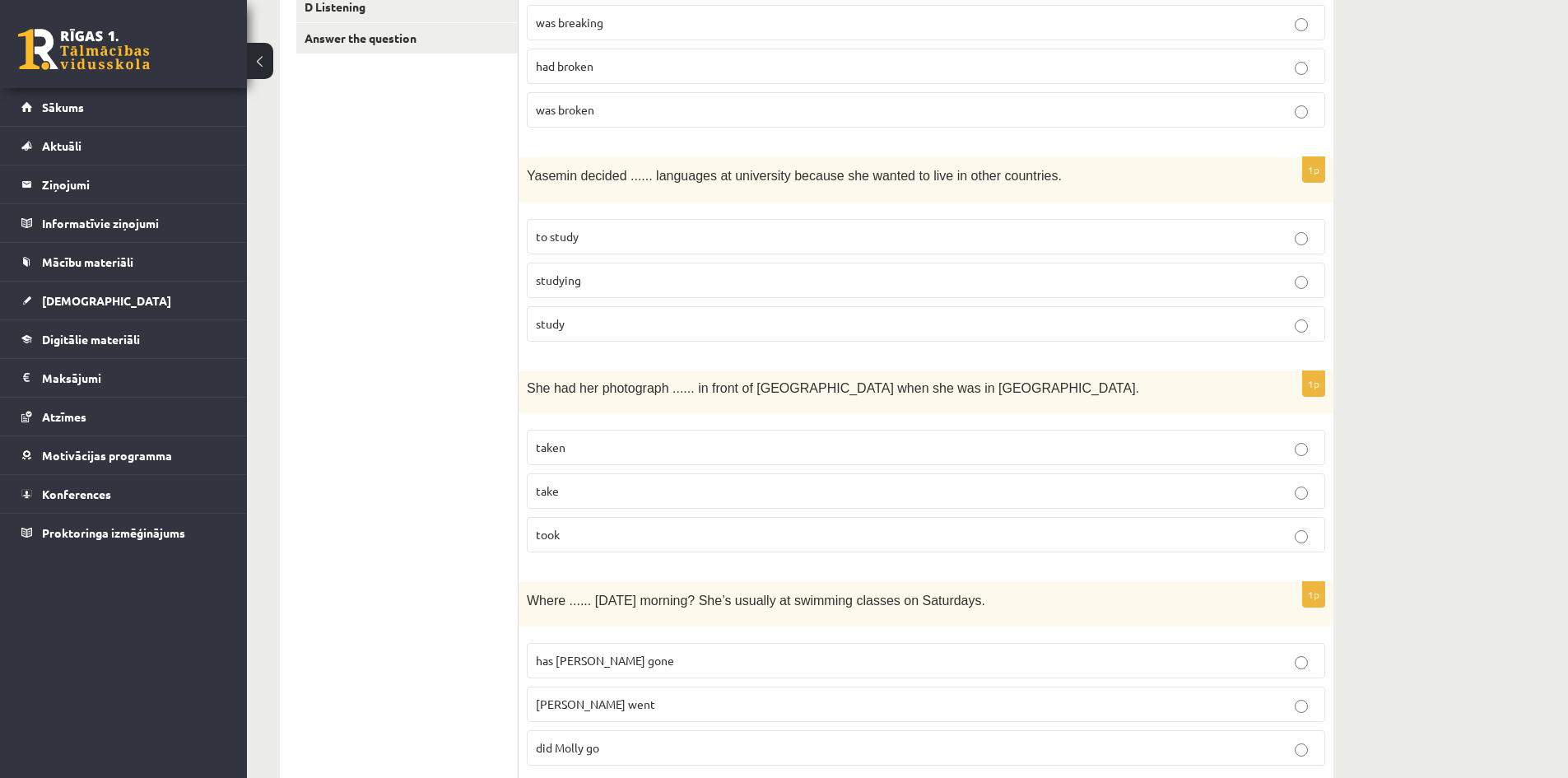
scroll to position [405, 0]
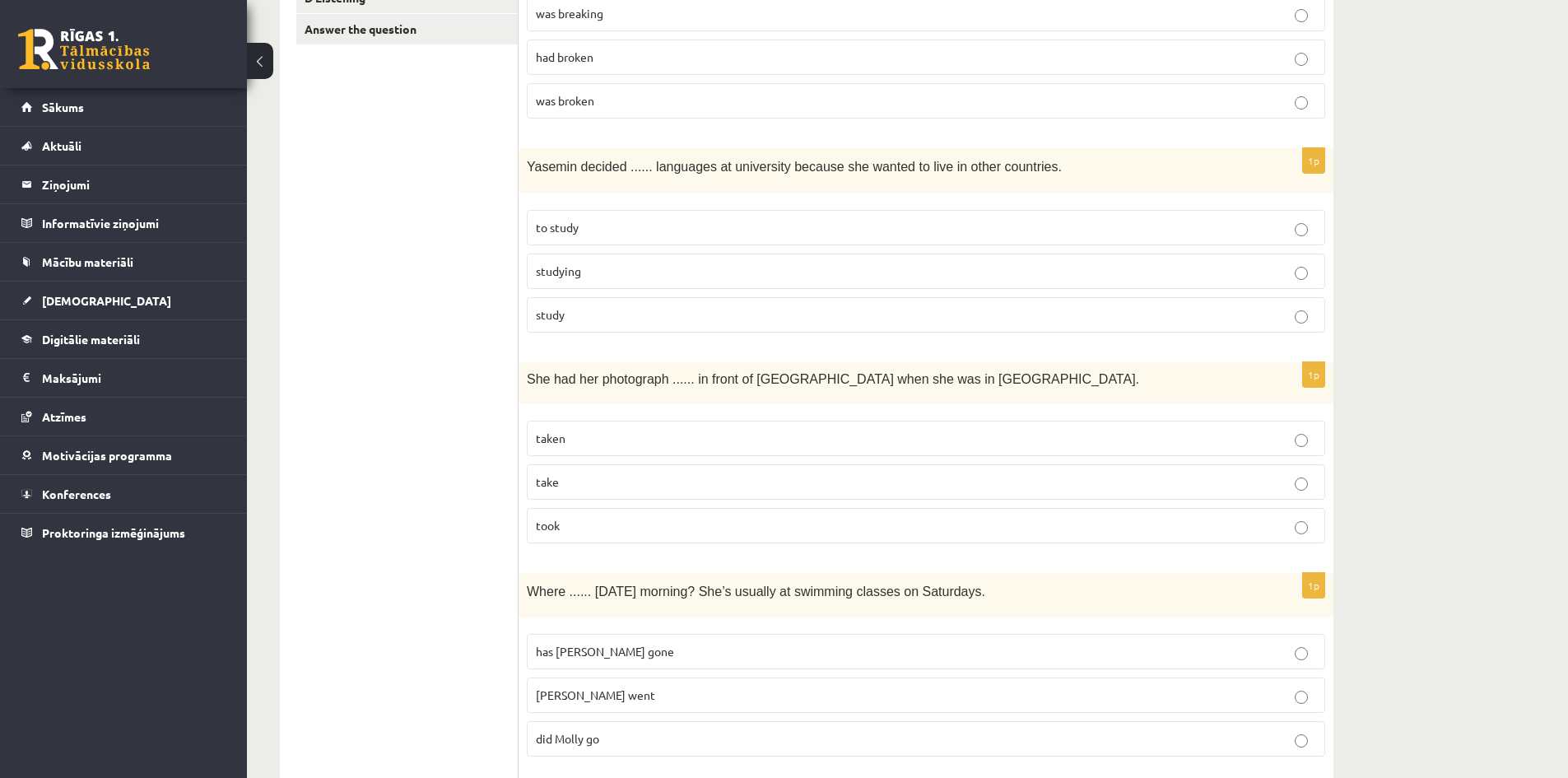
click at [714, 229] on p "to study" at bounding box center [926, 227] width 781 height 17
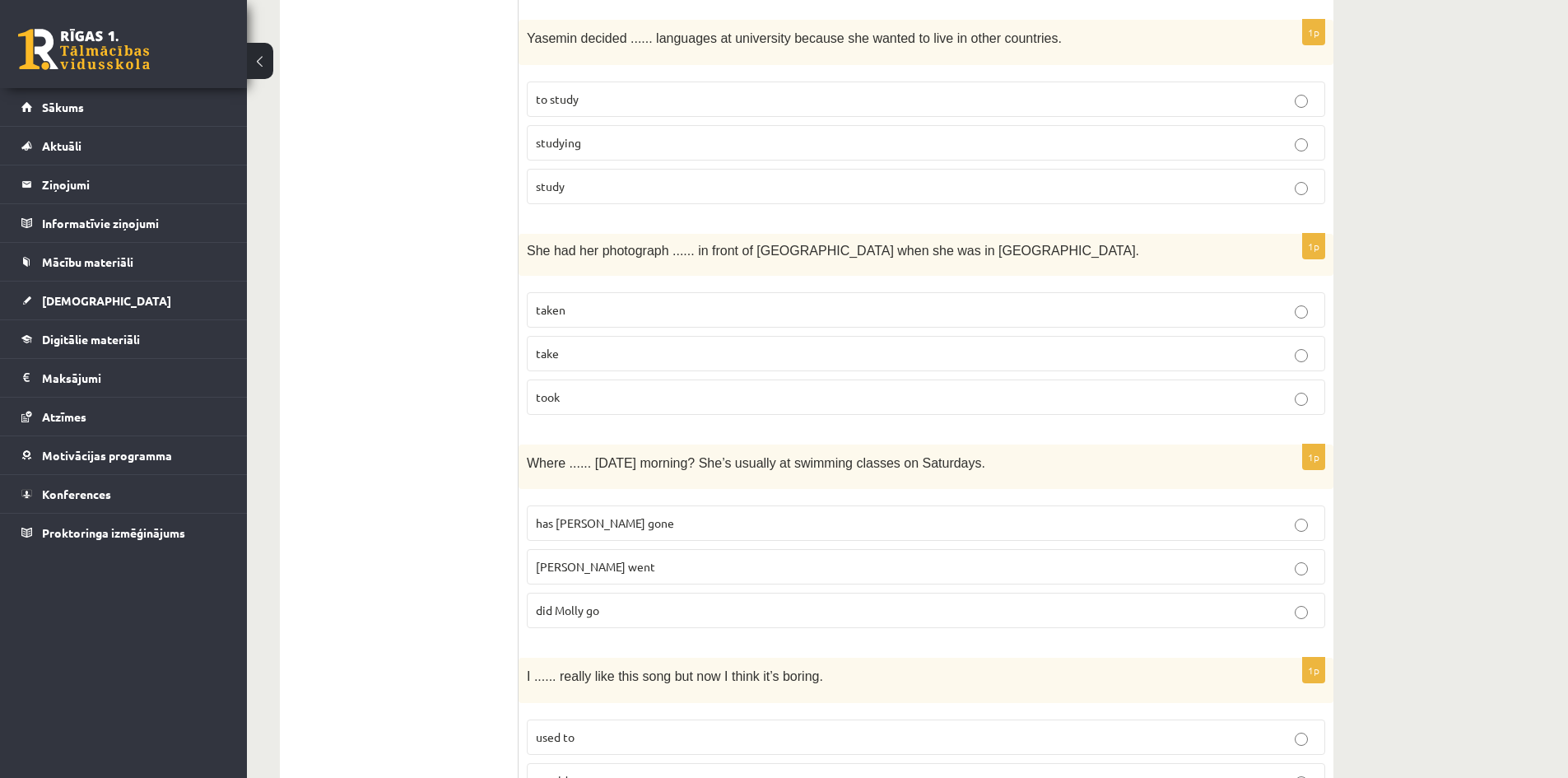
scroll to position [571, 0]
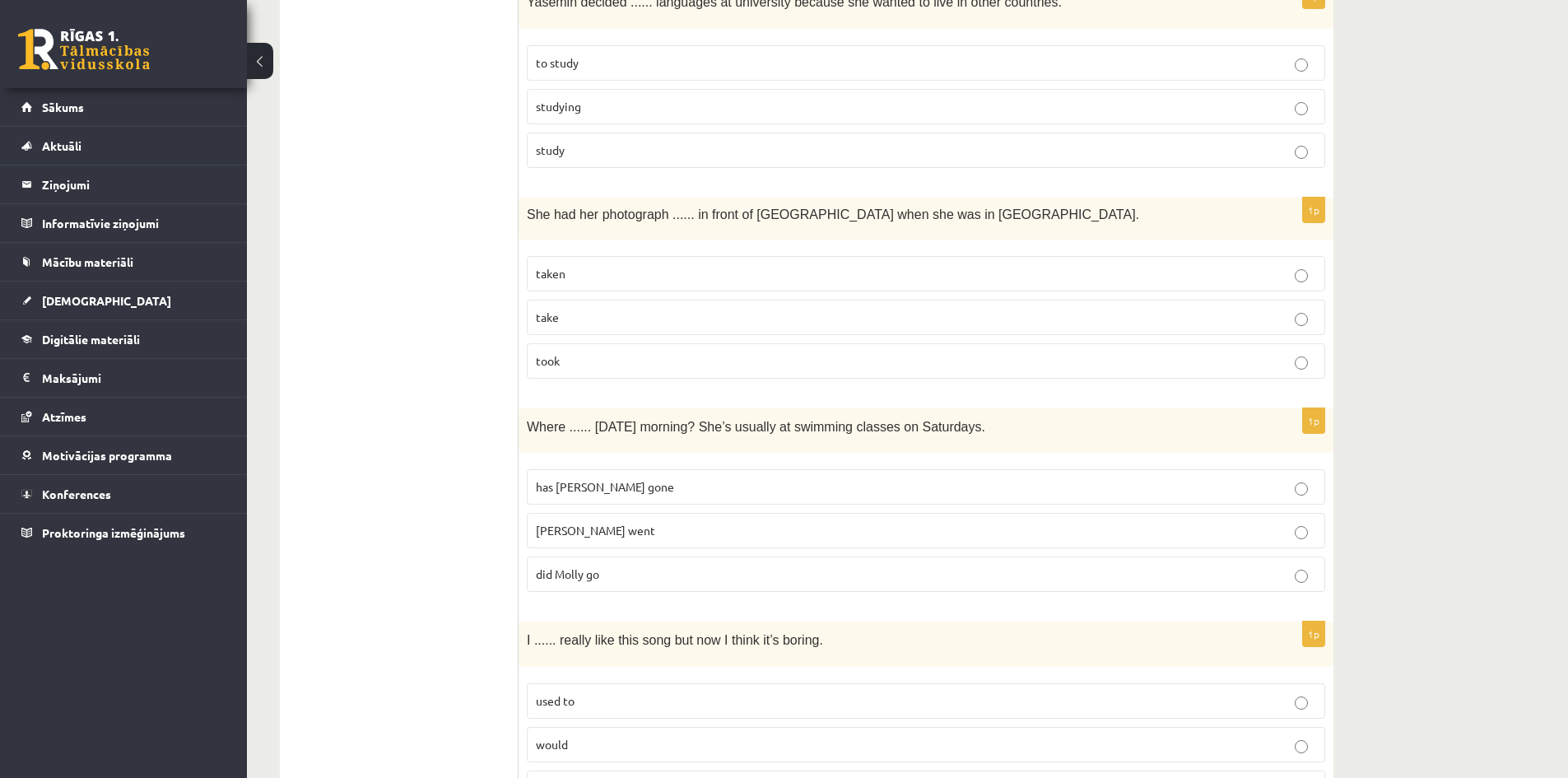
click at [682, 280] on p "taken" at bounding box center [926, 274] width 781 height 17
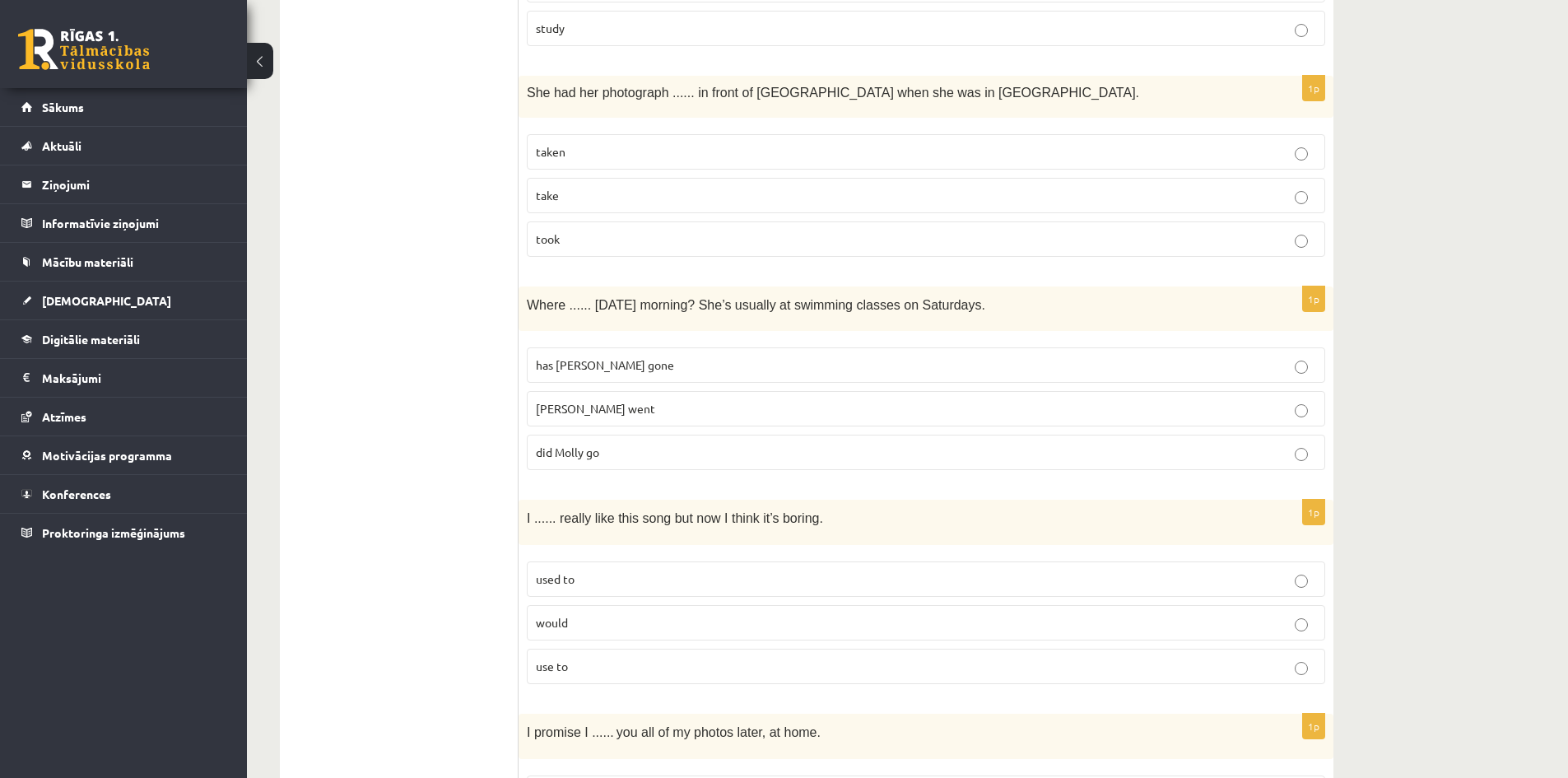
scroll to position [735, 0]
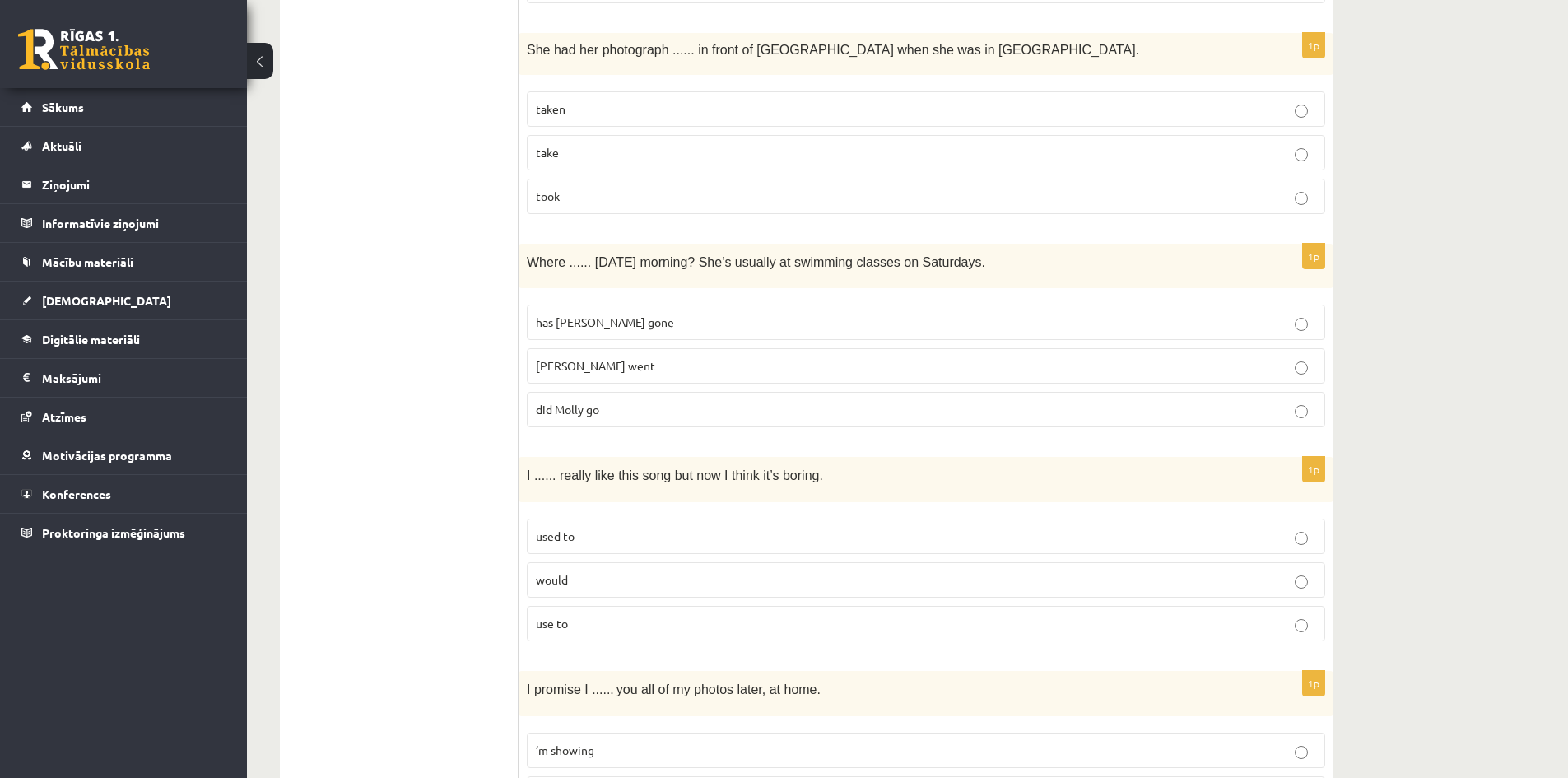
click at [593, 414] on span "did Molly go" at bounding box center [568, 409] width 64 height 15
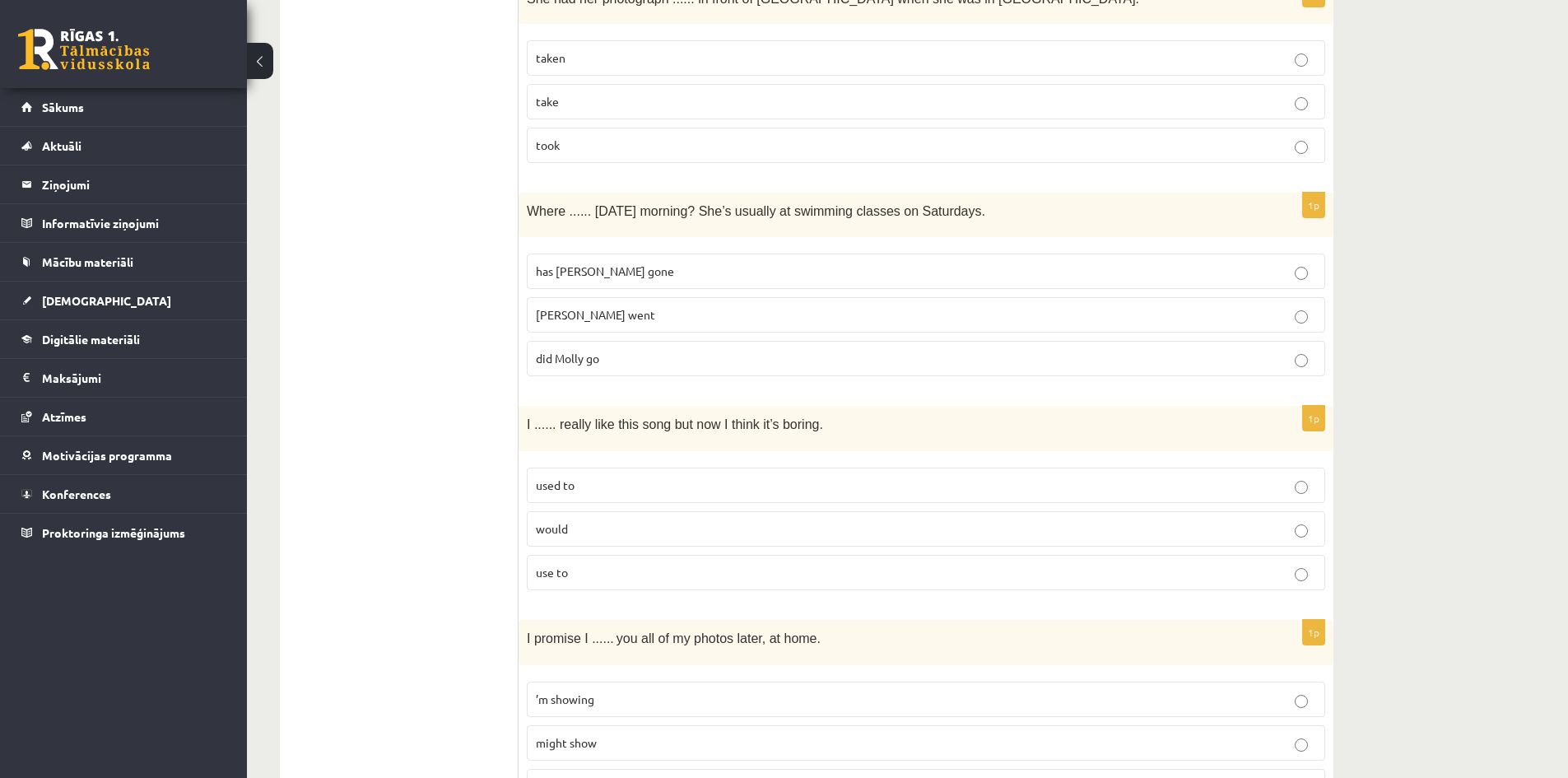
scroll to position [818, 0]
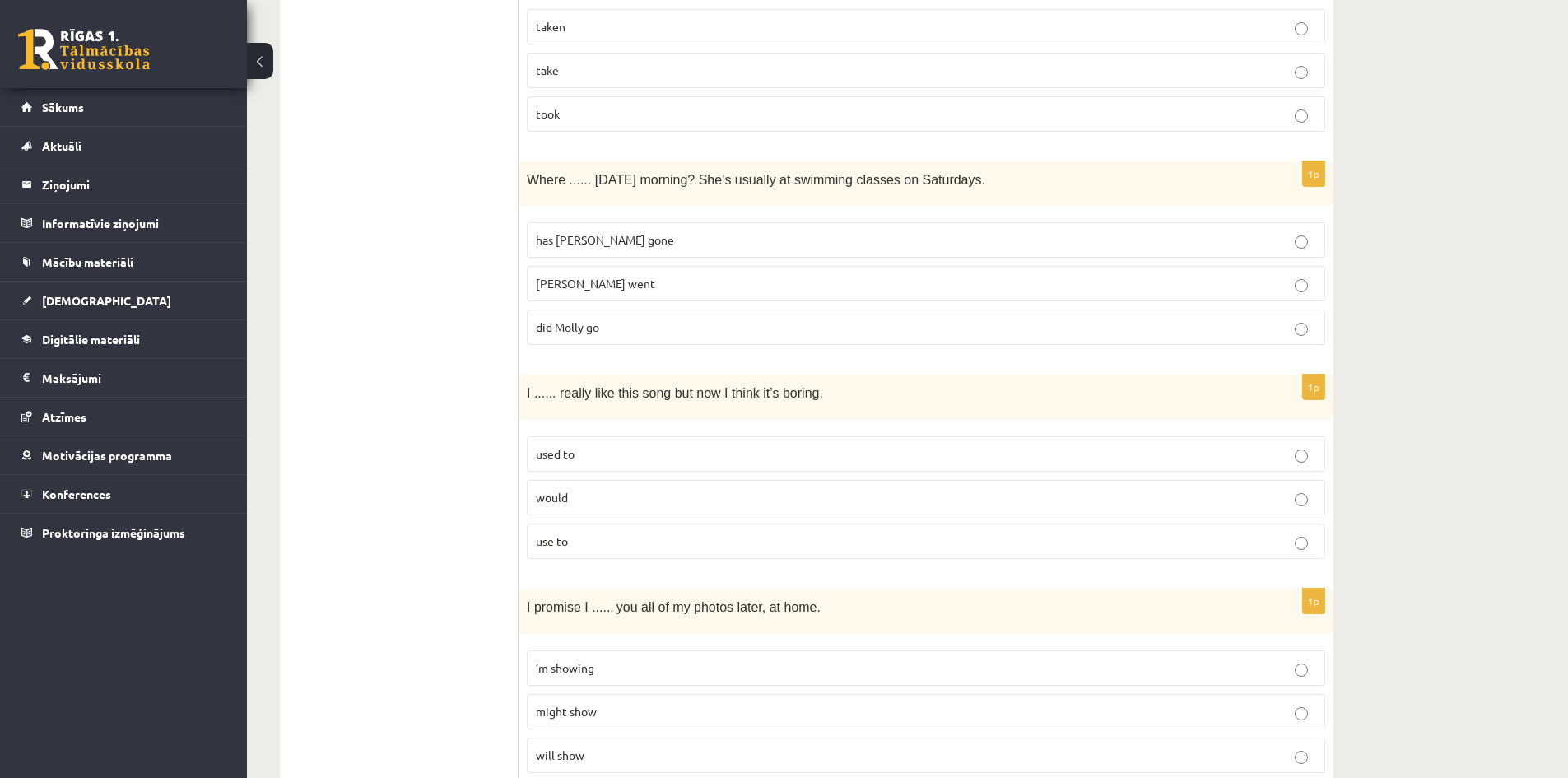
click at [670, 455] on p "used to" at bounding box center [926, 454] width 781 height 17
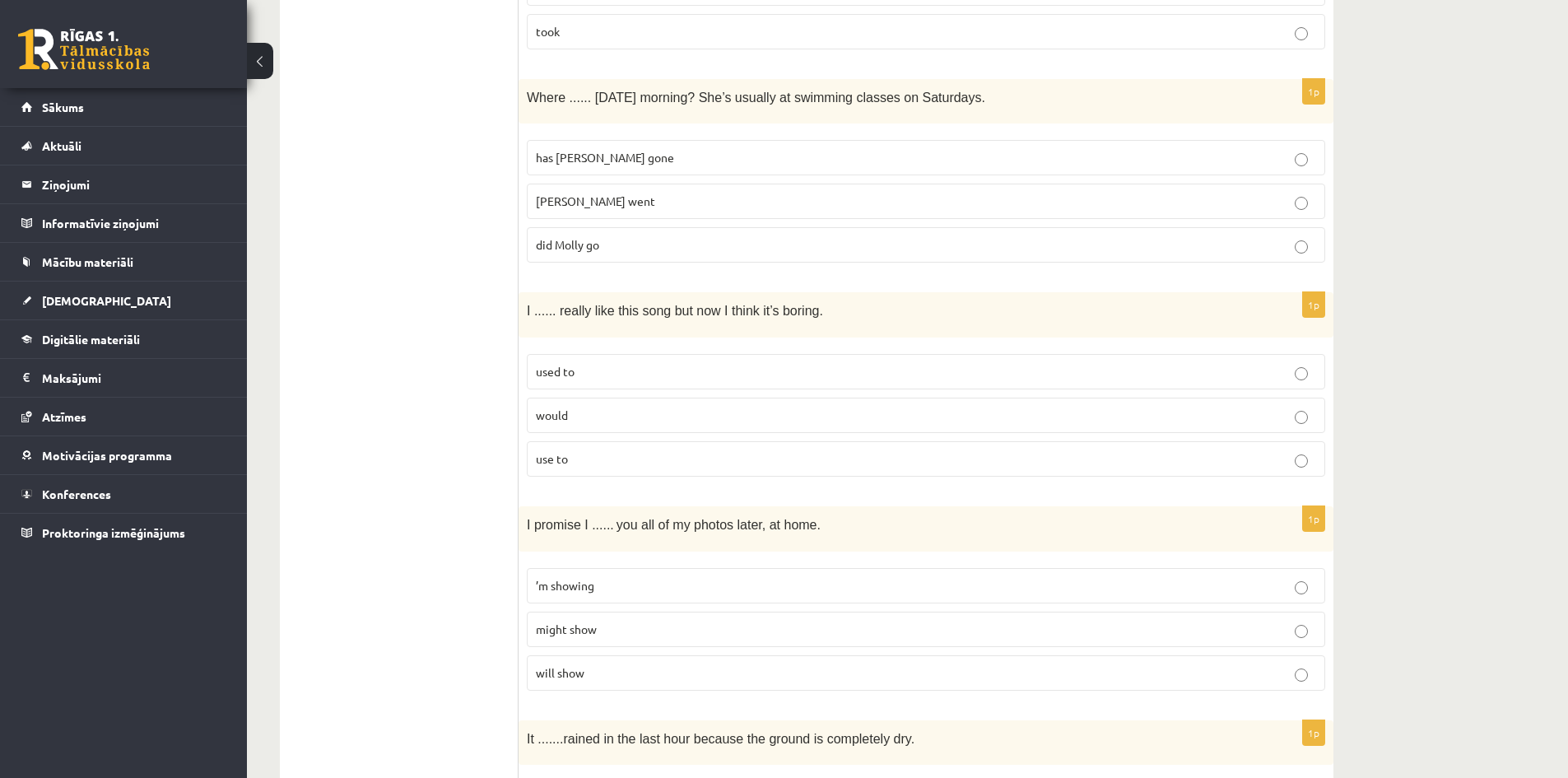
scroll to position [982, 0]
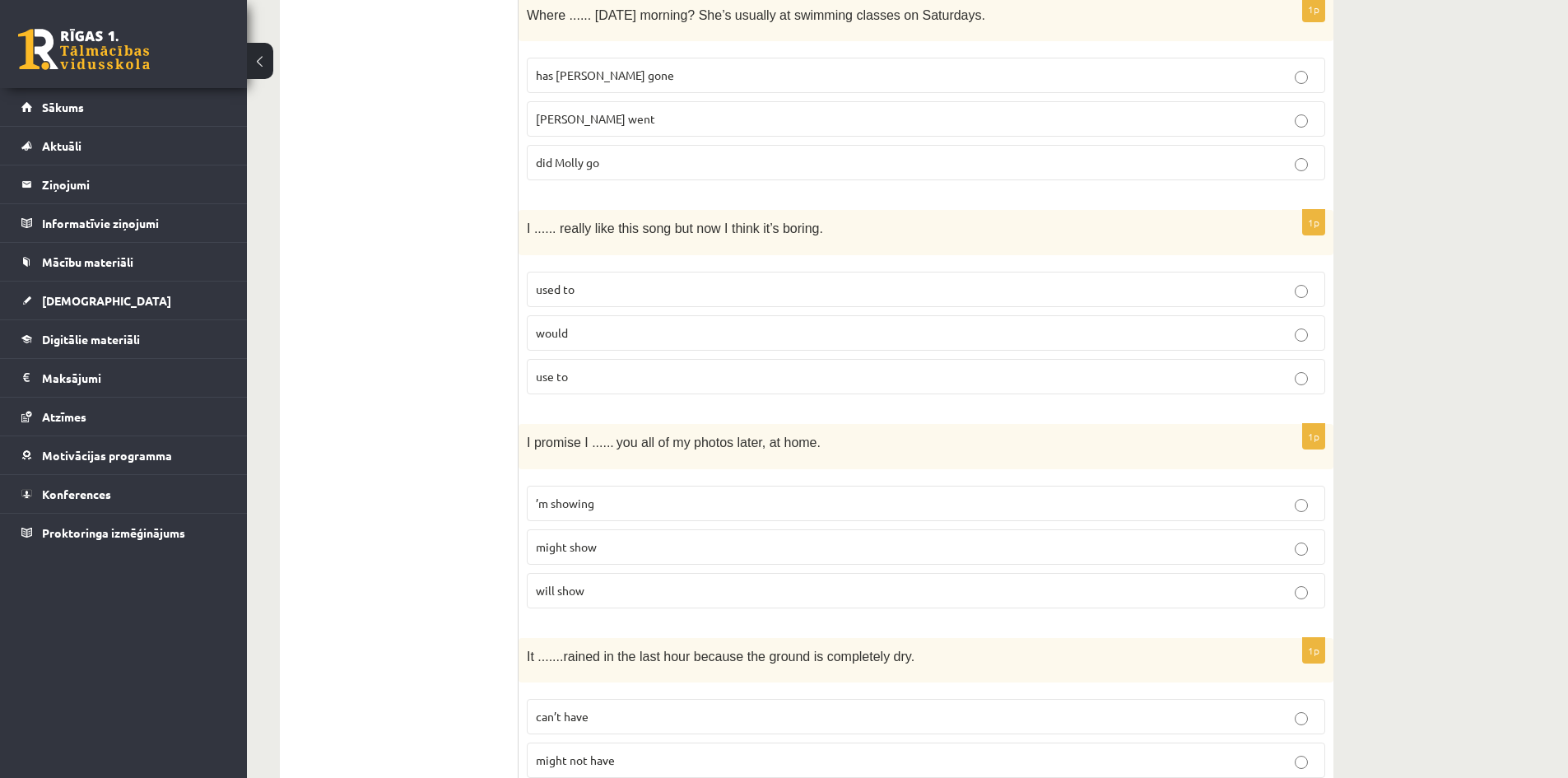
click at [592, 596] on p "will show" at bounding box center [926, 590] width 781 height 17
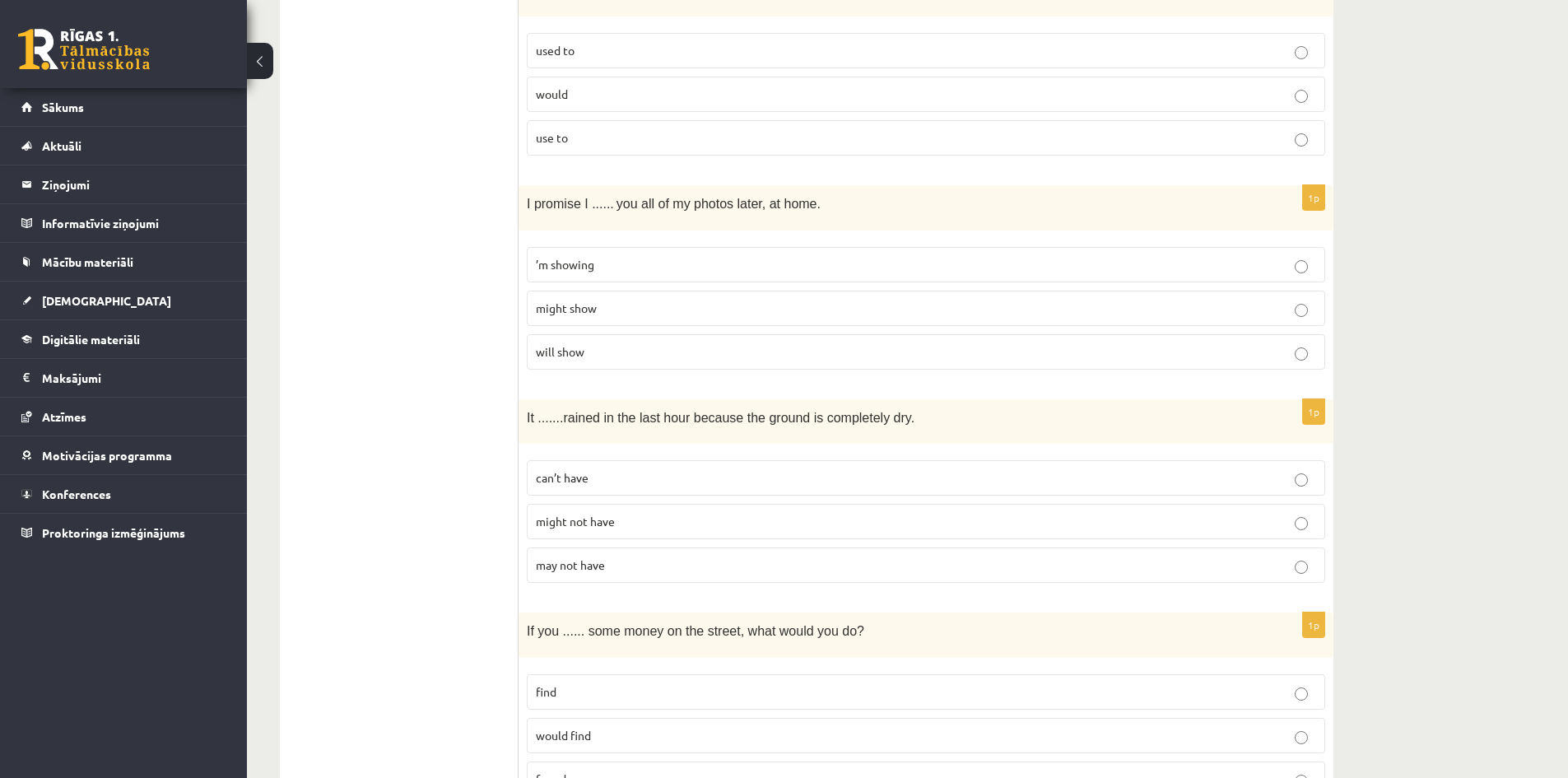
scroll to position [1229, 0]
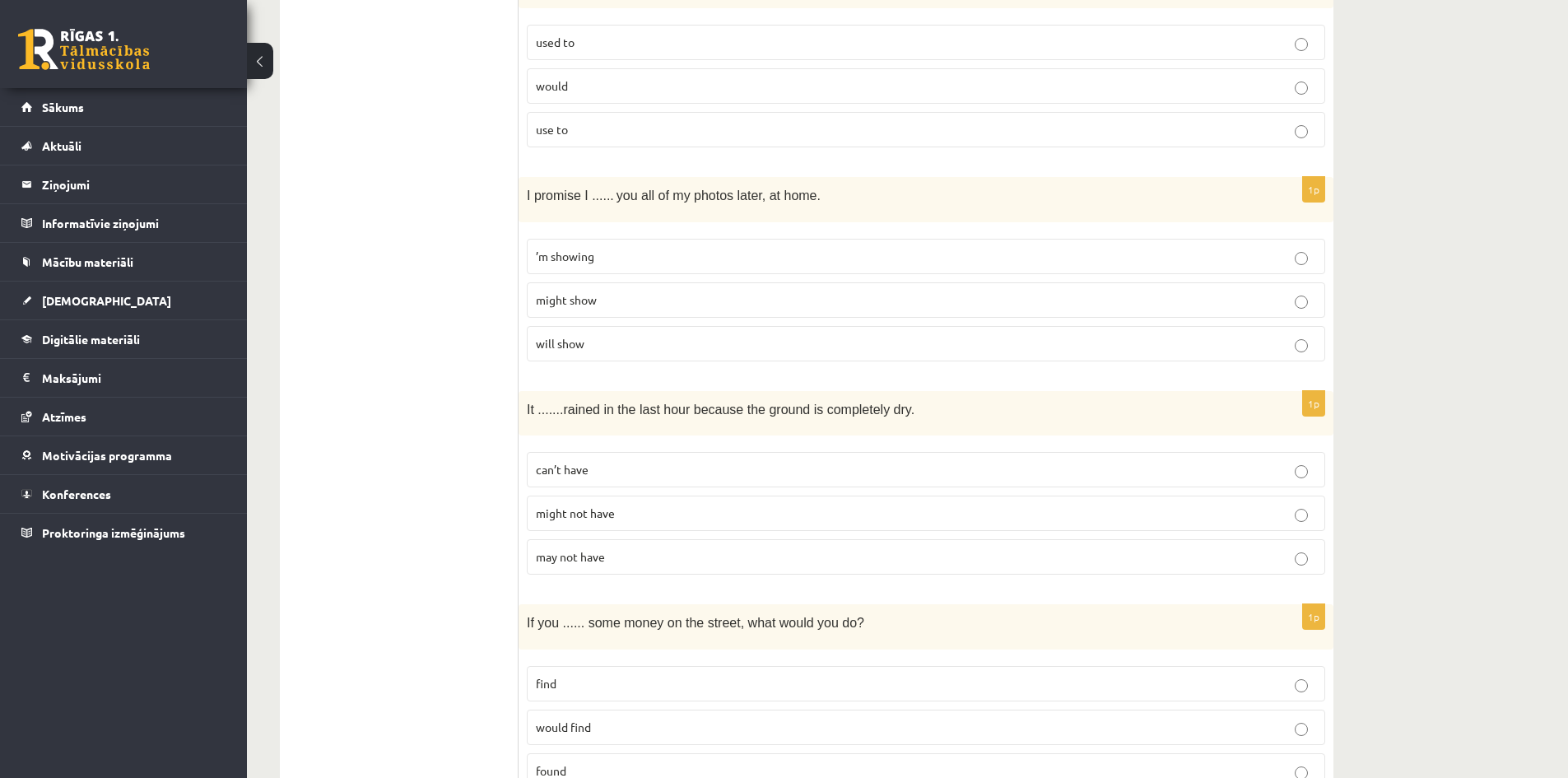
click at [610, 518] on span "might not have" at bounding box center [576, 512] width 79 height 15
click at [644, 475] on p "can’t have" at bounding box center [926, 470] width 781 height 17
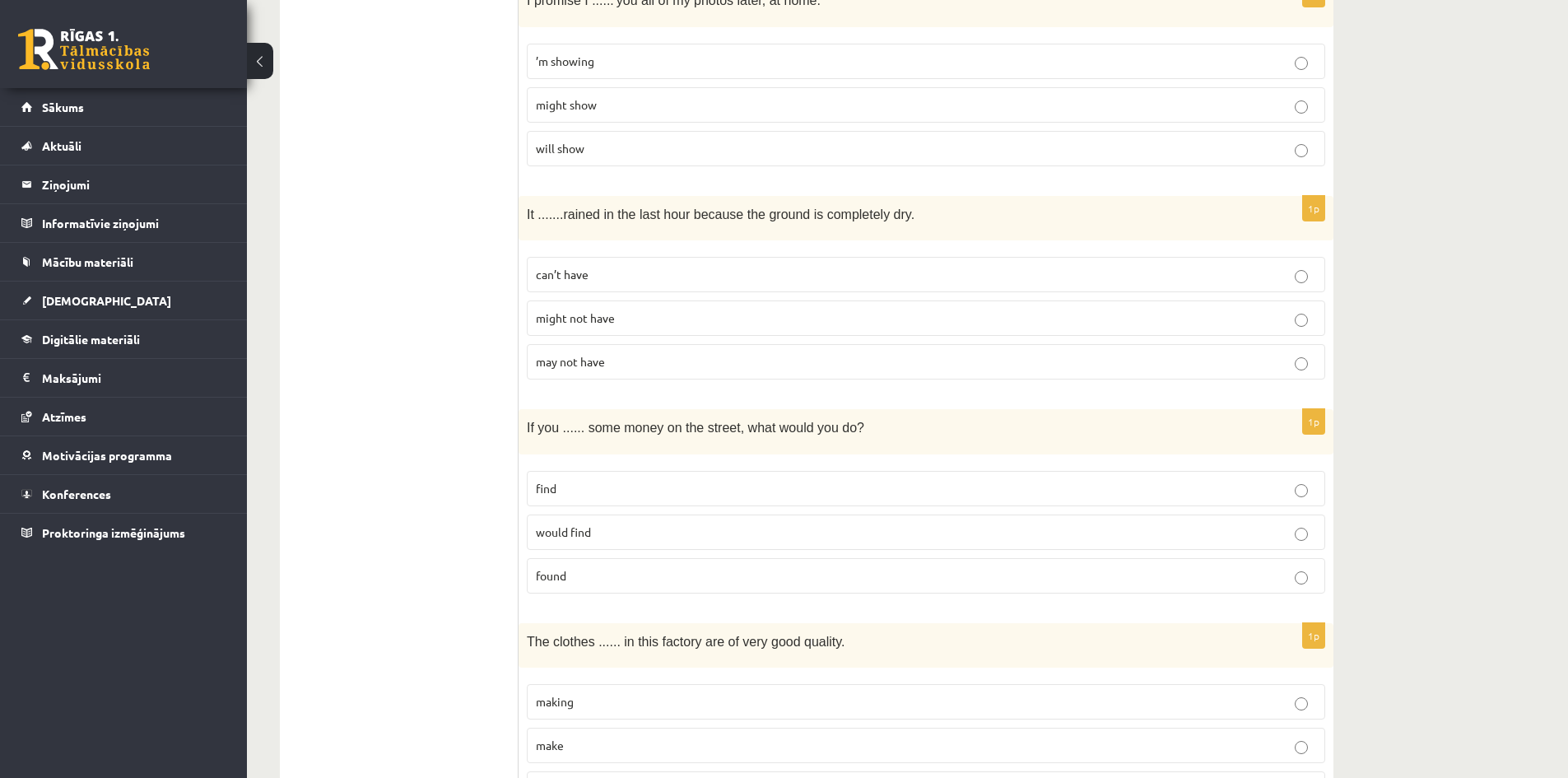
scroll to position [1476, 0]
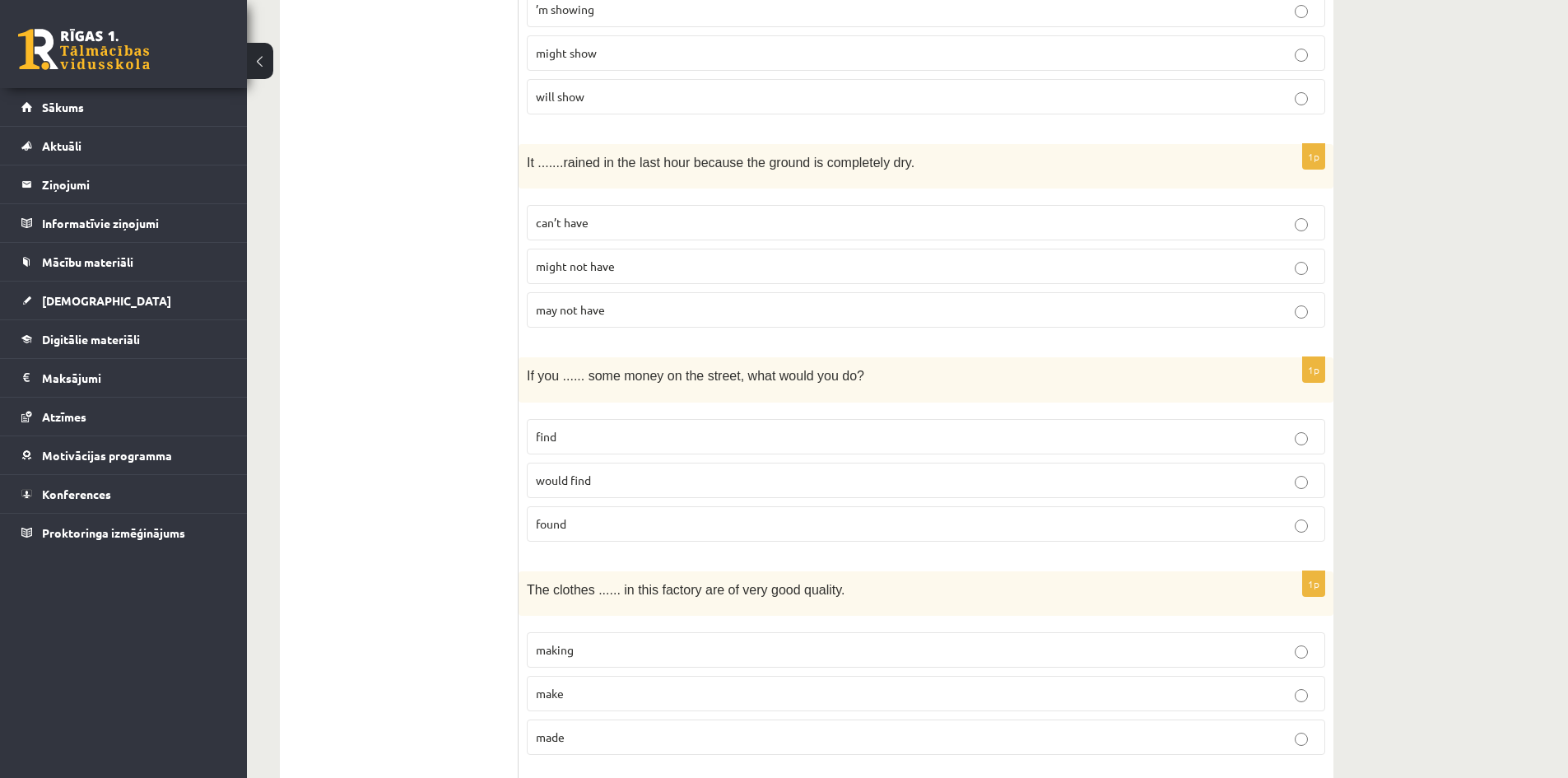
click at [610, 482] on p "would find" at bounding box center [926, 480] width 781 height 17
click at [627, 522] on p "found" at bounding box center [926, 524] width 781 height 17
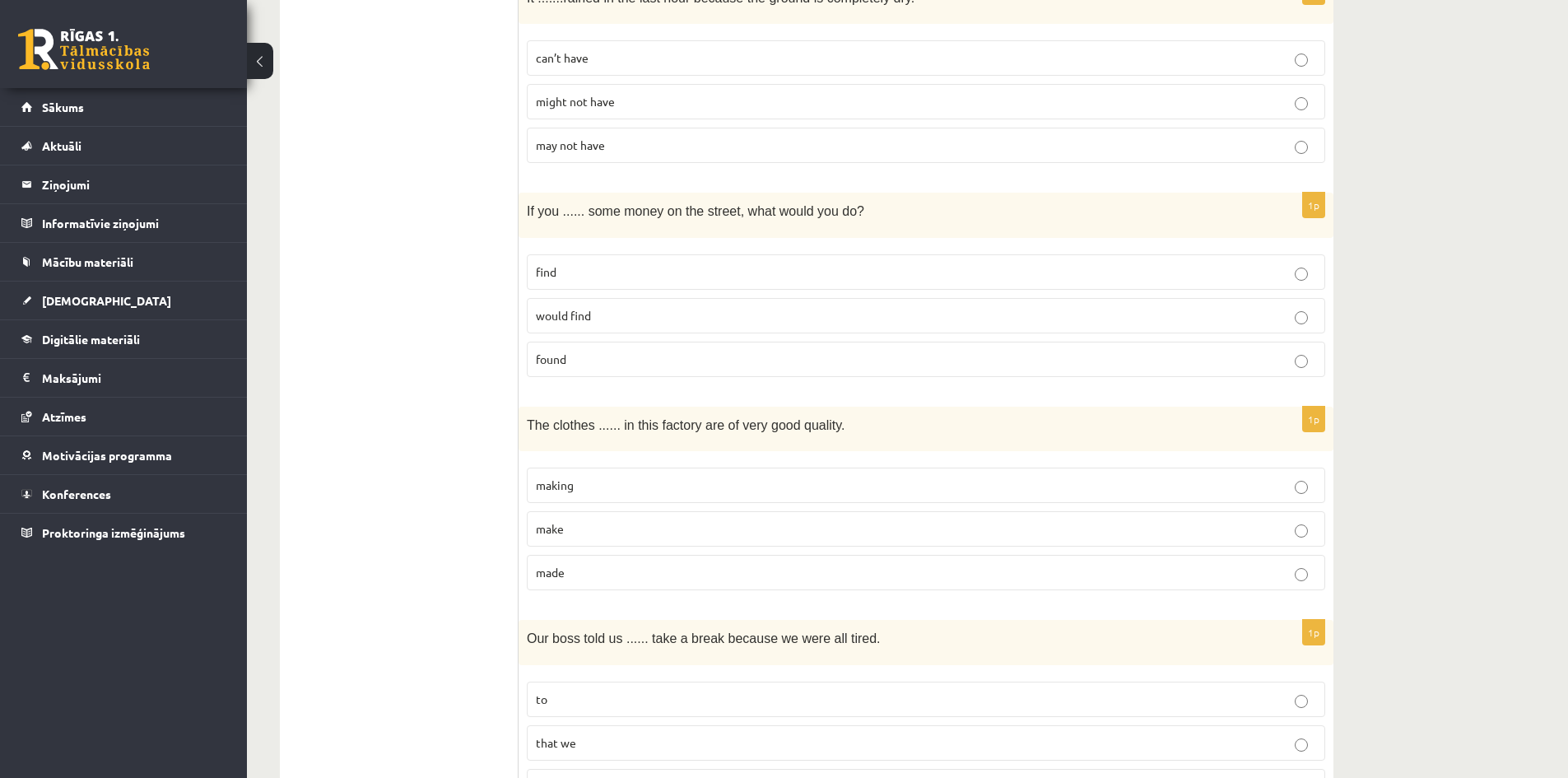
scroll to position [1722, 0]
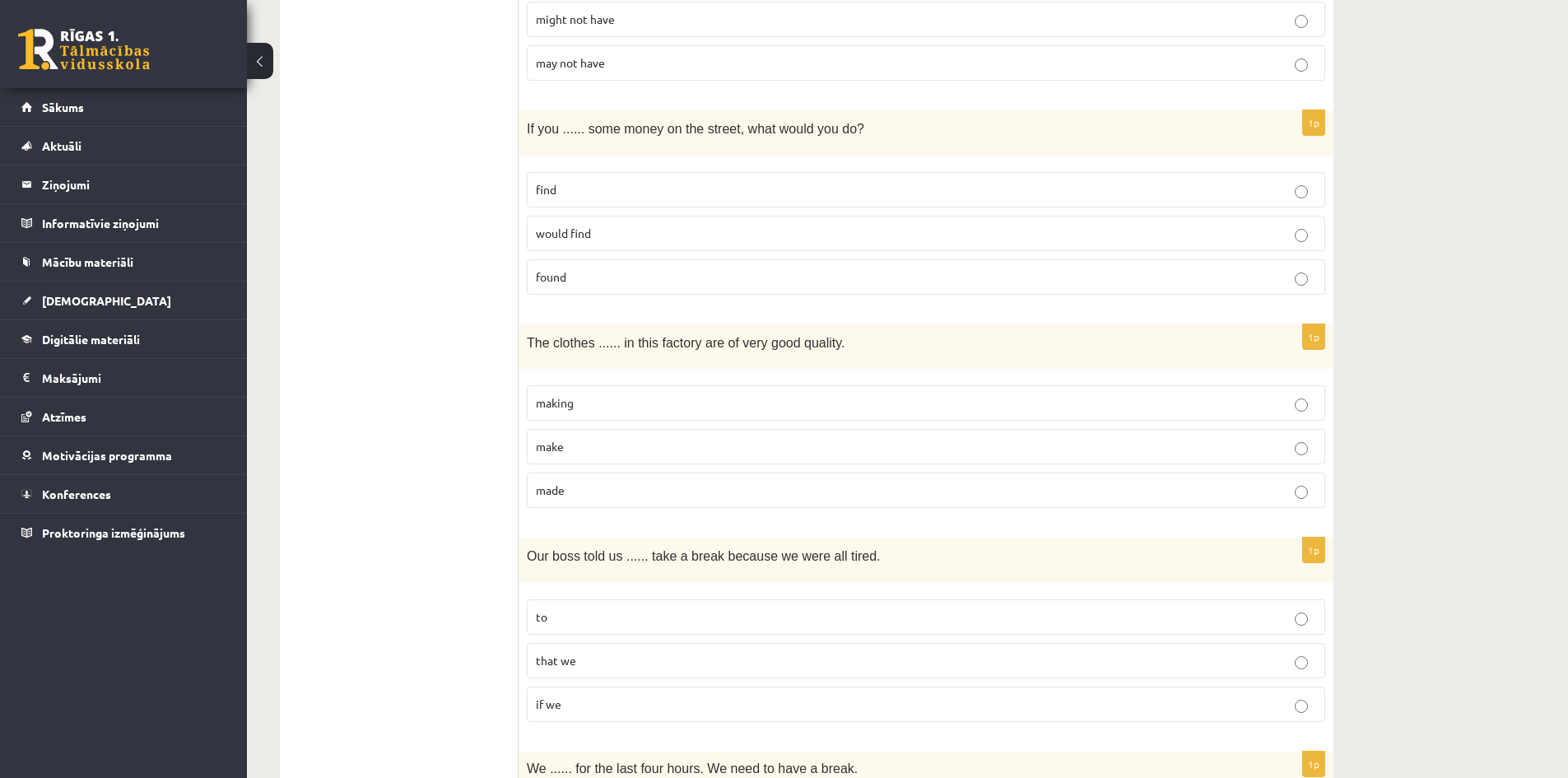
click at [625, 499] on p "made" at bounding box center [926, 490] width 781 height 17
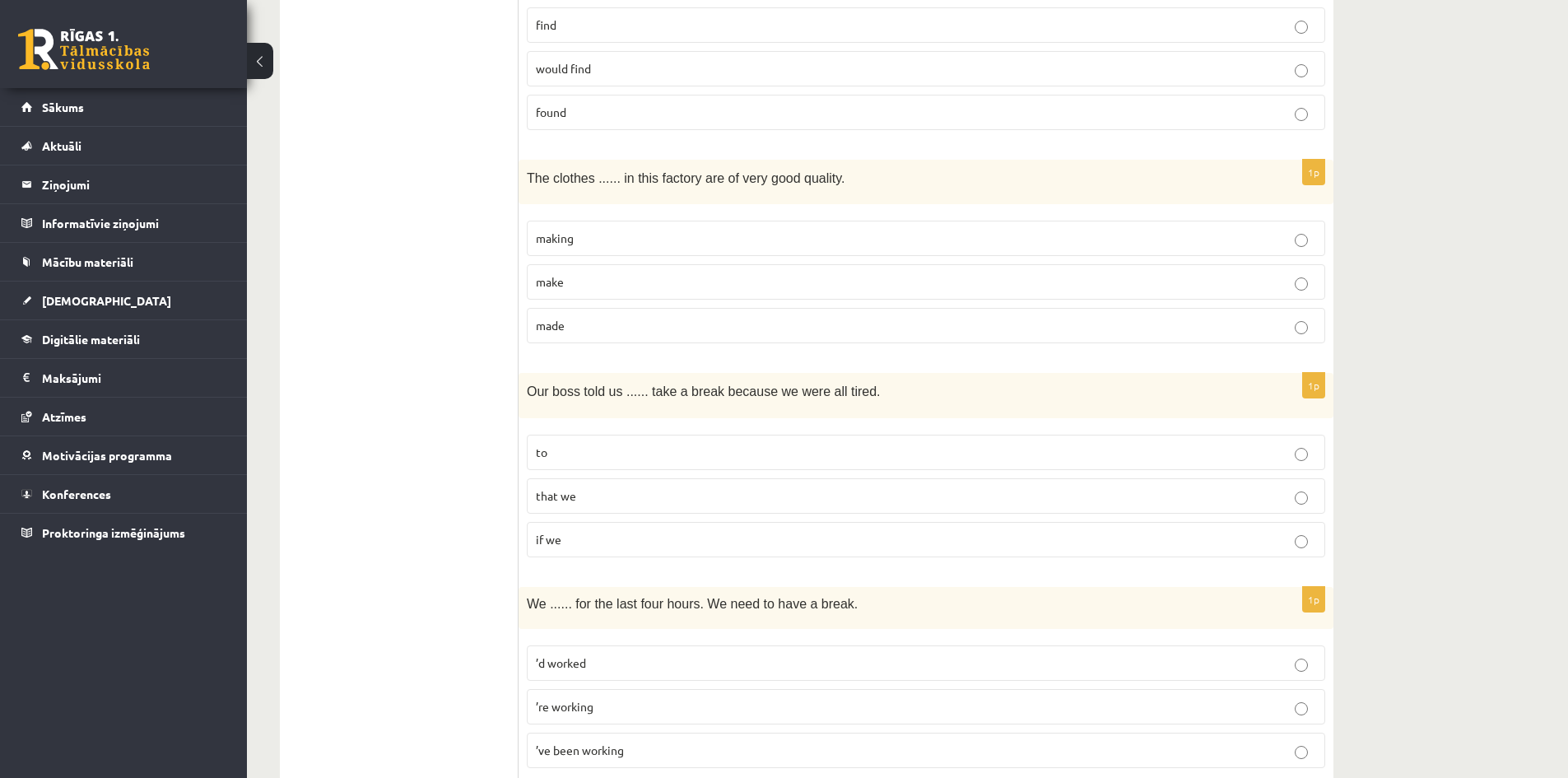
scroll to position [1969, 0]
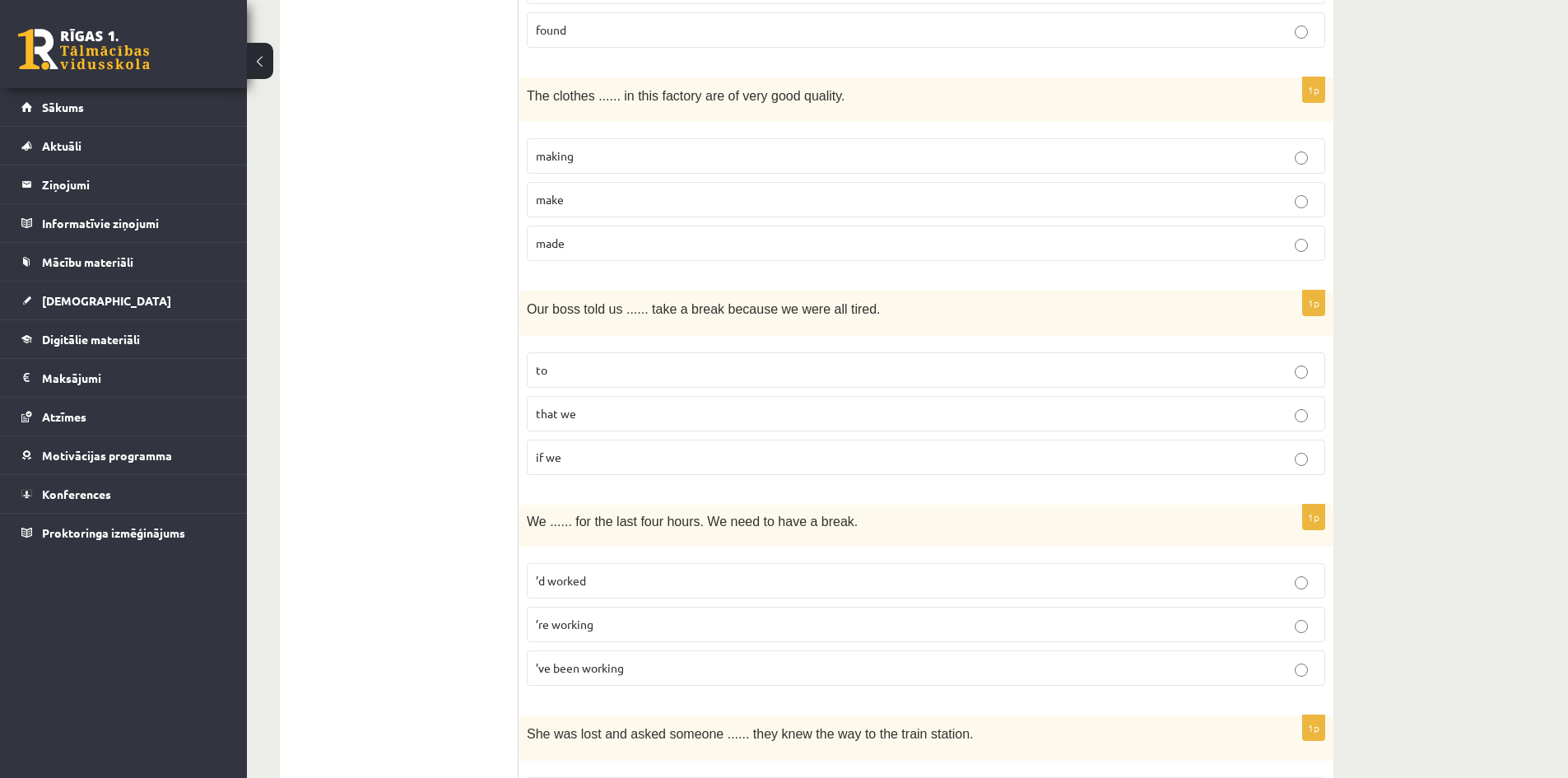
click at [654, 363] on p "to" at bounding box center [926, 370] width 781 height 17
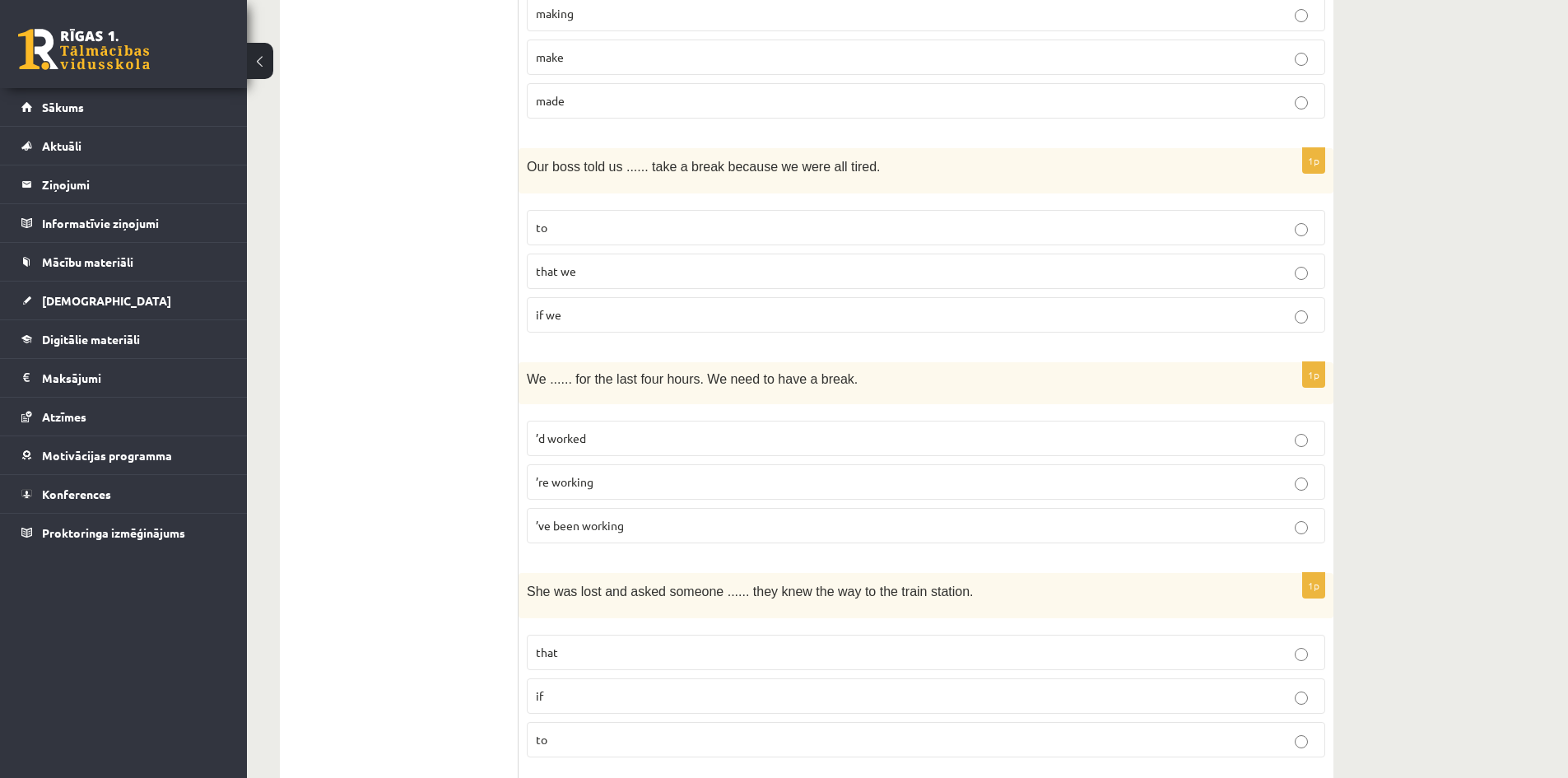
scroll to position [2134, 0]
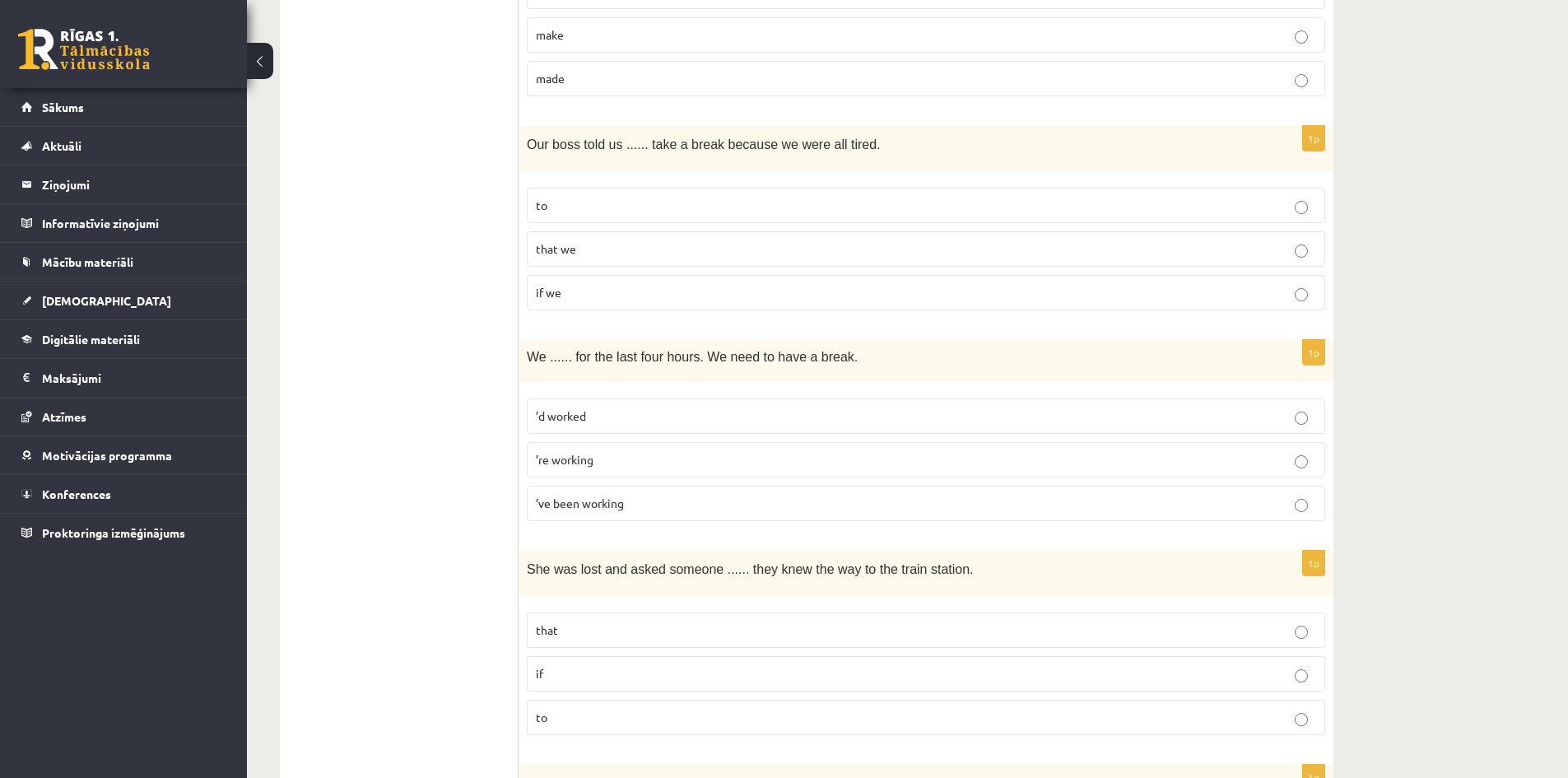
click at [616, 505] on span "’ve been working" at bounding box center [580, 503] width 88 height 15
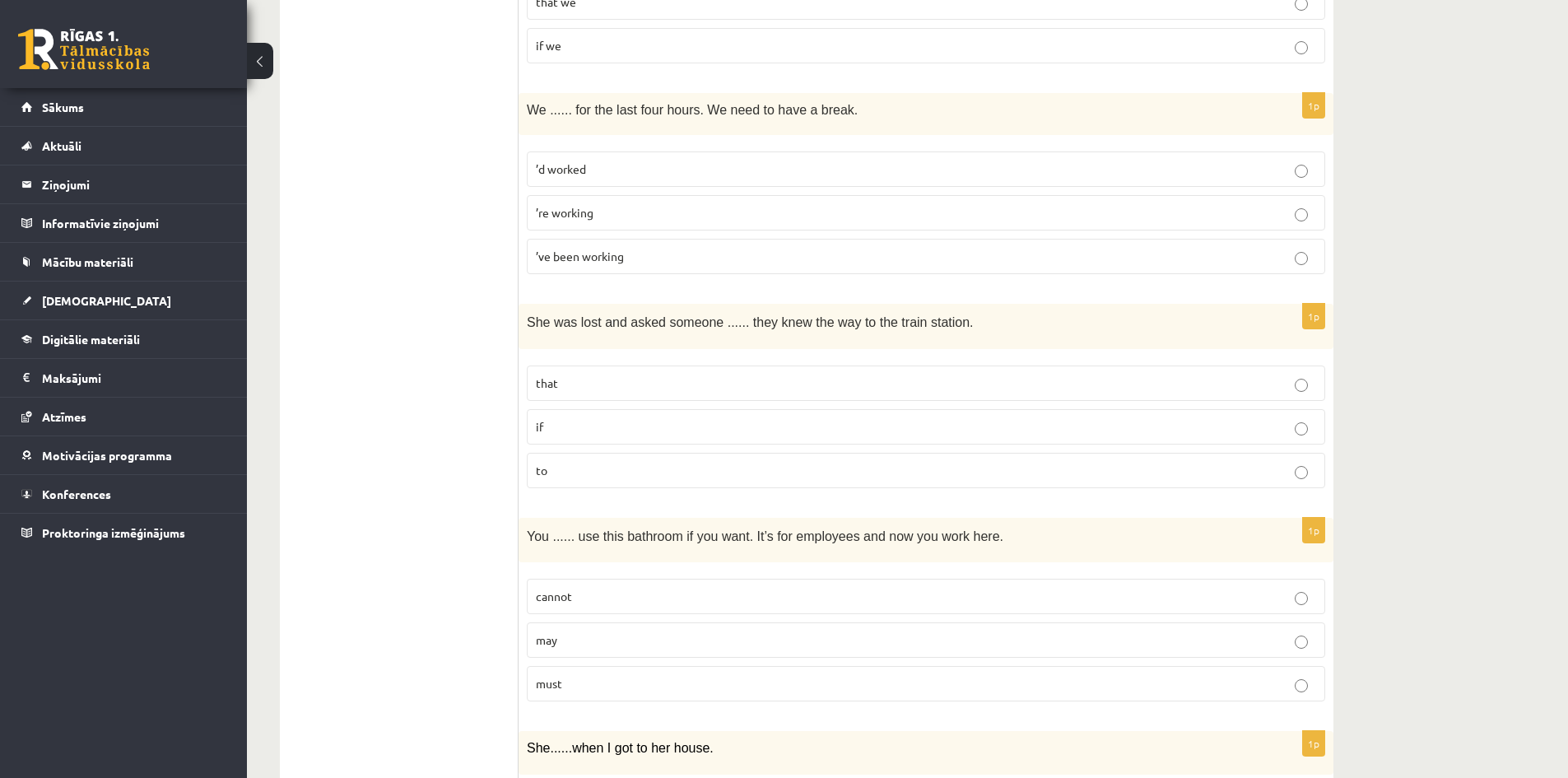
scroll to position [2463, 0]
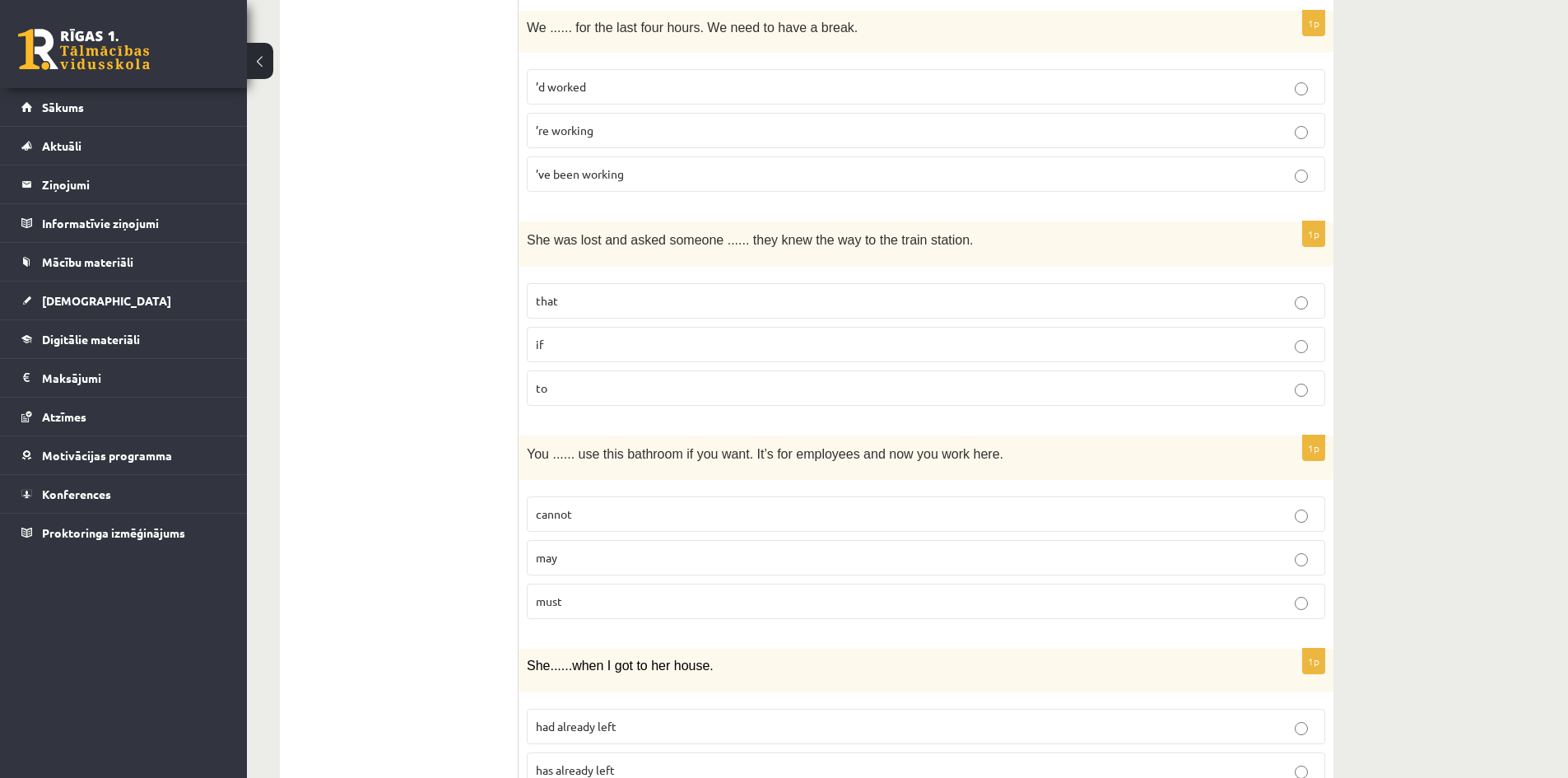
click at [571, 349] on p "if" at bounding box center [926, 344] width 781 height 17
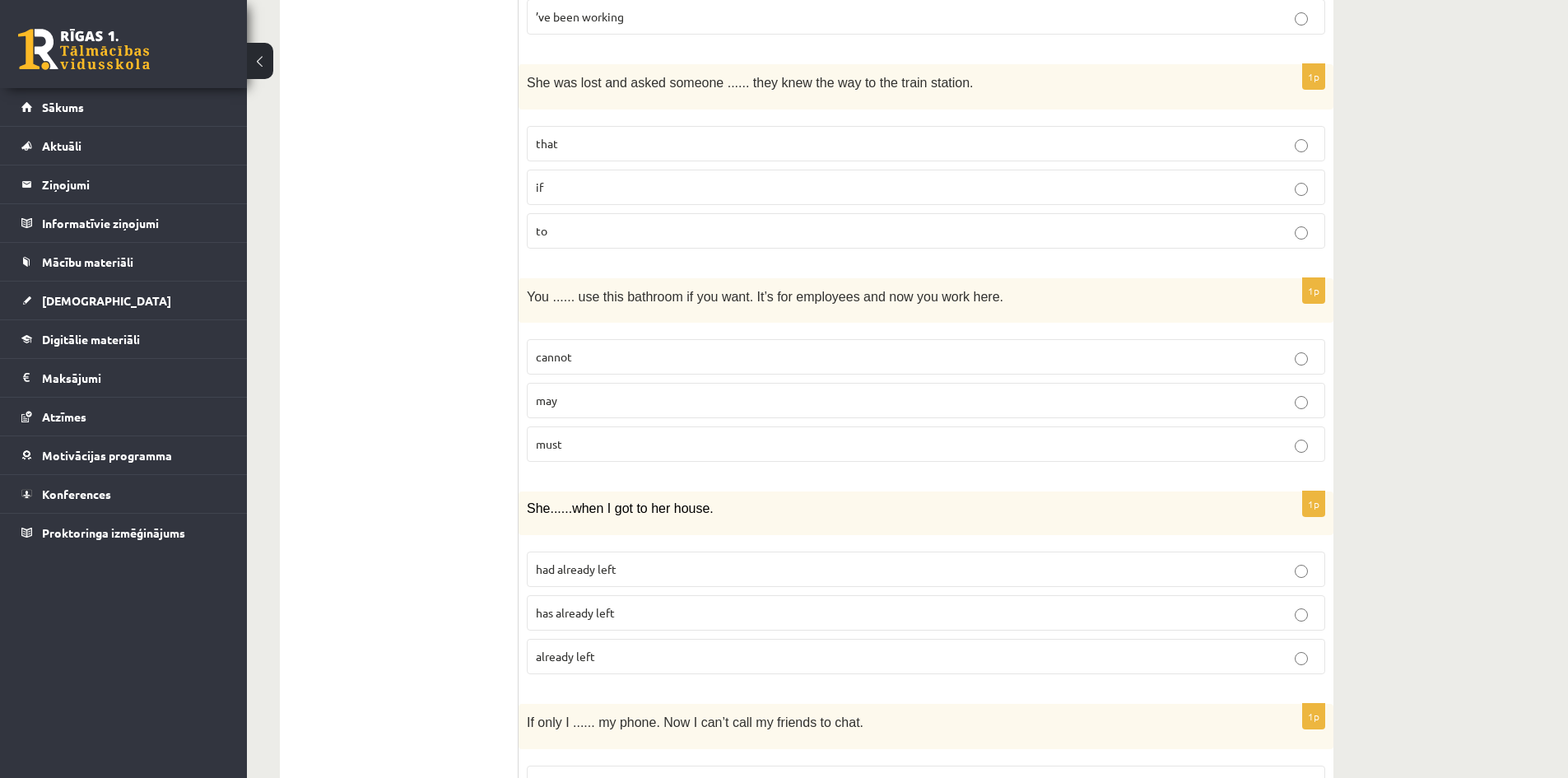
scroll to position [2627, 0]
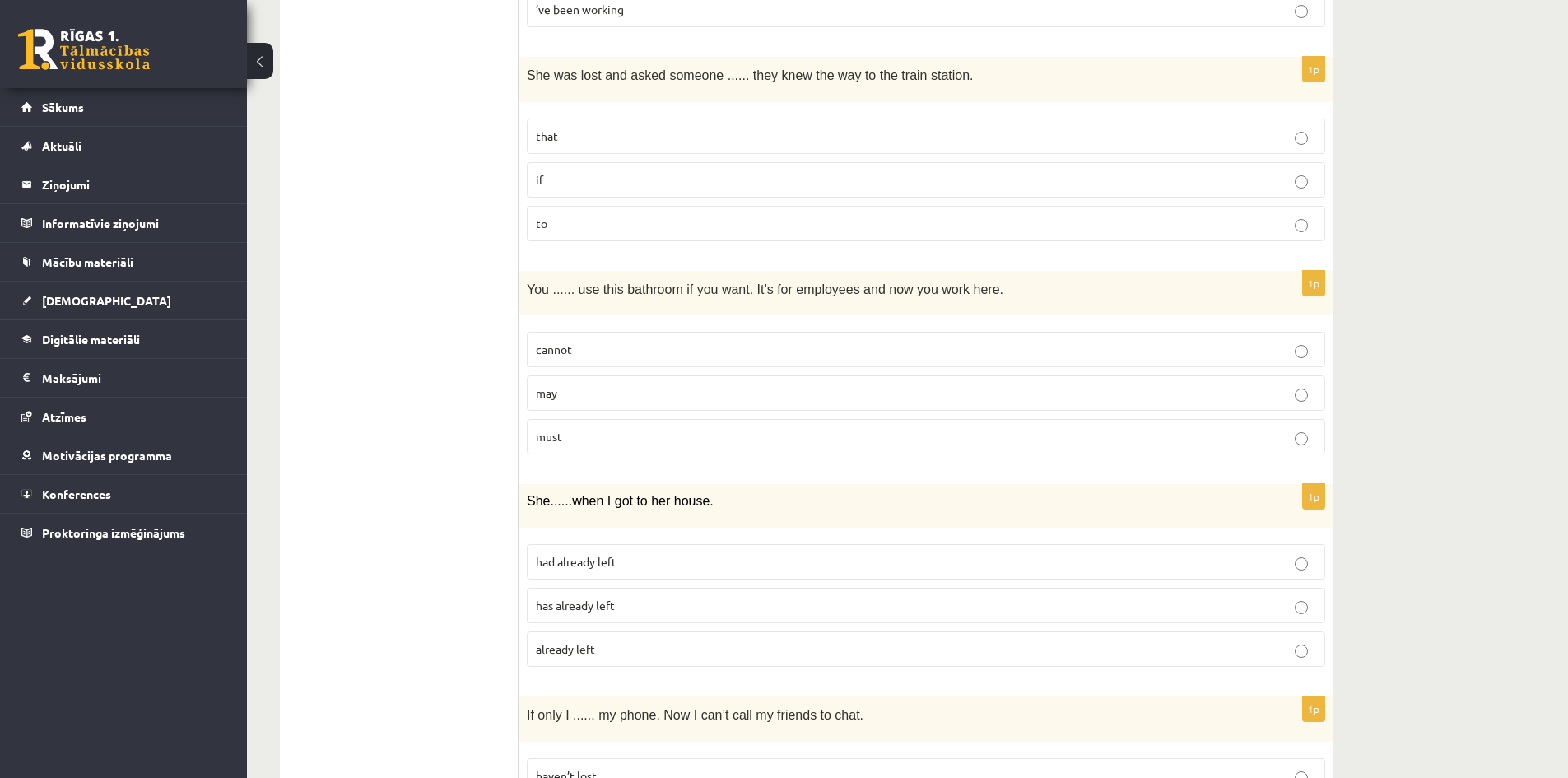
click at [578, 393] on p "may" at bounding box center [926, 393] width 781 height 17
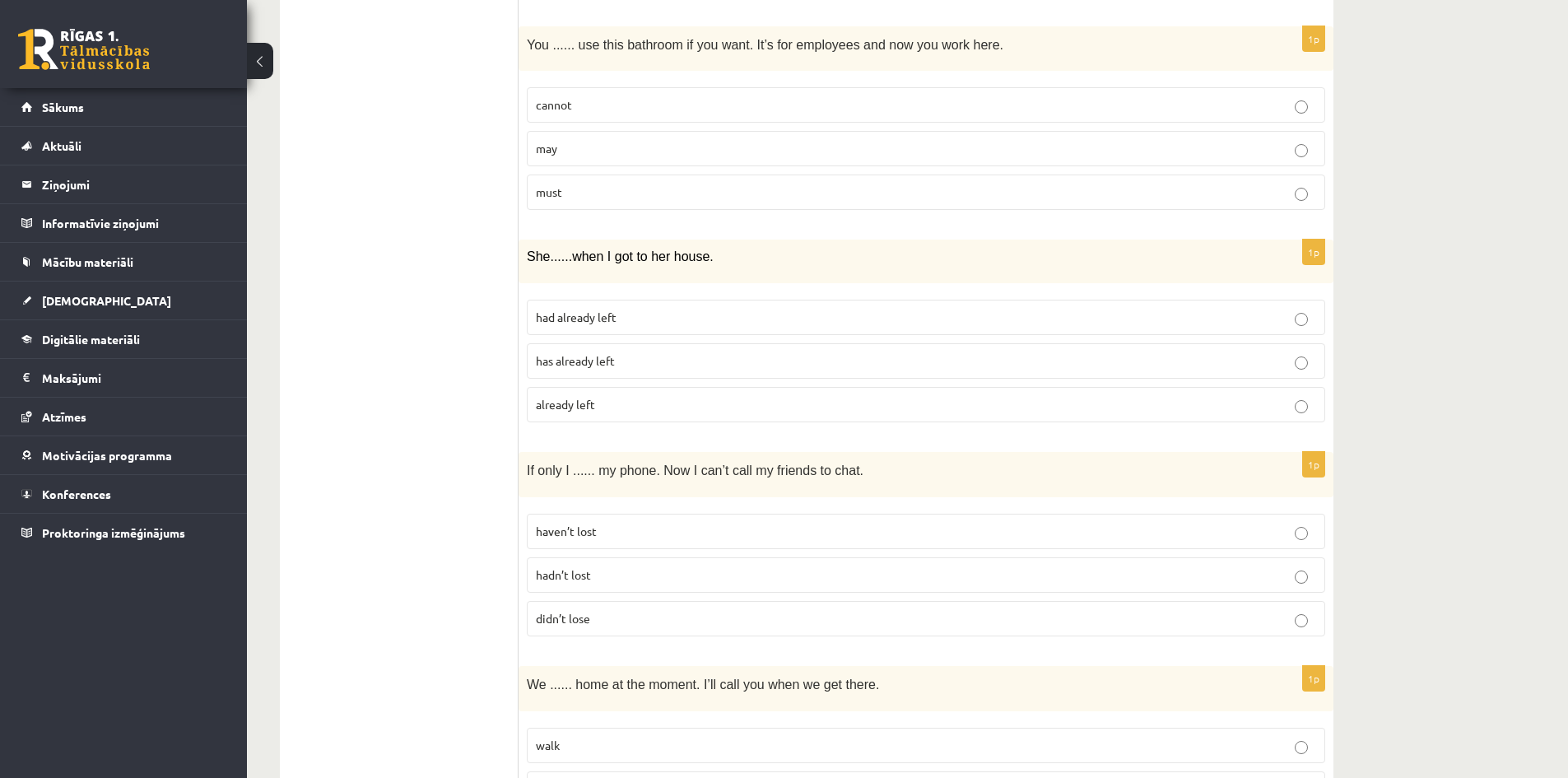
scroll to position [2874, 0]
click at [626, 315] on p "had already left" at bounding box center [926, 315] width 781 height 17
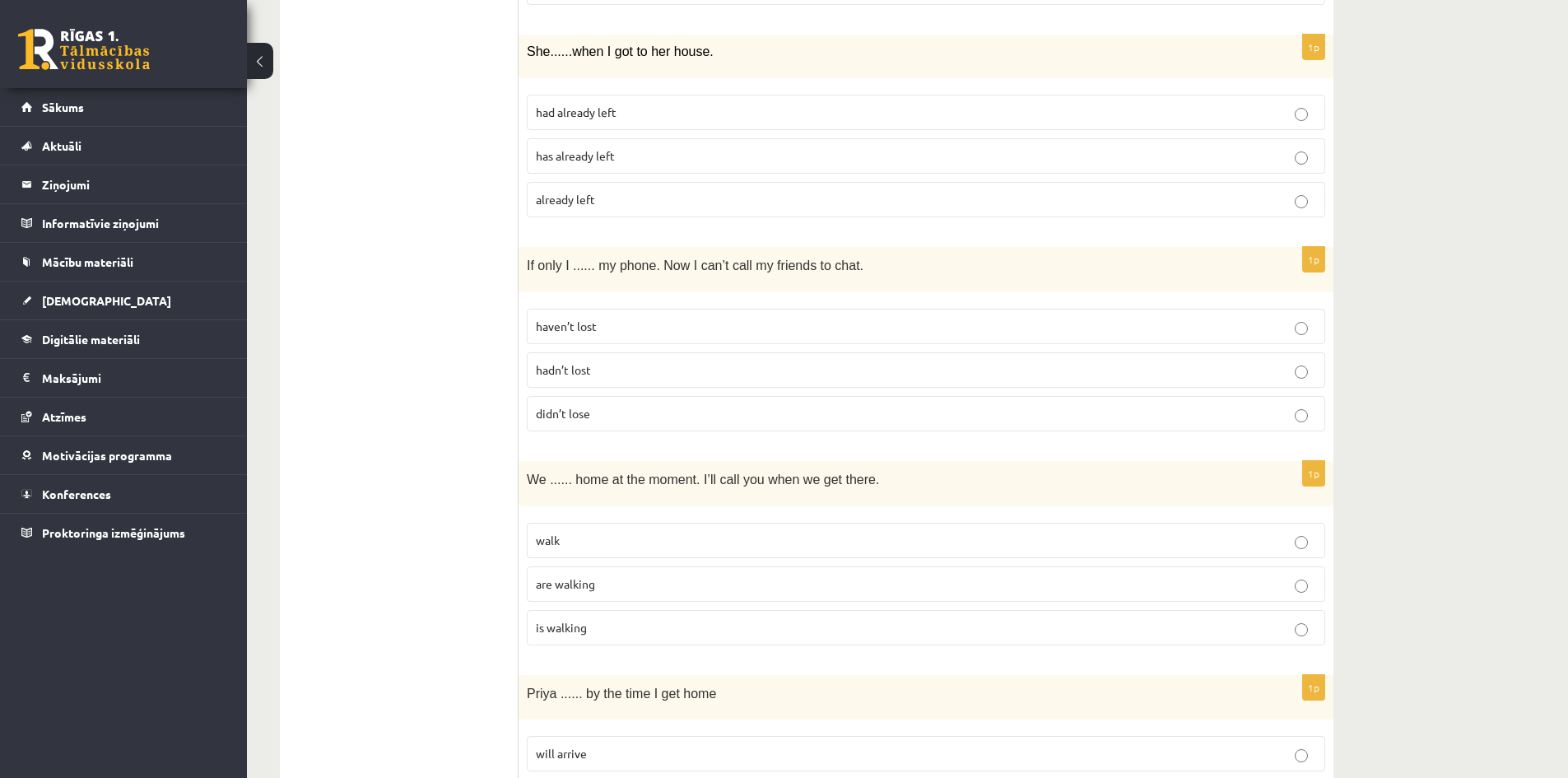
scroll to position [3121, 0]
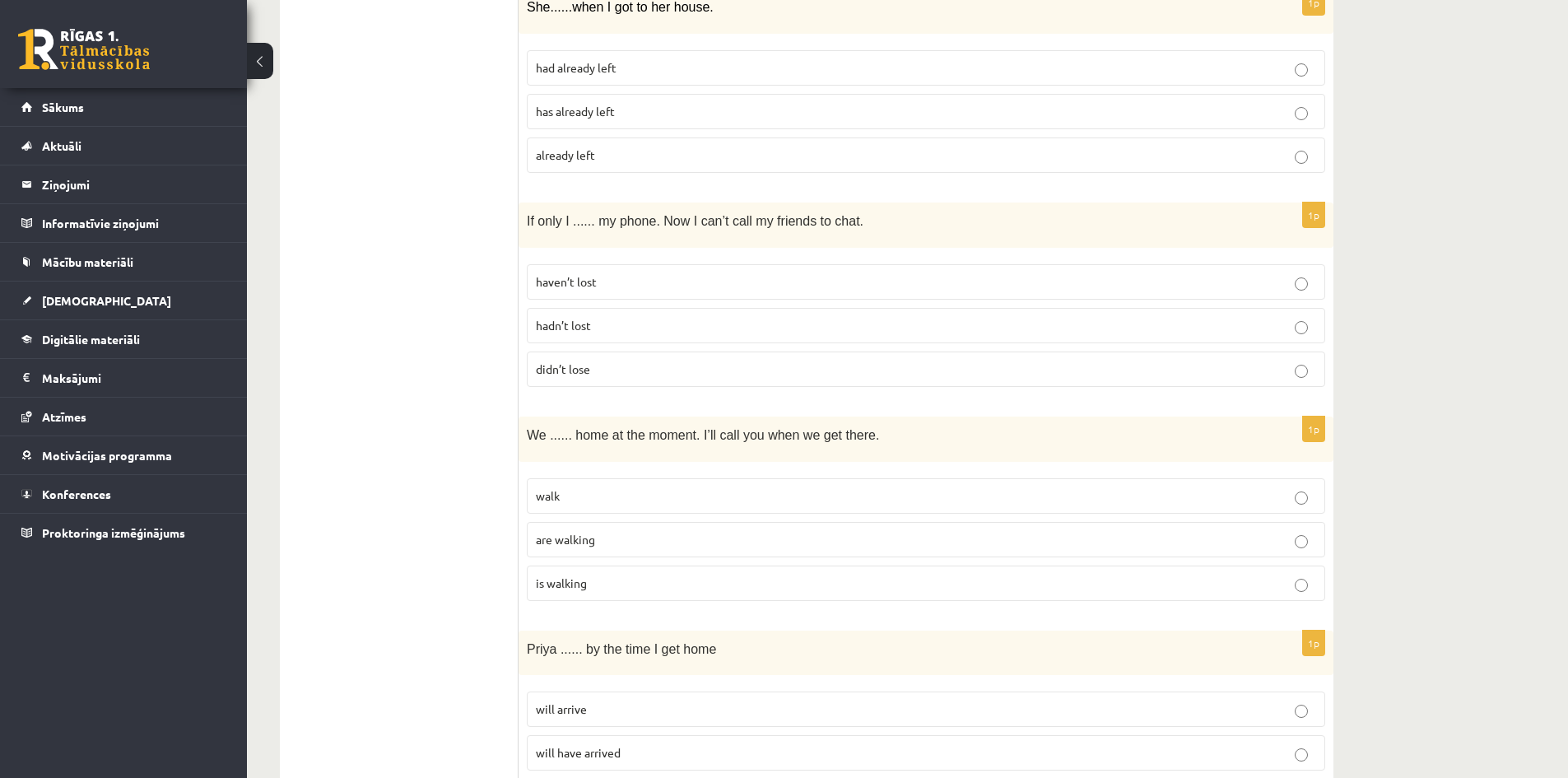
click at [597, 359] on label "didn’t lose" at bounding box center [926, 368] width 799 height 35
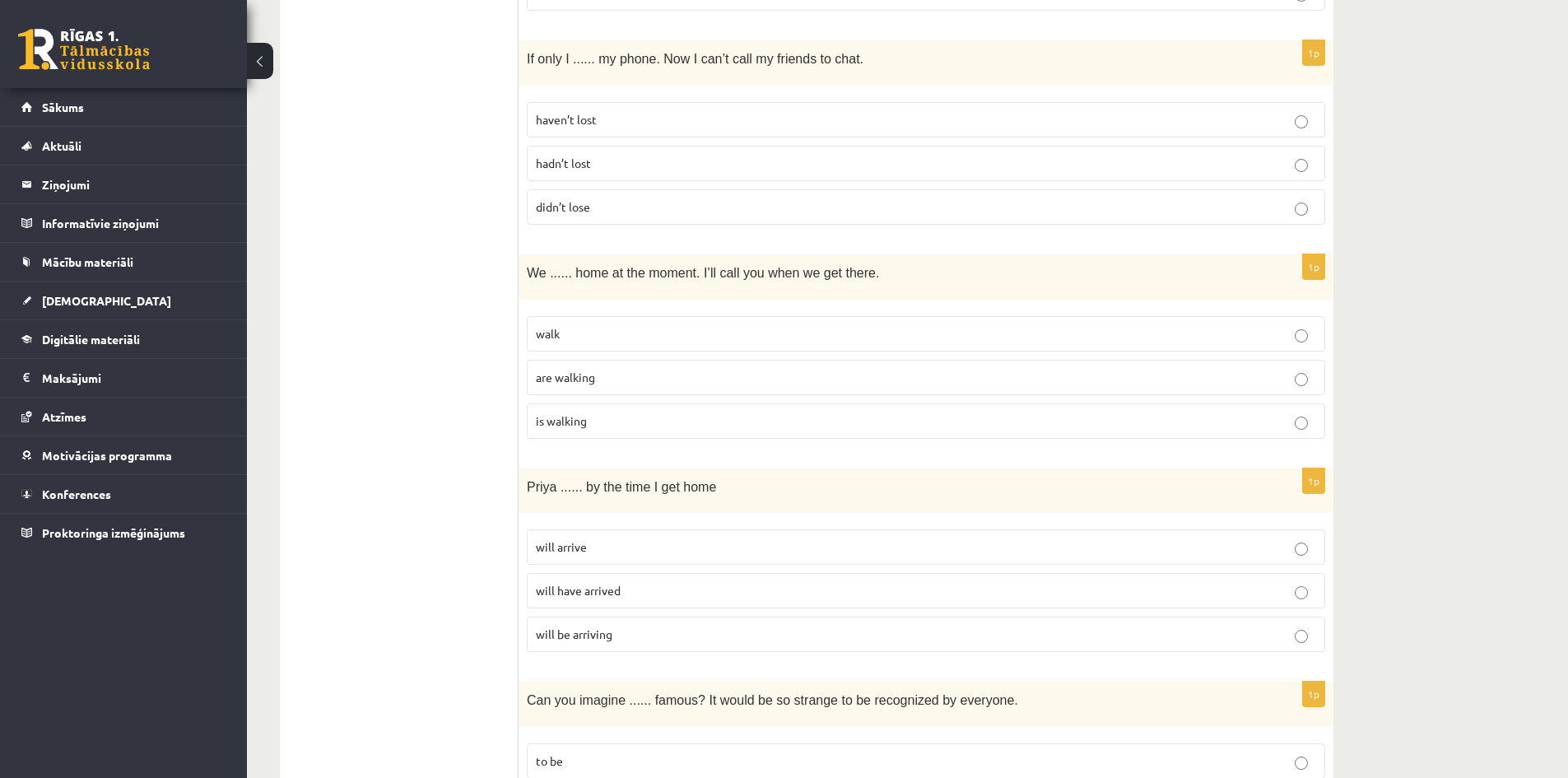
scroll to position [3286, 0]
click at [593, 368] on span "are walking" at bounding box center [565, 374] width 59 height 15
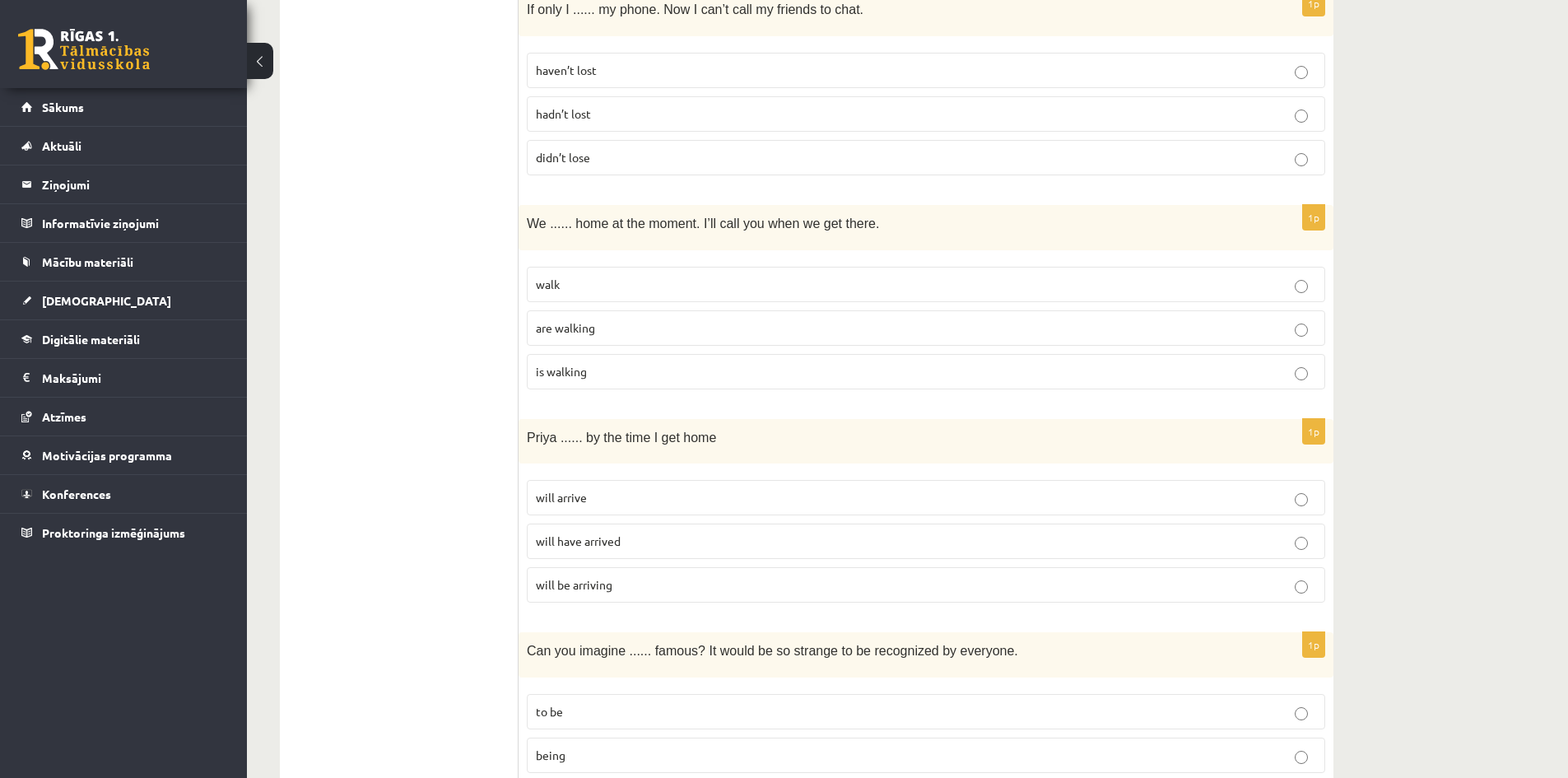
scroll to position [3368, 0]
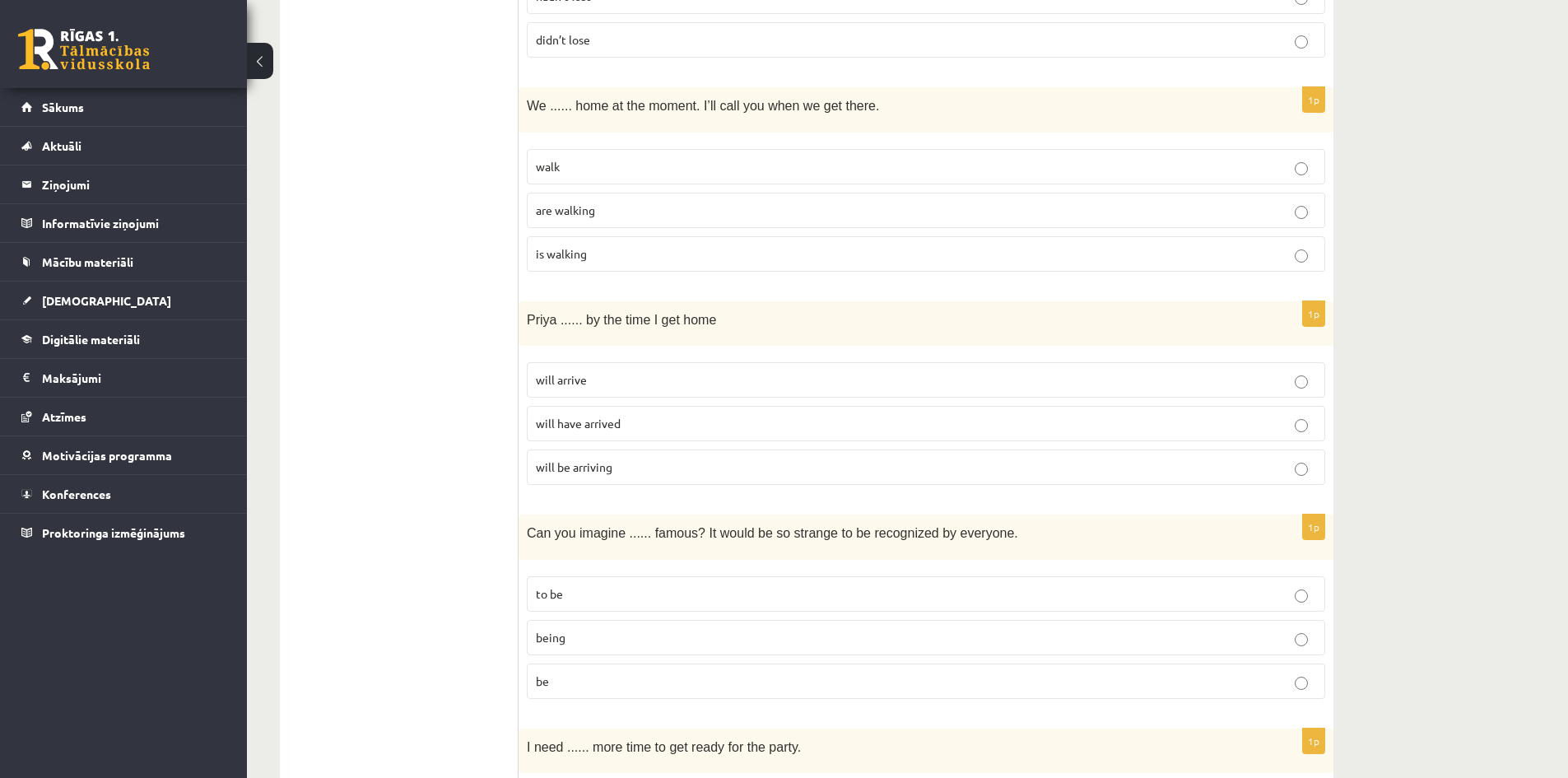
click at [633, 430] on p "will have arrived" at bounding box center [926, 423] width 781 height 17
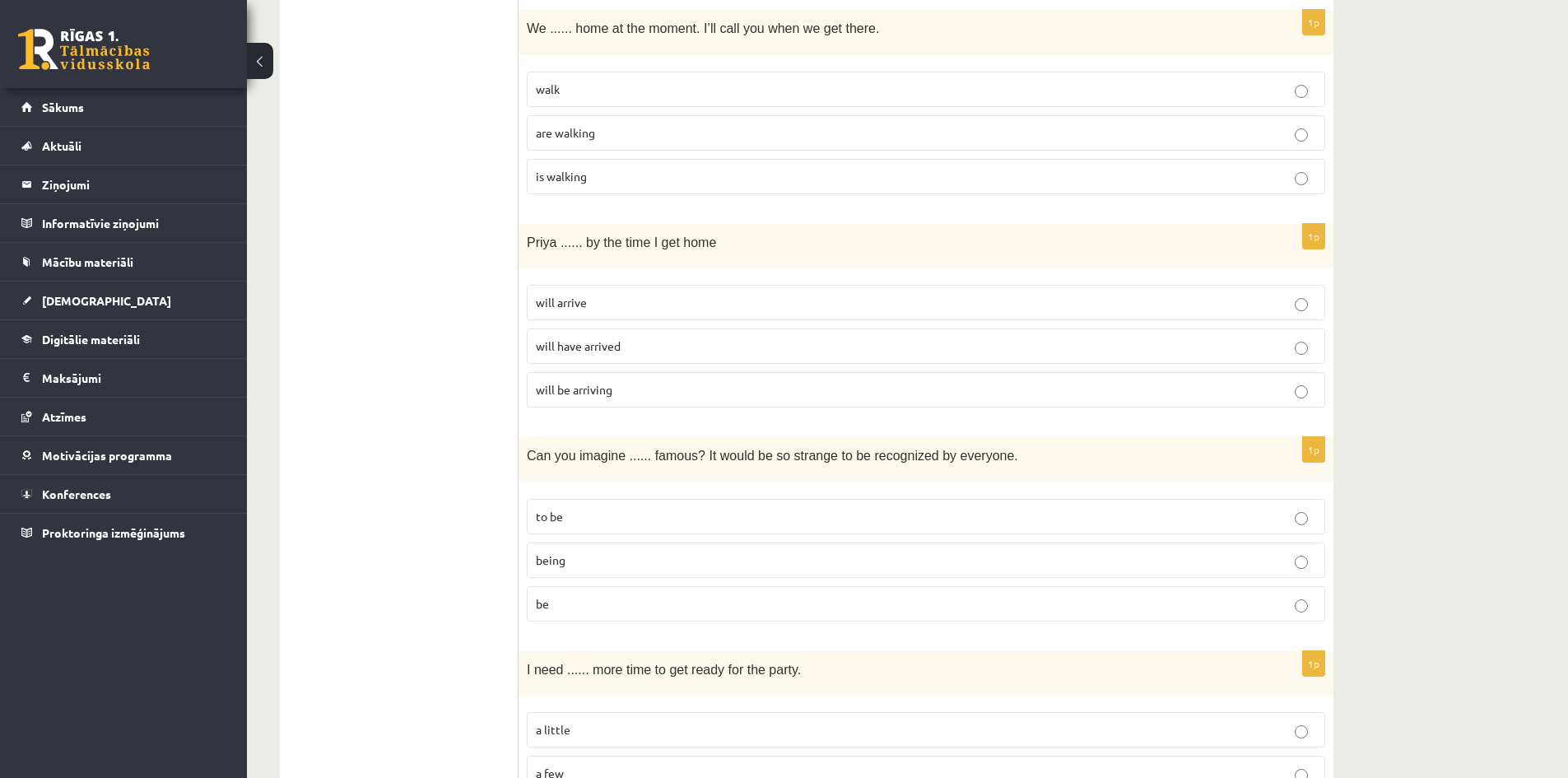
scroll to position [3615, 0]
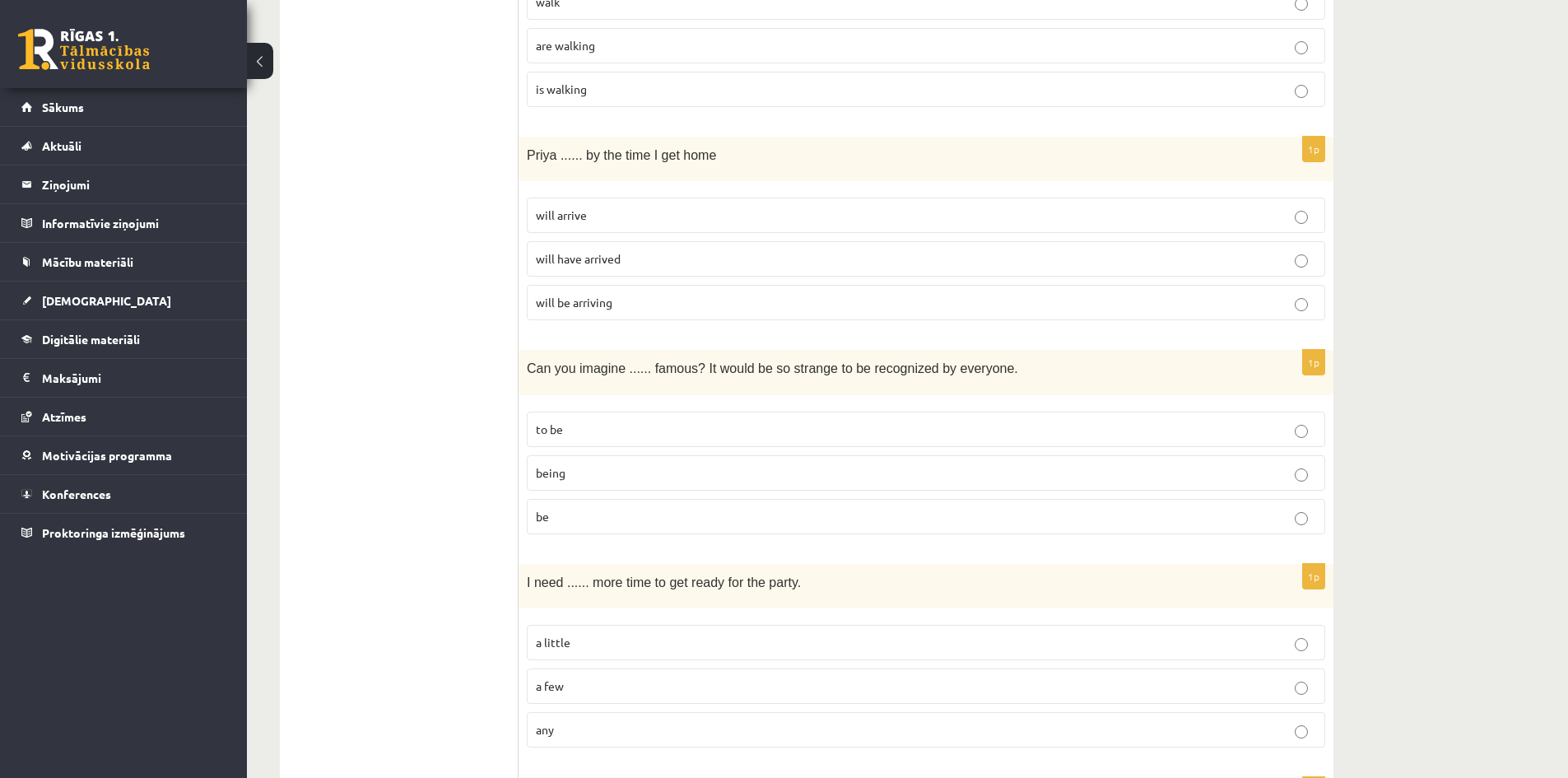
click at [613, 475] on p "being" at bounding box center [926, 472] width 781 height 17
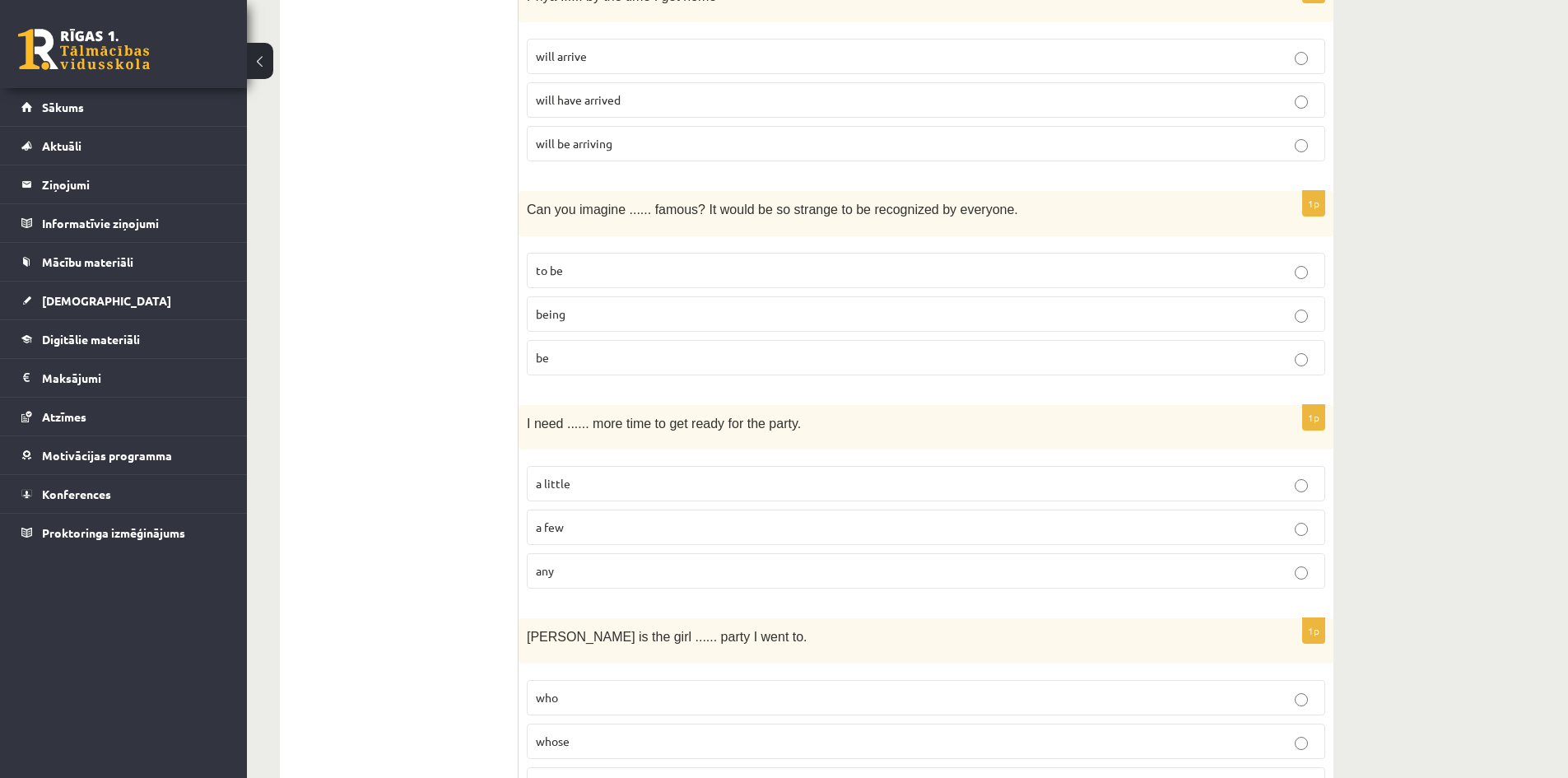
scroll to position [3862, 0]
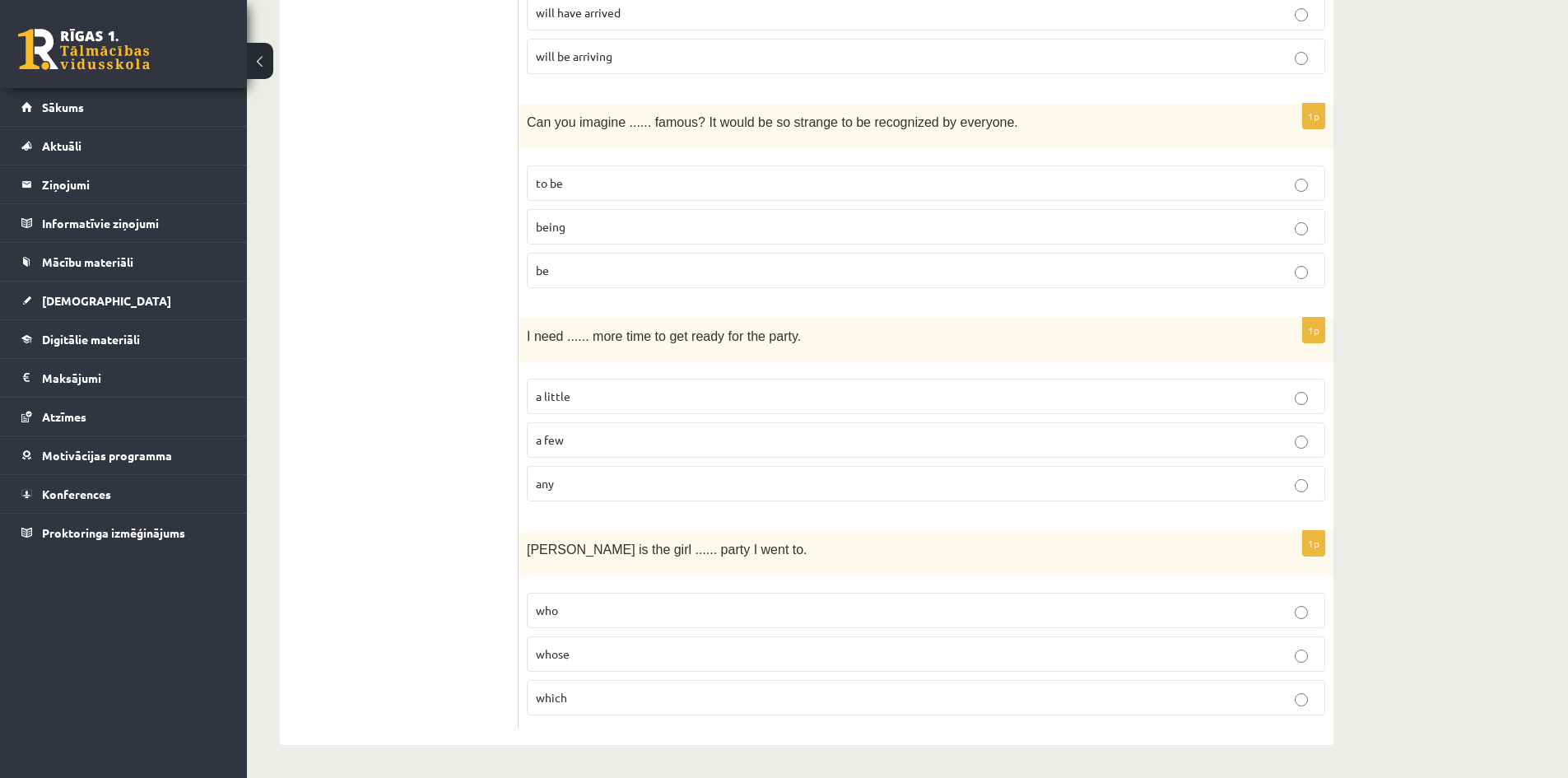
click at [654, 393] on p "a little" at bounding box center [926, 396] width 781 height 17
click at [591, 658] on p "whose" at bounding box center [926, 654] width 781 height 17
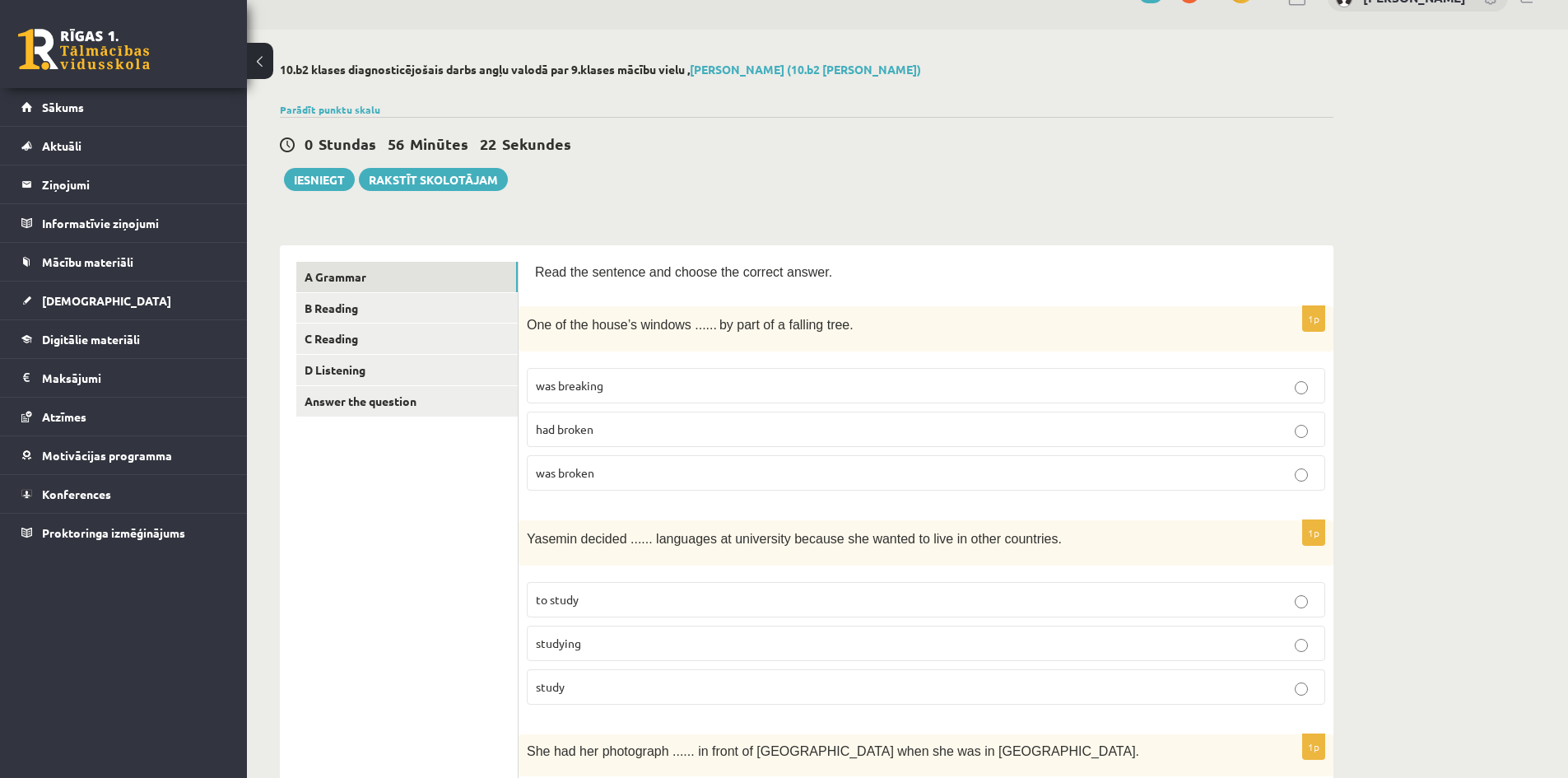
scroll to position [0, 0]
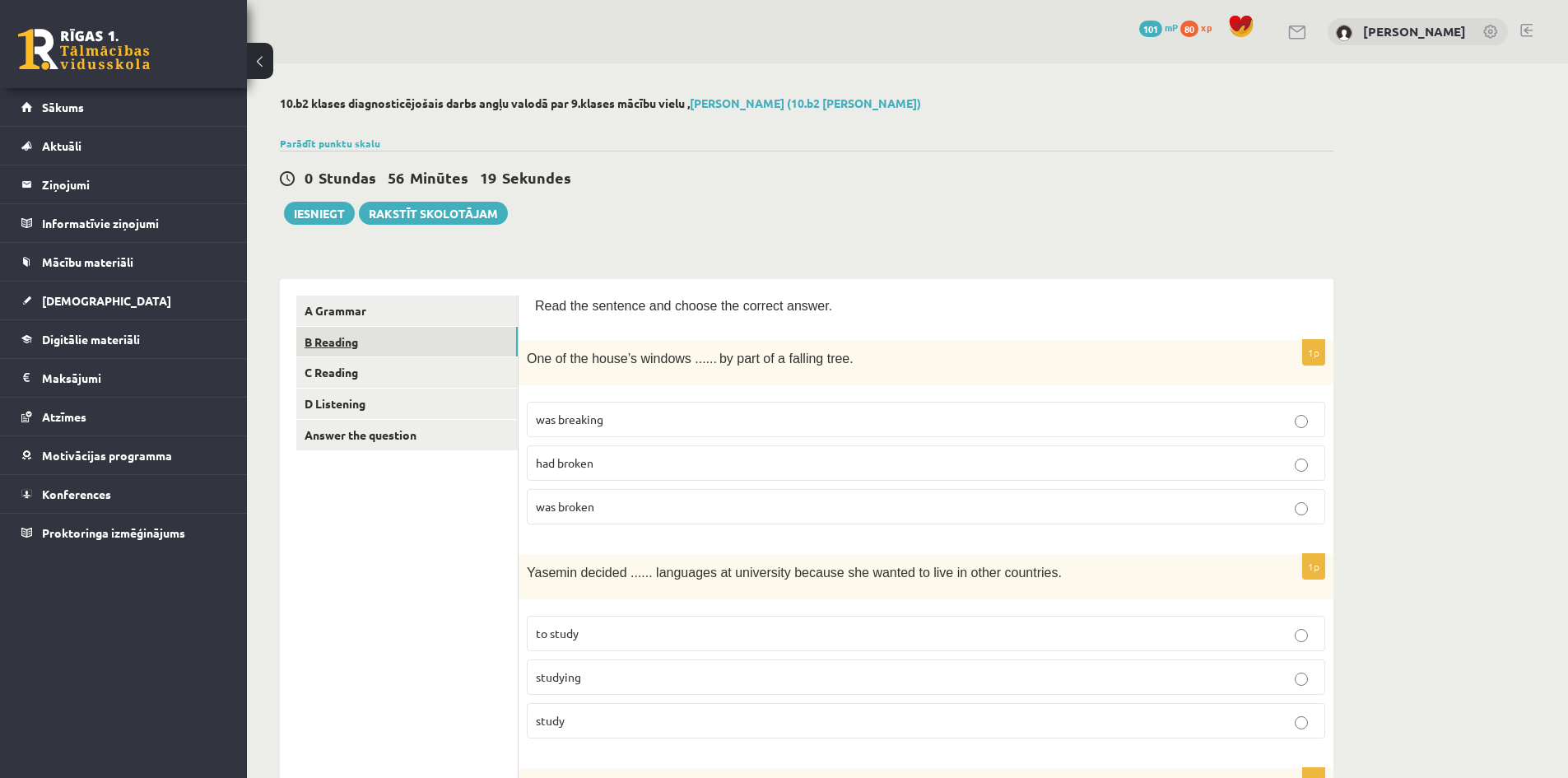
click at [410, 332] on link "B Reading" at bounding box center [406, 342] width 221 height 30
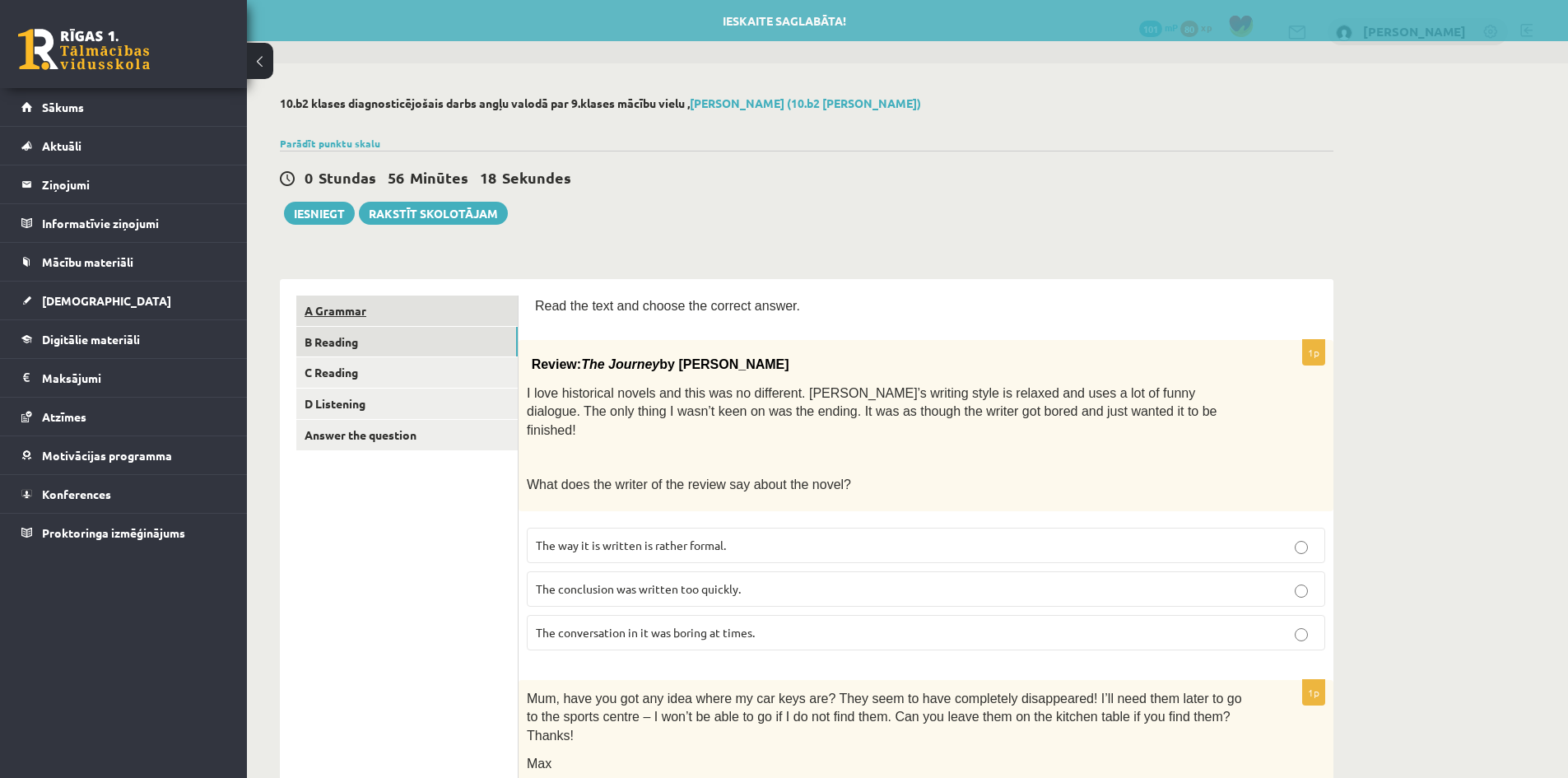
click at [390, 302] on link "A Grammar" at bounding box center [406, 310] width 221 height 30
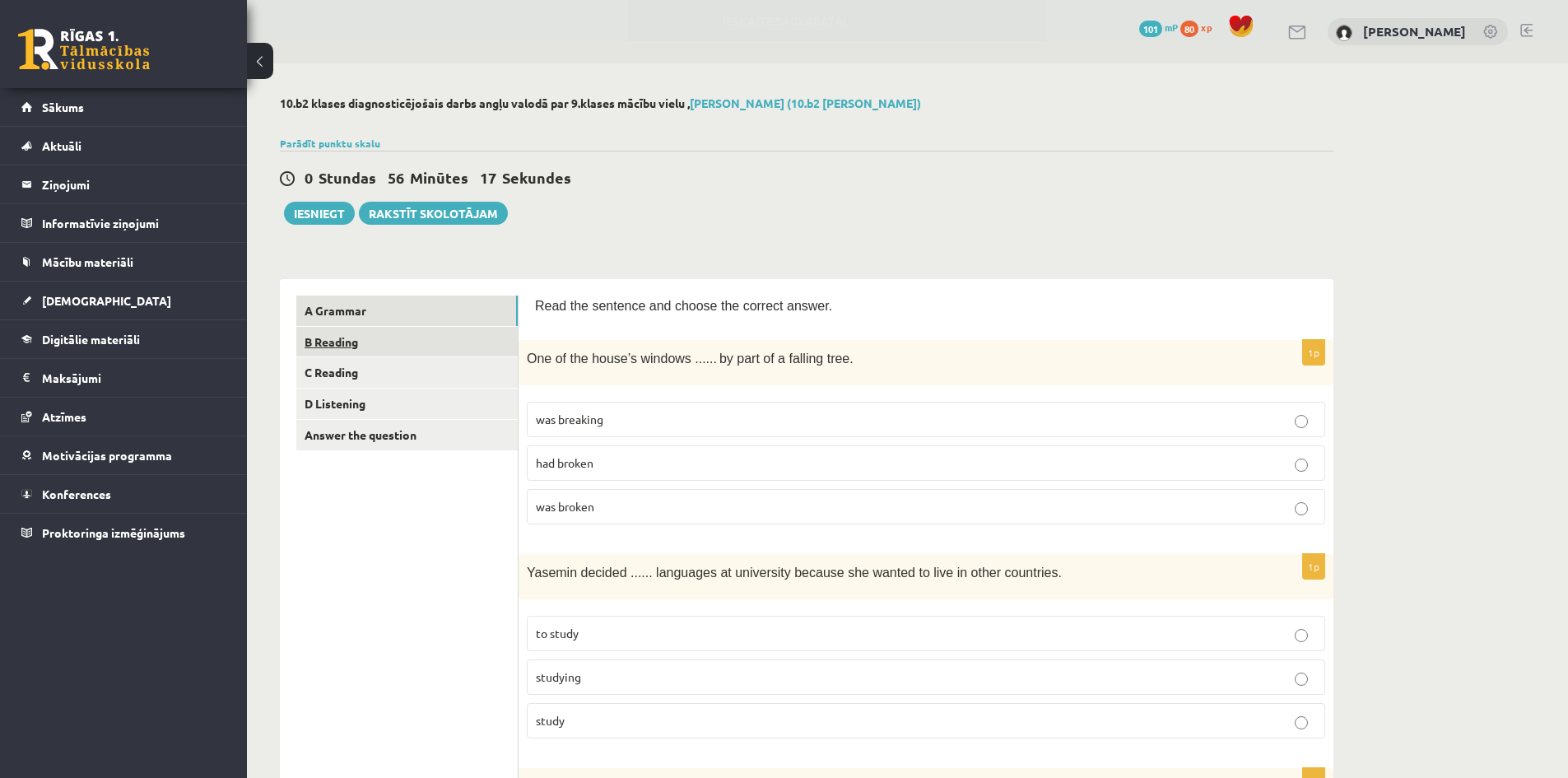
click at [400, 330] on link "B Reading" at bounding box center [406, 342] width 221 height 30
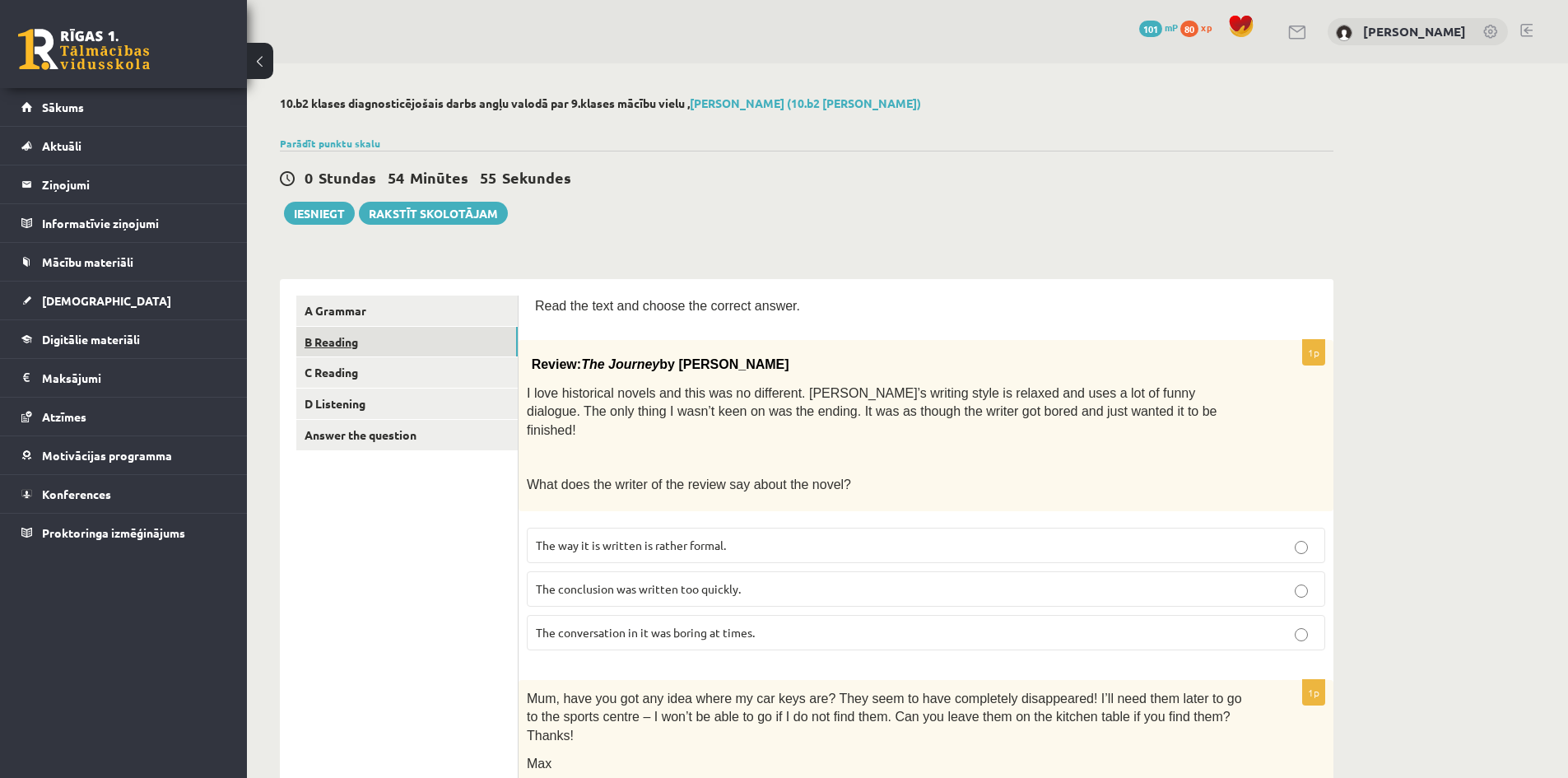
click at [373, 332] on link "B Reading" at bounding box center [406, 342] width 221 height 30
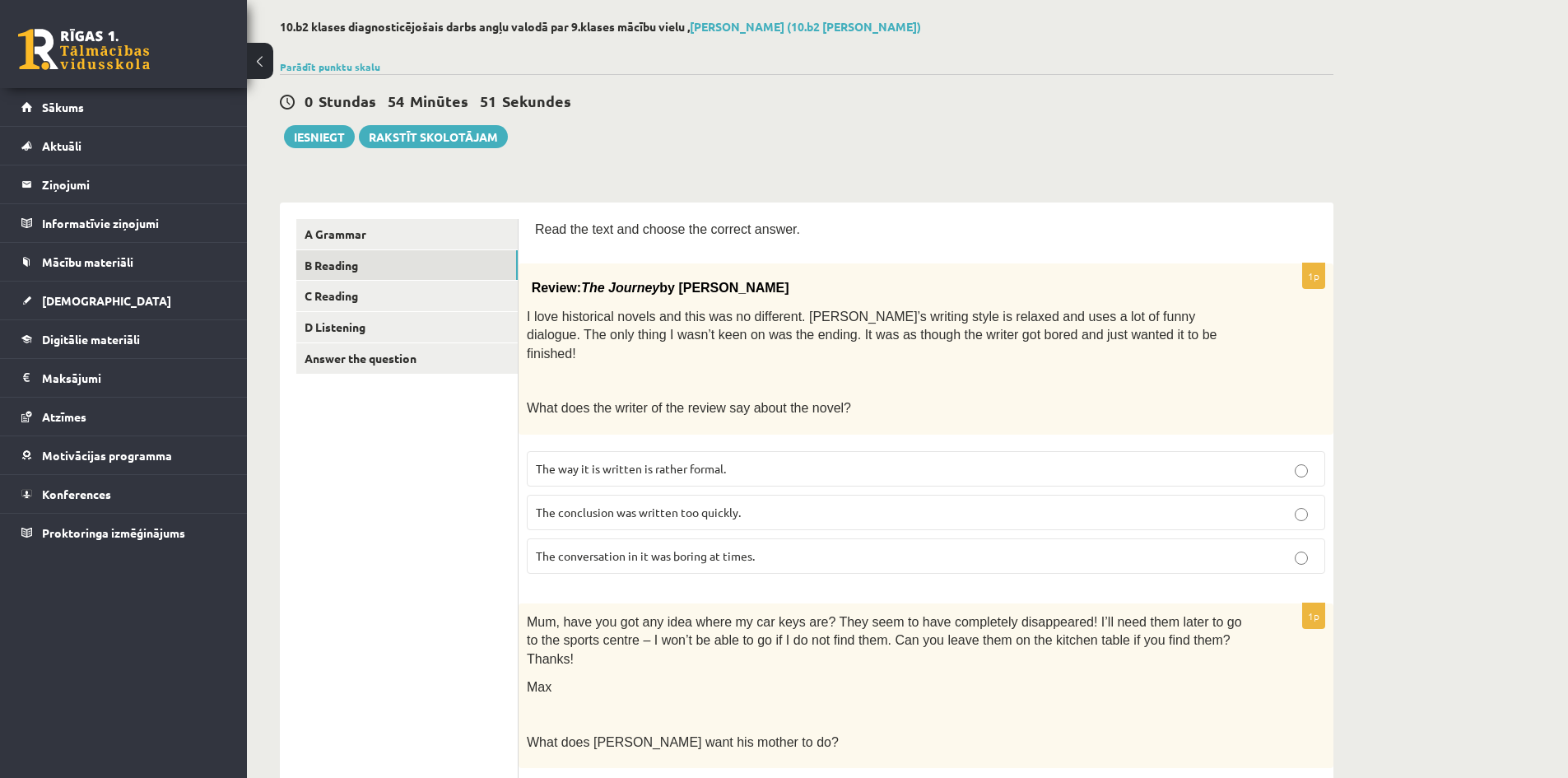
scroll to position [164, 0]
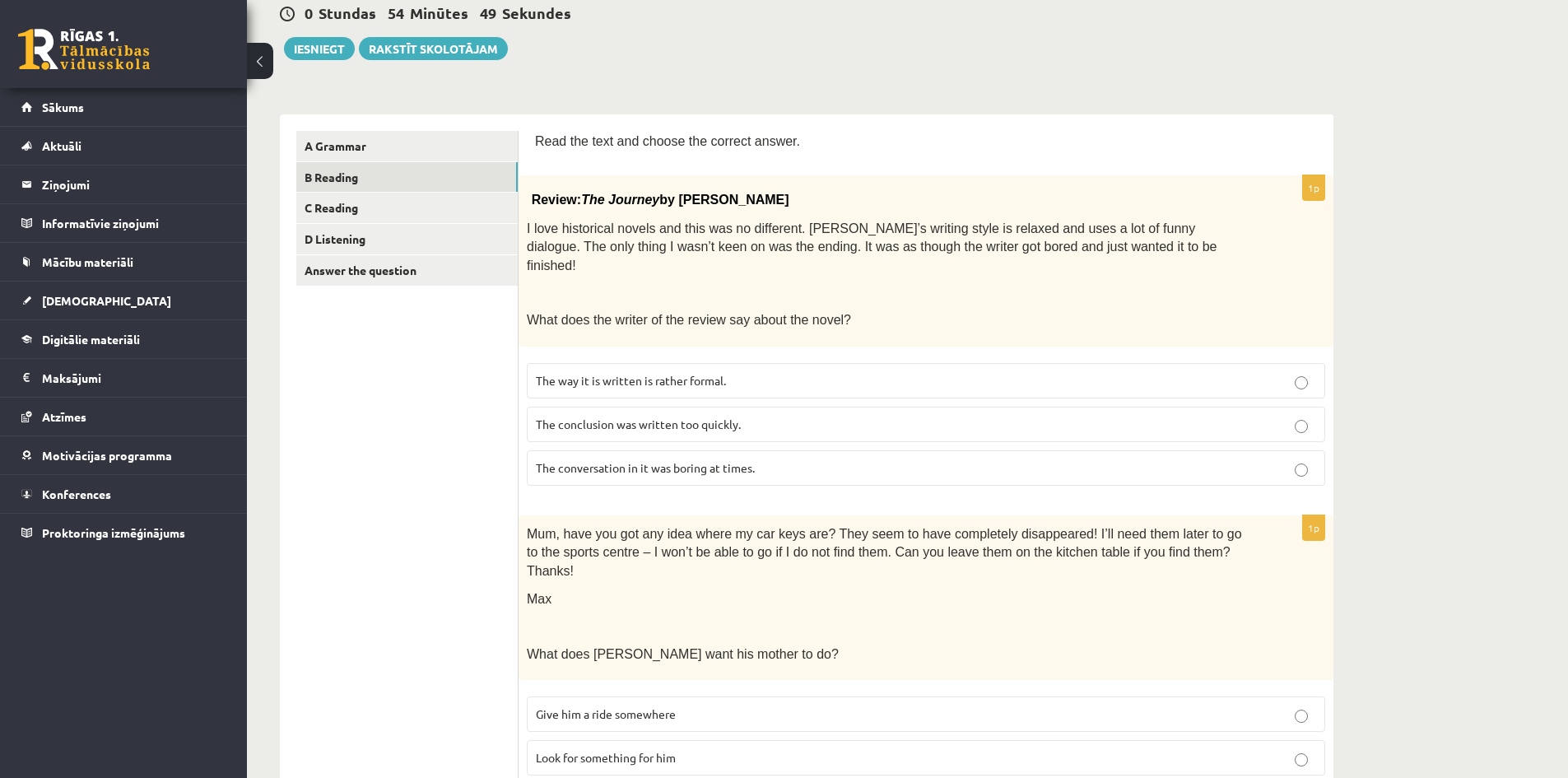
click at [537, 137] on span "Read the text and choose the correct answer." at bounding box center [668, 141] width 265 height 14
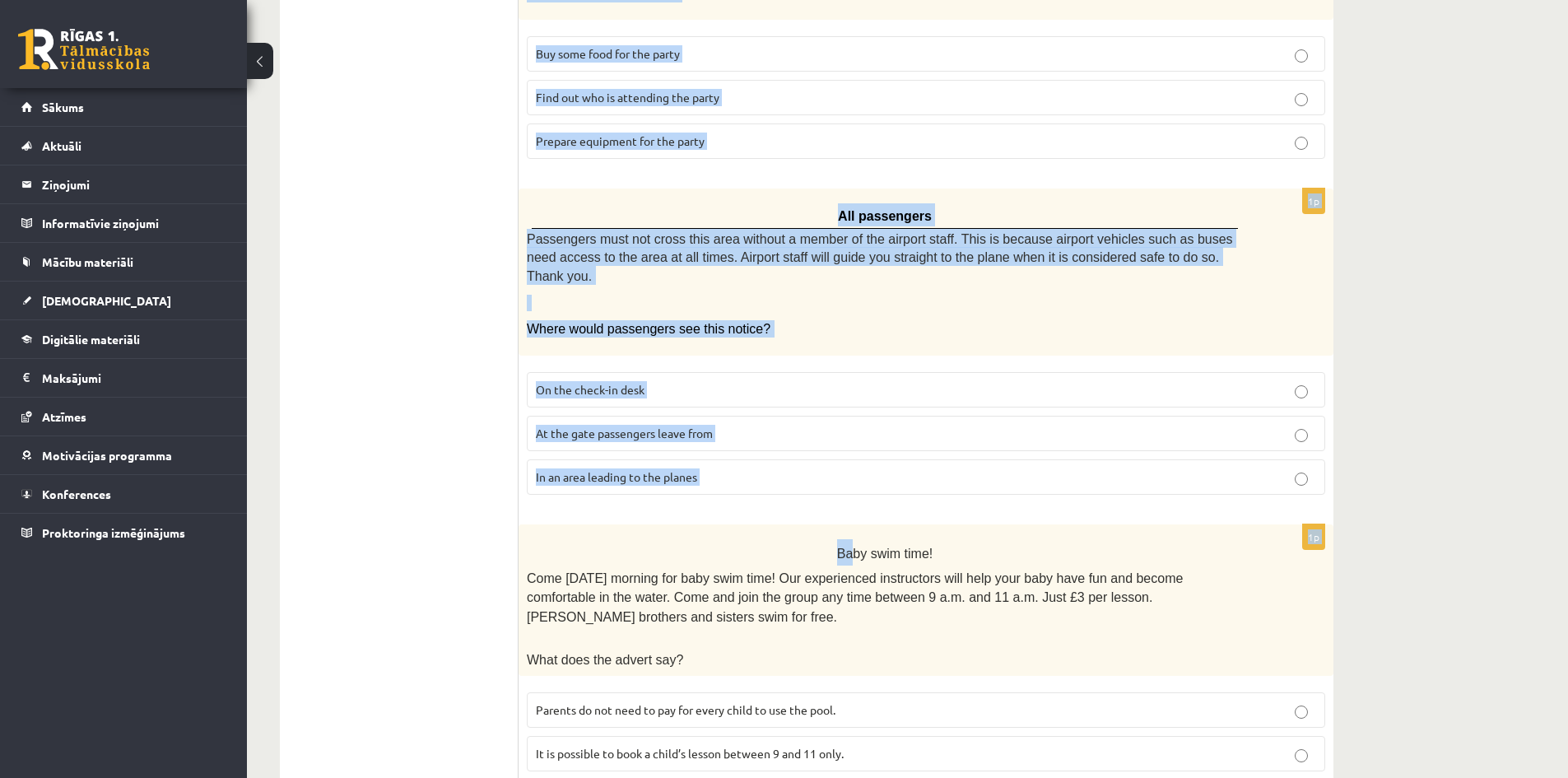
scroll to position [1531, 0]
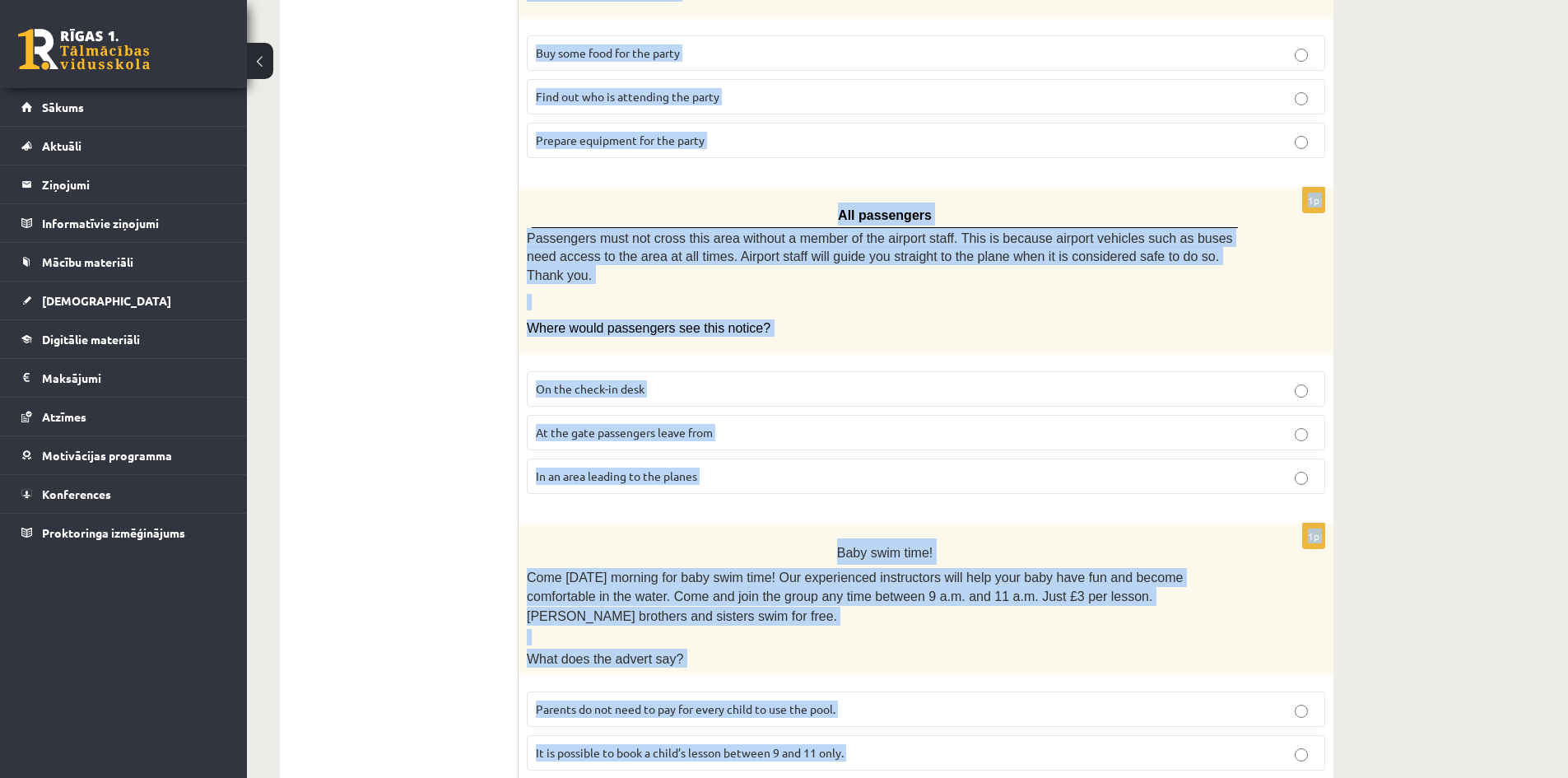
drag, startPoint x: 528, startPoint y: 141, endPoint x: 1241, endPoint y: 681, distance: 894.4
copy form "Read the text and choose the correct answer. 1p Review: The Journey by Elizabet…"
click at [758, 426] on div "1p All passengers Passengers must not cross this area without a member of the a…" at bounding box center [925, 347] width 815 height 319
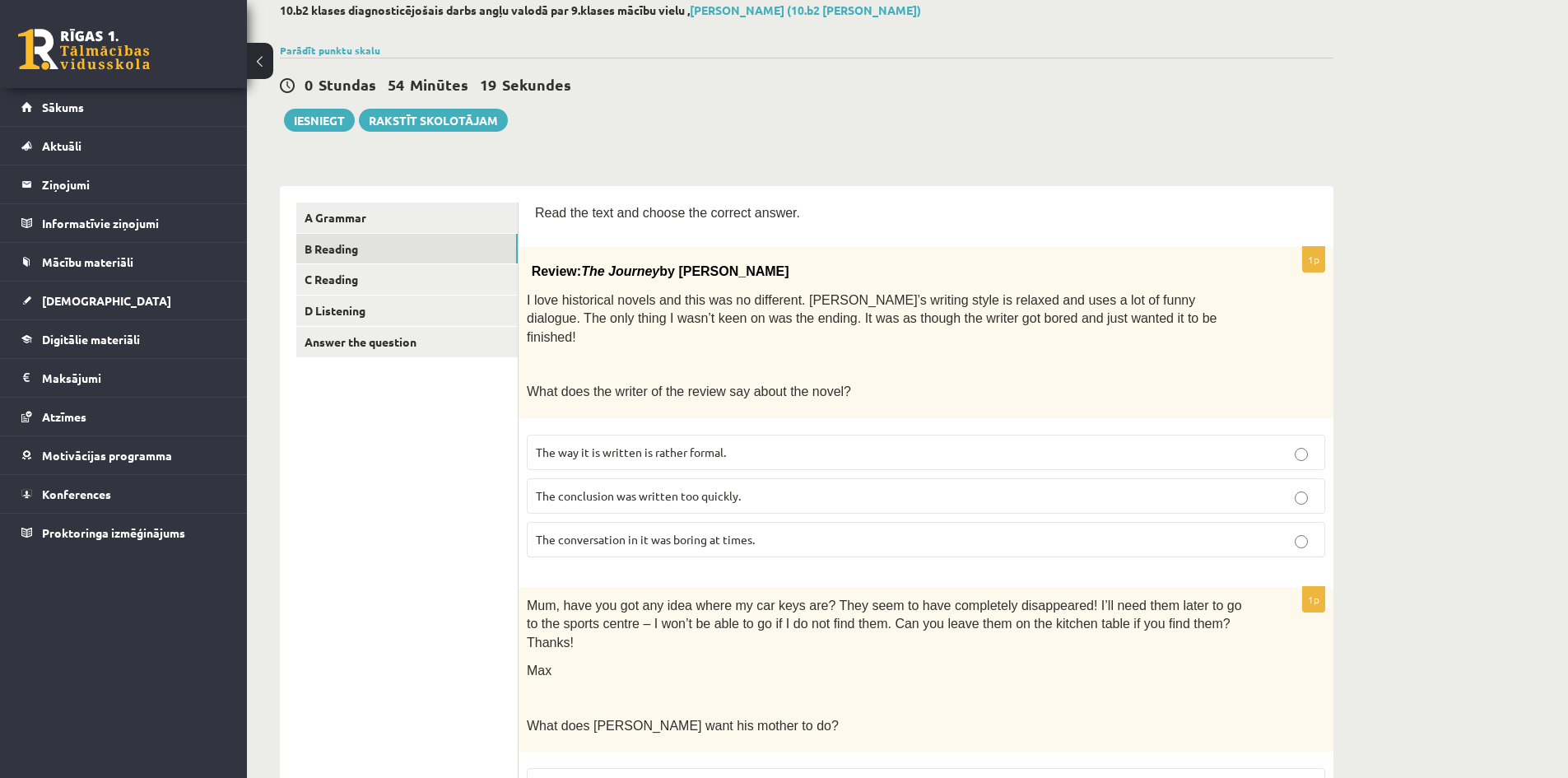
scroll to position [247, 0]
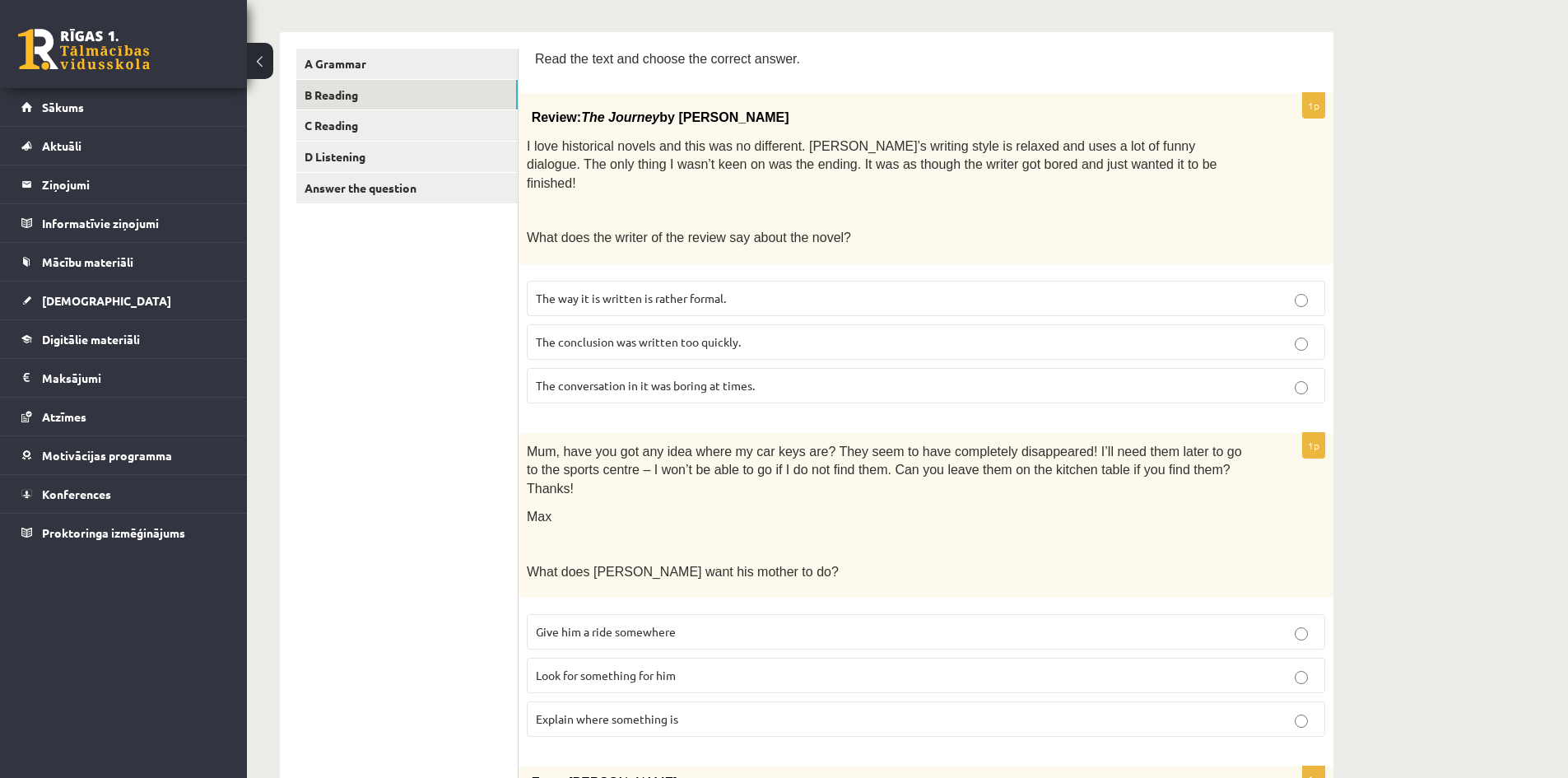
click at [707, 334] on span "The conclusion was written too quickly." at bounding box center [639, 341] width 205 height 15
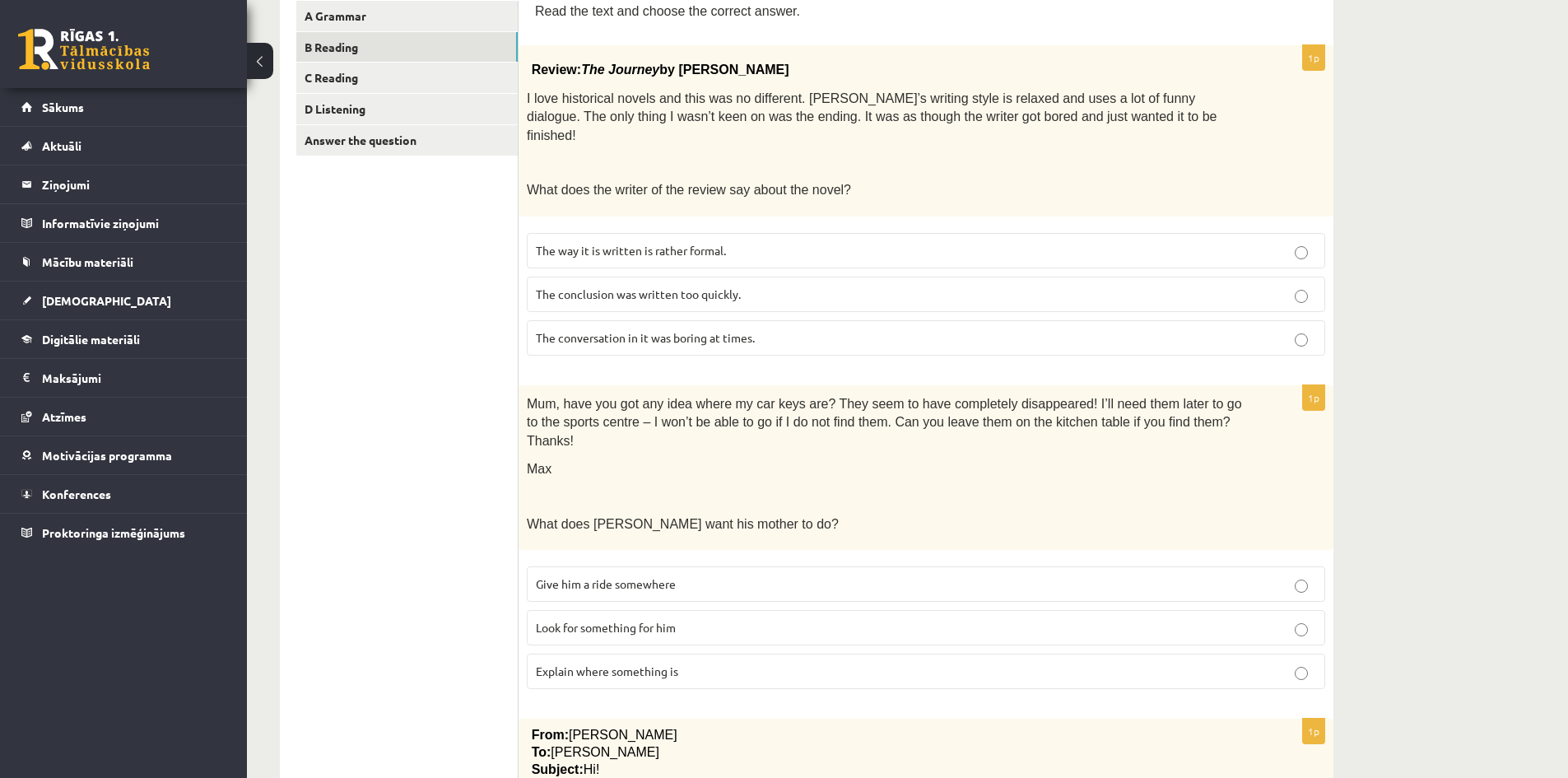
scroll to position [330, 0]
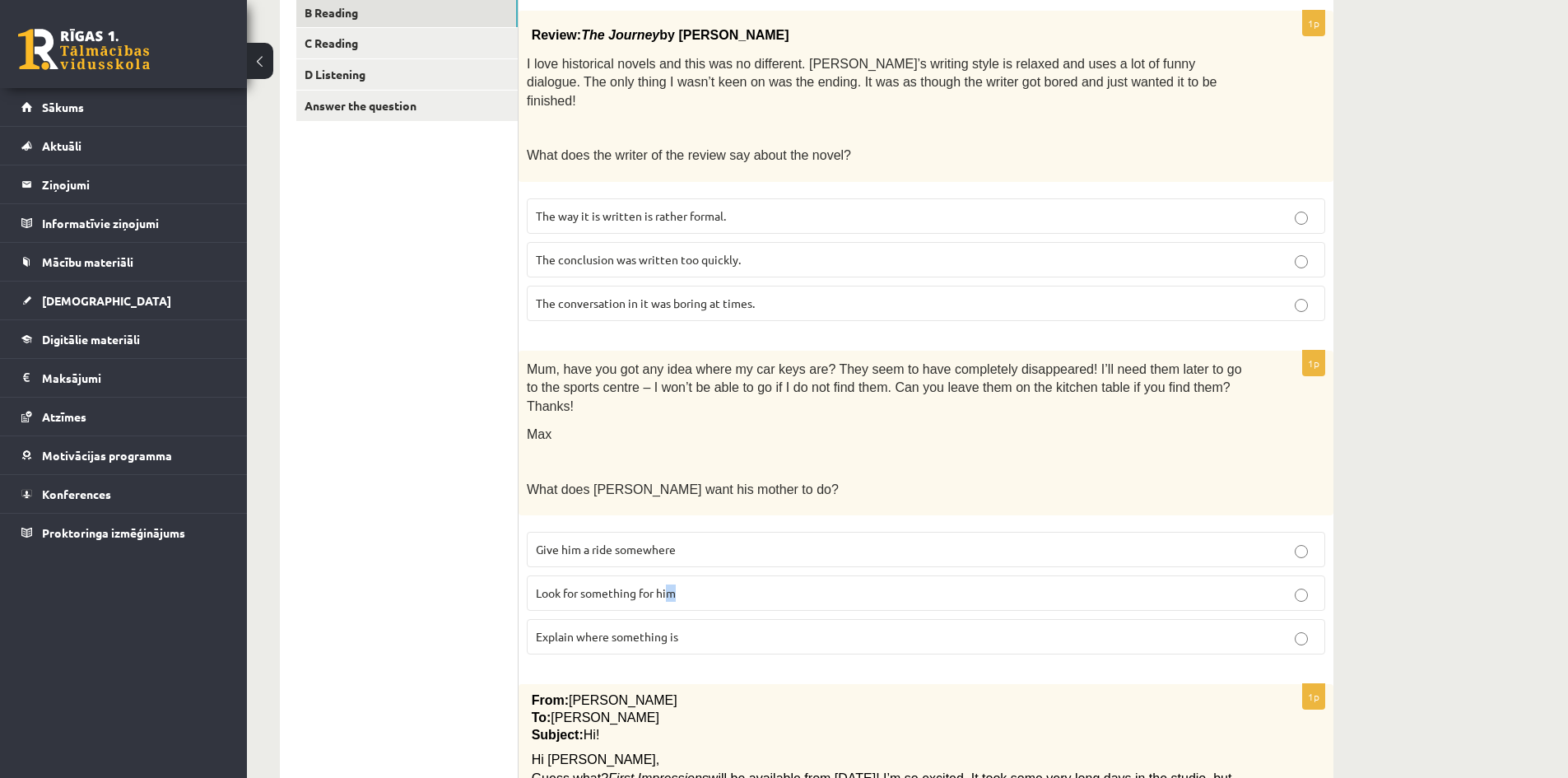
click at [669, 585] on span "Look for something for him" at bounding box center [606, 592] width 140 height 15
click at [1294, 575] on label "Look for something for him" at bounding box center [926, 592] width 799 height 35
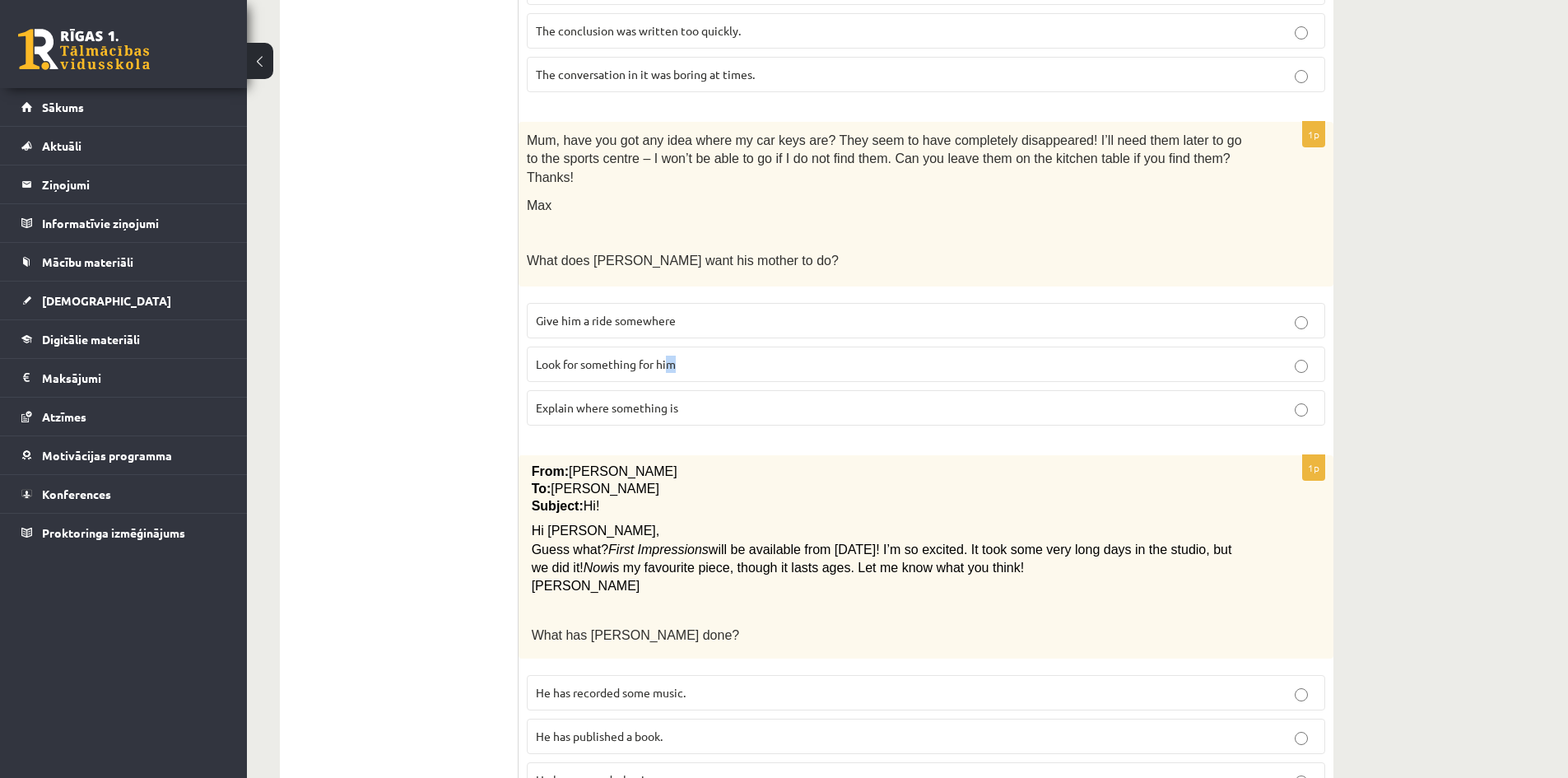
scroll to position [658, 0]
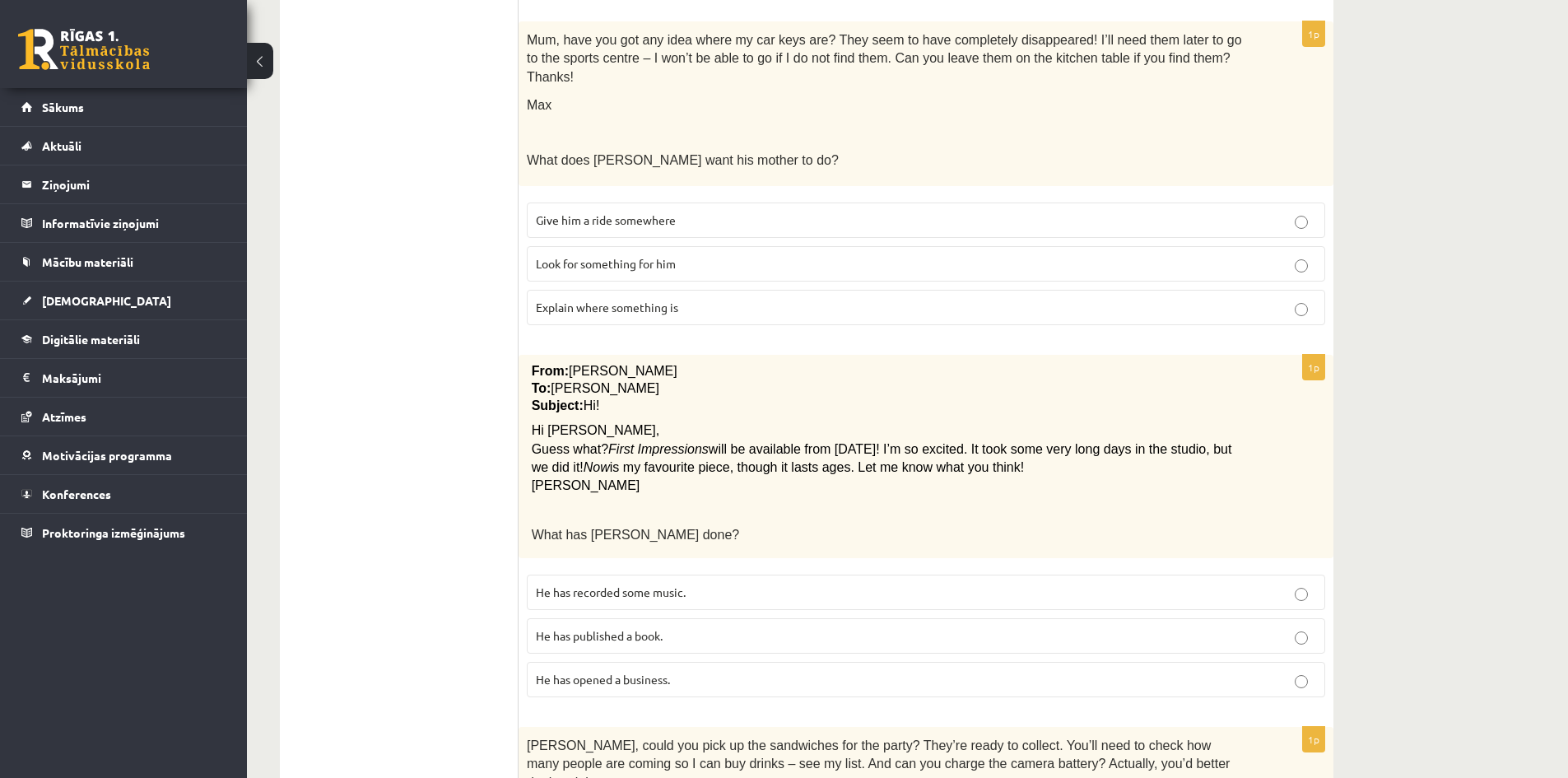
click at [818, 380] on div "From: Pete To: Cathy Subject: Hi! Hi Cathy, Guess what? First Impressions will …" at bounding box center [925, 456] width 815 height 203
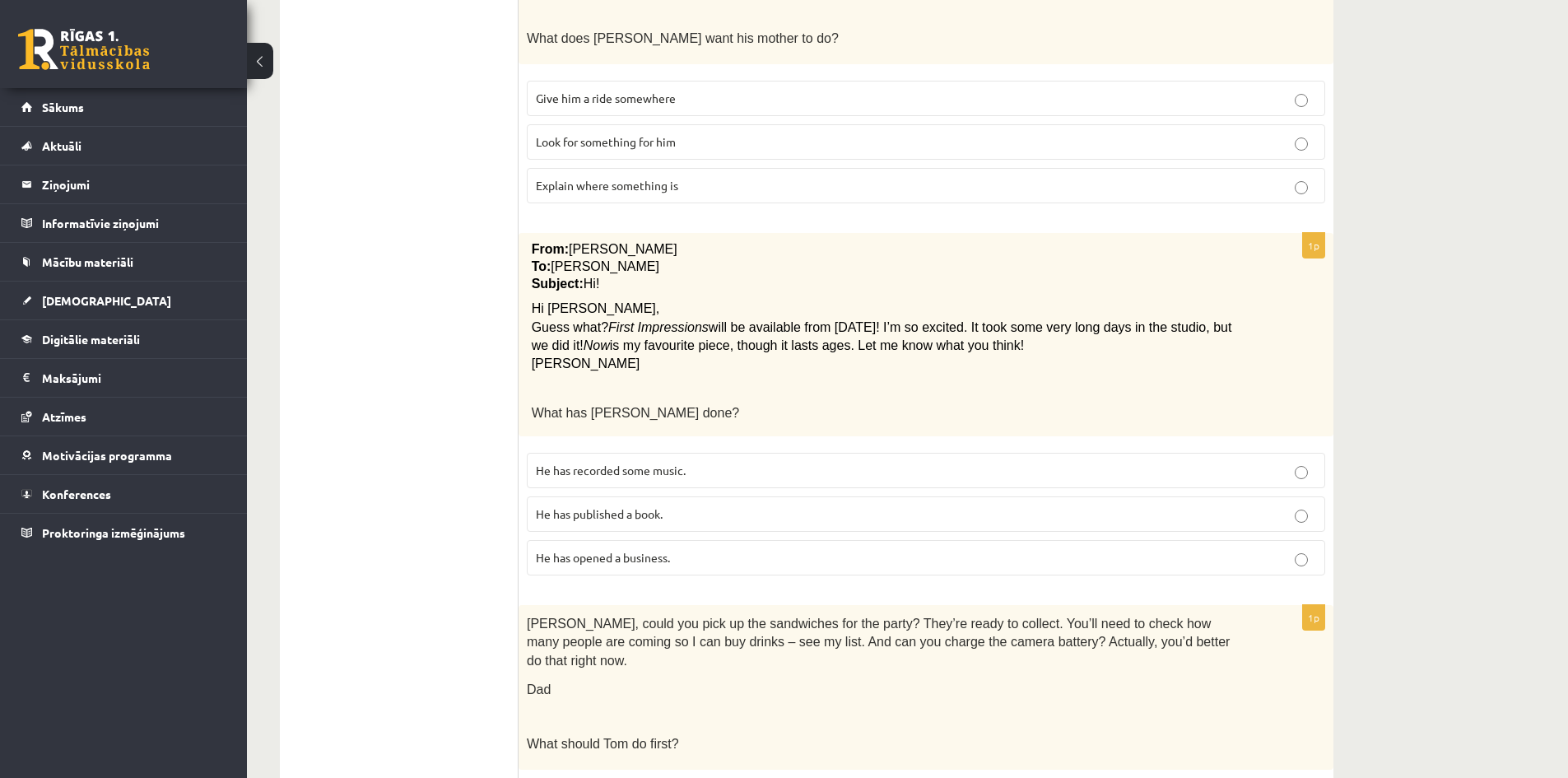
scroll to position [823, 0]
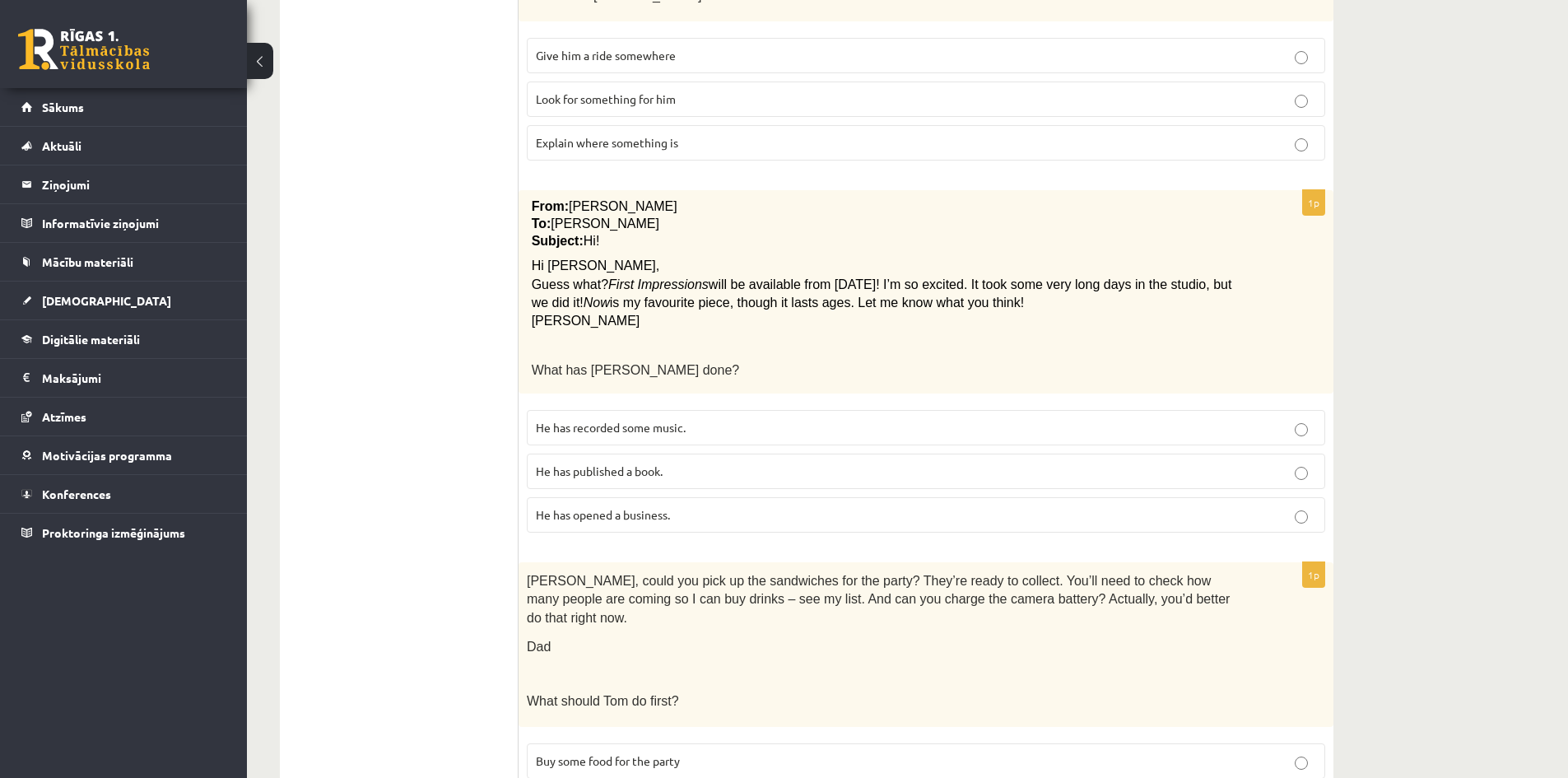
click at [699, 419] on p "He has recorded some music." at bounding box center [926, 428] width 781 height 17
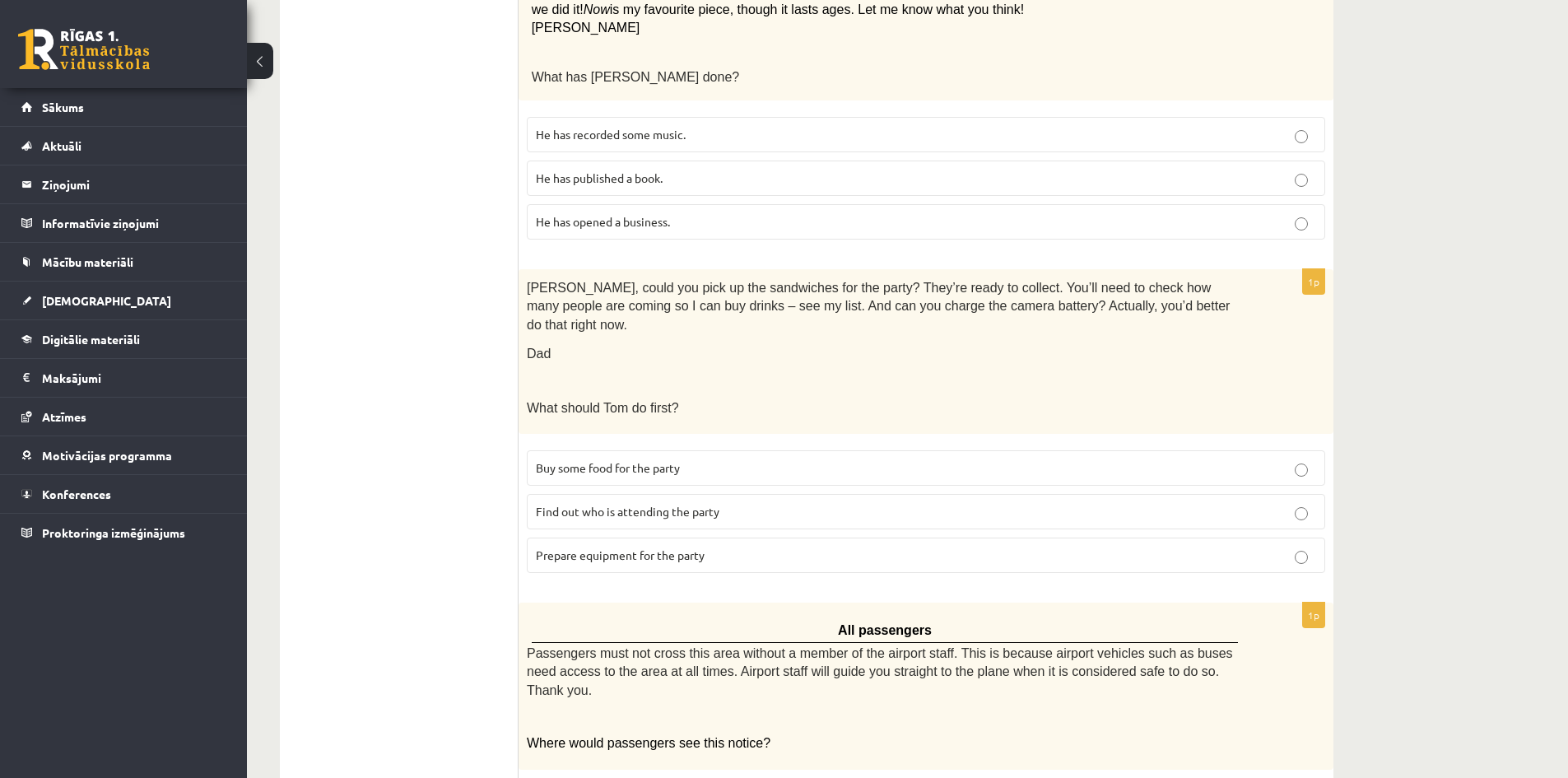
scroll to position [1152, 0]
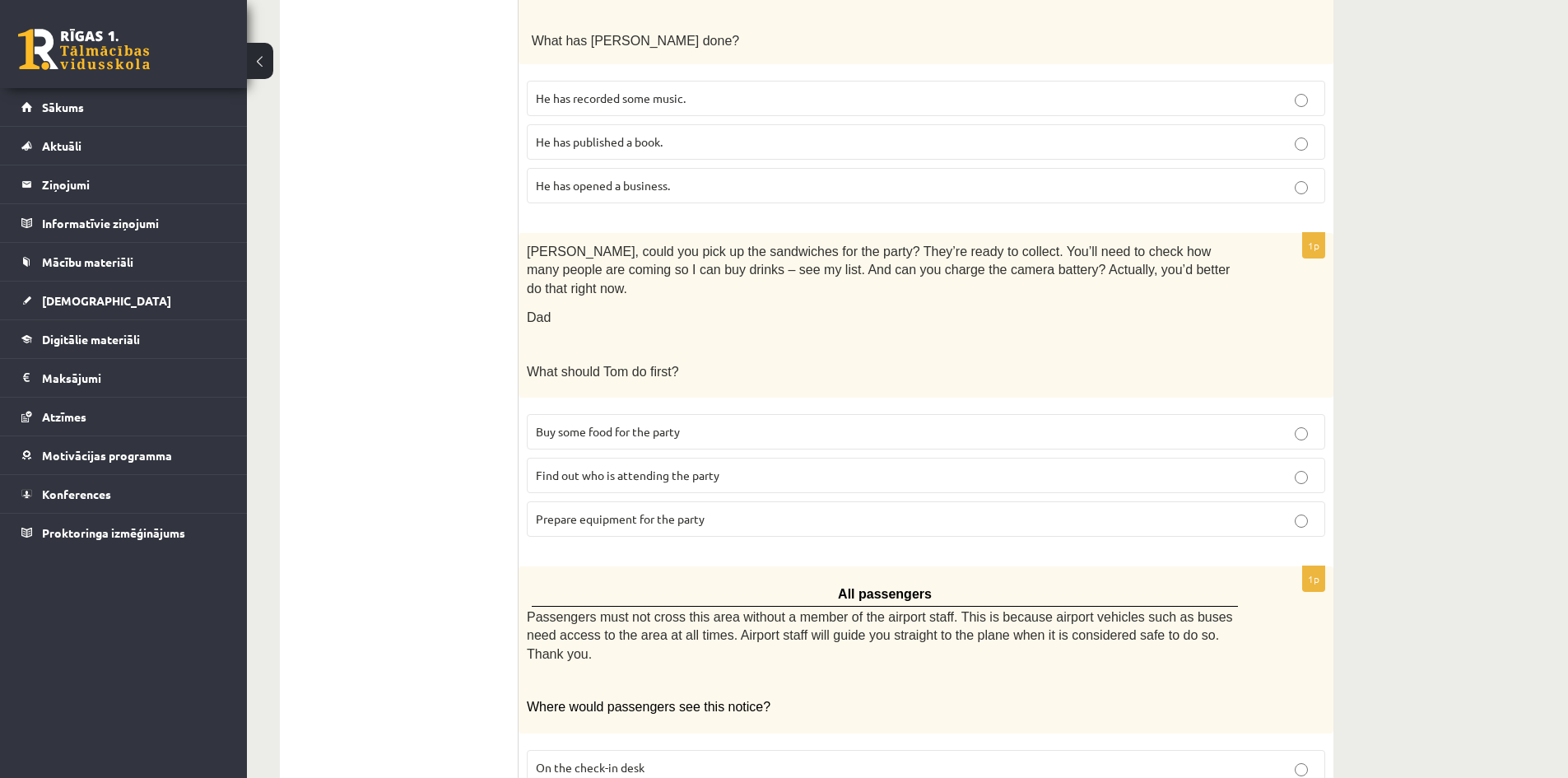
click at [679, 511] on span "Prepare equipment for the party" at bounding box center [620, 518] width 169 height 15
click at [706, 467] on span "Find out who is attending the party" at bounding box center [627, 474] width 183 height 15
click at [719, 510] on p "Prepare equipment for the party" at bounding box center [926, 519] width 781 height 17
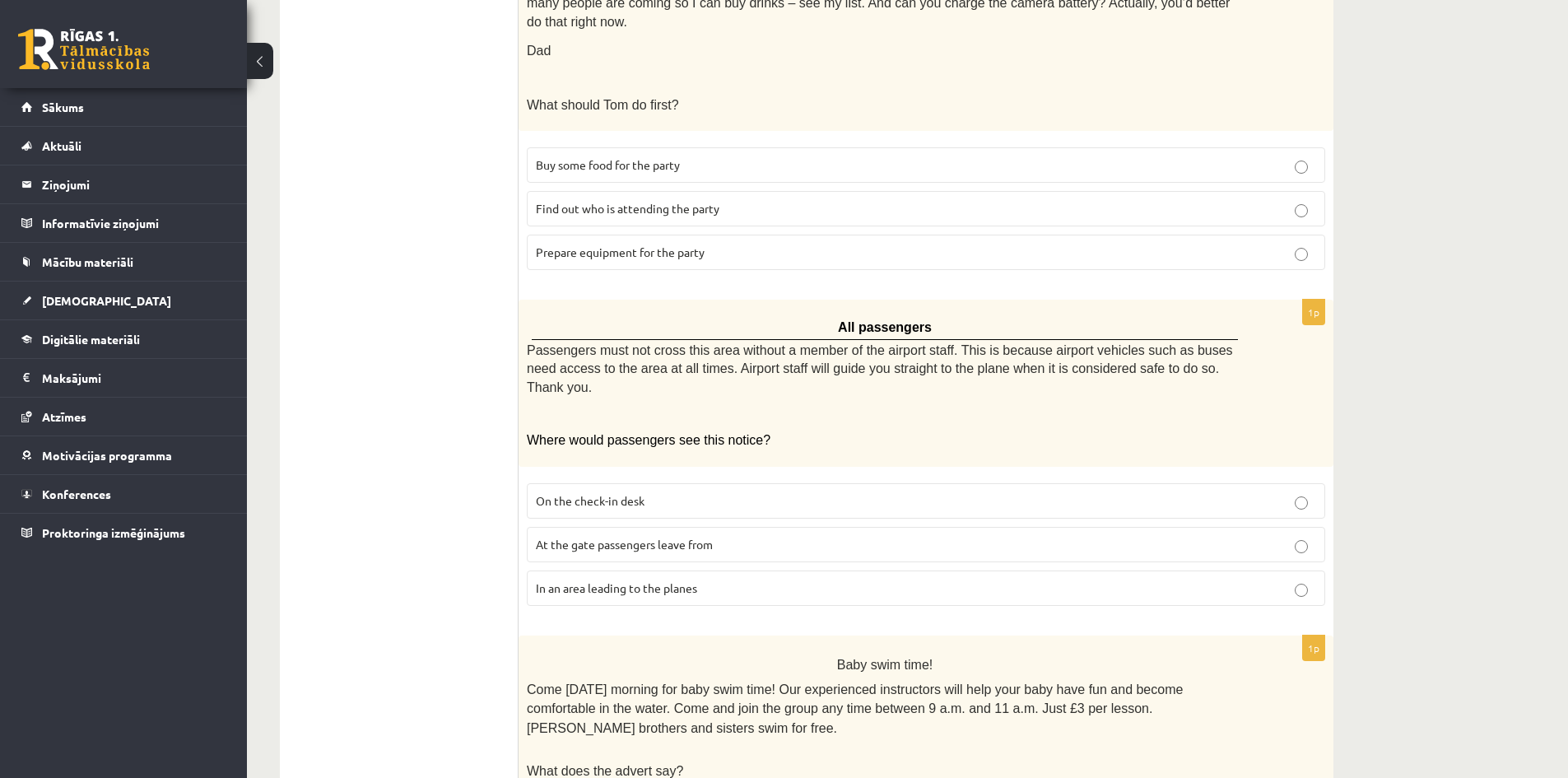
scroll to position [1481, 0]
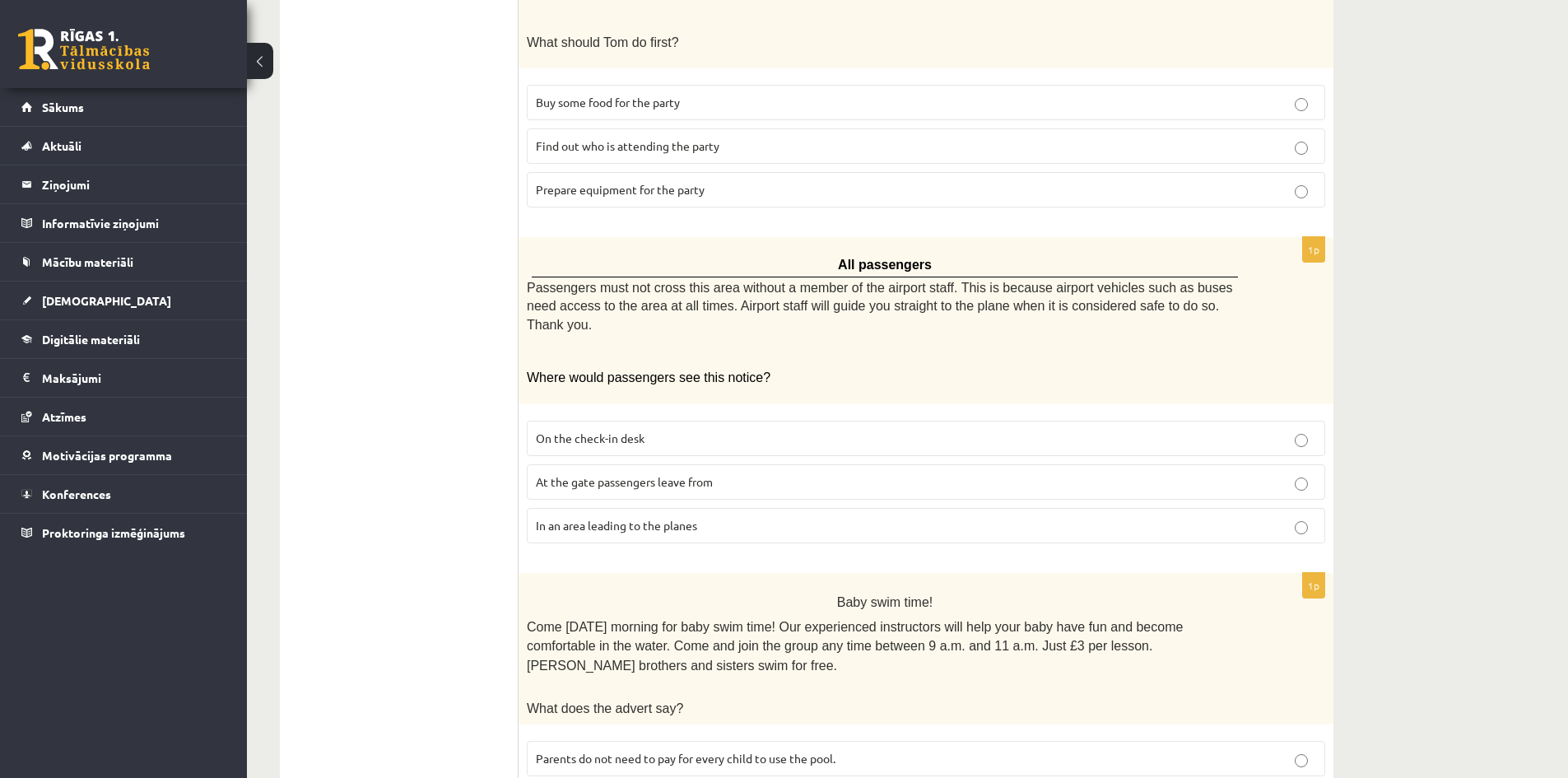
click at [687, 517] on span "In an area leading to the planes" at bounding box center [616, 524] width 161 height 15
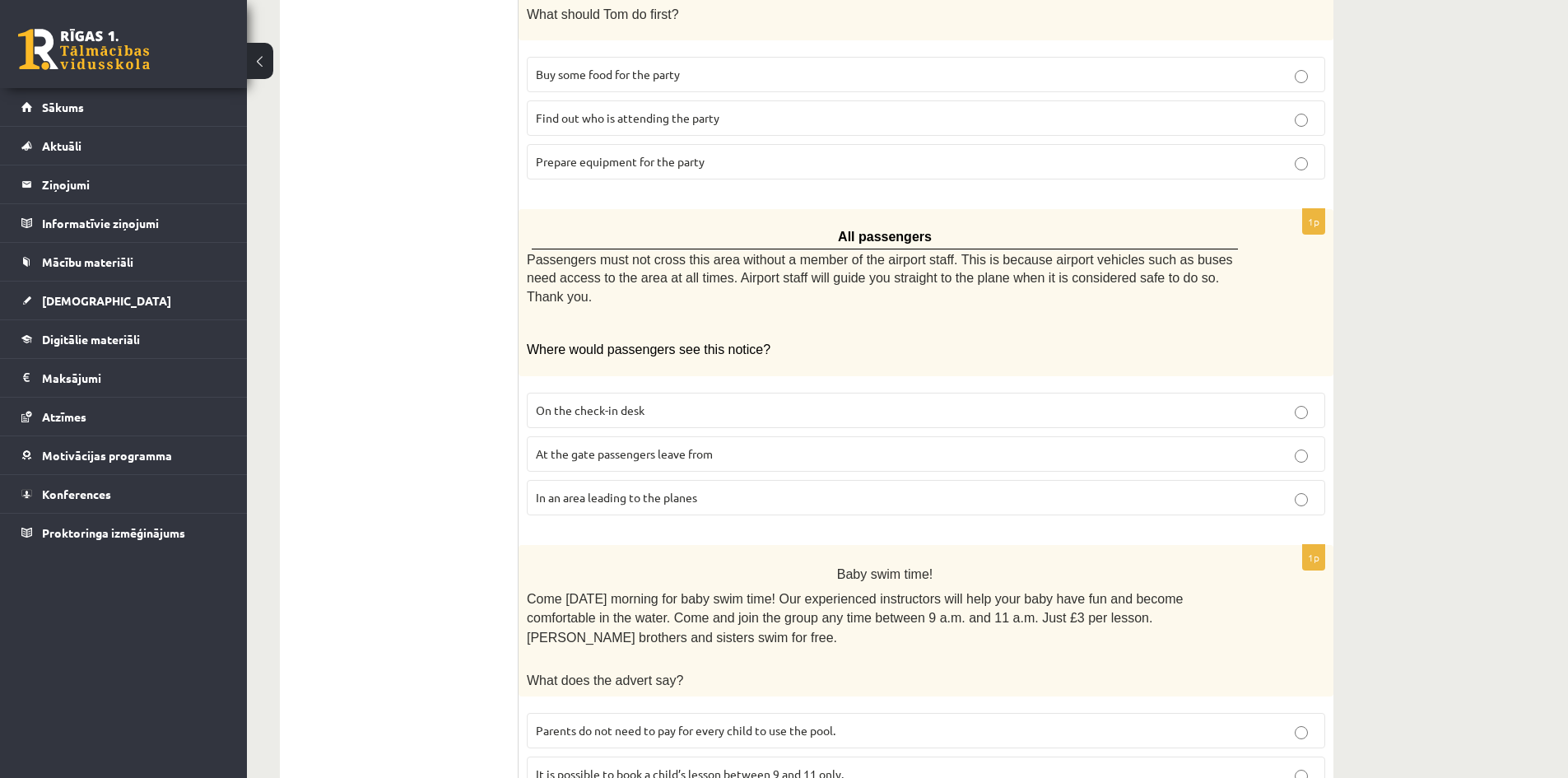
scroll to position [1531, 0]
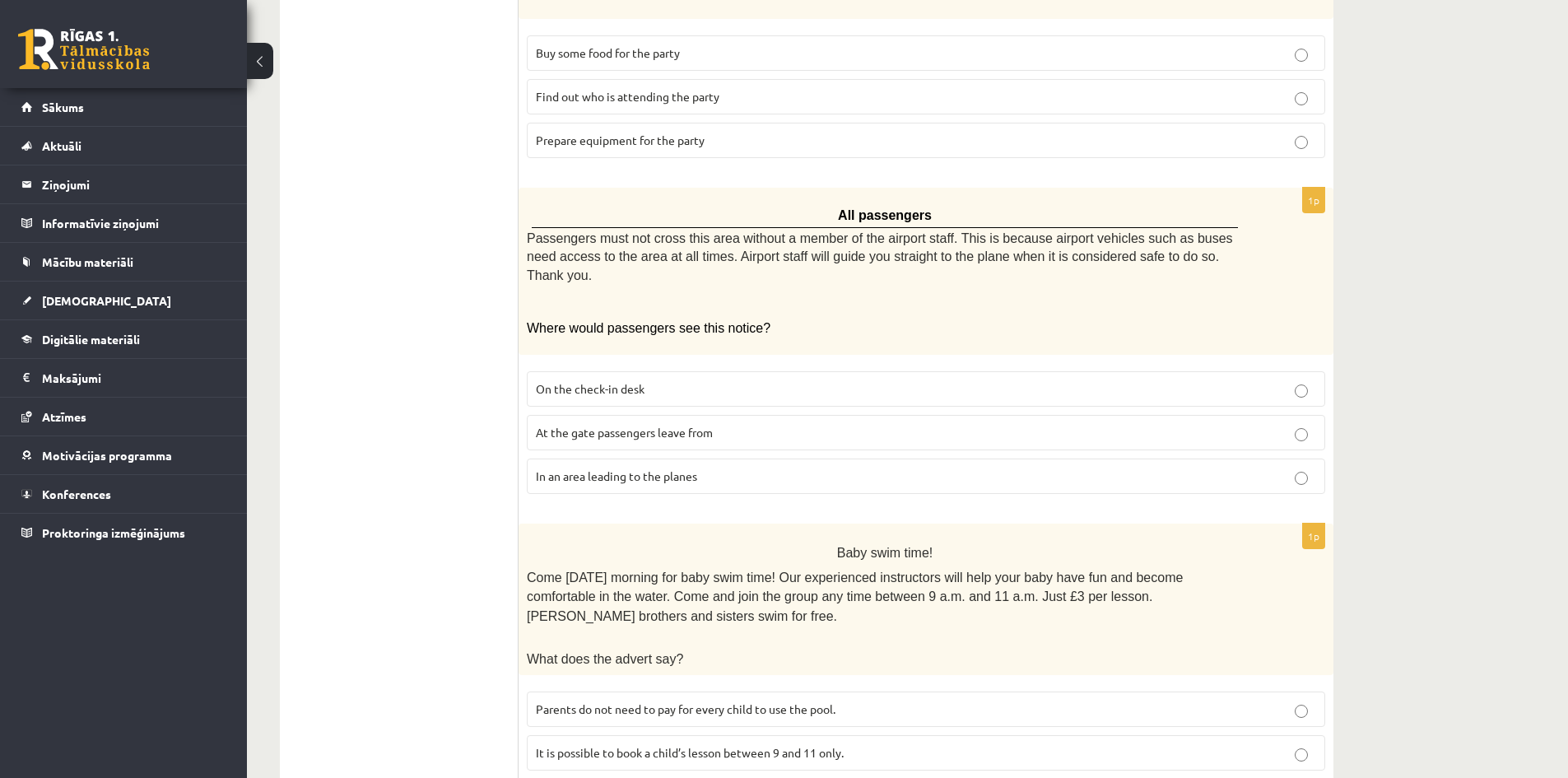
click at [714, 701] on span "Parents do not need to pay for every child to use the pool." at bounding box center [686, 708] width 299 height 15
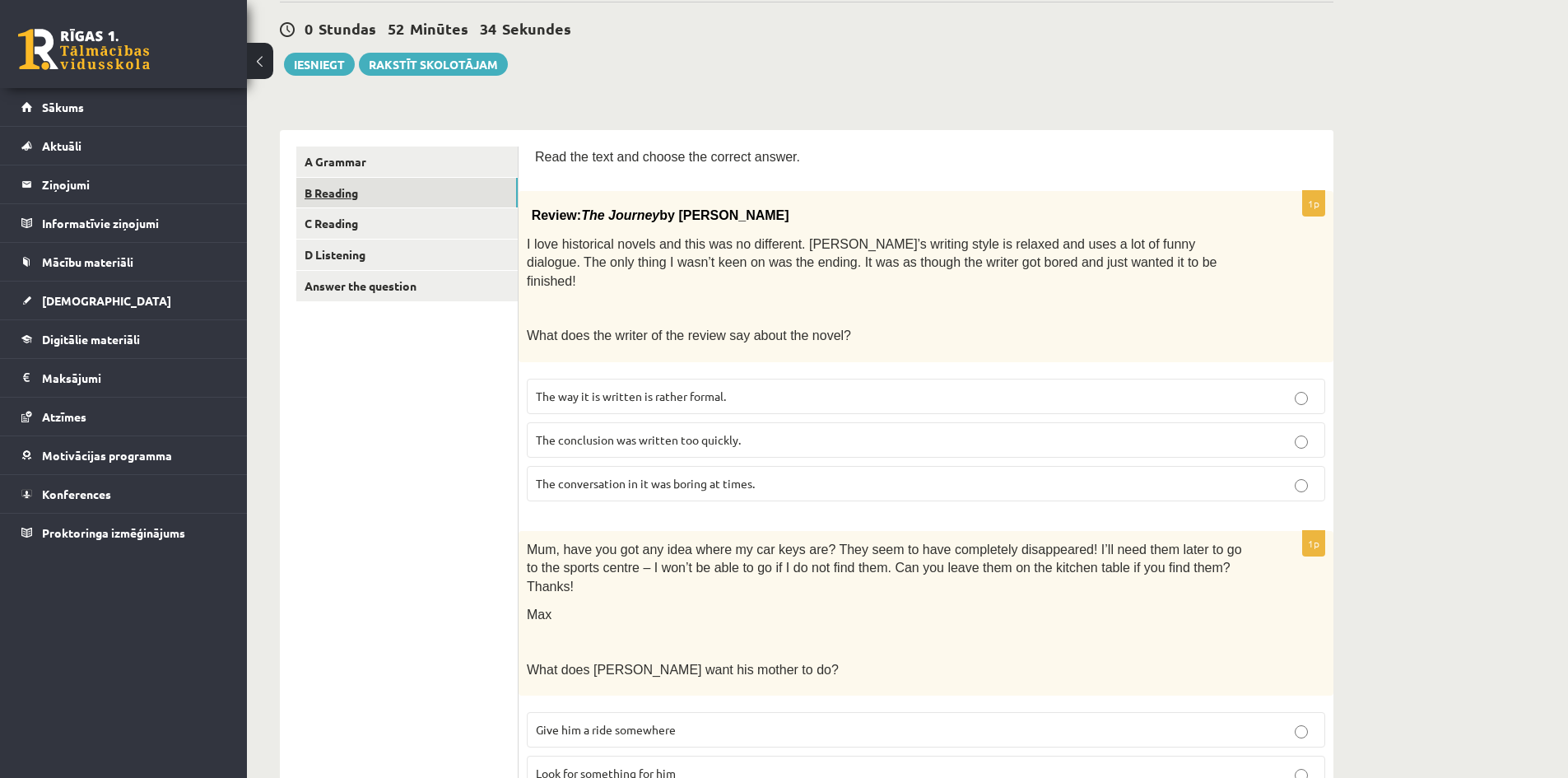
scroll to position [49, 0]
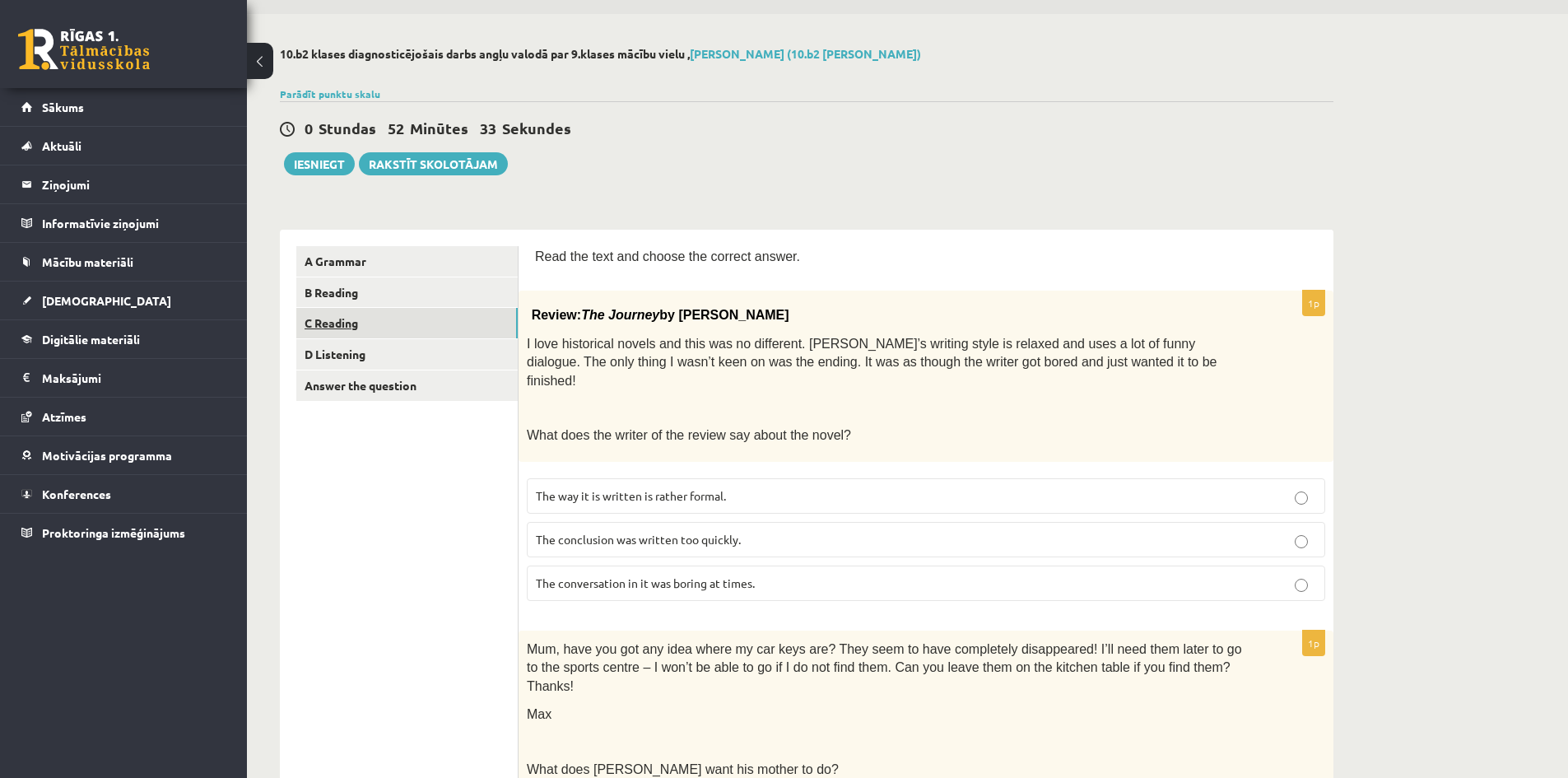
click at [355, 323] on link "C Reading" at bounding box center [406, 323] width 221 height 30
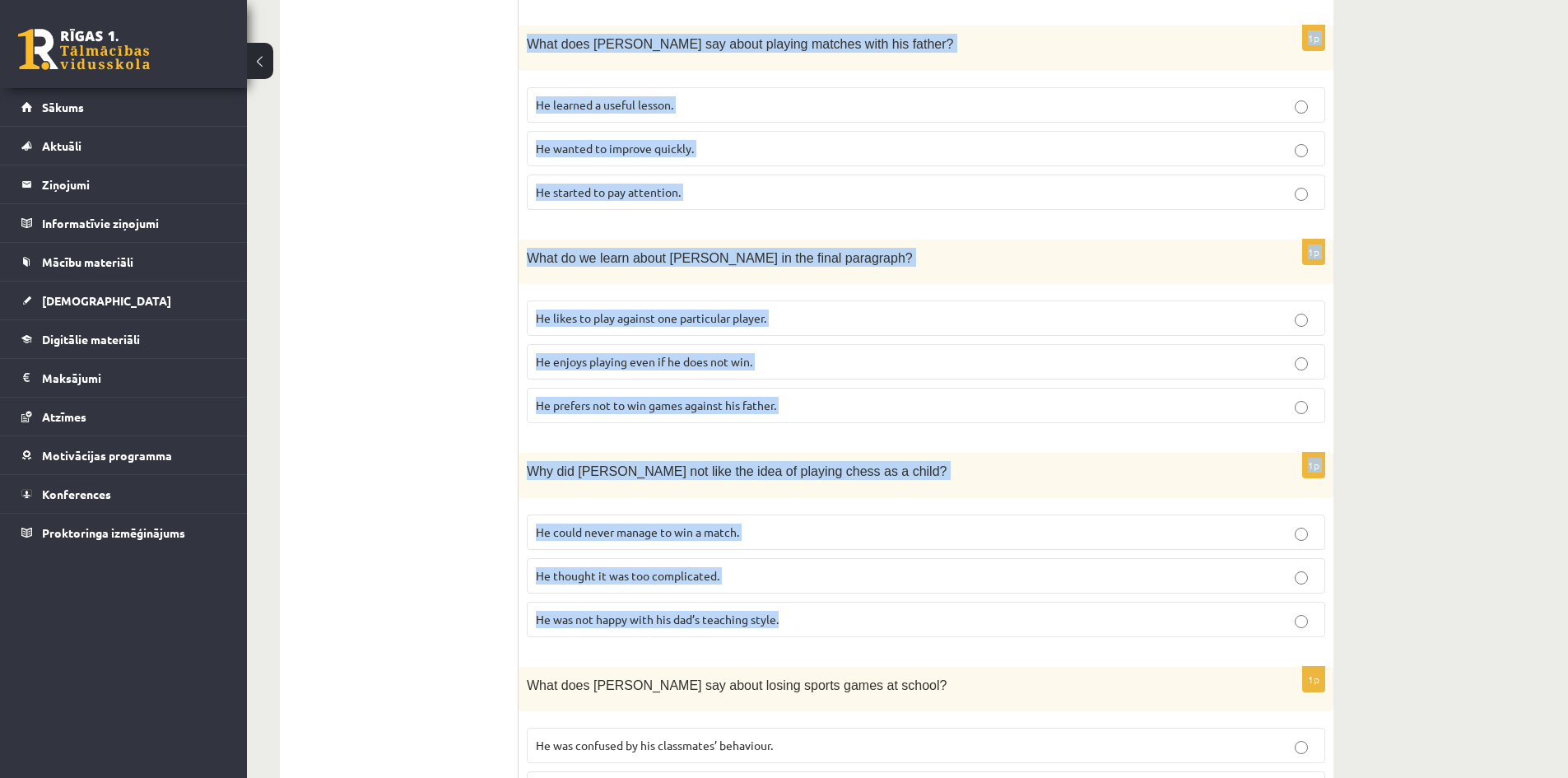
scroll to position [1288, 0]
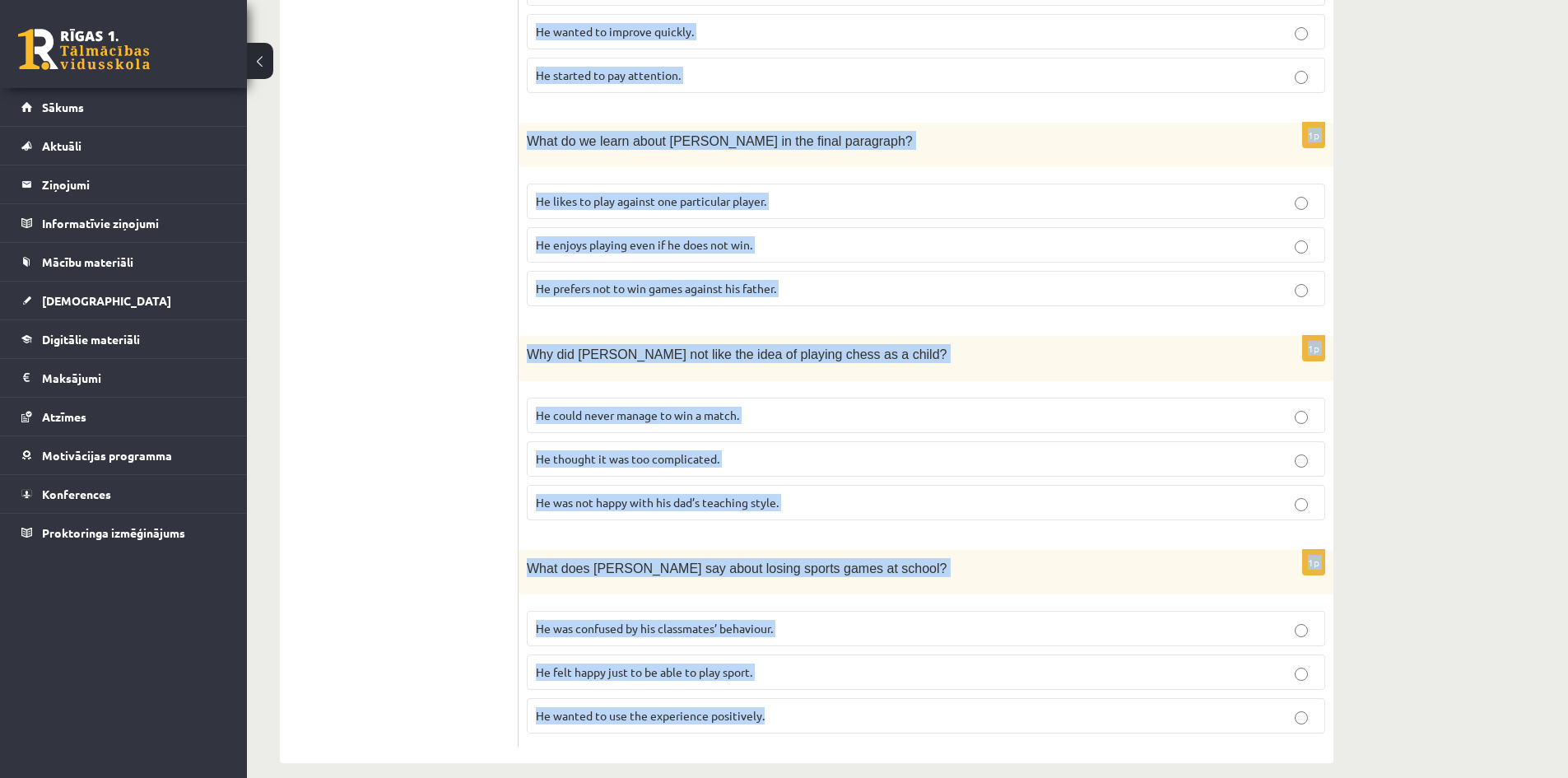
drag, startPoint x: 536, startPoint y: 306, endPoint x: 1028, endPoint y: 697, distance: 628.4
copy form "Playing chess By Sam Long, 16 When my dad used to get out the chess board when …"
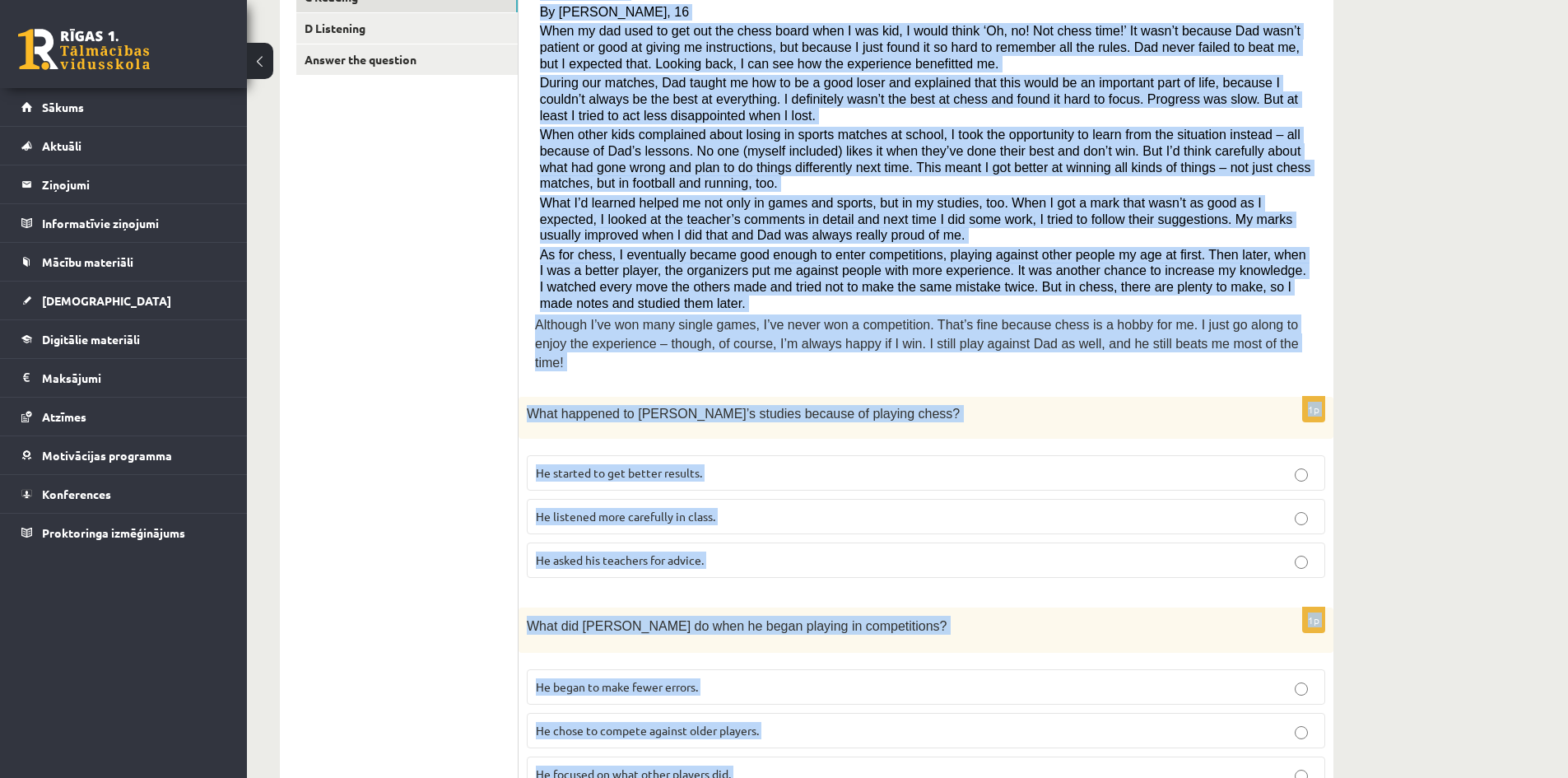
scroll to position [218, 0]
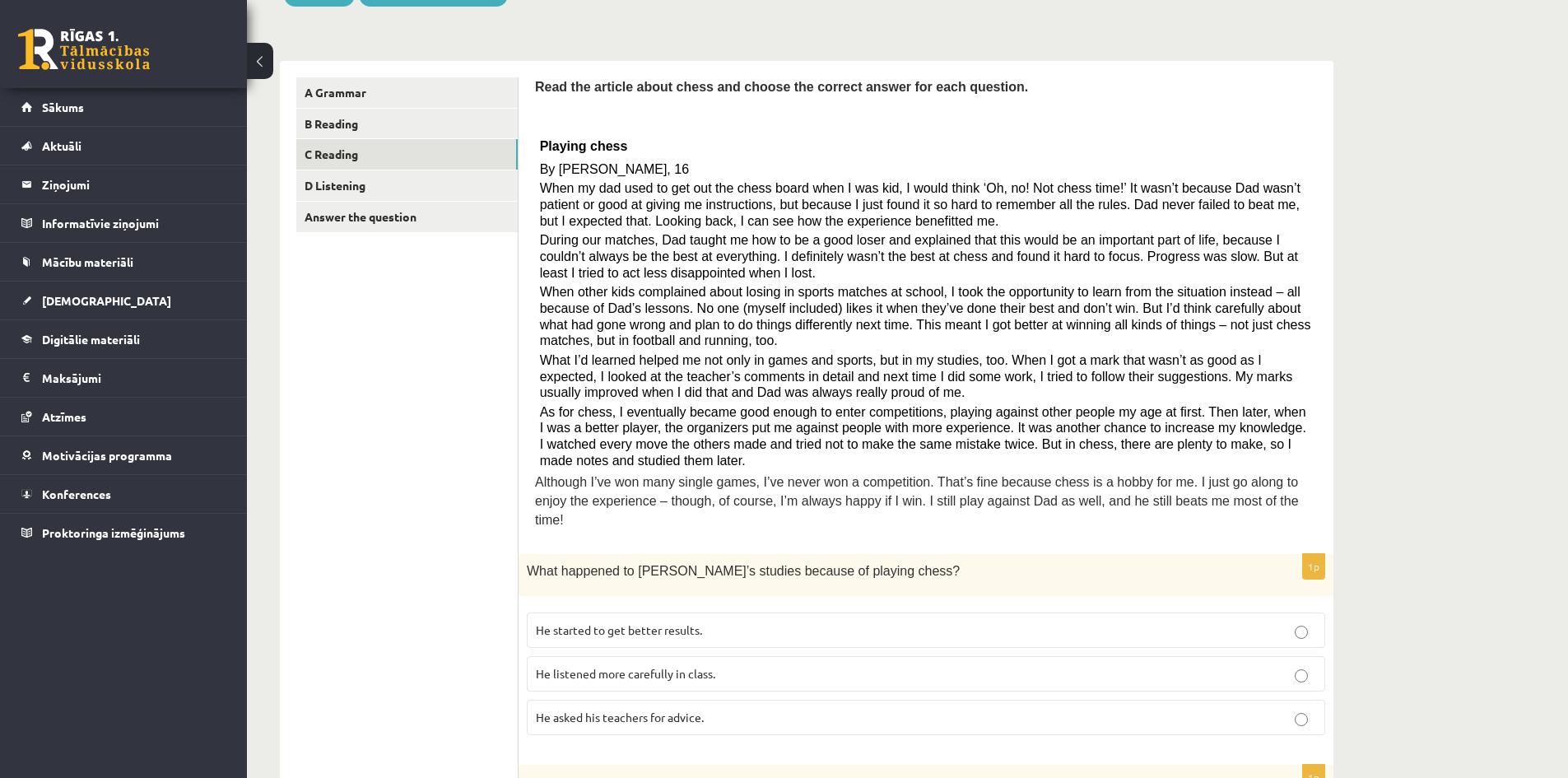
click at [712, 621] on p "He started to get better results." at bounding box center [926, 630] width 781 height 17
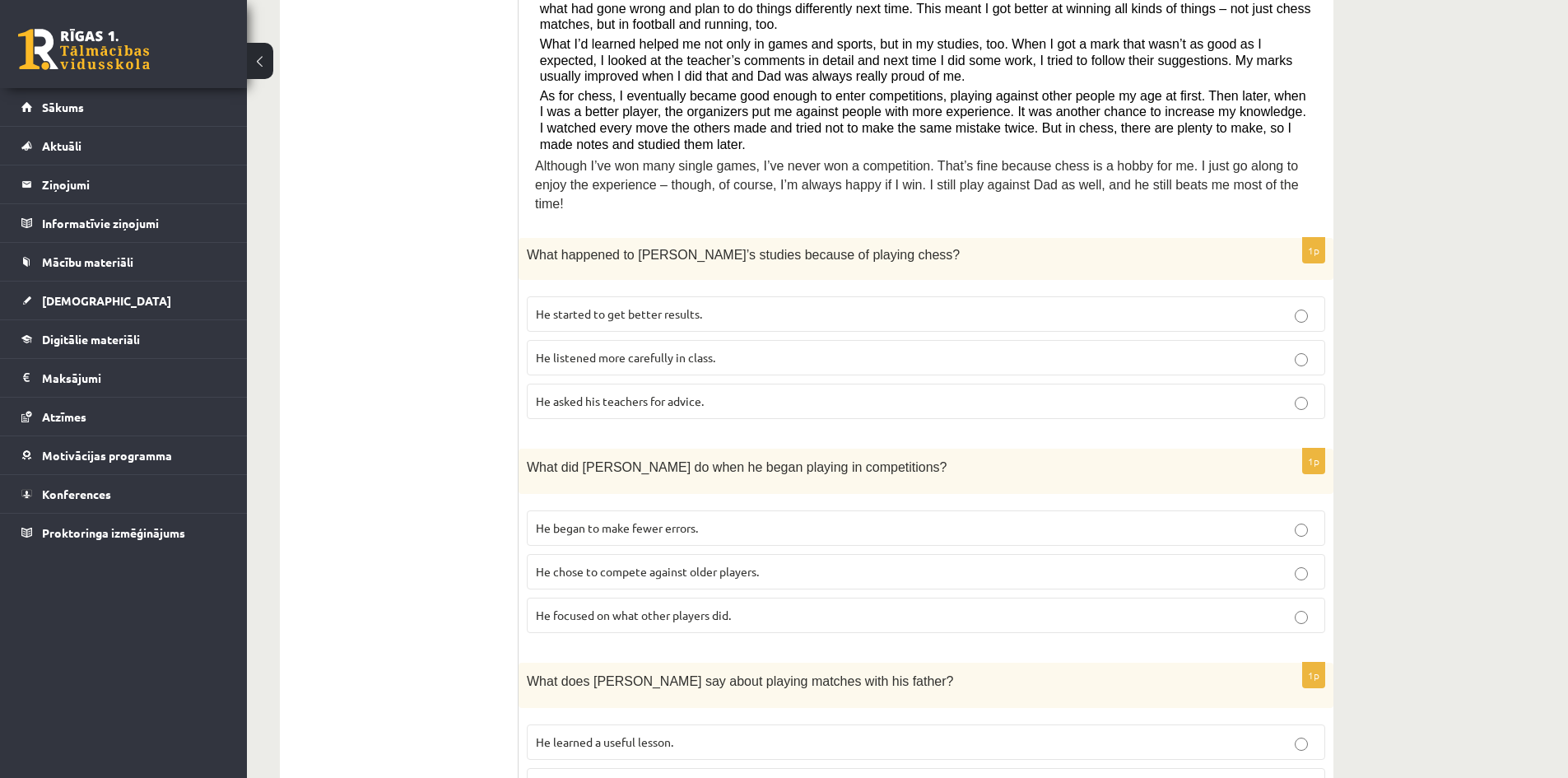
scroll to position [630, 0]
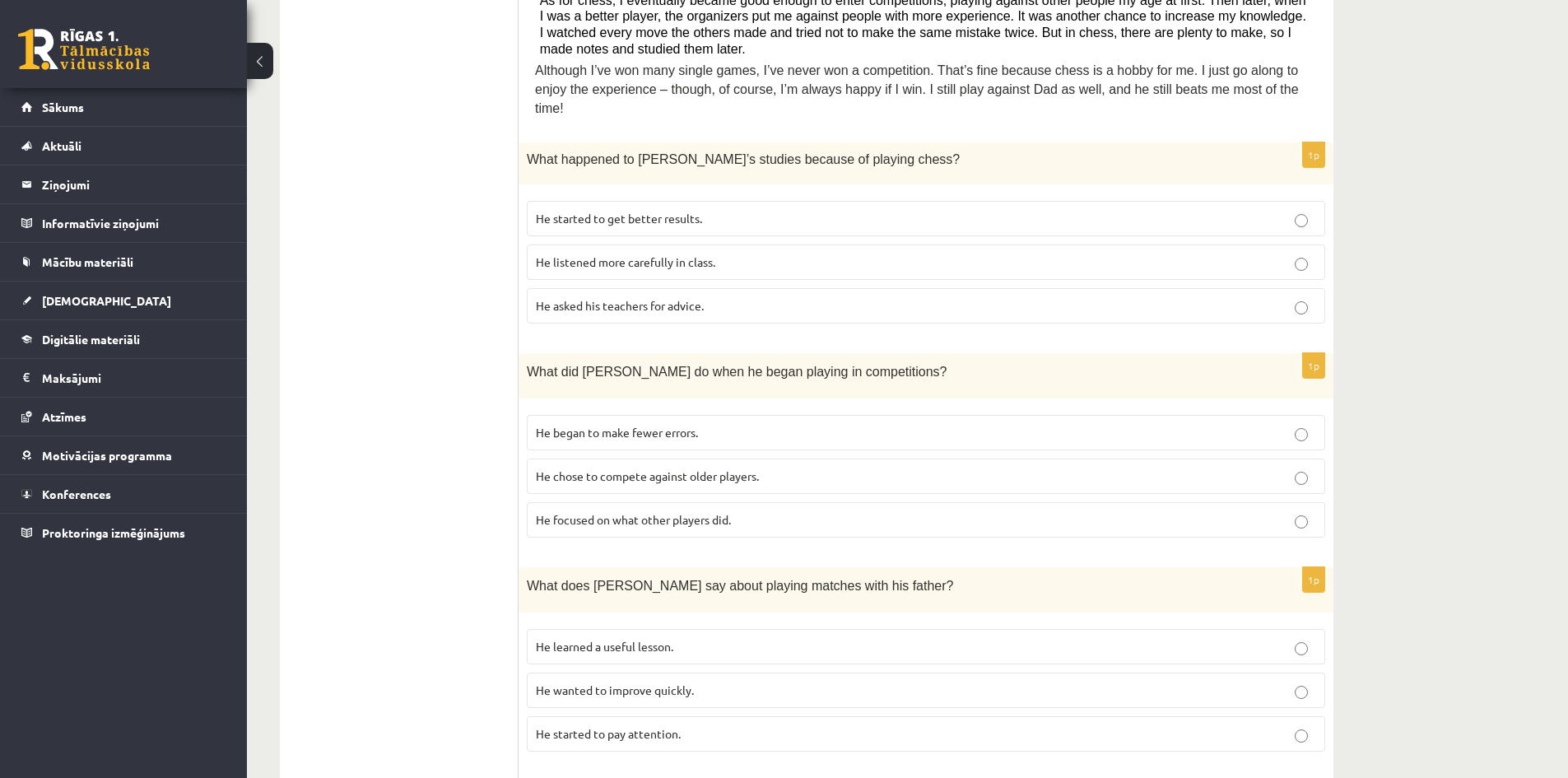
click at [690, 511] on p "He focused on what other players did." at bounding box center [926, 520] width 781 height 17
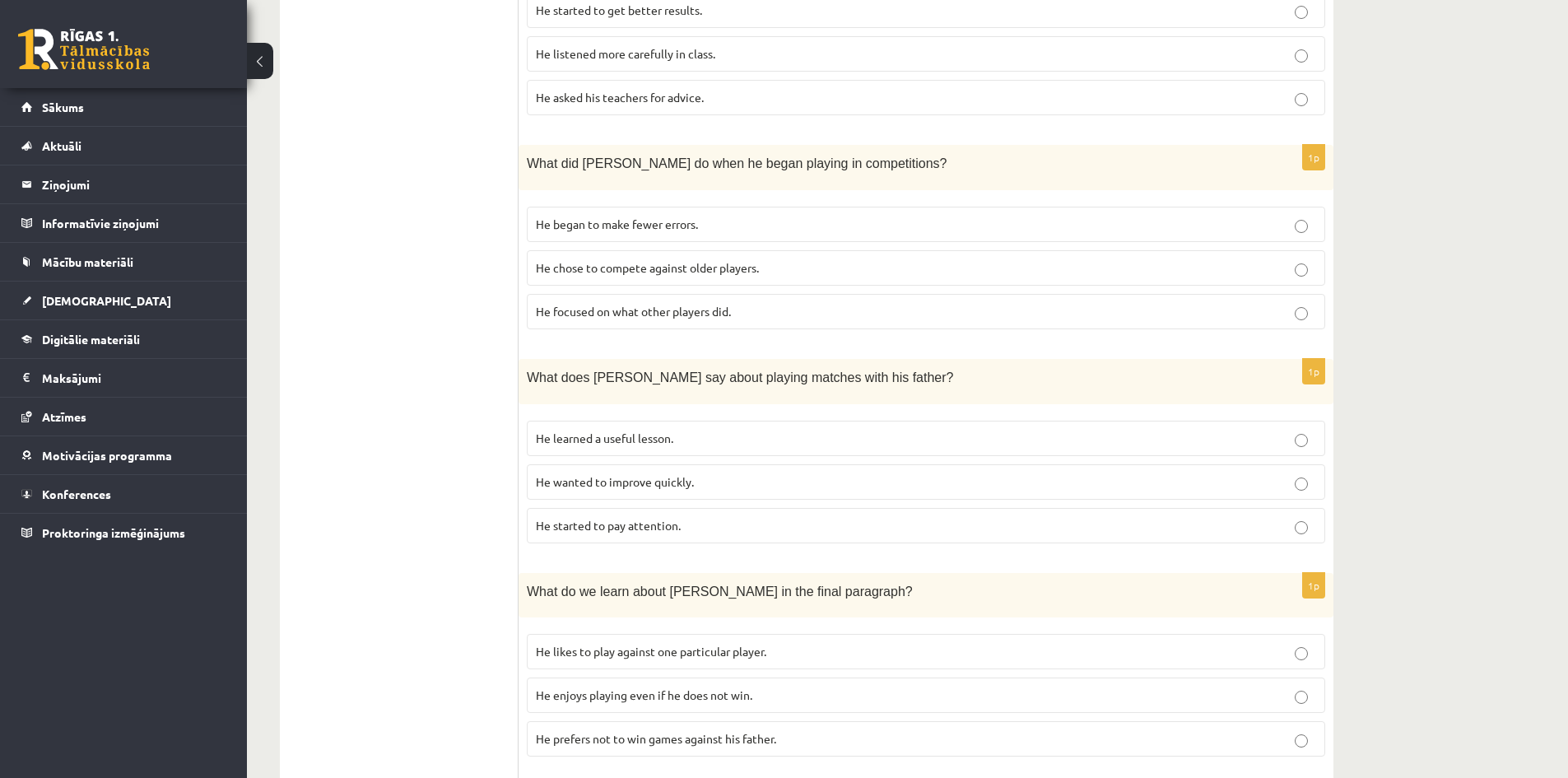
scroll to position [876, 0]
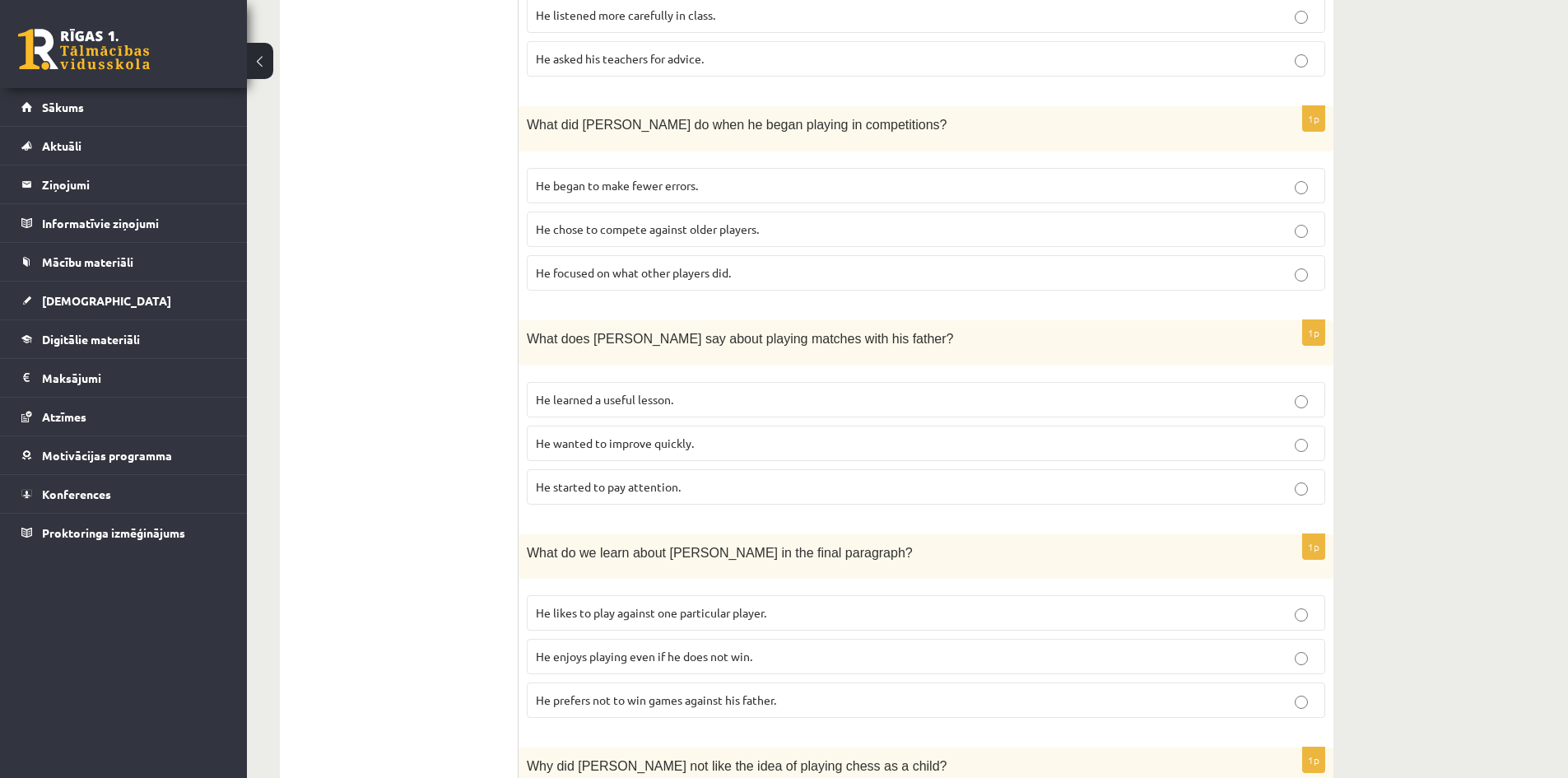
click at [681, 391] on p "He learned a useful lesson." at bounding box center [926, 399] width 781 height 17
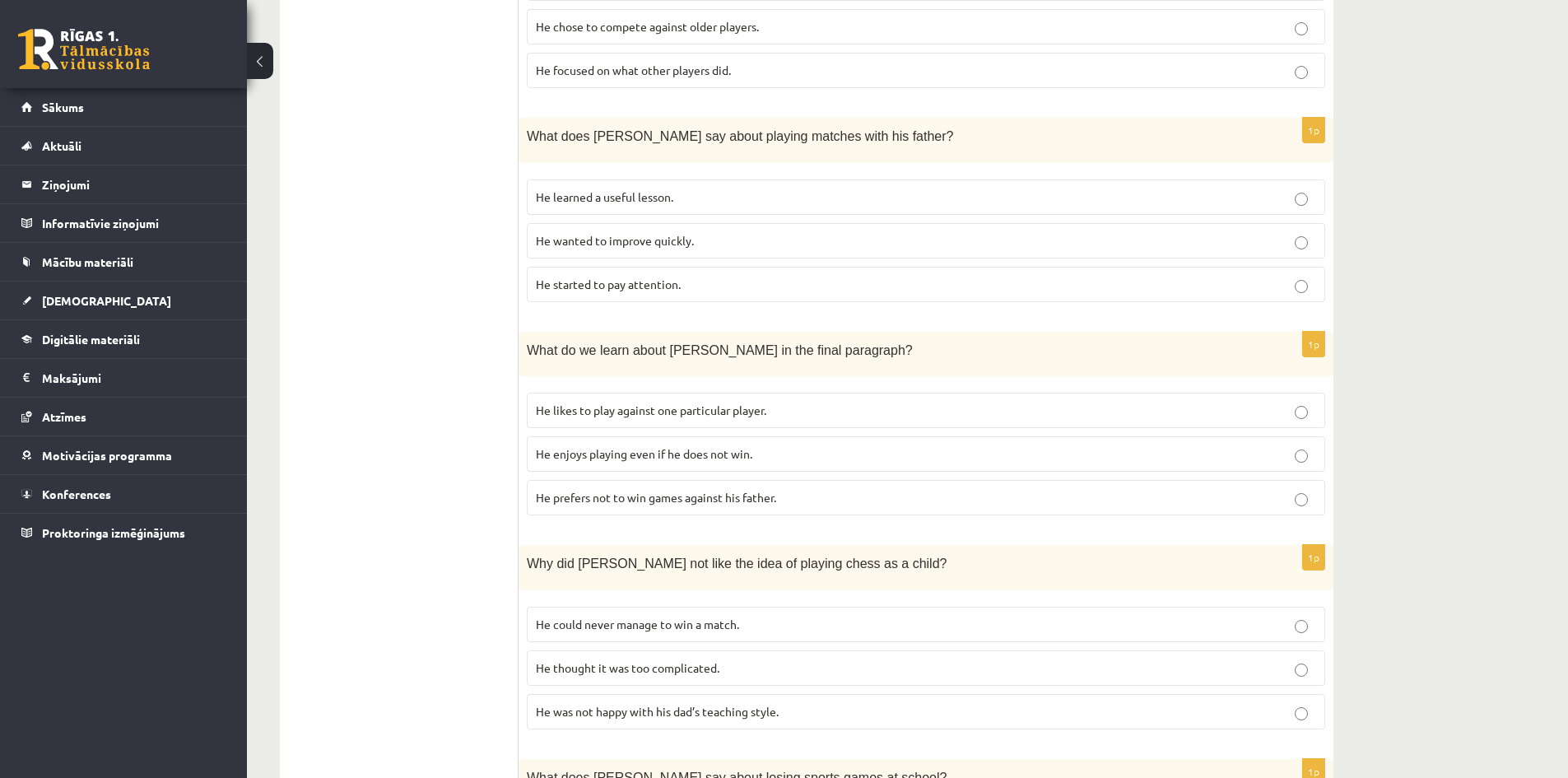
scroll to position [1123, 0]
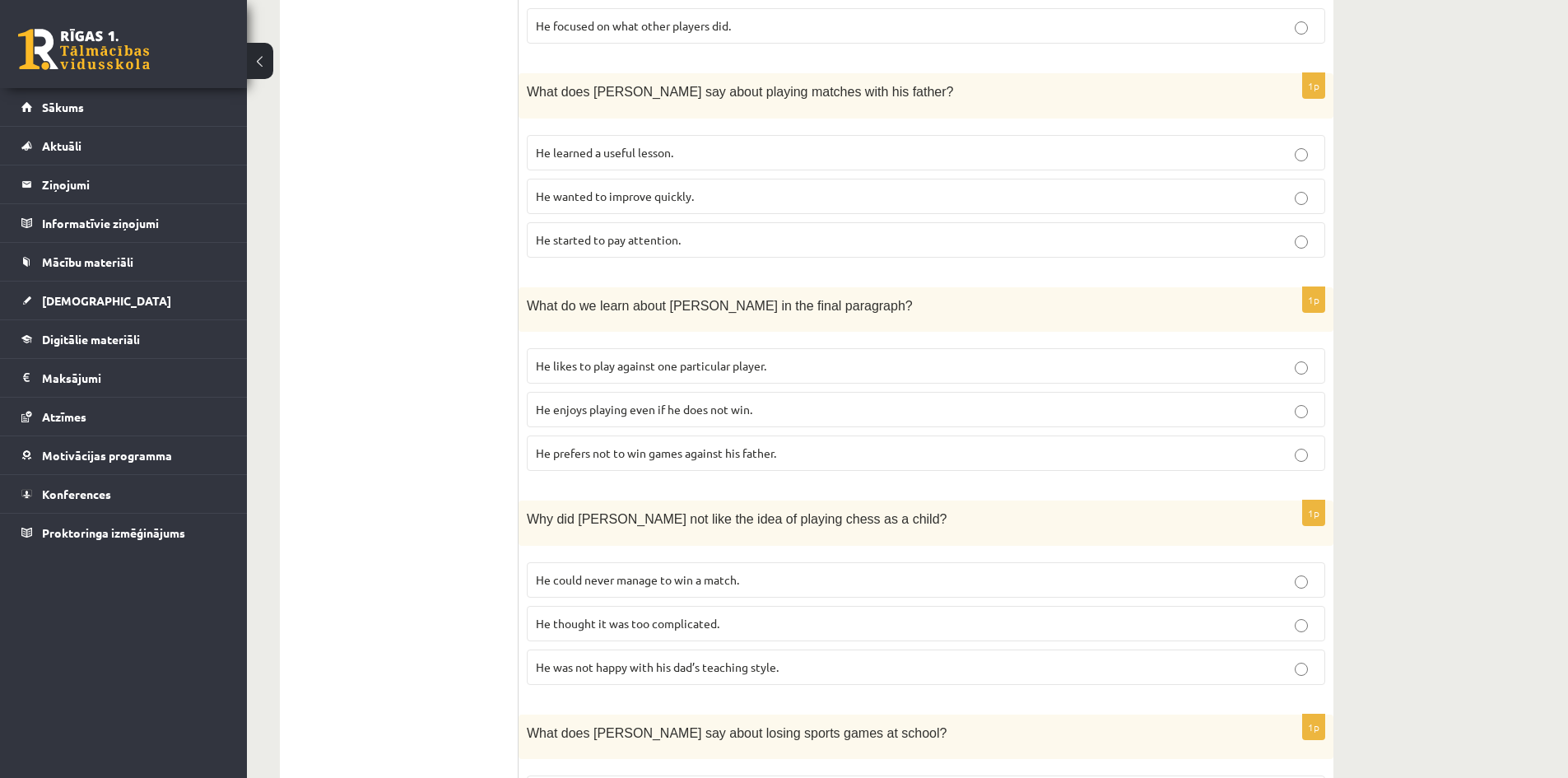
click at [672, 401] on p "He enjoys playing even if he does not win." at bounding box center [926, 410] width 781 height 17
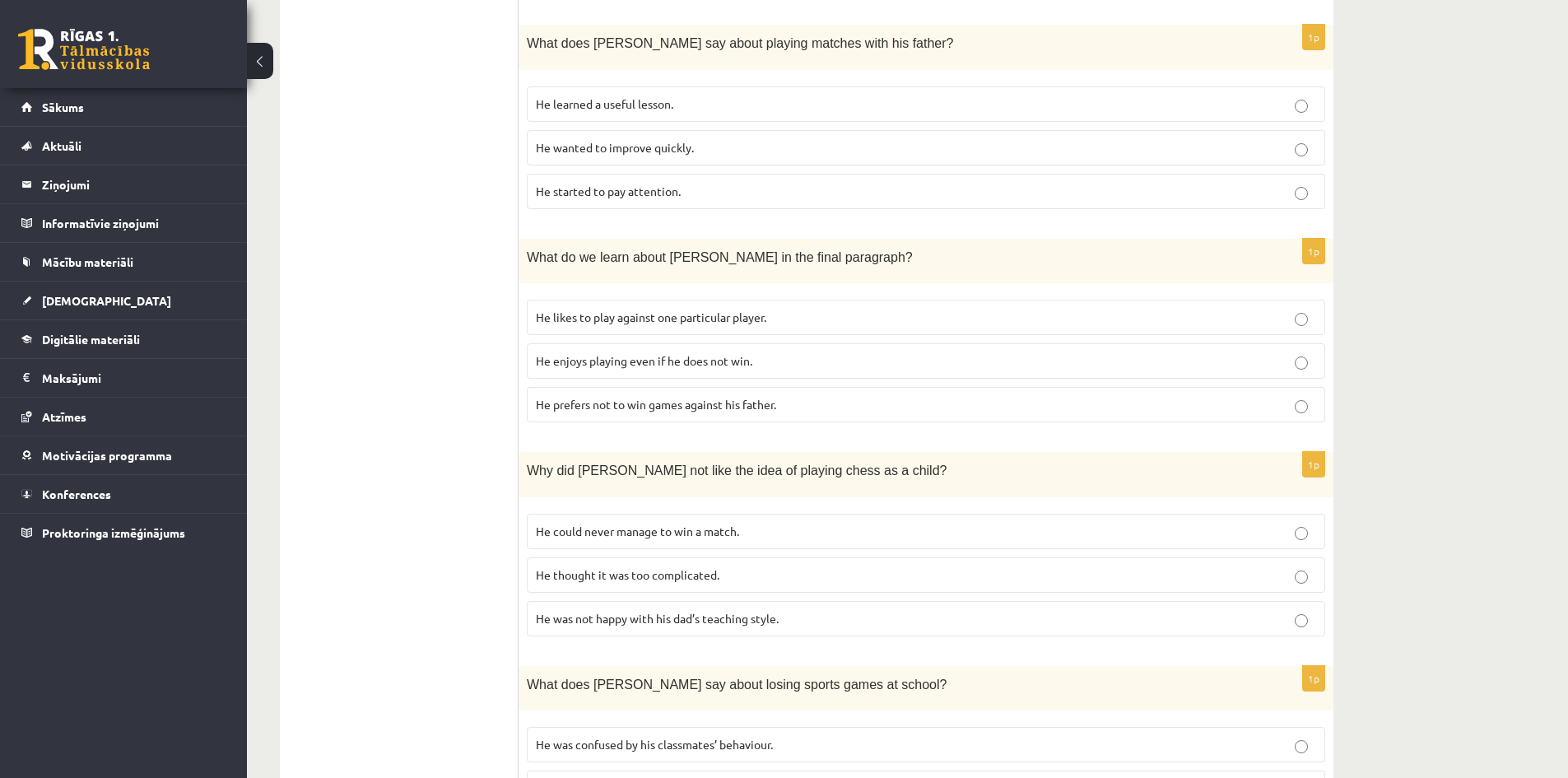
scroll to position [1288, 0]
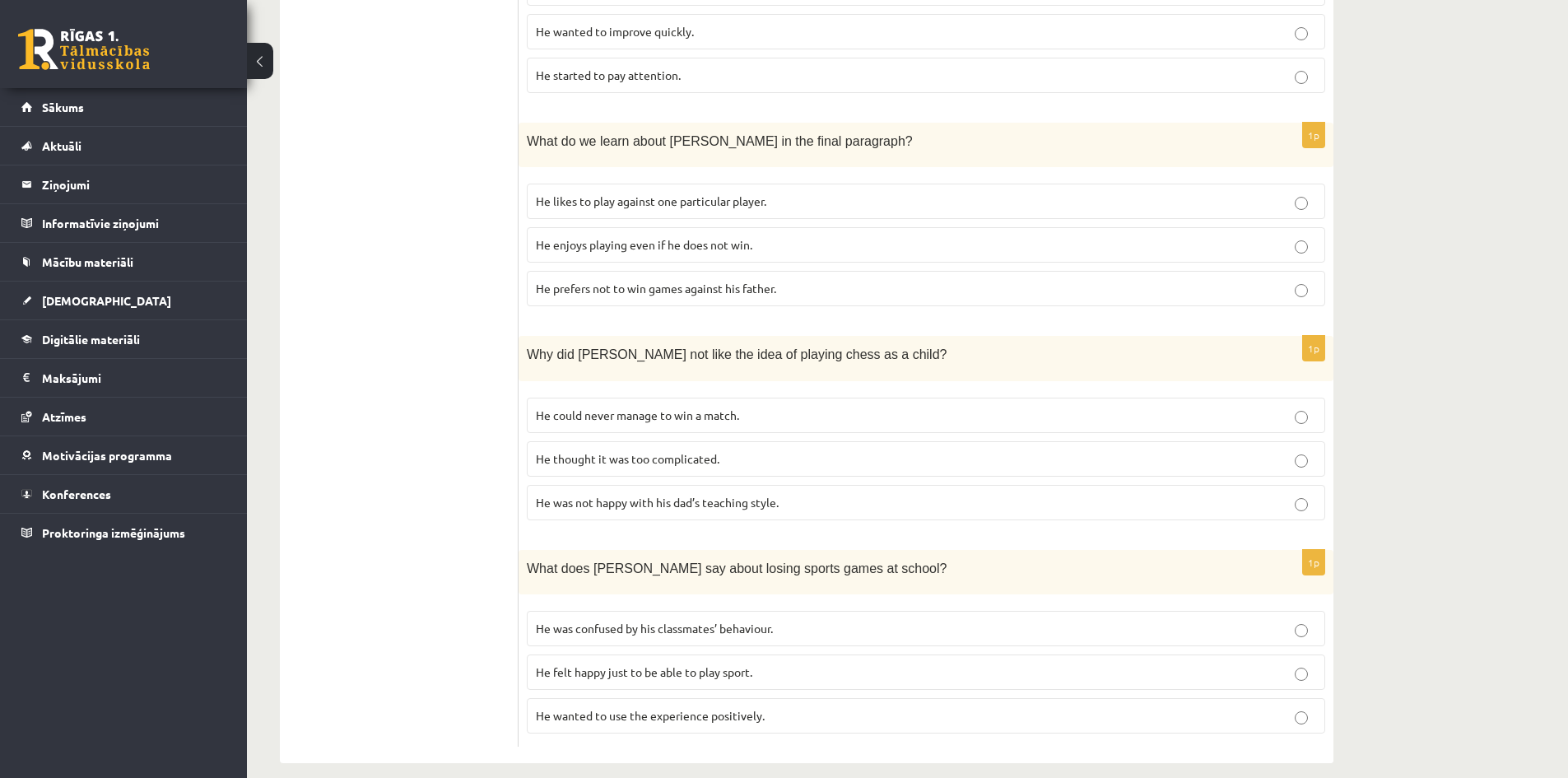
click at [789, 406] on p "He could never manage to win a match." at bounding box center [926, 415] width 781 height 17
click at [673, 441] on label "He thought it was too complicated." at bounding box center [926, 459] width 799 height 35
click at [727, 707] on span "He wanted to use the experience positively." at bounding box center [651, 714] width 229 height 15
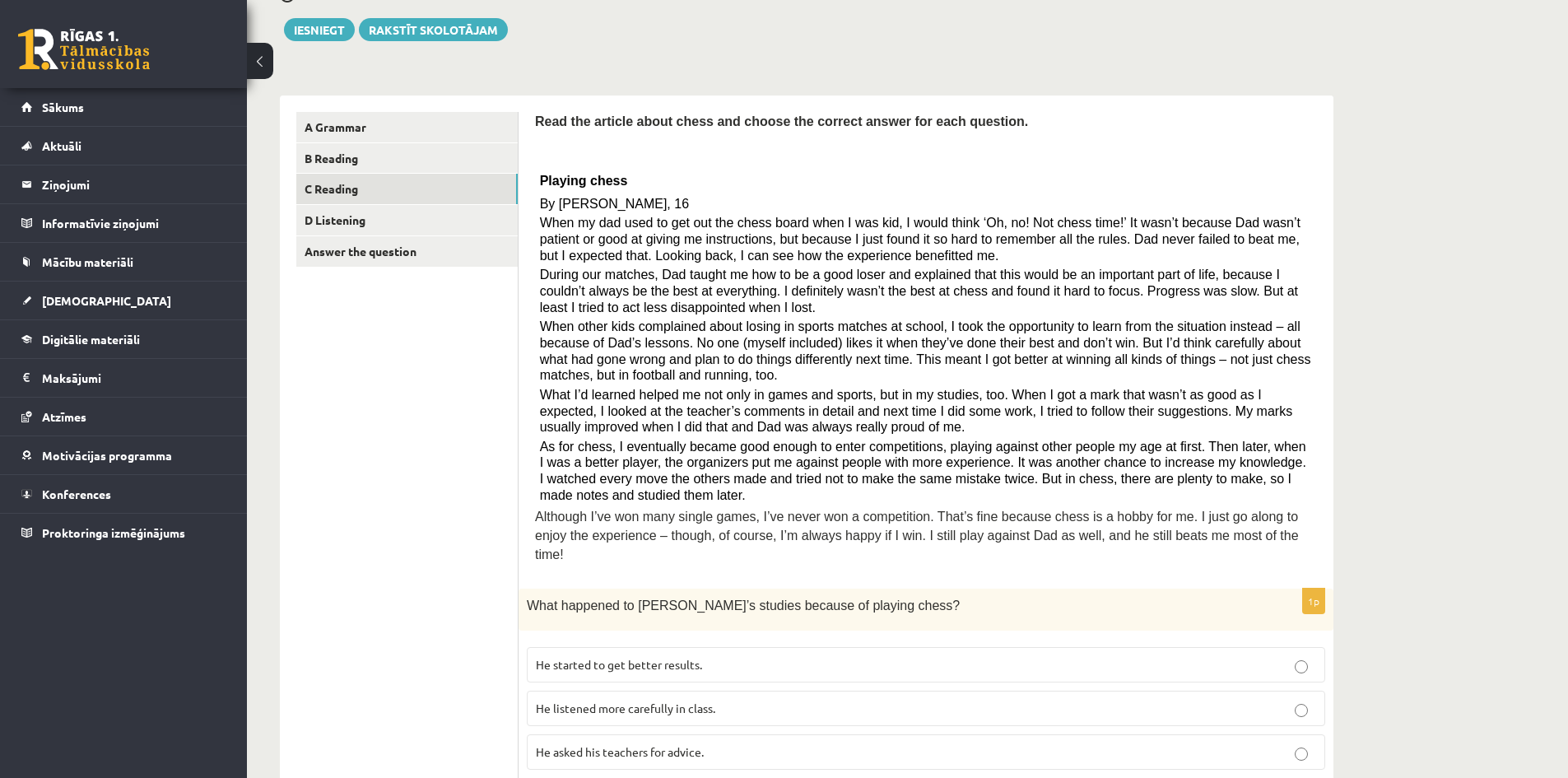
scroll to position [0, 0]
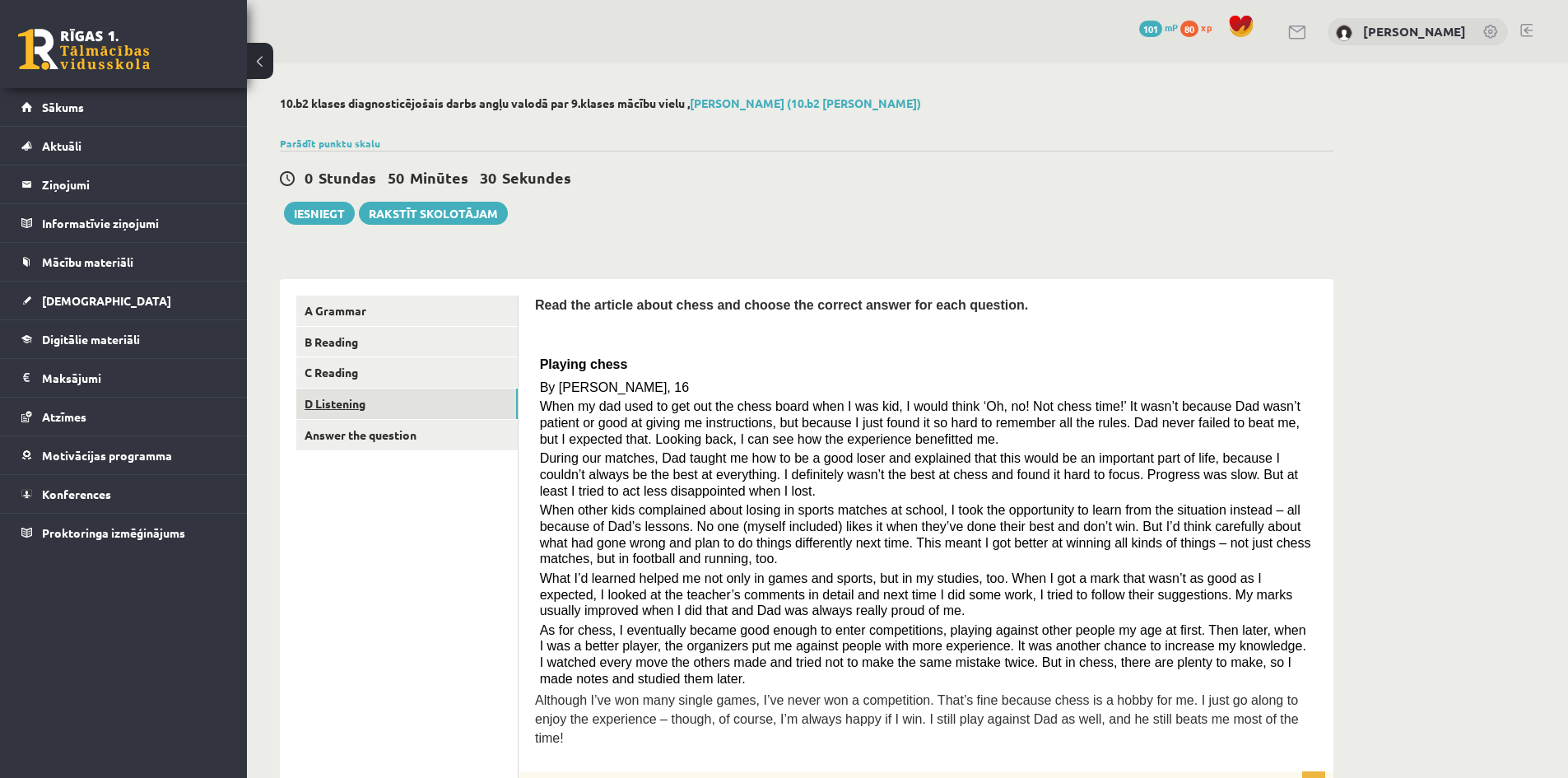
click at [377, 411] on link "D Listening" at bounding box center [406, 403] width 221 height 30
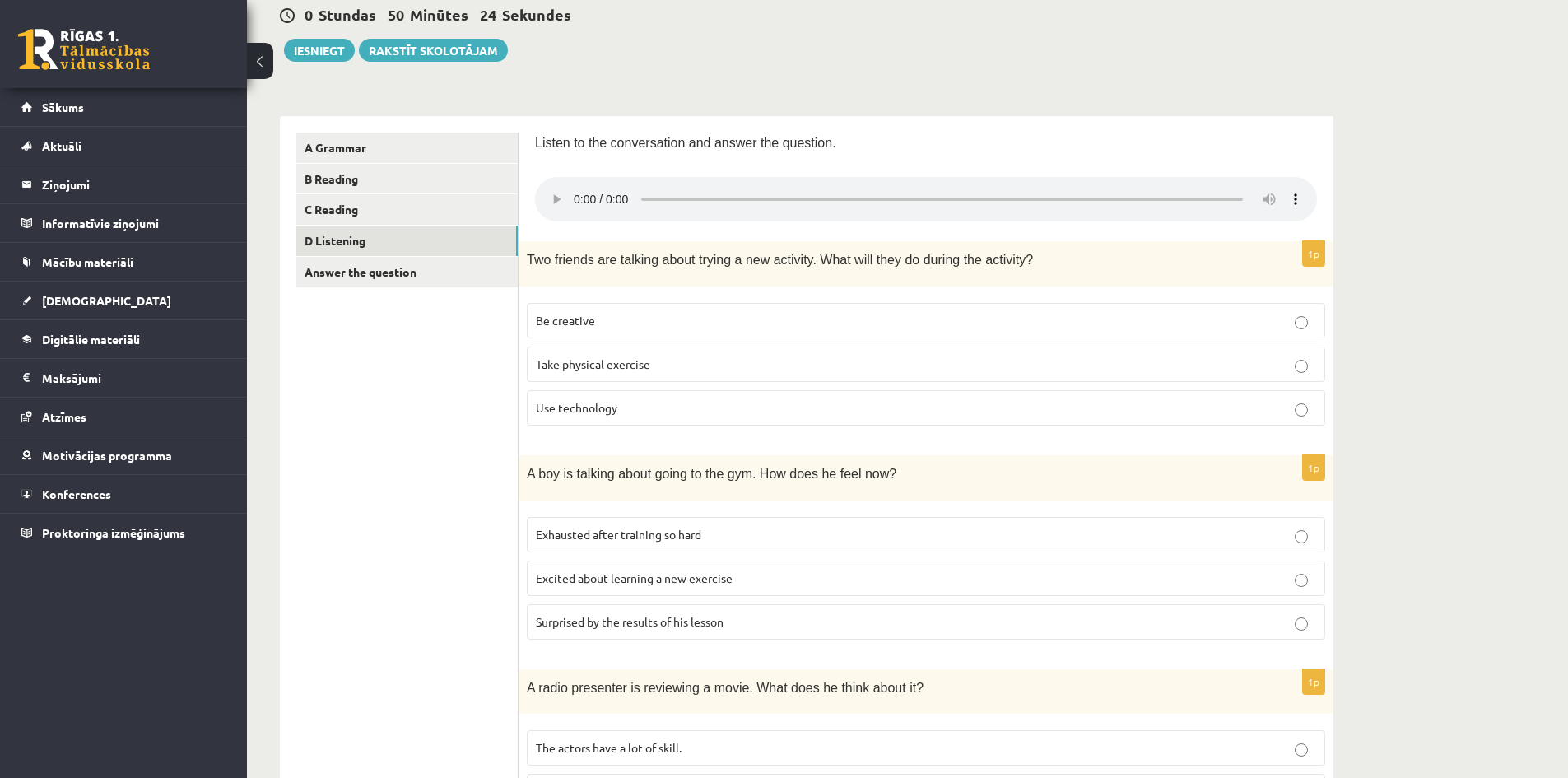
scroll to position [164, 0]
click at [402, 209] on link "C Reading" at bounding box center [406, 207] width 221 height 30
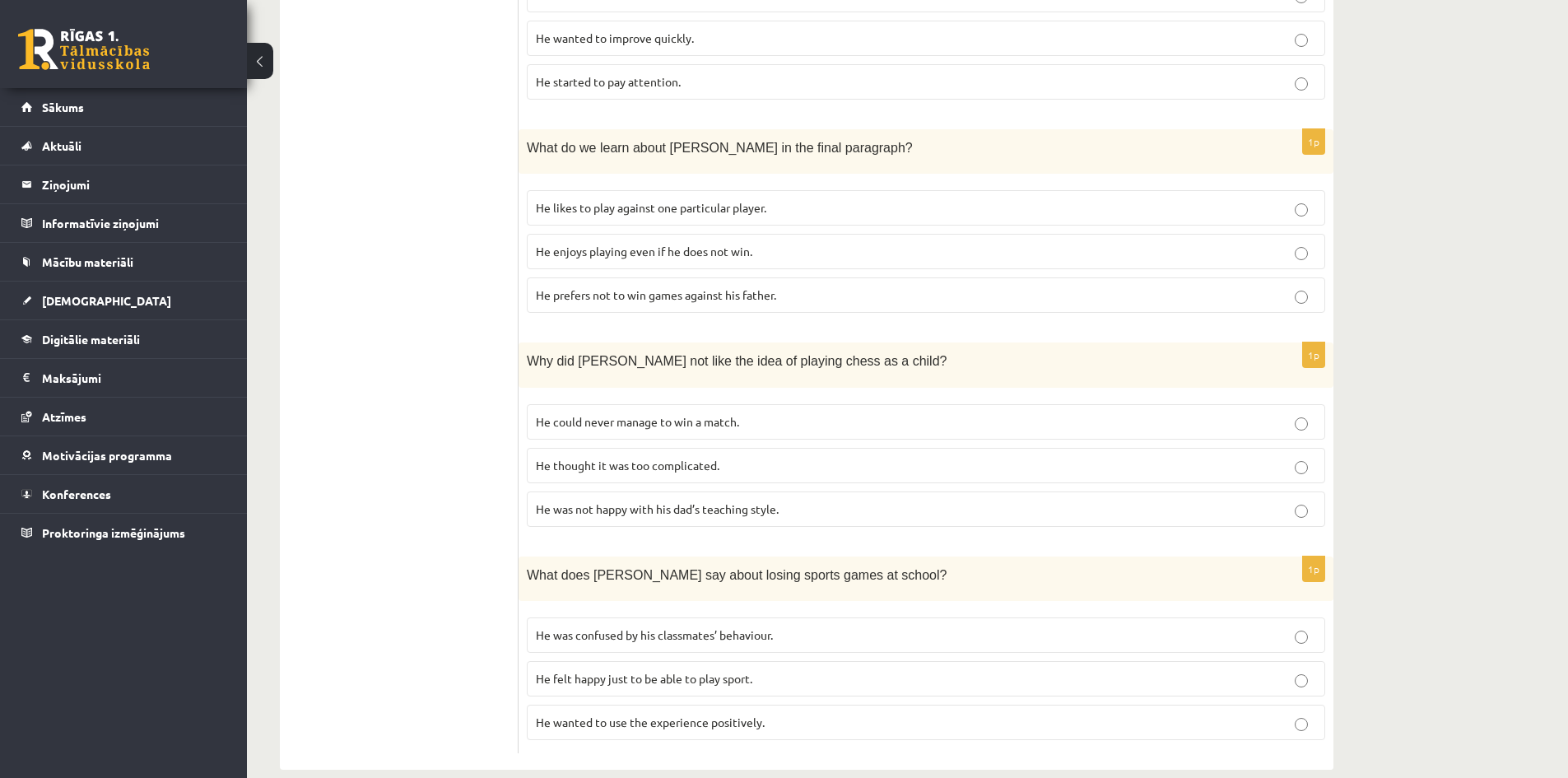
scroll to position [1288, 0]
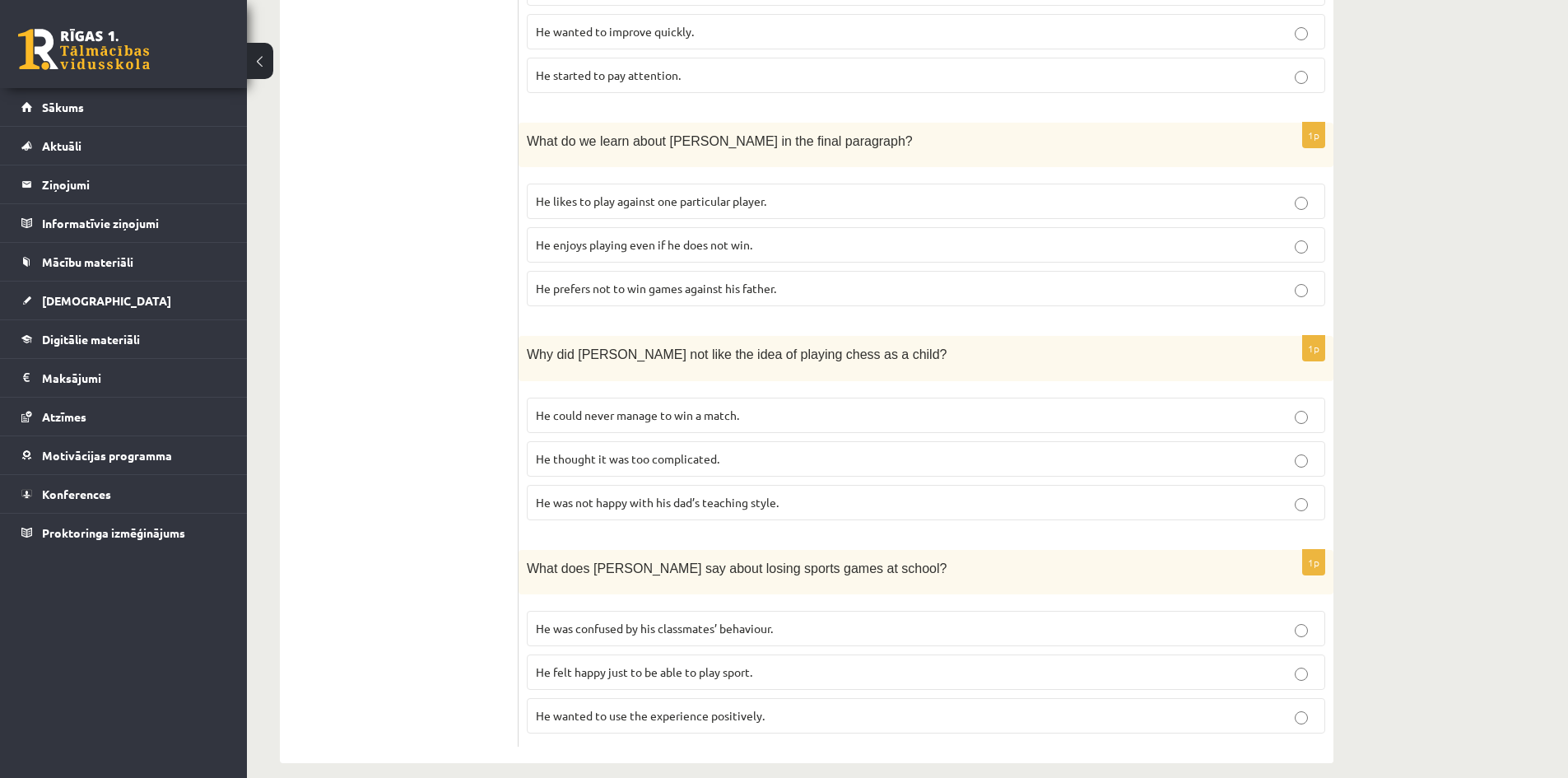
click at [676, 406] on p "He could never manage to win a match." at bounding box center [926, 415] width 781 height 17
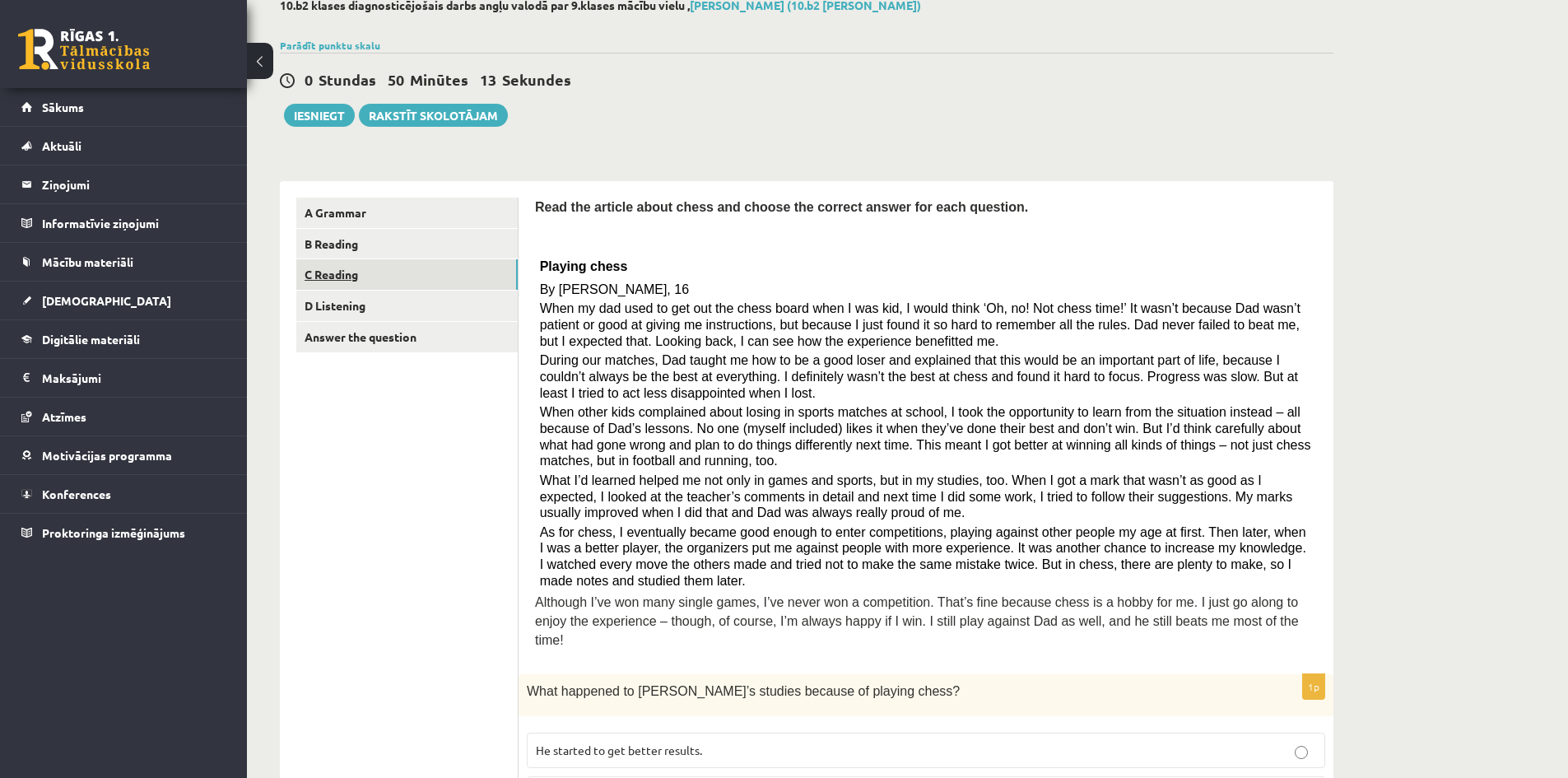
scroll to position [53, 0]
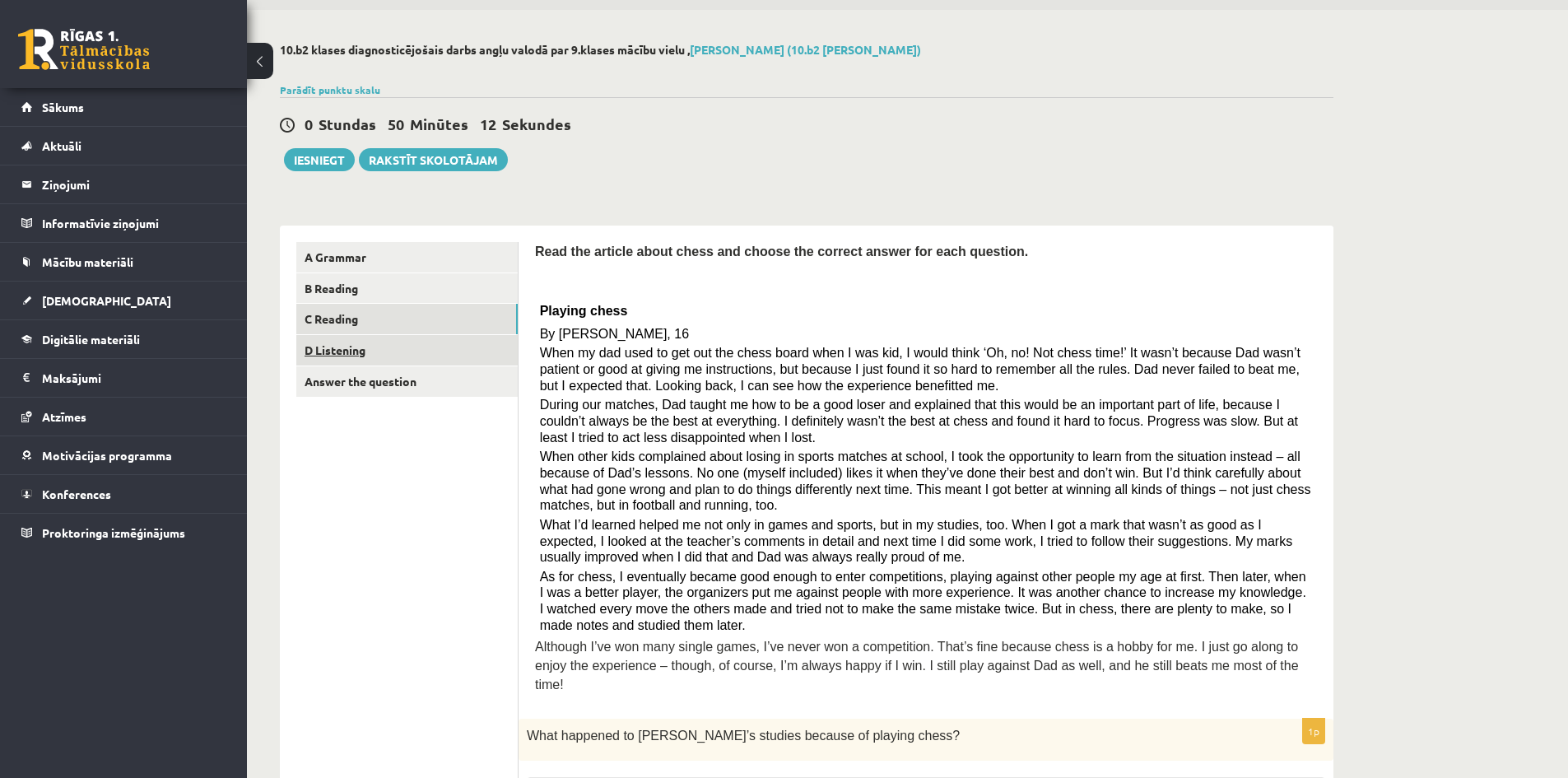
click at [334, 349] on link "D Listening" at bounding box center [406, 349] width 221 height 30
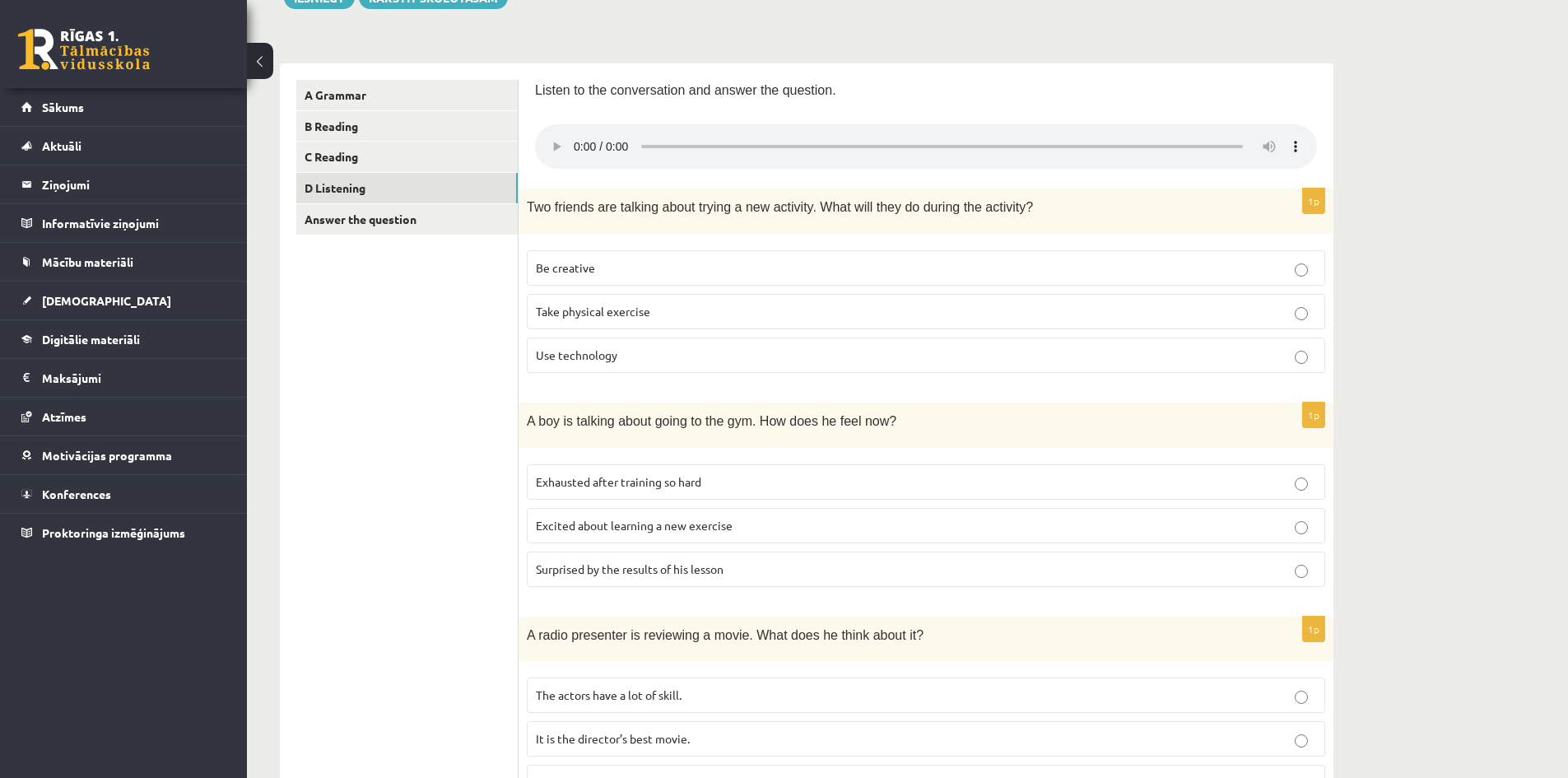
scroll to position [202, 0]
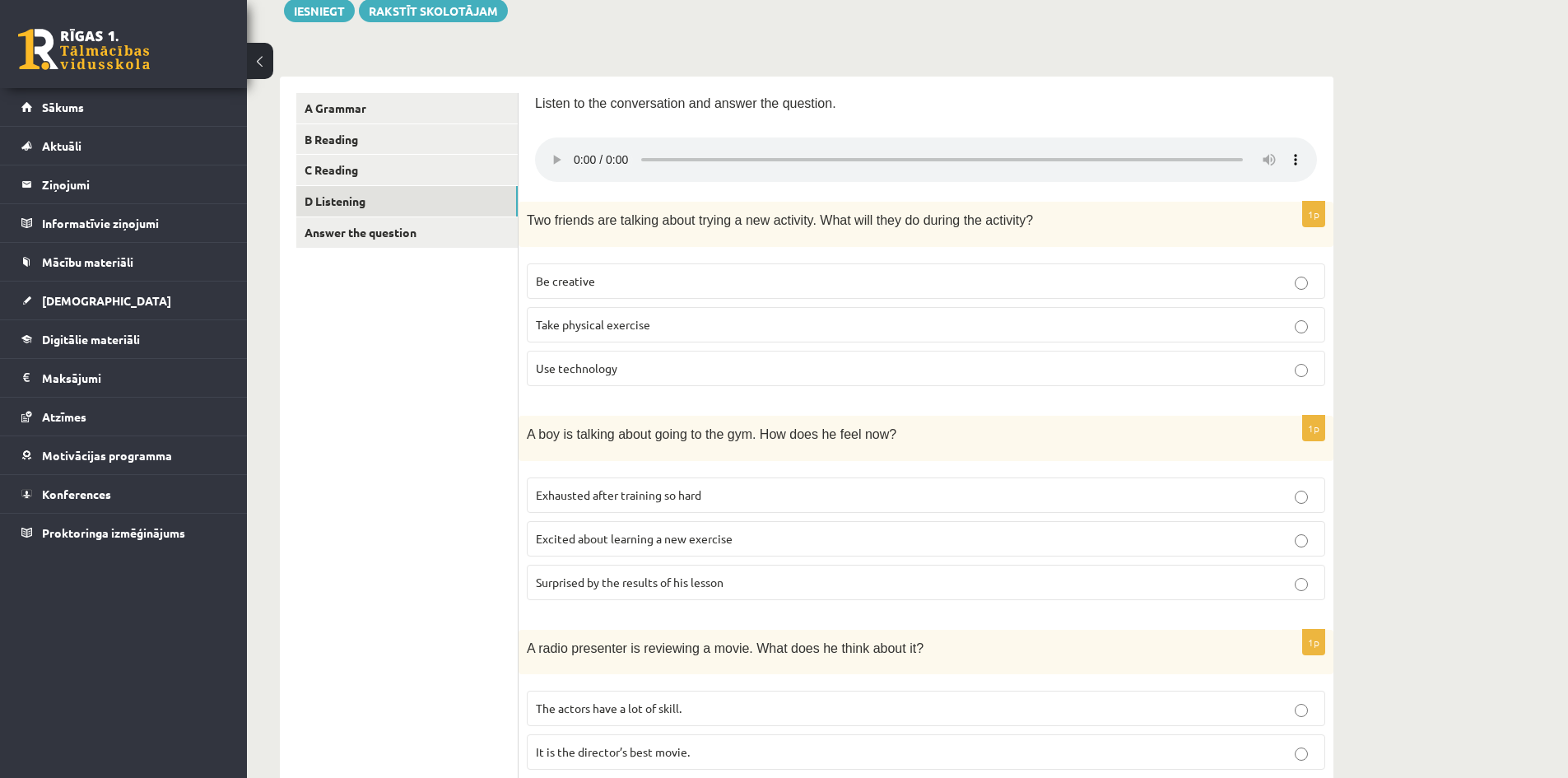
click at [1310, 544] on p "Excited about learning a new exercise" at bounding box center [926, 539] width 781 height 17
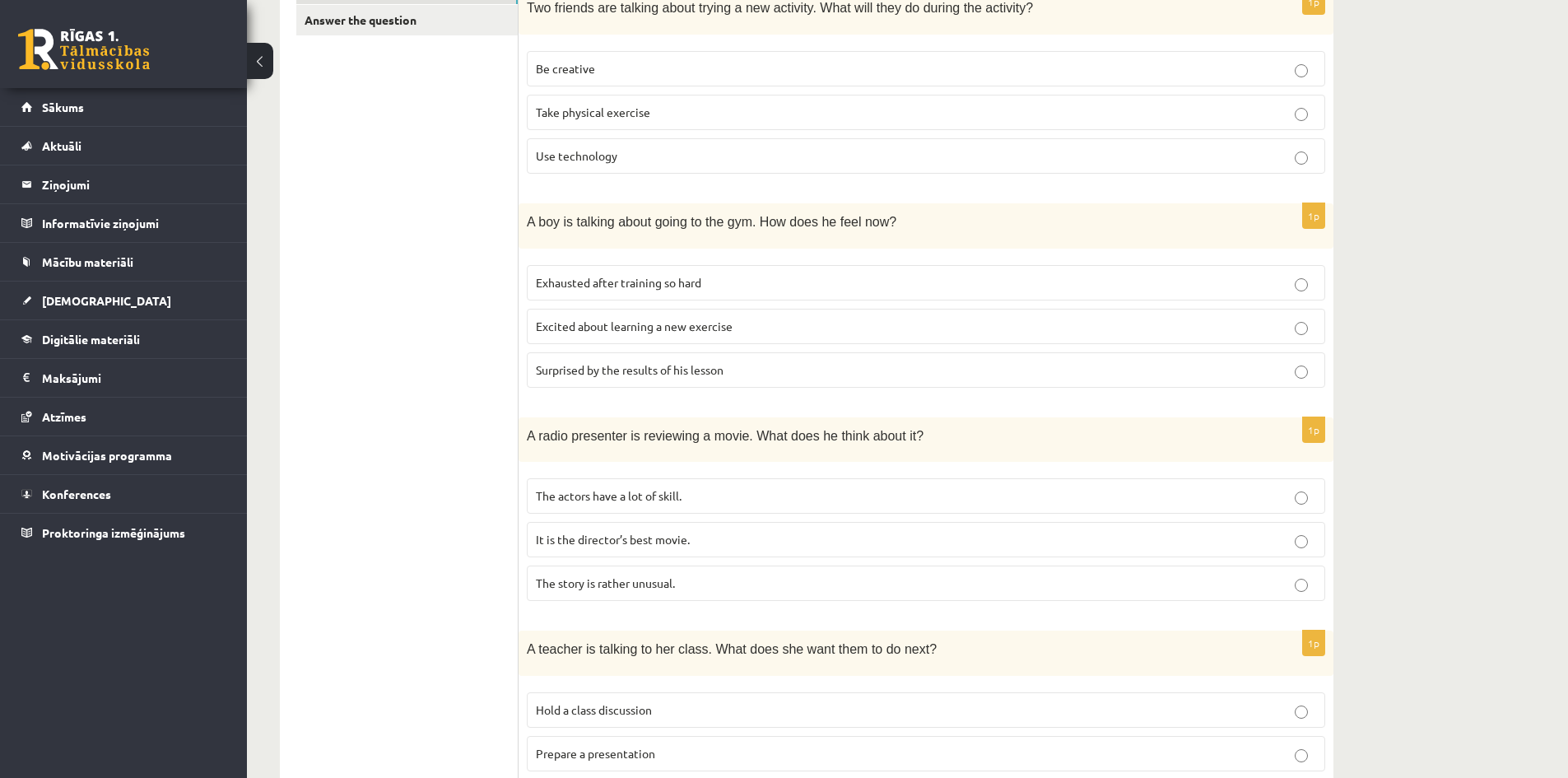
scroll to position [494, 0]
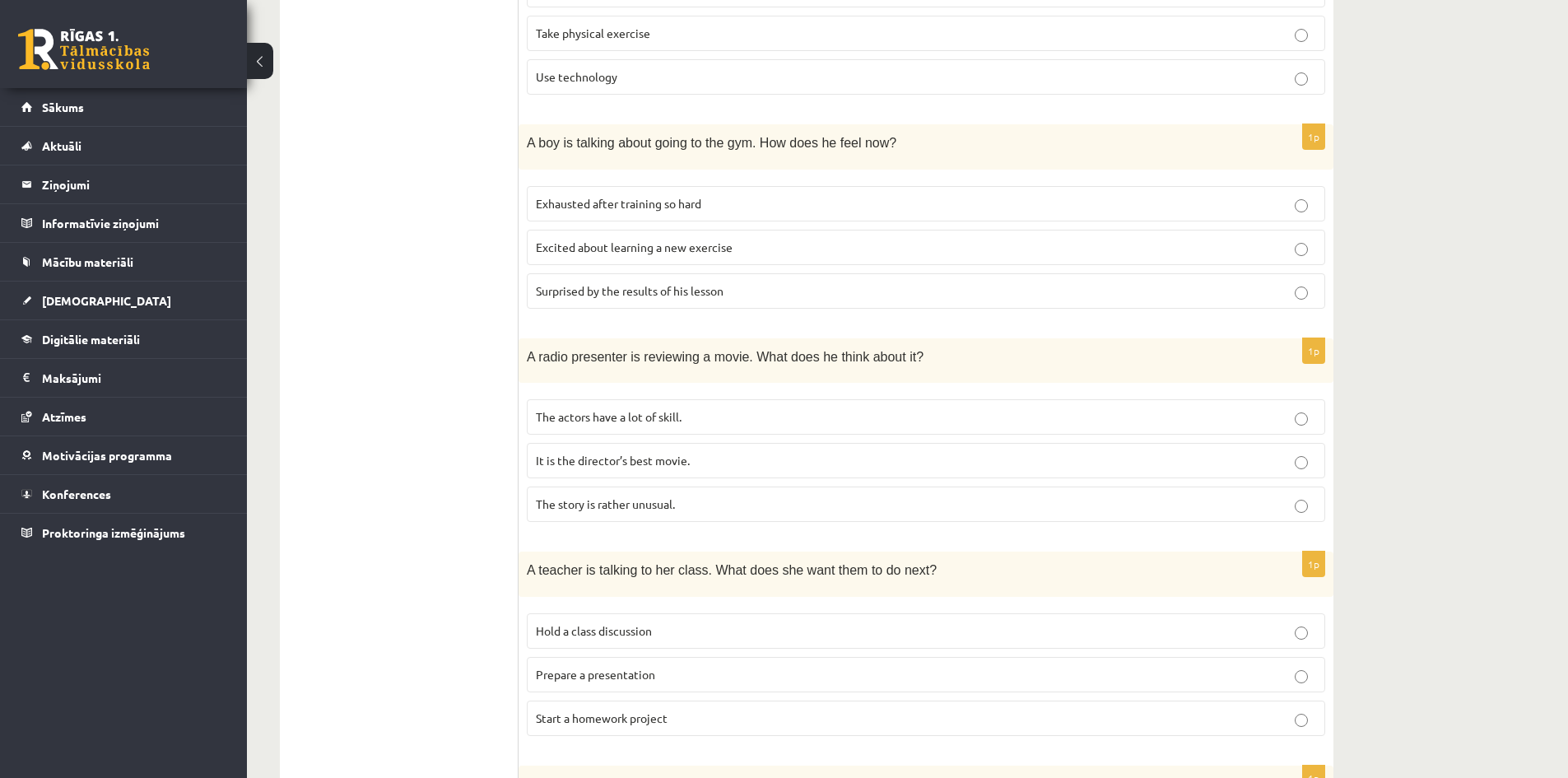
click at [688, 509] on p "The story is rather unusual." at bounding box center [926, 504] width 781 height 17
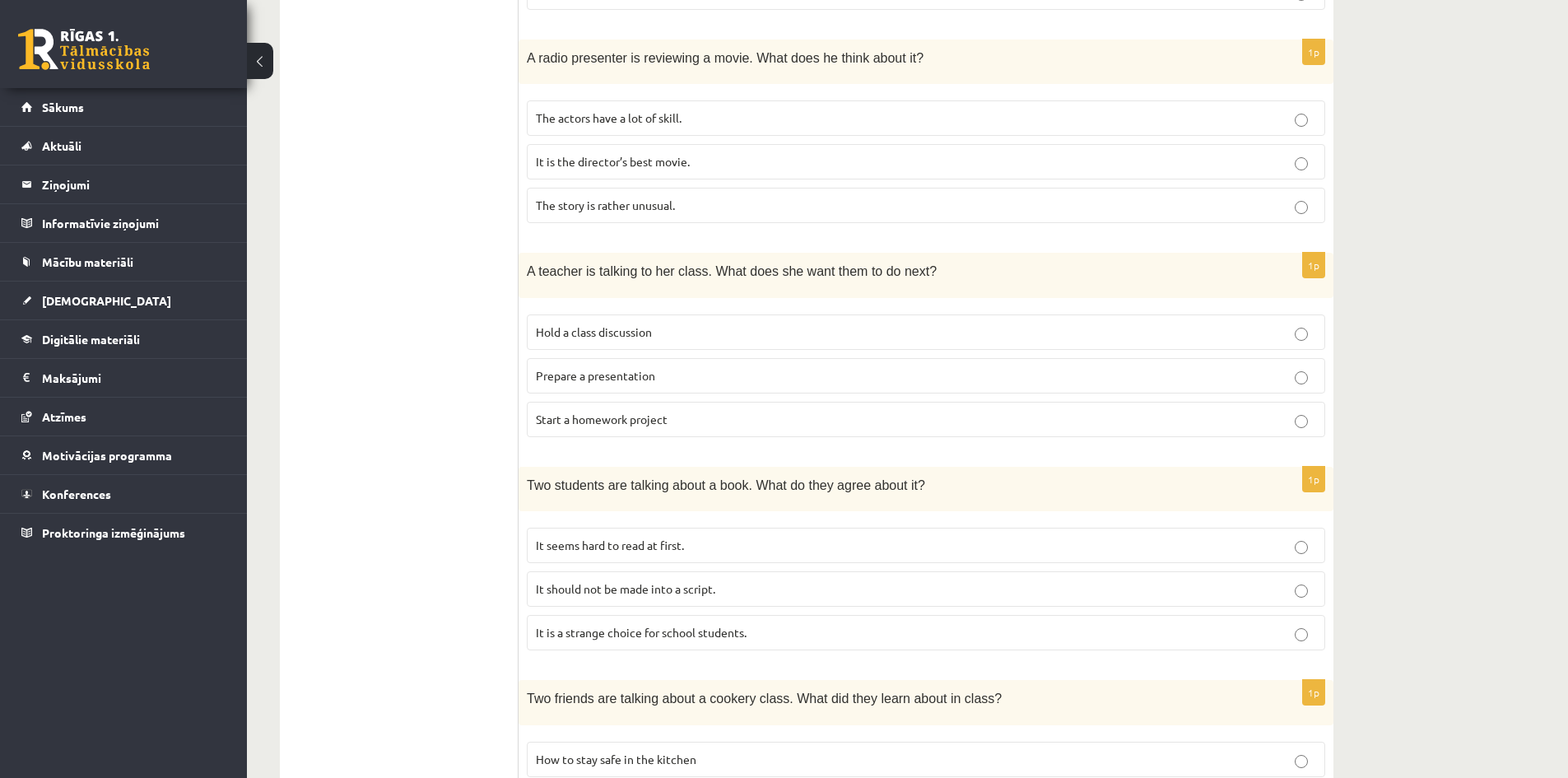
scroll to position [741, 0]
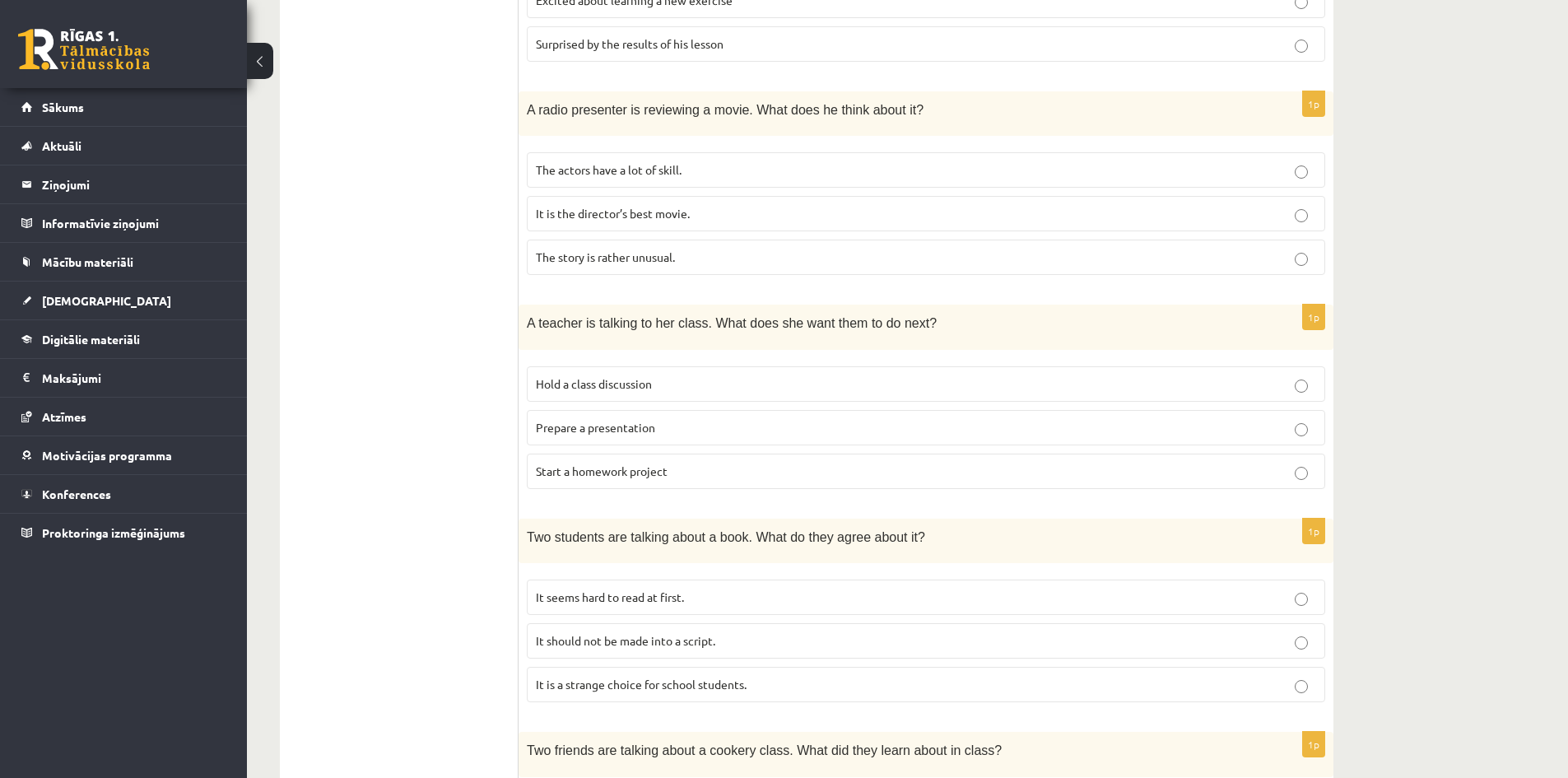
click at [666, 435] on p "Prepare a presentation" at bounding box center [926, 428] width 781 height 17
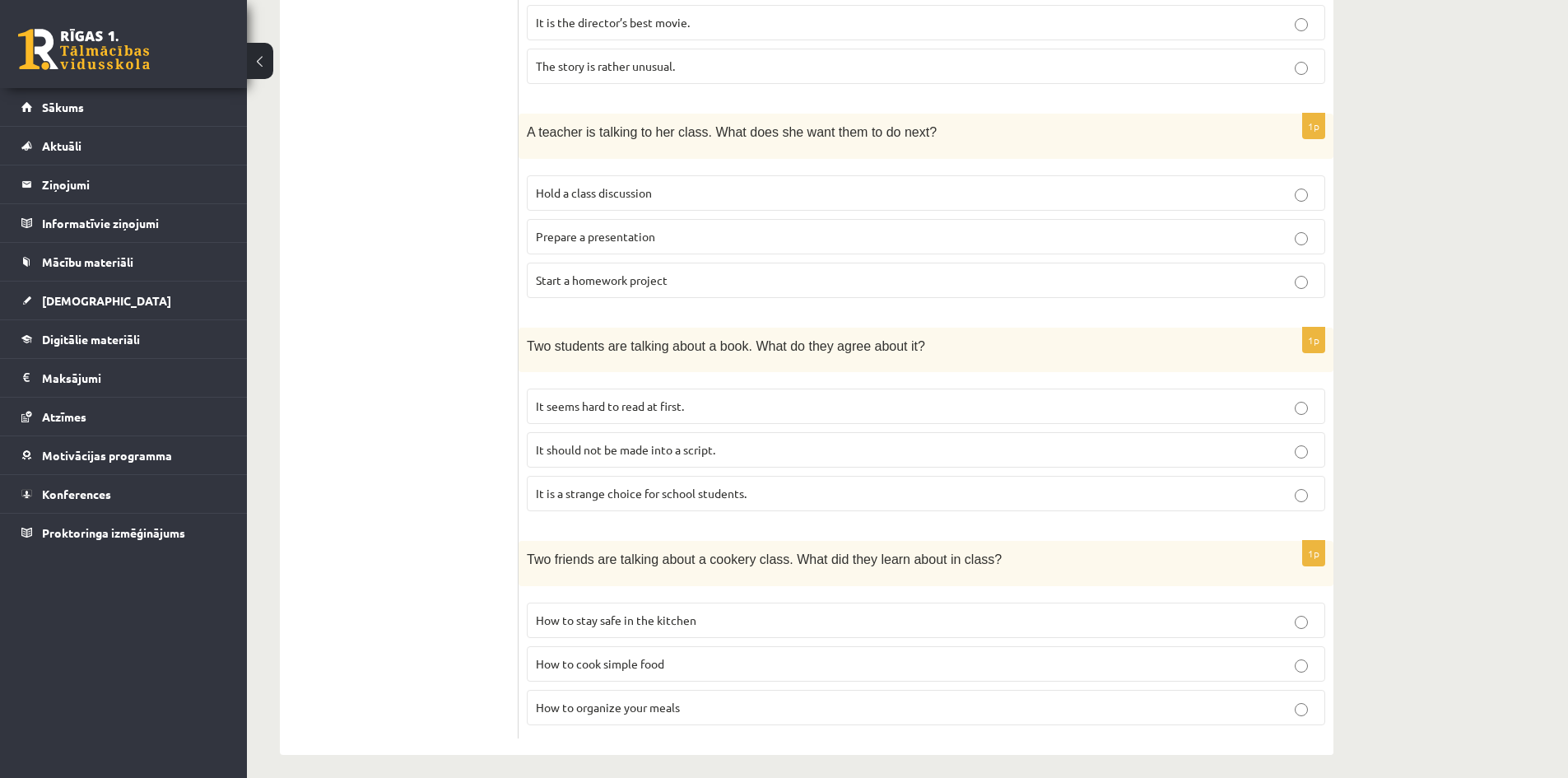
scroll to position [943, 0]
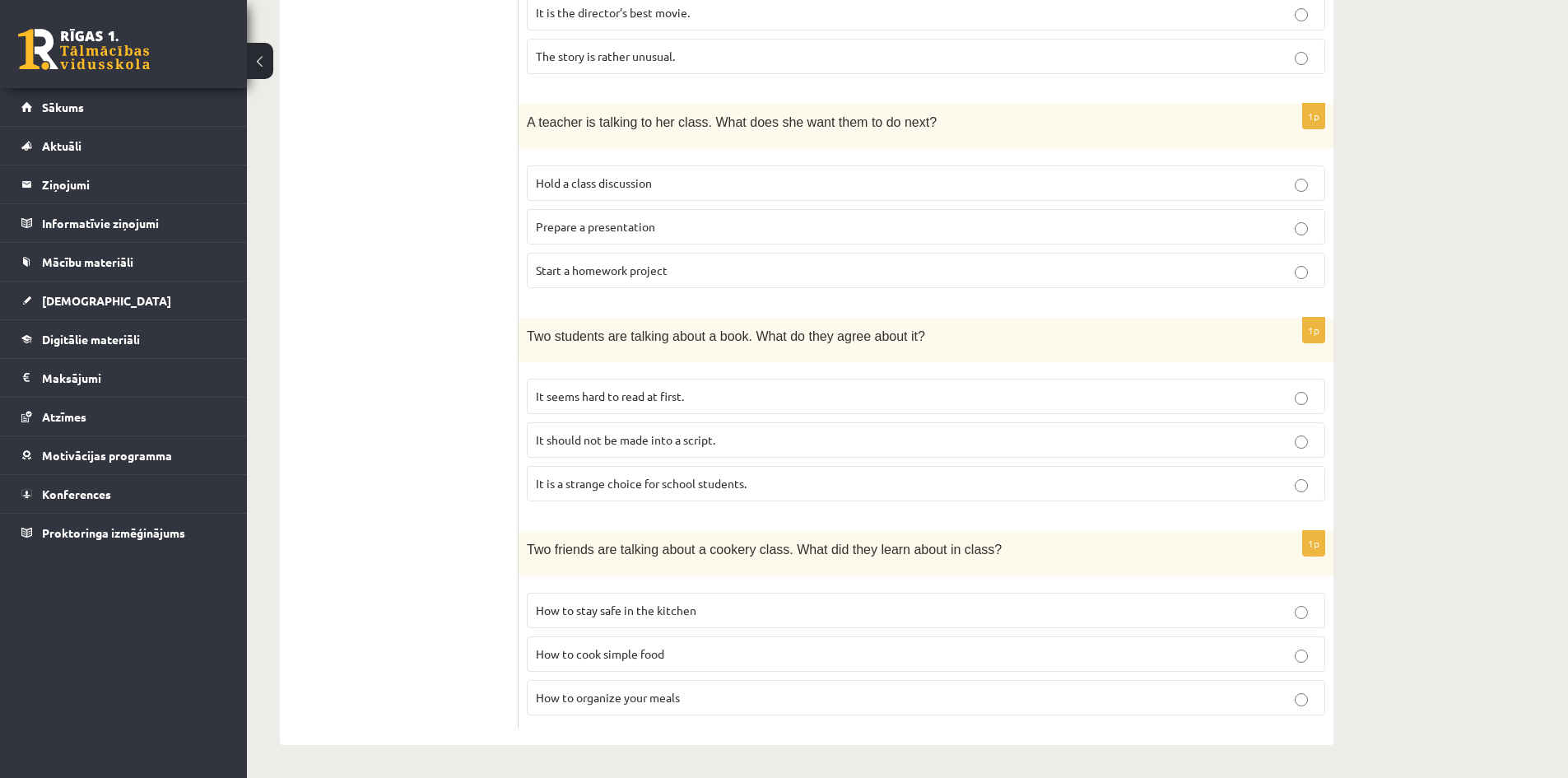
click at [614, 656] on span "How to cook simple food" at bounding box center [600, 653] width 128 height 15
click at [801, 397] on p "It seems hard to read at first." at bounding box center [926, 396] width 781 height 17
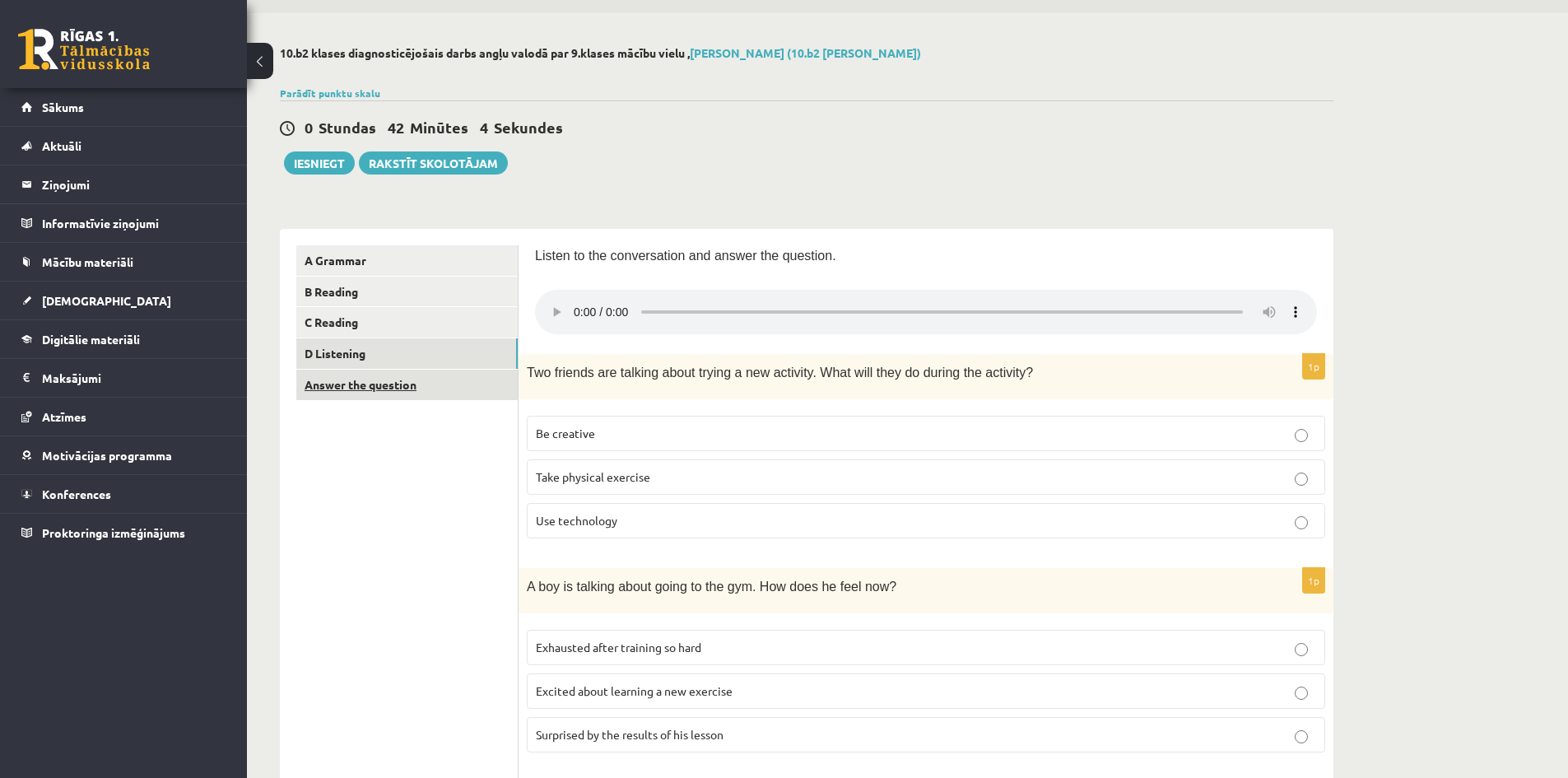
scroll to position [38, 0]
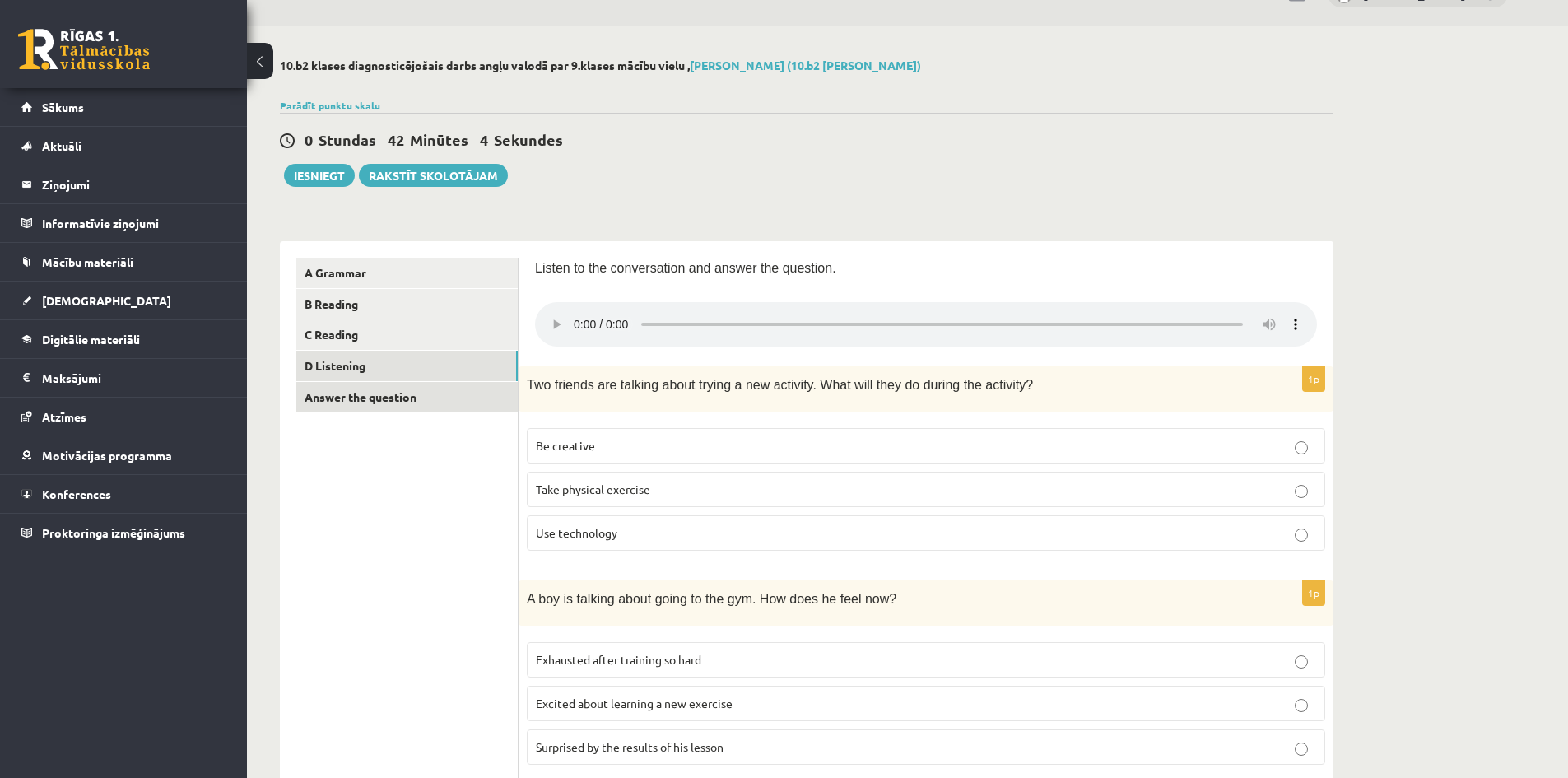
click at [397, 400] on link "Answer the question" at bounding box center [406, 397] width 221 height 30
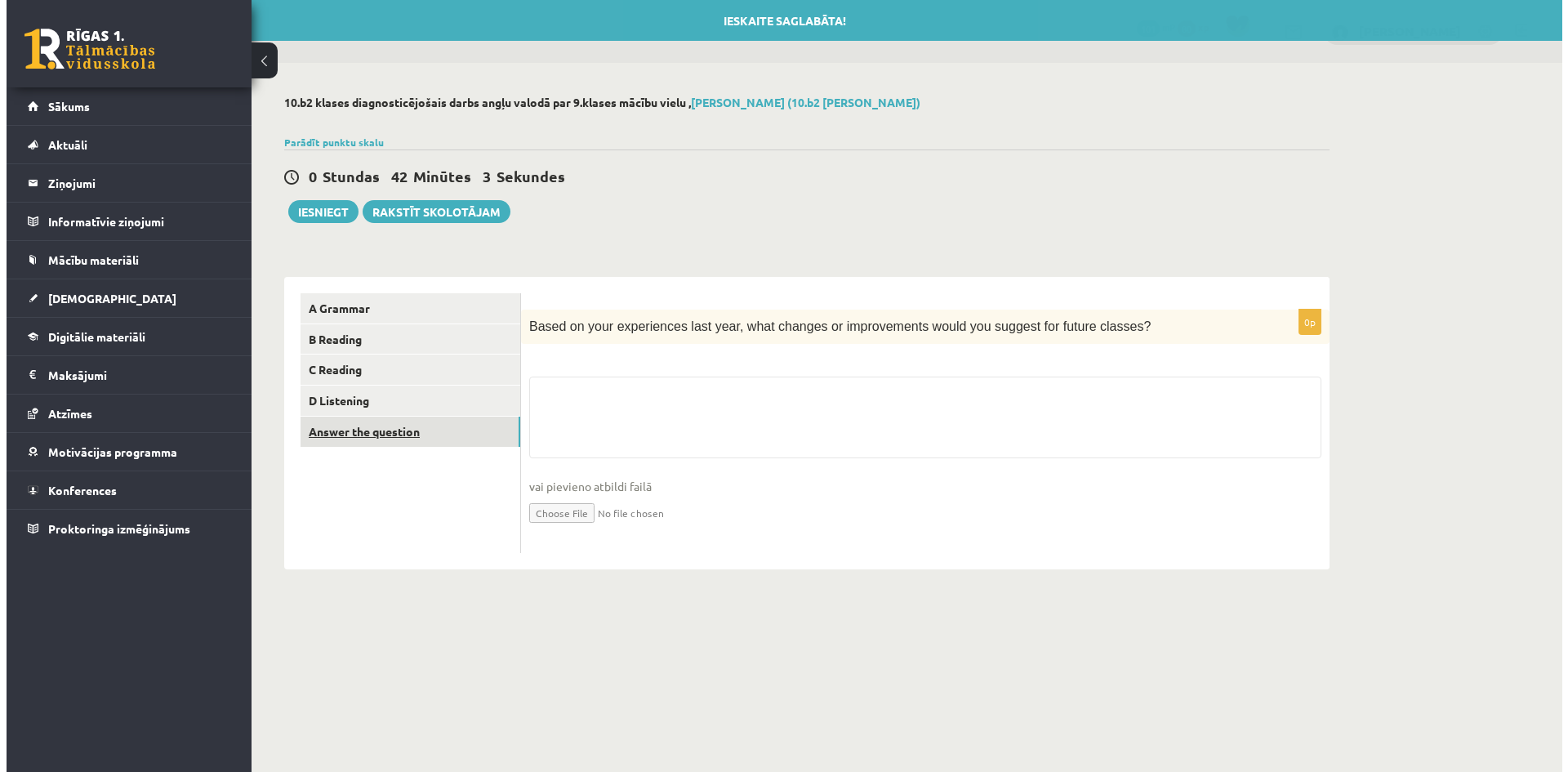
scroll to position [0, 0]
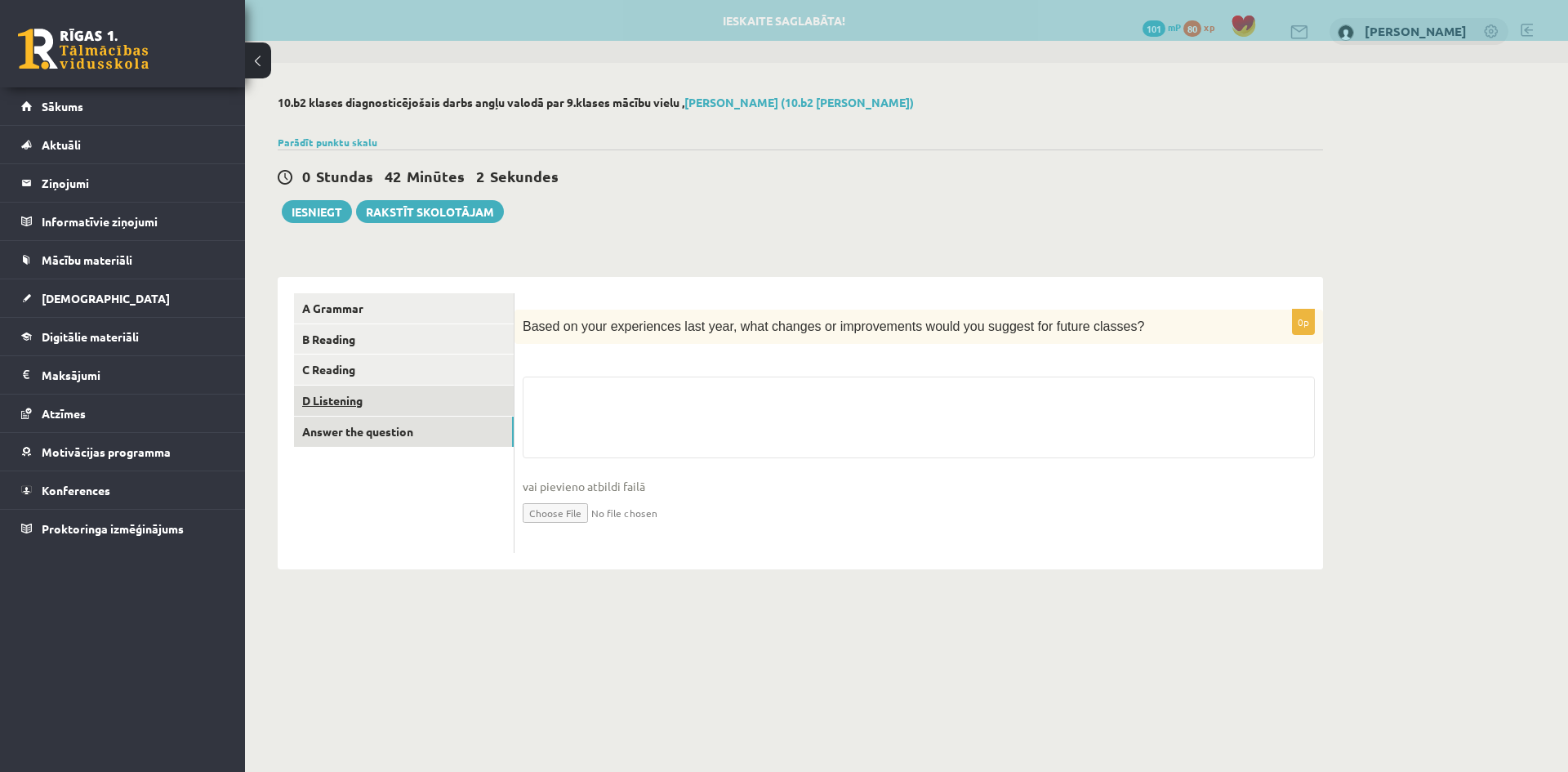
click at [374, 399] on link "D Listening" at bounding box center [403, 400] width 219 height 30
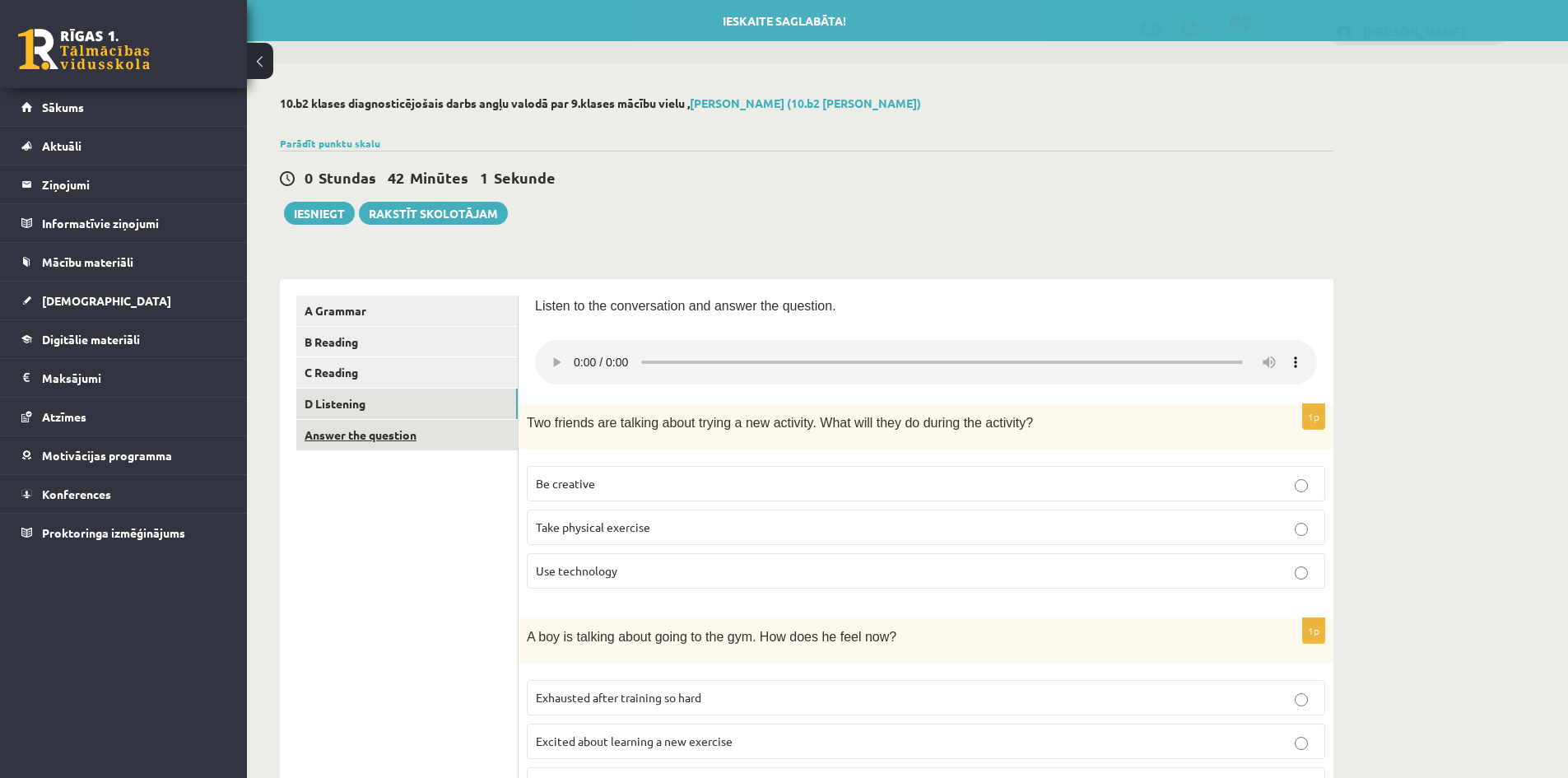
click at [434, 433] on link "Answer the question" at bounding box center [406, 435] width 221 height 30
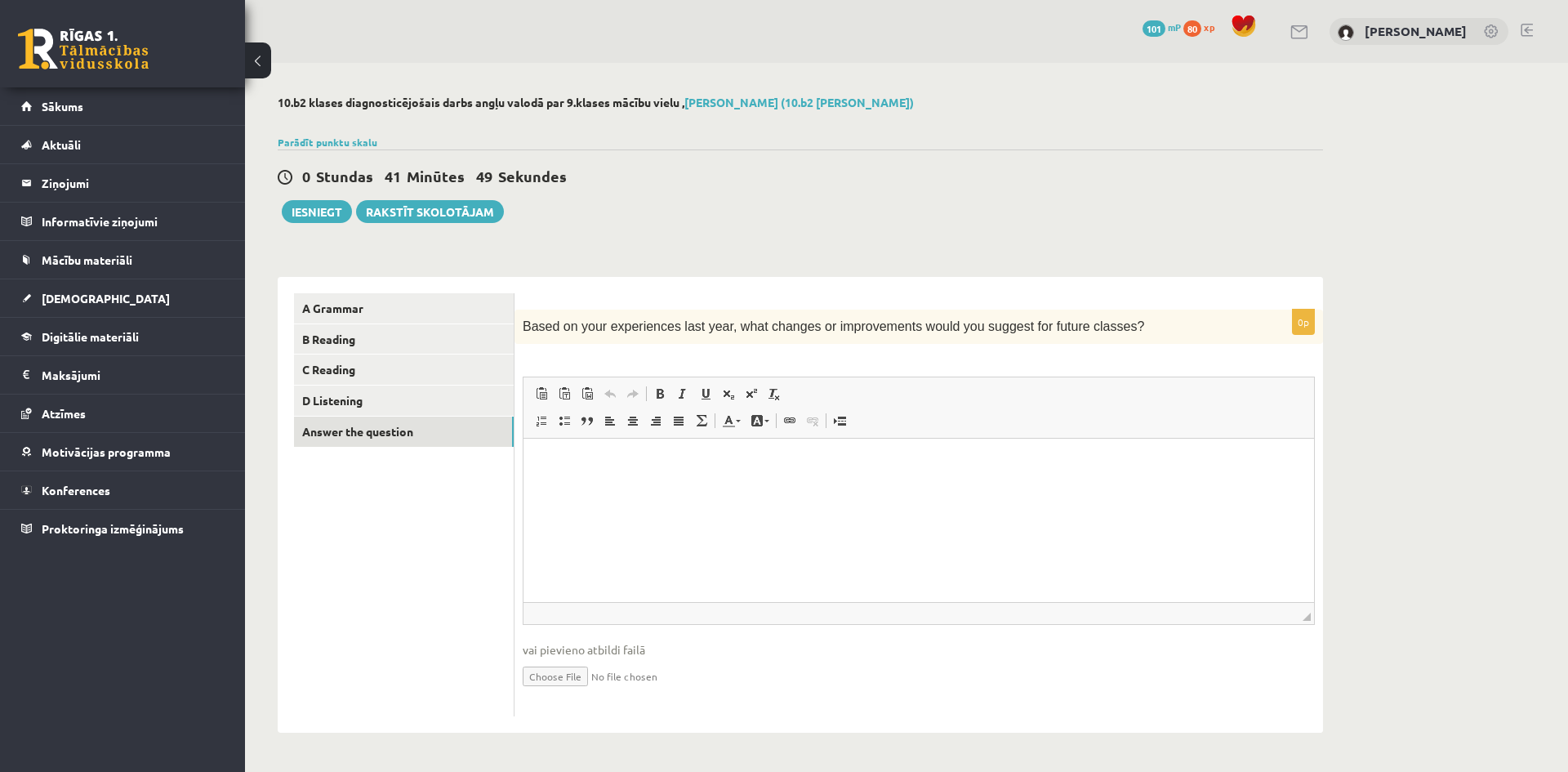
click at [781, 488] on html at bounding box center [919, 464] width 791 height 50
click at [766, 277] on div "0p Based on your experiences last year, what changes or improvements would you …" at bounding box center [918, 505] width 809 height 456
click at [320, 213] on button "Iesniegt" at bounding box center [317, 211] width 70 height 23
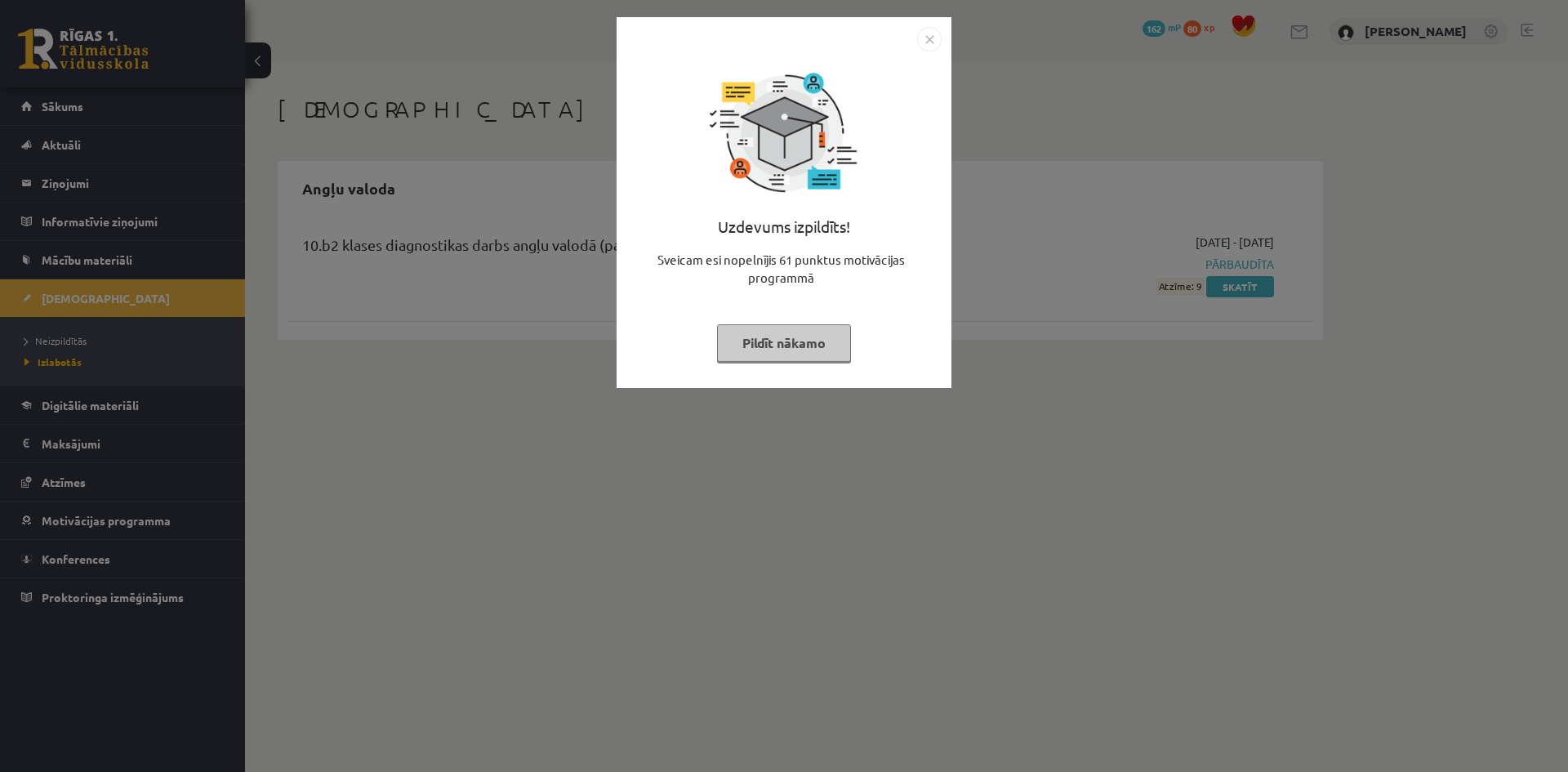
click at [934, 36] on img "Close" at bounding box center [929, 39] width 25 height 25
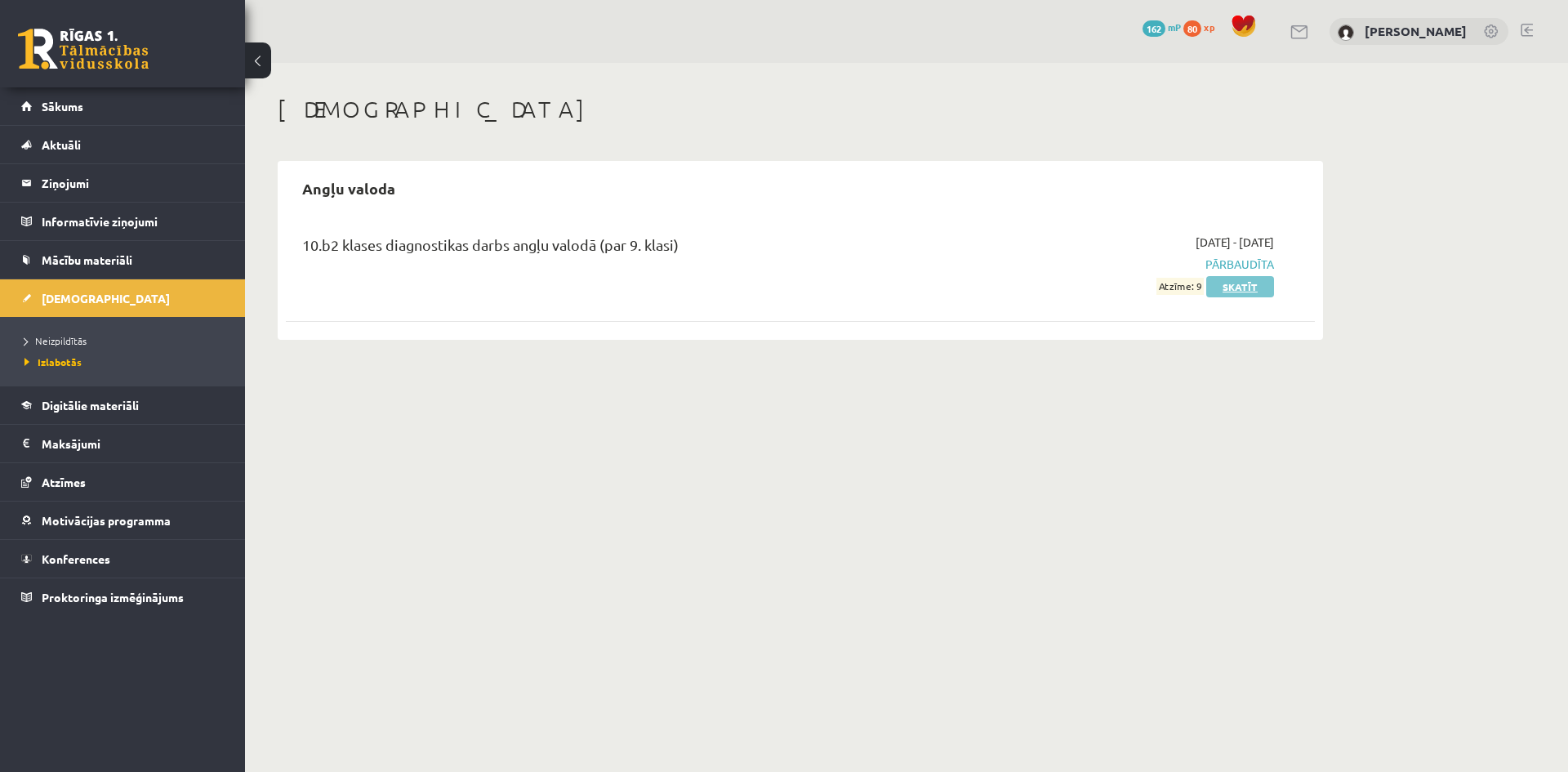
click at [1239, 293] on link "Skatīt" at bounding box center [1239, 286] width 67 height 21
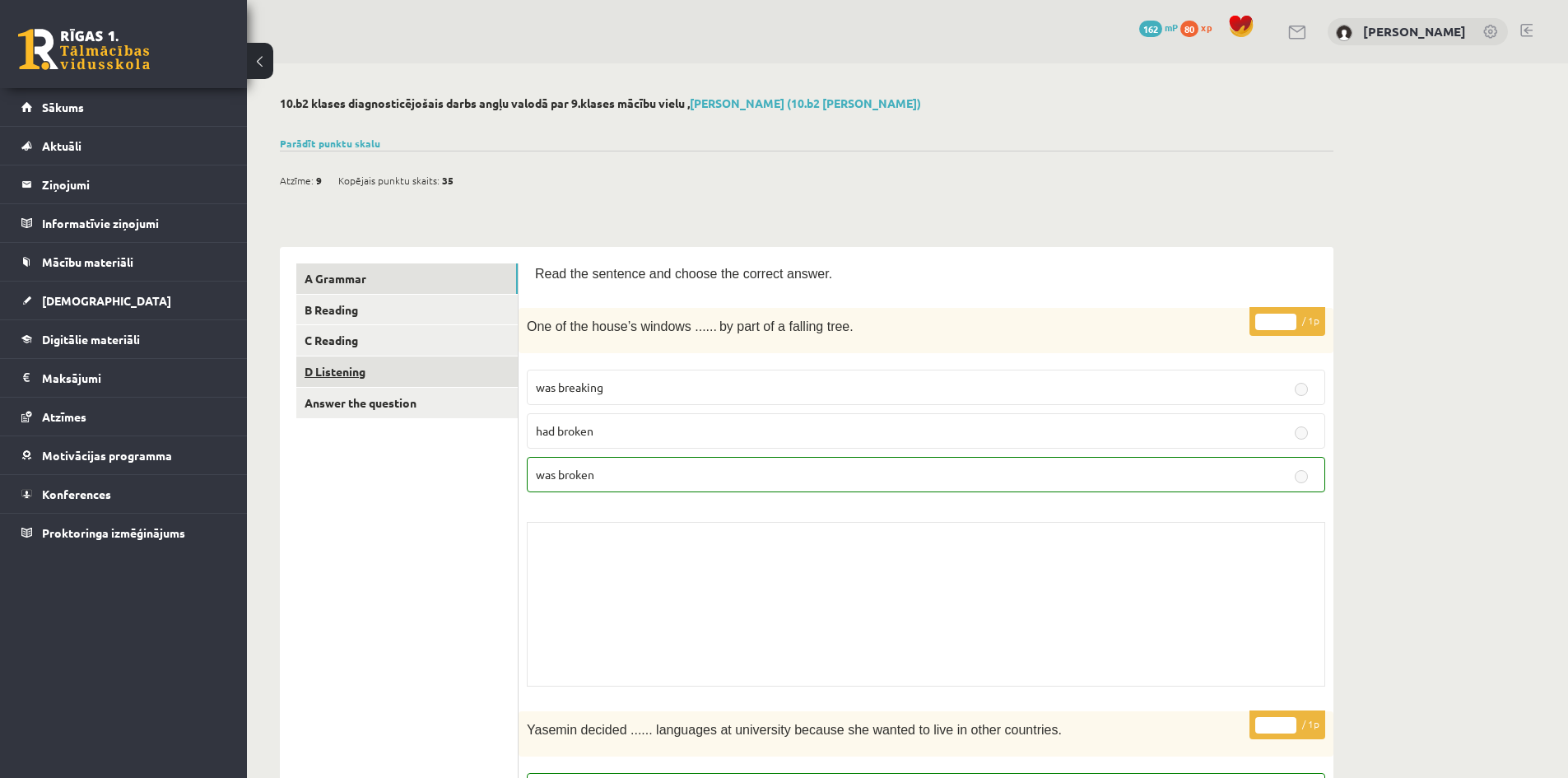
click at [414, 375] on link "D Listening" at bounding box center [406, 371] width 221 height 30
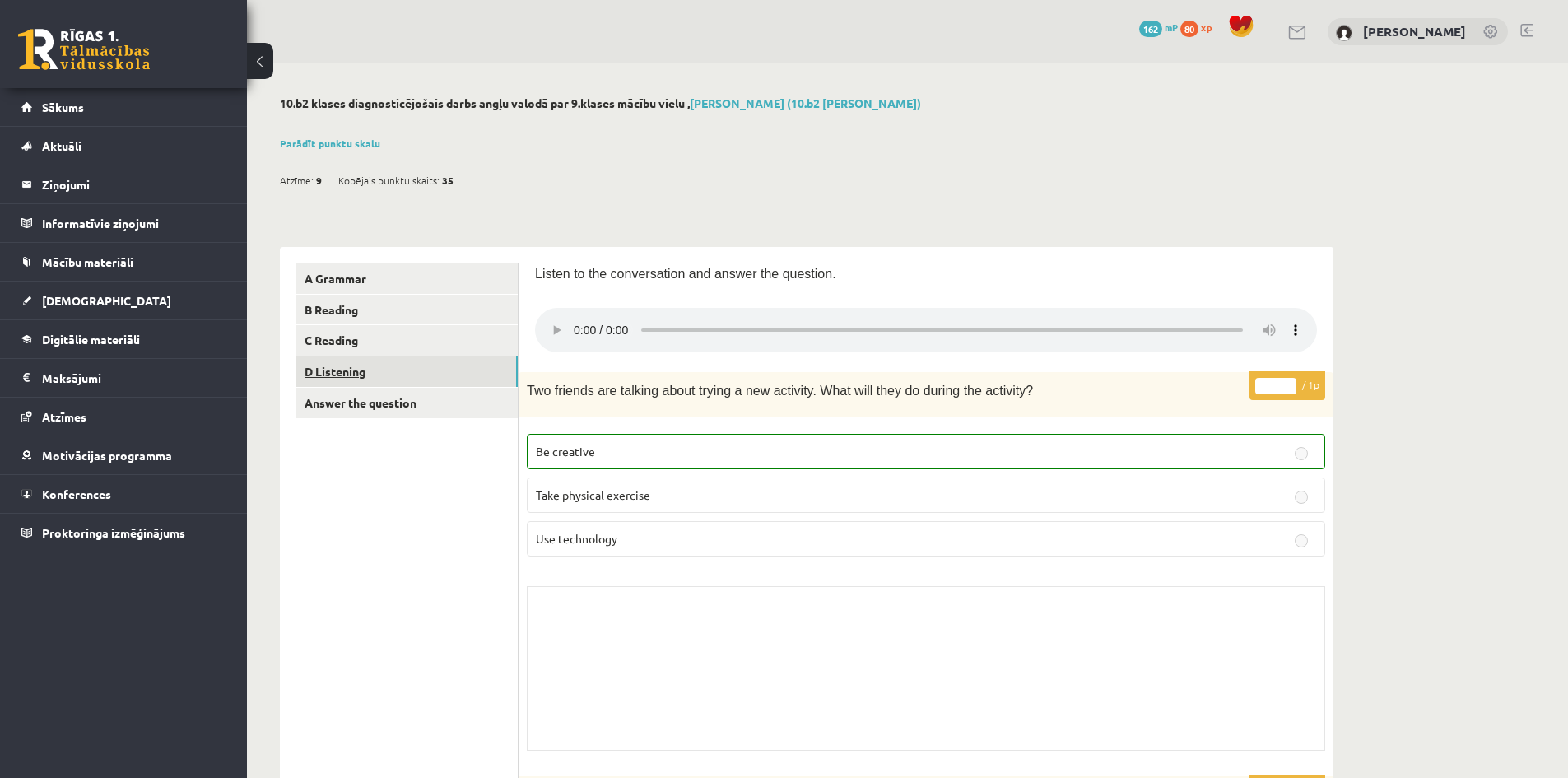
click at [375, 358] on link "D Listening" at bounding box center [406, 371] width 221 height 30
click at [375, 345] on link "C Reading" at bounding box center [406, 340] width 221 height 30
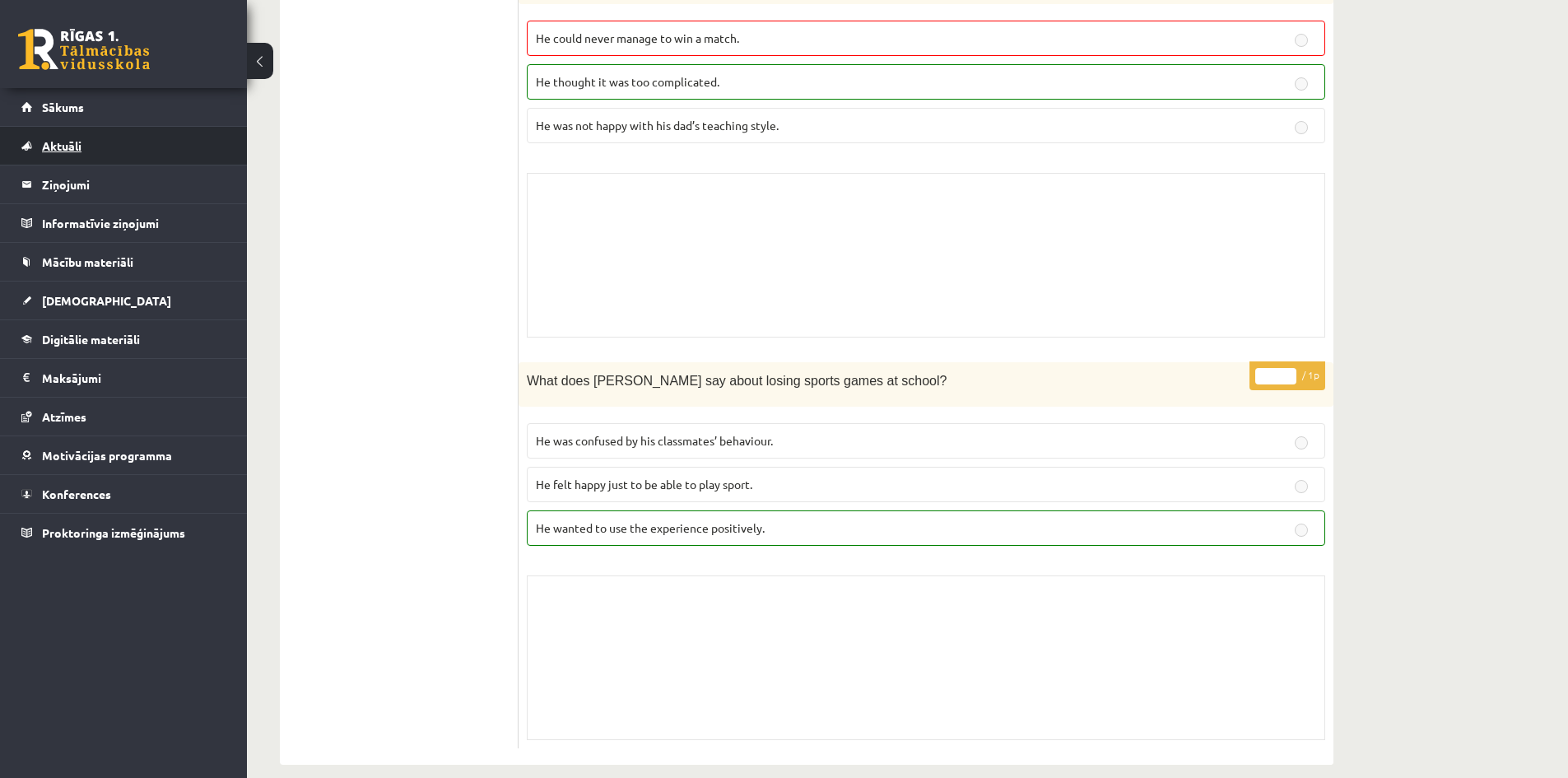
scroll to position [2391, 0]
click at [108, 112] on link "Sākums" at bounding box center [124, 107] width 205 height 38
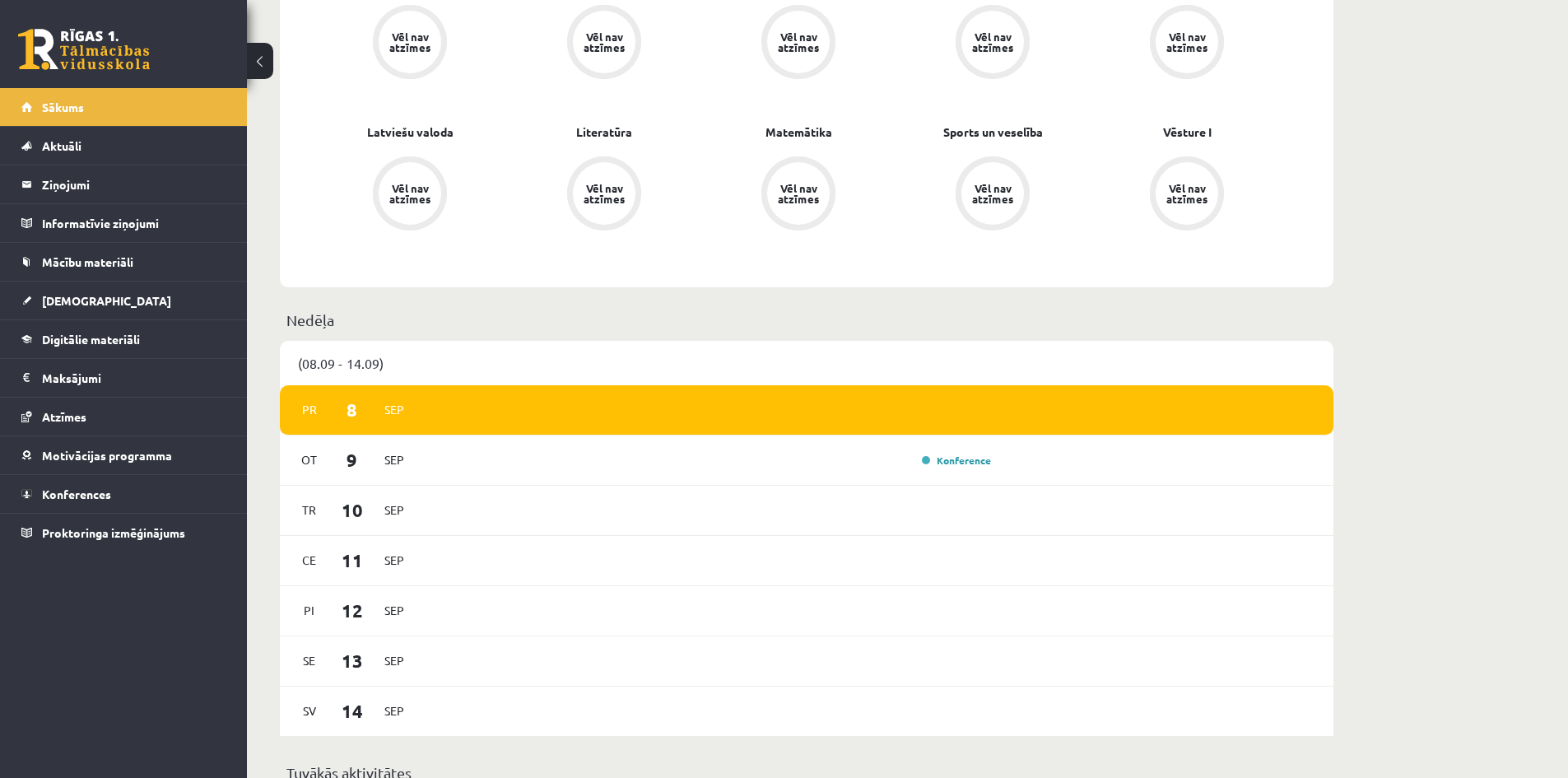
scroll to position [576, 0]
